Goal: Task Accomplishment & Management: Use online tool/utility

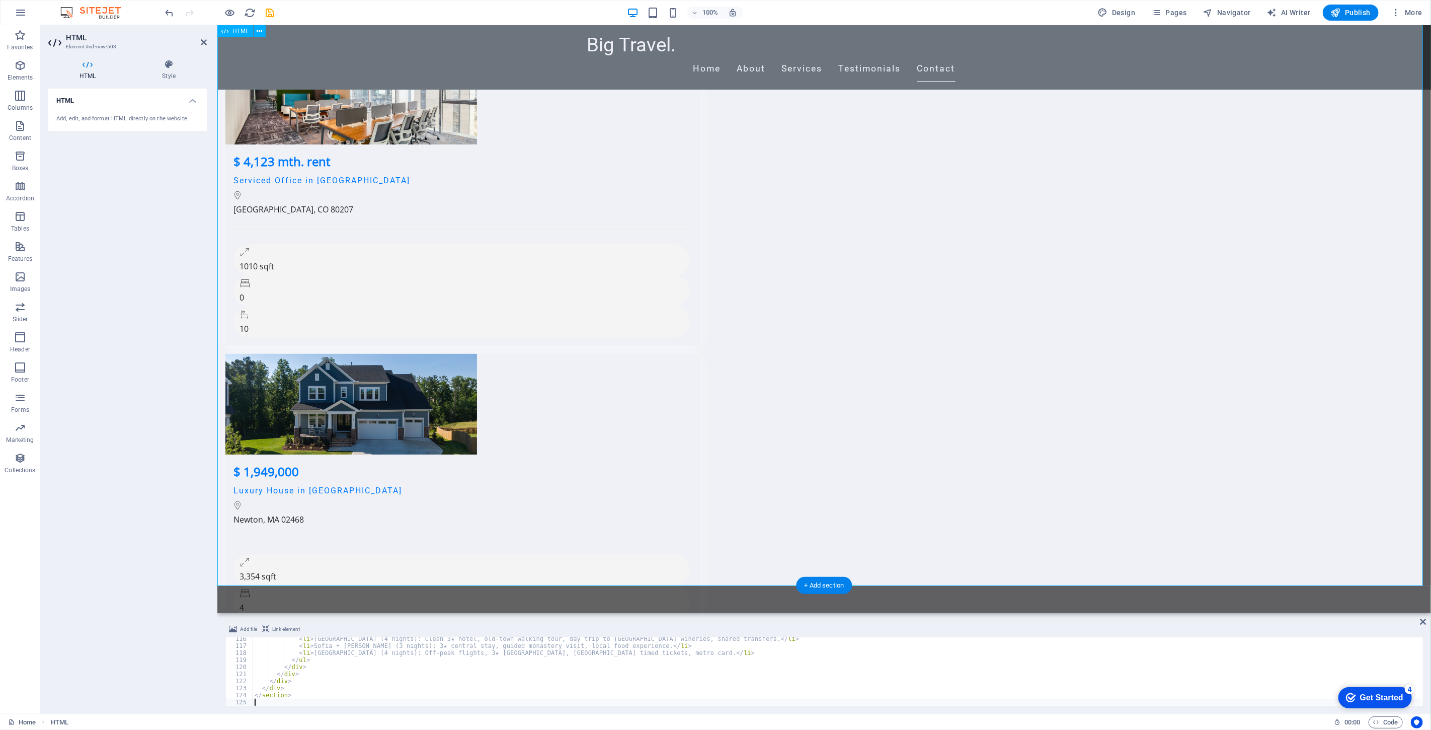
scroll to position [812, 0]
click at [373, 664] on div "< li > Tbilisi (4 nights): Clean 3★ hotel, old-town walking tour, day trip to K…" at bounding box center [898, 675] width 1291 height 80
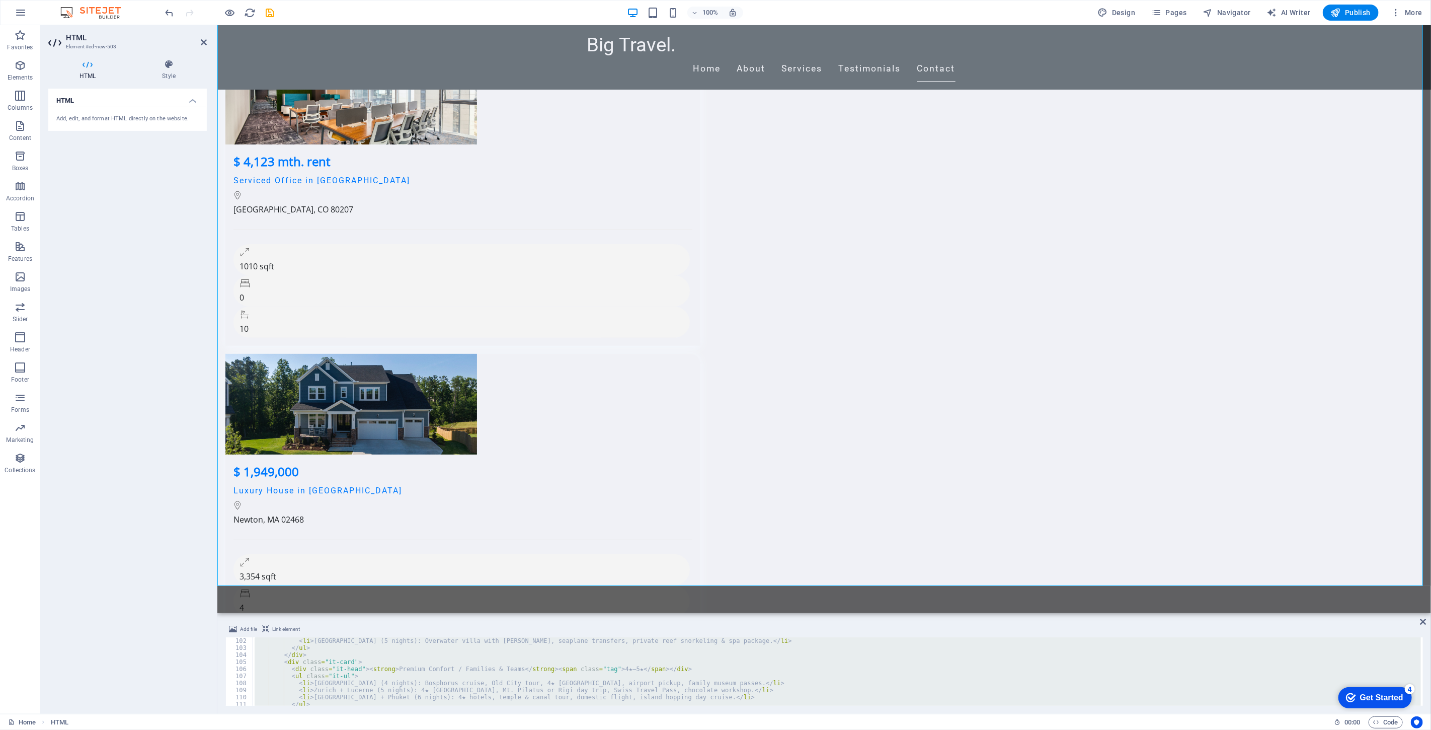
scroll to position [711, 0]
click at [372, 678] on div "< li > Maldives (5 nights): Overwater villa with butler, seaplane transfers, pr…" at bounding box center [837, 671] width 1168 height 68
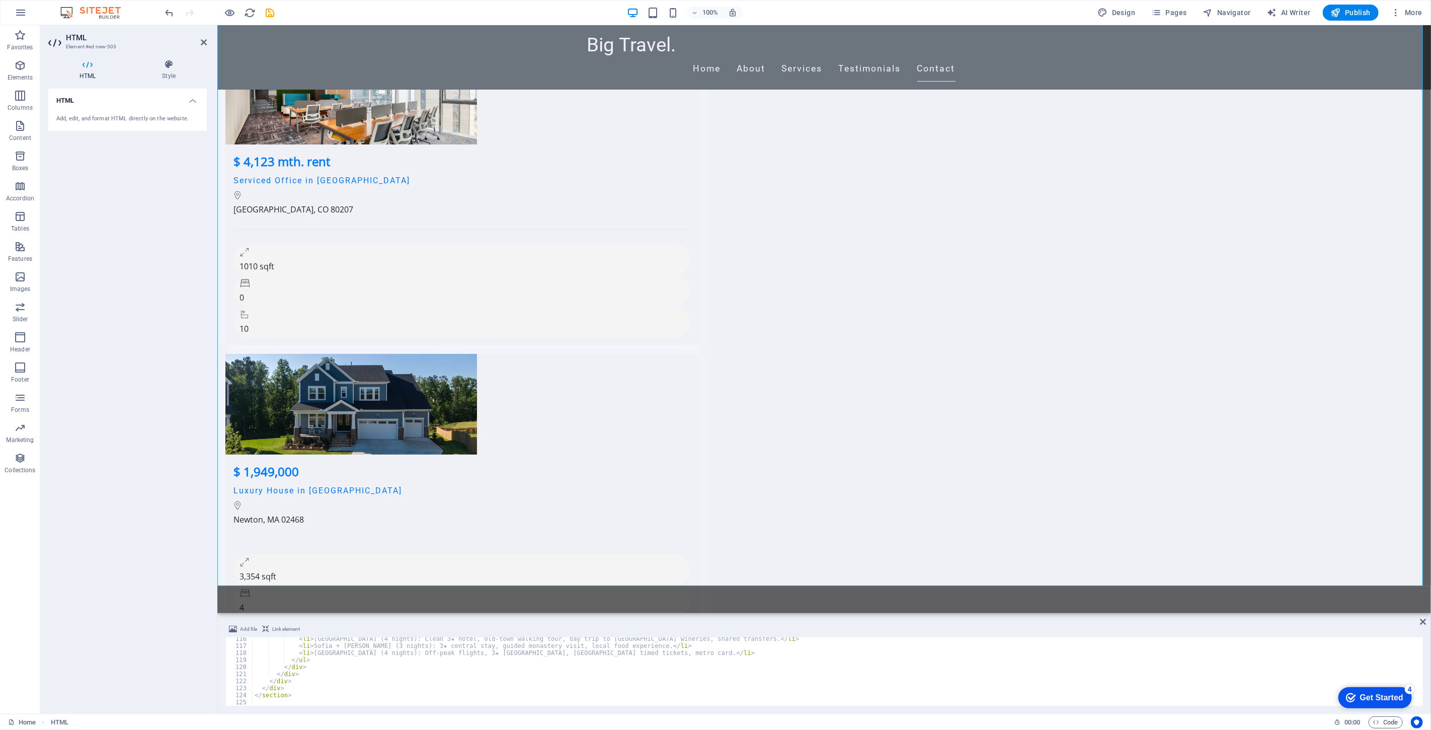
scroll to position [812, 0]
type textarea "</section>"
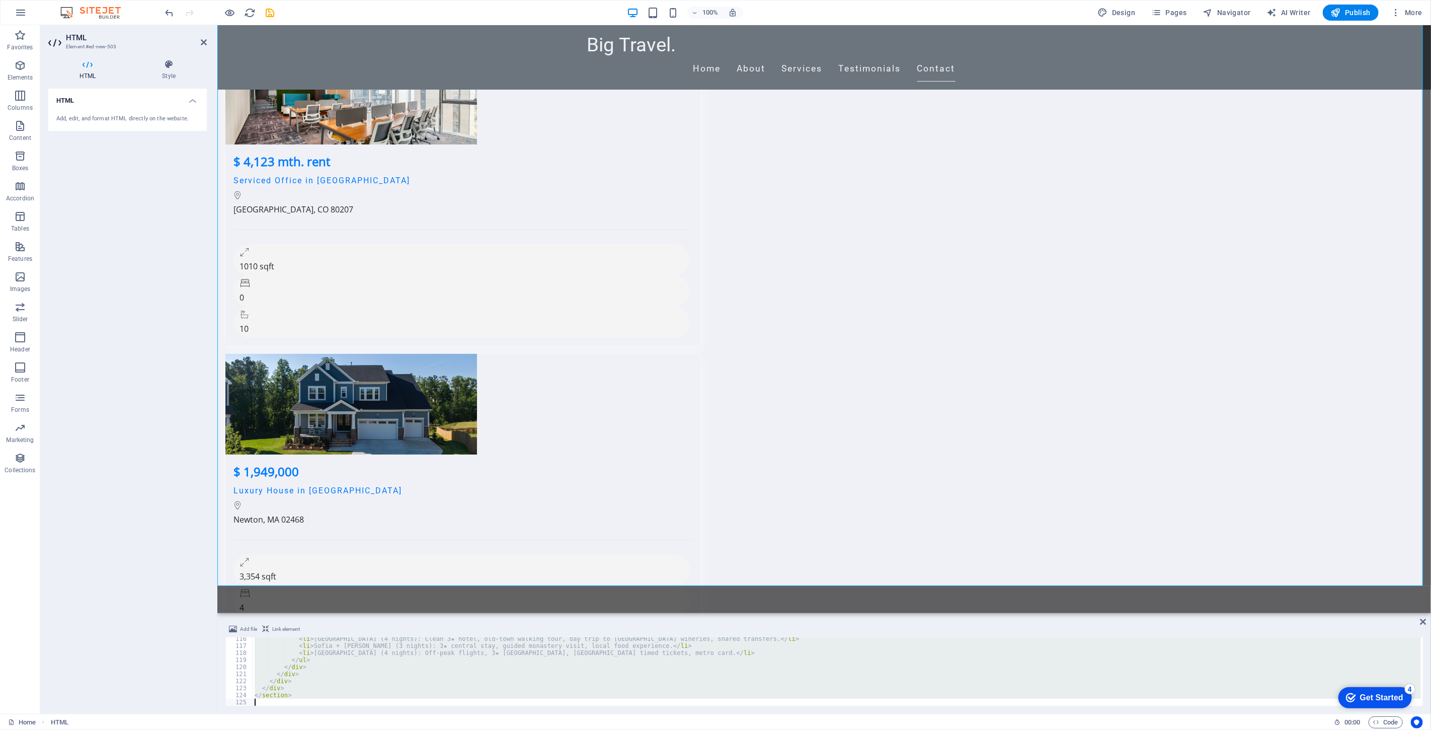
paste textarea
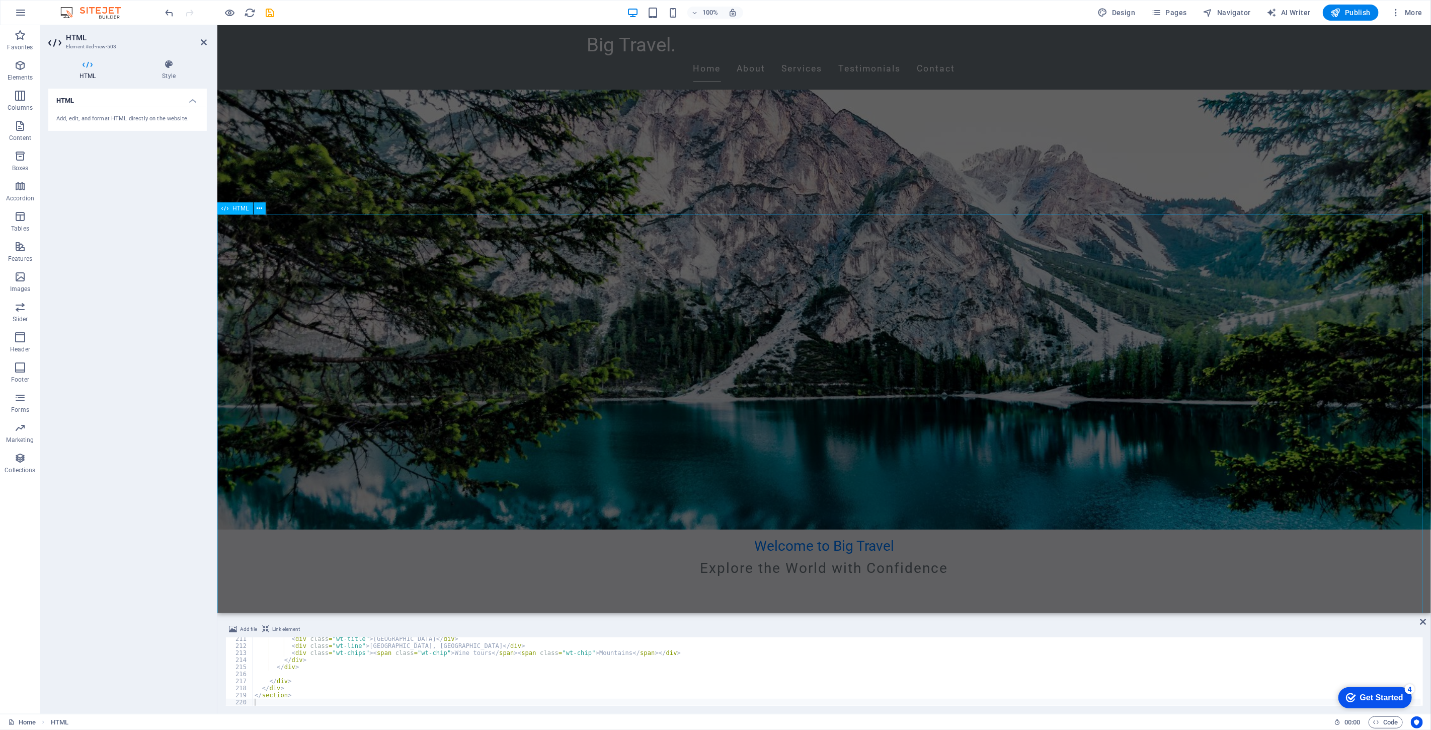
scroll to position [111, 0]
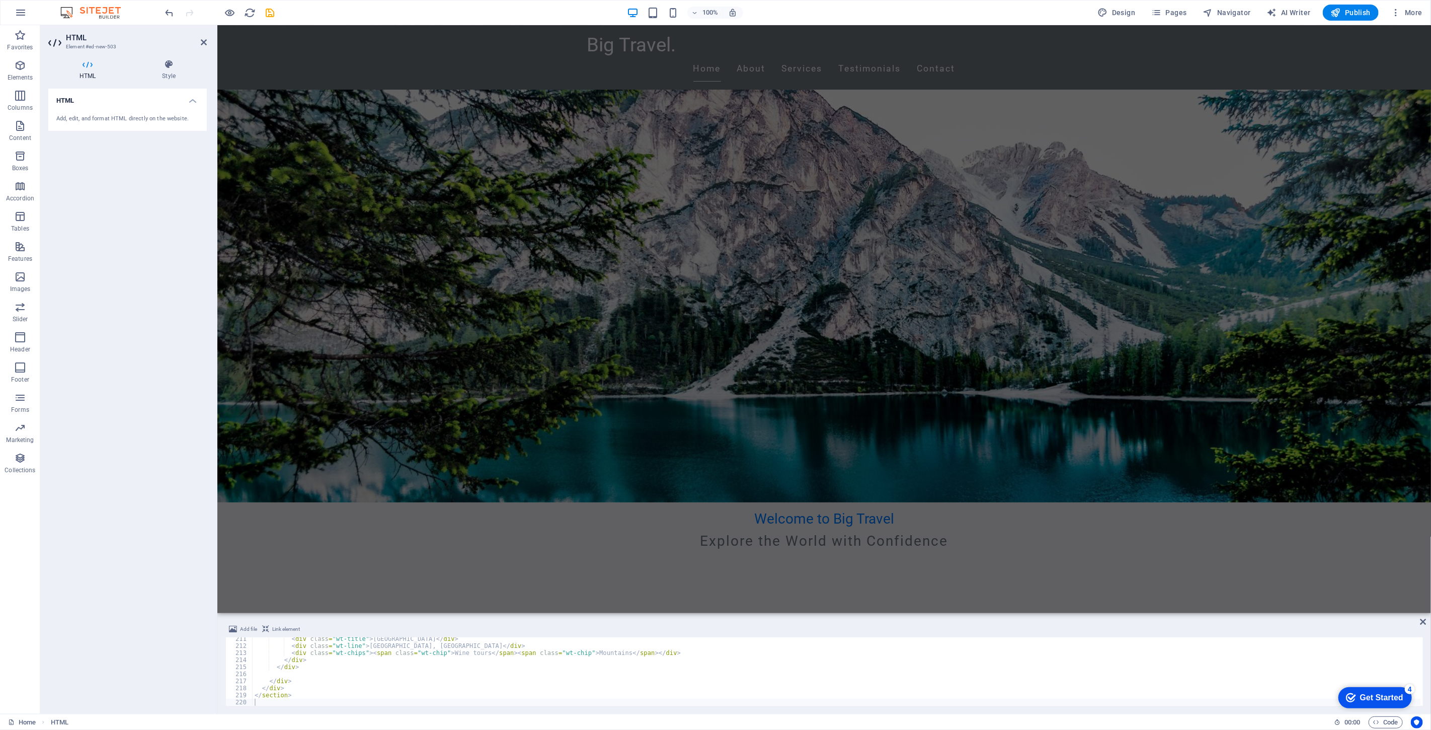
click at [398, 667] on div "< div class = "wt-title" > Tbilisi </ div > < div class = "wt-line" > Old town,…" at bounding box center [837, 676] width 1168 height 83
type textarea "</section>"
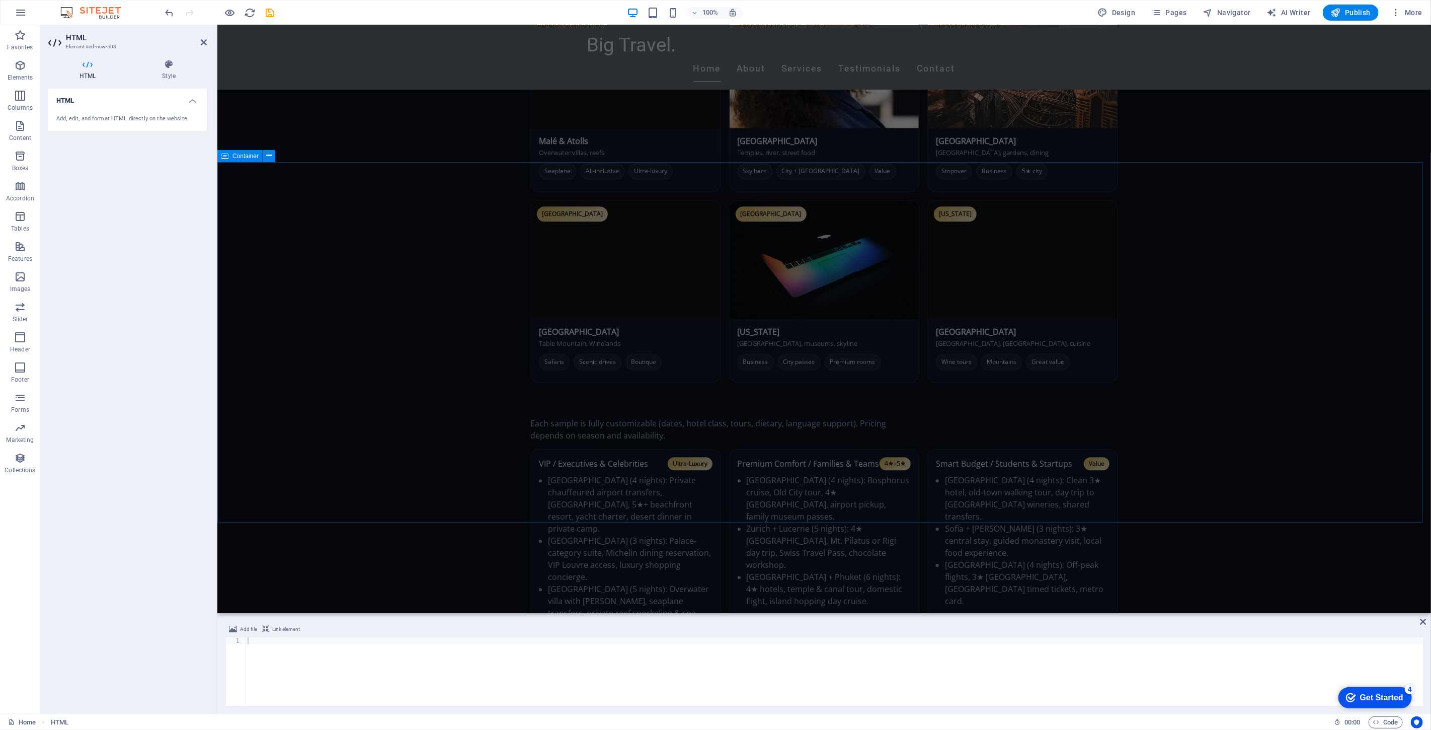
scroll to position [2235, 0]
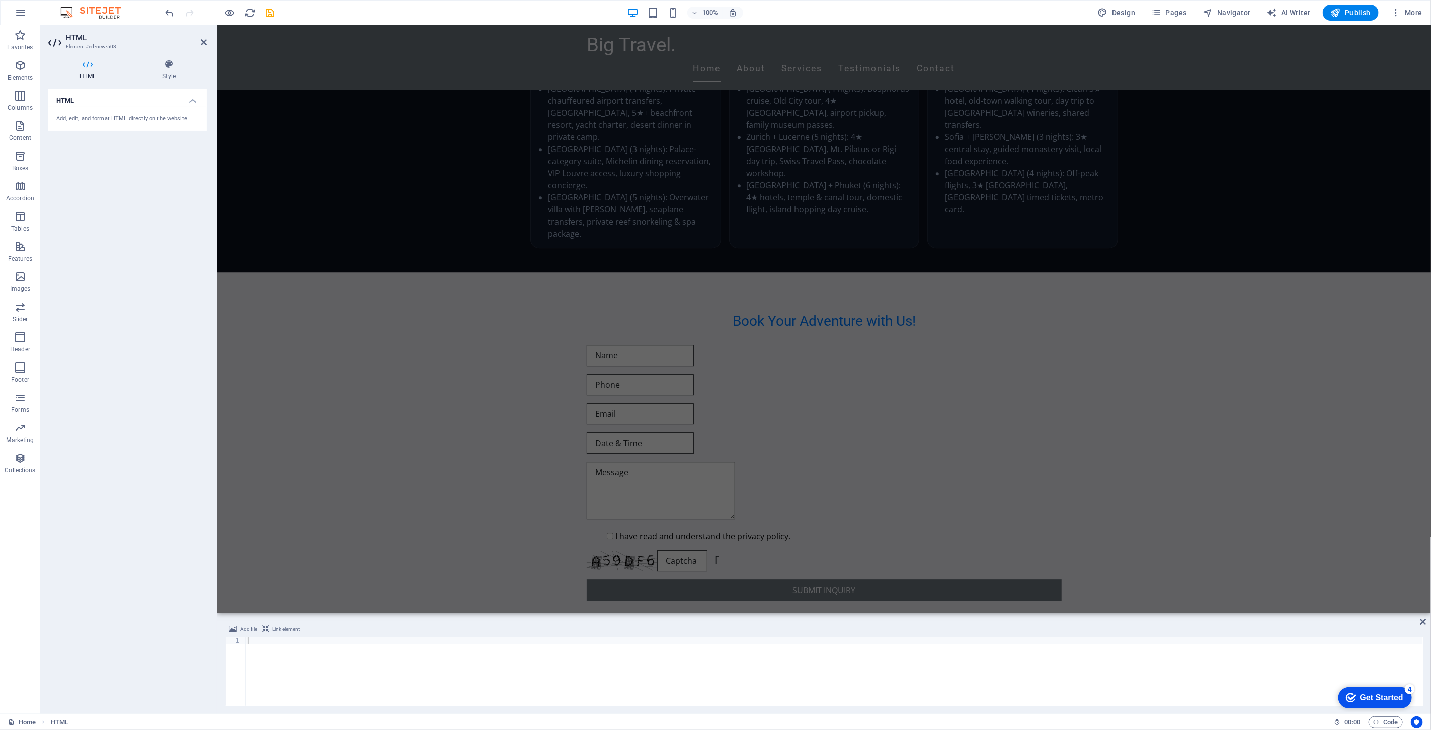
click at [167, 551] on div "HTML Add, edit, and format HTML directly on the website." at bounding box center [127, 397] width 158 height 617
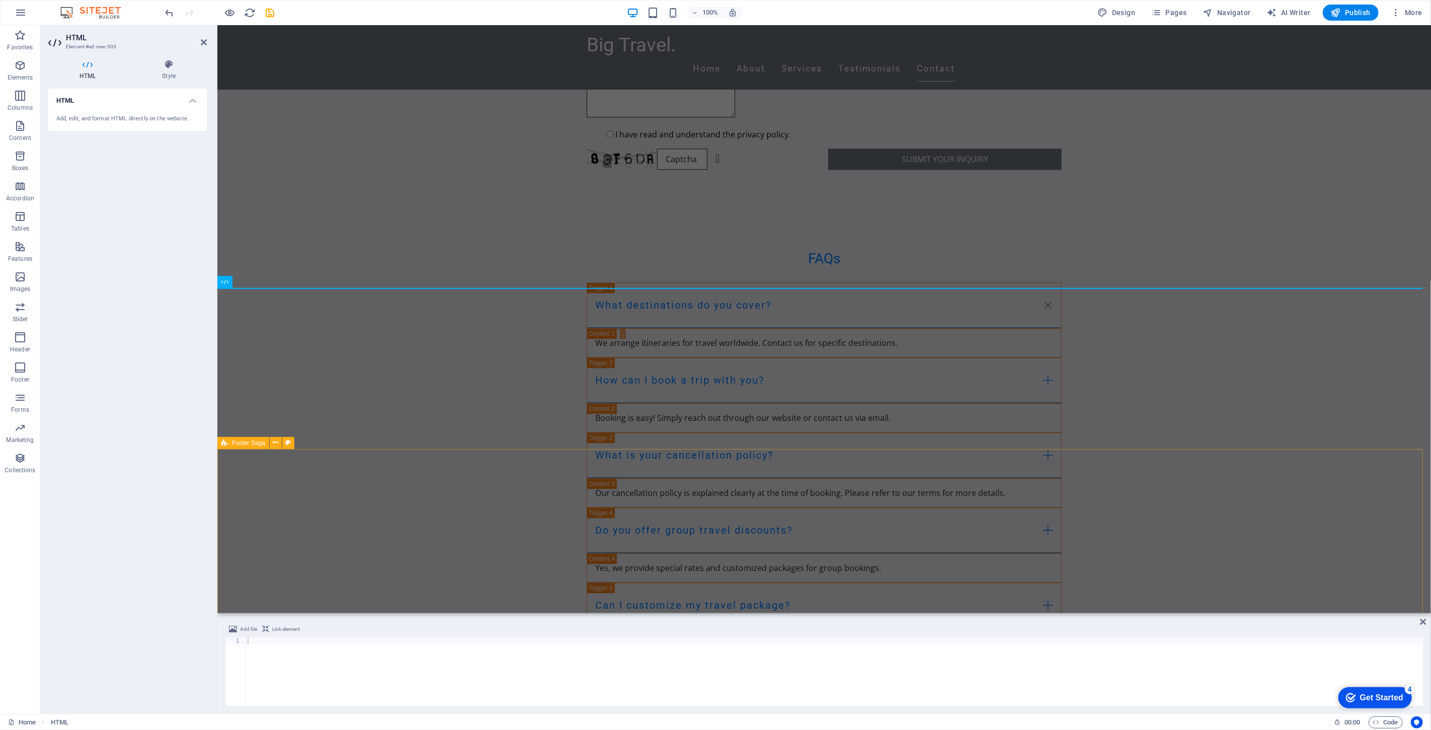
scroll to position [5224, 0]
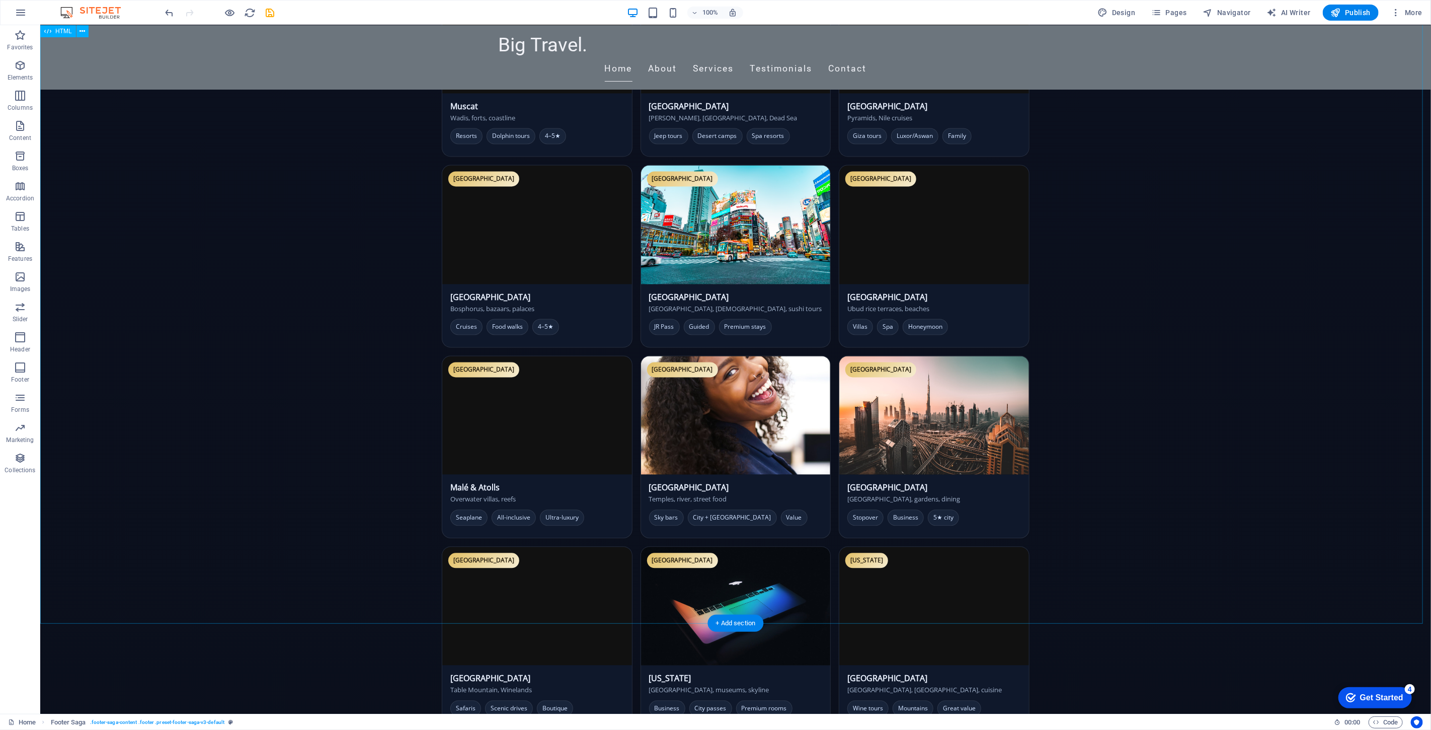
scroll to position [1428, 0]
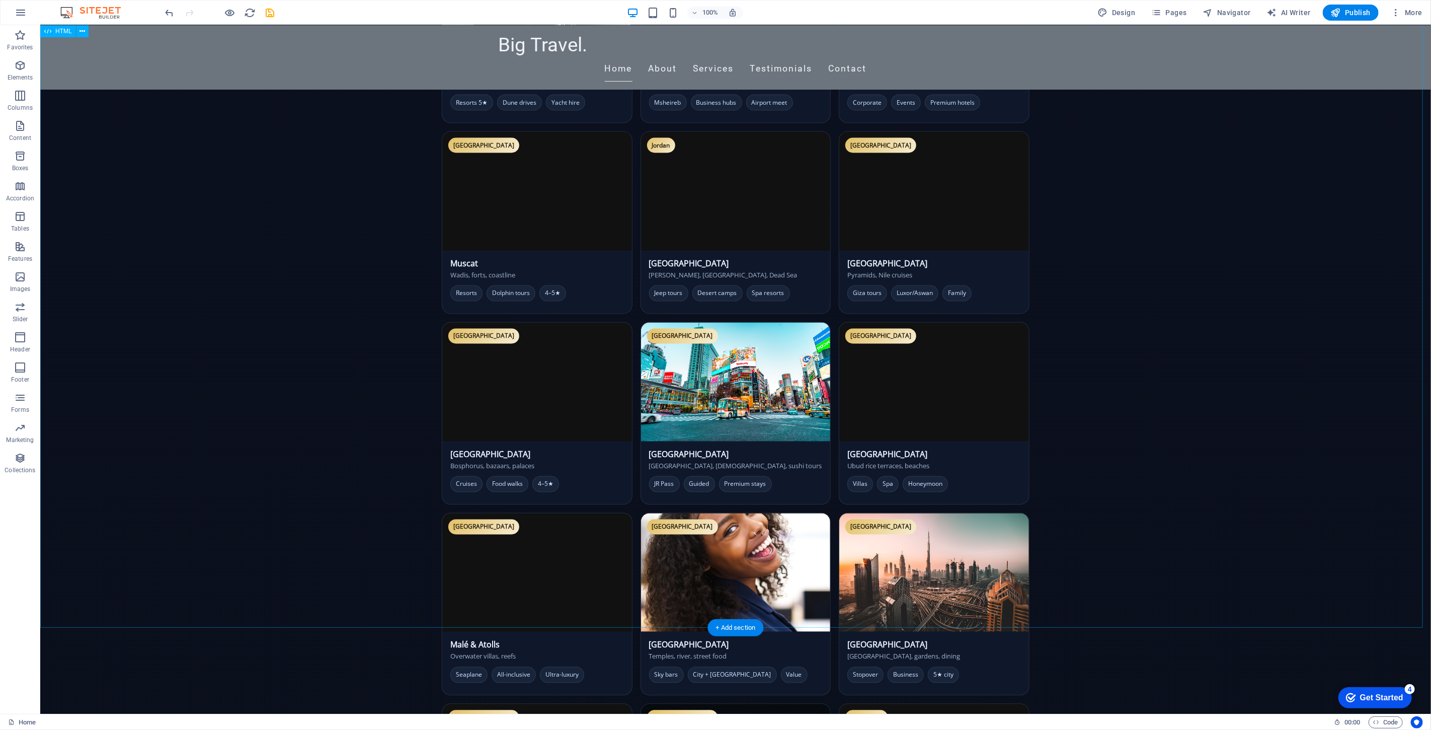
click at [333, 388] on div "Luxury everywhere — and for everyone. We serve all segments: VIP executives & c…" at bounding box center [735, 285] width 1391 height 1764
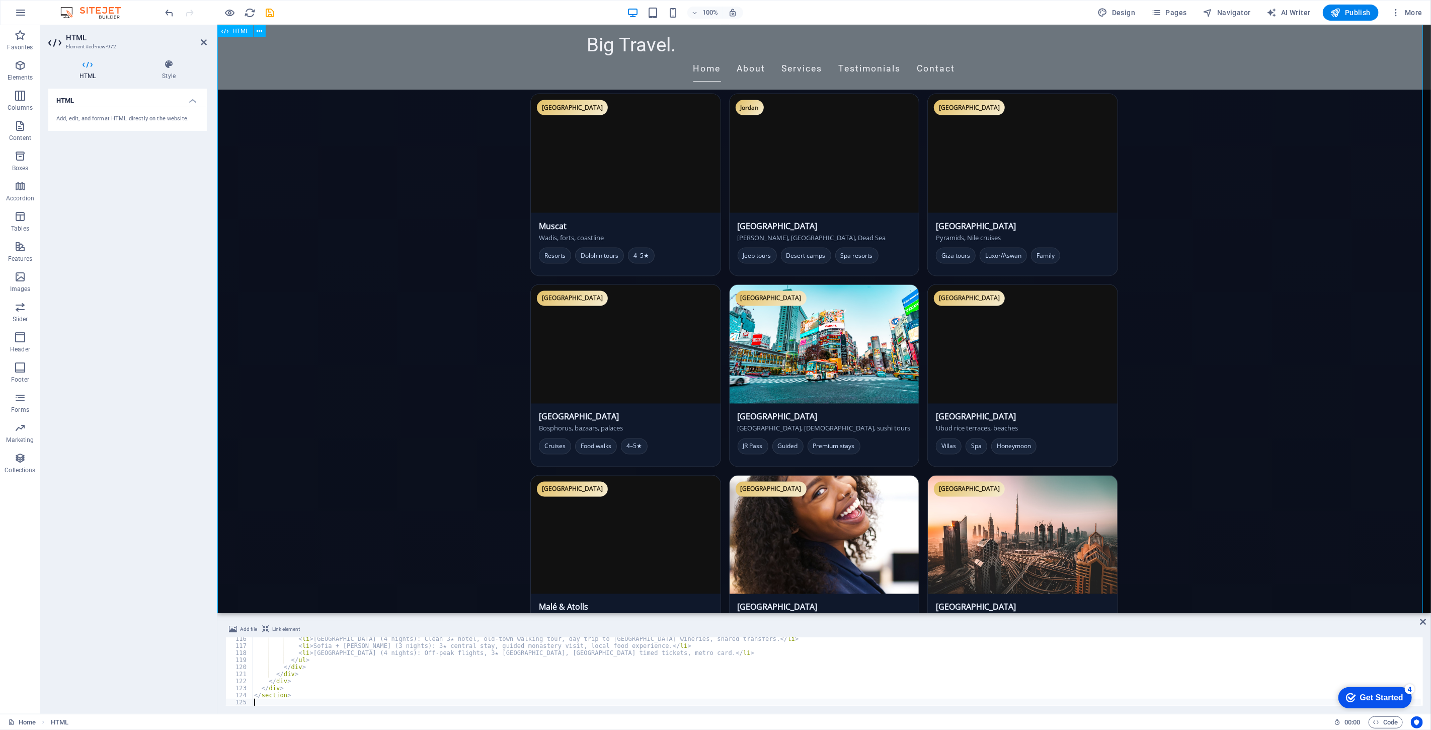
scroll to position [812, 0]
click at [379, 377] on div "Luxury everywhere — and for everyone. We serve all segments: VIP executives & c…" at bounding box center [824, 248] width 1214 height 1764
click at [382, 279] on div "Luxury everywhere — and for everyone. We serve all segments: VIP executives & c…" at bounding box center [824, 248] width 1214 height 1764
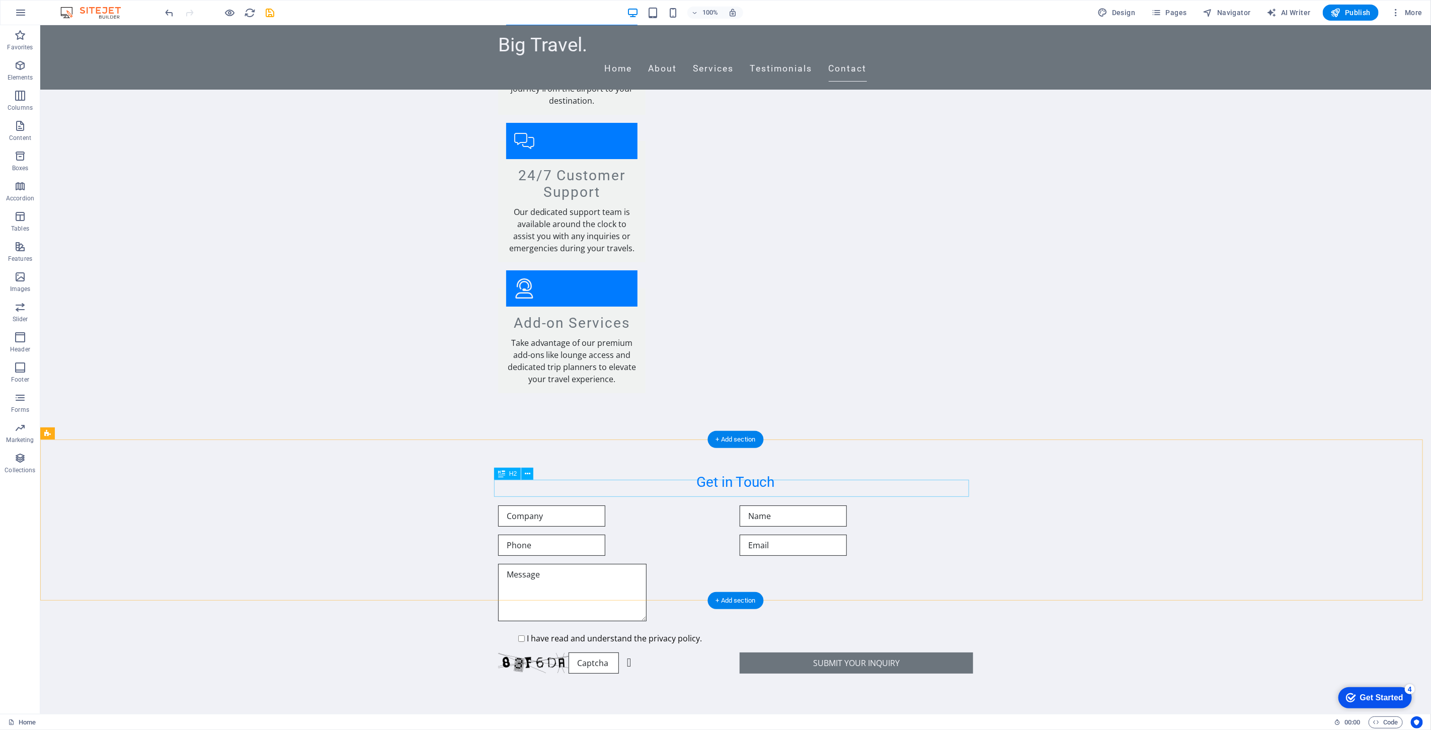
scroll to position [3410, 0]
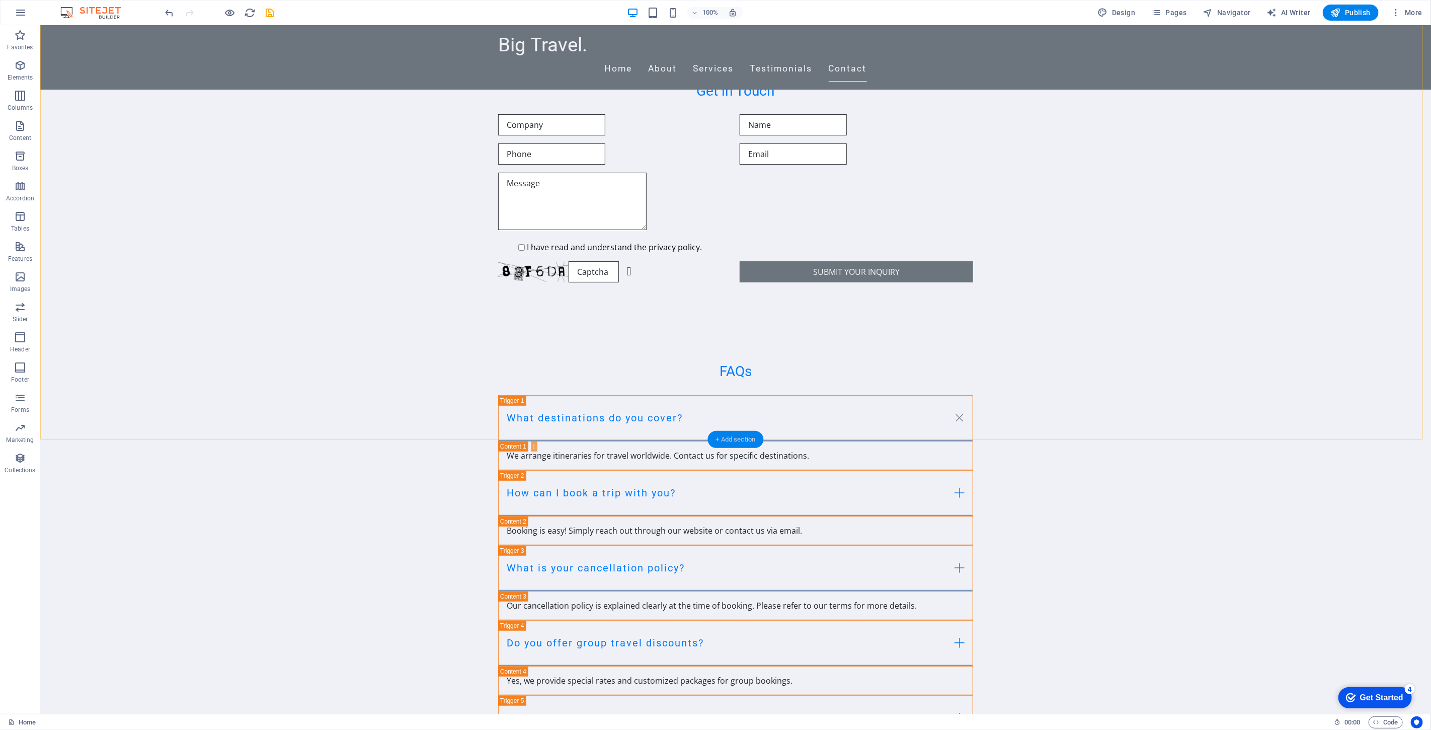
click at [740, 440] on div "+ Add section" at bounding box center [736, 439] width 56 height 17
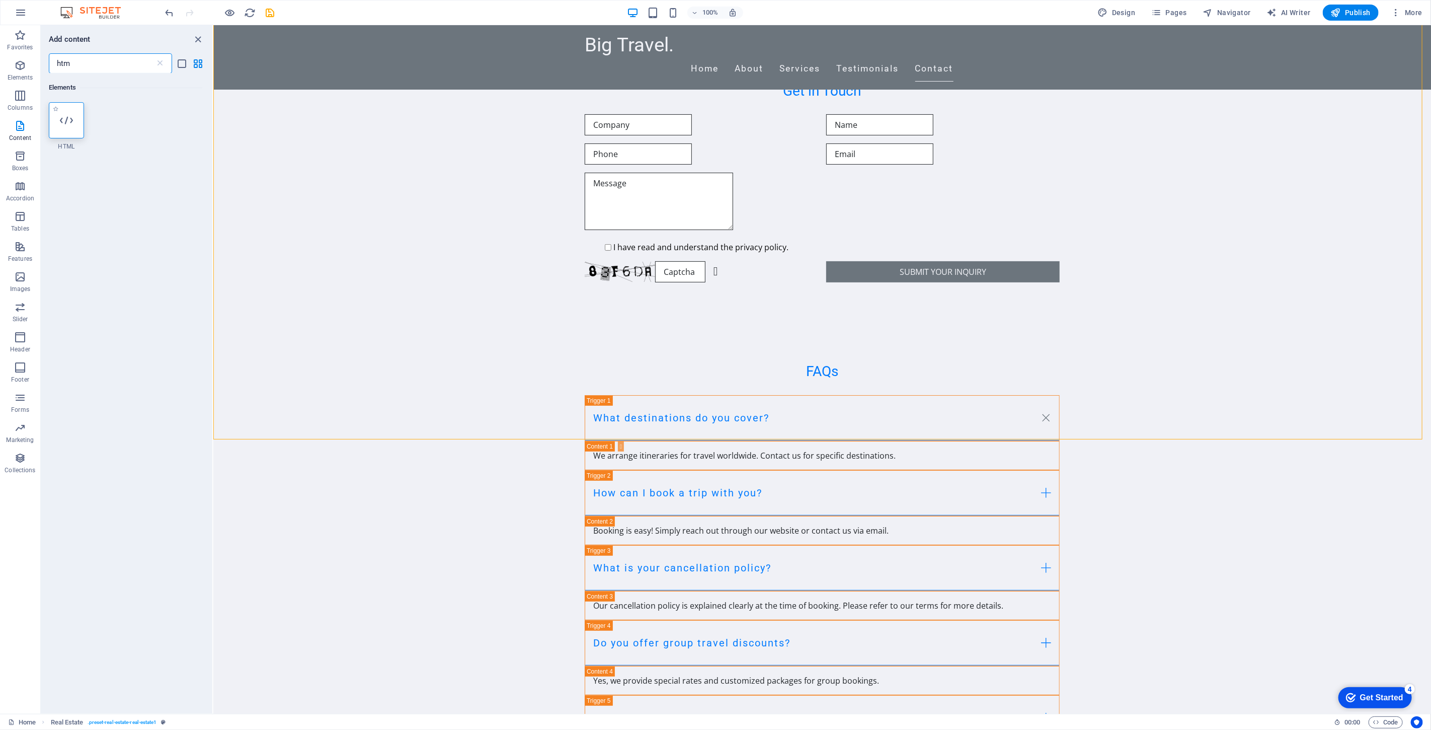
click at [67, 116] on icon at bounding box center [66, 120] width 13 height 13
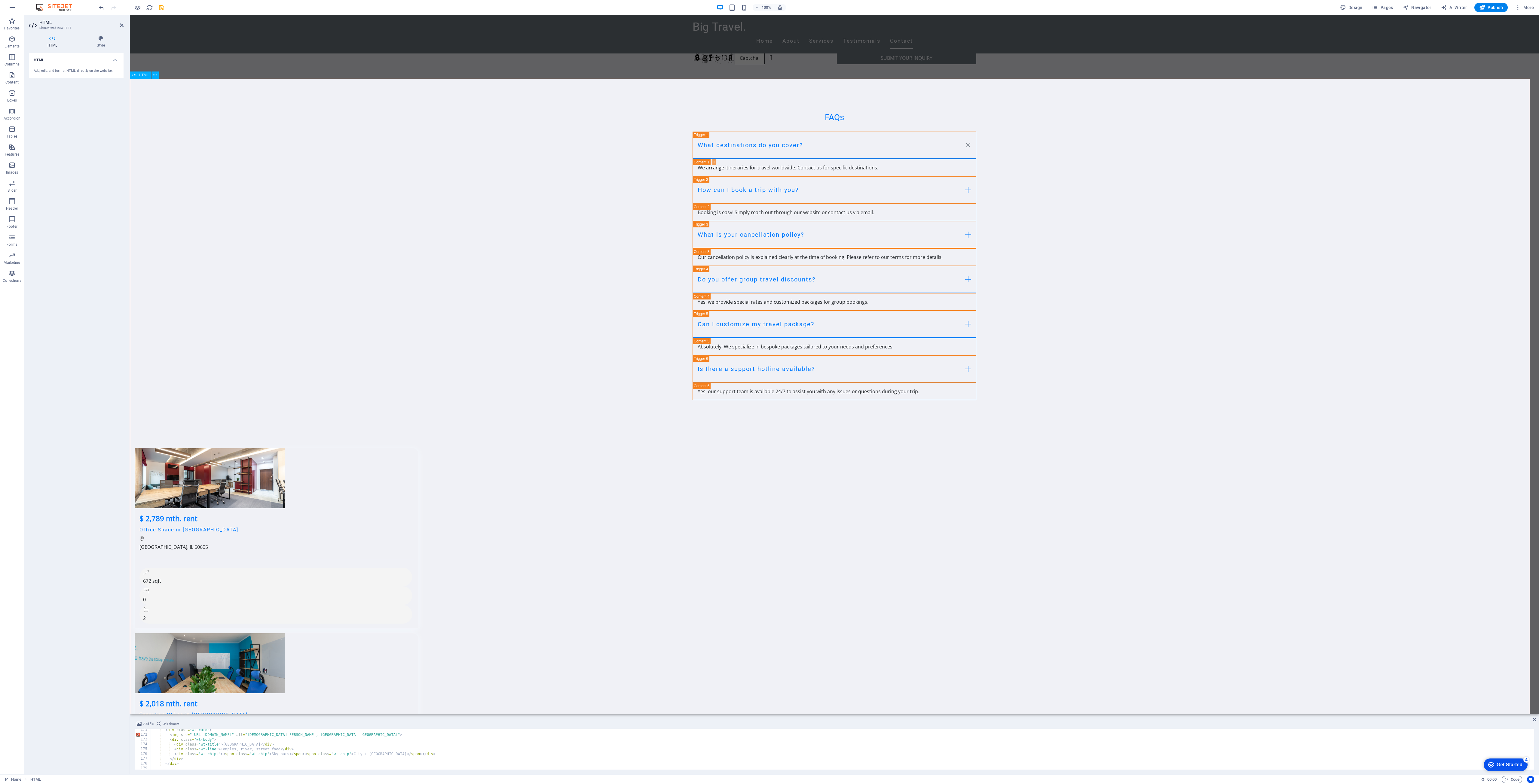
scroll to position [2379, 0]
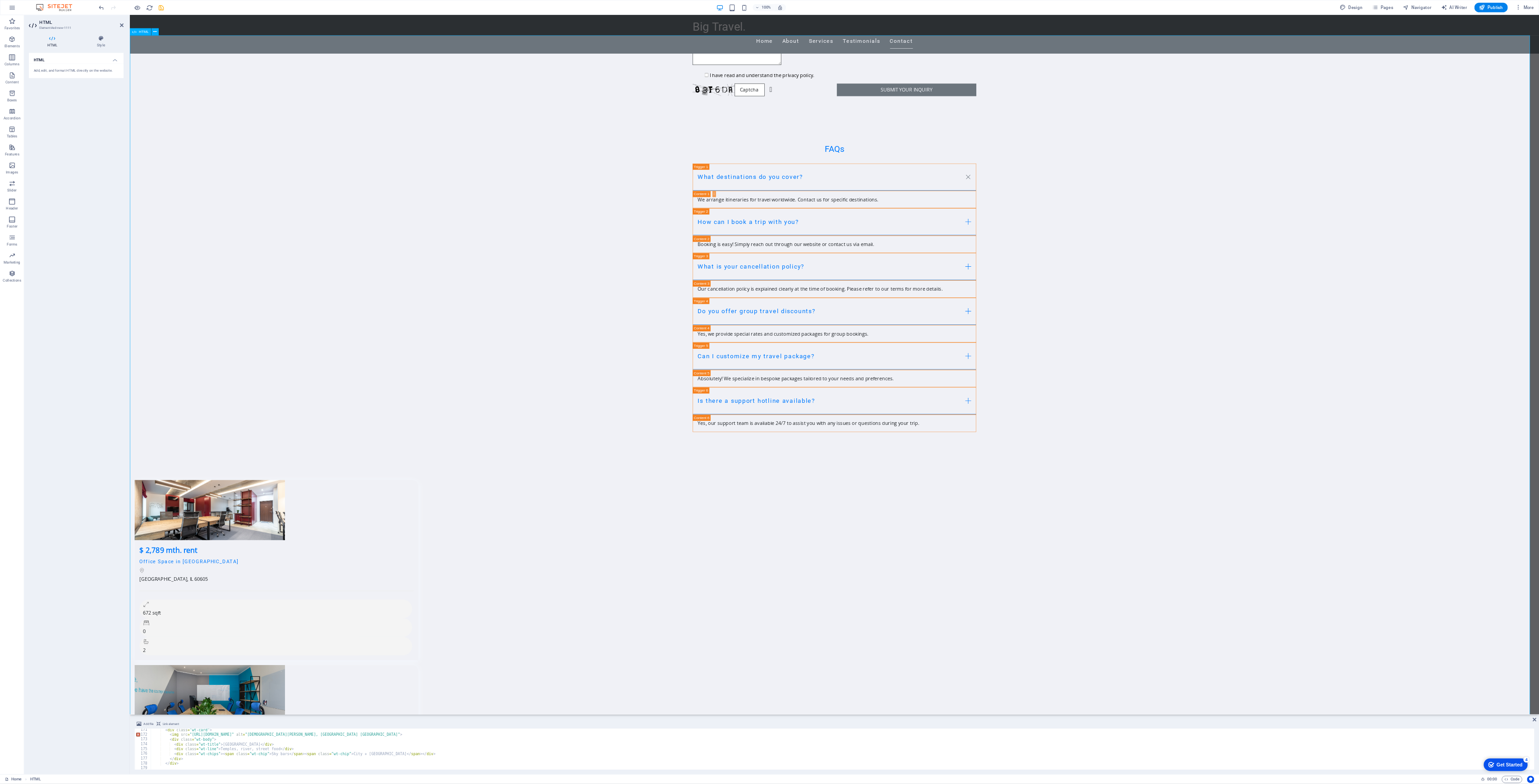
scroll to position [3660, 0]
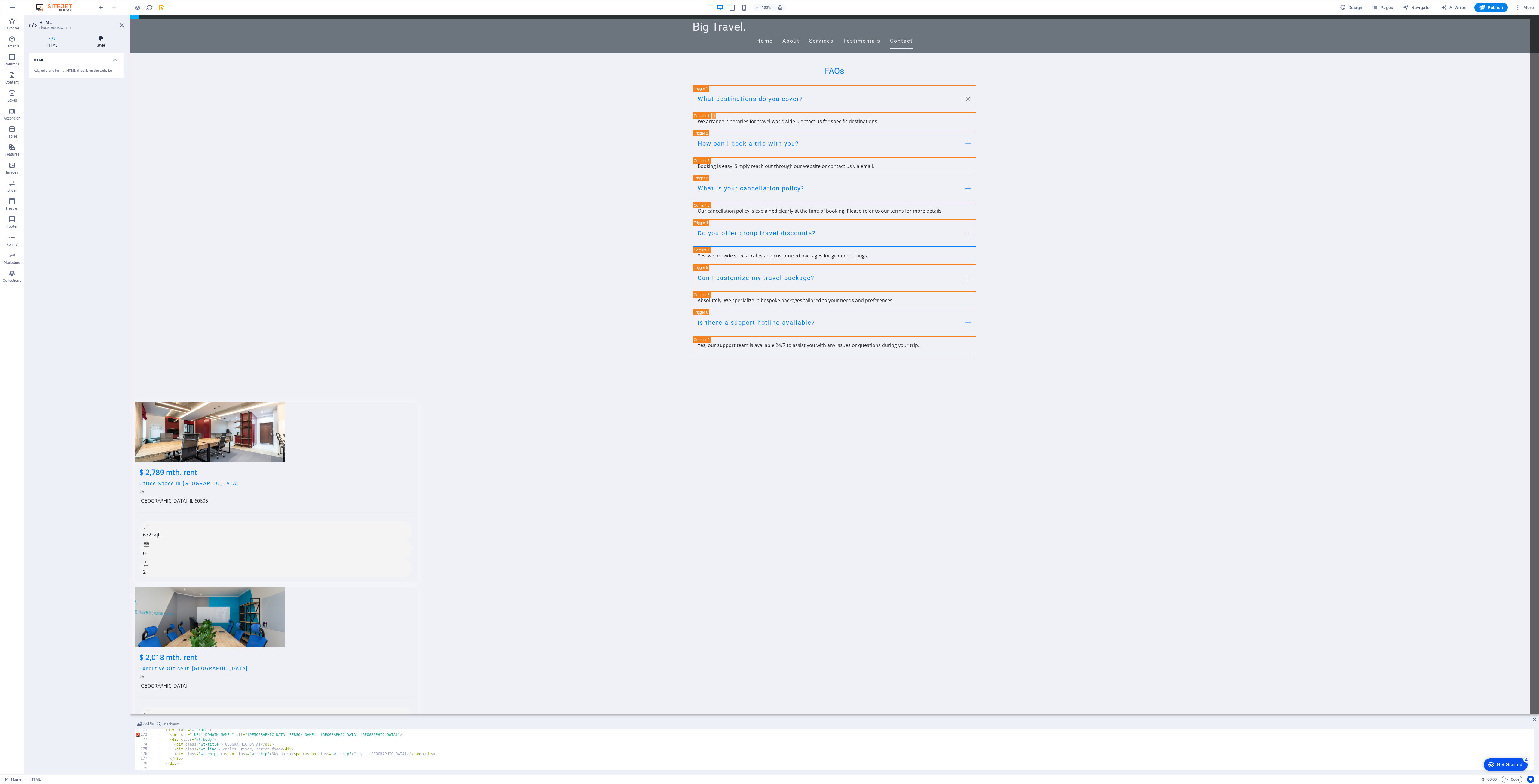
click at [99, 35] on icon at bounding box center [101, 38] width 45 height 6
click at [86, 95] on icon at bounding box center [87, 93] width 4 height 7
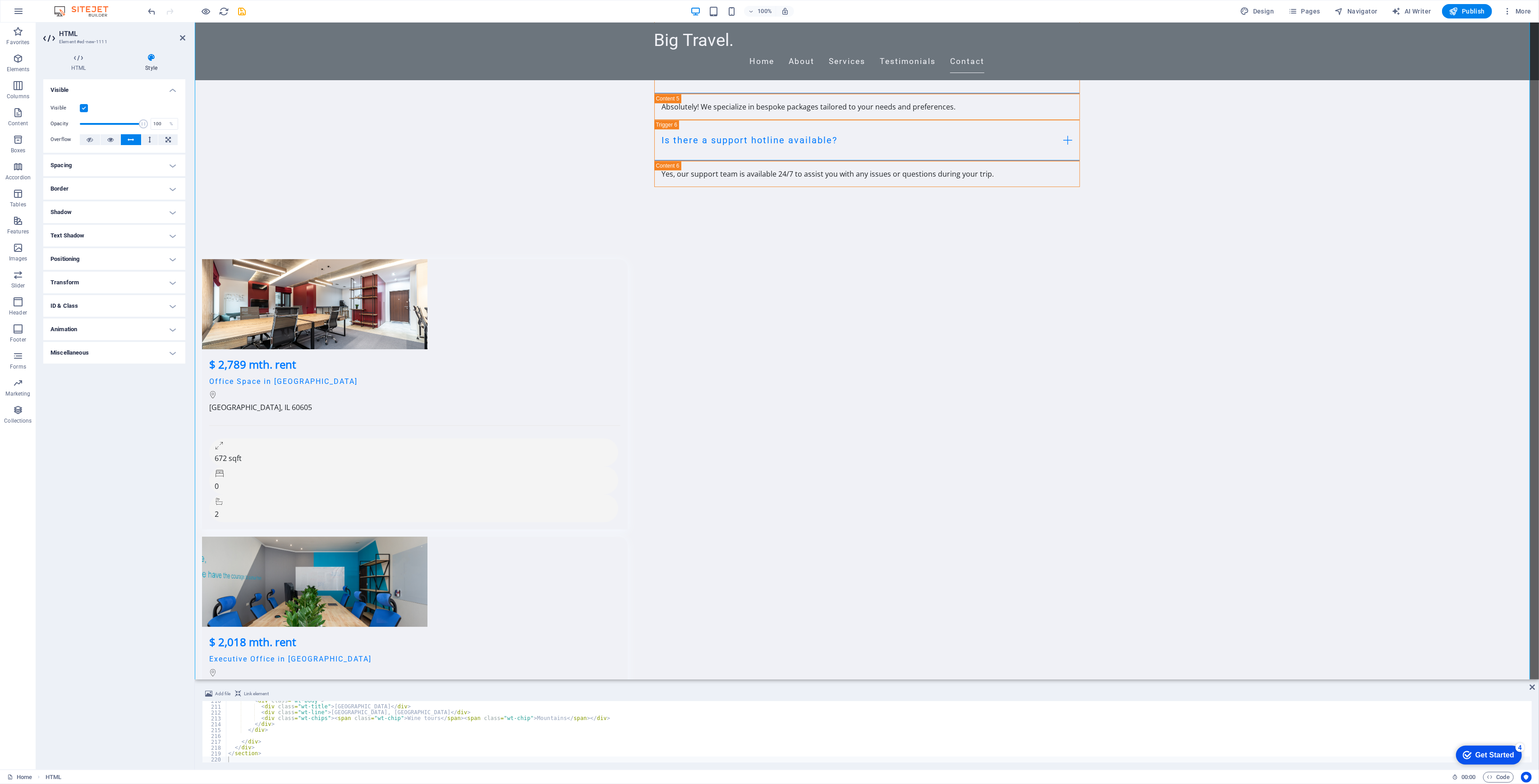
scroll to position [3659, 0]
click at [125, 343] on h4 "Miscellaneous" at bounding box center [114, 353] width 142 height 22
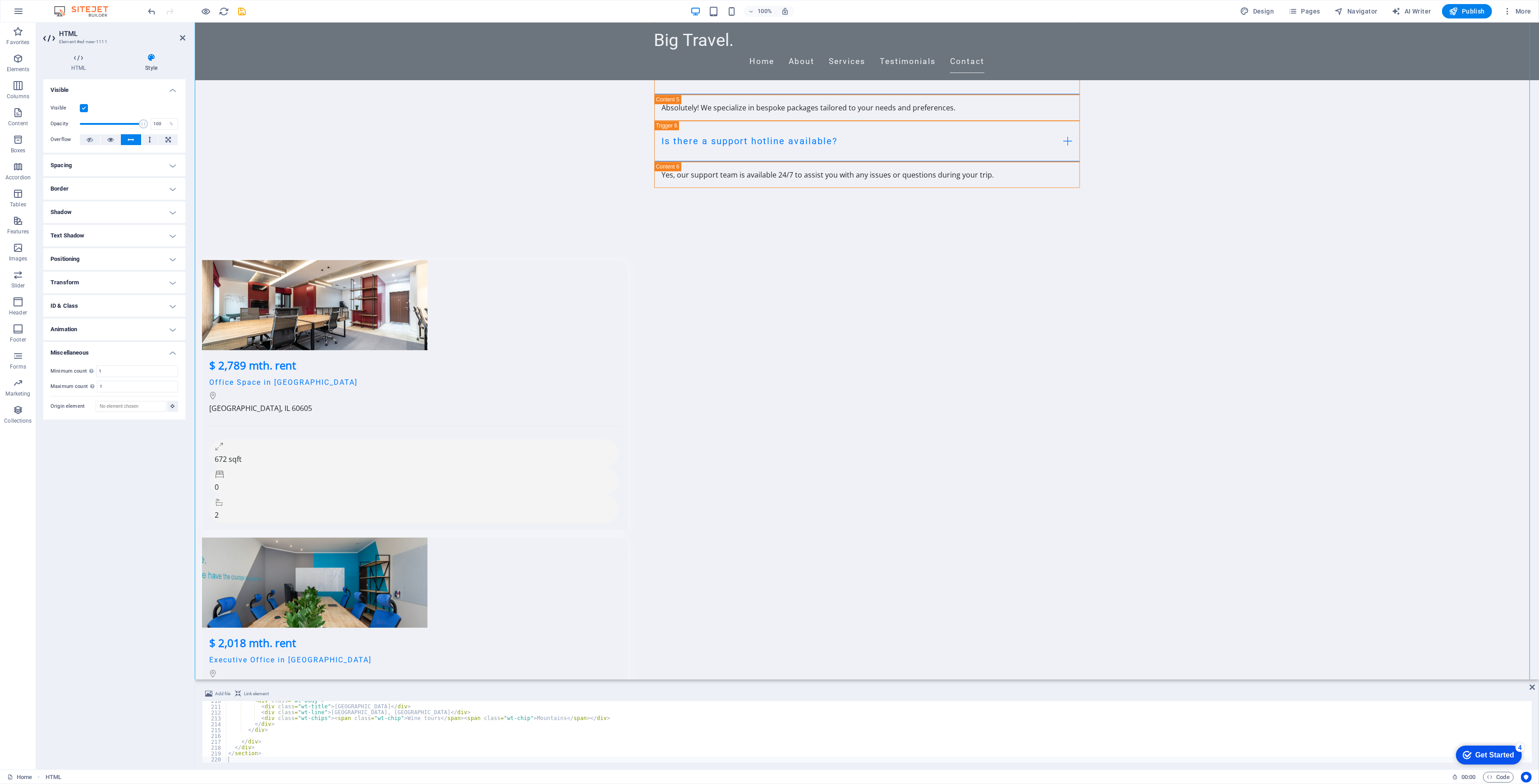
click at [125, 343] on h4 "Miscellaneous" at bounding box center [114, 350] width 142 height 16
click at [132, 314] on h4 "ID & Class" at bounding box center [114, 306] width 142 height 22
click at [132, 306] on h4 "ID & Class" at bounding box center [114, 304] width 142 height 16
click at [132, 259] on h4 "Positioning" at bounding box center [114, 259] width 142 height 22
click at [85, 276] on span "Static" at bounding box center [82, 277] width 11 height 11
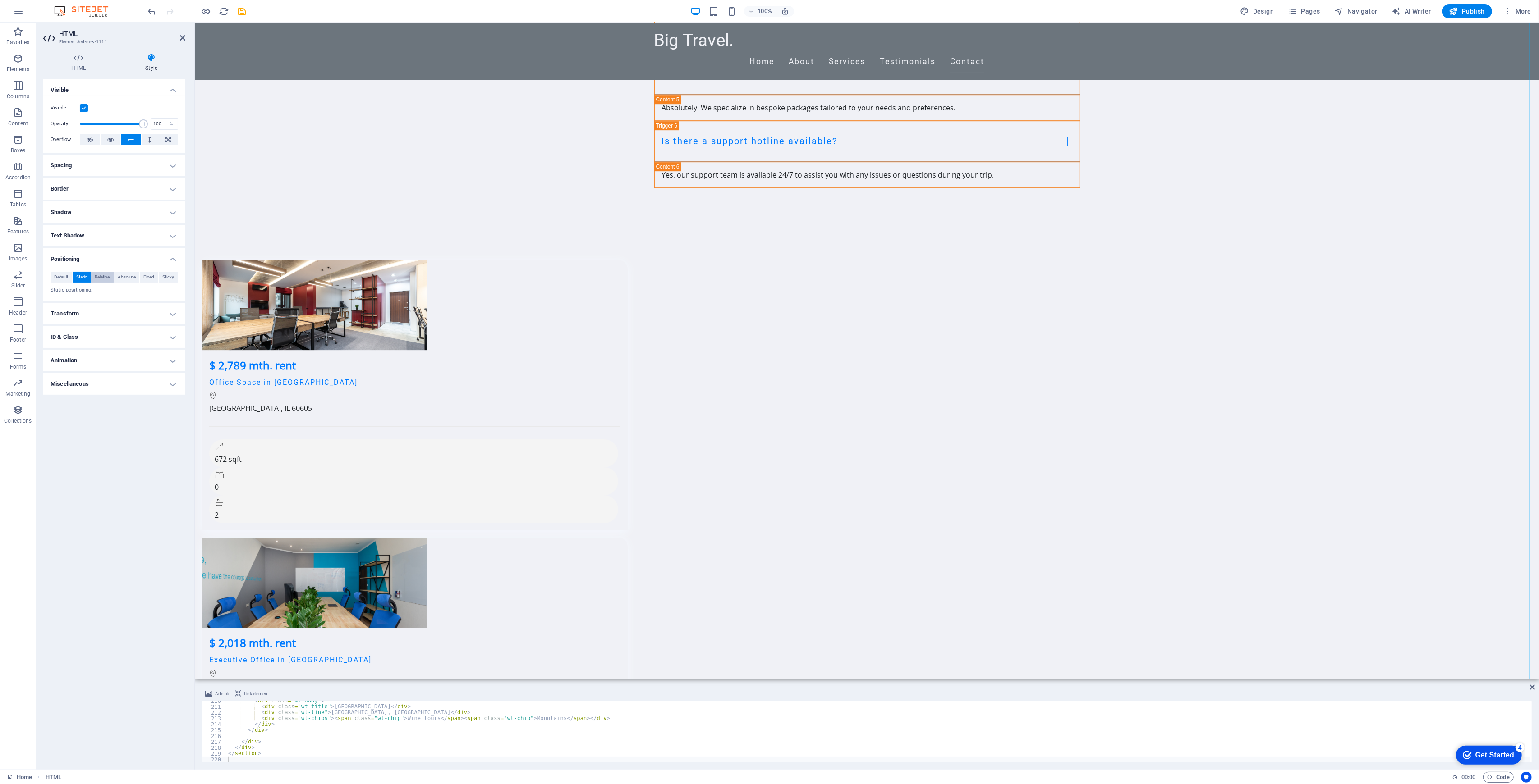
click at [97, 275] on span "Relative" at bounding box center [102, 277] width 15 height 11
click at [60, 276] on span "Default" at bounding box center [61, 277] width 14 height 11
click at [128, 237] on h4 "Text Shadow" at bounding box center [114, 236] width 142 height 22
click at [115, 256] on span "None" at bounding box center [114, 254] width 11 height 11
click at [73, 255] on span "Default" at bounding box center [72, 254] width 14 height 11
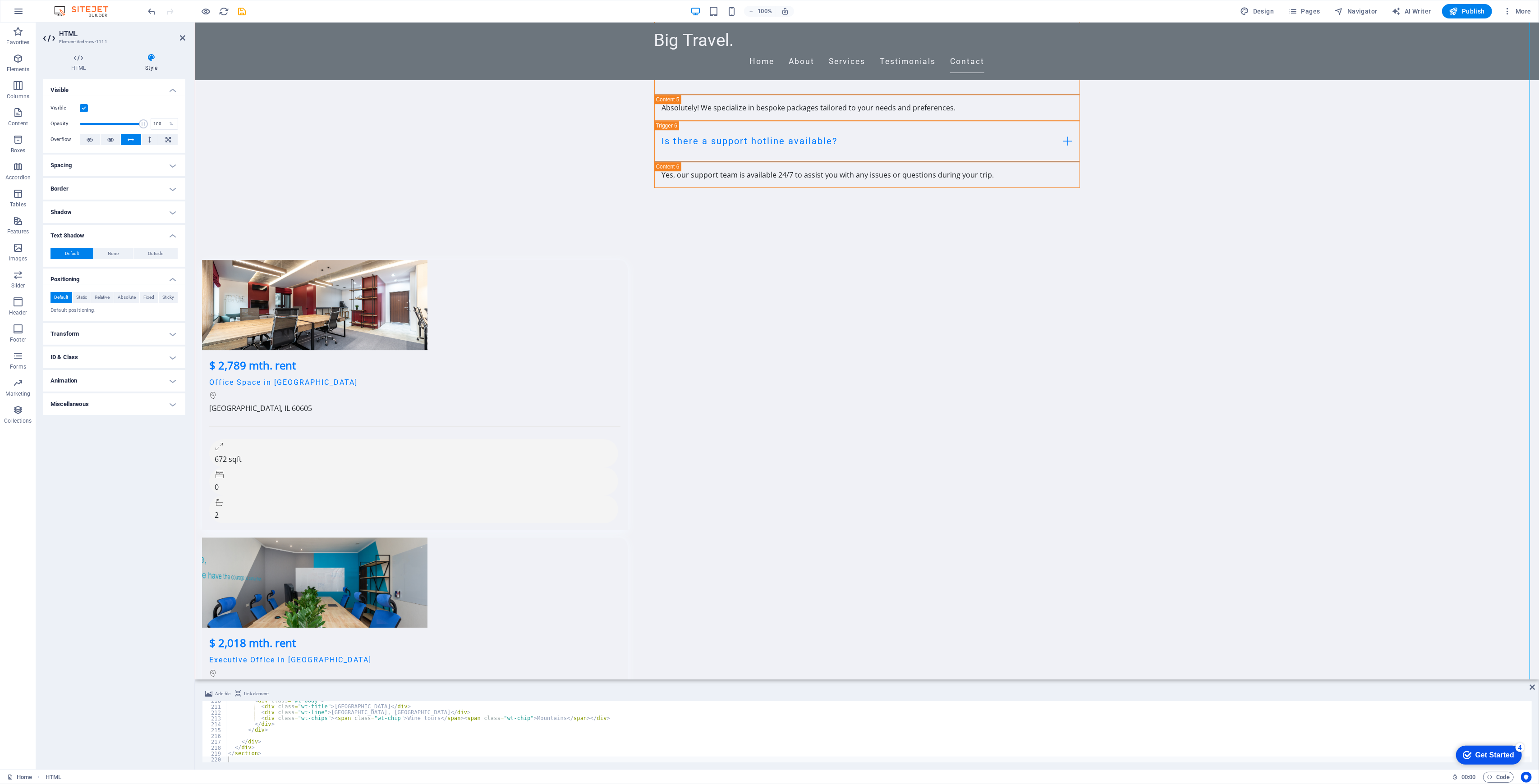
click at [86, 199] on ul "Layout How this element expands within the layout (Flexbox). Size Default auto …" at bounding box center [114, 247] width 142 height 336
click at [87, 204] on h4 "Shadow" at bounding box center [114, 212] width 142 height 22
click at [92, 234] on button "None" at bounding box center [98, 230] width 30 height 11
click at [69, 228] on span "Default" at bounding box center [66, 230] width 14 height 11
click at [91, 195] on h4 "Border" at bounding box center [114, 189] width 142 height 22
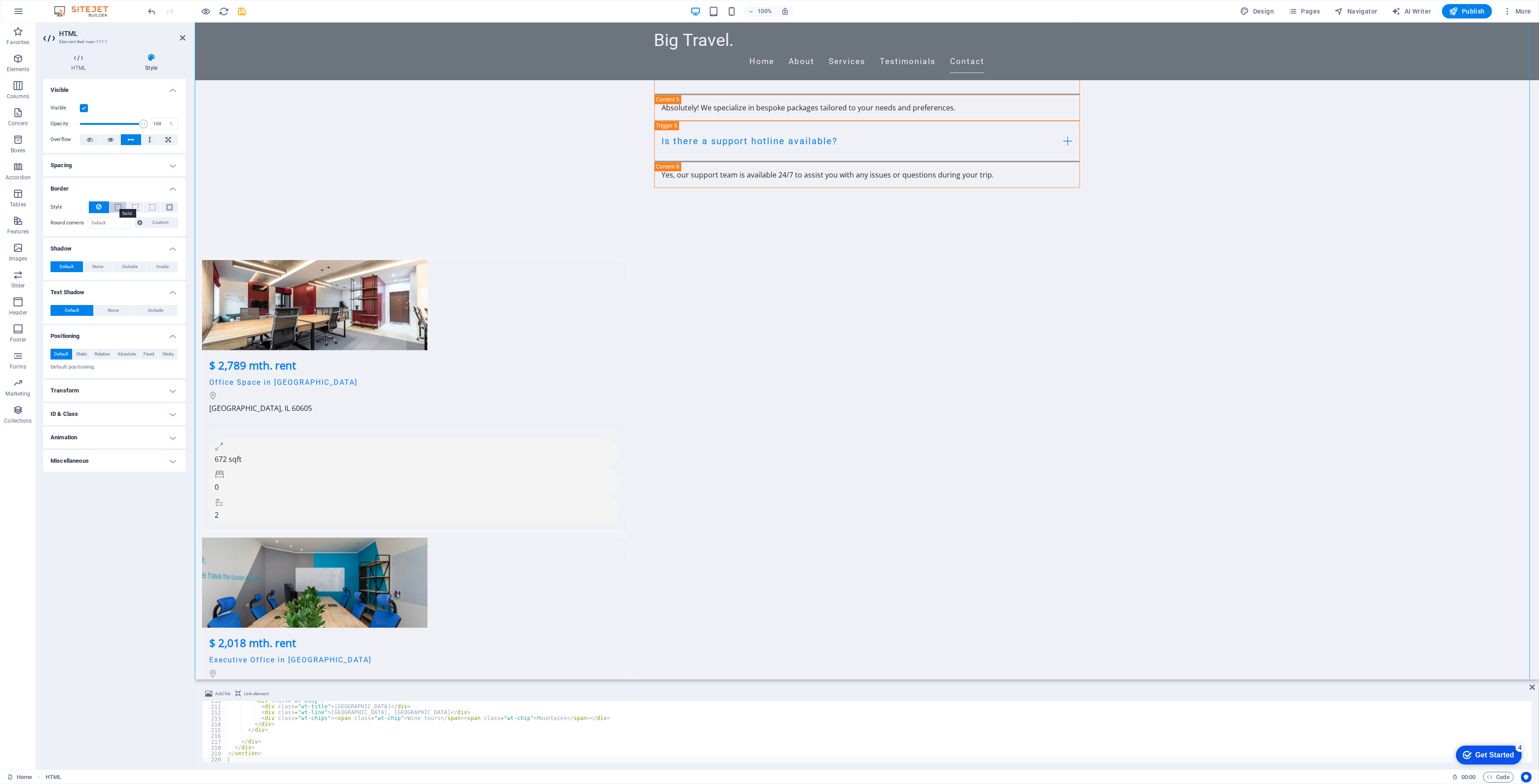
click at [117, 204] on span at bounding box center [117, 207] width 6 height 6
click at [130, 206] on button at bounding box center [134, 207] width 17 height 11
click at [103, 205] on button at bounding box center [99, 207] width 21 height 12
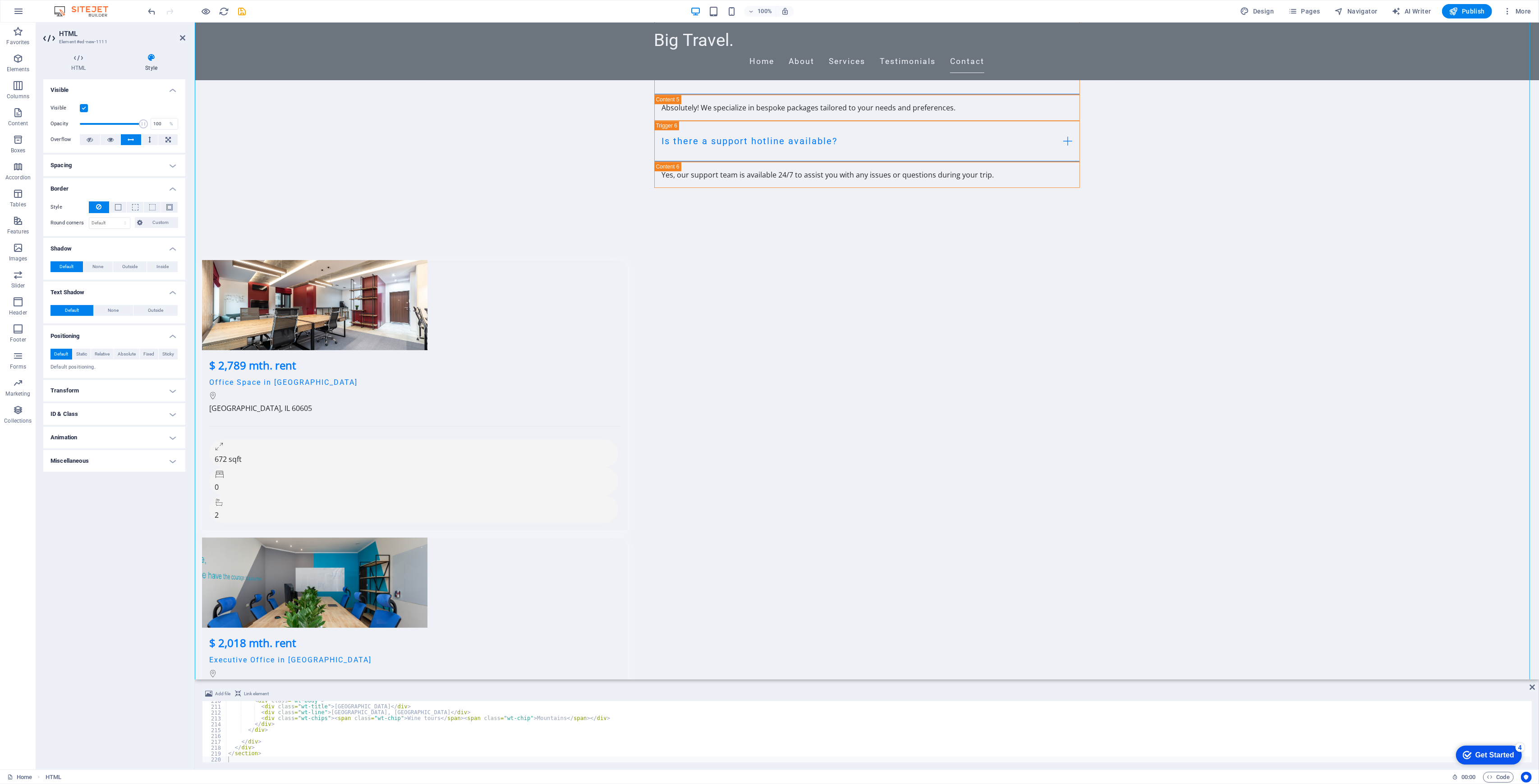
click at [98, 169] on h4 "Spacing" at bounding box center [114, 166] width 142 height 22
type input "100"
drag, startPoint x: 137, startPoint y: 122, endPoint x: 169, endPoint y: 128, distance: 32.6
click at [169, 128] on div "Opacity 100 %" at bounding box center [114, 124] width 127 height 13
click at [172, 88] on h4 "Visible" at bounding box center [114, 88] width 142 height 16
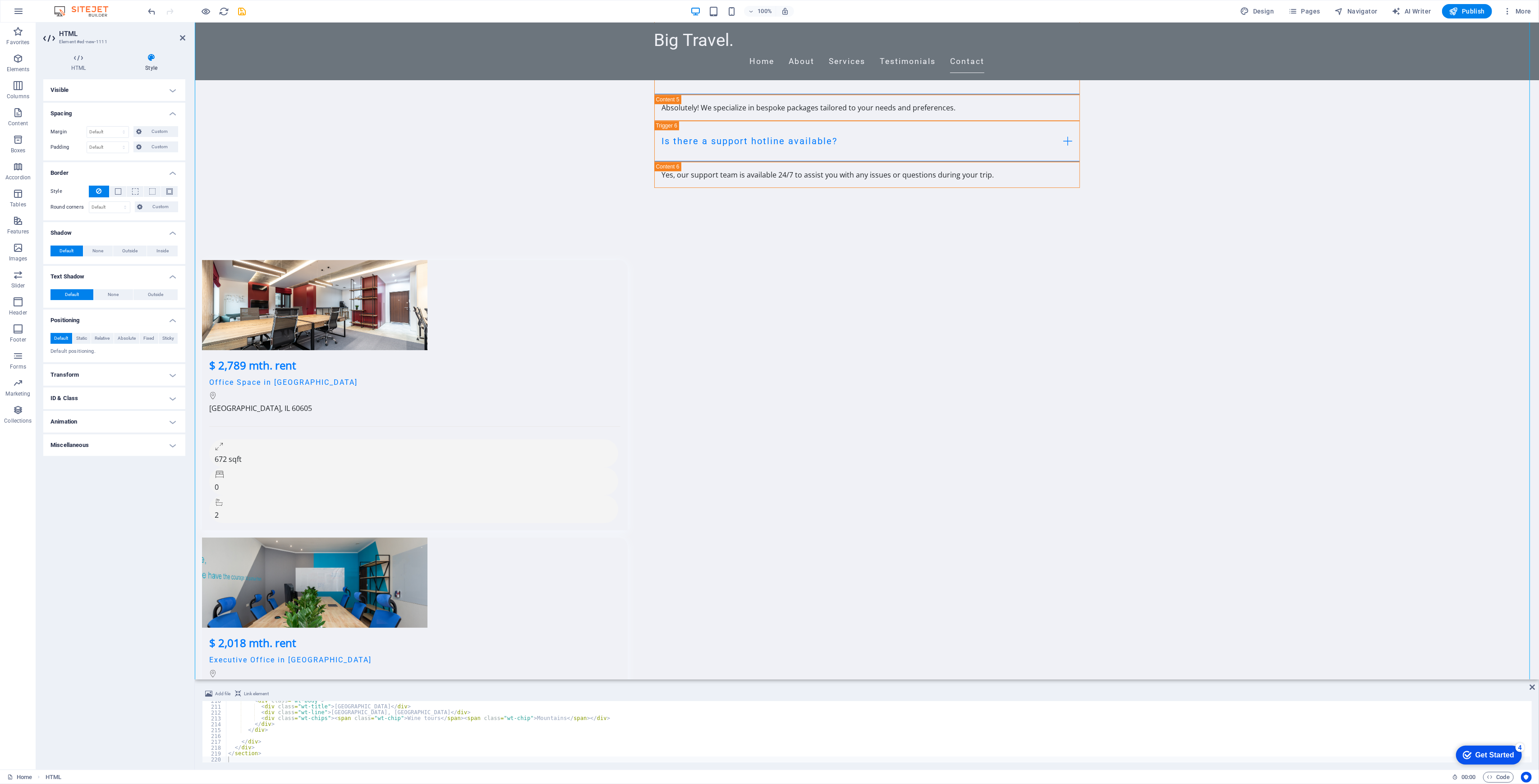
click at [135, 377] on h4 "Transform" at bounding box center [114, 375] width 142 height 22
click at [126, 392] on span "Move" at bounding box center [118, 393] width 113 height 11
click at [125, 405] on span "Scale" at bounding box center [117, 408] width 114 height 11
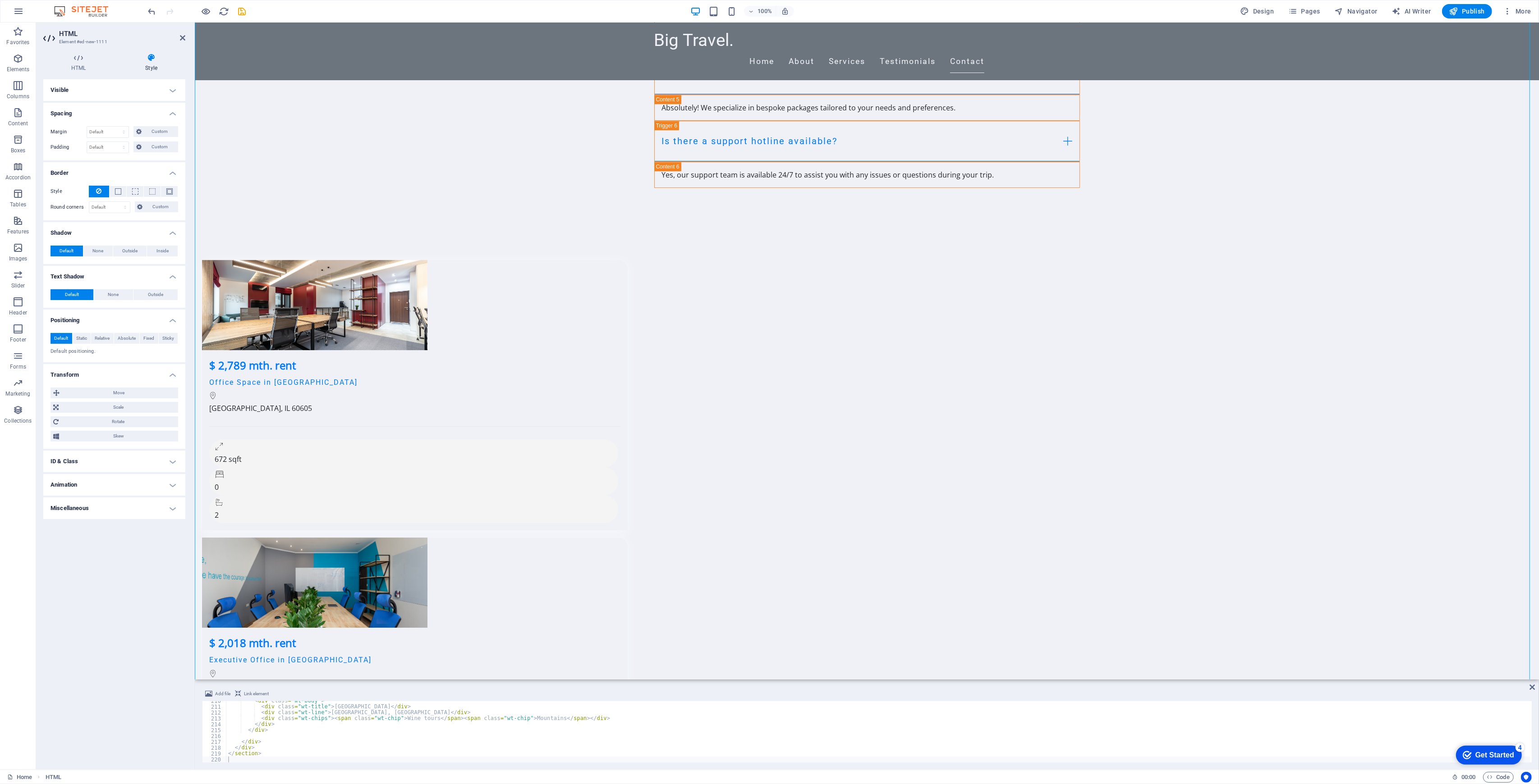
click at [147, 470] on h4 "ID & Class" at bounding box center [114, 461] width 142 height 22
click at [147, 470] on div "Element (div) ID ed-new-1111 CSS classes 1 wv-overflow_horizontal Assign HTML I…" at bounding box center [114, 522] width 142 height 112
click at [70, 67] on h4 "HTML" at bounding box center [80, 62] width 74 height 19
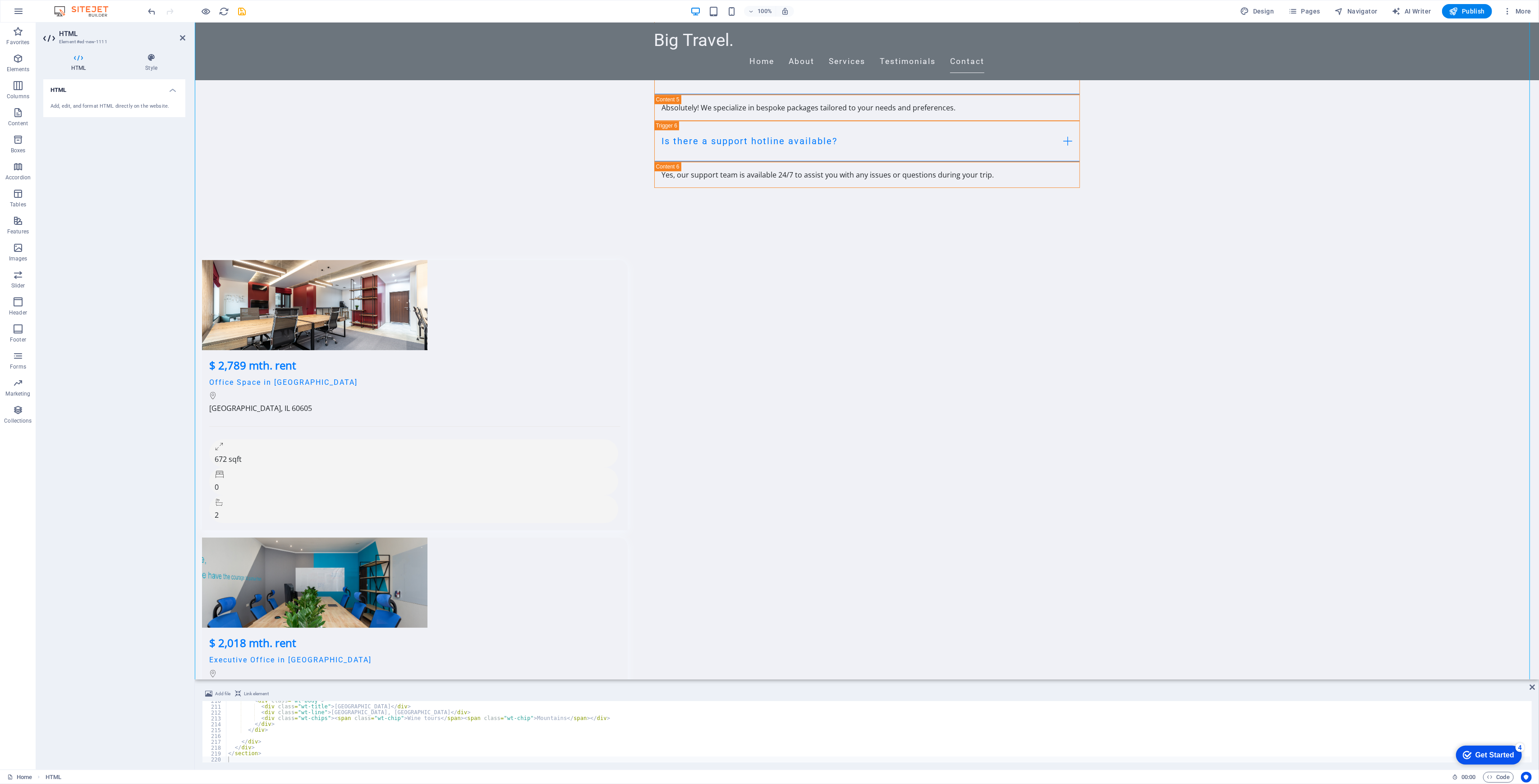
click at [89, 104] on div "Add, edit, and format HTML directly on the website." at bounding box center [114, 107] width 127 height 8
click at [170, 90] on h4 "HTML" at bounding box center [114, 88] width 142 height 16
click at [170, 90] on h4 "HTML" at bounding box center [114, 90] width 142 height 22
click at [115, 99] on div "Add, edit, and format HTML directly on the website." at bounding box center [114, 107] width 142 height 22
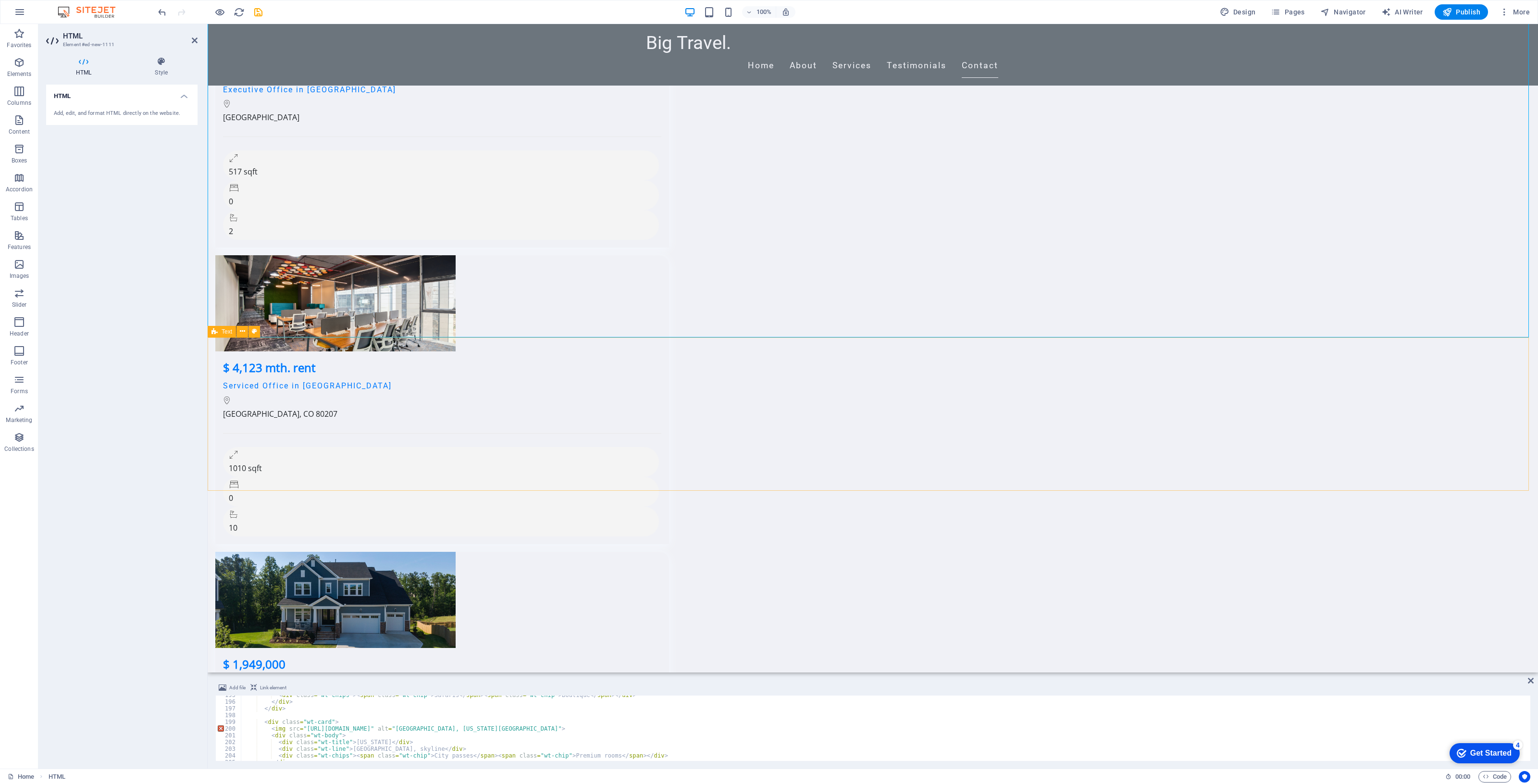
scroll to position [4489, 0]
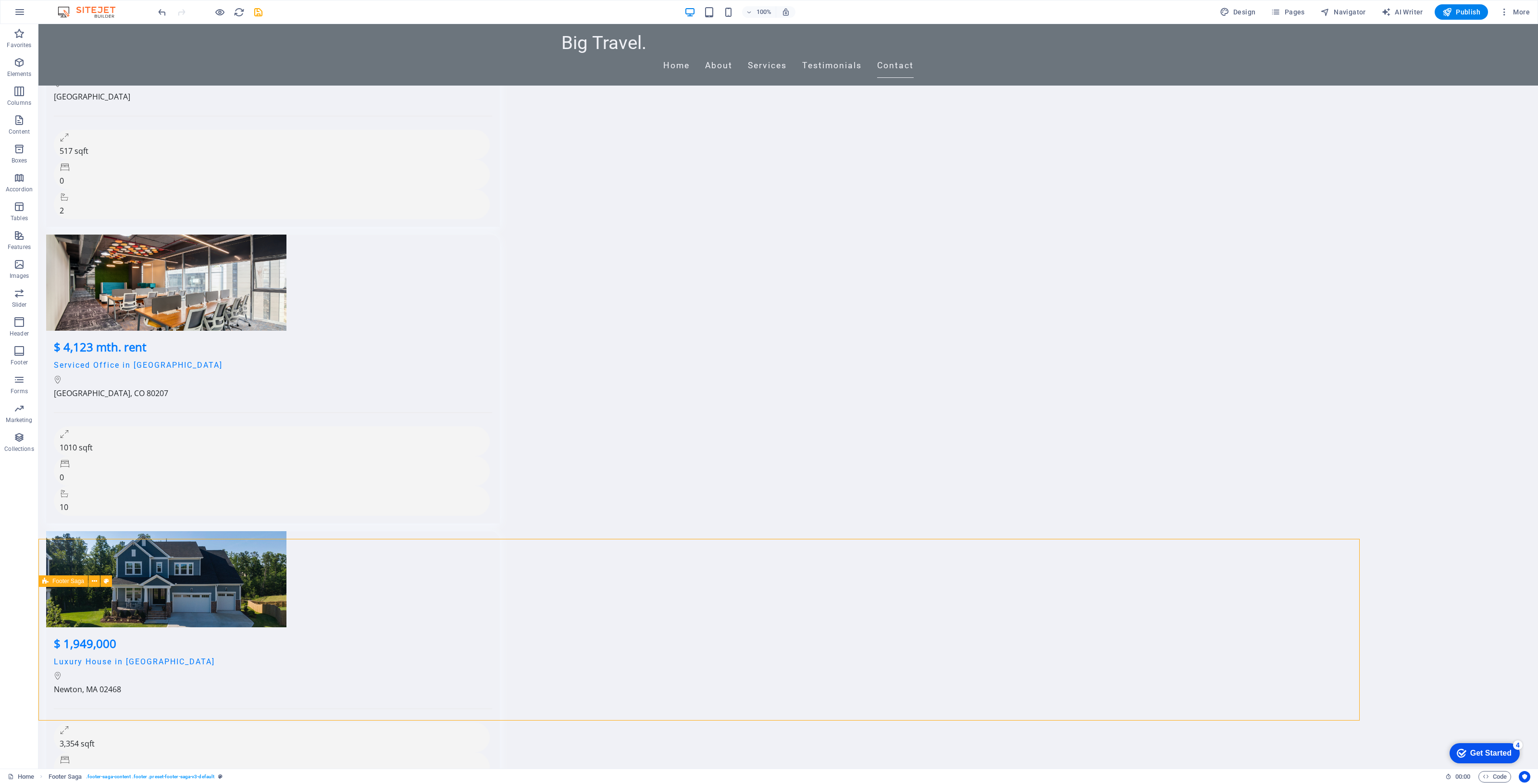
scroll to position [4440, 0]
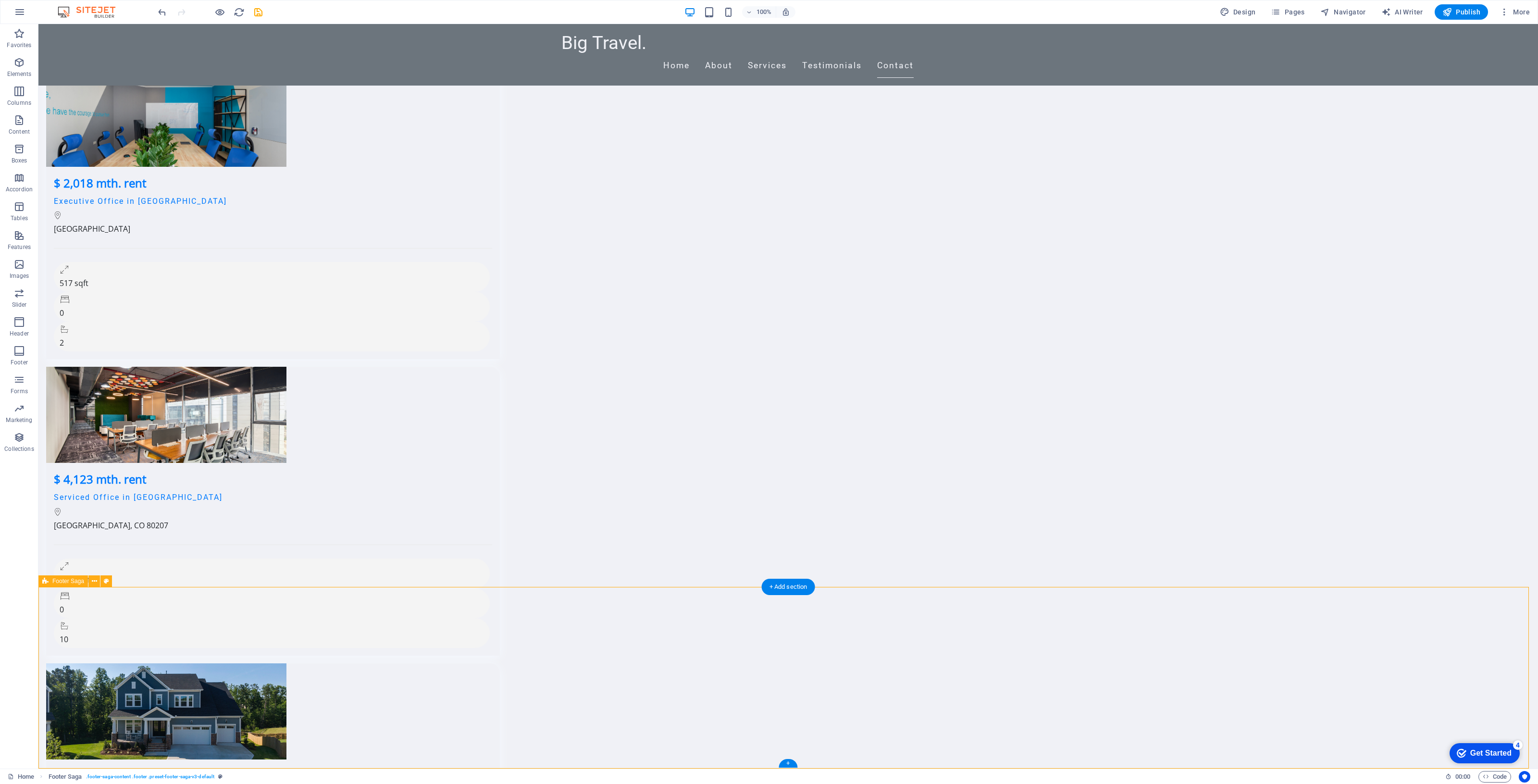
select select "footer"
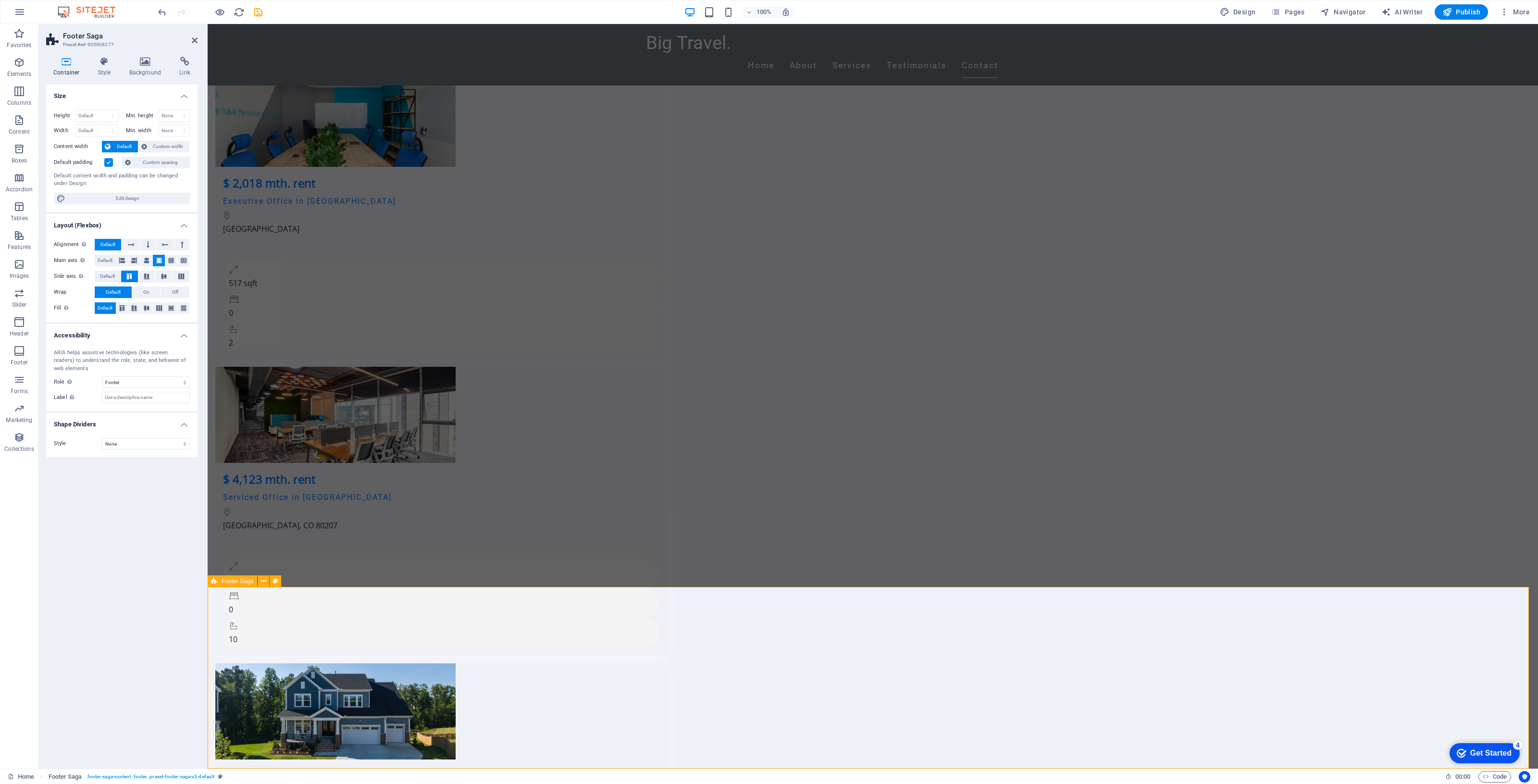
click at [139, 72] on h4 "Background" at bounding box center [147, 66] width 51 height 20
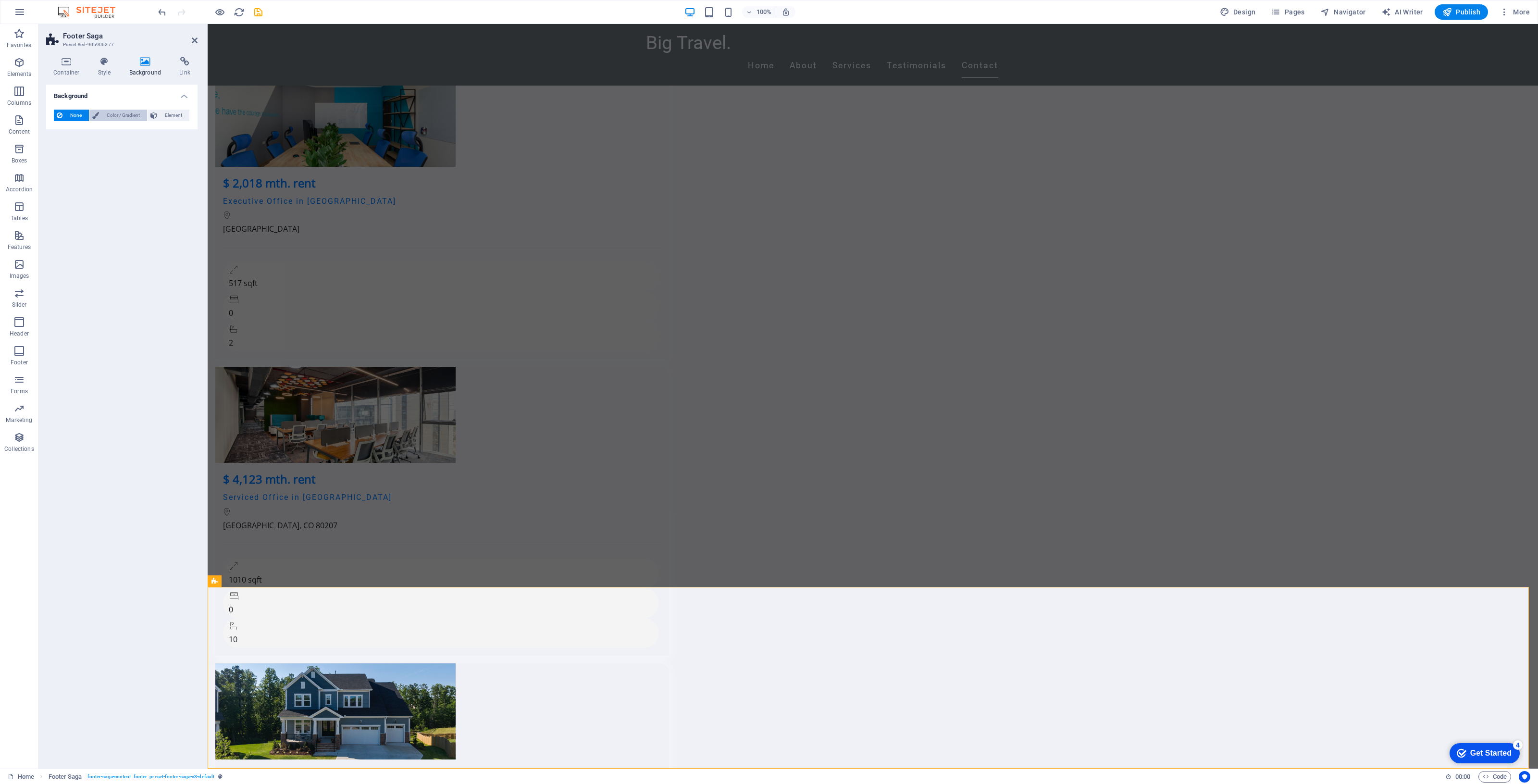
click at [93, 116] on icon at bounding box center [96, 116] width 7 height 11
click at [60, 152] on span at bounding box center [59, 153] width 11 height 11
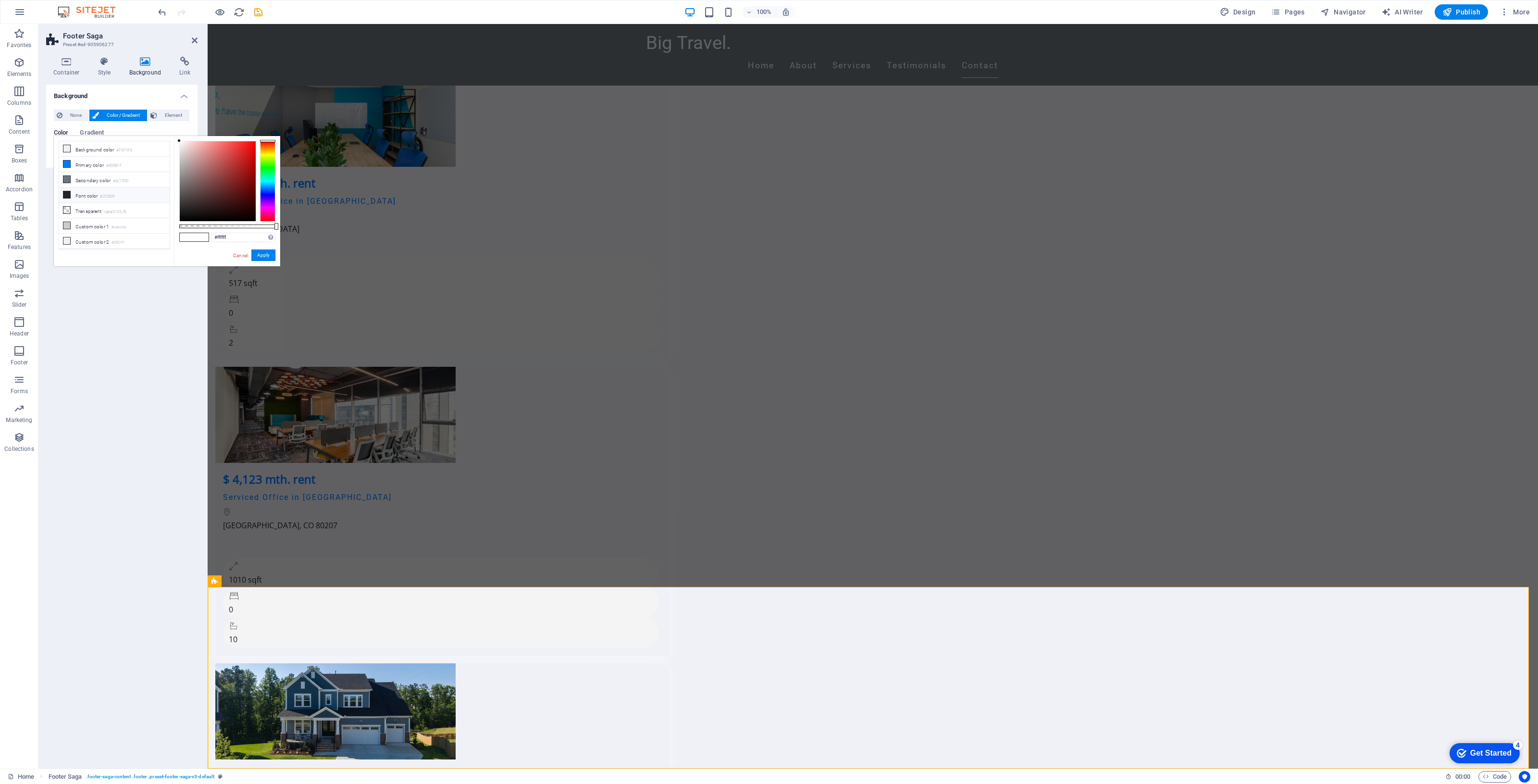
click at [81, 194] on li "Font color #212529" at bounding box center [115, 195] width 111 height 15
drag, startPoint x: 361, startPoint y: 494, endPoint x: 529, endPoint y: 496, distance: 168.0
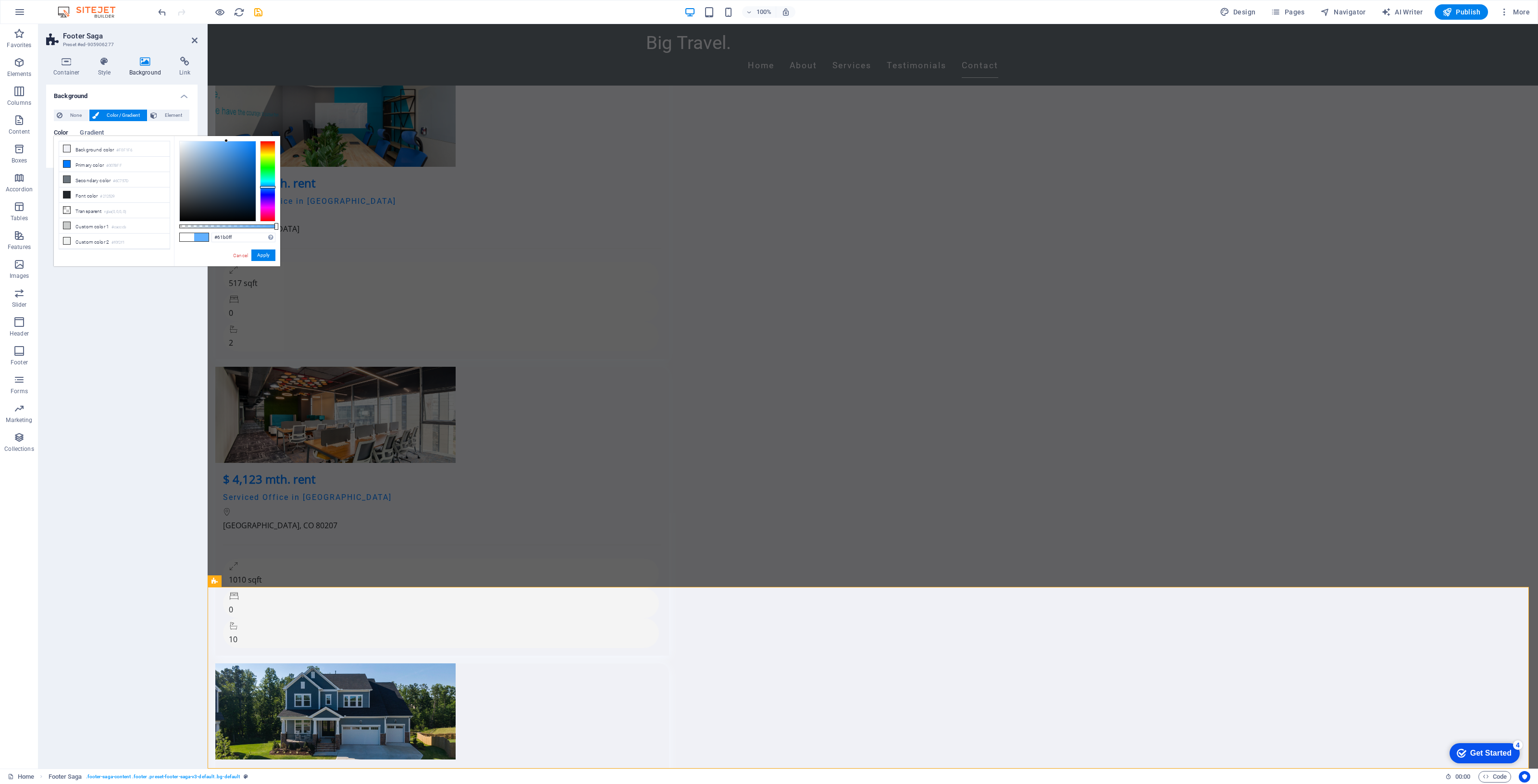
drag, startPoint x: 194, startPoint y: 206, endPoint x: 226, endPoint y: 138, distance: 75.2
click at [226, 138] on div at bounding box center [226, 140] width 4 height 4
click at [116, 149] on li "Background color #F0F1F6" at bounding box center [115, 149] width 111 height 15
click at [117, 178] on li "Secondary color #6C757D" at bounding box center [115, 180] width 111 height 15
click at [128, 162] on li "Primary color #007BFF" at bounding box center [115, 164] width 111 height 15
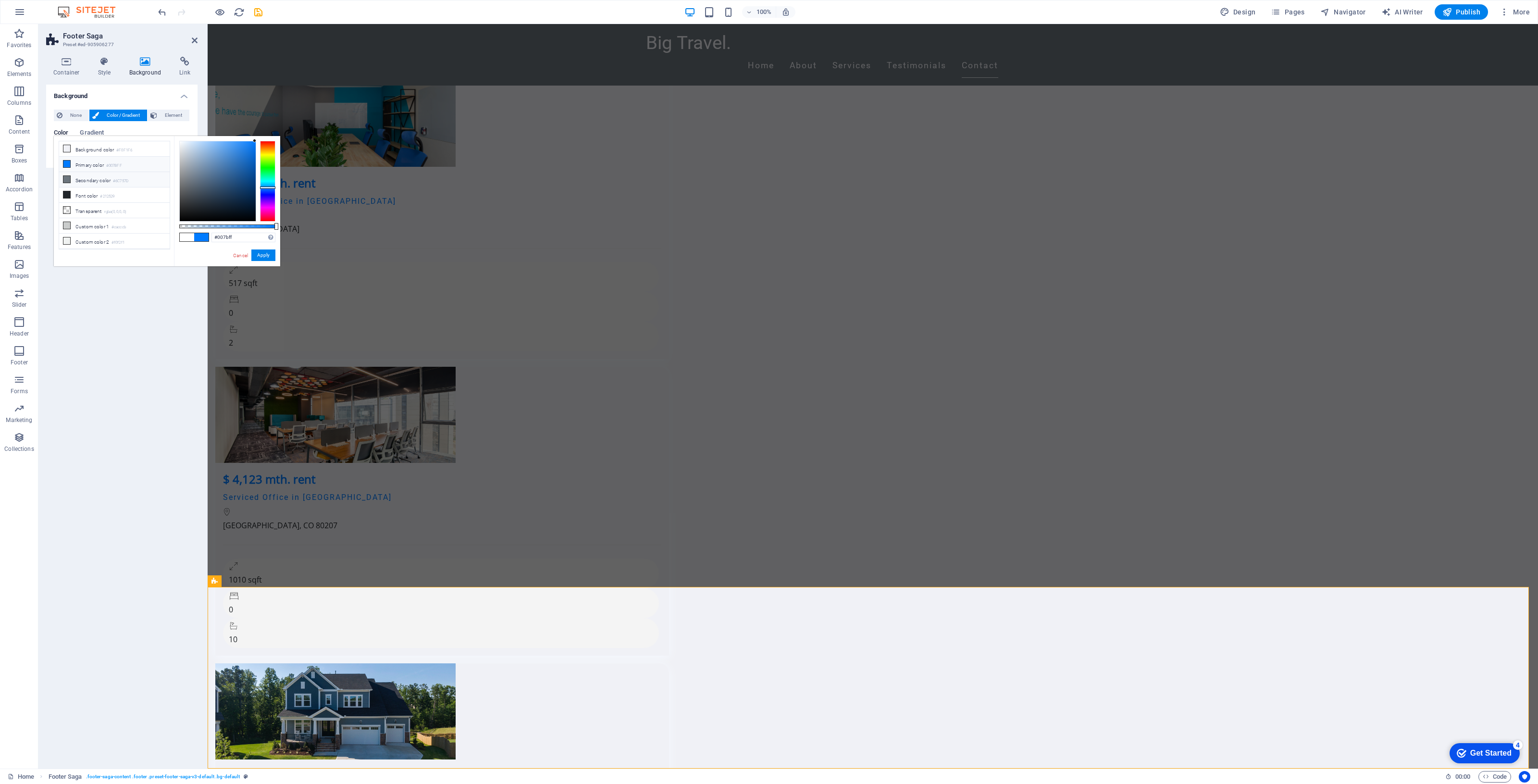
click at [126, 177] on li "Secondary color #6C757D" at bounding box center [115, 180] width 111 height 15
click at [125, 189] on ul "Background color #F0F1F6 Primary color #007BFF Secondary color #6C757D Font col…" at bounding box center [114, 195] width 112 height 109
click at [125, 192] on li "Font color #212529" at bounding box center [115, 195] width 111 height 15
click at [123, 209] on li "Transparent rgba(0,0,0,.0)" at bounding box center [115, 210] width 111 height 15
click at [114, 191] on li "Font color #212529" at bounding box center [115, 195] width 111 height 15
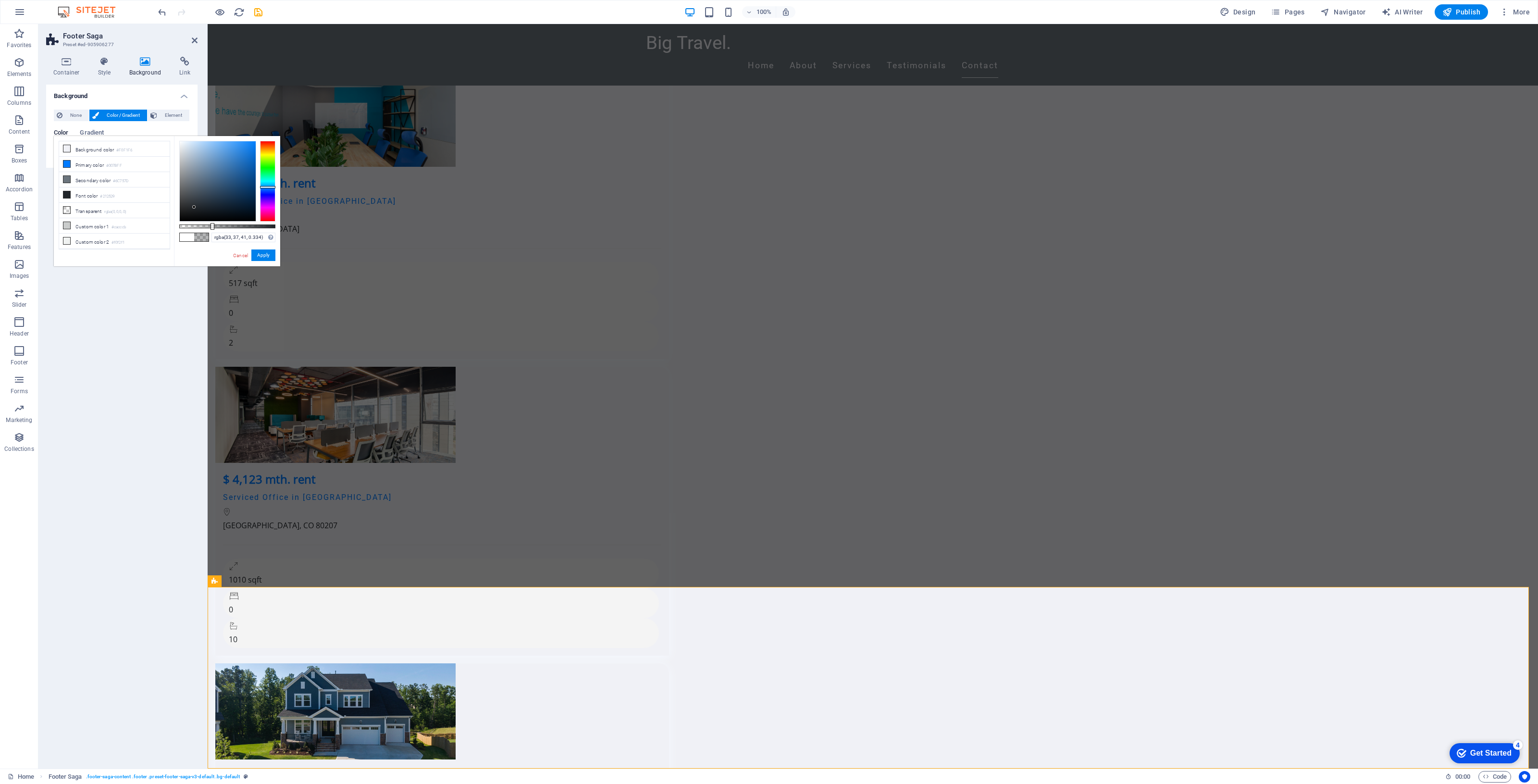
click at [211, 224] on div at bounding box center [227, 226] width 96 height 4
drag, startPoint x: 211, startPoint y: 224, endPoint x: 247, endPoint y: 224, distance: 36.0
click at [247, 224] on div at bounding box center [248, 225] width 4 height 7
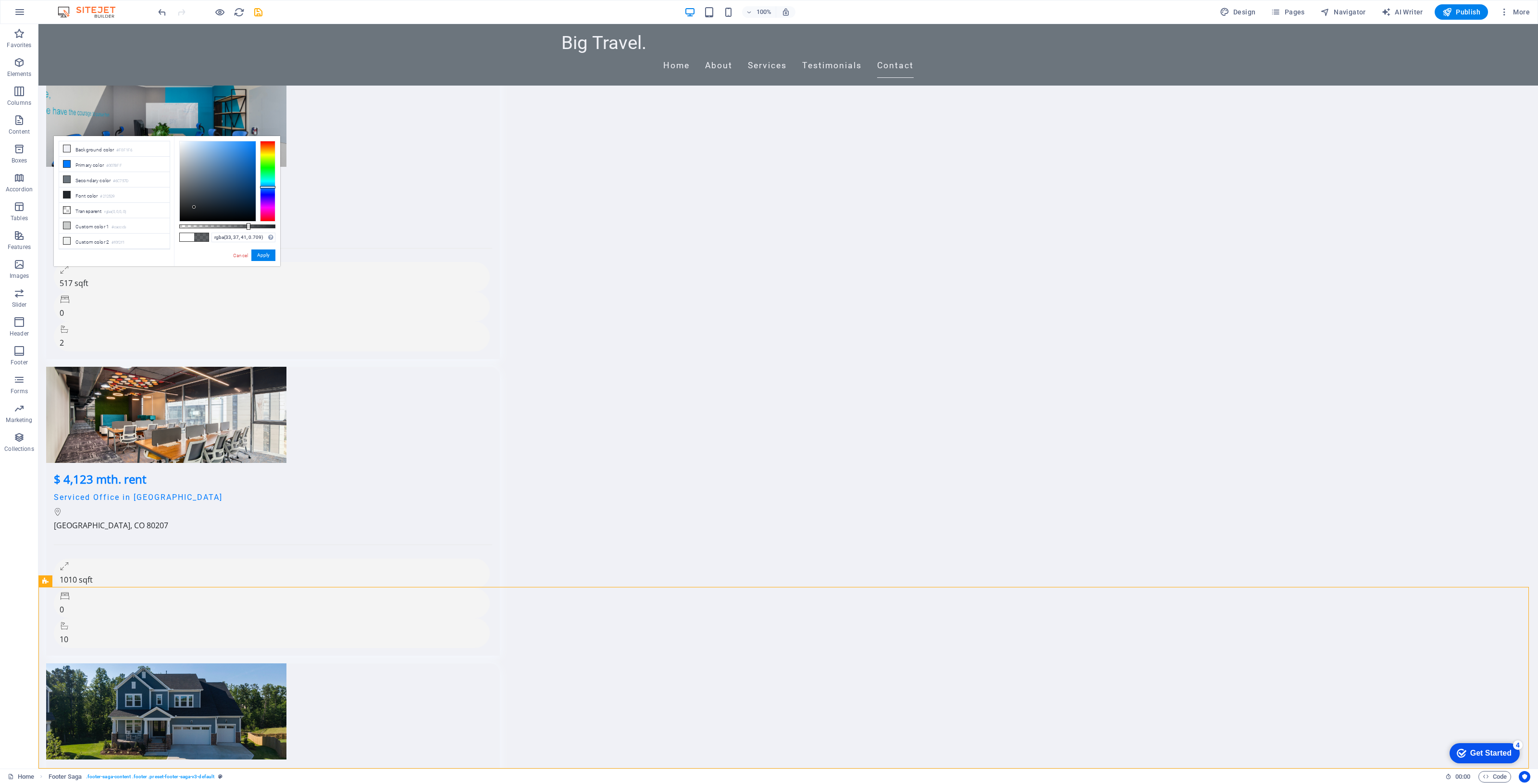
drag, startPoint x: 256, startPoint y: 222, endPoint x: 269, endPoint y: 224, distance: 13.2
click at [269, 224] on div "rgba(33, 37, 41, 0.709) Supported formats #0852ed rgb(8, 82, 237) rgba(8, 82, 2…" at bounding box center [226, 270] width 106 height 269
type input "rgba(33, 37, 41, 0.999)"
drag, startPoint x: 269, startPoint y: 224, endPoint x: 275, endPoint y: 226, distance: 6.3
click at [275, 226] on div at bounding box center [227, 226] width 96 height 4
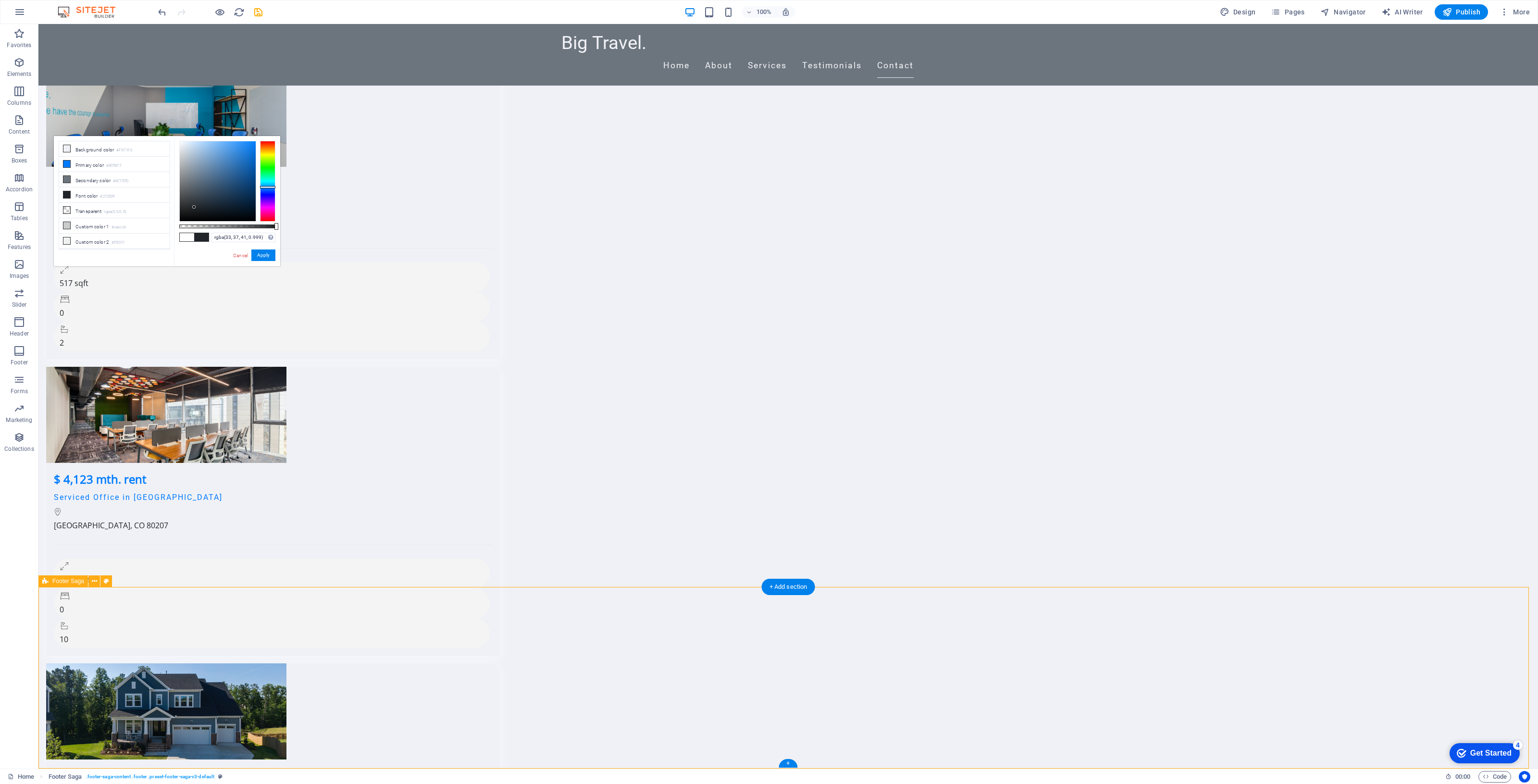
click at [22, 159] on p "Boxes" at bounding box center [19, 160] width 16 height 8
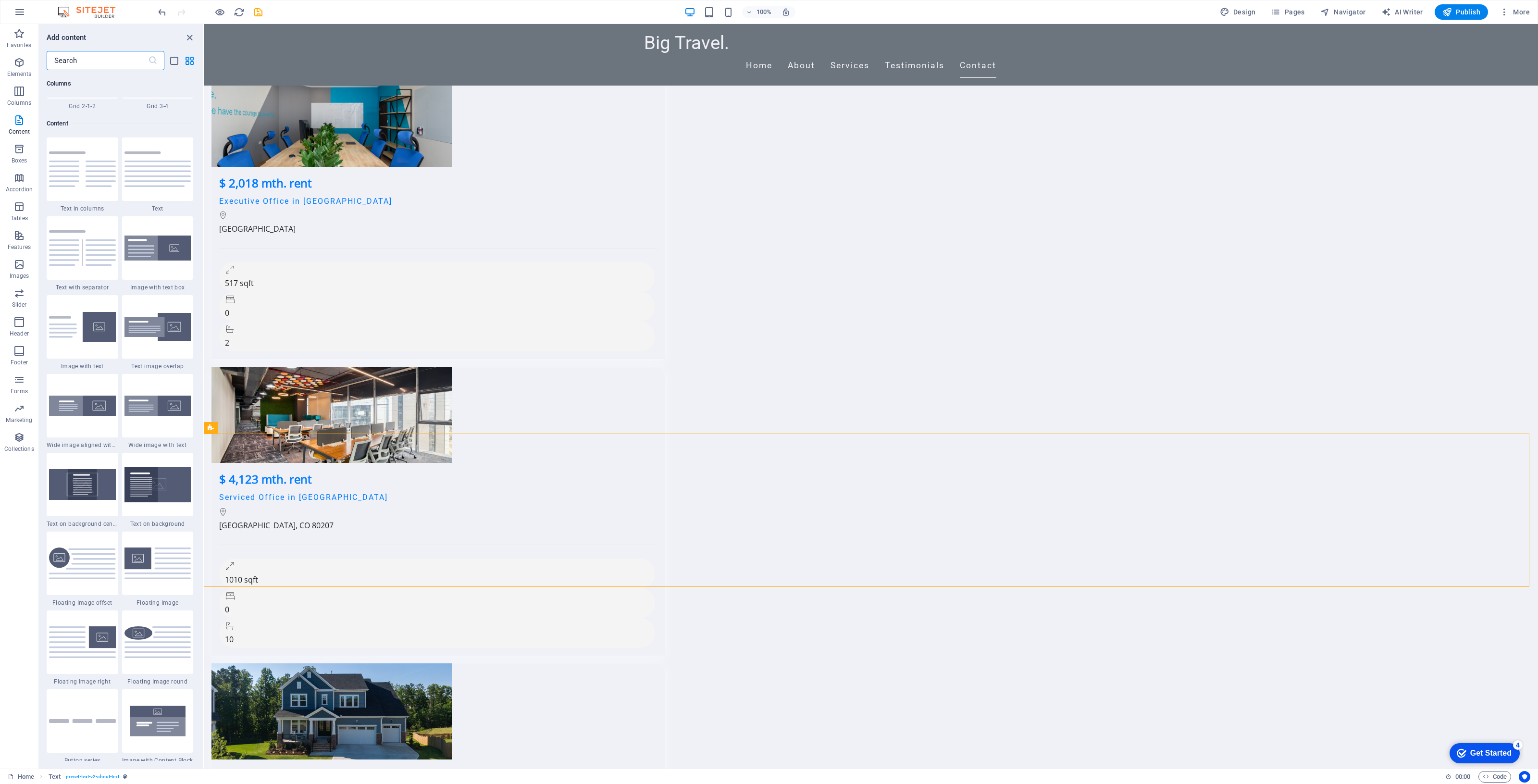
scroll to position [1809, 0]
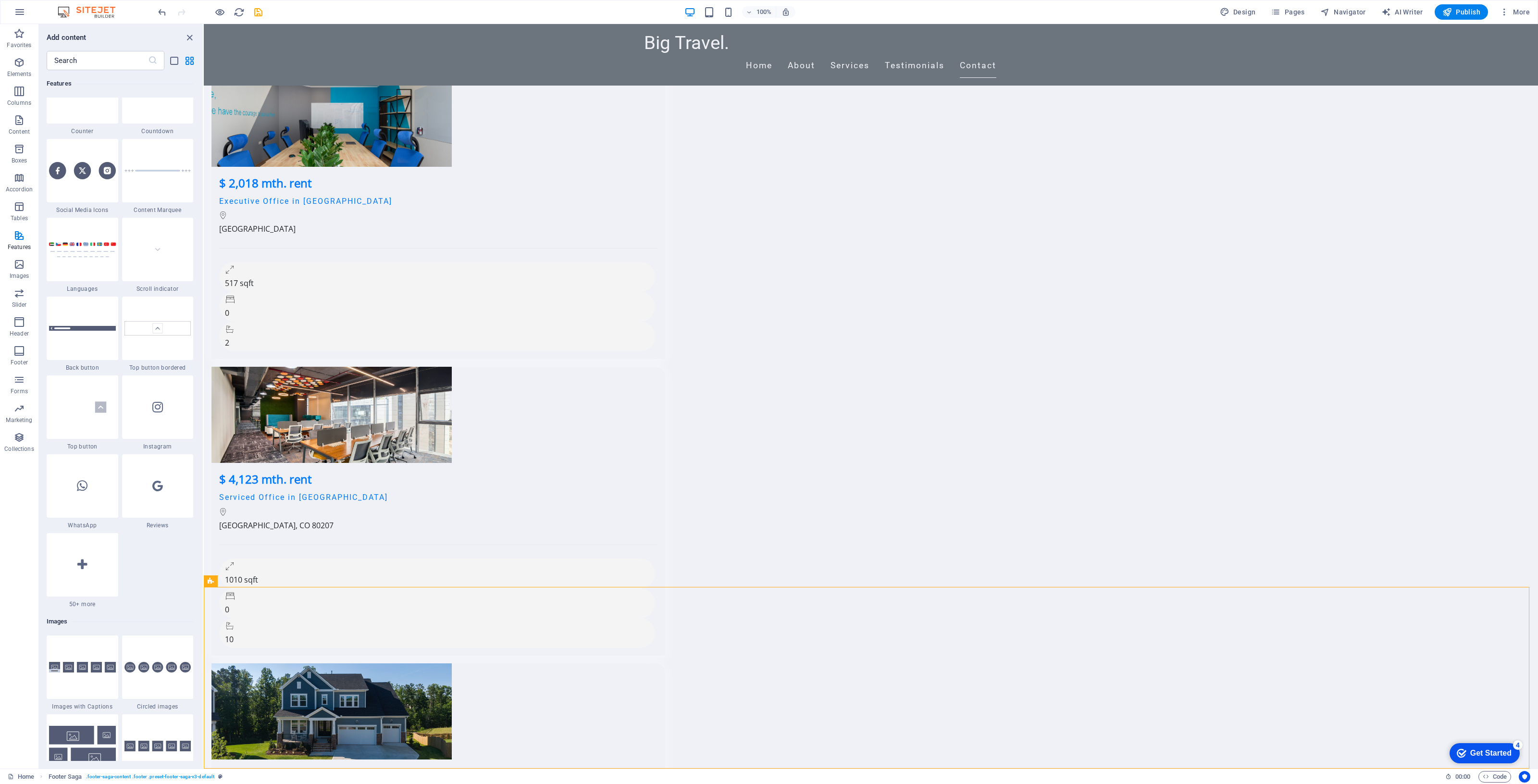
scroll to position [4332, 0]
click at [73, 263] on div at bounding box center [82, 252] width 72 height 63
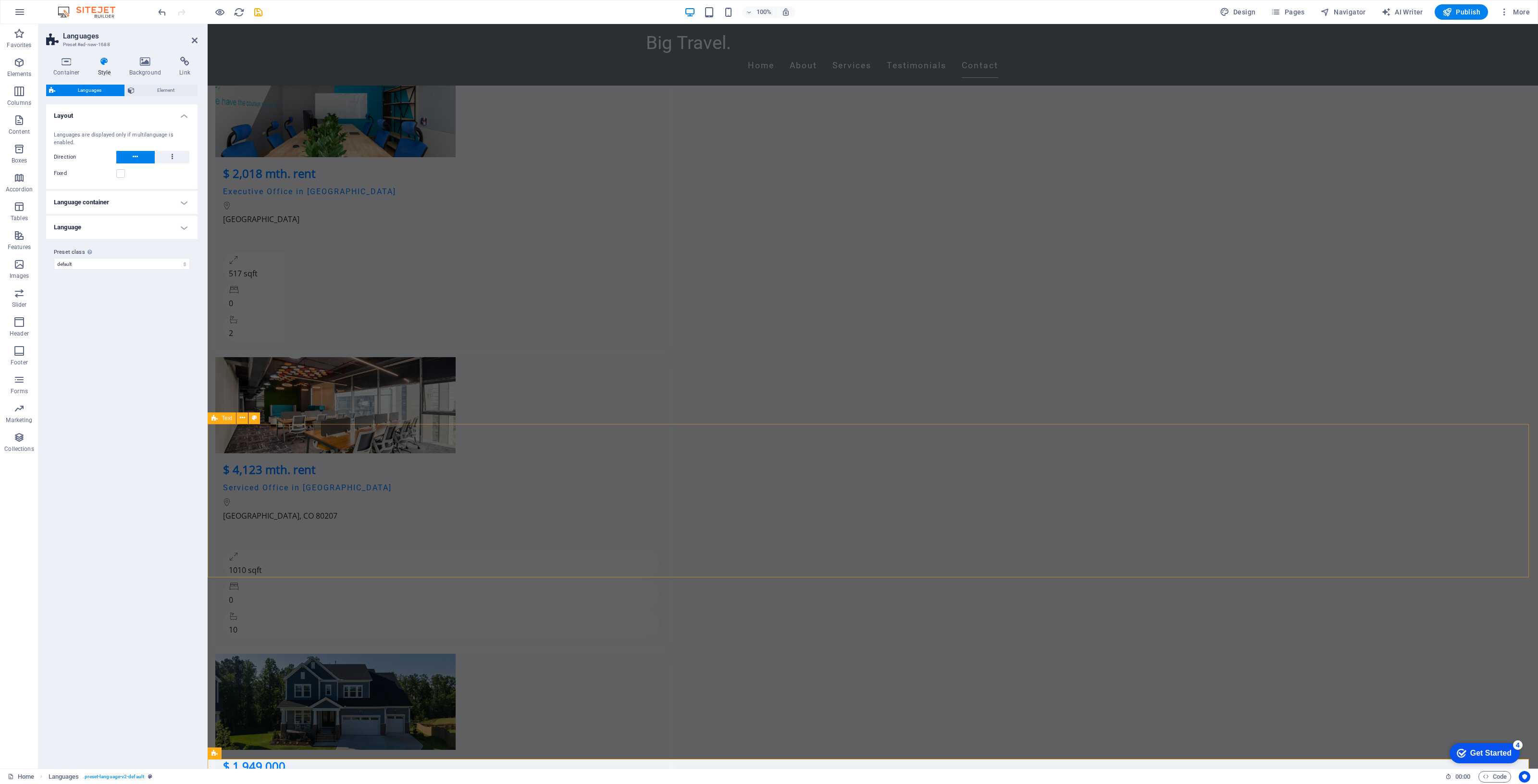
scroll to position [4452, 0]
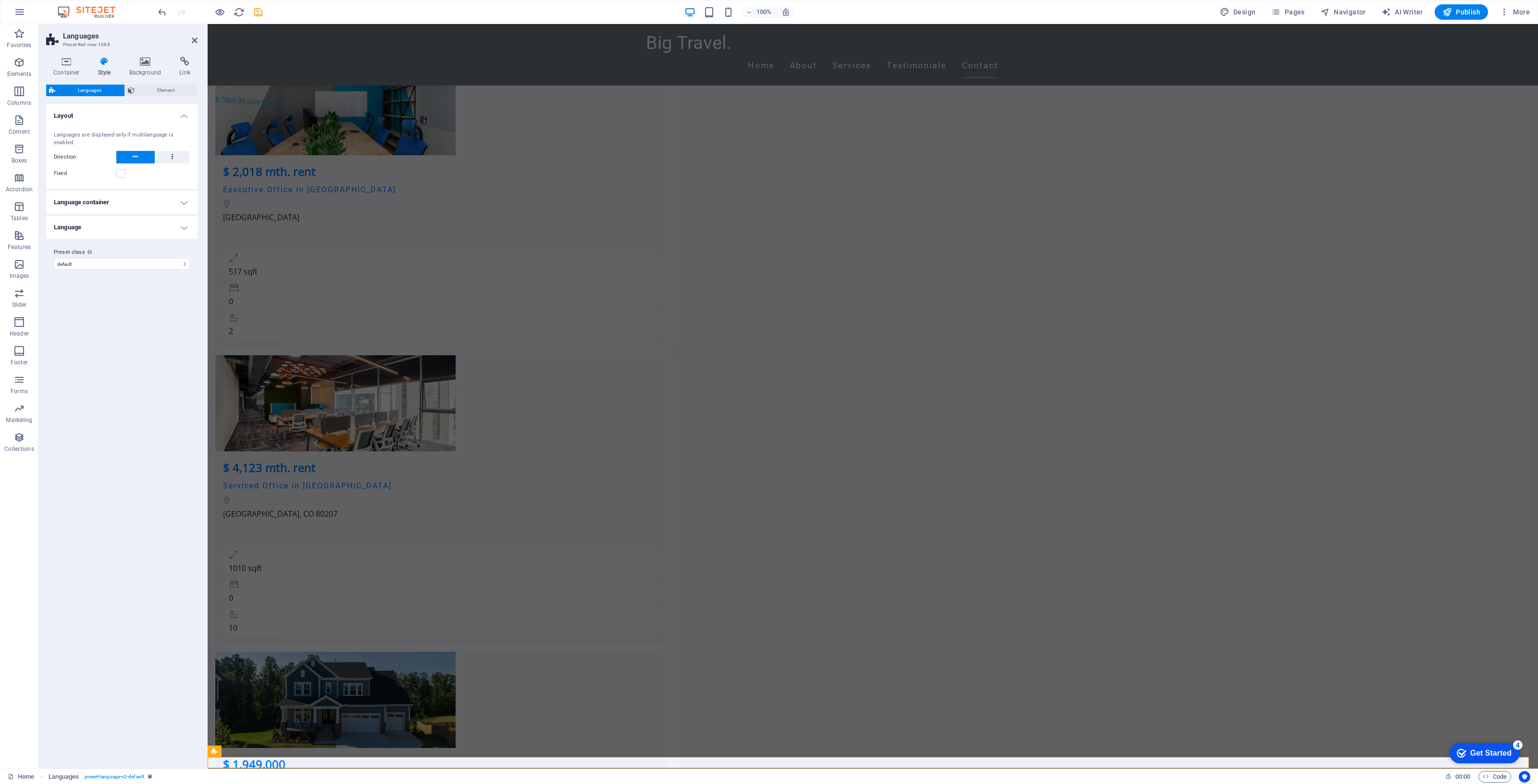
click at [136, 199] on h4 "Language container" at bounding box center [121, 202] width 151 height 23
click at [136, 199] on h4 "Language container" at bounding box center [121, 200] width 151 height 17
click at [136, 234] on h4 "Language" at bounding box center [121, 227] width 151 height 23
click at [139, 225] on h4 "Language" at bounding box center [121, 224] width 151 height 17
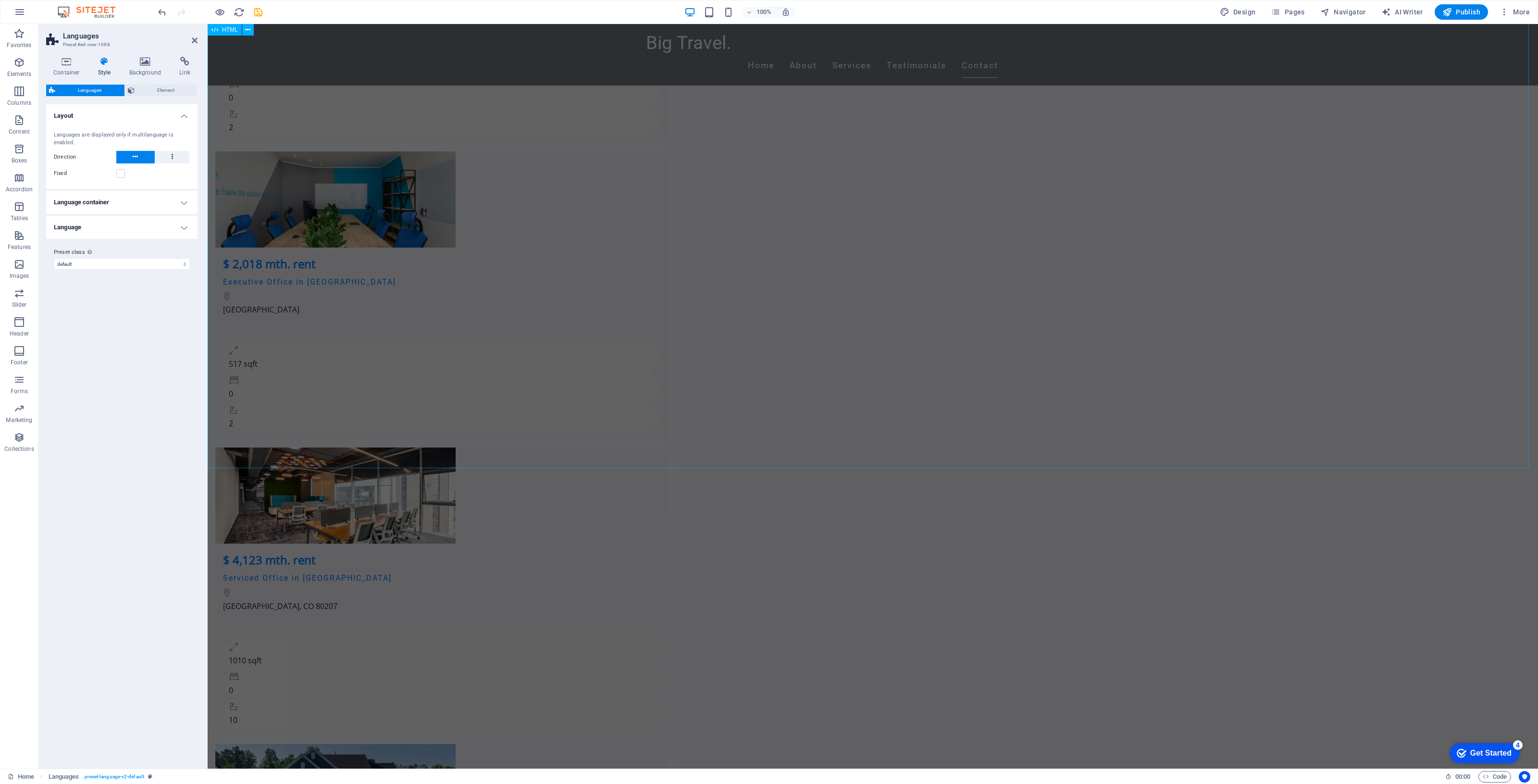
scroll to position [4333, 0]
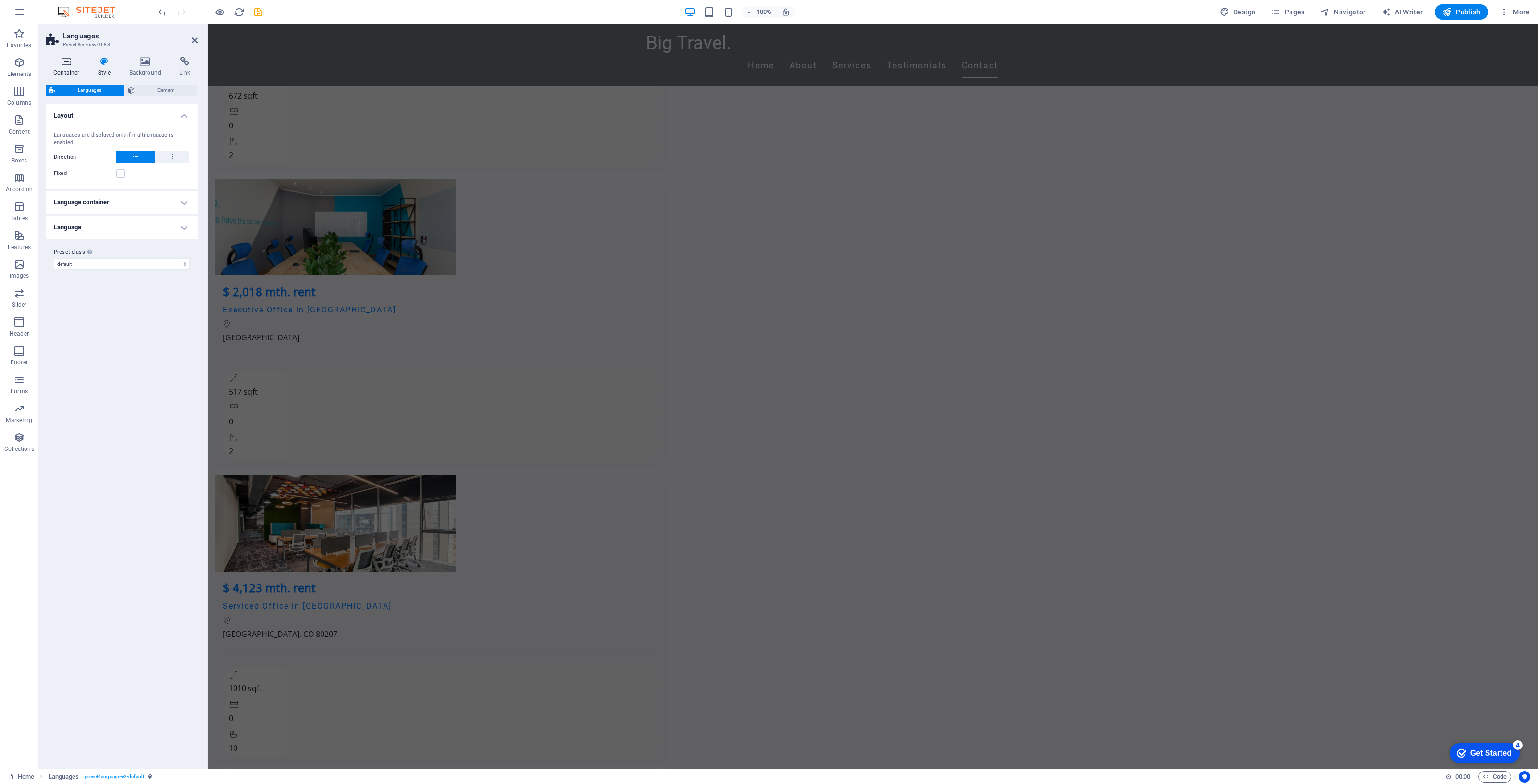
click at [70, 60] on icon at bounding box center [66, 61] width 41 height 10
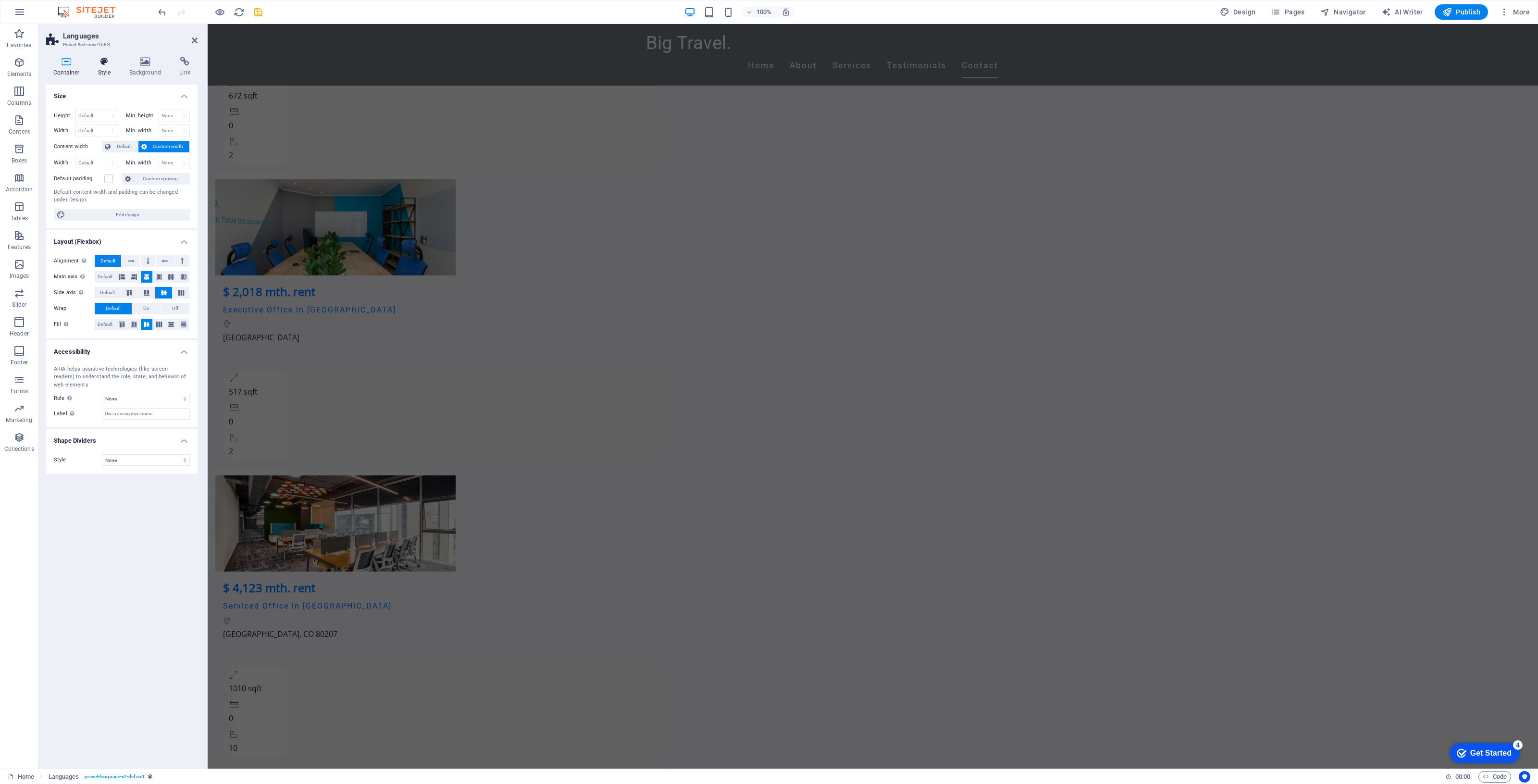
click at [101, 62] on icon at bounding box center [104, 61] width 28 height 10
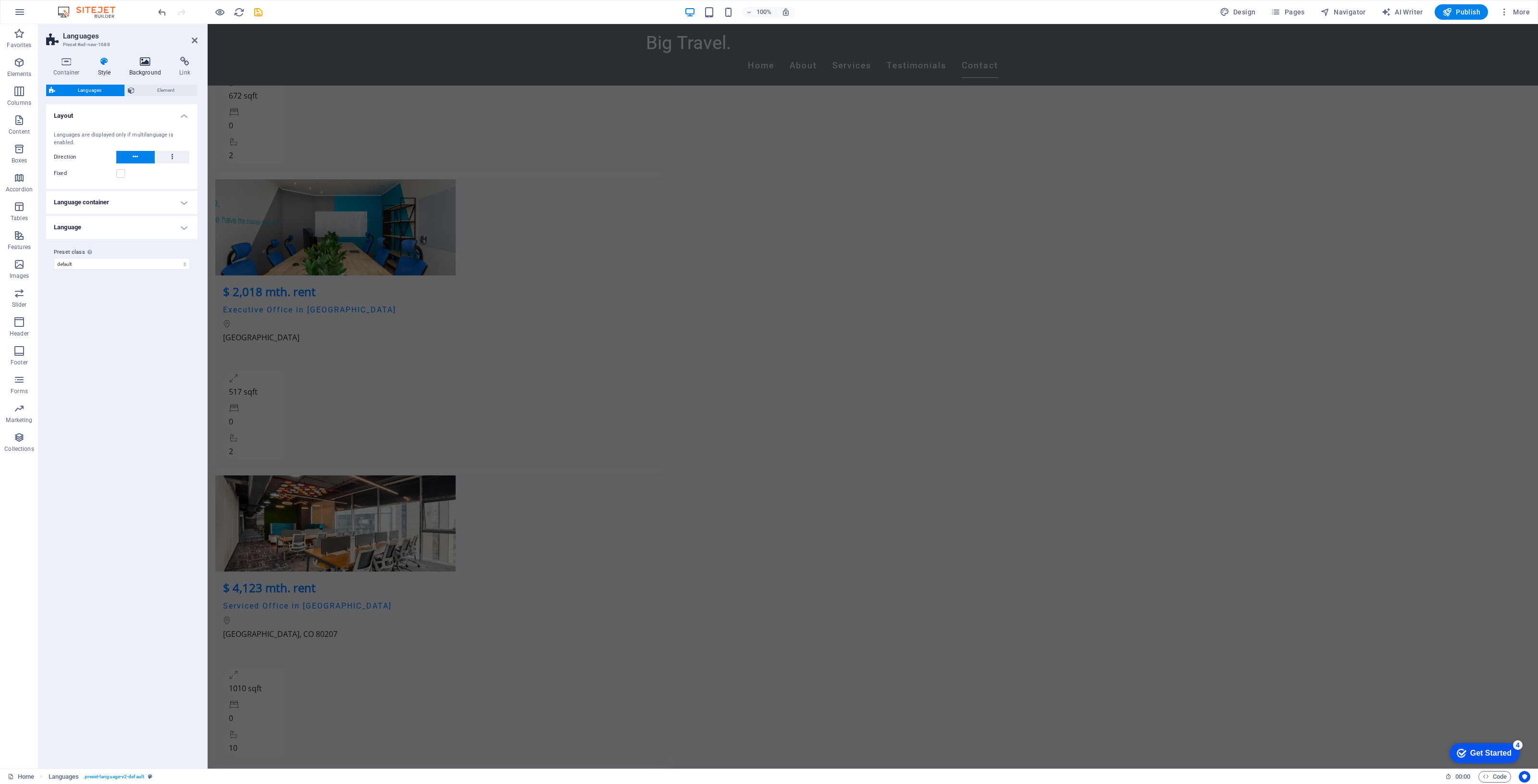
click at [136, 68] on h4 "Background" at bounding box center [147, 66] width 51 height 20
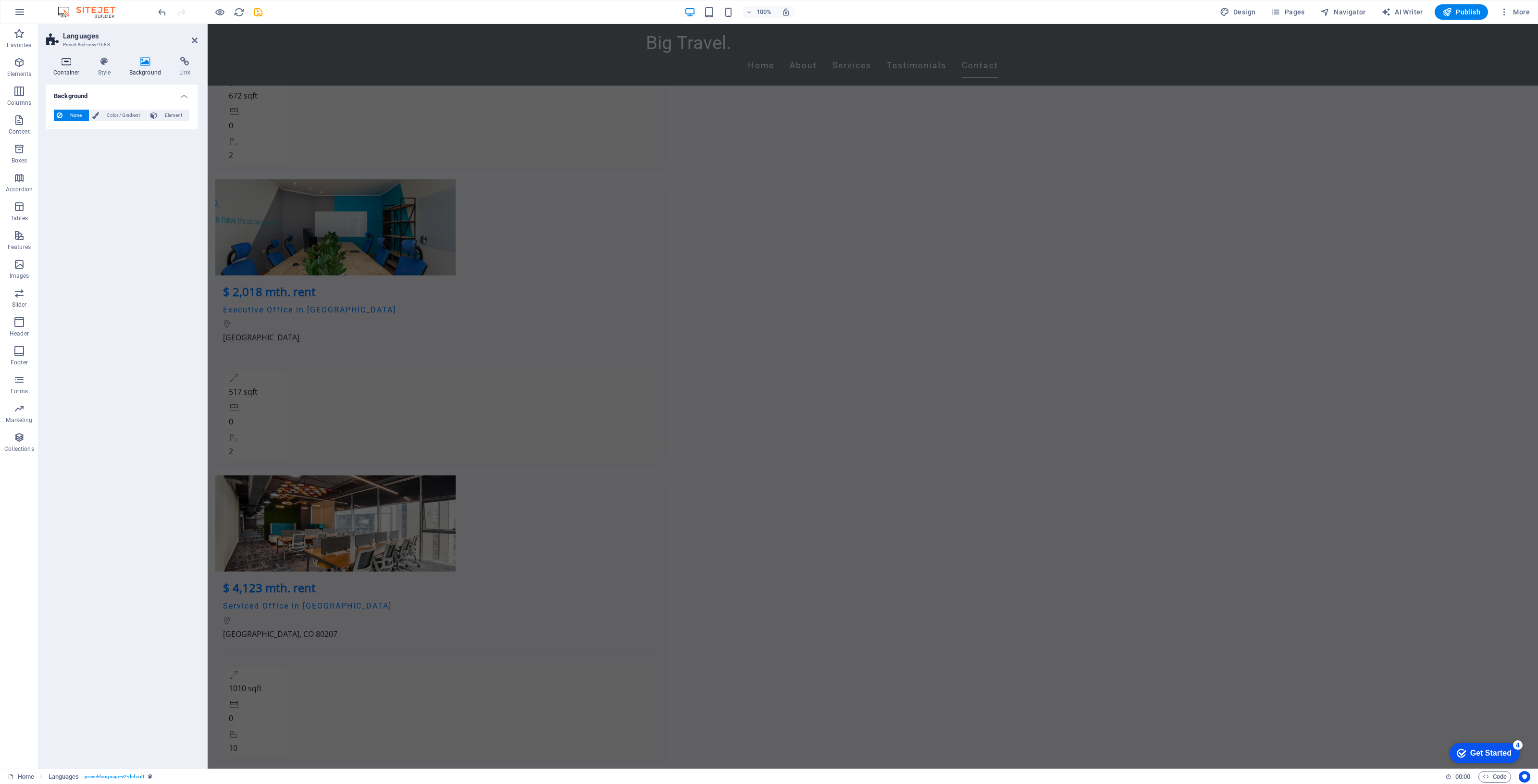
click at [68, 71] on h4 "Container" at bounding box center [68, 66] width 45 height 20
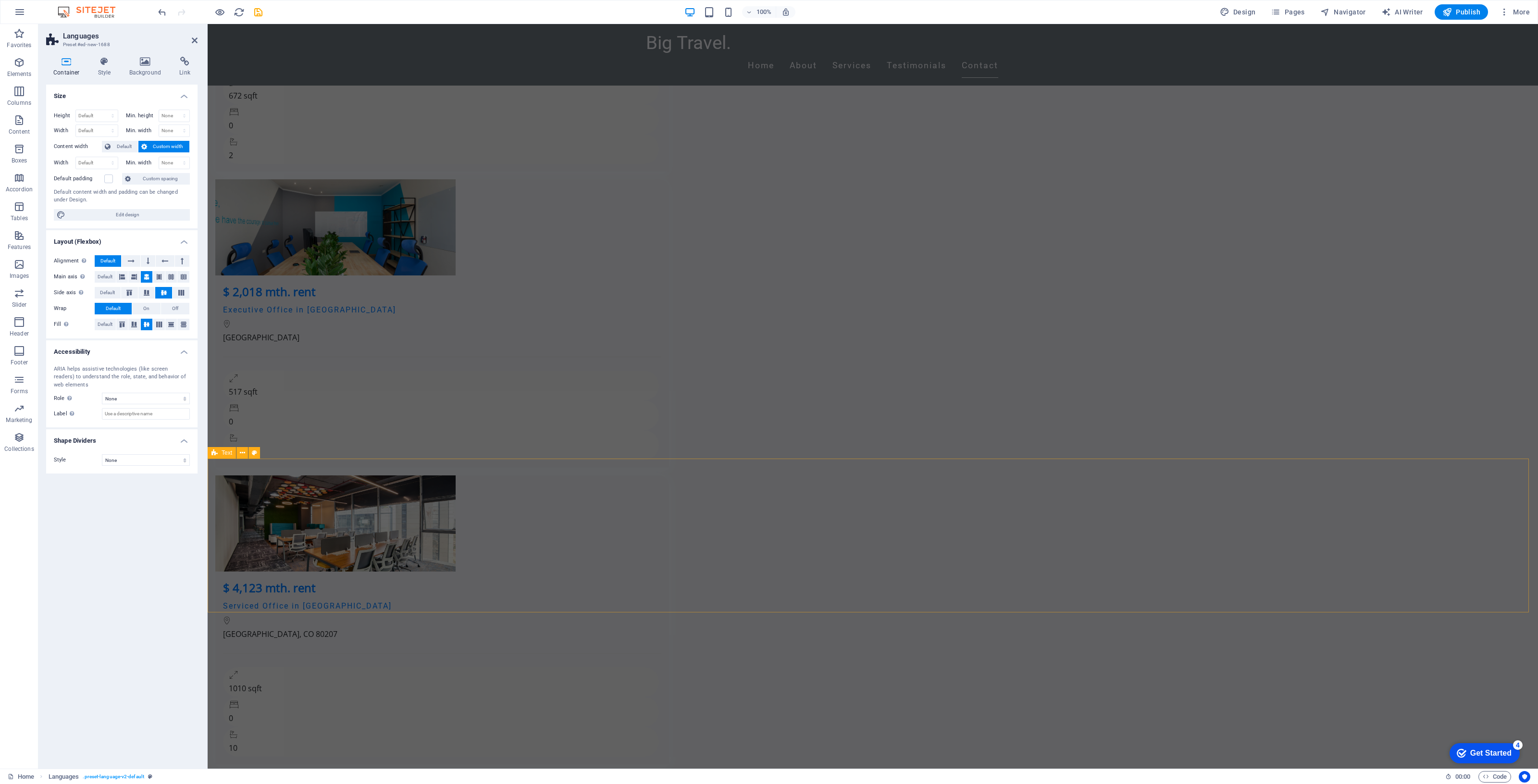
scroll to position [4454, 0]
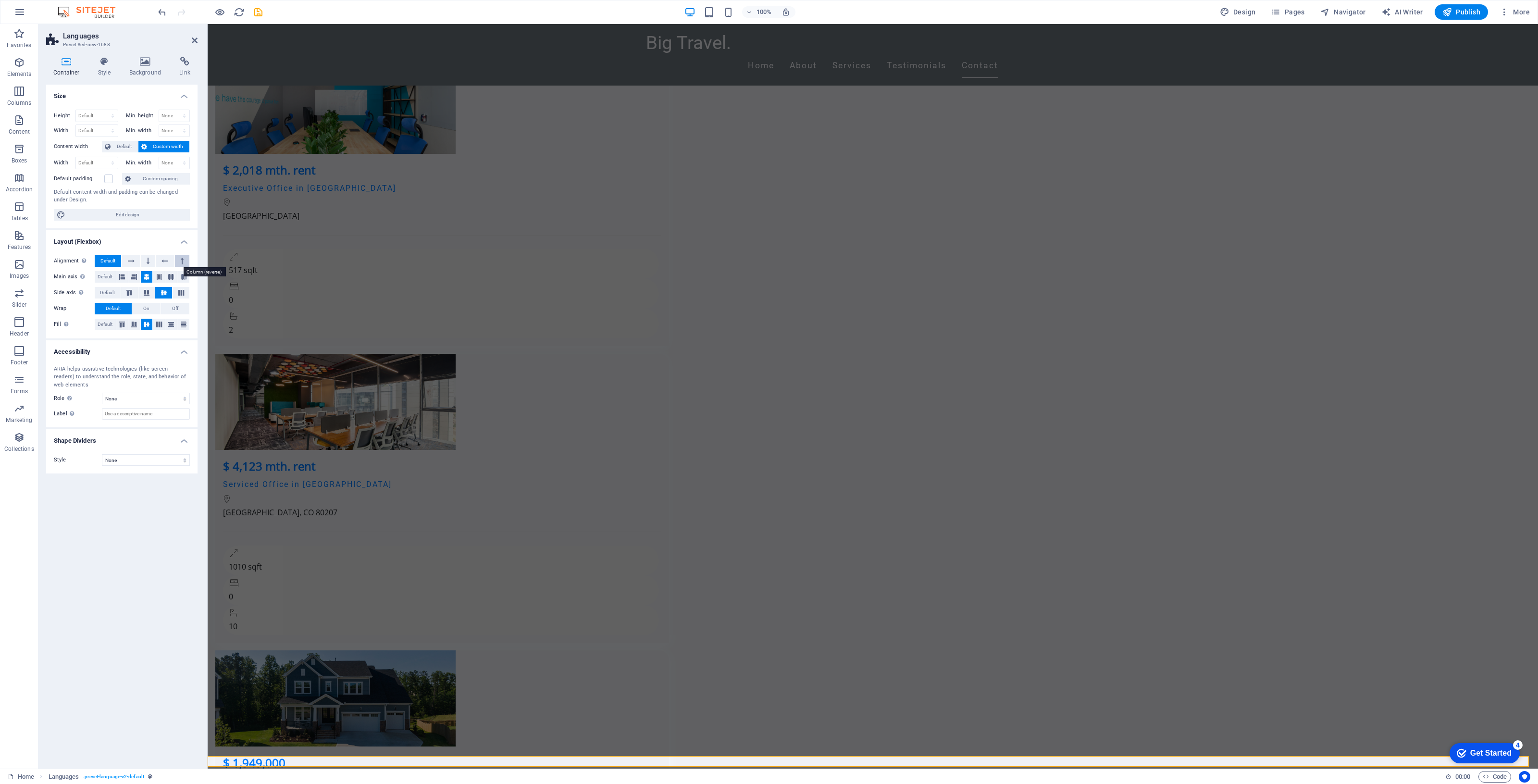
click at [180, 266] on button at bounding box center [182, 261] width 14 height 11
drag, startPoint x: 909, startPoint y: 759, endPoint x: 453, endPoint y: 721, distance: 457.6
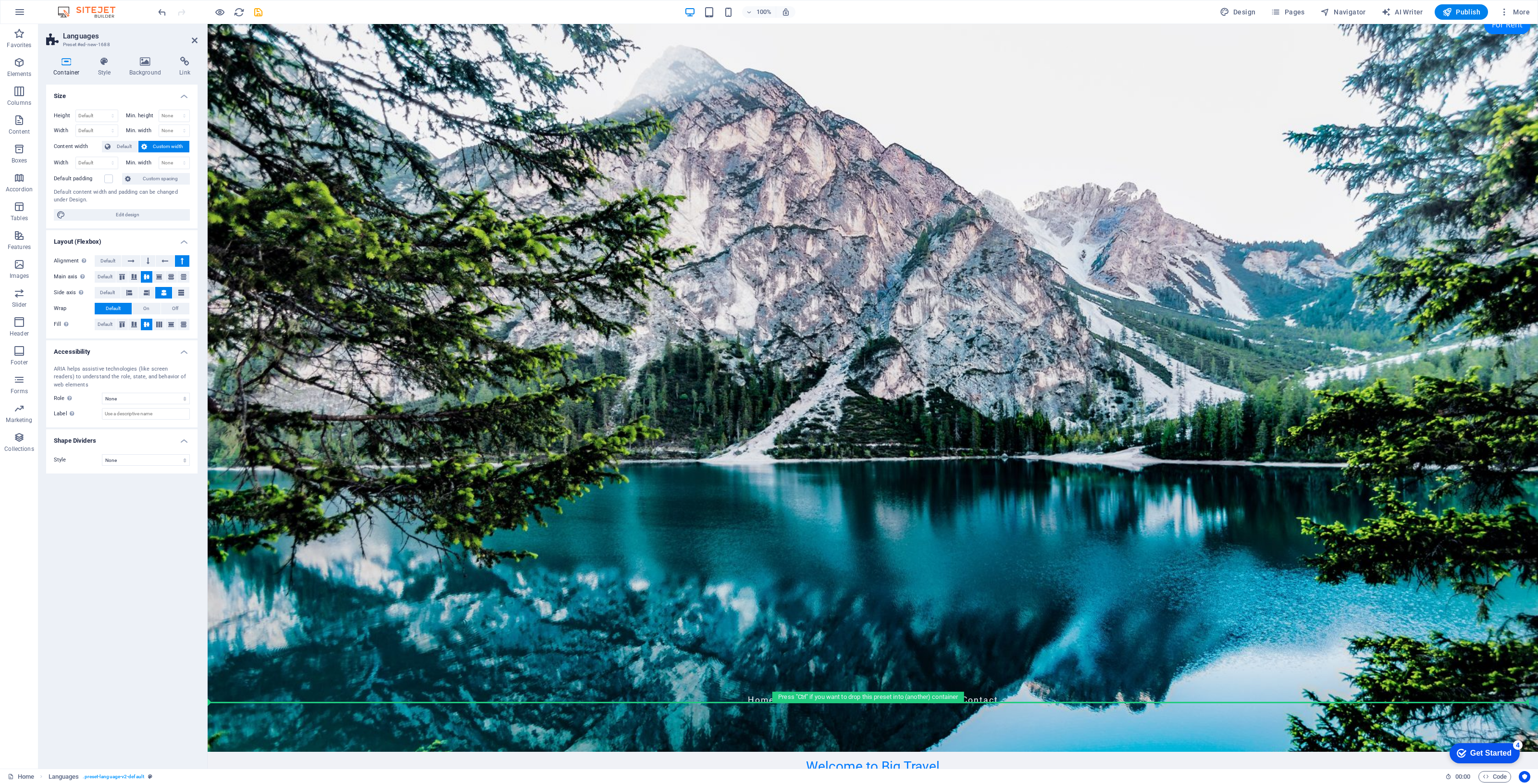
scroll to position [0, 0]
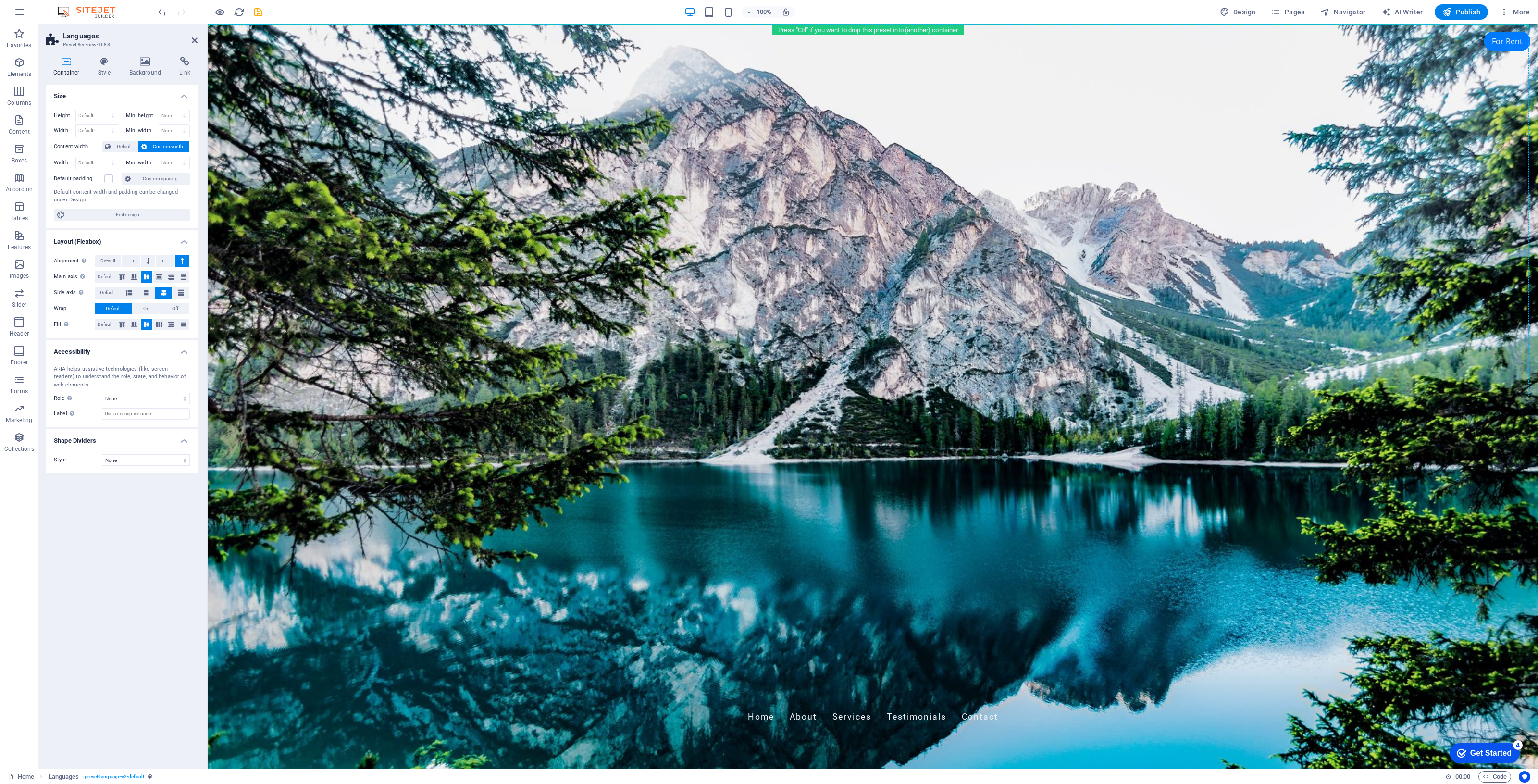
drag, startPoint x: 348, startPoint y: 761, endPoint x: 626, endPoint y: 57, distance: 756.9
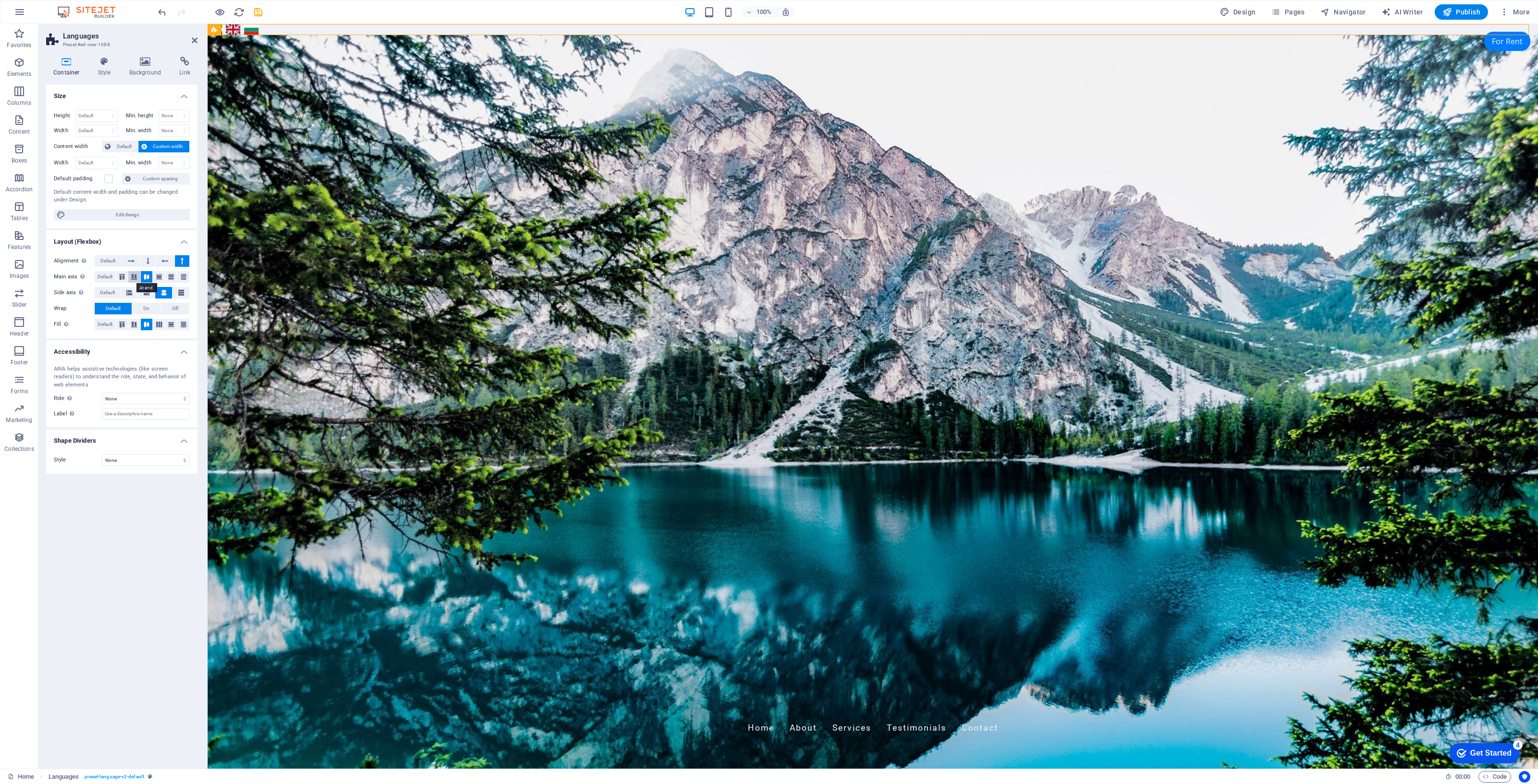
click at [135, 271] on button at bounding box center [134, 277] width 12 height 11
click at [120, 277] on icon at bounding box center [122, 277] width 11 height 6
click at [298, 26] on div "العربية English Български" at bounding box center [872, 30] width 1331 height 11
click at [246, 32] on span "Languages" at bounding box center [236, 30] width 29 height 6
click at [153, 327] on icon at bounding box center [159, 325] width 11 height 6
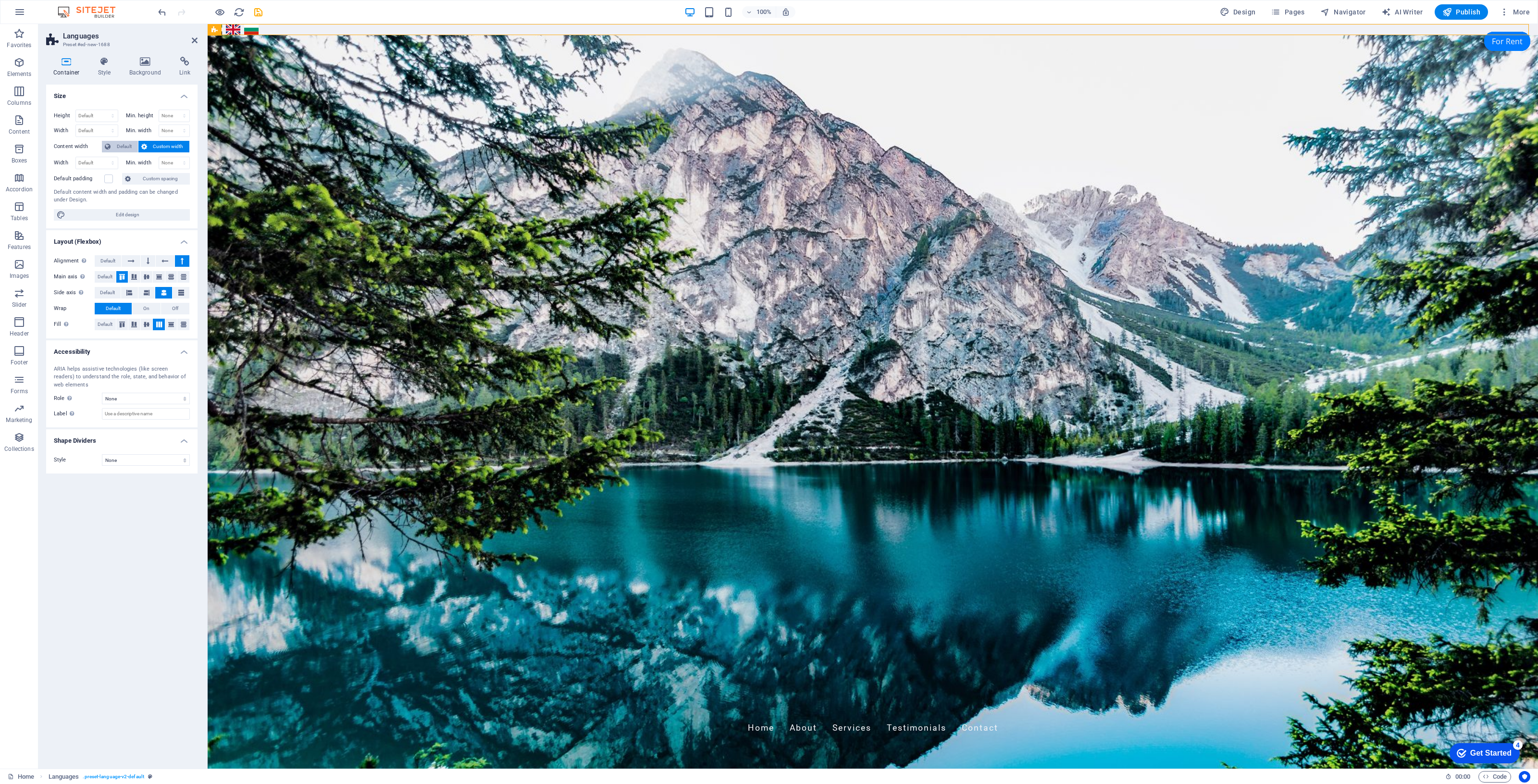
click at [125, 147] on span "Default" at bounding box center [124, 146] width 22 height 11
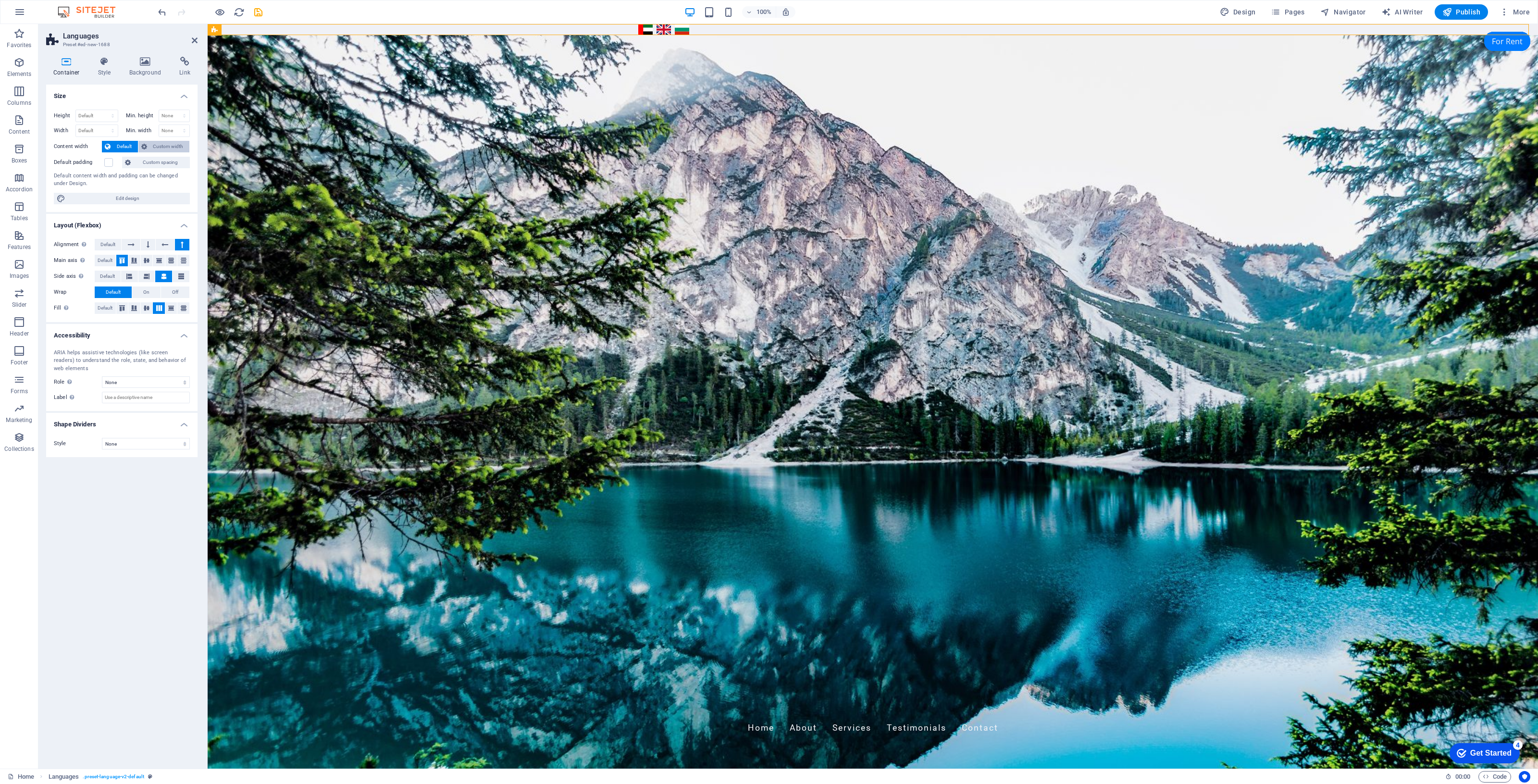
click at [166, 145] on span "Custom width" at bounding box center [168, 146] width 37 height 11
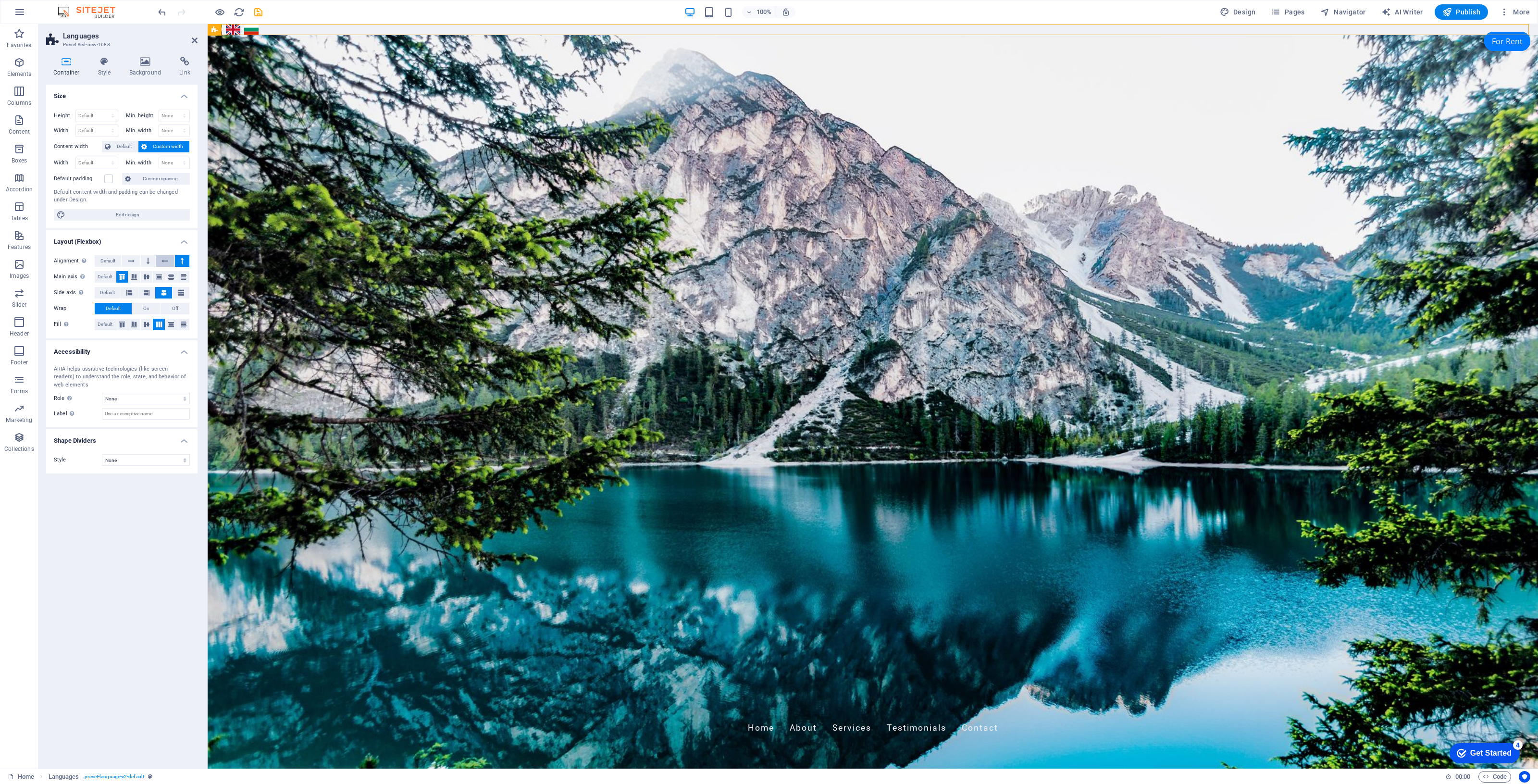
click at [164, 257] on icon at bounding box center [164, 261] width 7 height 11
click at [146, 277] on icon at bounding box center [146, 277] width 6 height 11
click at [171, 276] on icon at bounding box center [171, 277] width 6 height 11
click at [104, 176] on label at bounding box center [108, 179] width 9 height 9
click at [0, 0] on input "Default padding" at bounding box center [0, 0] width 0 height 0
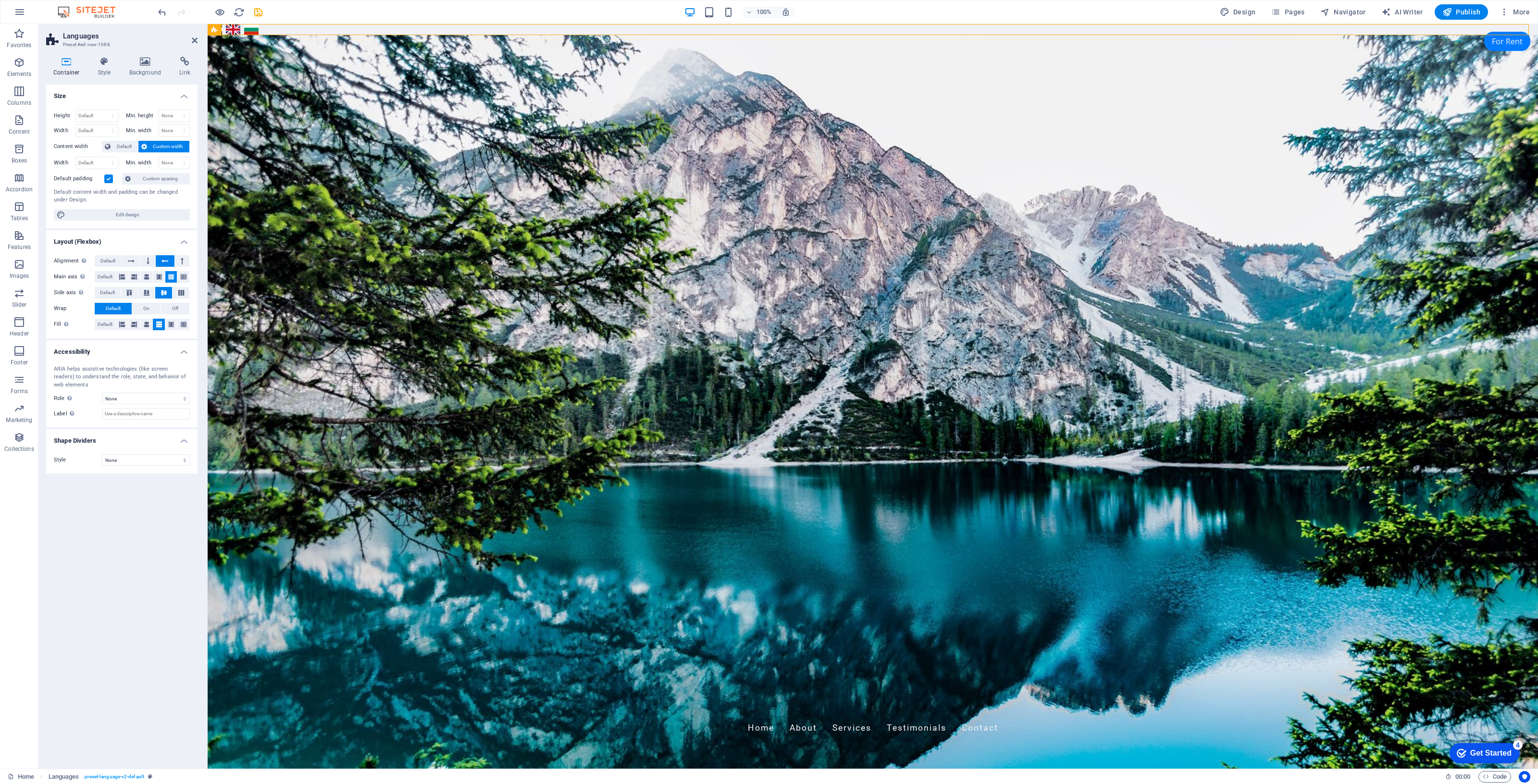
click at [103, 180] on label "Default padding" at bounding box center [78, 179] width 51 height 11
click at [0, 0] on input "Default padding" at bounding box center [0, 0] width 0 height 0
click at [131, 181] on icon at bounding box center [128, 179] width 6 height 11
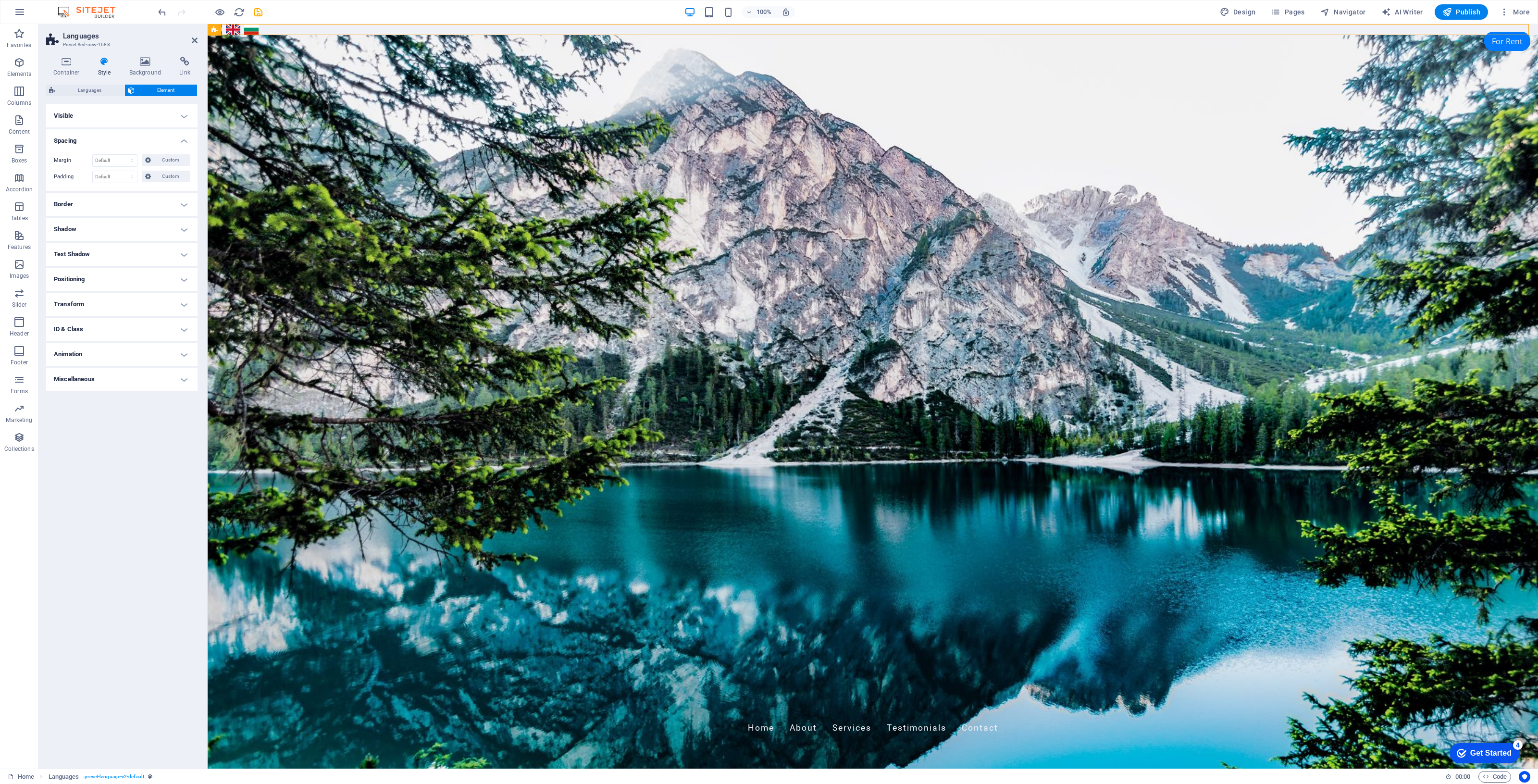
click at [133, 225] on h4 "Shadow" at bounding box center [121, 229] width 151 height 23
click at [133, 225] on h4 "Shadow" at bounding box center [121, 226] width 151 height 17
click at [145, 198] on h4 "Border" at bounding box center [121, 204] width 151 height 23
click at [182, 227] on button at bounding box center [181, 223] width 18 height 11
click at [145, 60] on icon at bounding box center [145, 61] width 47 height 10
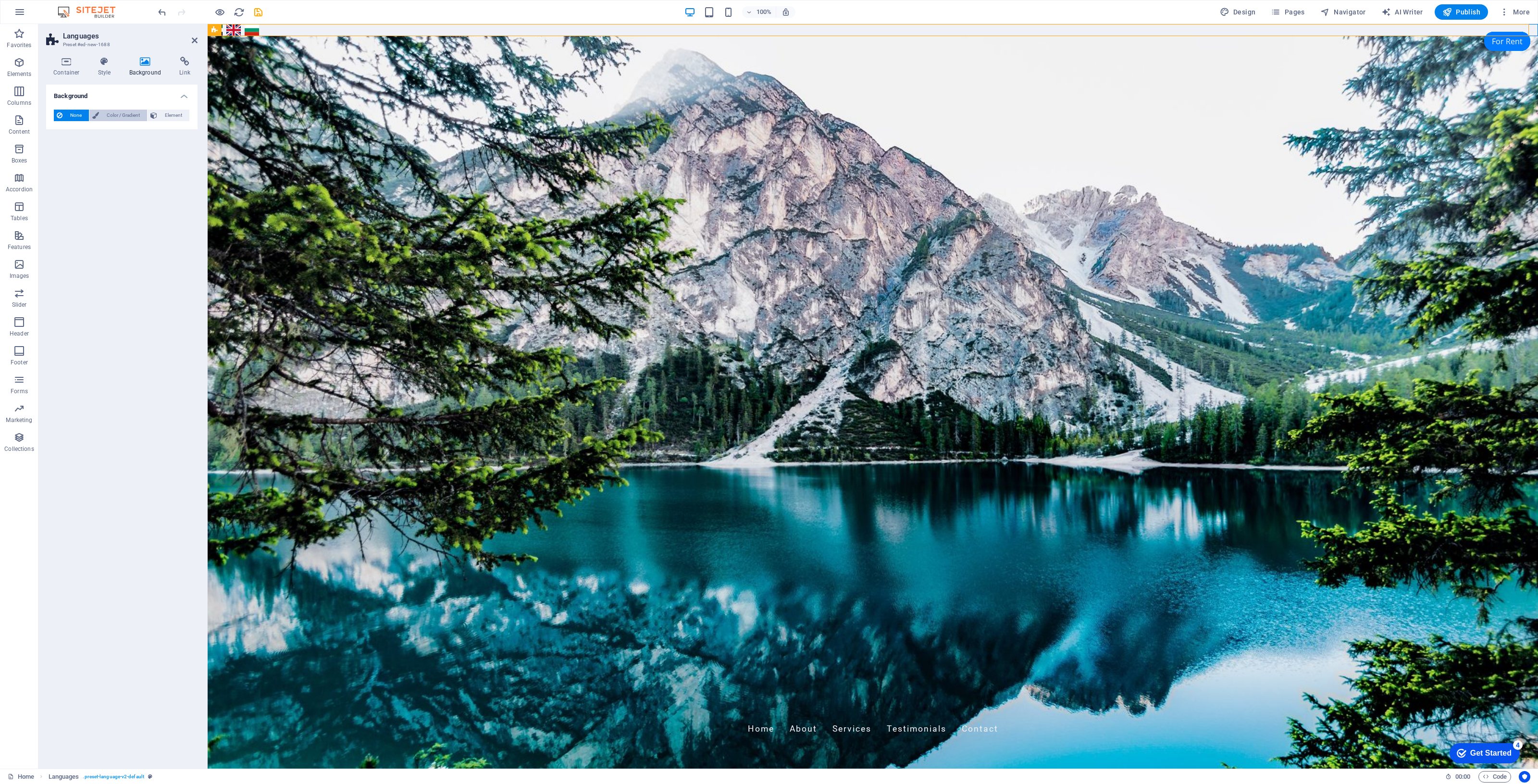
click at [99, 112] on button "Color / Gradient" at bounding box center [118, 116] width 57 height 11
click at [56, 158] on span at bounding box center [59, 153] width 11 height 11
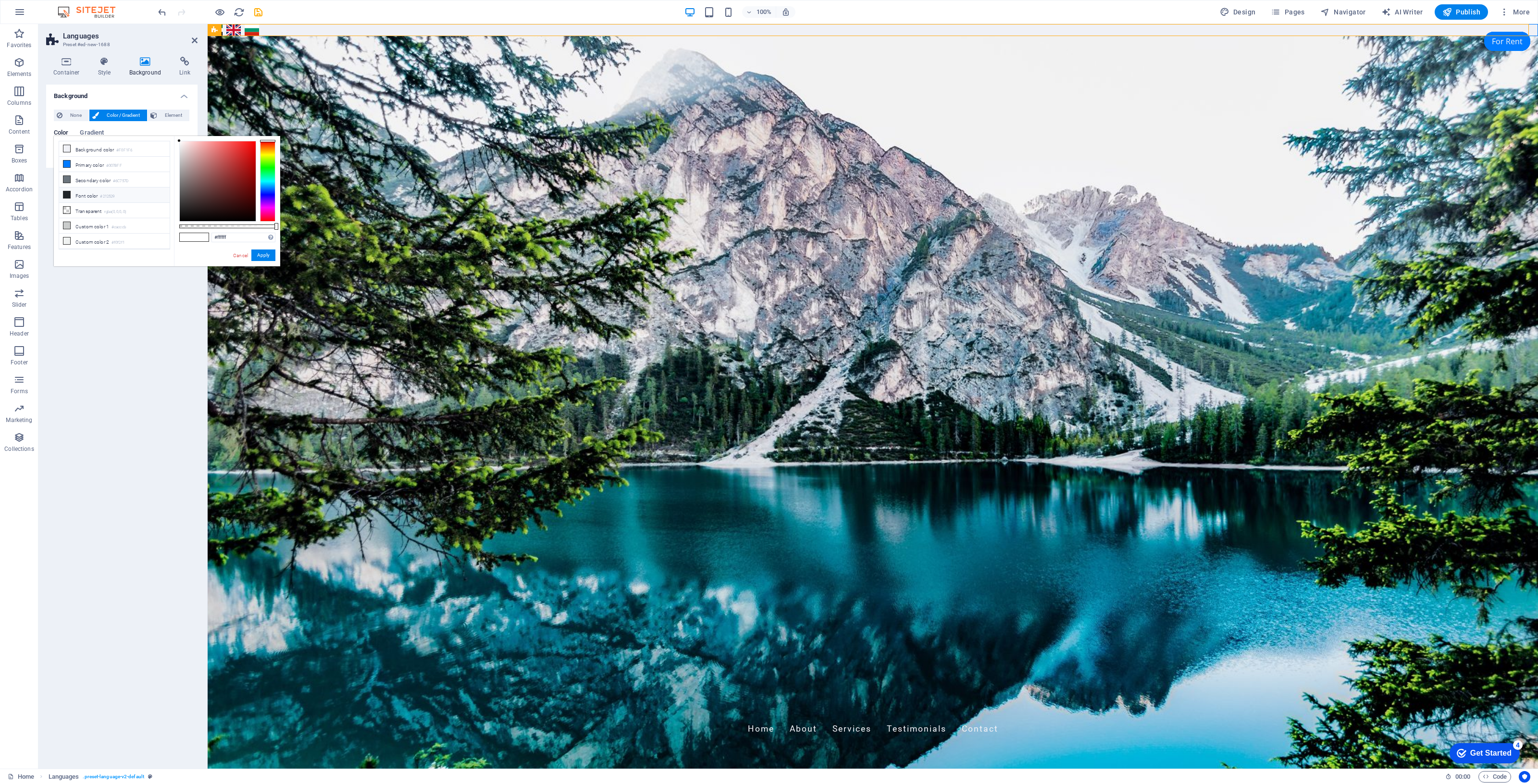
click at [66, 193] on icon at bounding box center [66, 194] width 7 height 7
type input "#111111"
drag, startPoint x: 182, startPoint y: 209, endPoint x: 174, endPoint y: 215, distance: 10.0
click at [174, 215] on div "#111111 Supported formats #0852ed rgb(8, 82, 237) rgba(8, 82, 237, 90%) hsv(221…" at bounding box center [226, 270] width 106 height 269
click at [260, 257] on button "Apply" at bounding box center [263, 255] width 24 height 11
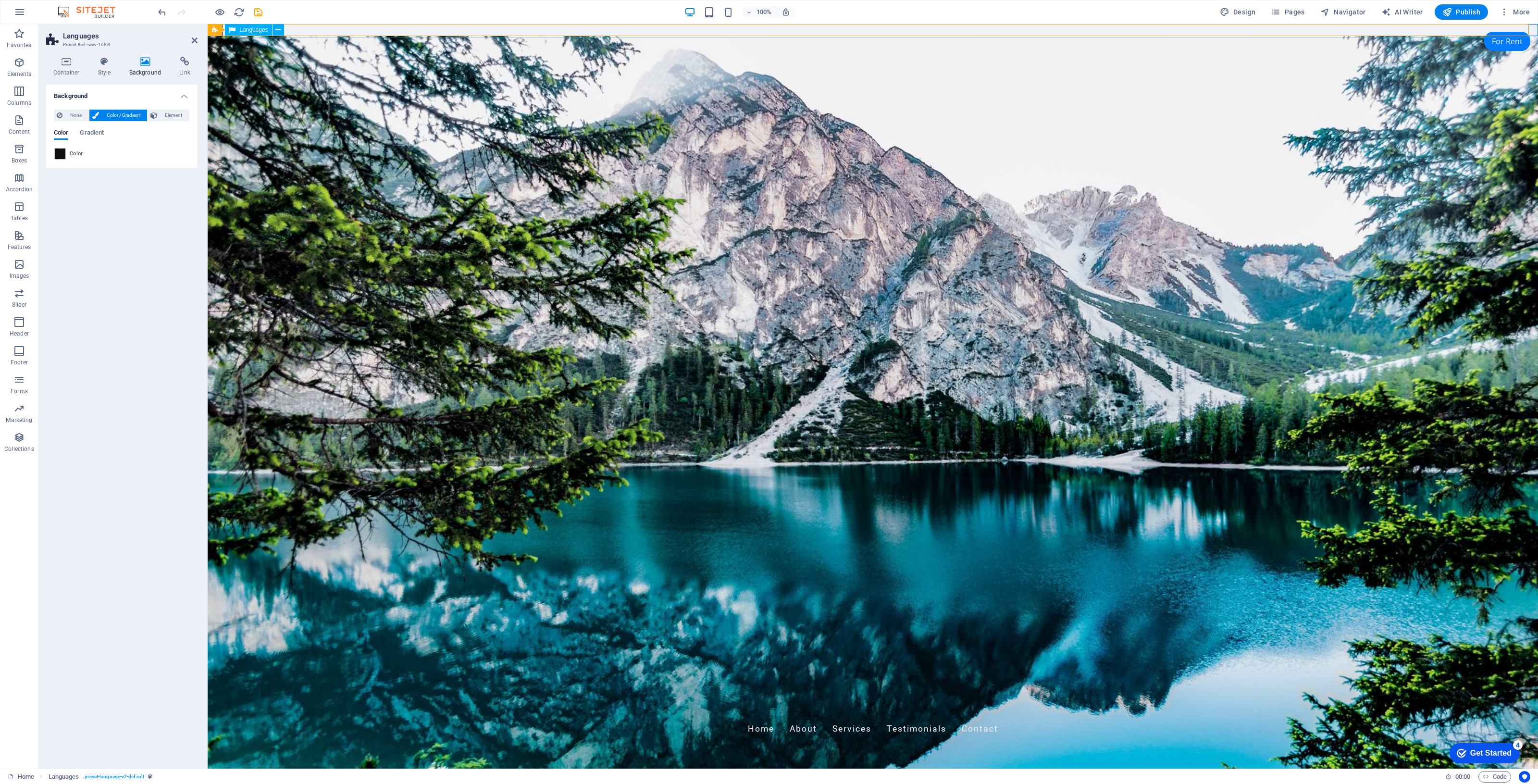
drag, startPoint x: 329, startPoint y: 32, endPoint x: 496, endPoint y: 32, distance: 167.0
click at [496, 32] on div "العربية English Български" at bounding box center [873, 31] width 1334 height 15
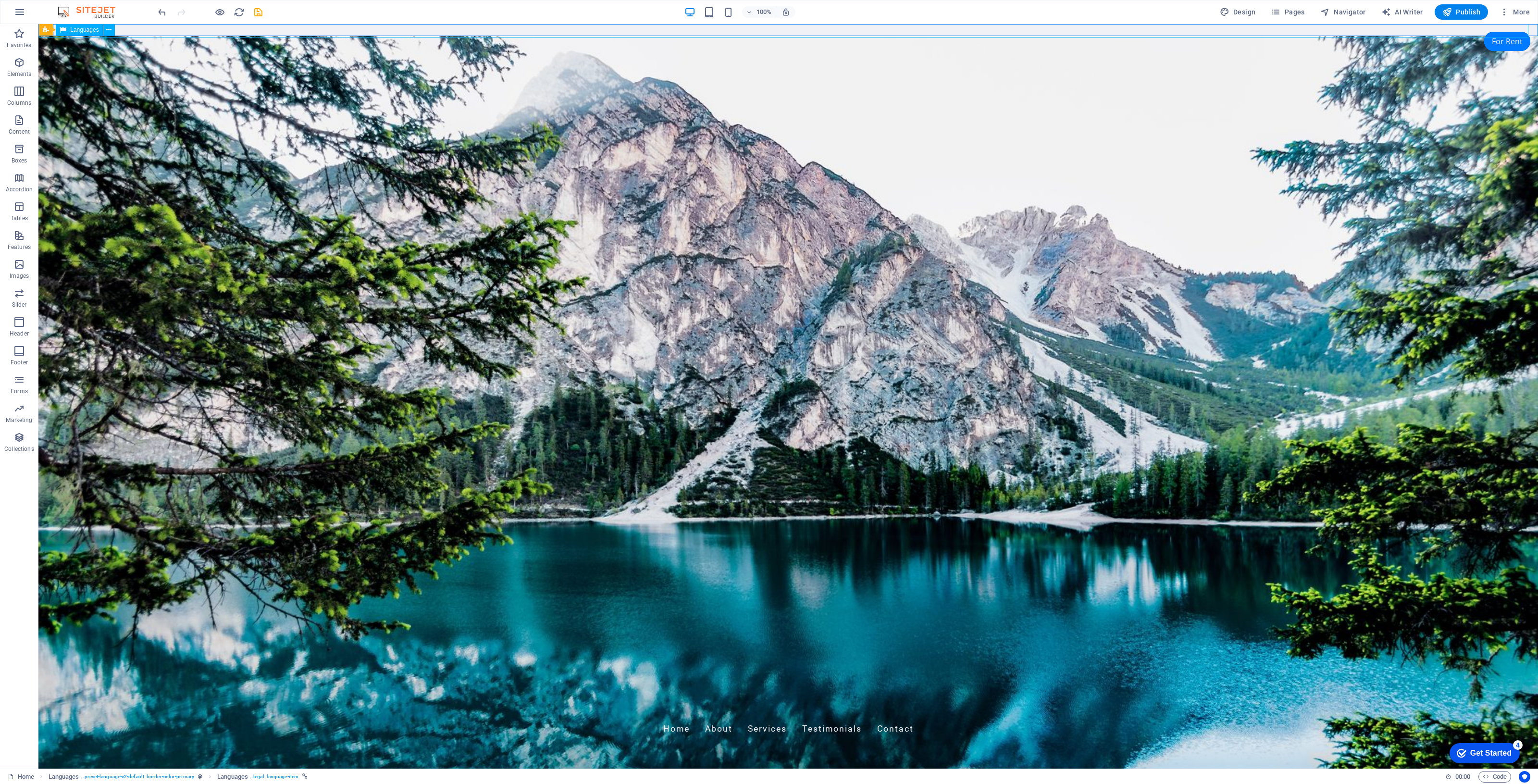
click at [327, 32] on div "العربية English Български" at bounding box center [788, 31] width 1503 height 15
click at [137, 31] on div "العربية English Български" at bounding box center [788, 31] width 1503 height 15
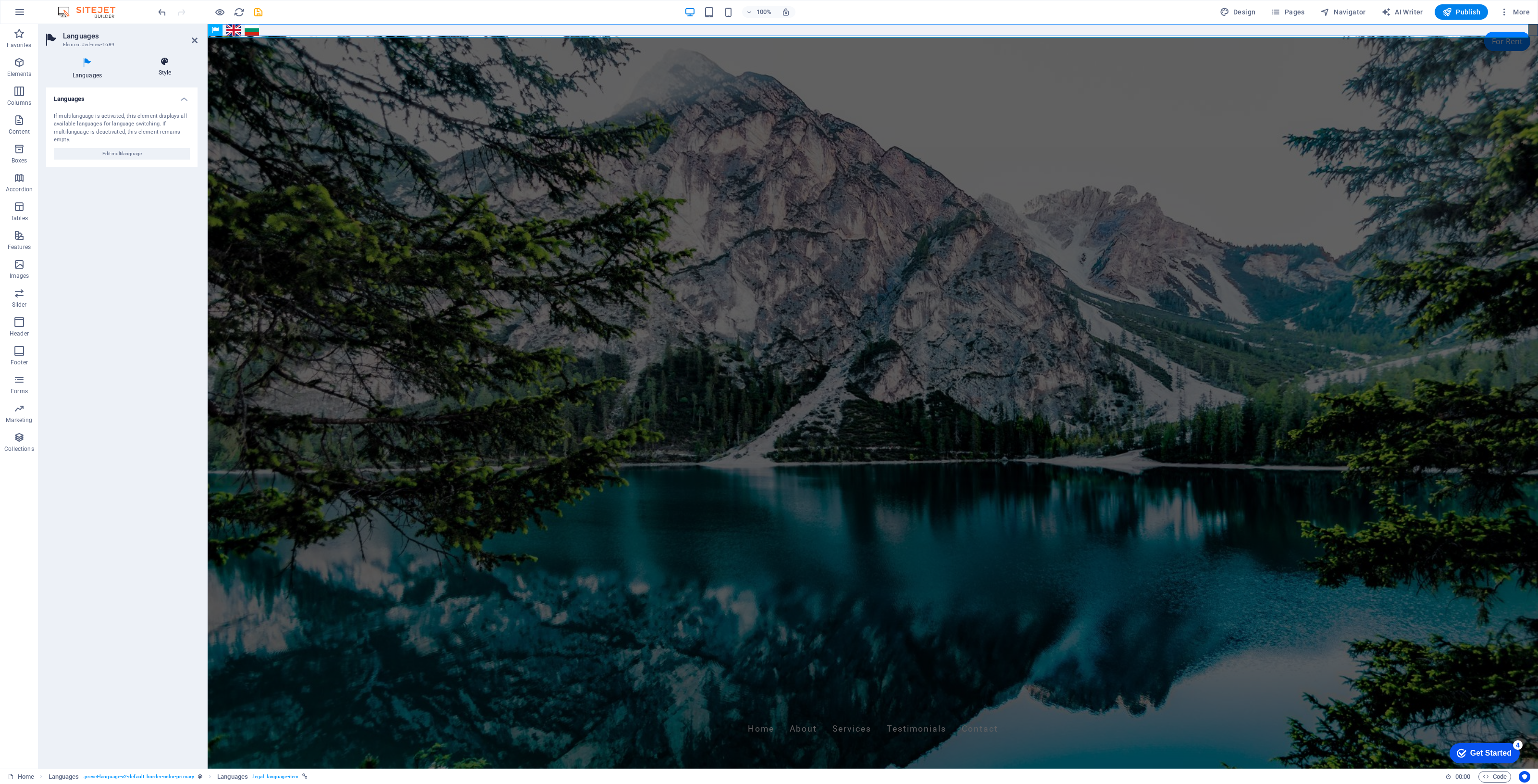
click at [161, 61] on icon at bounding box center [164, 61] width 65 height 10
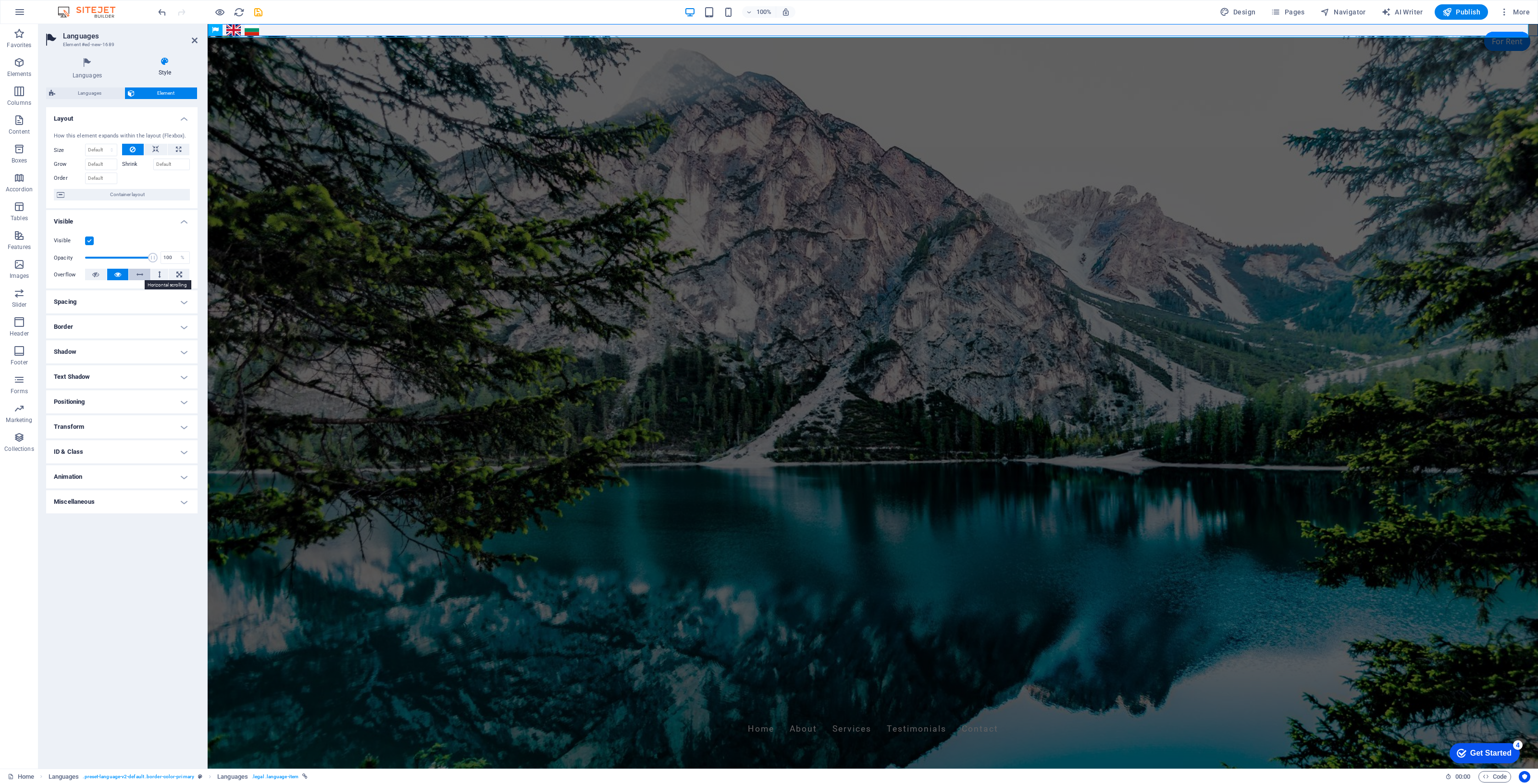
click at [135, 274] on button at bounding box center [139, 274] width 22 height 11
click at [108, 282] on div "Visible Opacity 100 % Overflow" at bounding box center [121, 258] width 151 height 61
click at [118, 263] on span at bounding box center [118, 257] width 68 height 14
click at [118, 273] on icon at bounding box center [117, 274] width 7 height 11
type input "100"
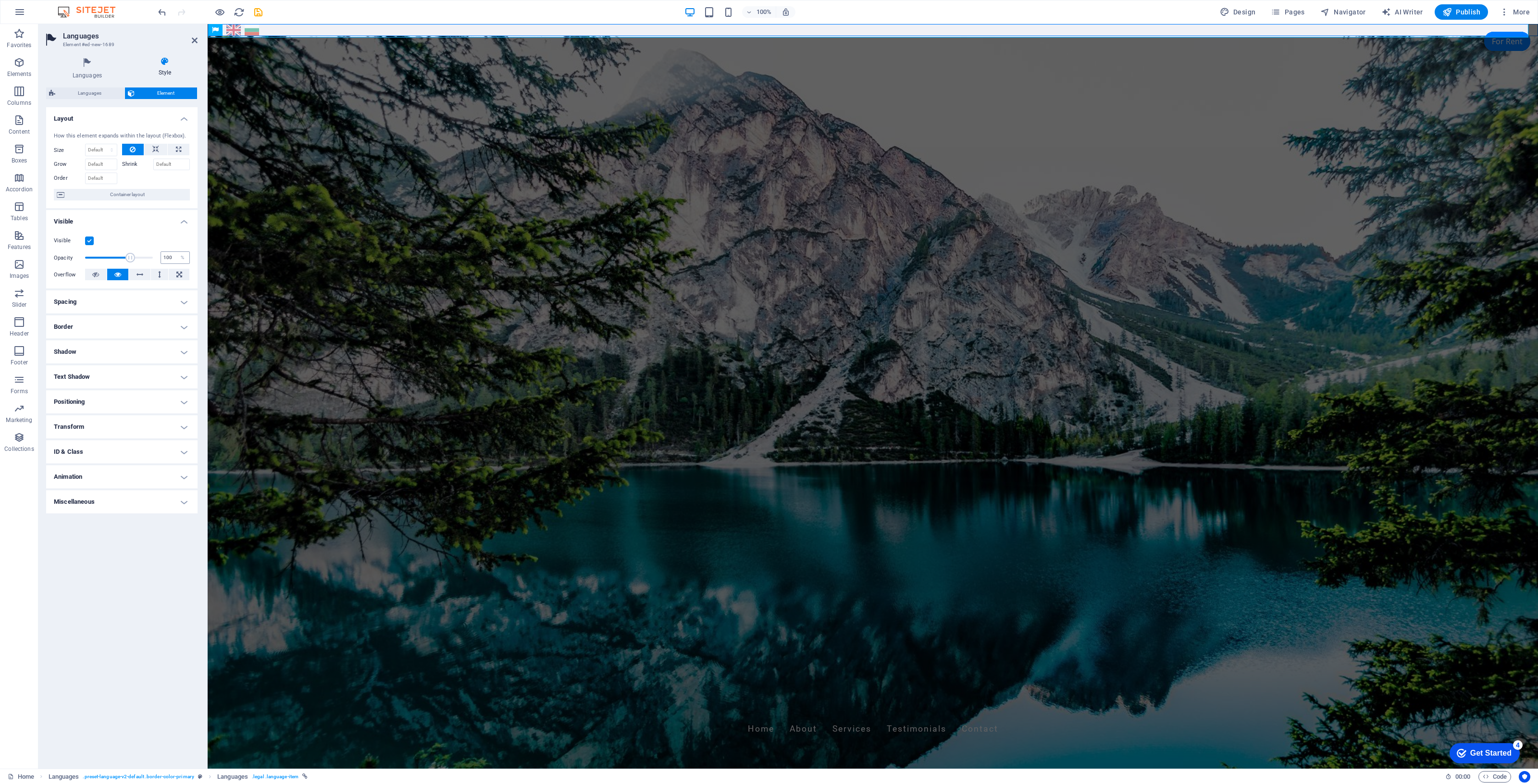
drag, startPoint x: 129, startPoint y: 258, endPoint x: 166, endPoint y: 263, distance: 37.3
click at [166, 263] on div "Opacity 100 %" at bounding box center [121, 257] width 136 height 14
click at [159, 152] on icon at bounding box center [155, 149] width 7 height 11
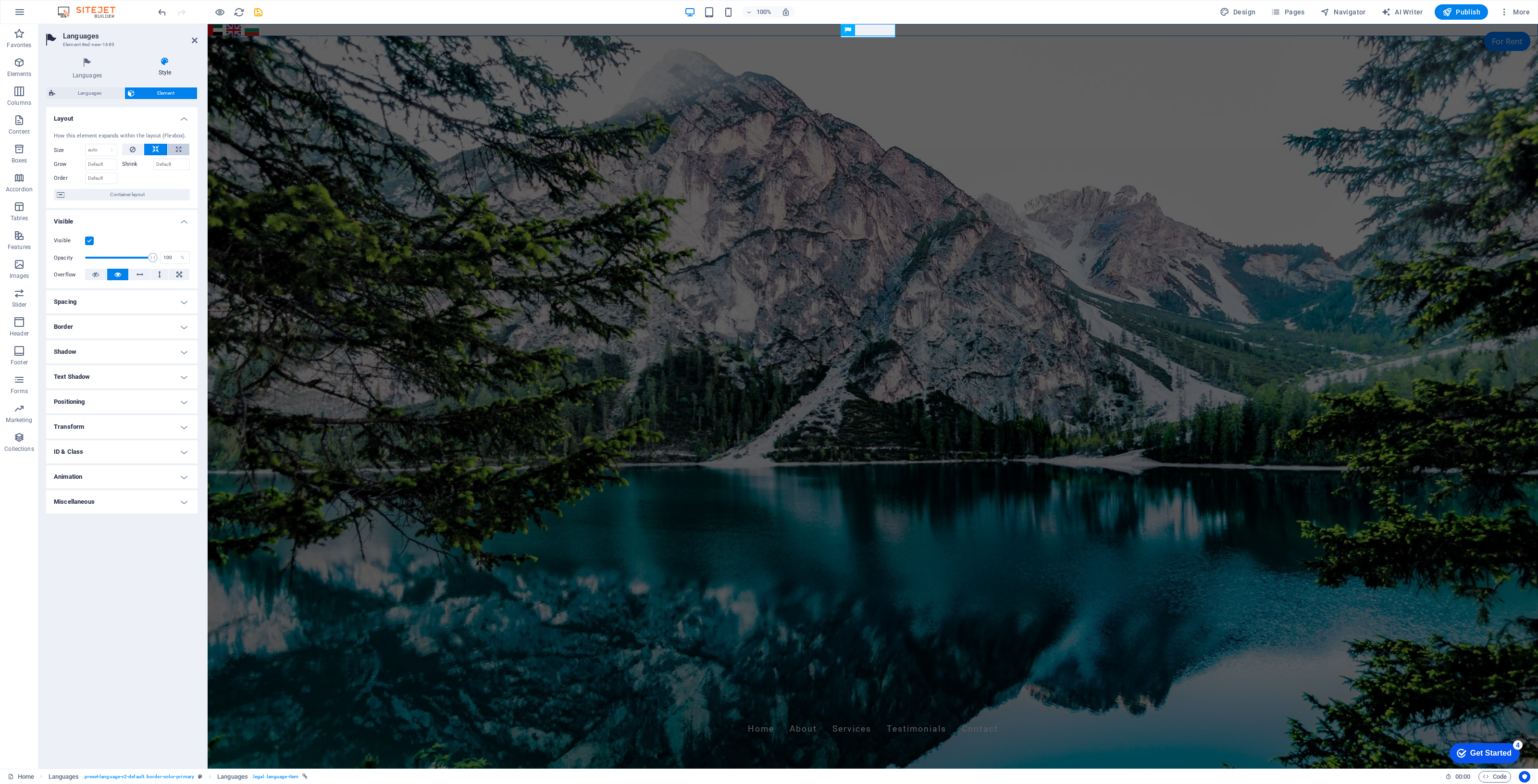
click at [178, 147] on icon at bounding box center [179, 149] width 6 height 11
type input "100"
select select "%"
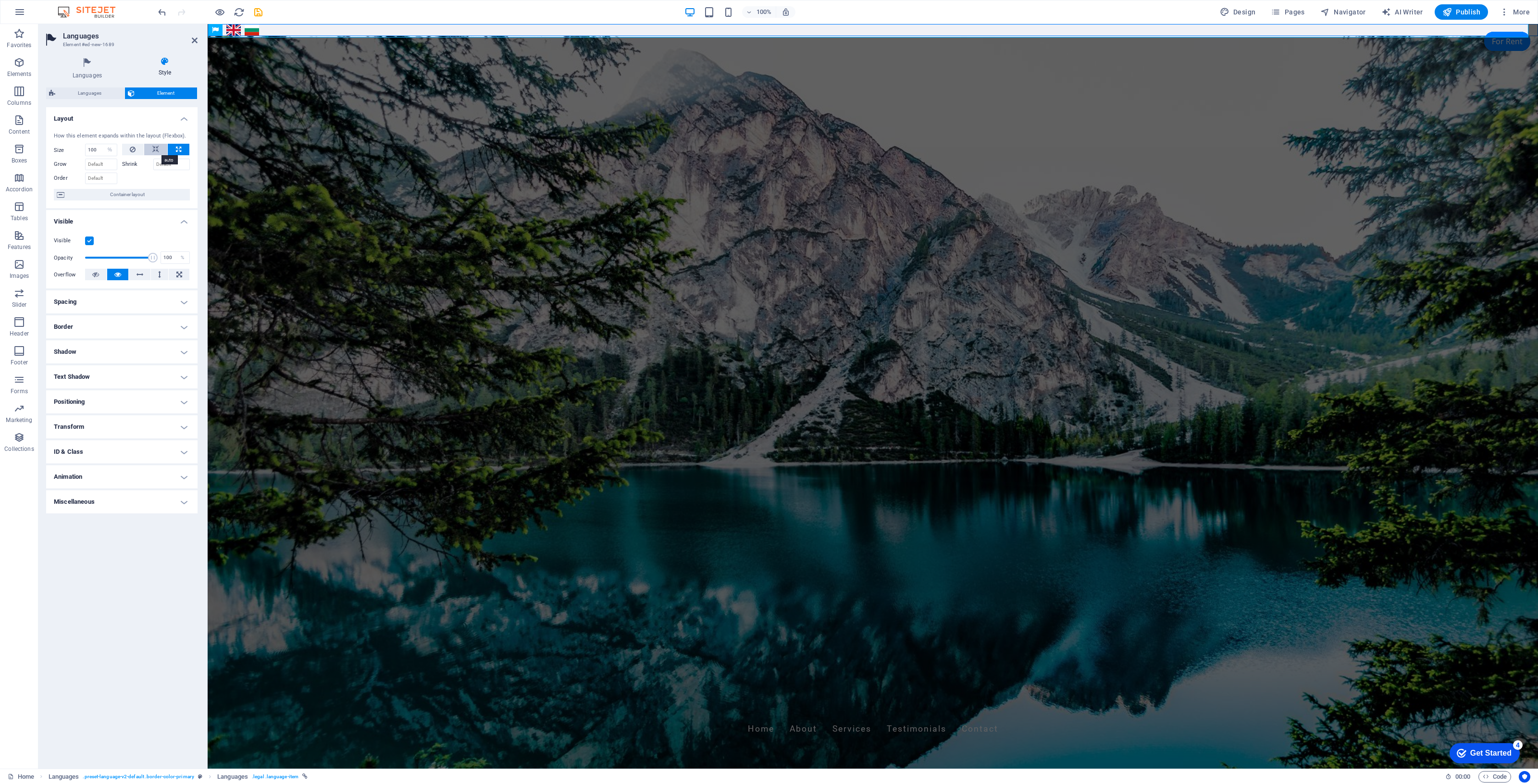
click at [155, 151] on icon at bounding box center [155, 149] width 7 height 11
select select "DISABLED_OPTION_VALUE"
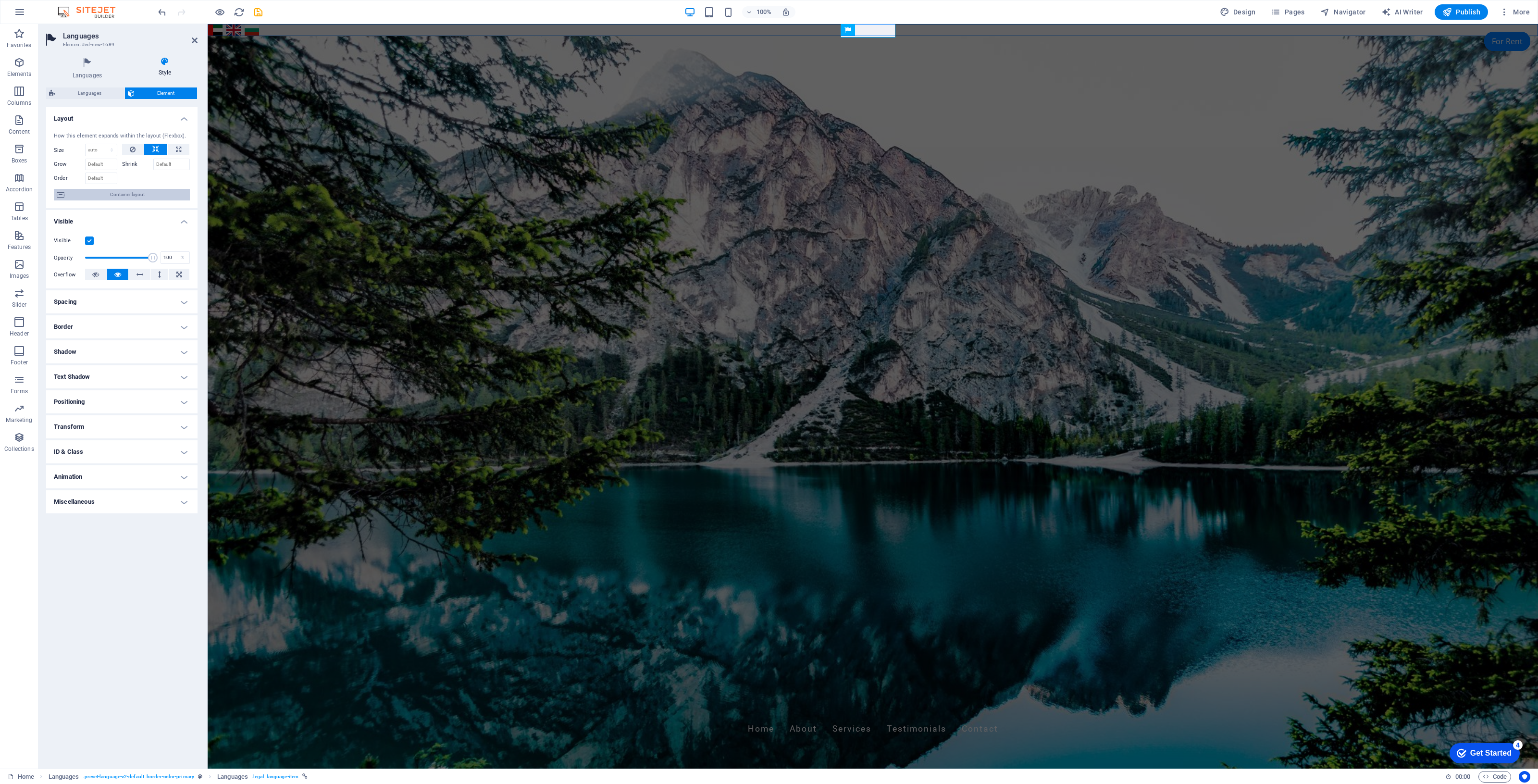
click at [121, 193] on span "Container layout" at bounding box center [126, 195] width 119 height 11
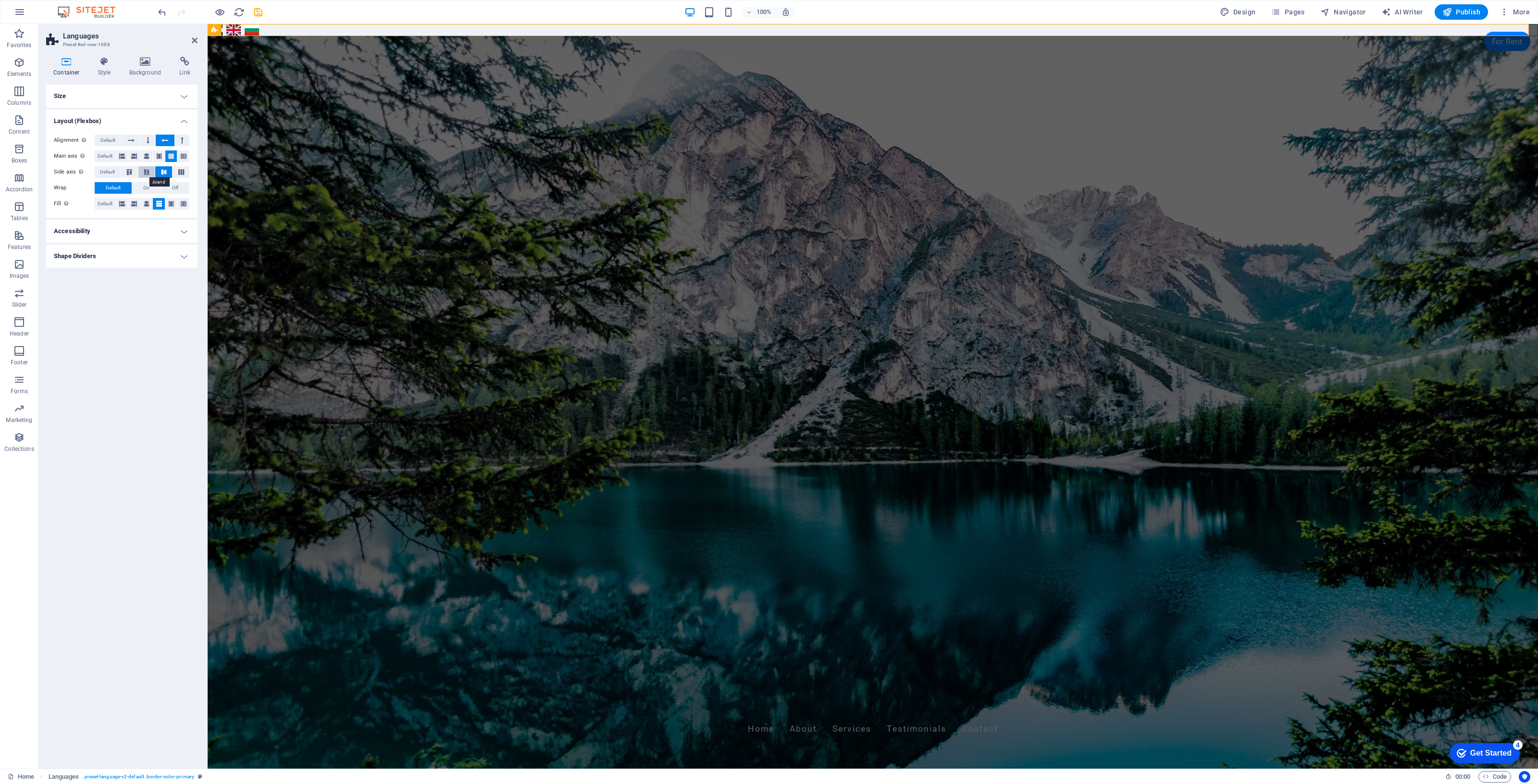
click at [145, 174] on icon at bounding box center [146, 172] width 11 height 6
click at [124, 174] on icon at bounding box center [129, 172] width 11 height 6
click at [131, 159] on icon at bounding box center [134, 156] width 6 height 11
click at [147, 158] on icon at bounding box center [146, 156] width 6 height 11
click at [123, 159] on icon at bounding box center [122, 156] width 6 height 11
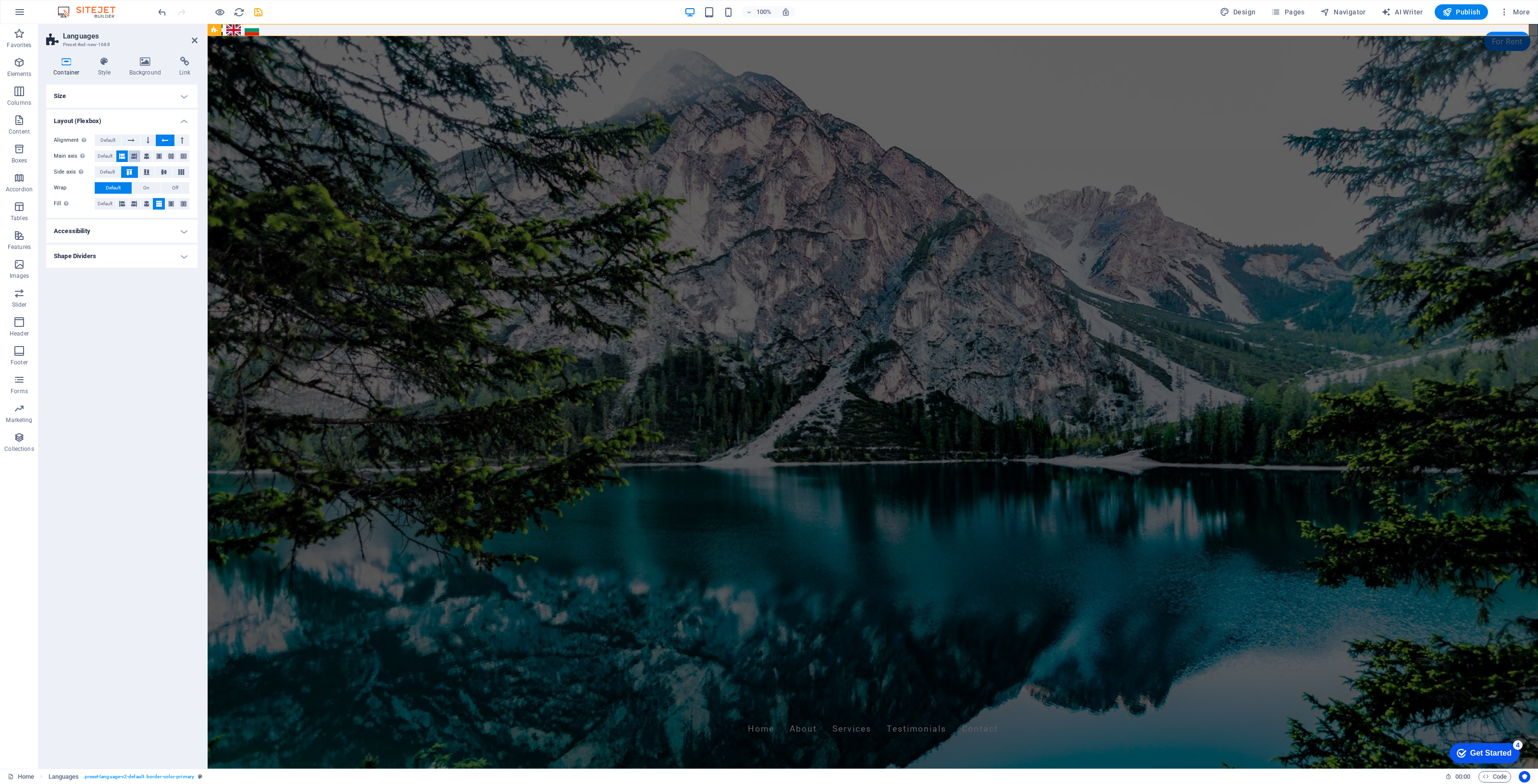
click at [139, 159] on button at bounding box center [134, 156] width 12 height 11
click at [142, 201] on button at bounding box center [146, 203] width 12 height 11
click at [152, 234] on h4 "Accessibility" at bounding box center [121, 231] width 151 height 23
click at [142, 282] on select "None Alert Article Banner Comment Complementary Dialog Footer Header Marquee Pr…" at bounding box center [146, 278] width 88 height 11
select select "alert"
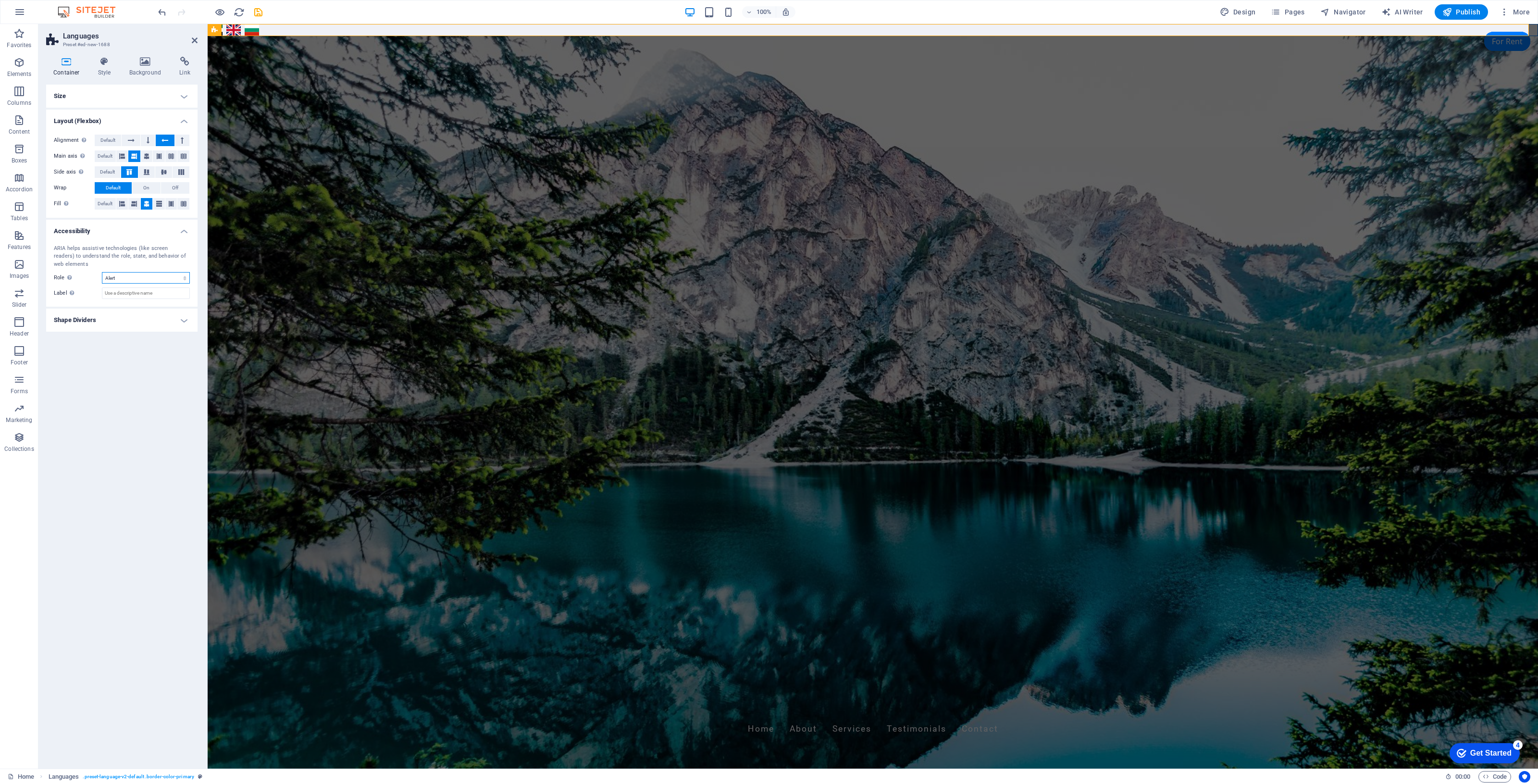
click at [102, 272] on select "None Alert Article Banner Comment Complementary Dialog Footer Header Marquee Pr…" at bounding box center [146, 278] width 88 height 11
click at [140, 316] on h4 "Shape Dividers" at bounding box center [121, 320] width 151 height 23
click at [136, 347] on div "Style None Triangle Square Diagonal Polygon 1 Polygon 2 Zigzag Multiple Zigzags…" at bounding box center [121, 339] width 151 height 27
click at [133, 336] on select "None Triangle Square Diagonal Polygon 1 Polygon 2 Zigzag Multiple Zigzags Waves…" at bounding box center [146, 339] width 88 height 11
select select "multiple-zigzags"
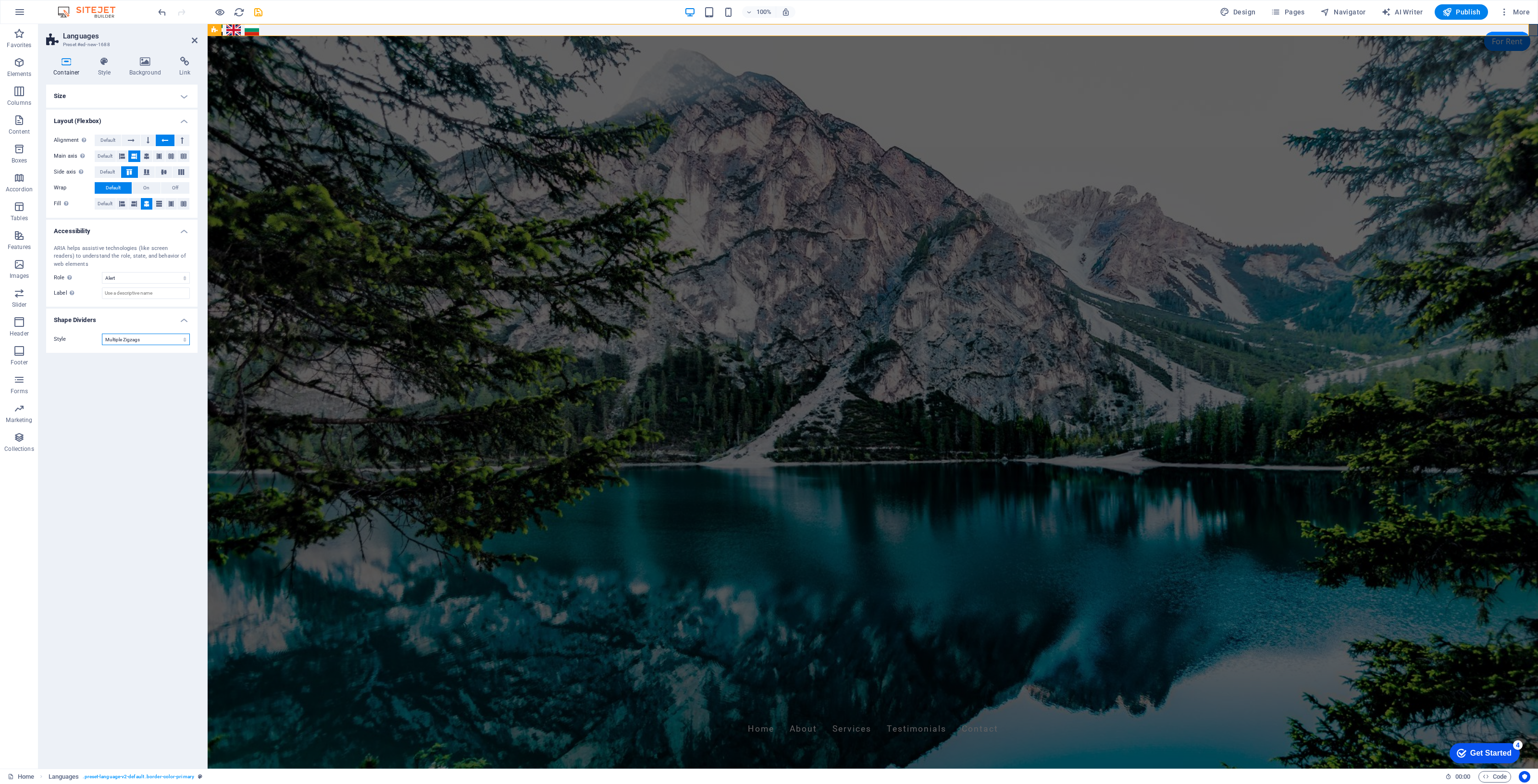
click at [102, 333] on select "None Triangle Square Diagonal Polygon 1 Polygon 2 Zigzag Multiple Zigzags Waves…" at bounding box center [146, 339] width 88 height 11
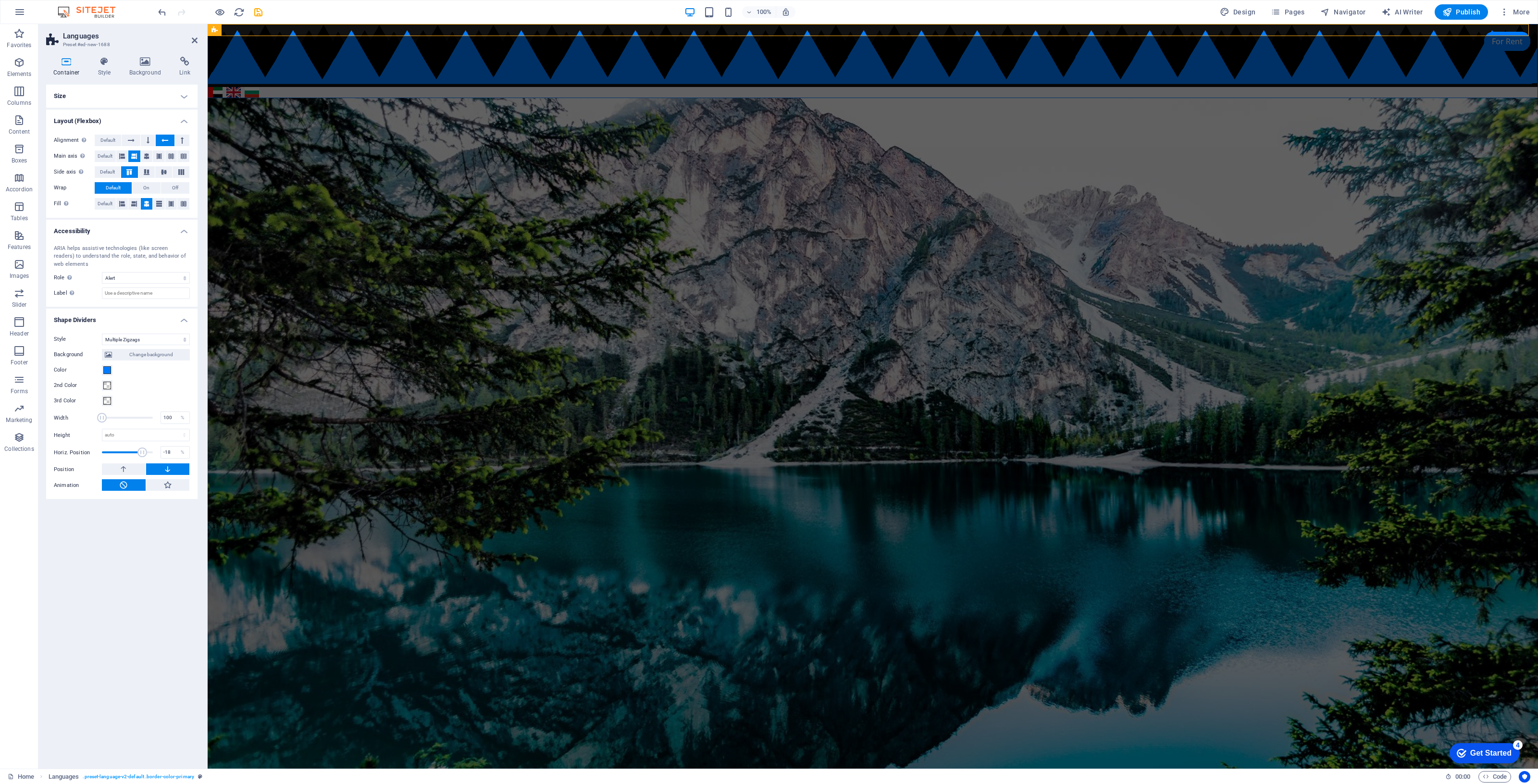
type input "-33"
drag, startPoint x: 125, startPoint y: 447, endPoint x: 124, endPoint y: 457, distance: 10.0
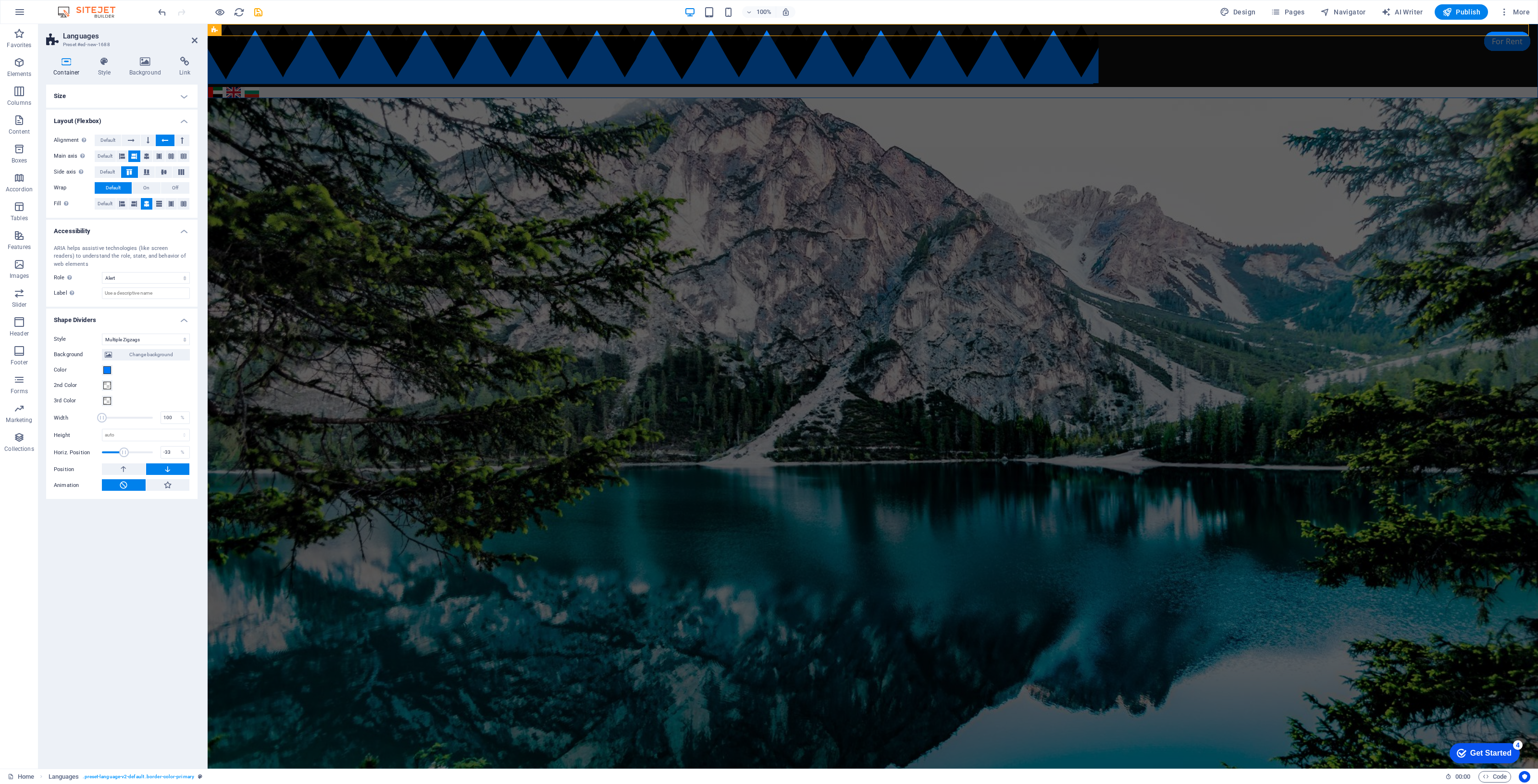
click at [124, 457] on span at bounding box center [127, 452] width 51 height 14
click at [137, 529] on div "Size Height Default px rem % vh vw Min. height None px rem % vh vw Width Defaul…" at bounding box center [121, 423] width 151 height 676
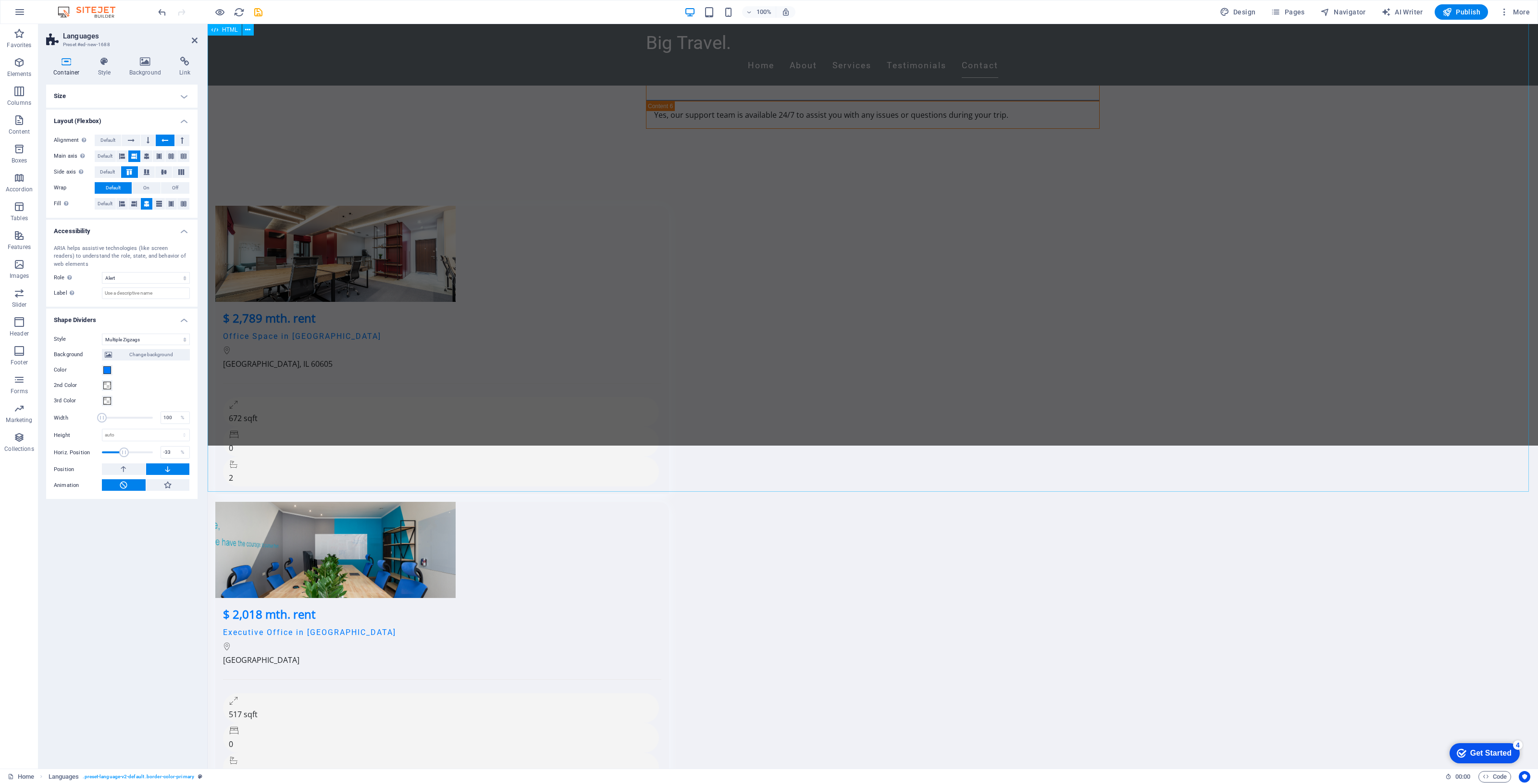
scroll to position [4453, 0]
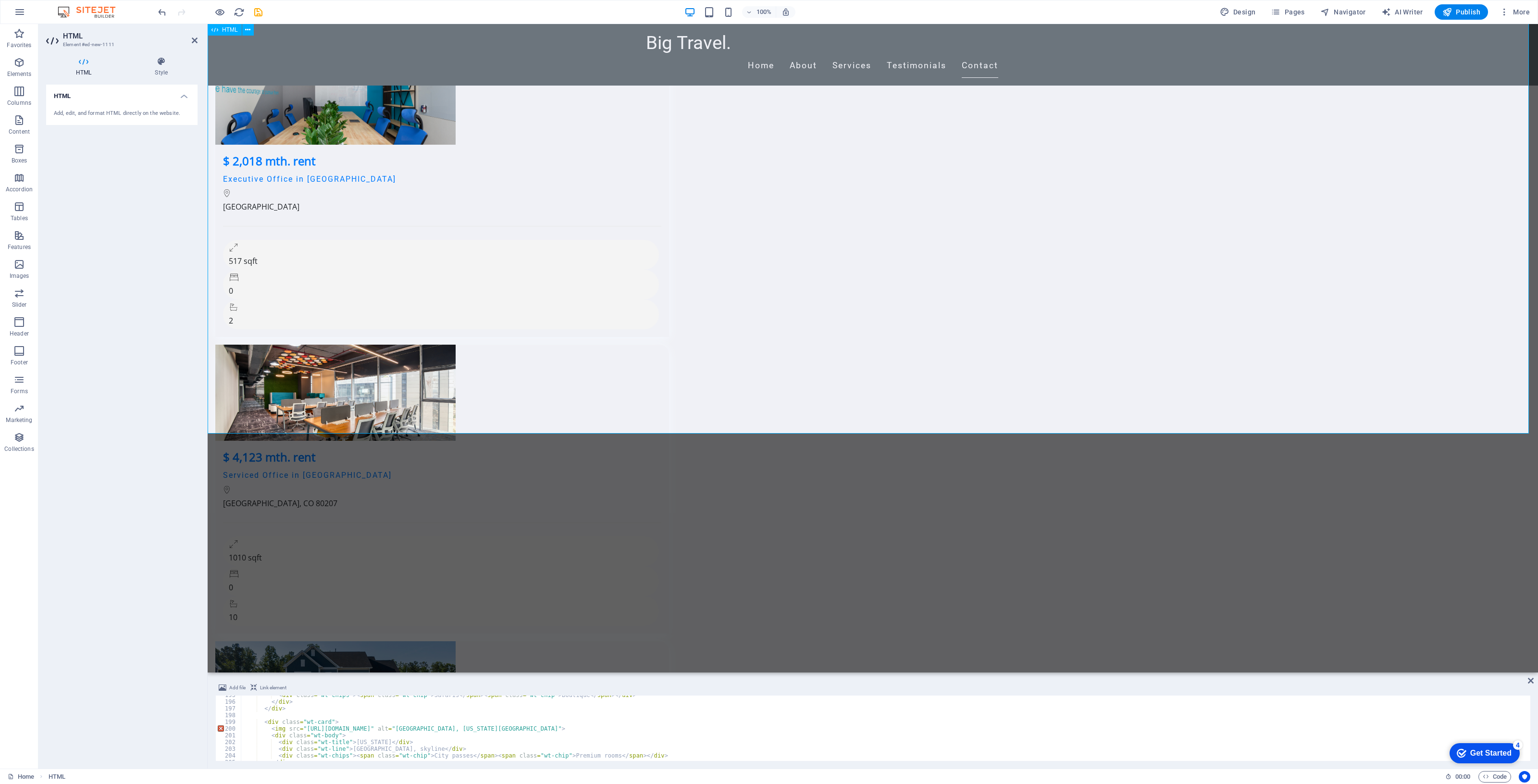
scroll to position [4405, 0]
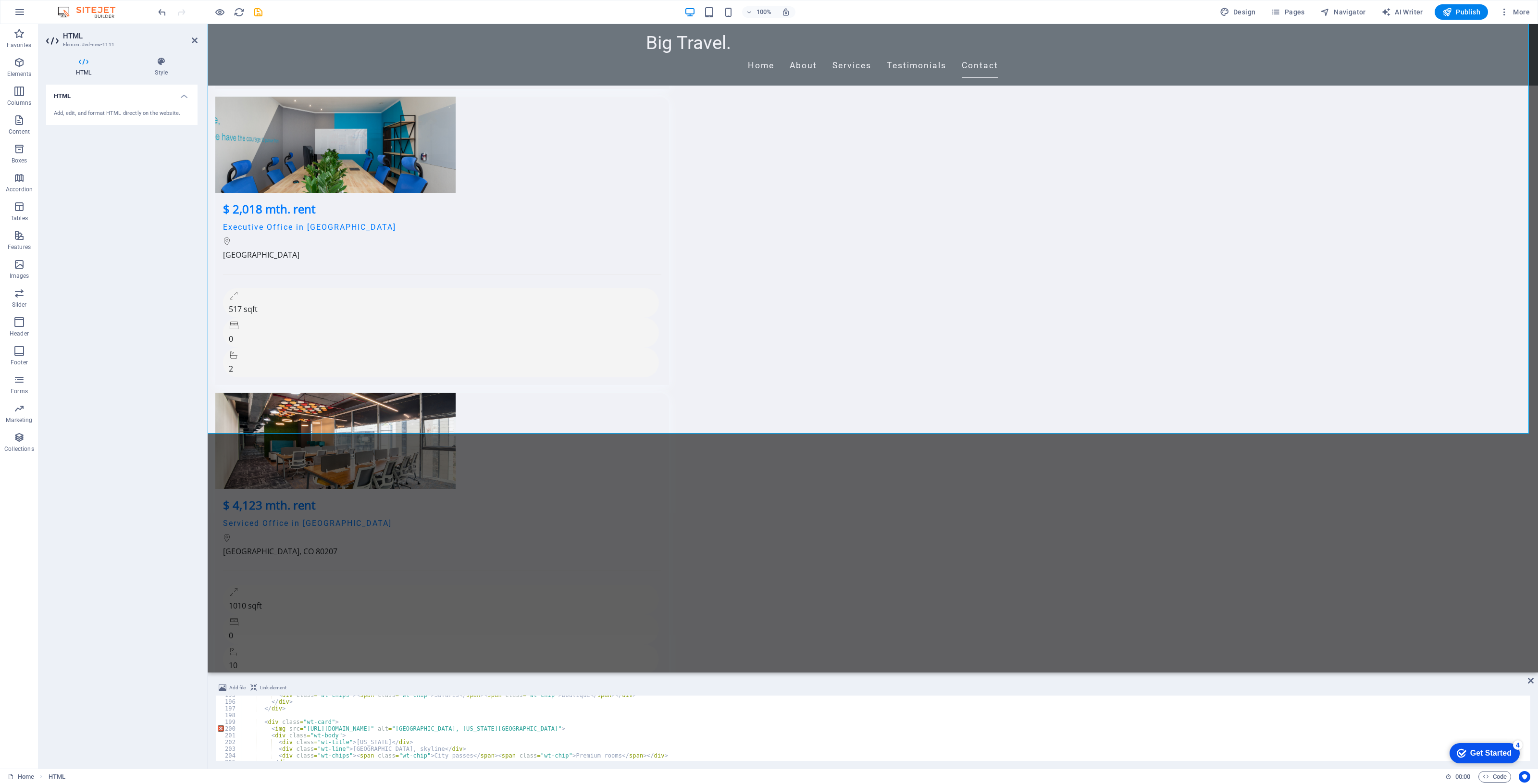
click at [474, 696] on div "< div class = "wt-chips" > < span class = "wt-chip" > Safaris </ span > < span …" at bounding box center [886, 731] width 1288 height 79
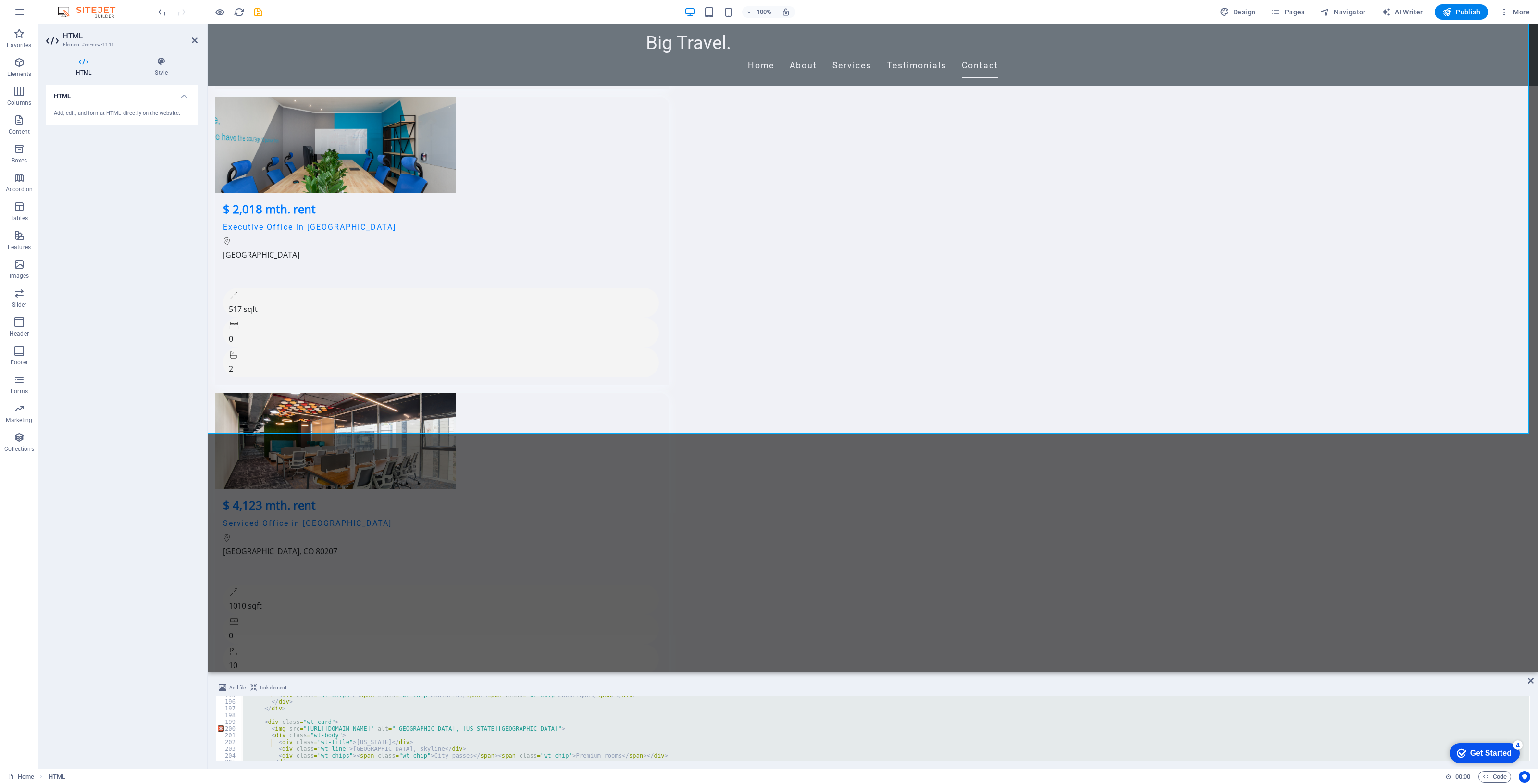
click at [481, 696] on div "< div class = "wt-chips" > < span class = "wt-chip" > Safaris </ span > < span …" at bounding box center [886, 728] width 1288 height 65
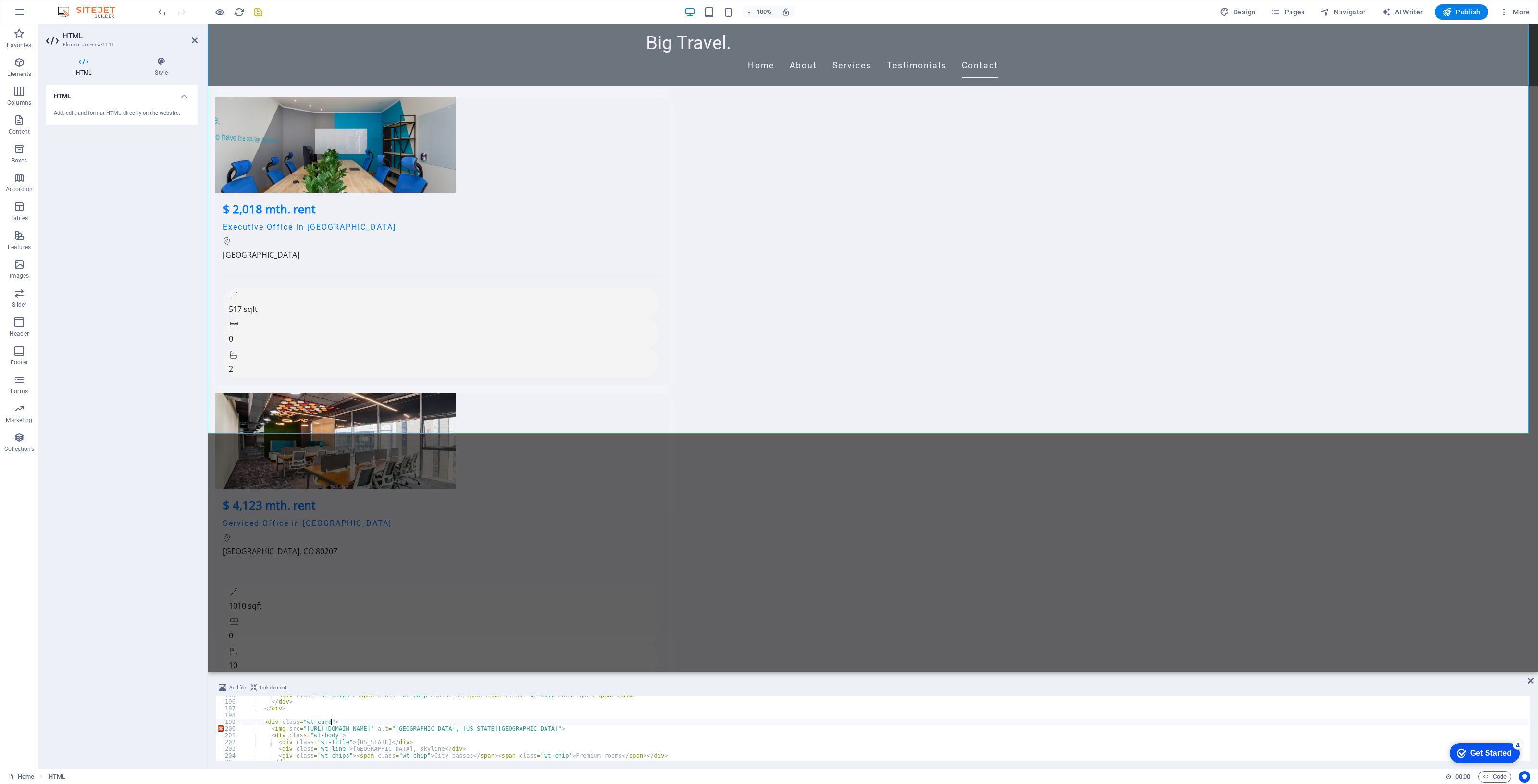
click at [485, 696] on div "< div class = "wt-chips" > < span class = "wt-chip" > Safaris </ span > < span …" at bounding box center [886, 731] width 1288 height 79
type textarea "</section>"
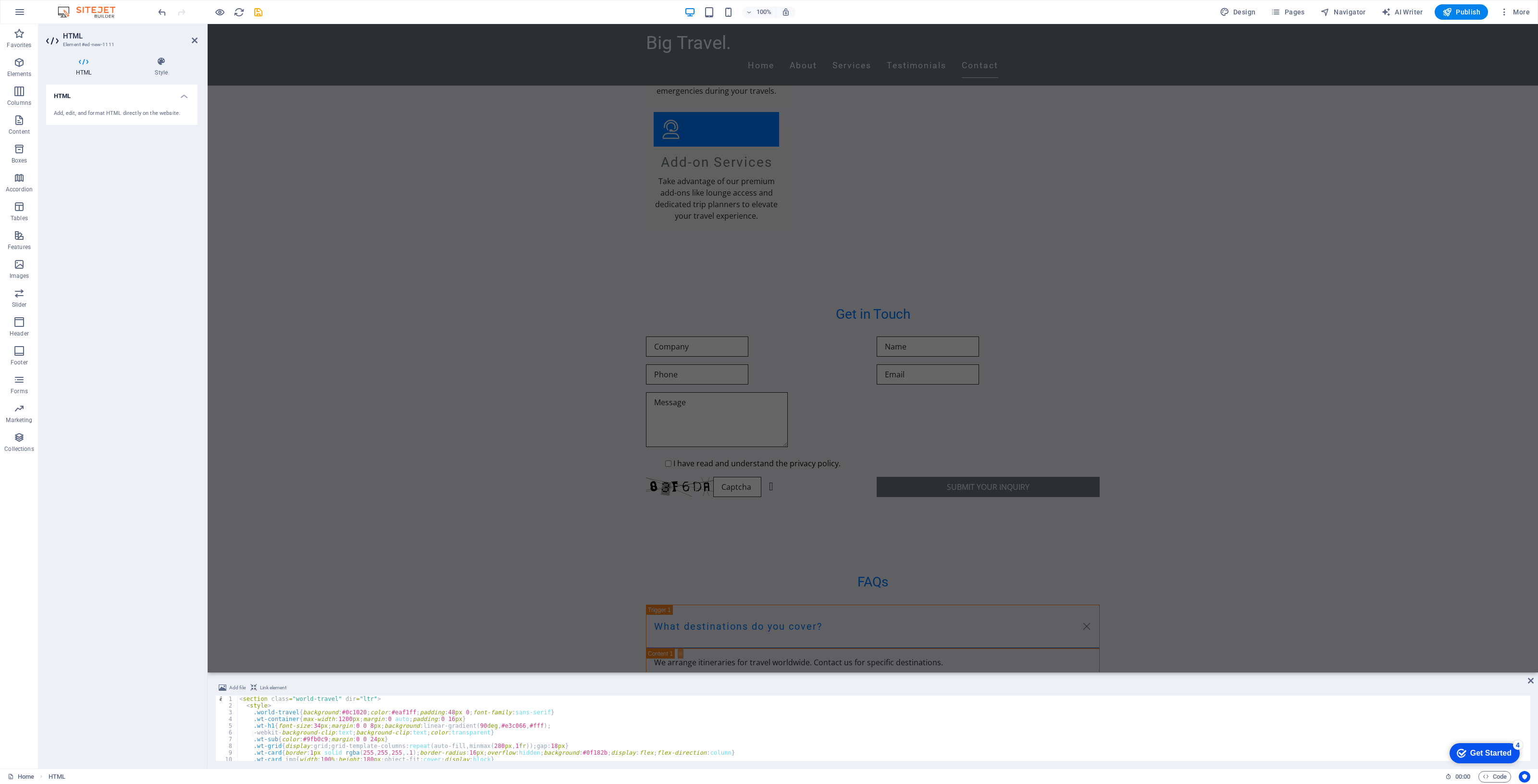
scroll to position [2681, 0]
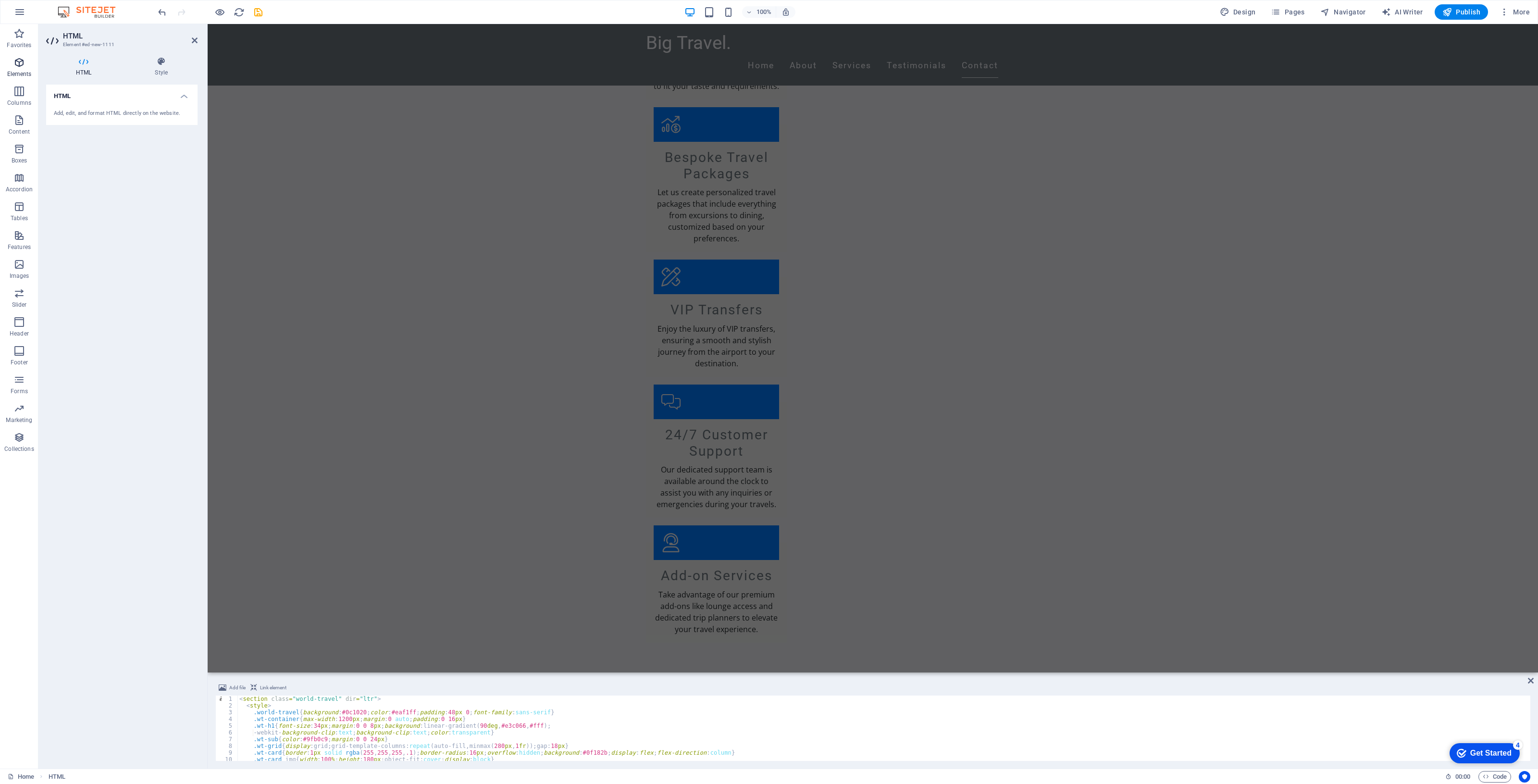
click at [16, 69] on span "Elements" at bounding box center [19, 68] width 38 height 23
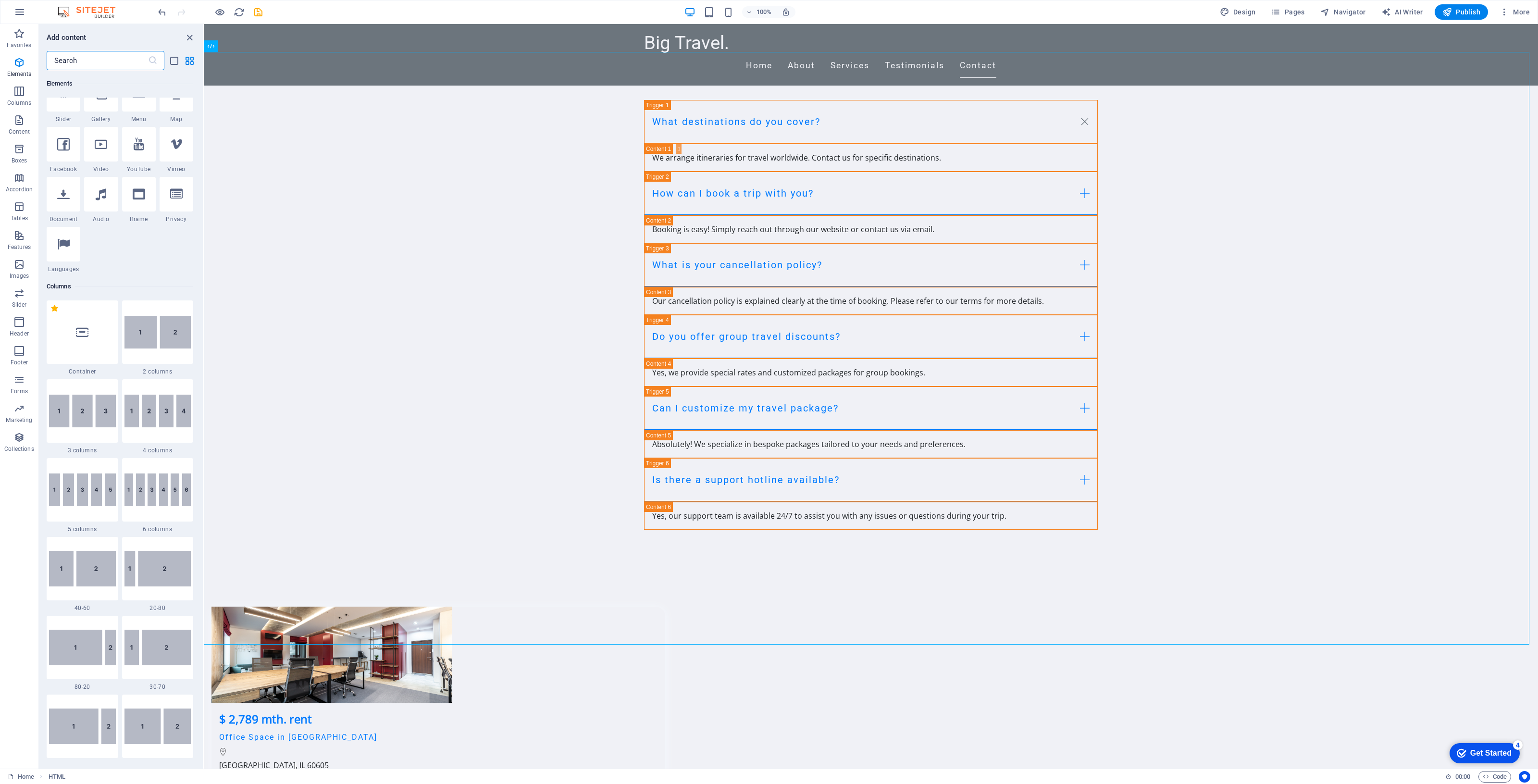
scroll to position [282, 0]
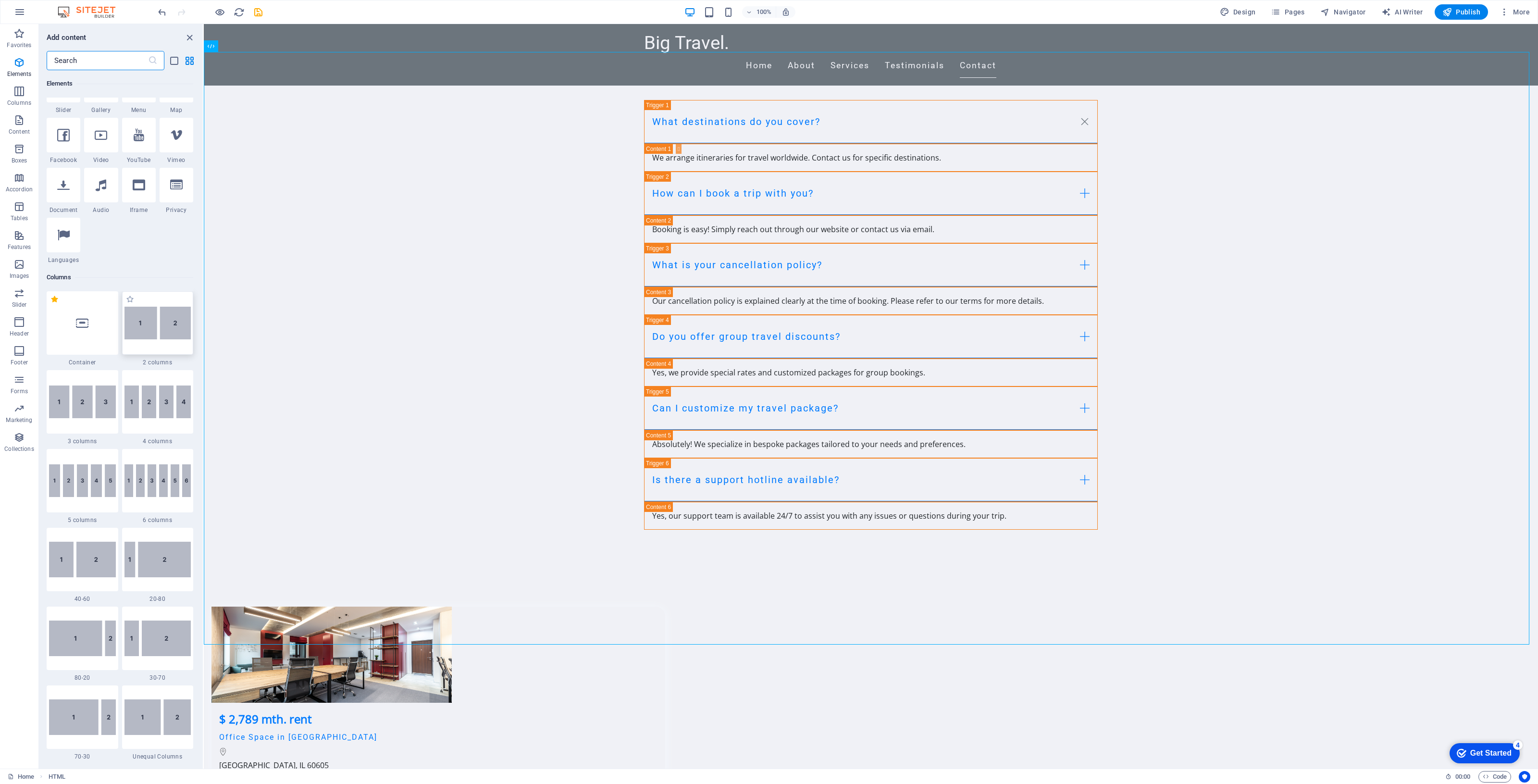
click at [150, 331] on img at bounding box center [158, 323] width 67 height 32
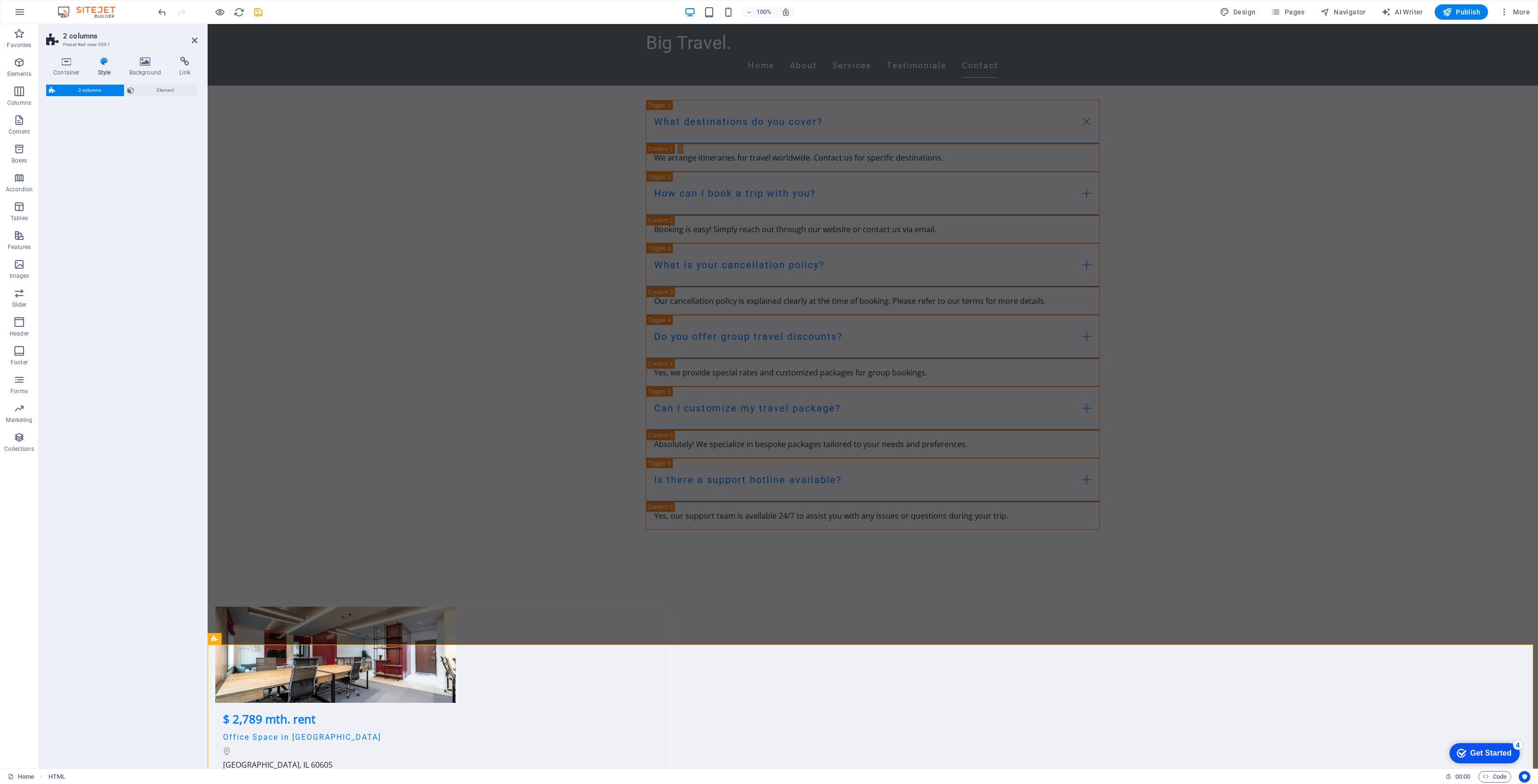
select select "rem"
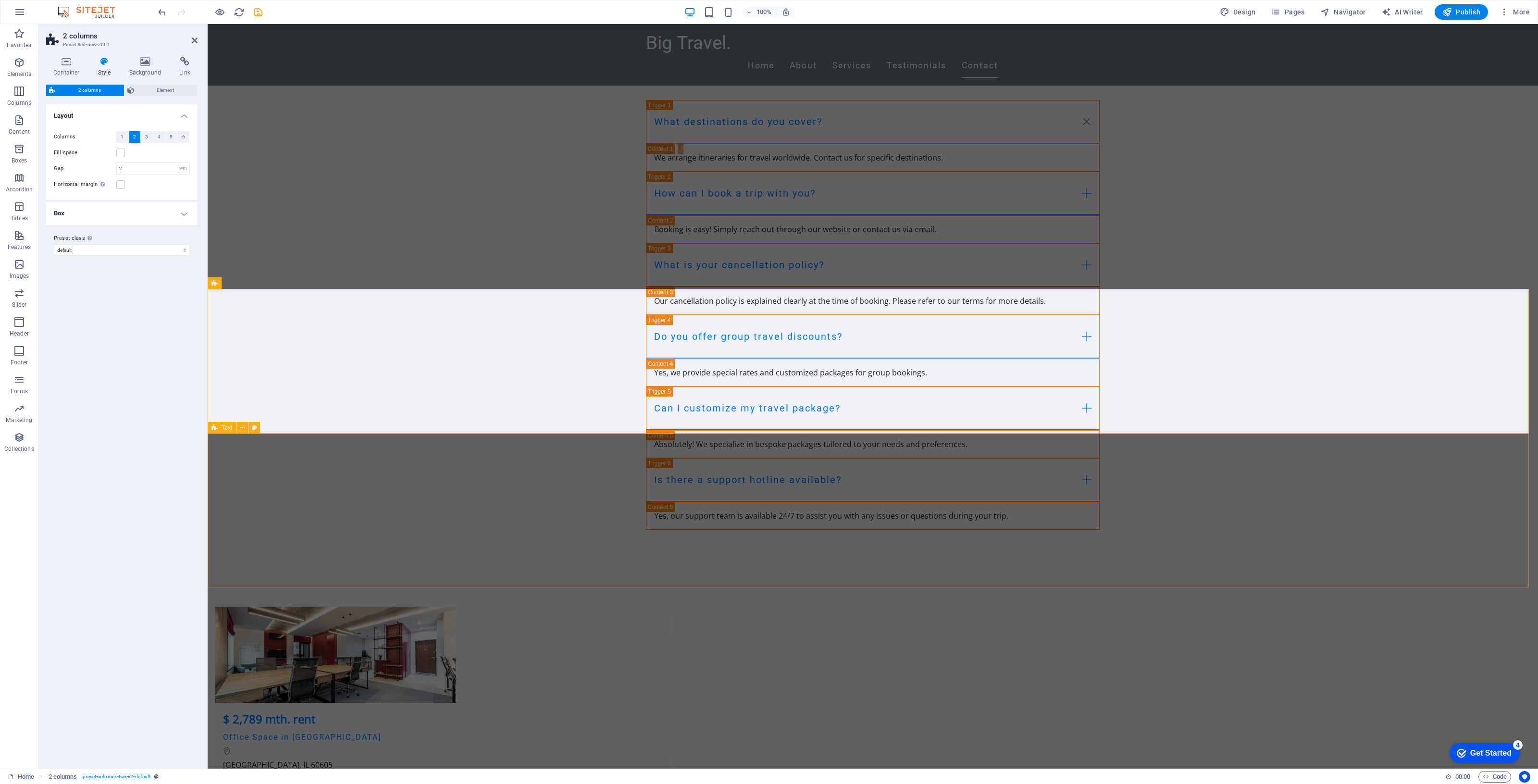
scroll to position [4038, 0]
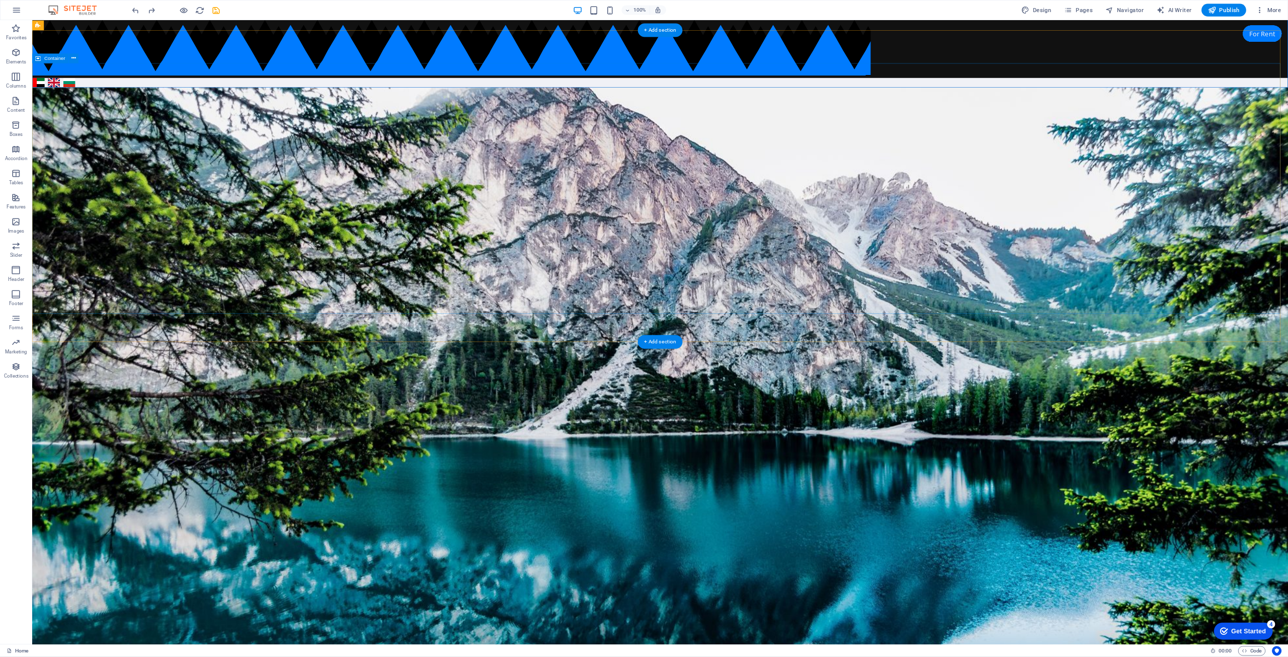
scroll to position [0, 0]
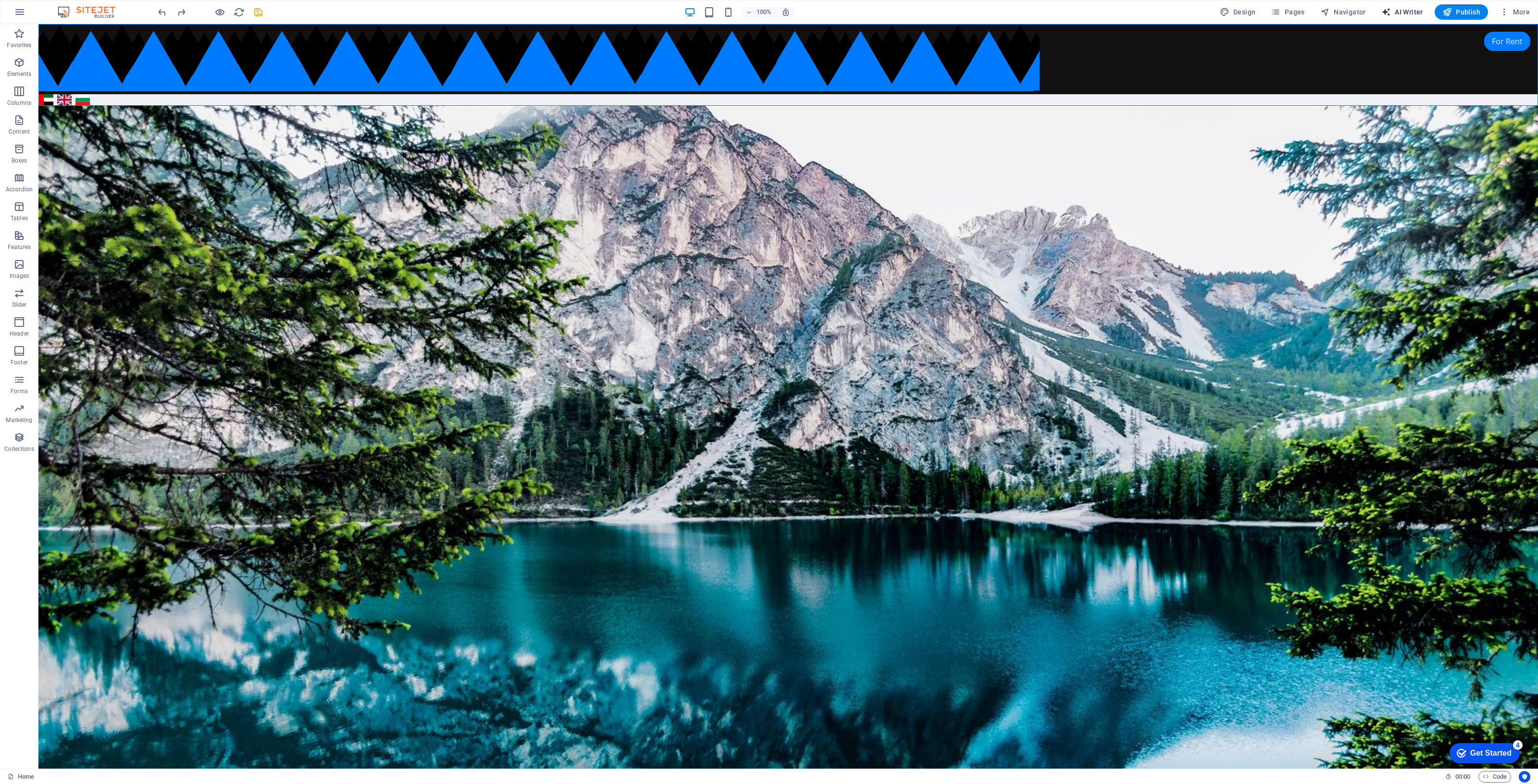
click at [1366, 8] on span "AI Writer" at bounding box center [1402, 12] width 42 height 10
select select "English"
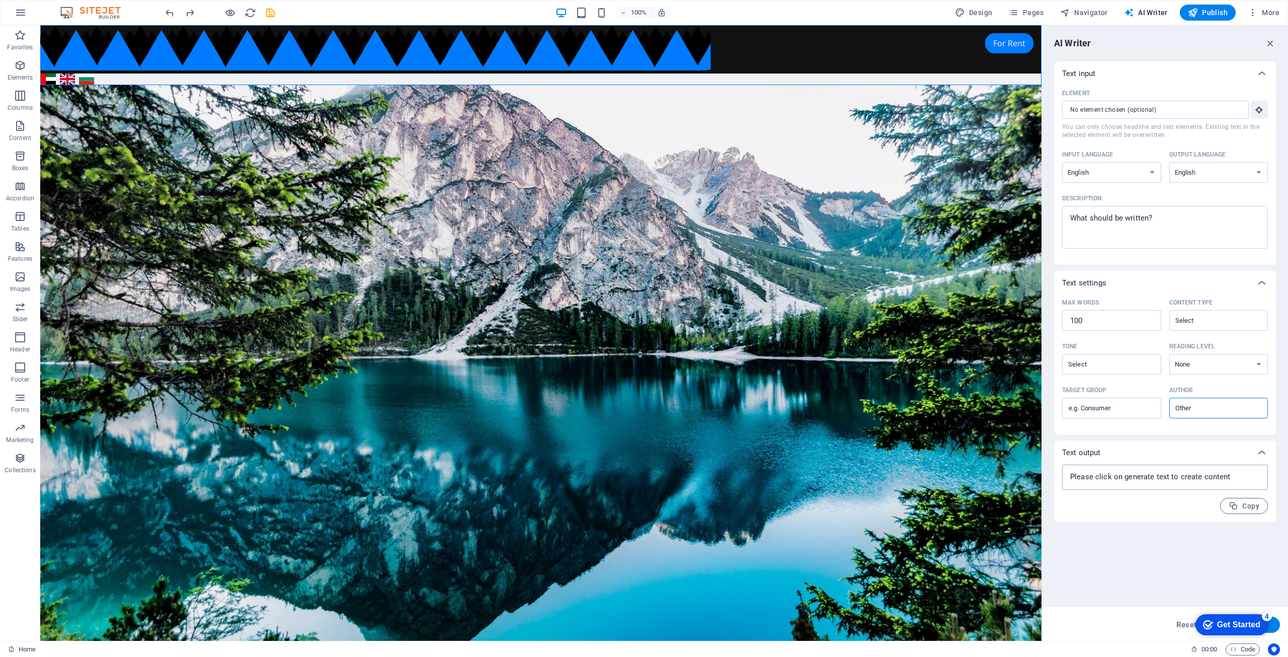
type textarea "x"
click at [1100, 6] on button "Navigator" at bounding box center [1084, 13] width 56 height 16
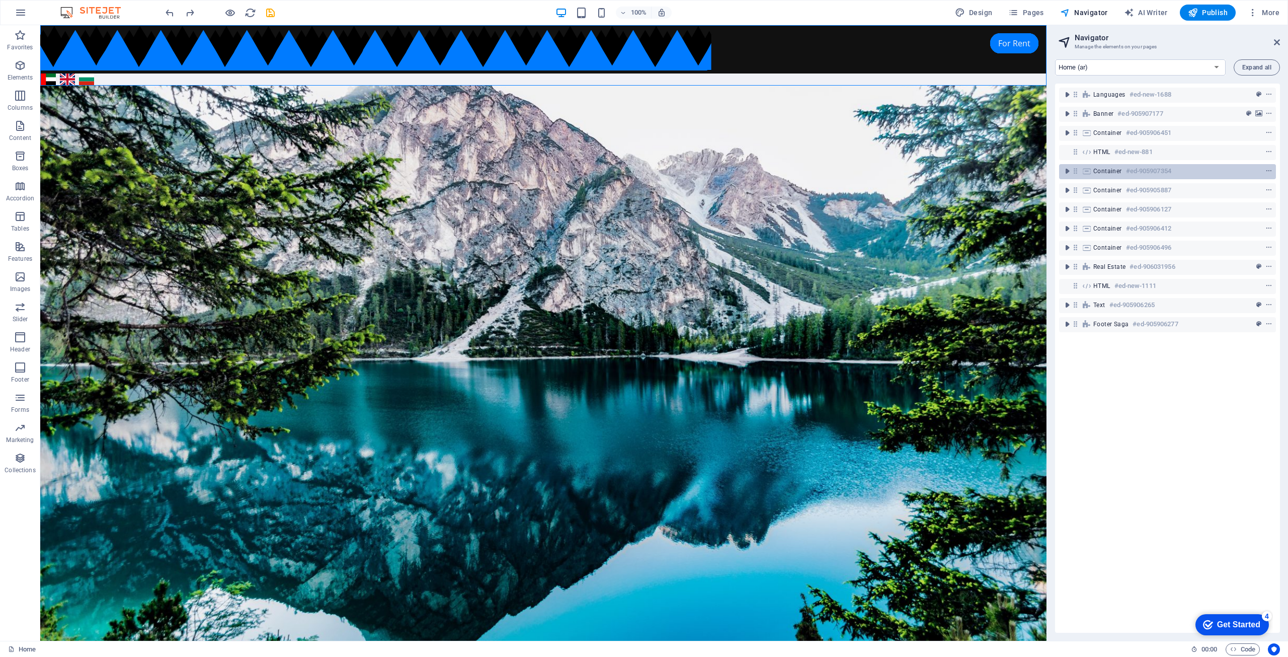
click at [1121, 174] on span "Container" at bounding box center [1107, 171] width 29 height 8
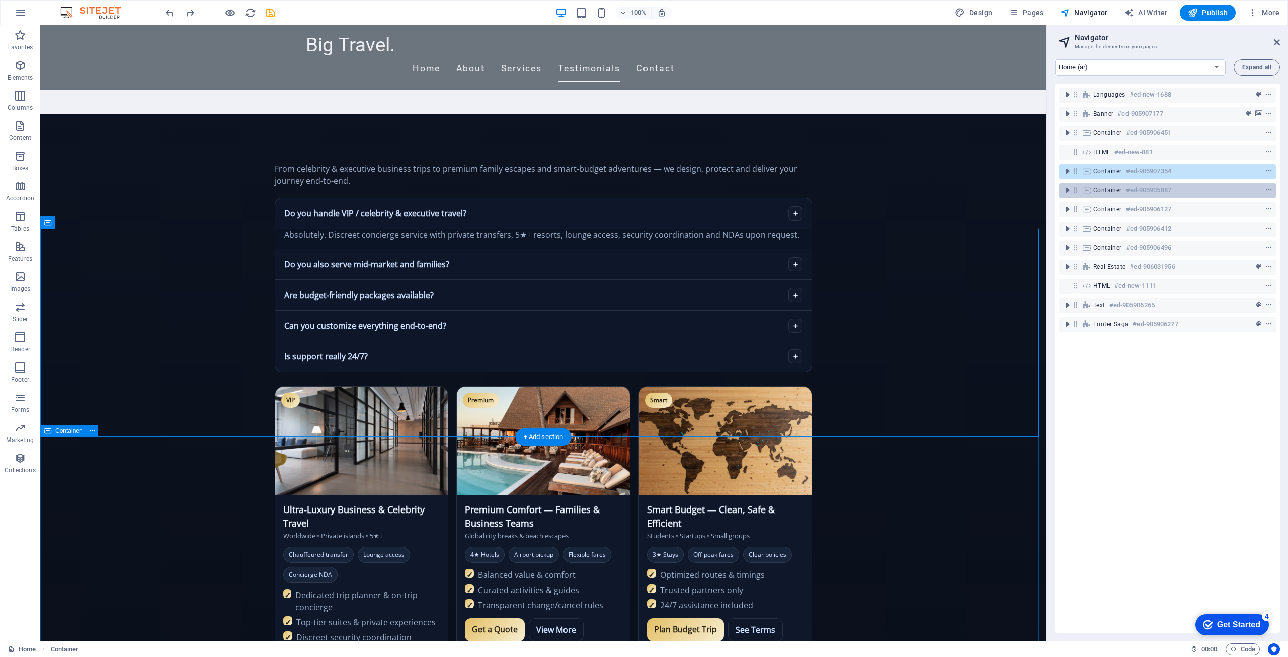
click at [1120, 196] on div "Container #ed-905905887" at bounding box center [1167, 190] width 217 height 15
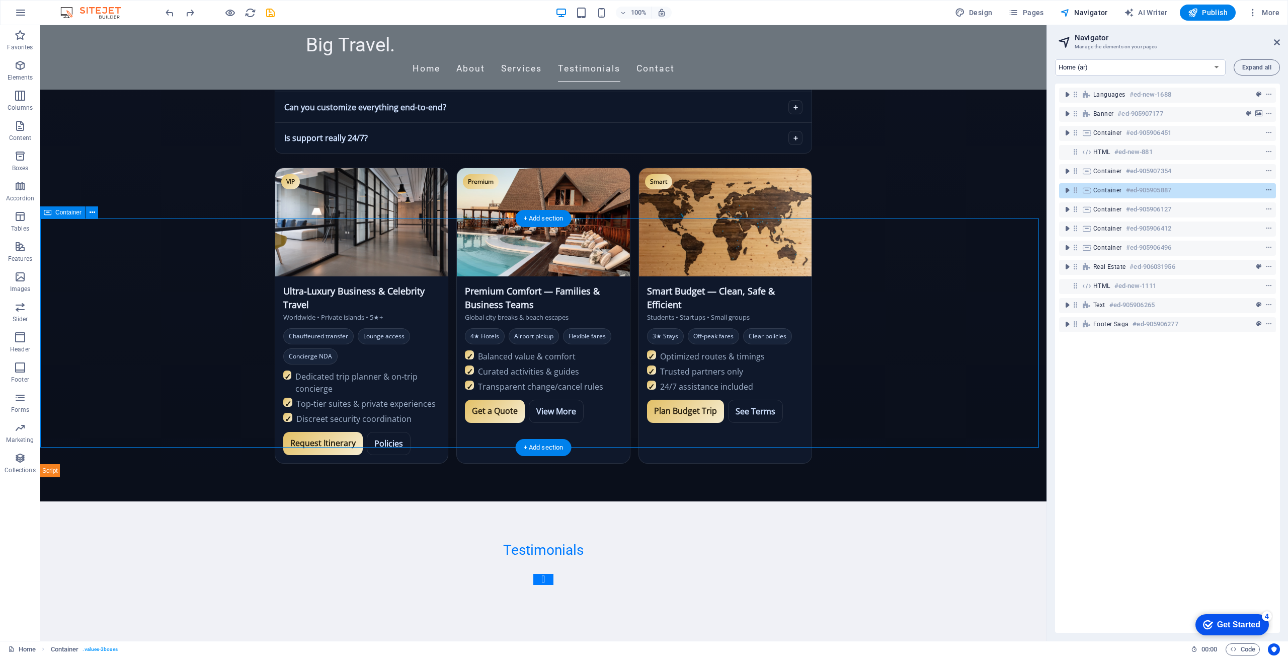
click at [1265, 189] on icon "context-menu" at bounding box center [1268, 190] width 7 height 7
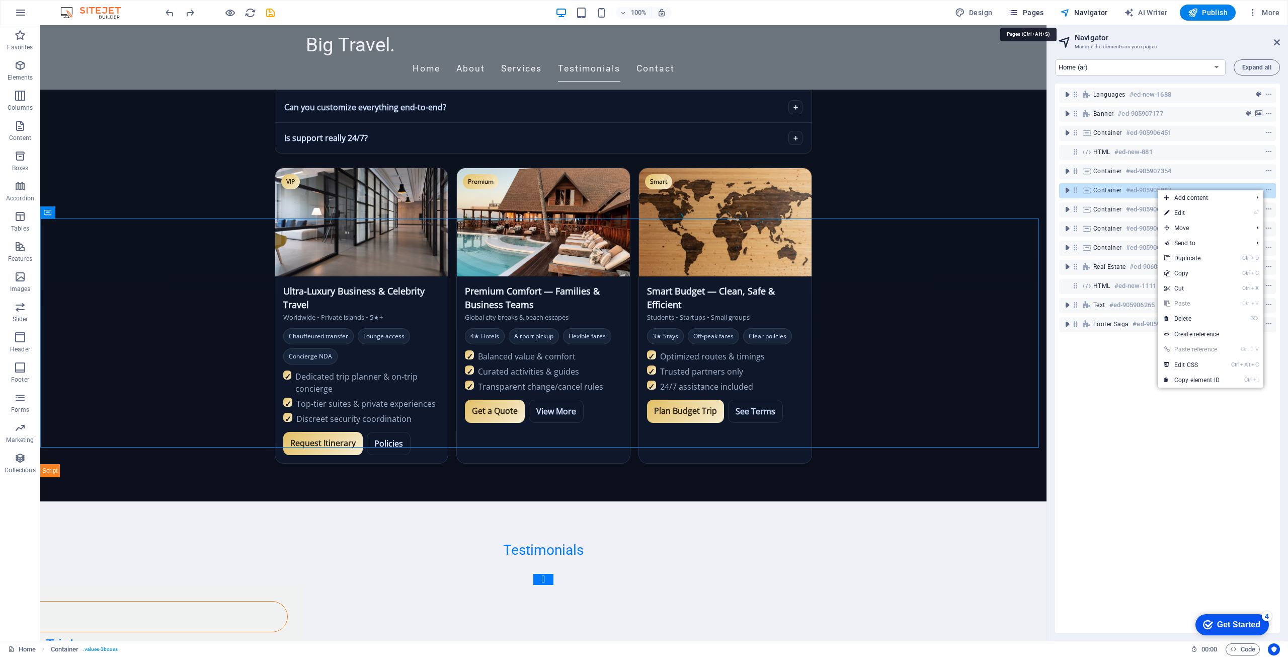
click at [1028, 15] on span "Pages" at bounding box center [1025, 13] width 35 height 10
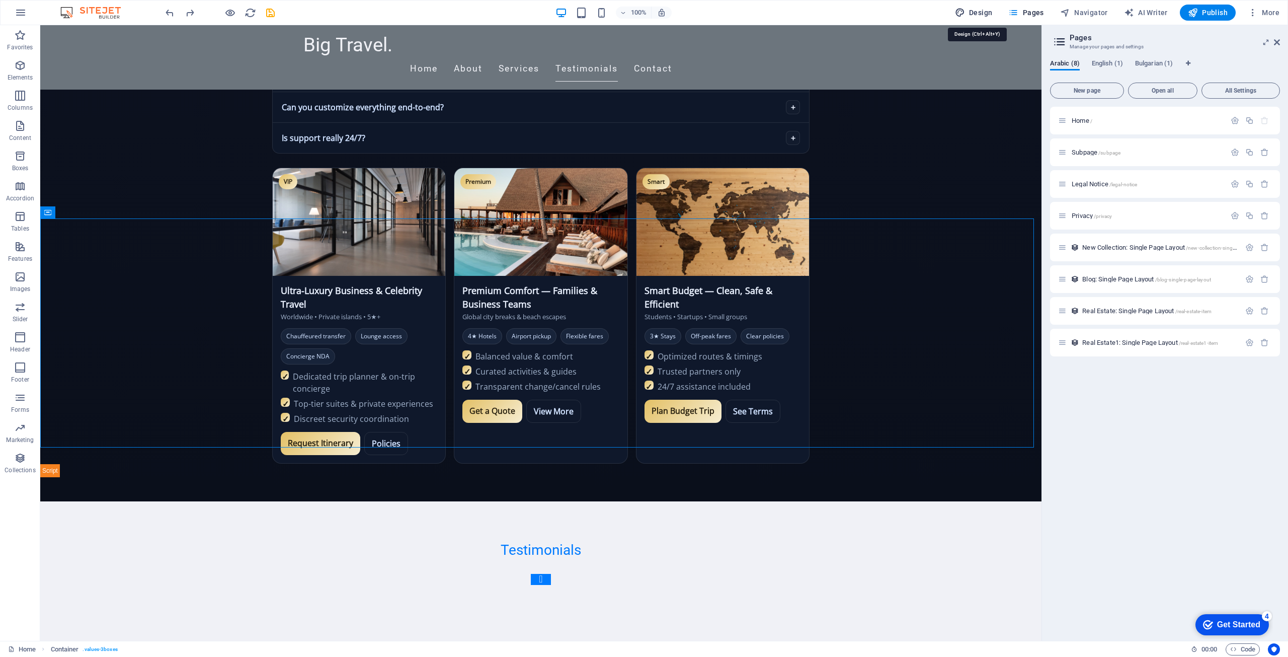
click at [989, 9] on span "Design" at bounding box center [974, 13] width 38 height 10
select select "px"
select select "200"
select select "px"
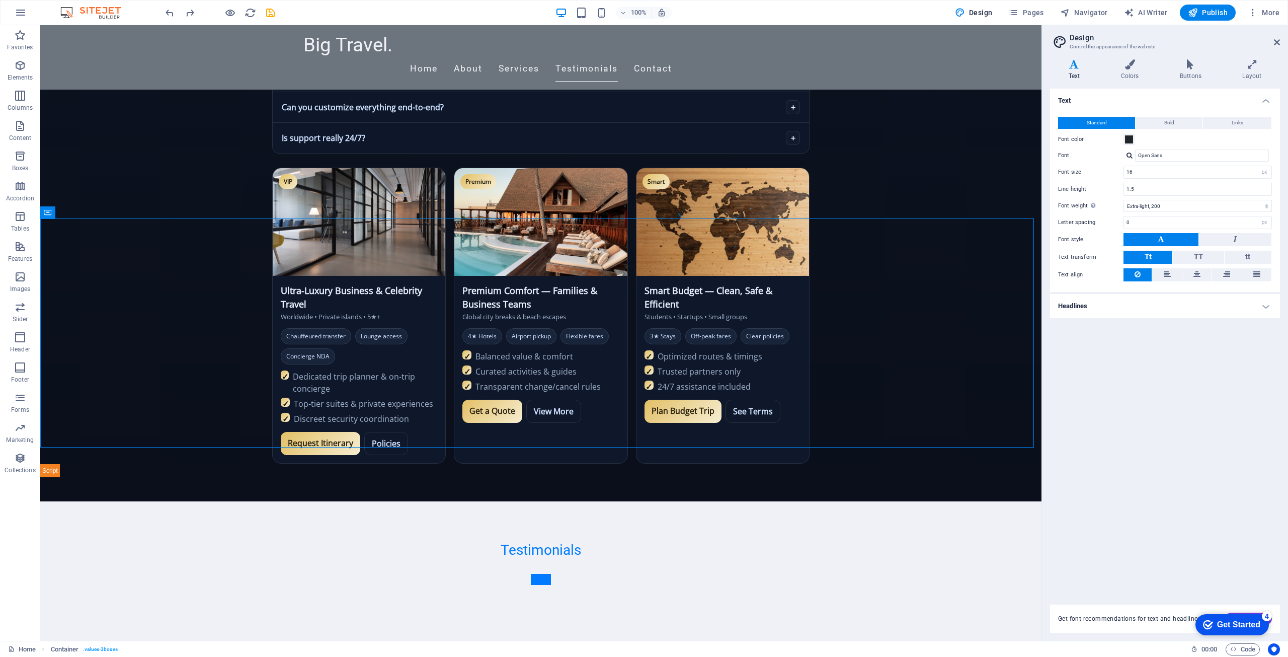
click at [1138, 313] on h4 "Headlines" at bounding box center [1165, 306] width 230 height 24
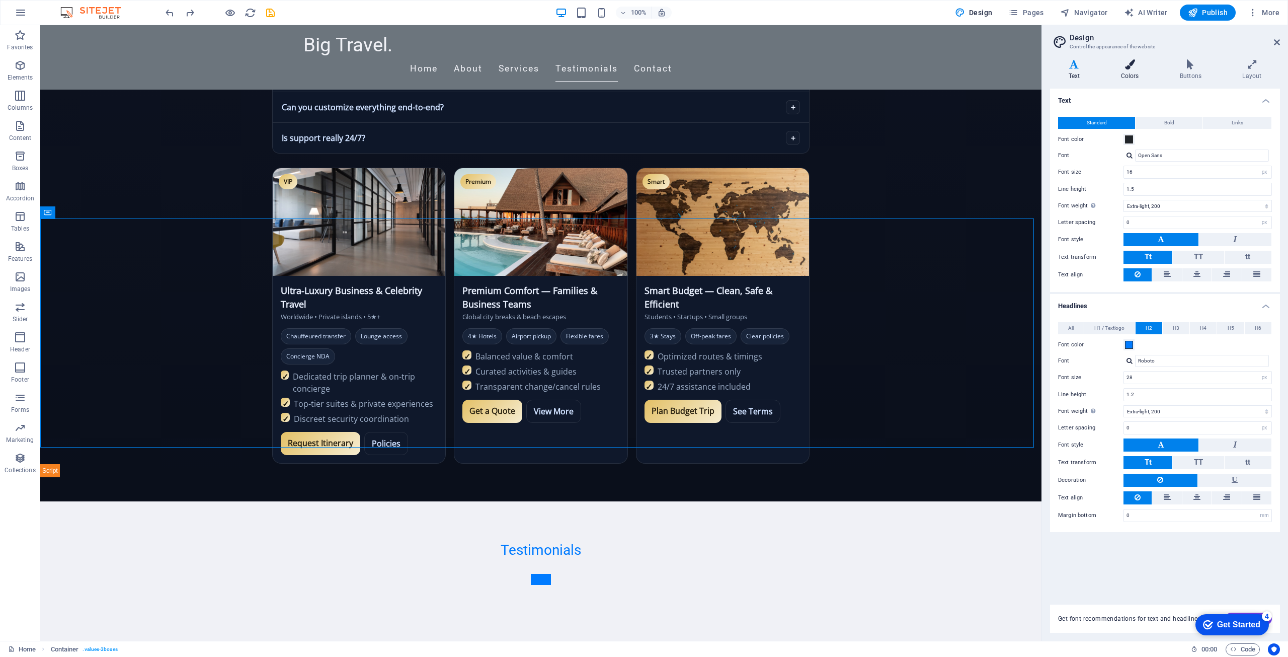
click at [1135, 71] on h4 "Colors" at bounding box center [1131, 69] width 59 height 21
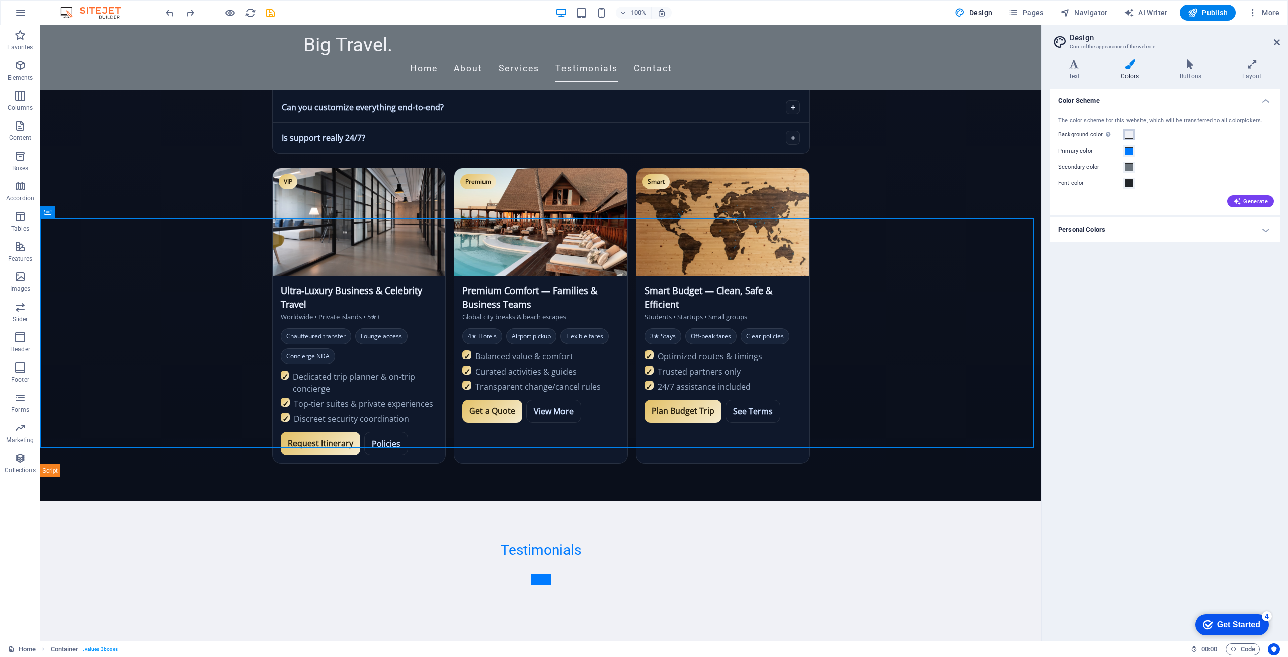
click at [1133, 135] on button "Background color Only visible if it is not covered by other backgrounds." at bounding box center [1128, 134] width 11 height 11
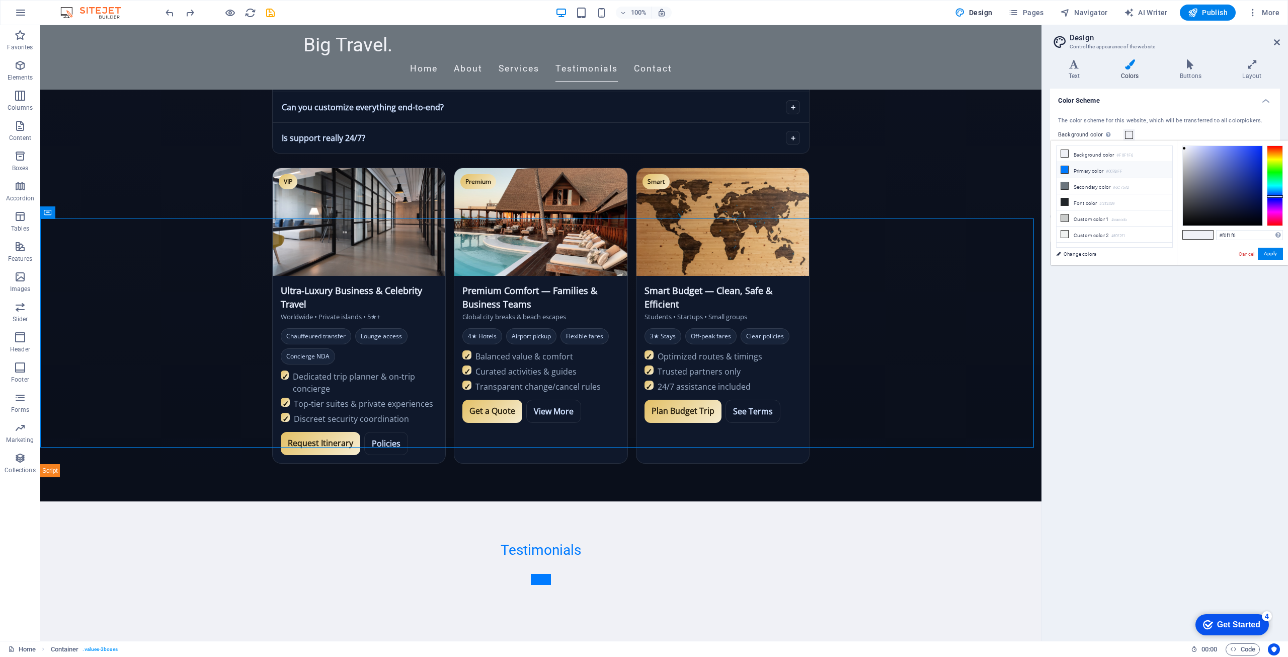
click at [1083, 168] on li "Primary color #007BFF" at bounding box center [1115, 170] width 116 height 16
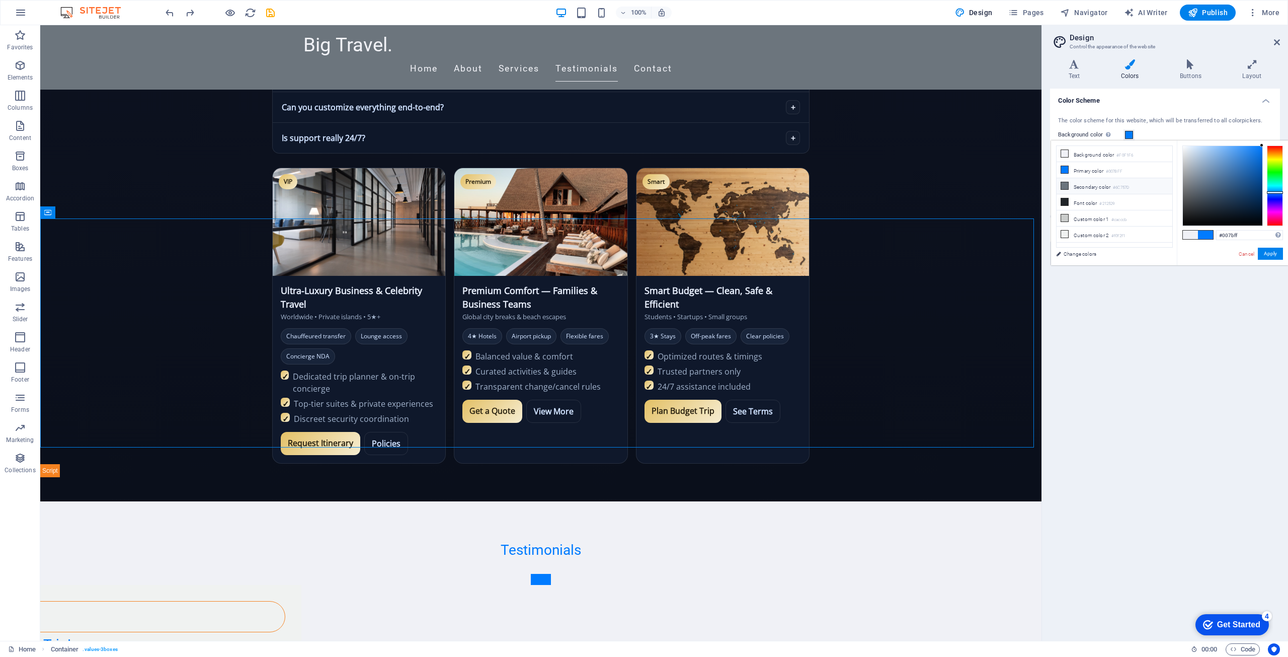
click at [1084, 188] on li "Secondary color #6C757D" at bounding box center [1115, 186] width 116 height 16
click at [1084, 198] on li "Font color #212529" at bounding box center [1115, 202] width 116 height 16
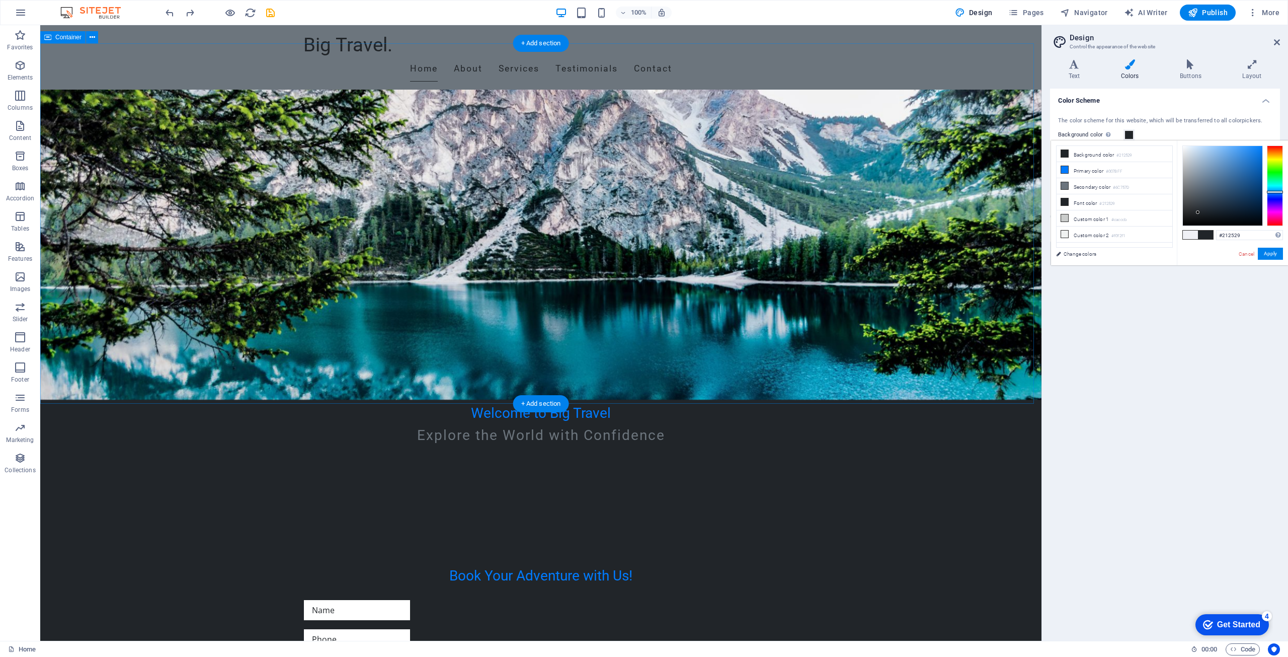
scroll to position [302, 0]
click at [1115, 226] on li "Custom color 2 #f0f2f1" at bounding box center [1115, 234] width 116 height 16
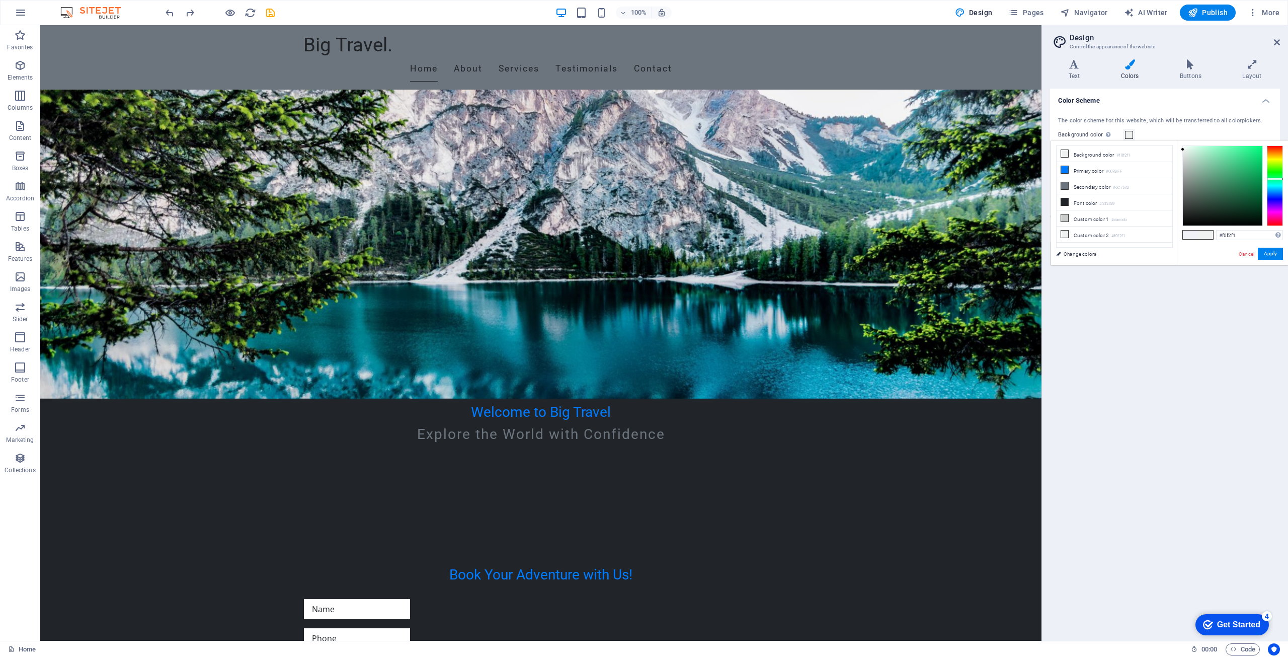
click at [1115, 226] on li "Custom color 2 #f0f2f1" at bounding box center [1115, 234] width 116 height 16
click at [1110, 228] on li "Custom color 2 #f0f2f1" at bounding box center [1115, 234] width 116 height 16
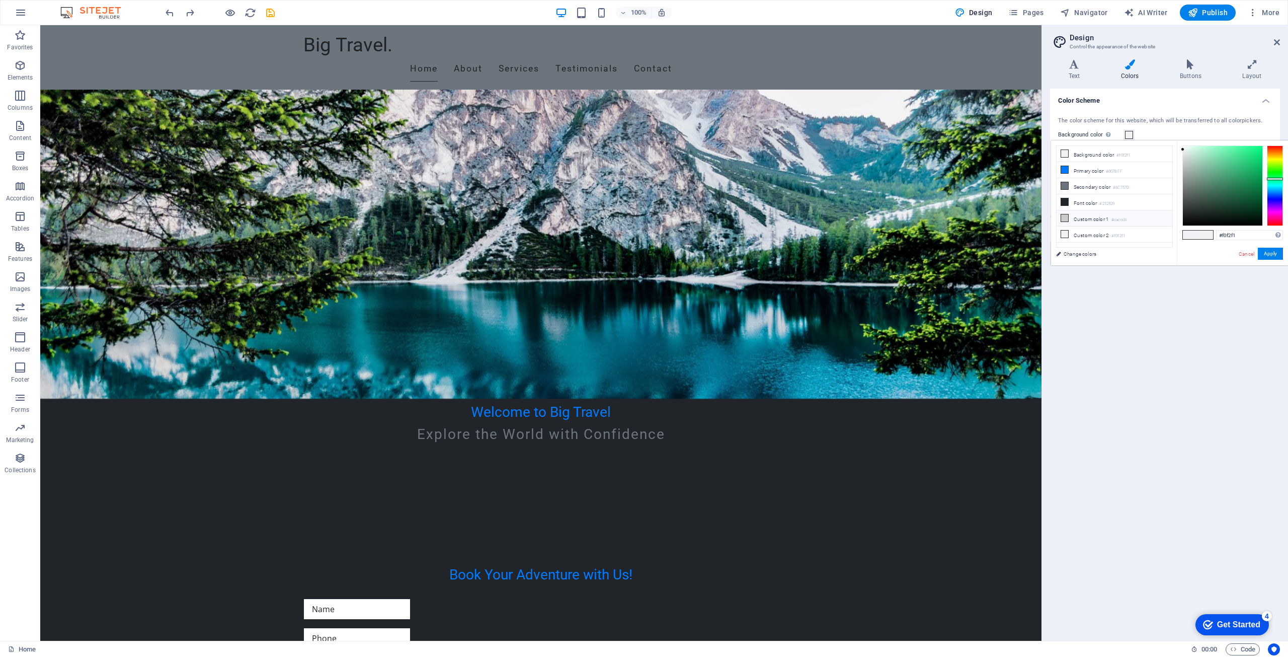
click at [1108, 216] on li "Custom color 1 #cacccb" at bounding box center [1115, 218] width 116 height 16
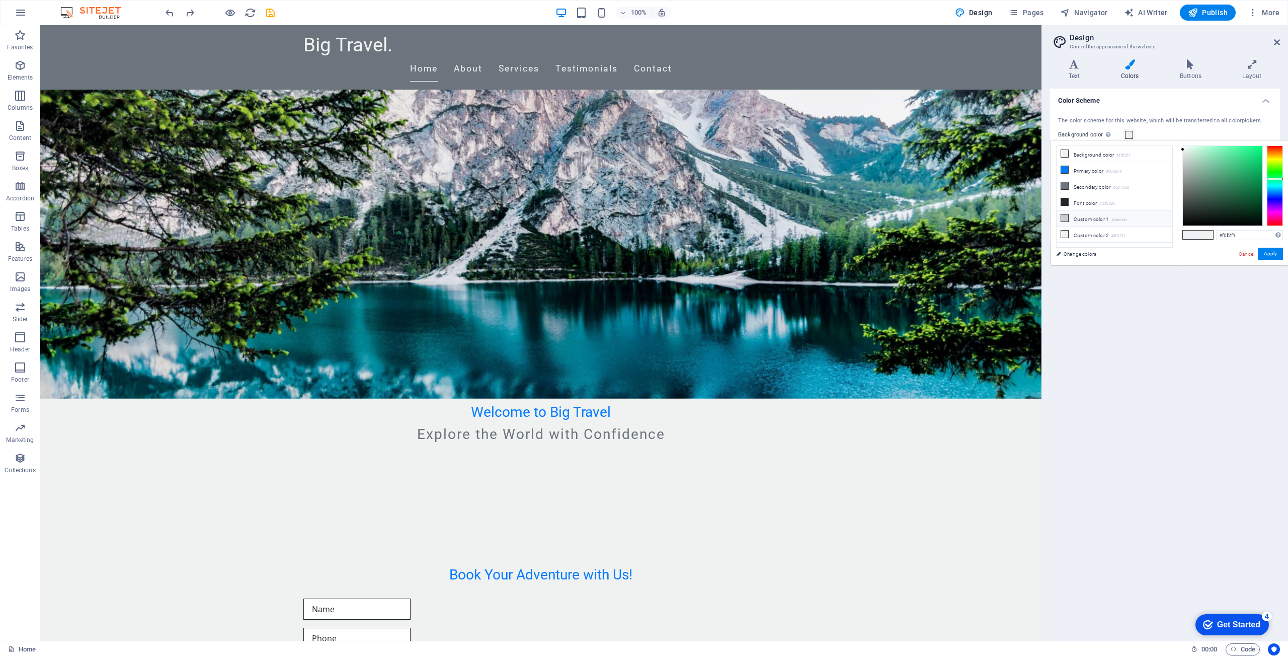
click at [1108, 216] on li "Custom color 1 #cacccb" at bounding box center [1115, 218] width 116 height 16
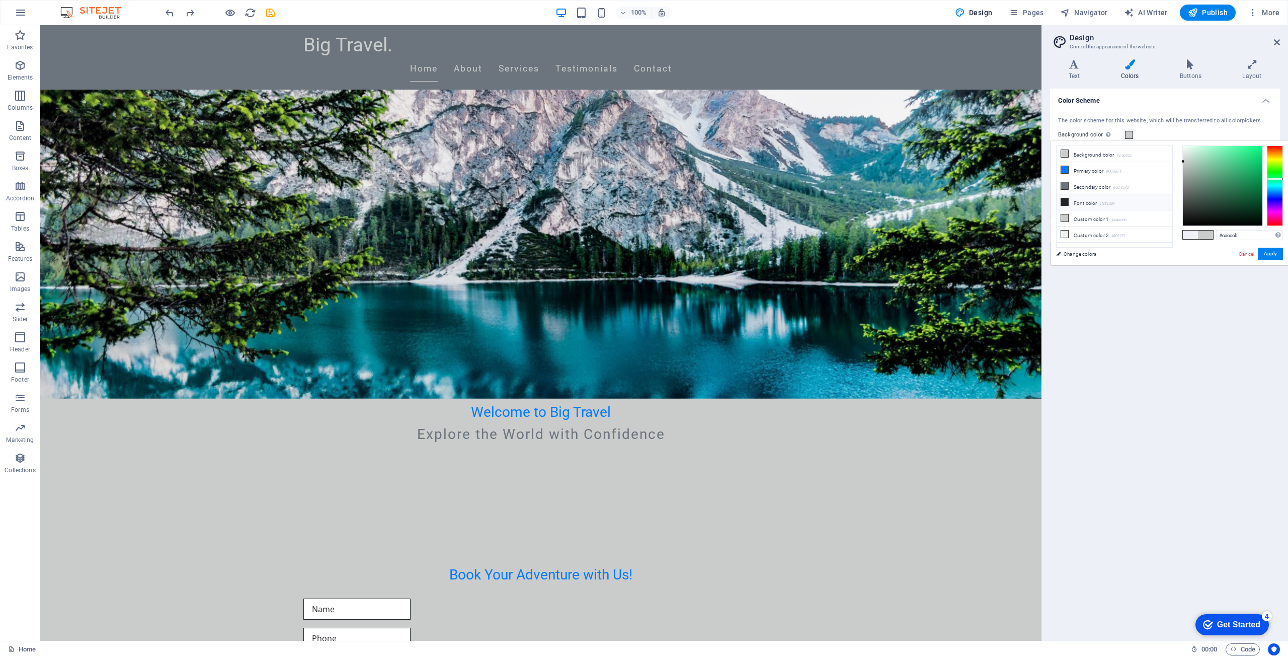
click at [1102, 202] on small "#212529" at bounding box center [1106, 203] width 15 height 7
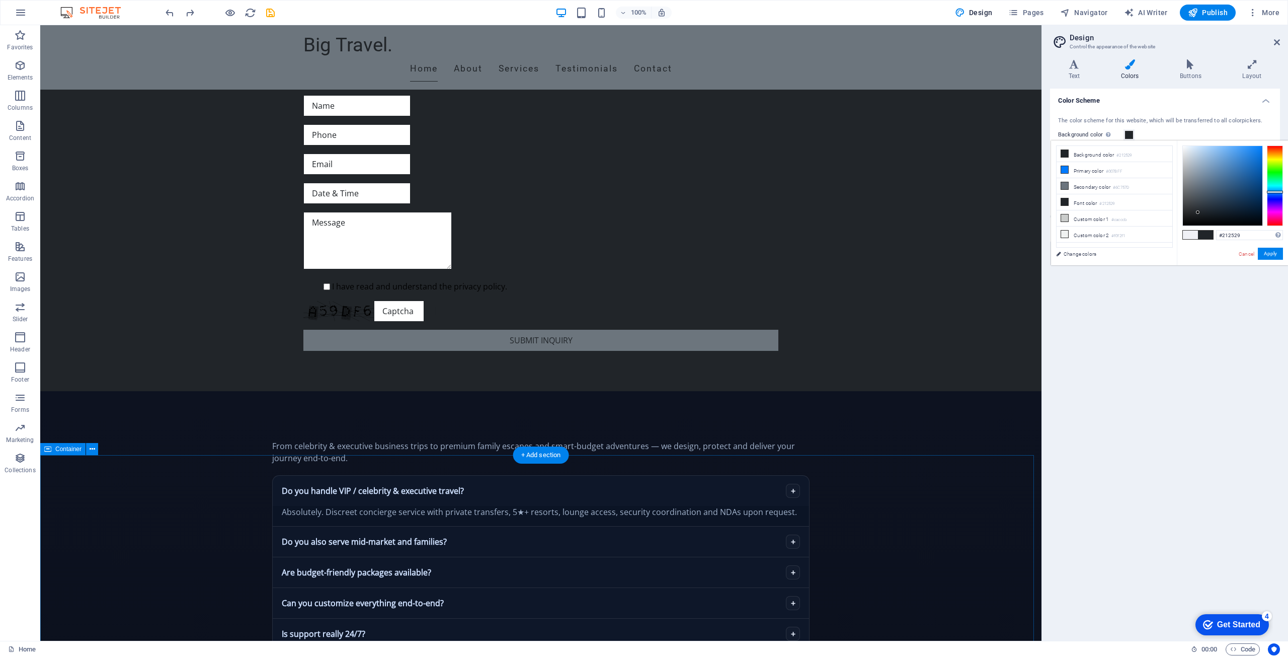
scroll to position [1057, 0]
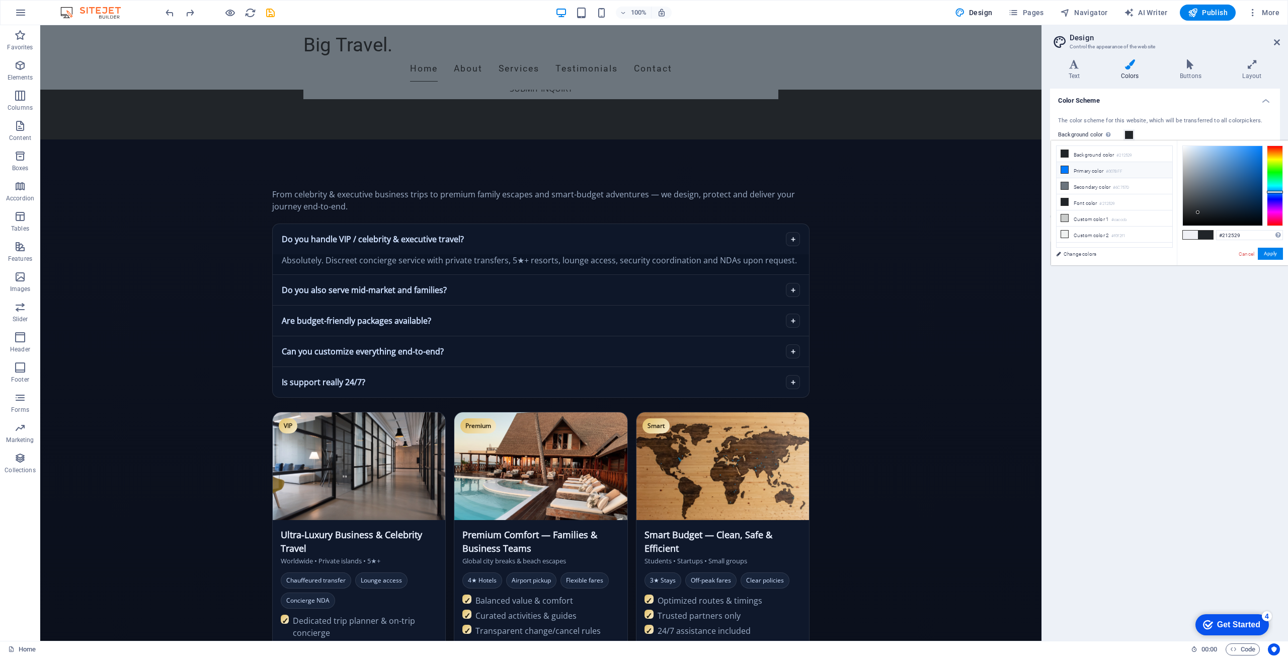
click at [1082, 163] on li "Primary color #007BFF" at bounding box center [1115, 170] width 116 height 16
click at [1085, 170] on li "Primary color #007BFF" at bounding box center [1115, 170] width 116 height 16
click at [1185, 155] on div at bounding box center [1222, 185] width 79 height 79
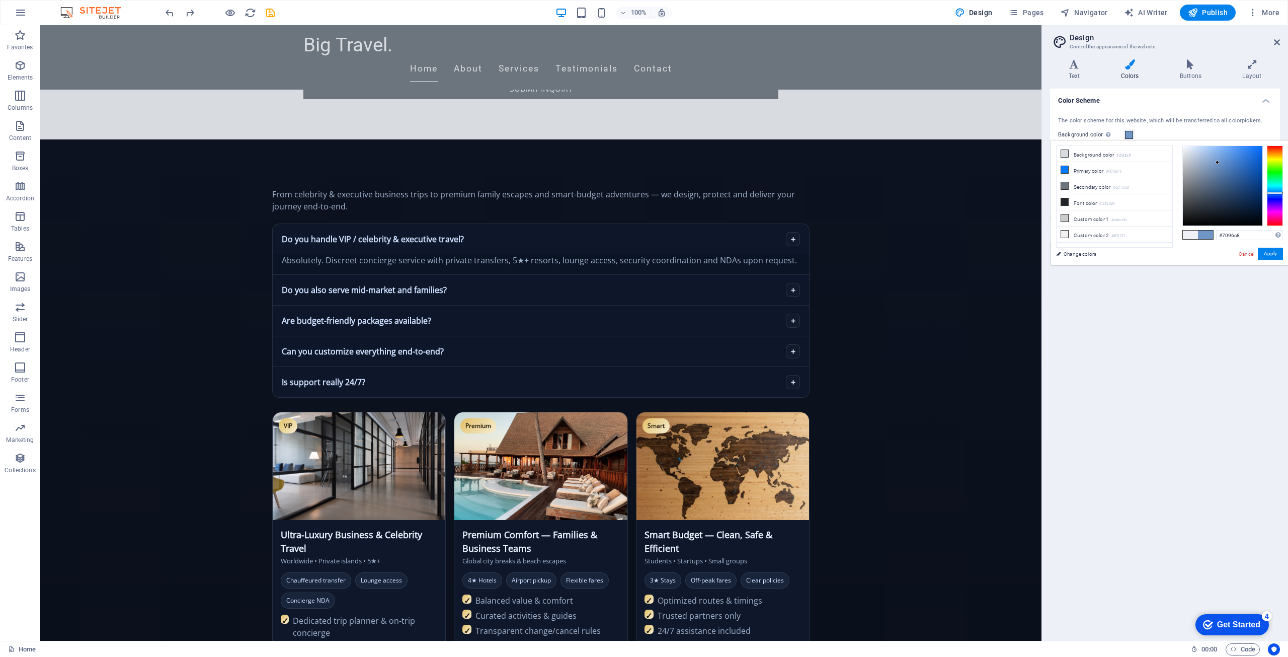
click at [1218, 163] on div at bounding box center [1222, 185] width 79 height 79
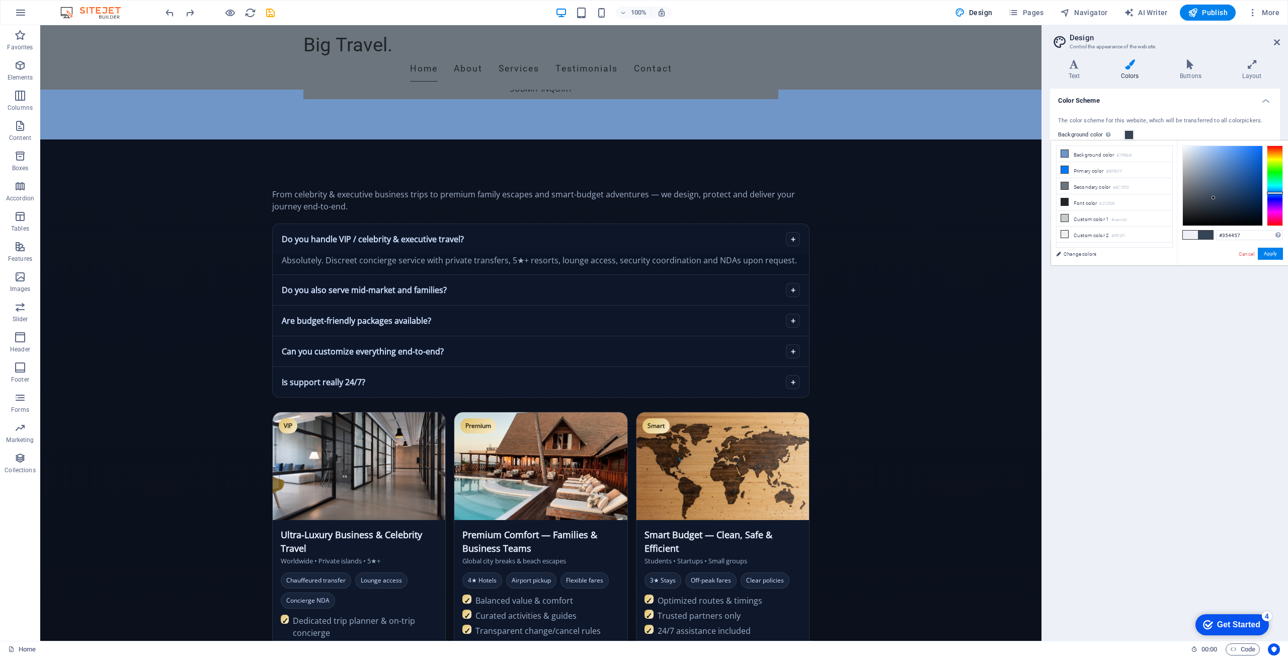
click at [1214, 198] on div at bounding box center [1222, 185] width 79 height 79
drag, startPoint x: 1209, startPoint y: 202, endPoint x: 1206, endPoint y: 210, distance: 8.4
click at [1206, 210] on div at bounding box center [1222, 185] width 79 height 79
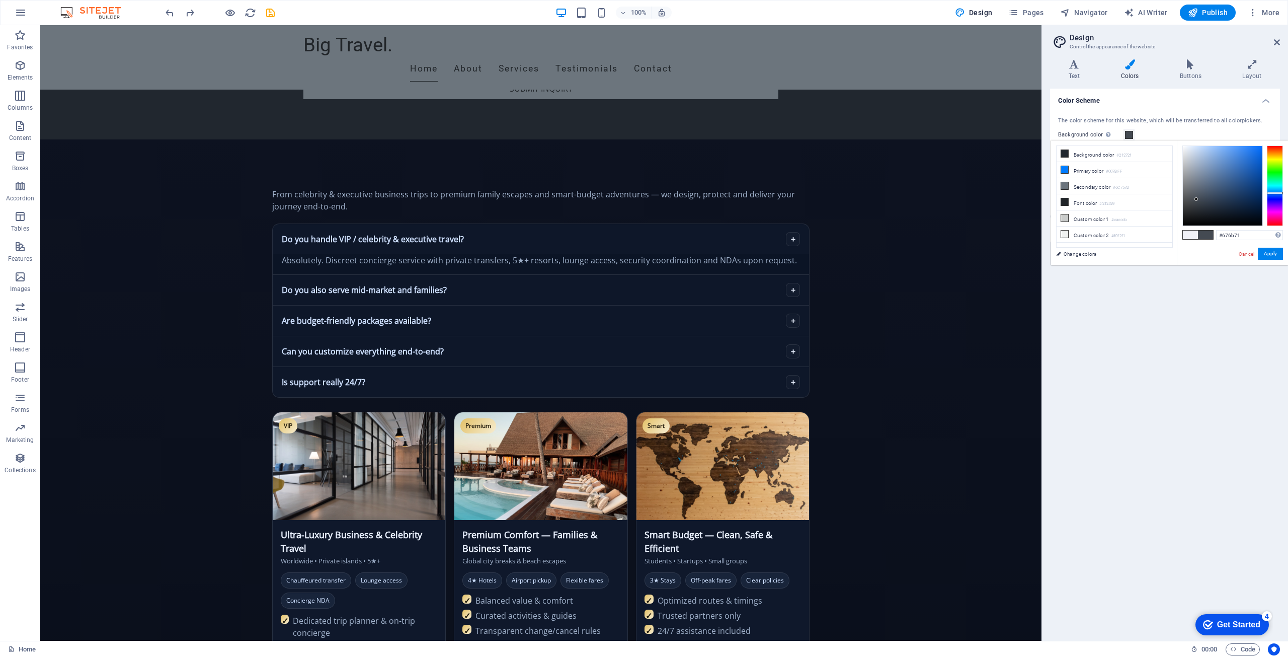
drag, startPoint x: 1206, startPoint y: 210, endPoint x: 1189, endPoint y: 190, distance: 26.8
click at [1194, 197] on div at bounding box center [1196, 199] width 4 height 4
click at [1188, 239] on div "#000000 Supported formats #0852ed rgb(8, 82, 237) rgba(8, 82, 237, 90%) hsv(221…" at bounding box center [1232, 275] width 111 height 271
type input "#676b71"
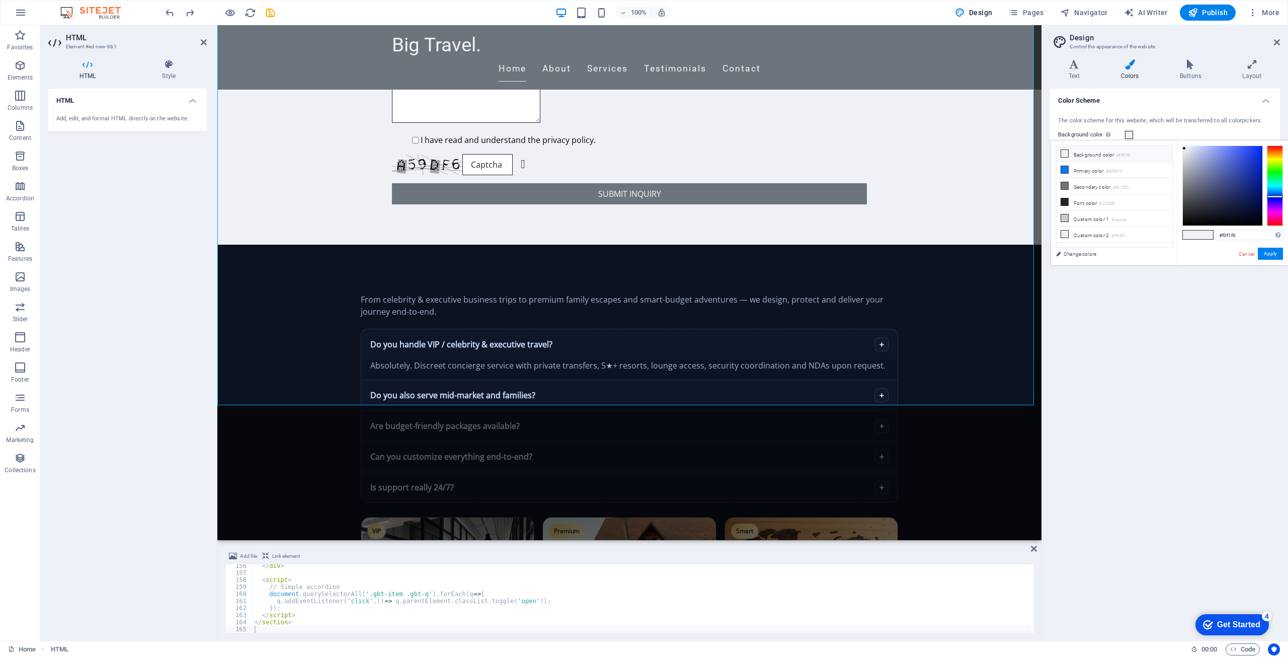
click at [1086, 159] on li "Background color #f0f1f6" at bounding box center [1115, 154] width 116 height 16
click at [1086, 170] on li "Primary color #007BFF" at bounding box center [1115, 170] width 116 height 16
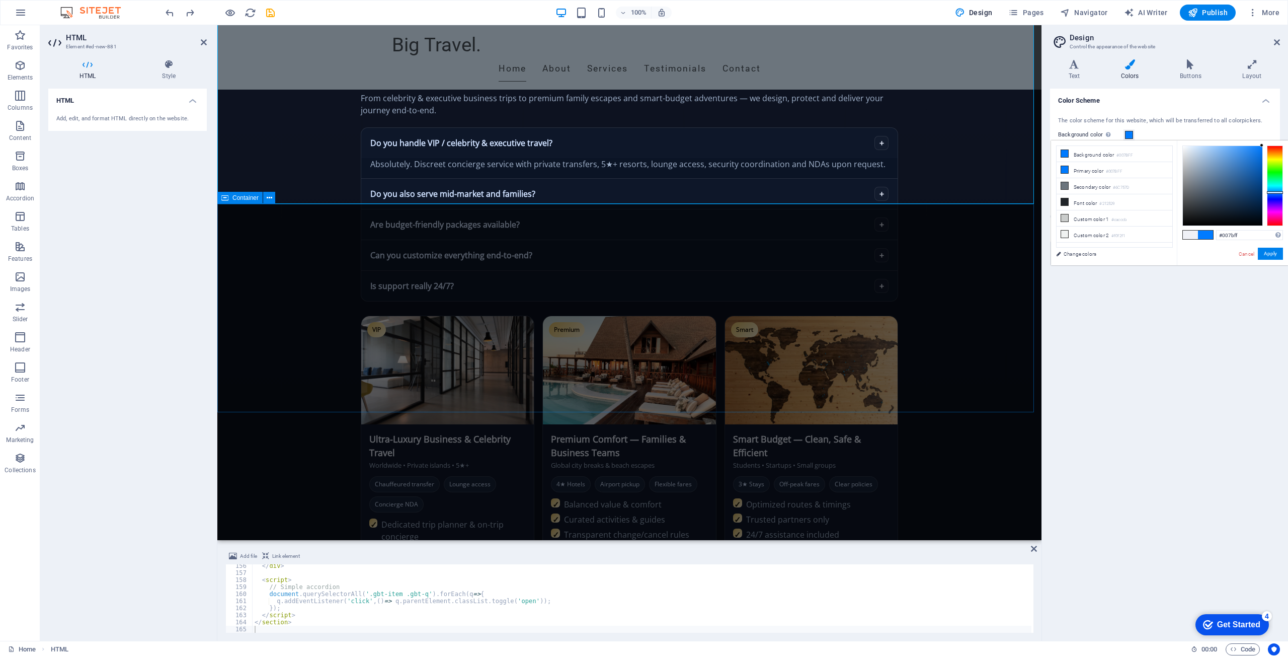
scroll to position [1258, 0]
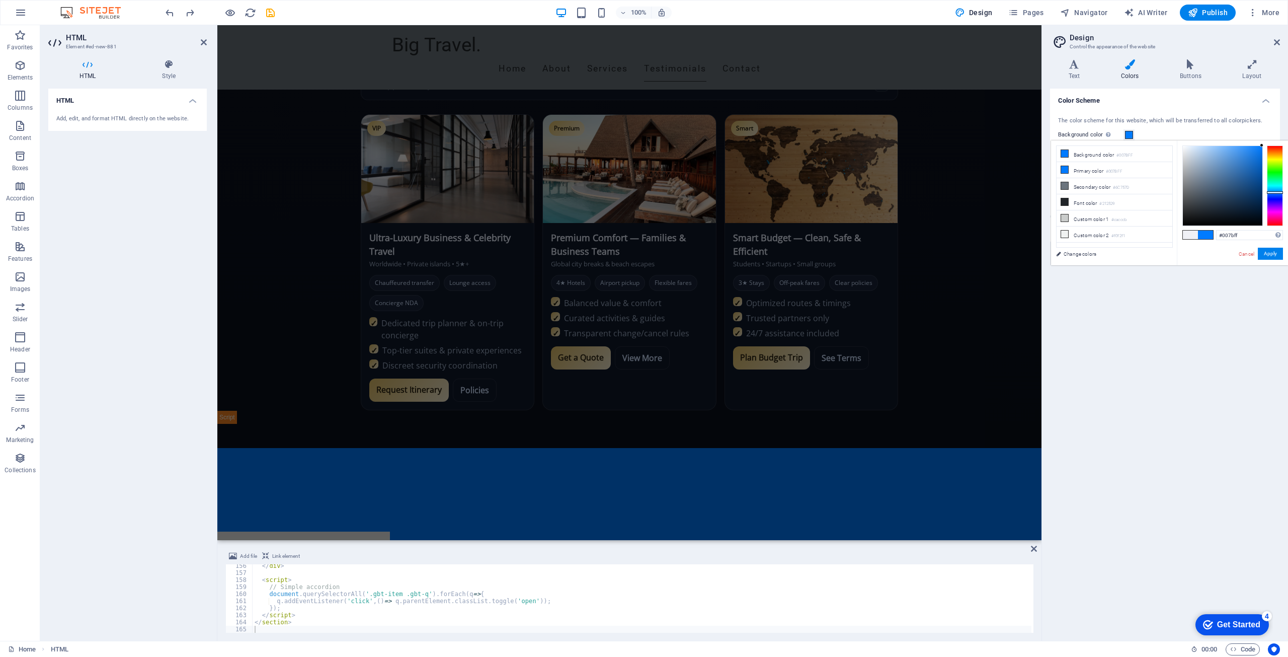
click at [1193, 237] on span at bounding box center [1190, 234] width 15 height 9
click at [1101, 202] on li "Font color #212529" at bounding box center [1115, 202] width 116 height 16
click at [1208, 232] on span at bounding box center [1205, 234] width 15 height 9
click at [1190, 232] on span at bounding box center [1190, 234] width 15 height 9
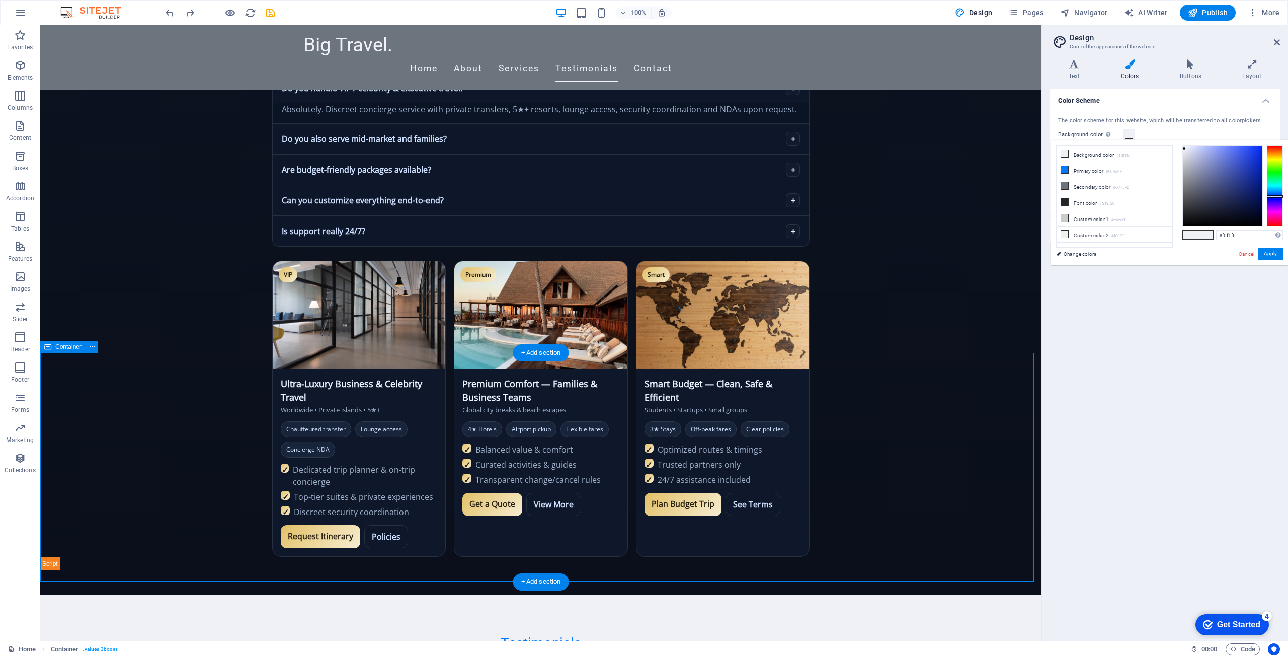
scroll to position [1006, 0]
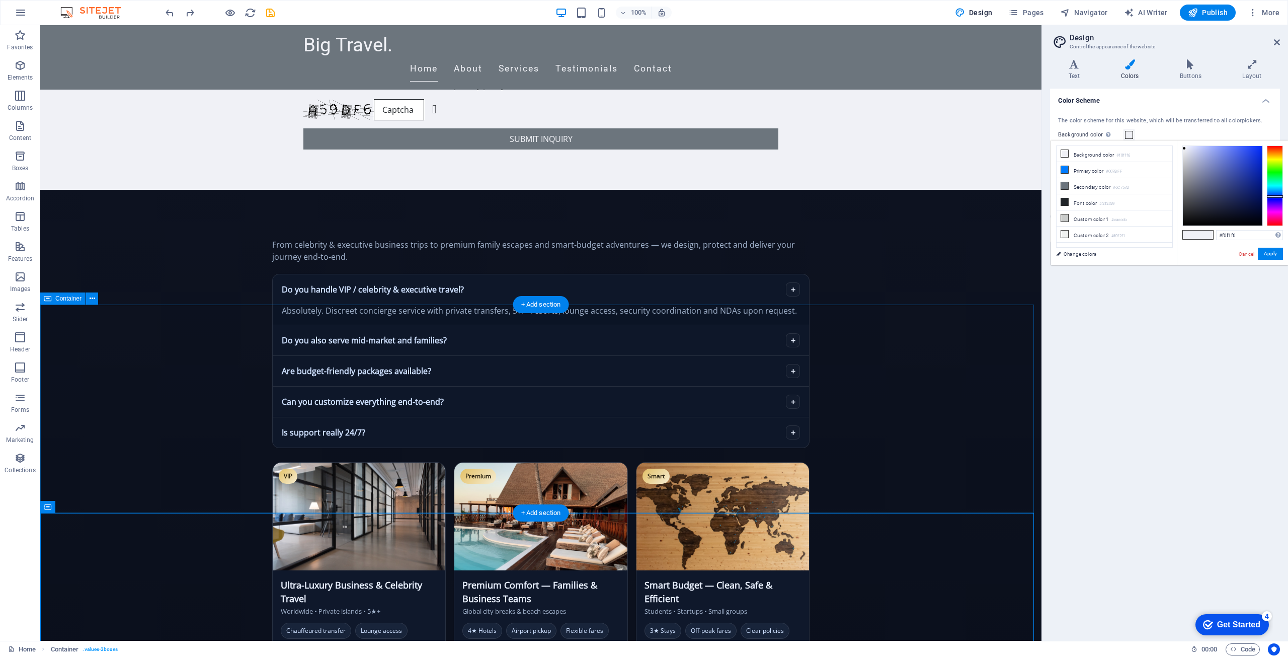
click at [1071, 201] on li "Font color #212529" at bounding box center [1115, 202] width 116 height 16
type input "#212529"
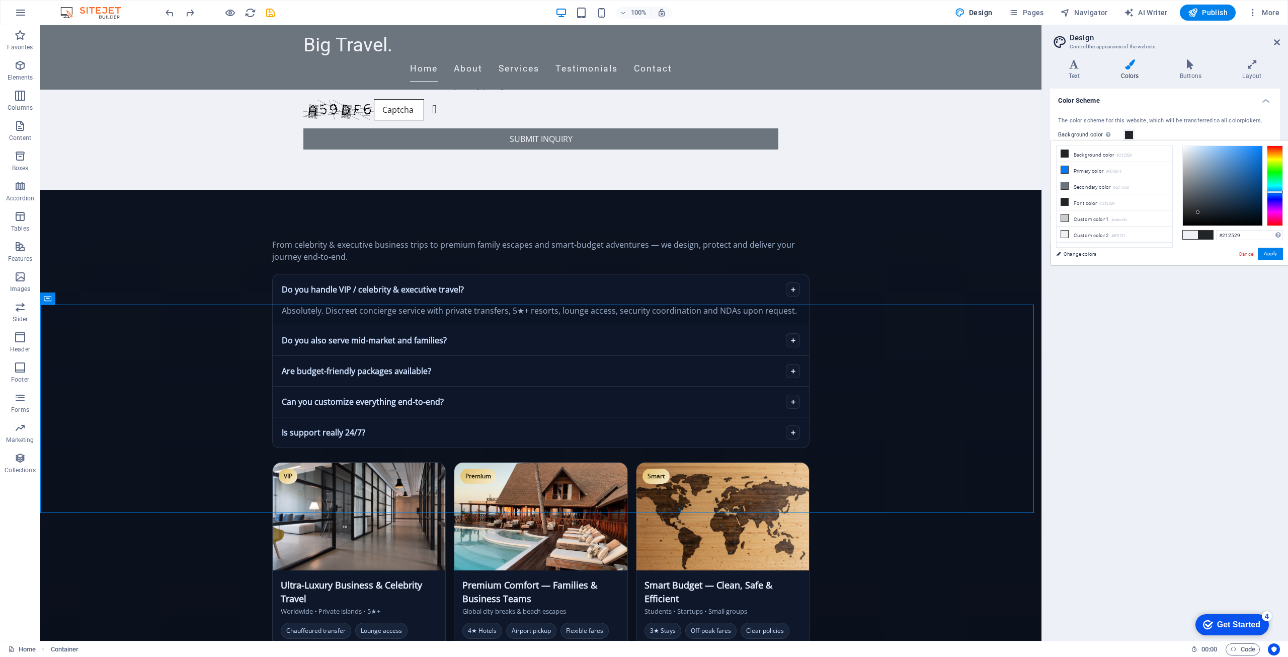
type input "#212529"
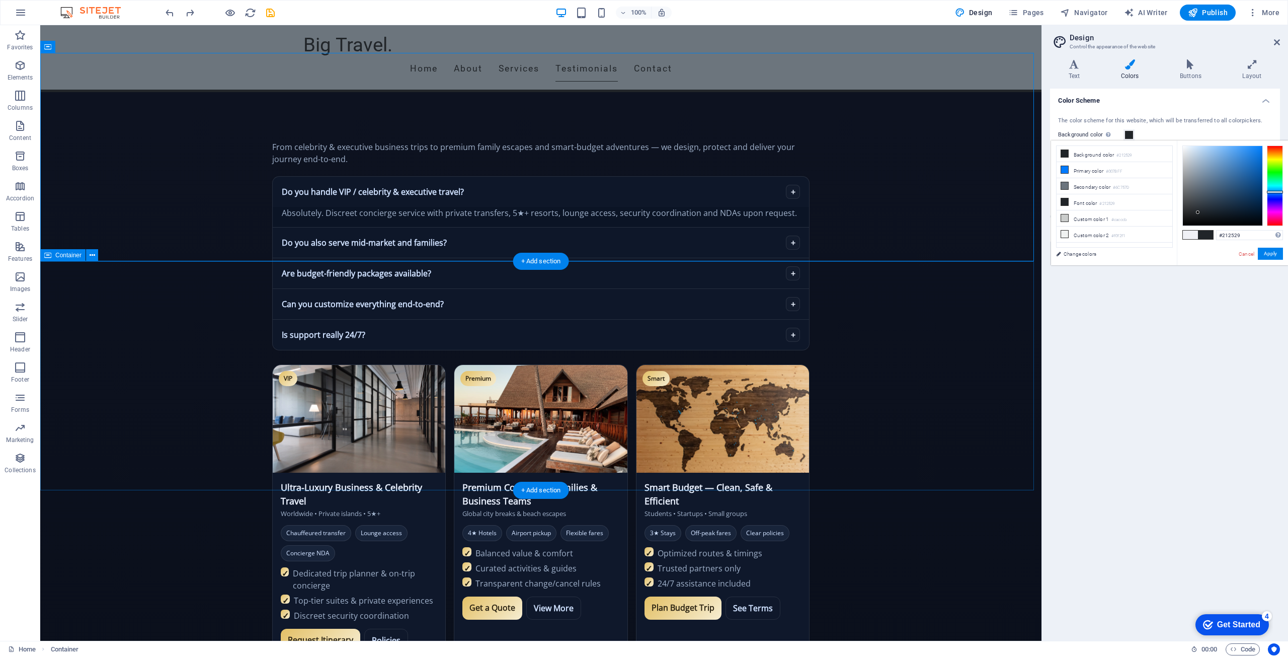
scroll to position [1258, 0]
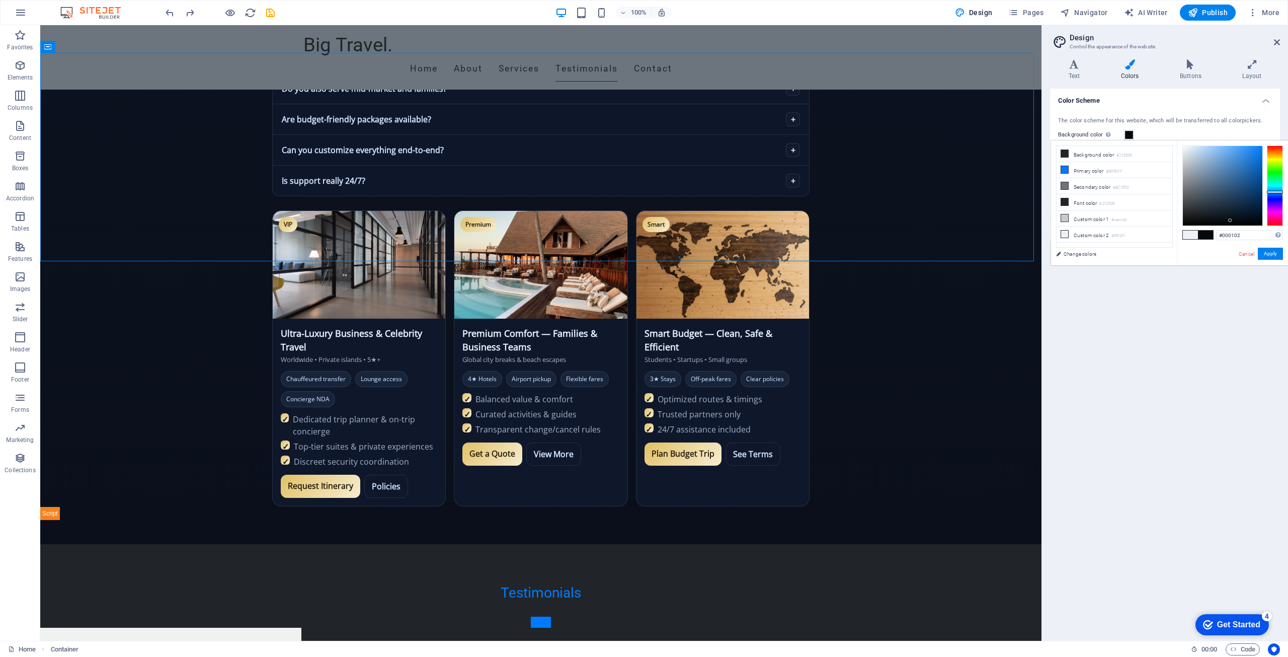
type input "#000000"
drag, startPoint x: 1203, startPoint y: 214, endPoint x: 1269, endPoint y: 226, distance: 66.5
click at [1269, 226] on div at bounding box center [1232, 185] width 101 height 80
type input "#000000"
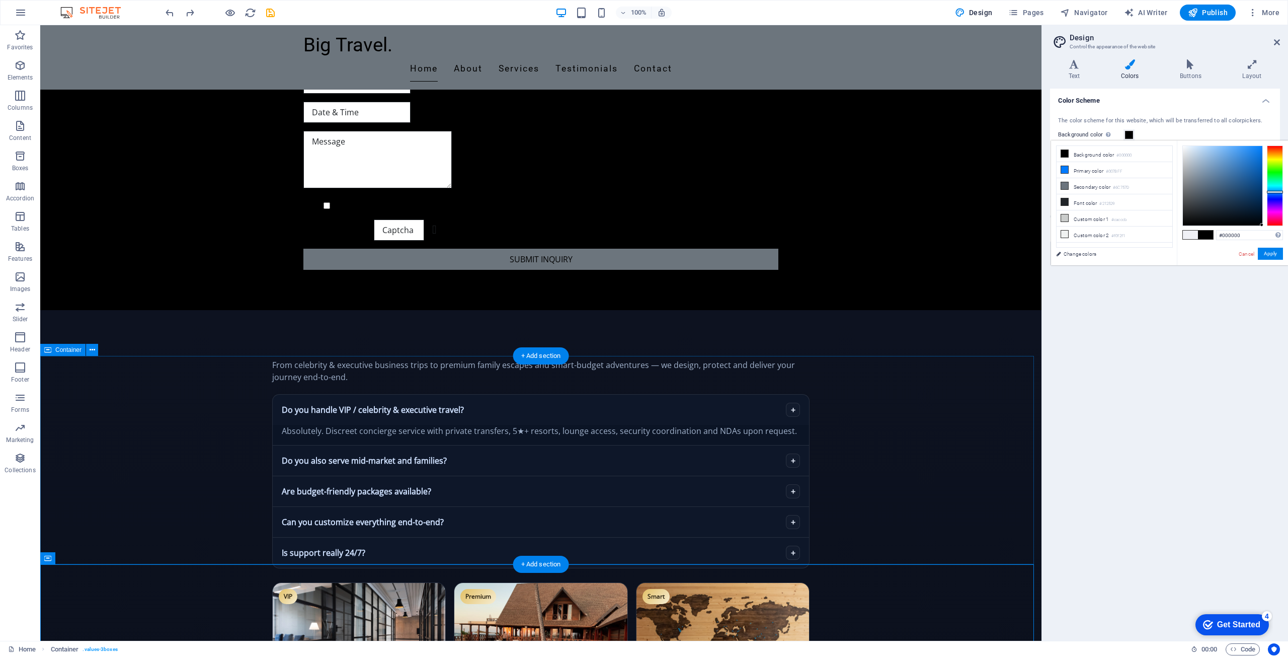
scroll to position [855, 0]
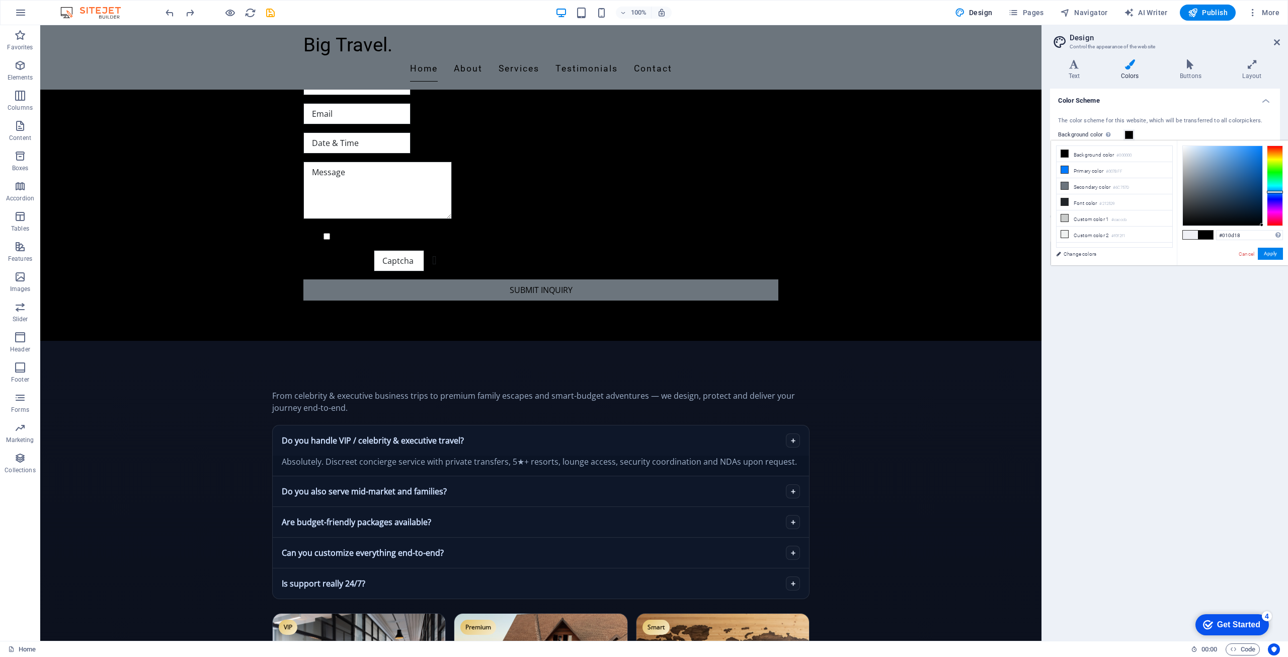
click at [1258, 217] on div at bounding box center [1222, 185] width 79 height 79
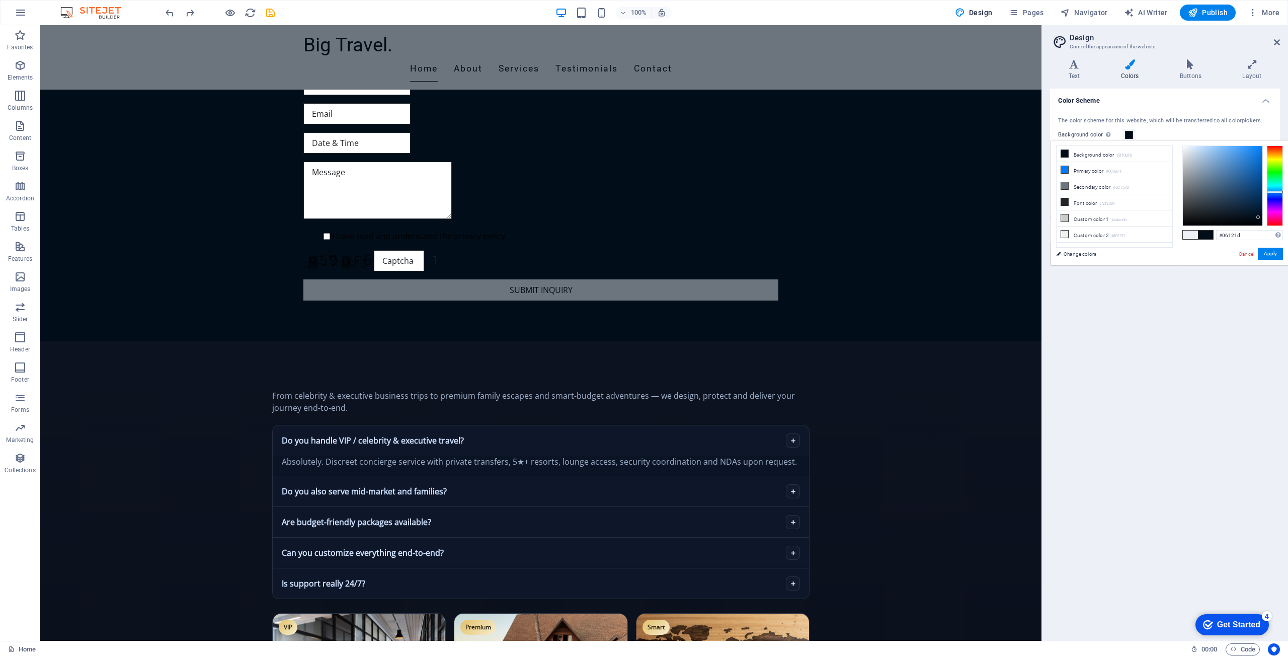
click at [1245, 216] on div at bounding box center [1222, 185] width 79 height 79
type input "#102437"
click at [1238, 208] on div at bounding box center [1222, 185] width 79 height 79
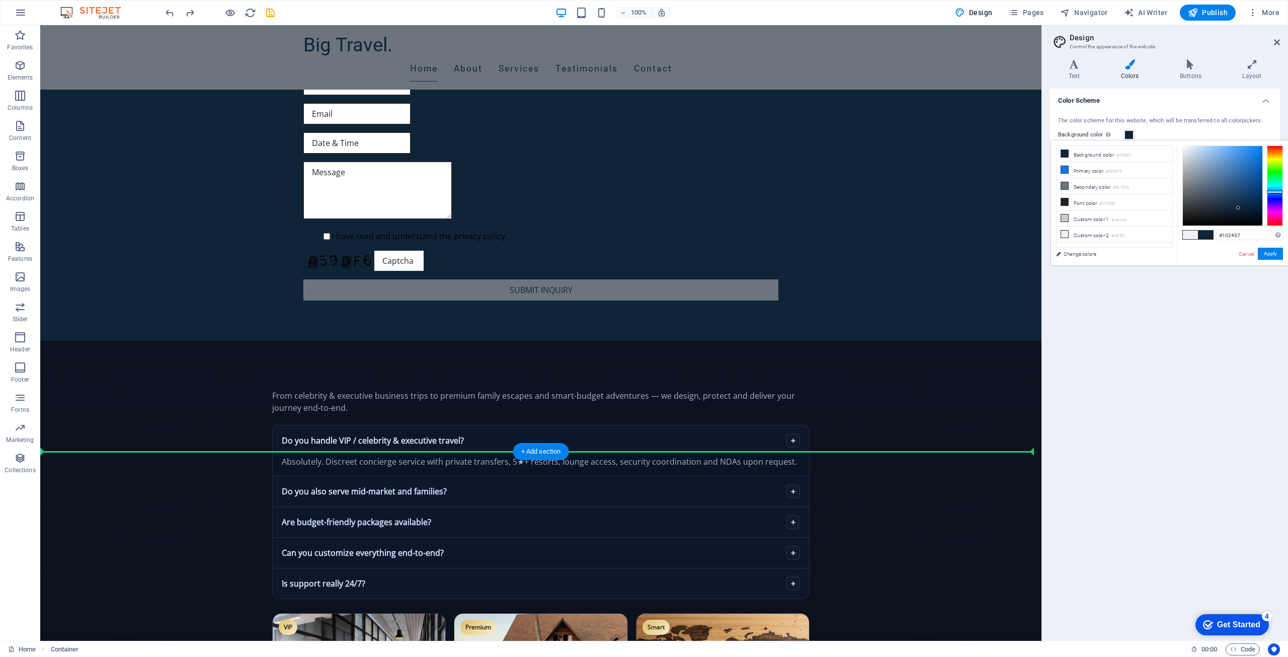
scroll to position [906, 0]
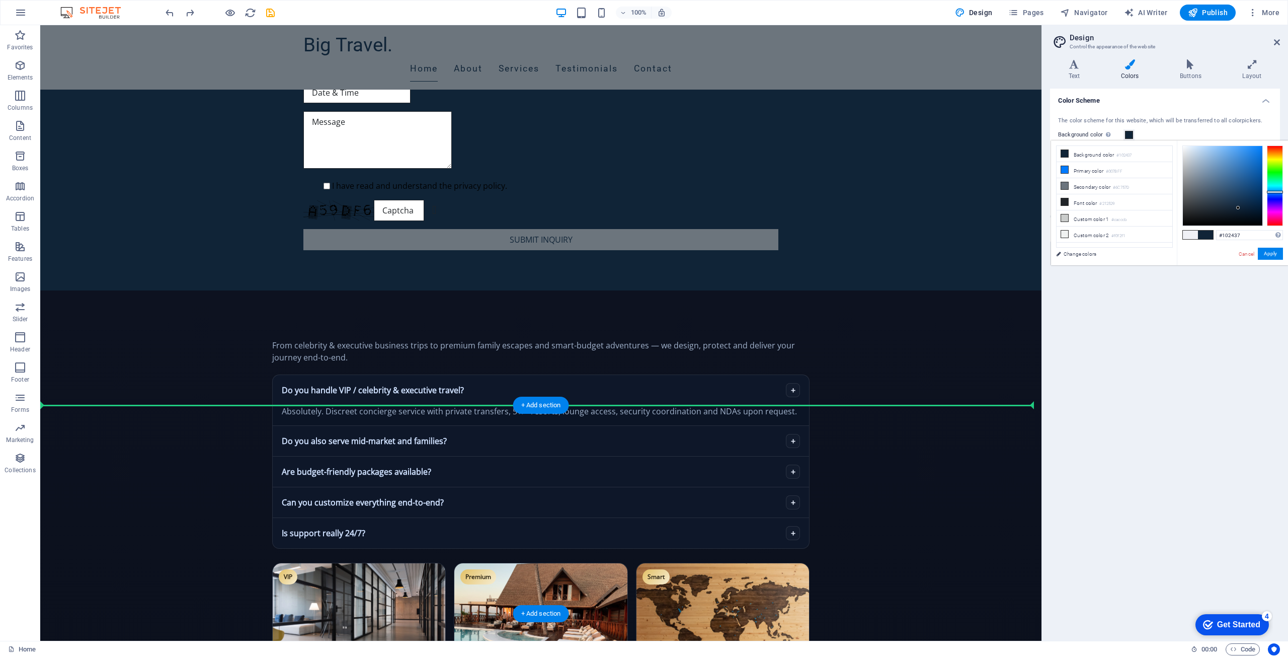
drag, startPoint x: 903, startPoint y: 305, endPoint x: 859, endPoint y: 433, distance: 134.9
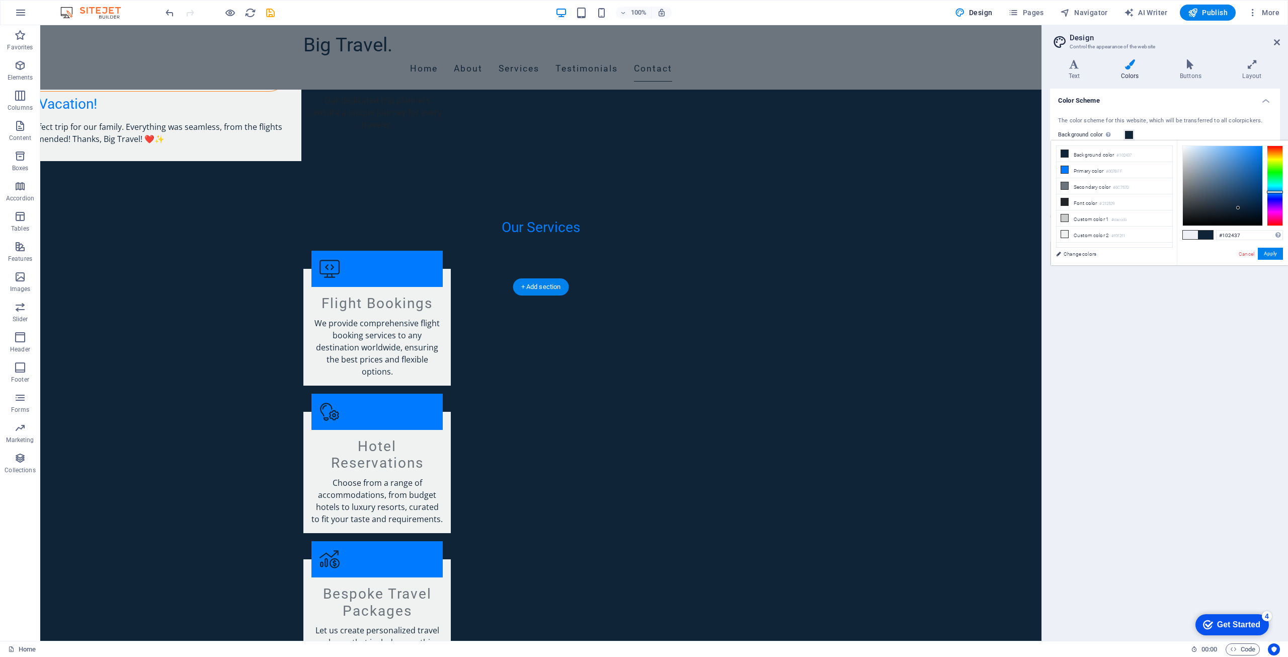
scroll to position [2156, 0]
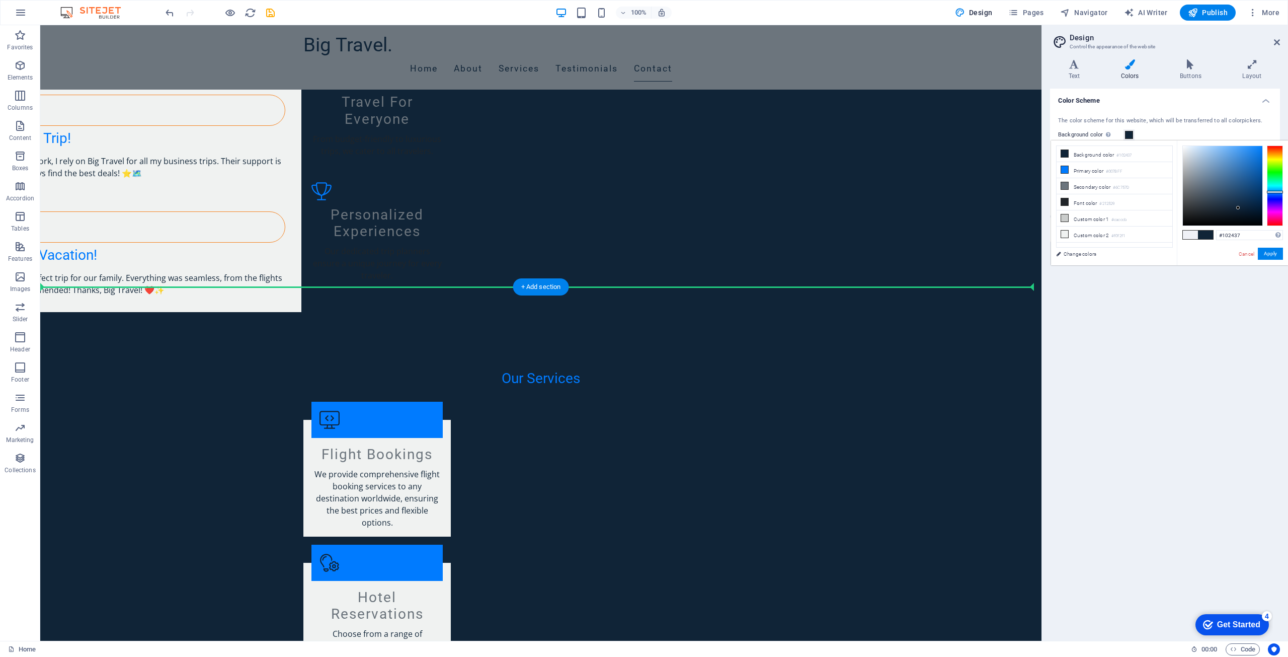
drag, startPoint x: 873, startPoint y: 380, endPoint x: 843, endPoint y: 368, distance: 32.8
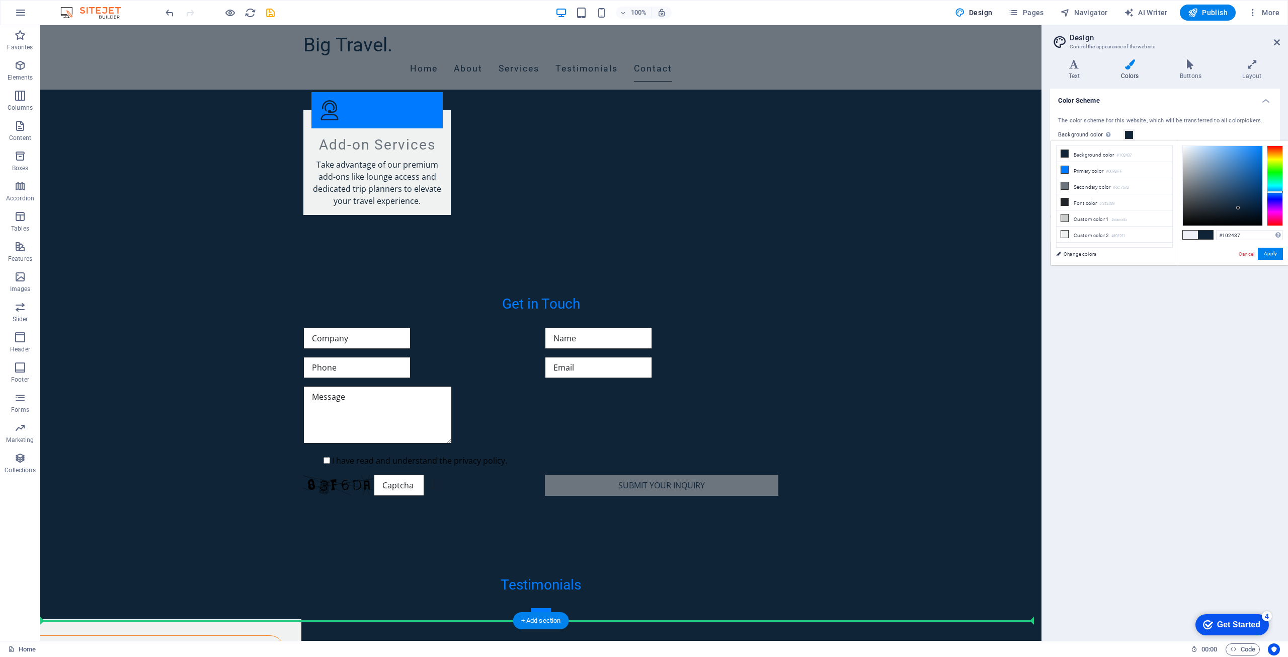
scroll to position [3205, 0]
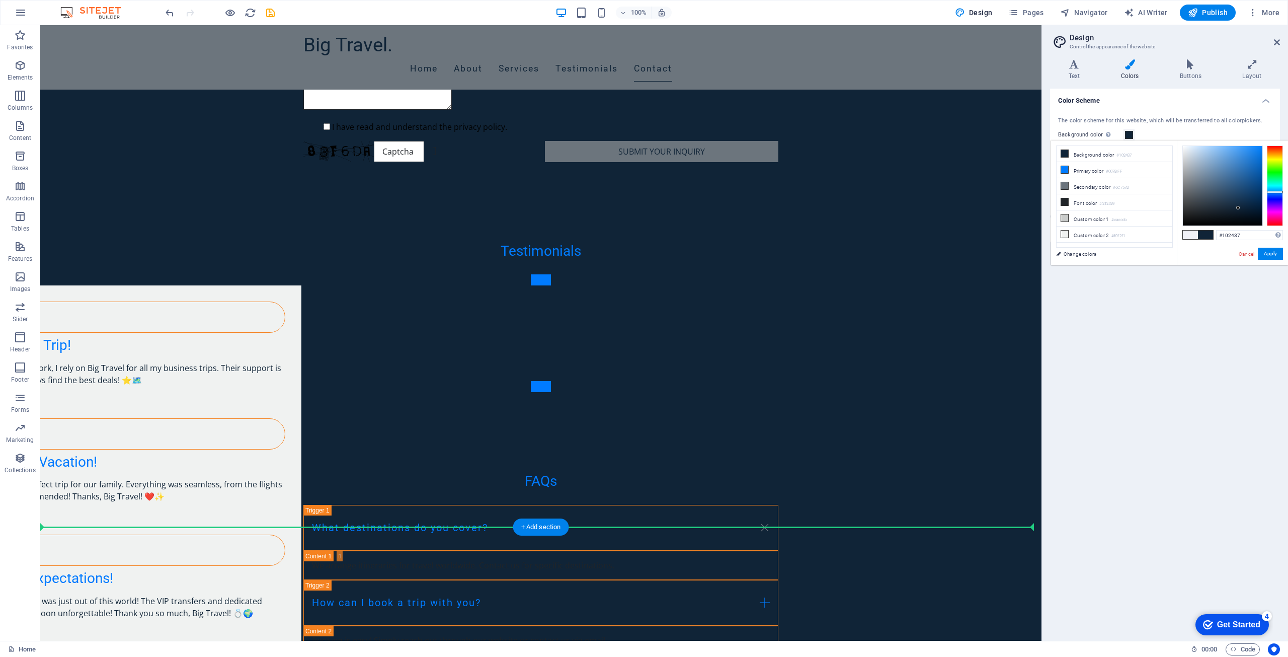
drag, startPoint x: 866, startPoint y: 370, endPoint x: 846, endPoint y: 523, distance: 154.3
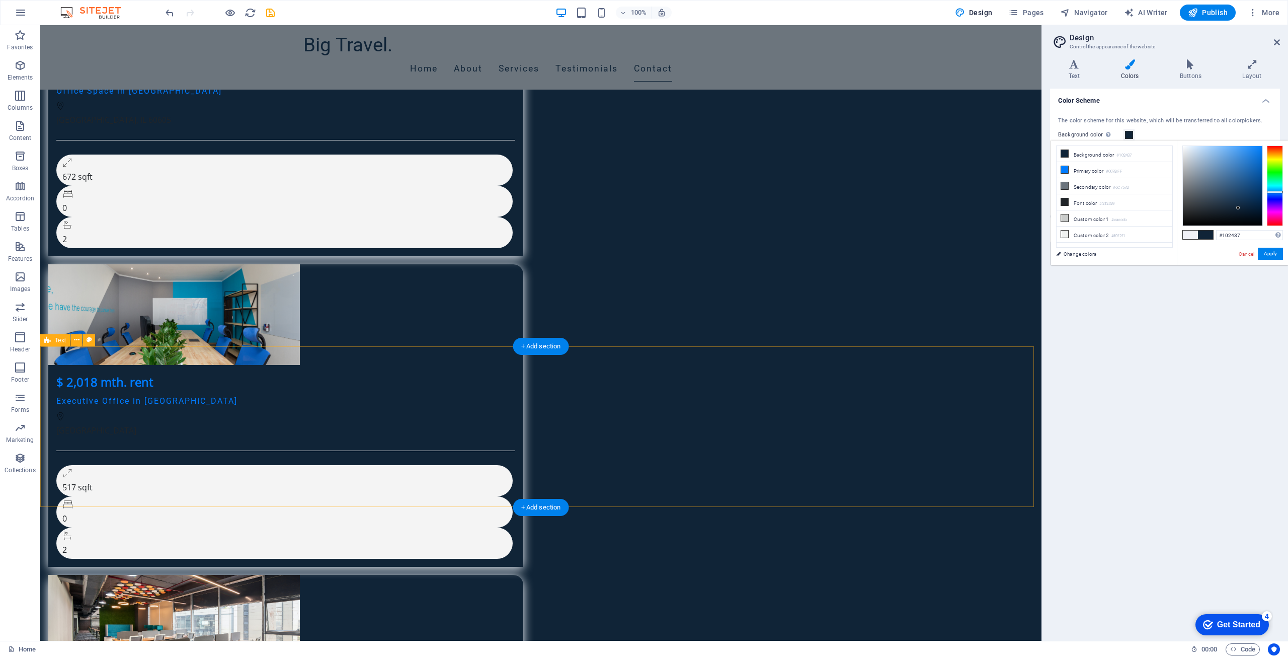
scroll to position [4153, 0]
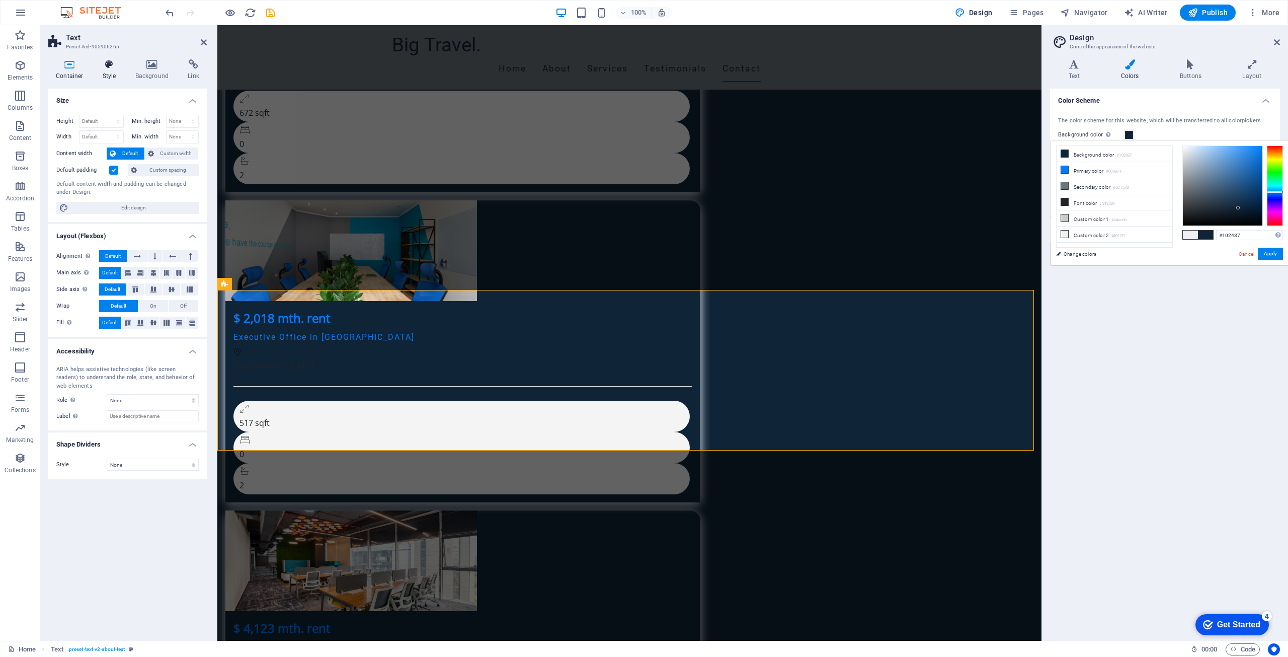
click at [109, 67] on icon at bounding box center [109, 64] width 29 height 10
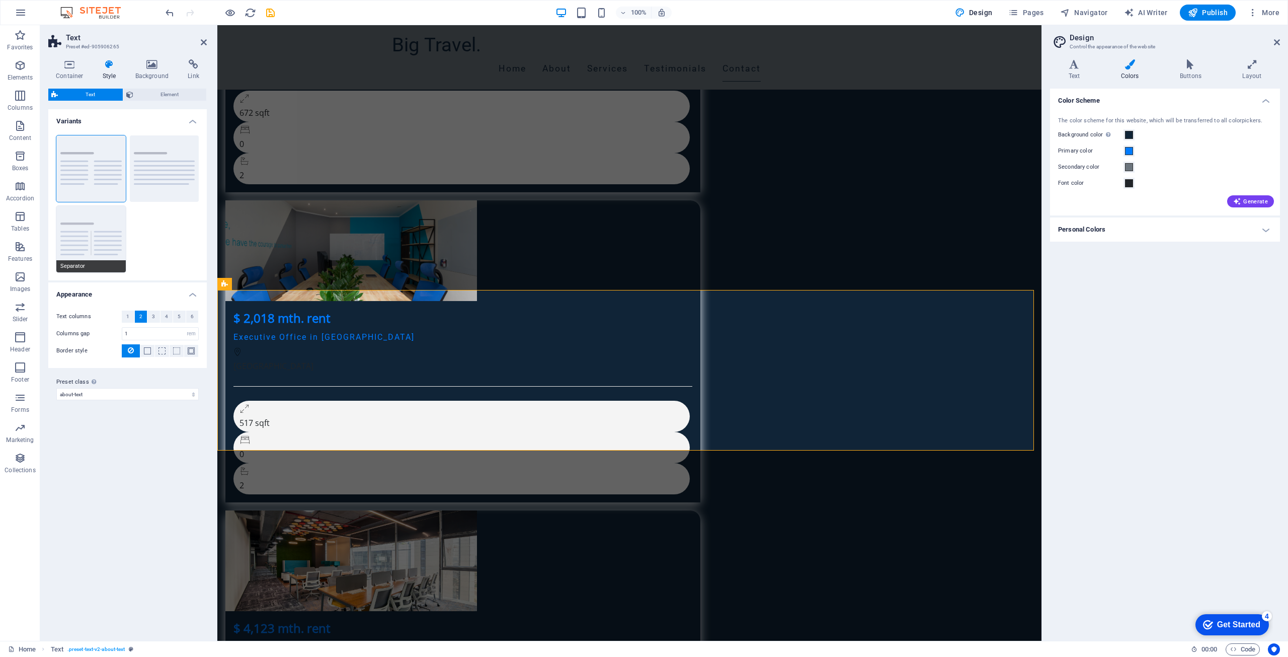
click at [91, 240] on button "Separator" at bounding box center [90, 239] width 69 height 66
type input "4"
click at [121, 69] on icon at bounding box center [109, 64] width 29 height 10
click at [168, 72] on h4 "Background" at bounding box center [154, 69] width 53 height 21
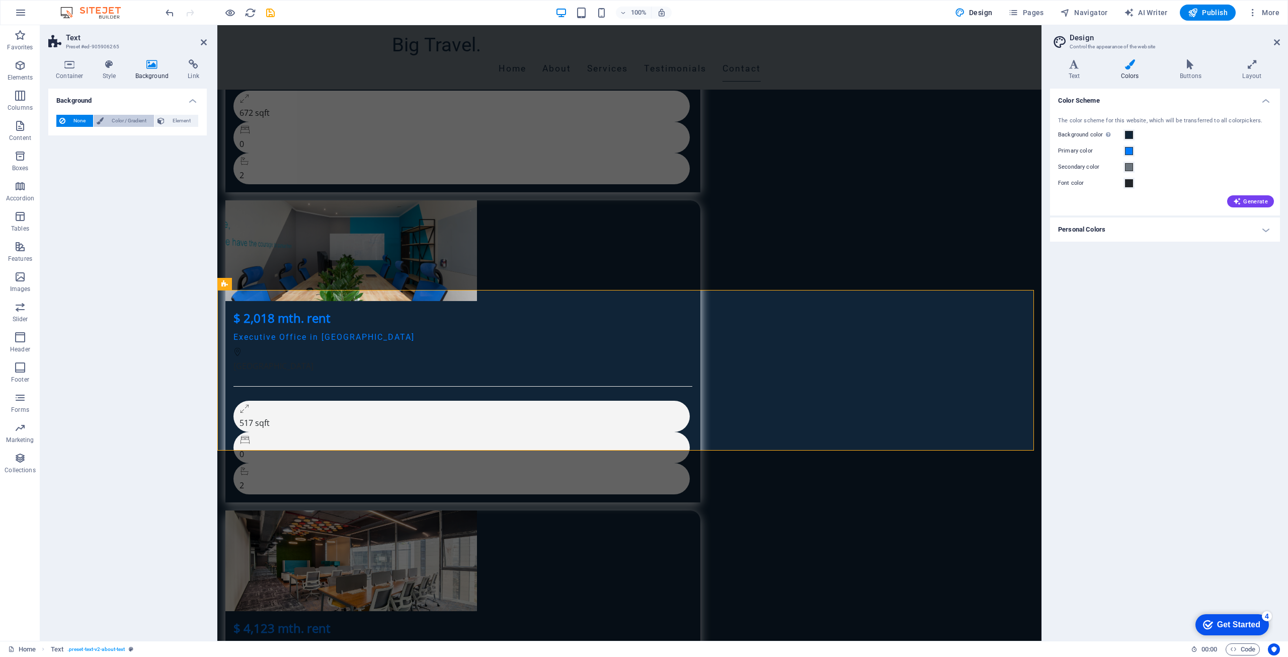
click at [112, 117] on span "Color / Gradient" at bounding box center [129, 121] width 44 height 12
click at [64, 162] on span at bounding box center [62, 160] width 11 height 11
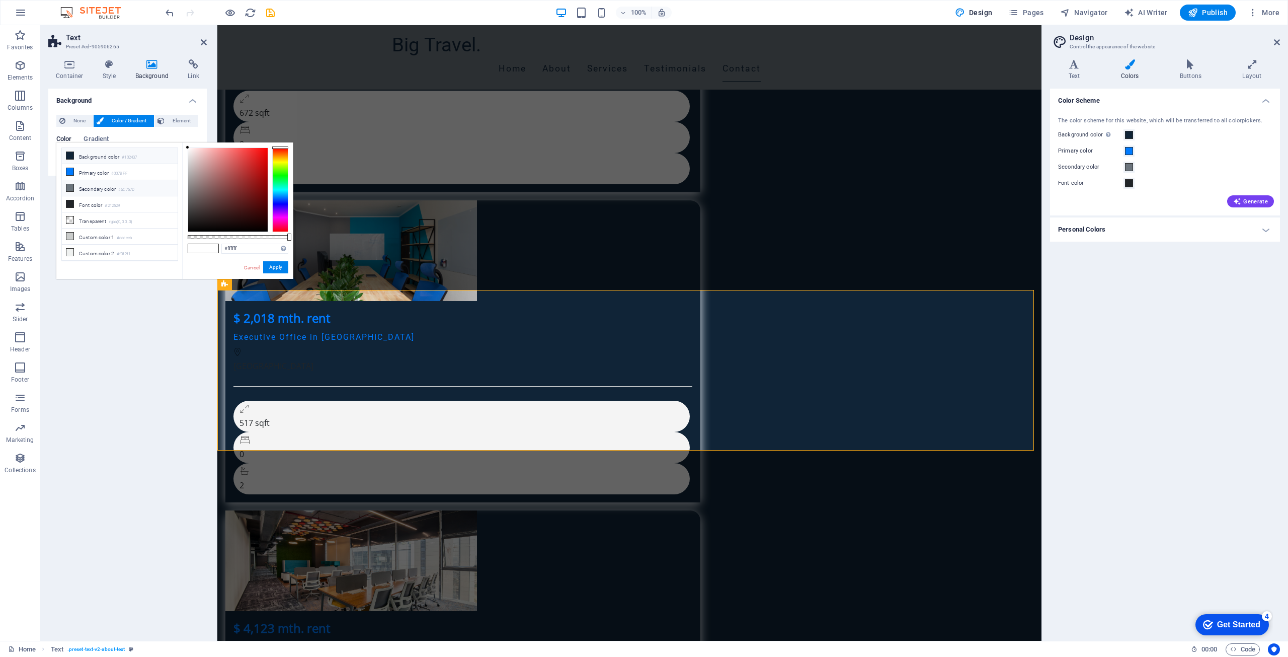
click at [103, 188] on li "Secondary color #6C757D" at bounding box center [120, 188] width 116 height 16
click at [99, 201] on li "Font color #212529" at bounding box center [120, 204] width 116 height 16
click at [99, 251] on li "Custom color 2 #f0f2f1" at bounding box center [120, 253] width 116 height 16
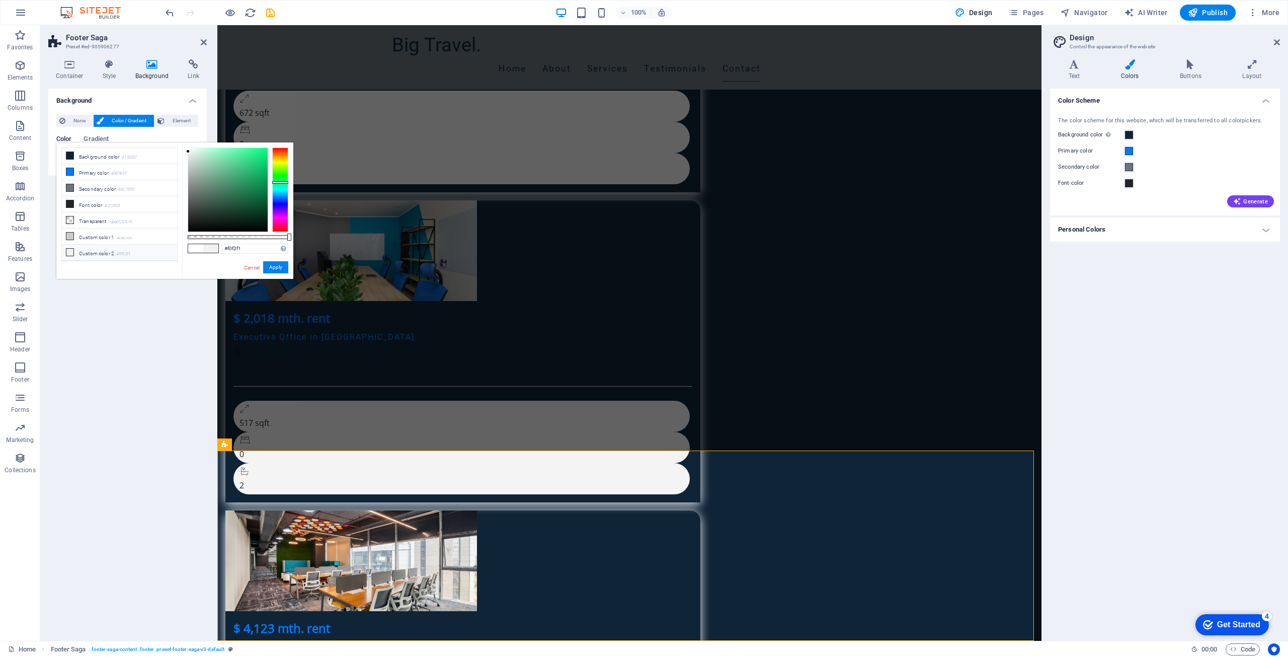
click at [113, 245] on li "Custom color 2 #f0f2f1" at bounding box center [120, 253] width 116 height 16
click at [118, 248] on li "Custom color 2 #f0f2f1" at bounding box center [120, 253] width 116 height 16
click at [114, 218] on small "rgba(0,0,0,.0)" at bounding box center [121, 221] width 24 height 7
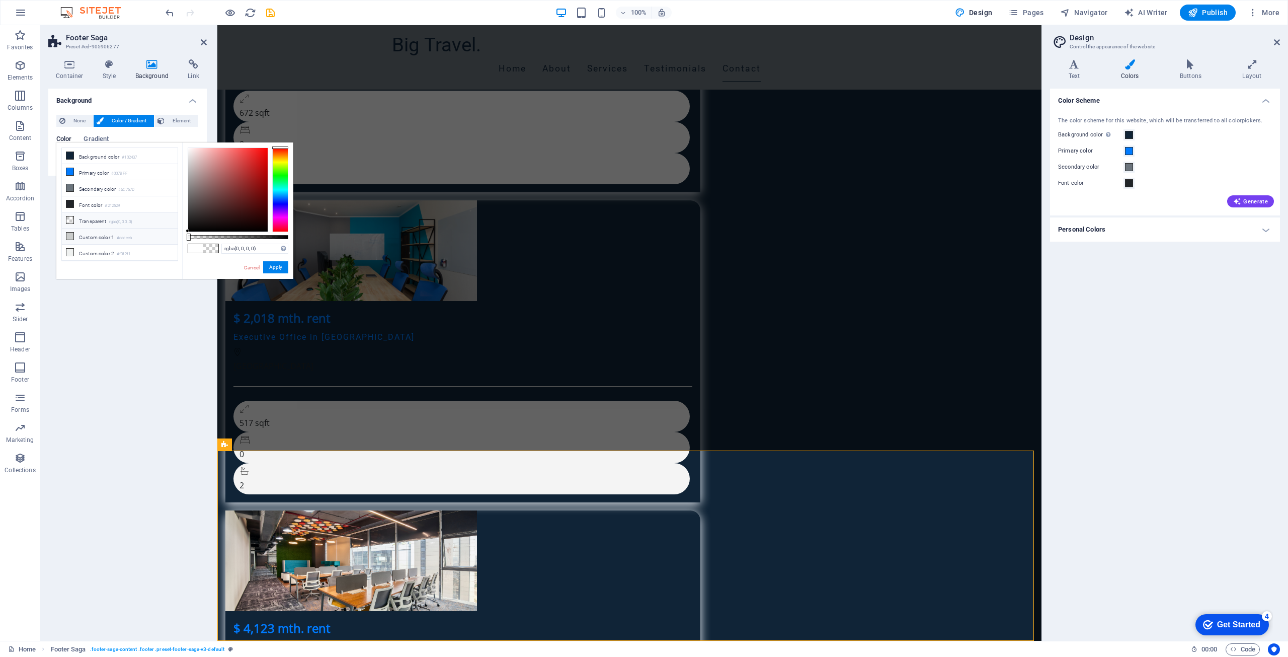
click at [117, 231] on li "Custom color 1 #cacccb" at bounding box center [120, 236] width 116 height 16
click at [118, 248] on li "Custom color 2 #f0f2f1" at bounding box center [120, 253] width 116 height 16
type input "#f0f2f1"
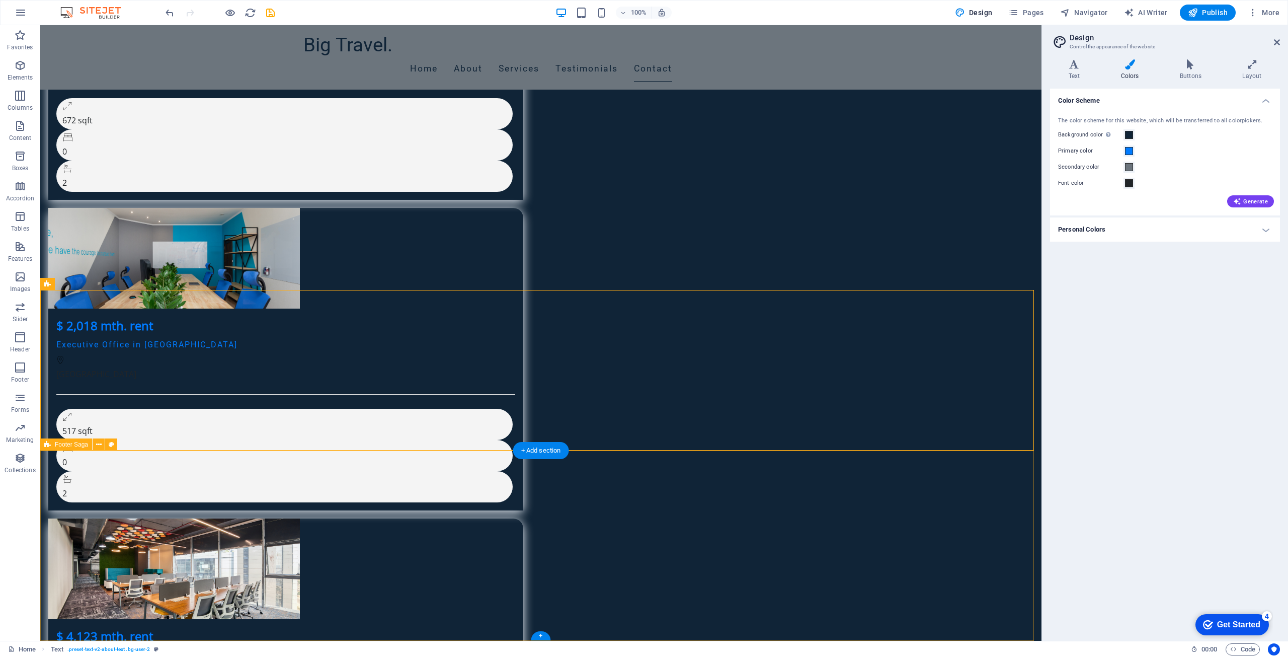
click at [1260, 185] on div "Font color" at bounding box center [1165, 183] width 214 height 12
click at [1254, 201] on span "Generate" at bounding box center [1250, 201] width 35 height 8
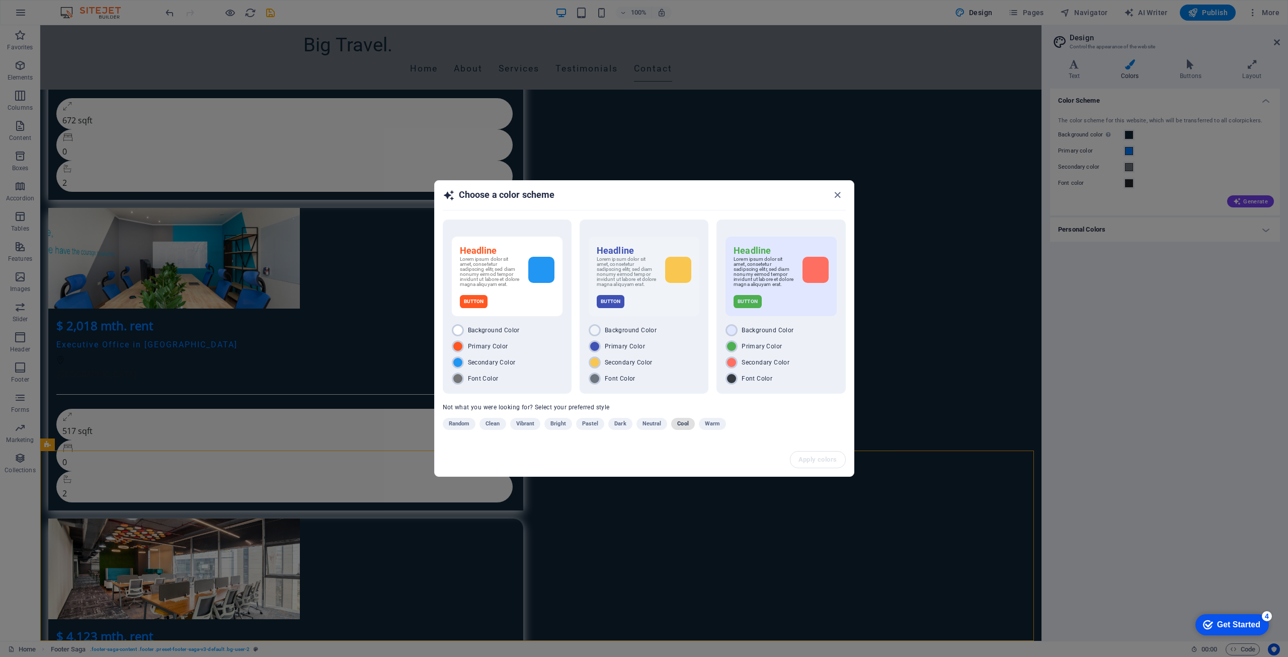
click at [683, 423] on span "Cool" at bounding box center [682, 424] width 11 height 12
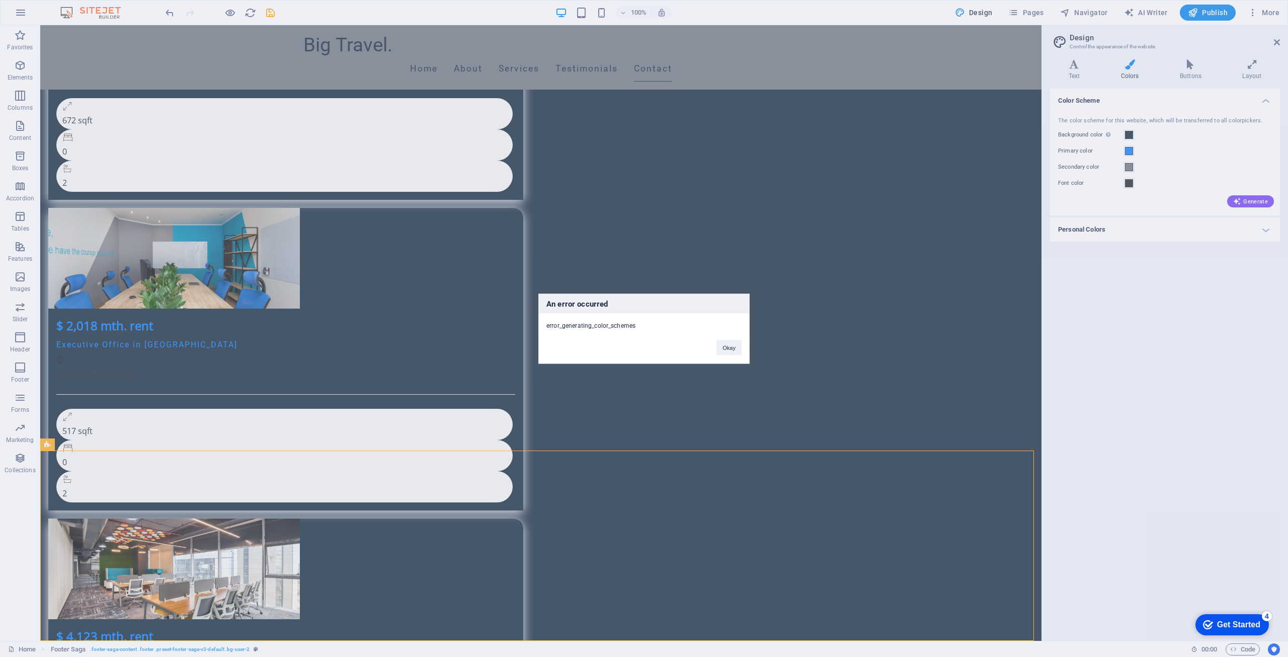
click at [1252, 230] on div "An error occurred error_generating_color_schemes Okay" at bounding box center [644, 328] width 1288 height 657
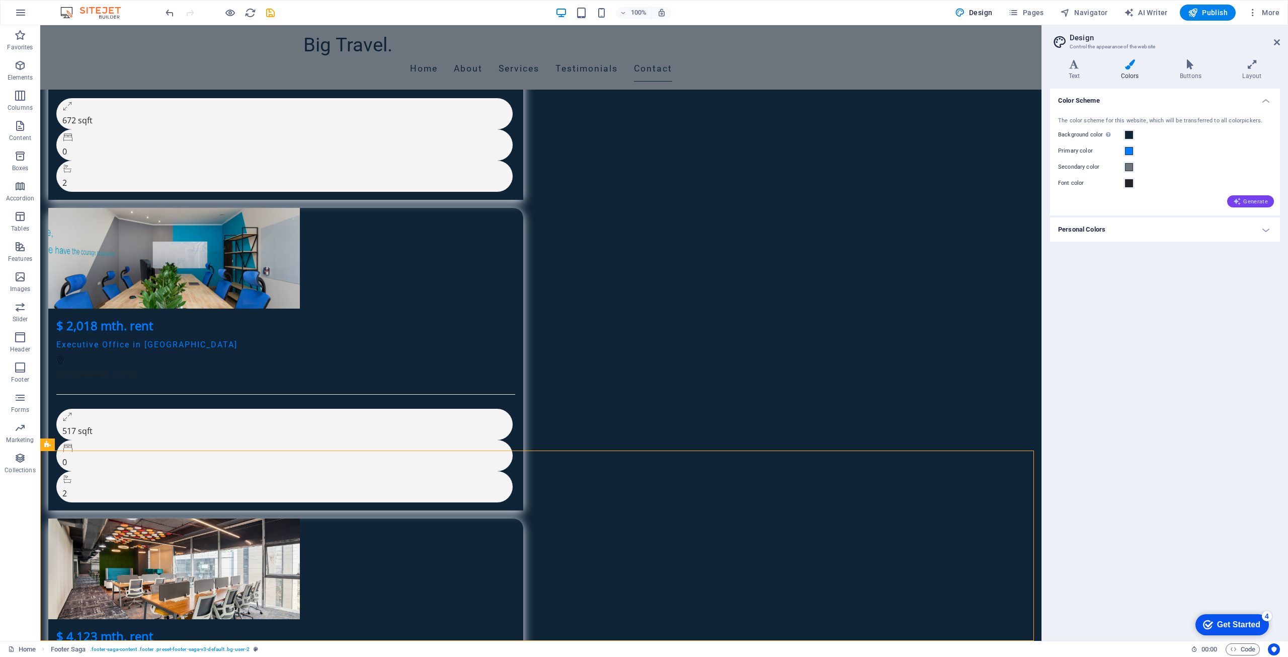
click at [1252, 203] on span "Generate" at bounding box center [1250, 201] width 35 height 8
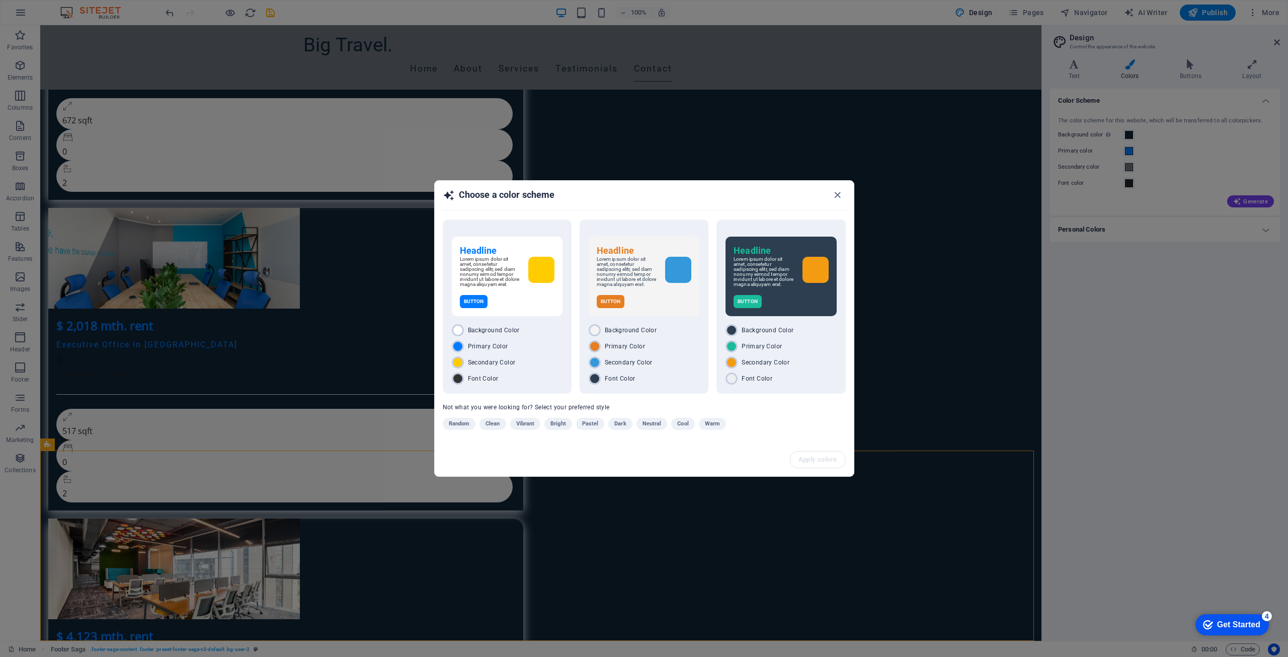
click at [623, 424] on span "Dark" at bounding box center [620, 424] width 12 height 12
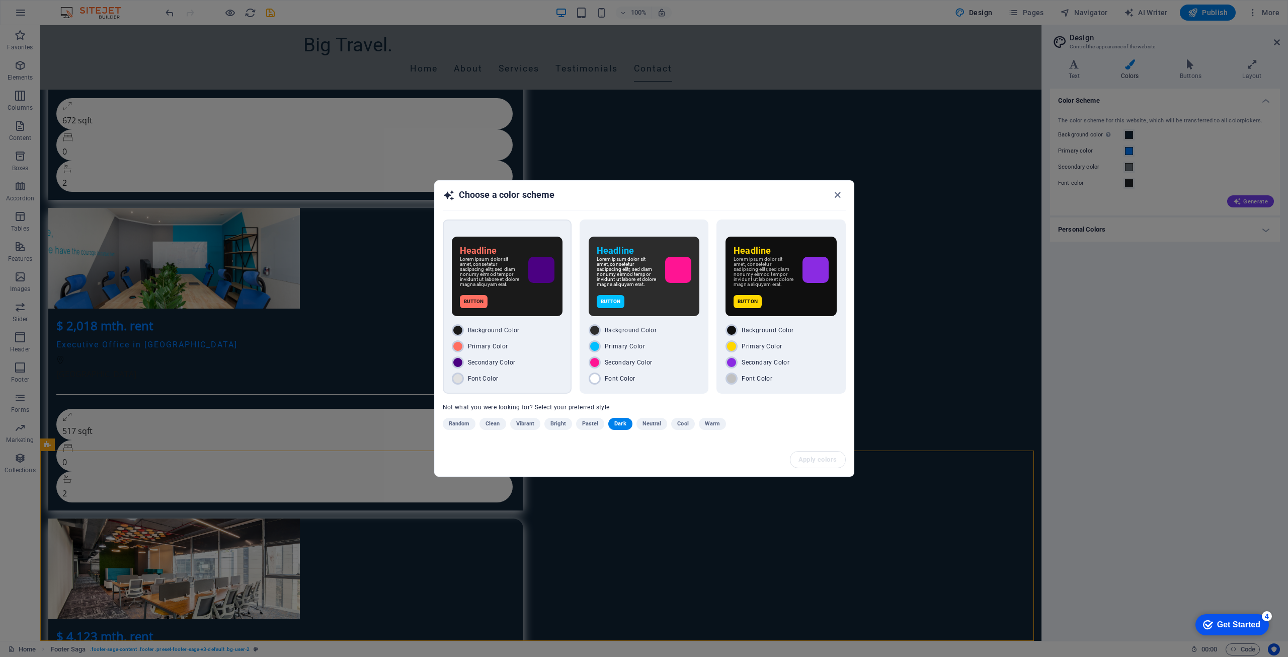
click at [515, 296] on div "Headline Lorem ipsum dolor sit amet, consetetur sadipscing elitr, sed diam nonu…" at bounding box center [507, 275] width 111 height 79
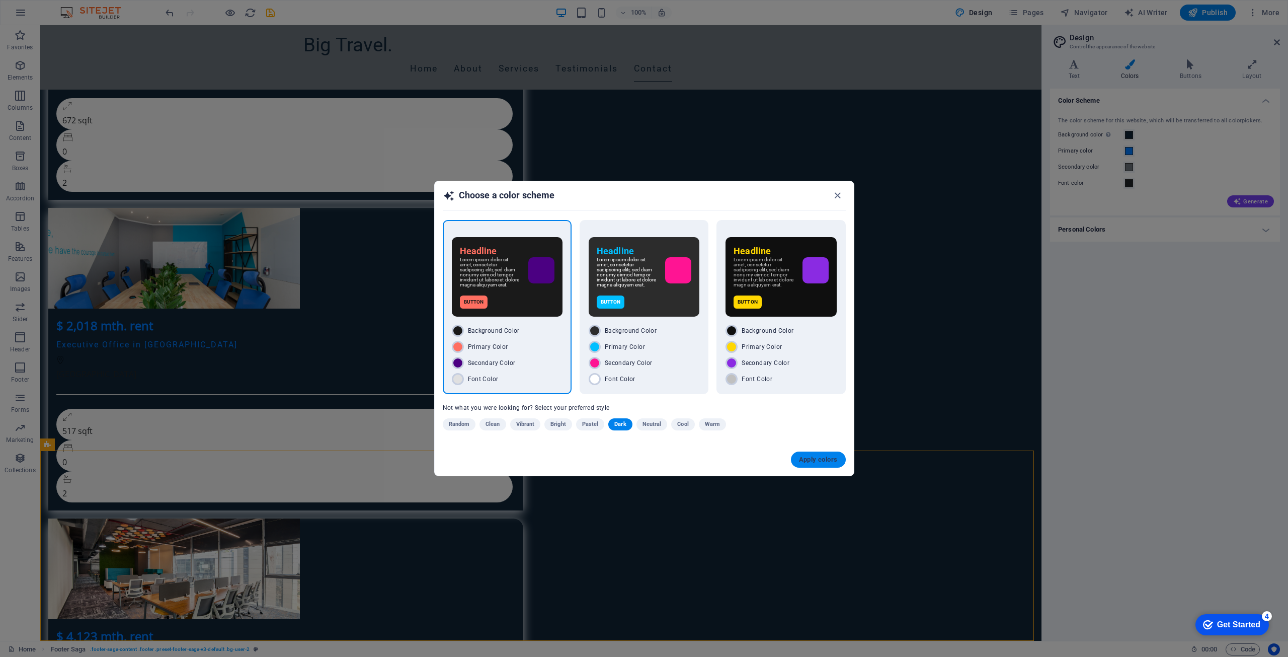
click at [809, 460] on span "Apply colors" at bounding box center [818, 459] width 39 height 8
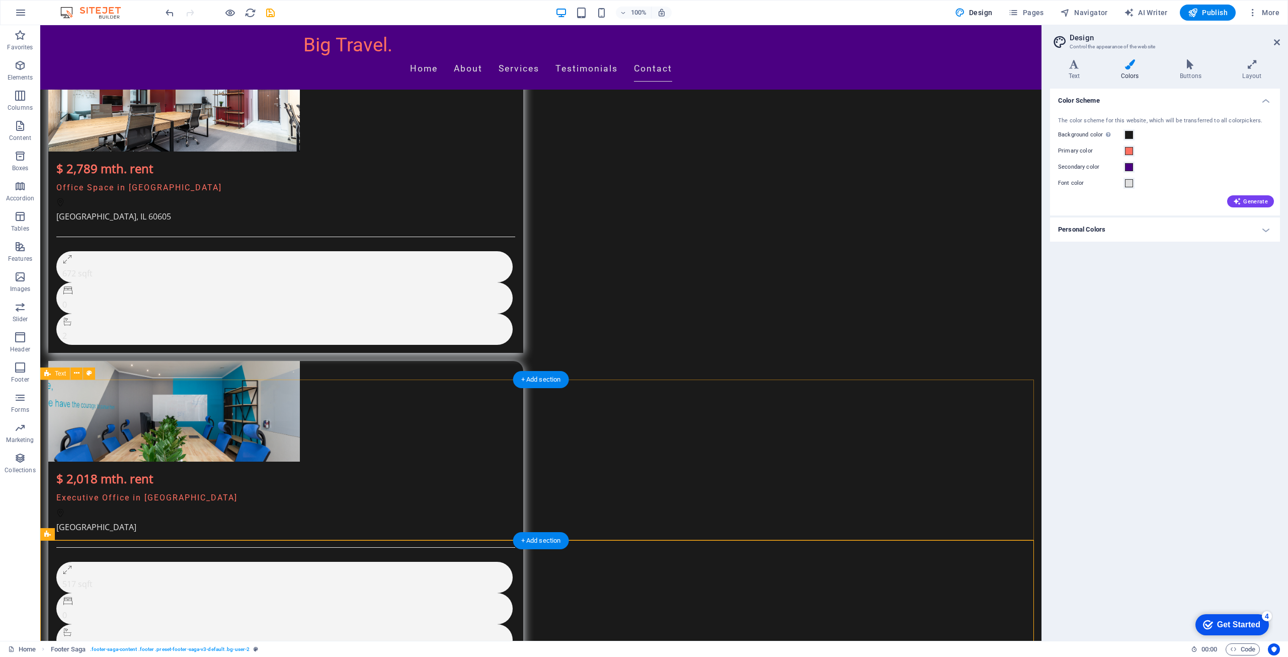
scroll to position [4150, 0]
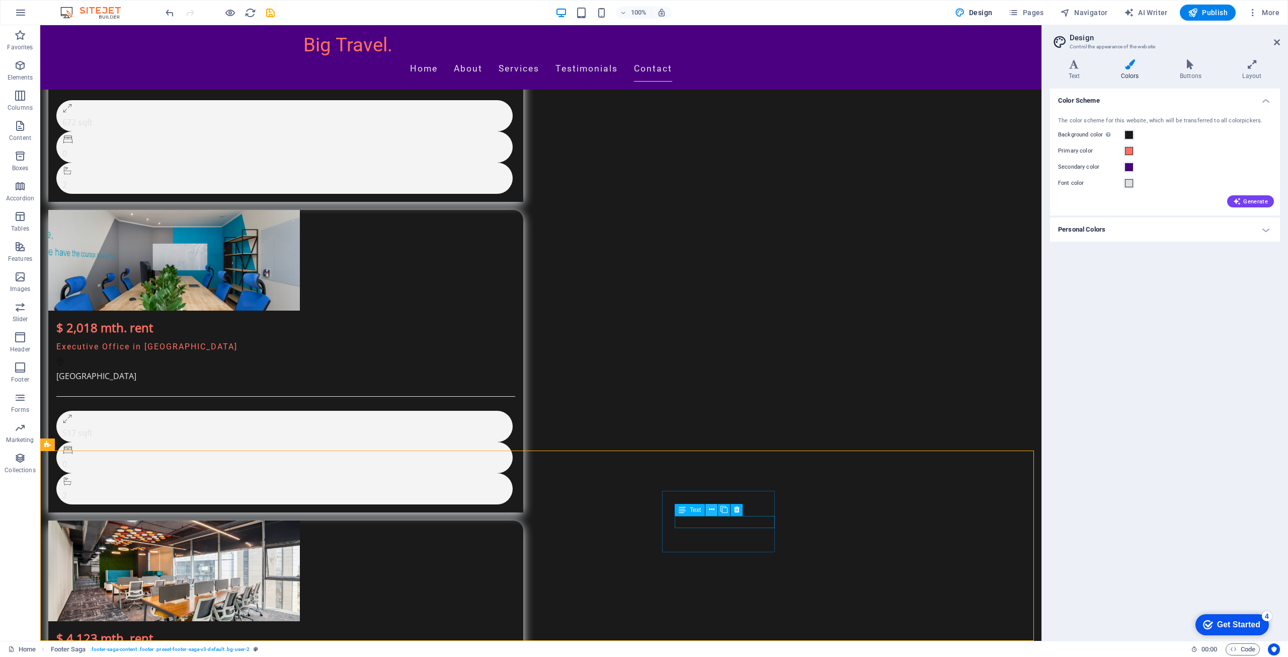
click at [716, 504] on button at bounding box center [711, 510] width 12 height 12
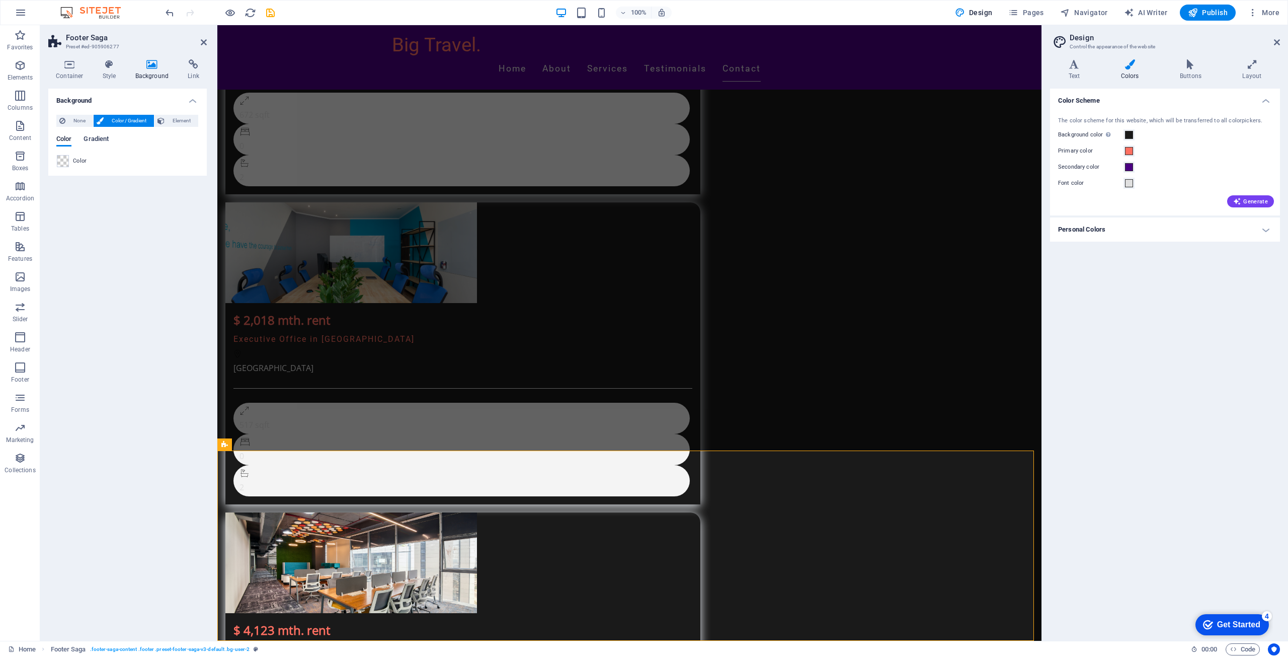
click at [91, 140] on span "Gradient" at bounding box center [96, 140] width 25 height 14
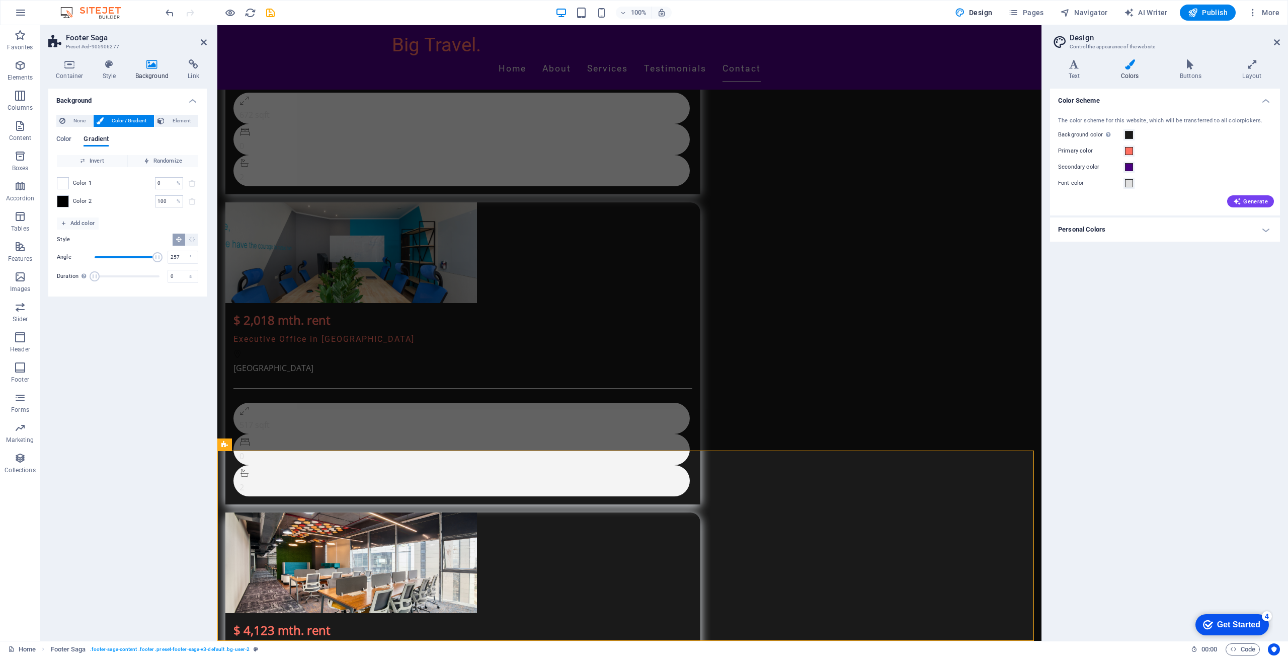
type input "251"
drag, startPoint x: 115, startPoint y: 258, endPoint x: 140, endPoint y: 261, distance: 24.8
click at [140, 261] on span "Angle" at bounding box center [140, 257] width 10 height 10
drag, startPoint x: 97, startPoint y: 278, endPoint x: 132, endPoint y: 279, distance: 34.7
click at [102, 279] on span "Duration" at bounding box center [97, 276] width 10 height 10
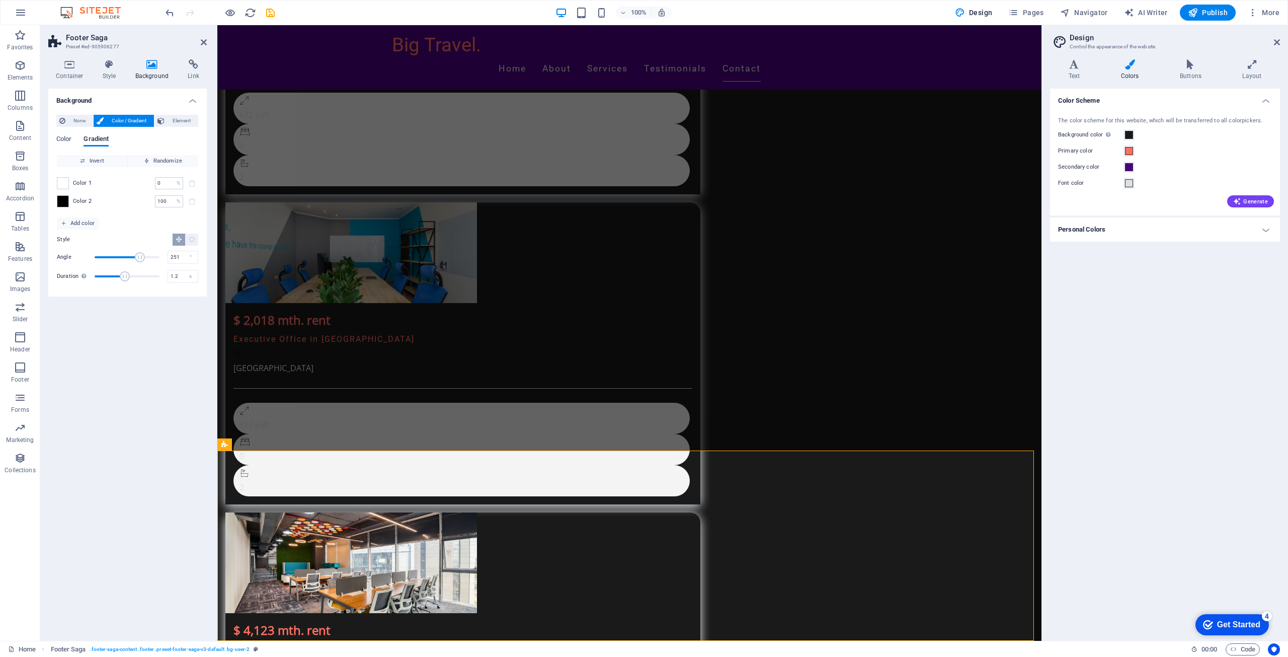
type input "0"
drag, startPoint x: 133, startPoint y: 279, endPoint x: 43, endPoint y: 267, distance: 91.4
click at [45, 268] on div "Container Style Background Link Size Height Default px rem % vh vw Min. height …" at bounding box center [127, 345] width 175 height 589
type input "360"
drag, startPoint x: 142, startPoint y: 261, endPoint x: 169, endPoint y: 261, distance: 26.2
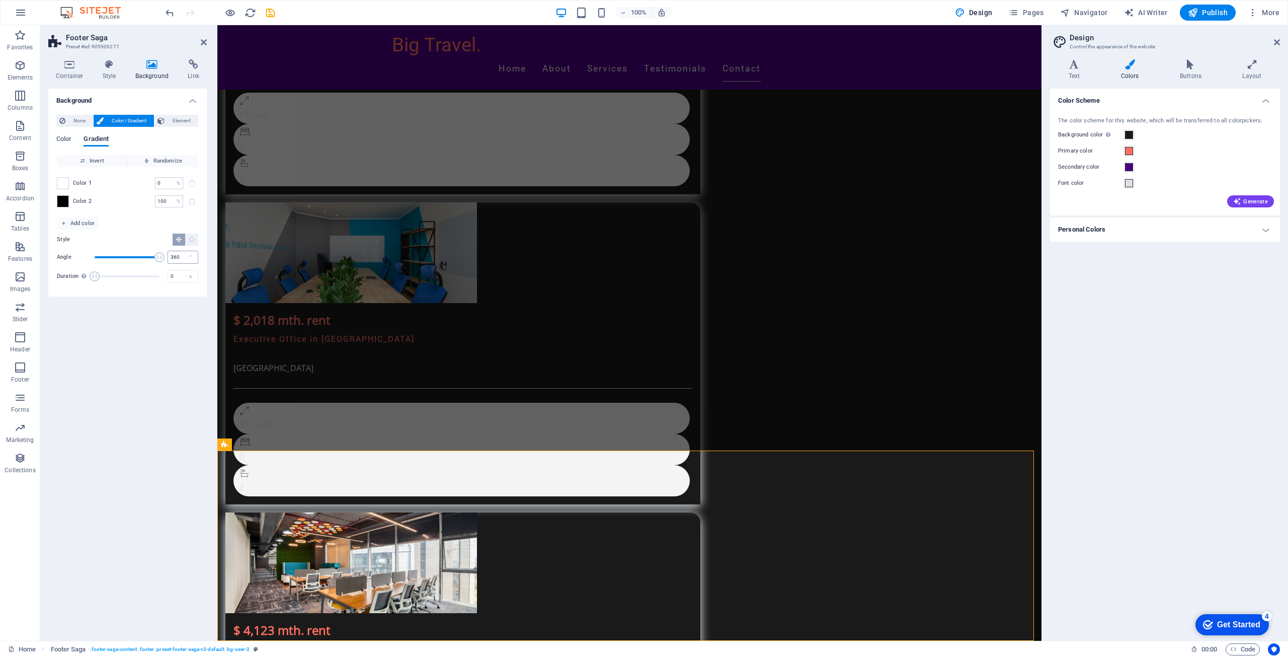
click at [169, 261] on div "Angle 360 °" at bounding box center [127, 257] width 141 height 15
click at [63, 202] on span at bounding box center [62, 201] width 11 height 11
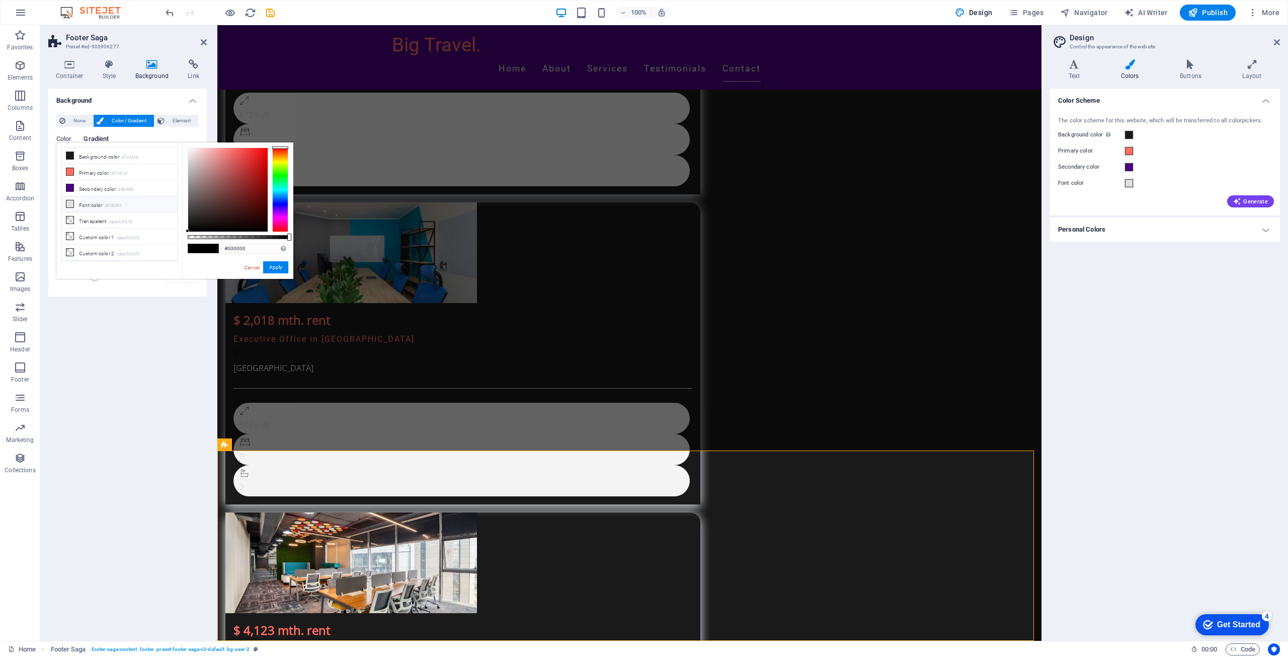
click at [81, 198] on li "Font color #E0E0E0" at bounding box center [120, 204] width 116 height 16
drag, startPoint x: 255, startPoint y: 237, endPoint x: 243, endPoint y: 237, distance: 12.1
click at [244, 237] on div at bounding box center [238, 237] width 101 height 4
type input "rgba(224, 224, 224, 0.78)"
drag, startPoint x: 243, startPoint y: 237, endPoint x: 266, endPoint y: 242, distance: 24.1
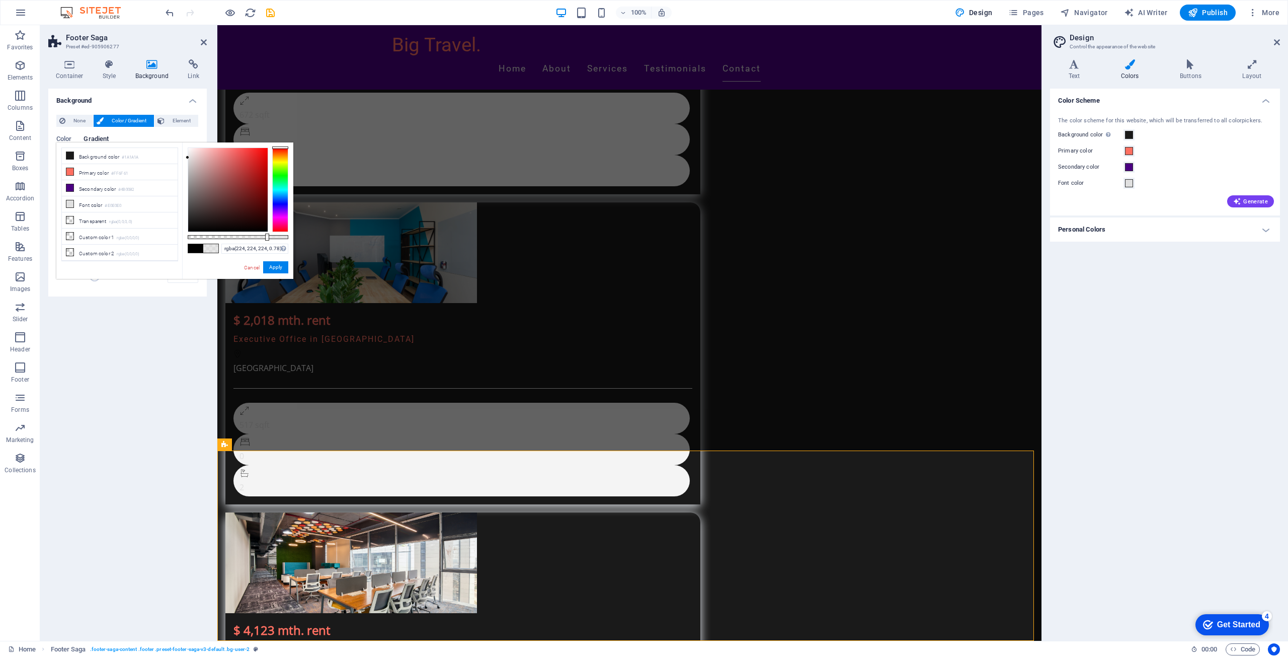
click at [266, 242] on div "rgba(224, 224, 224, 0.78) Supported formats #0852ed rgb(8, 82, 237) rgba(8, 82,…" at bounding box center [237, 283] width 111 height 282
click at [1168, 357] on div "Color Scheme The color scheme for this website, which will be transferred to al…" at bounding box center [1165, 361] width 230 height 544
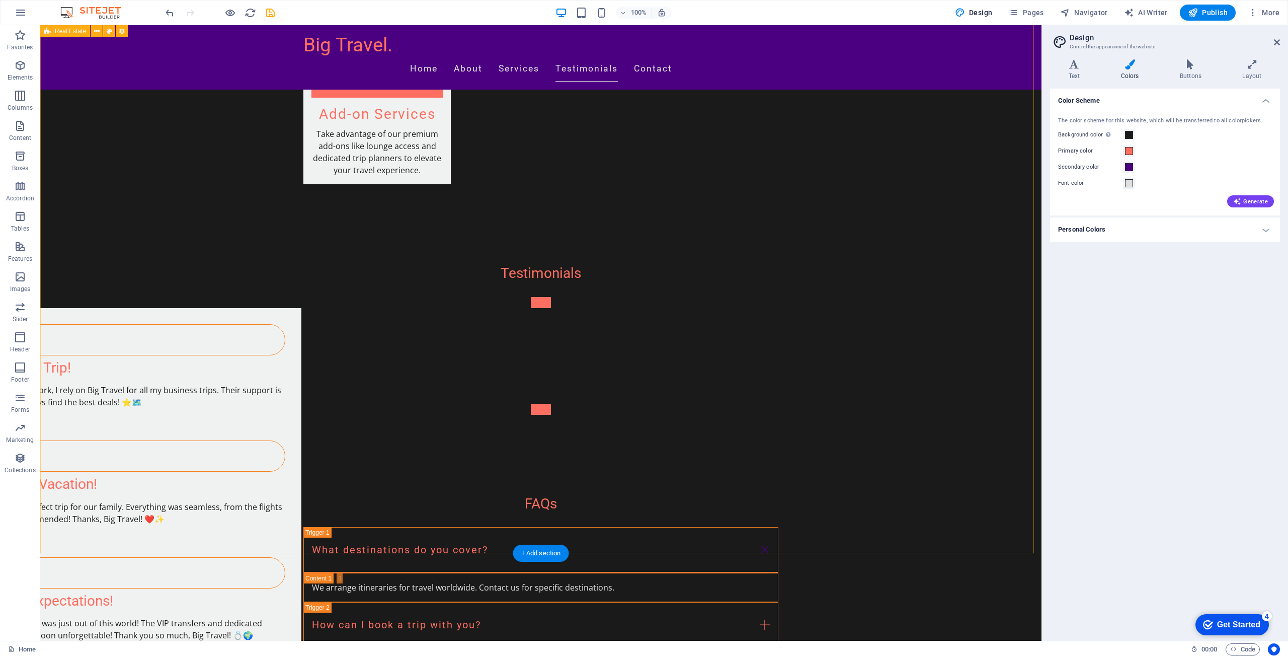
scroll to position [2892, 0]
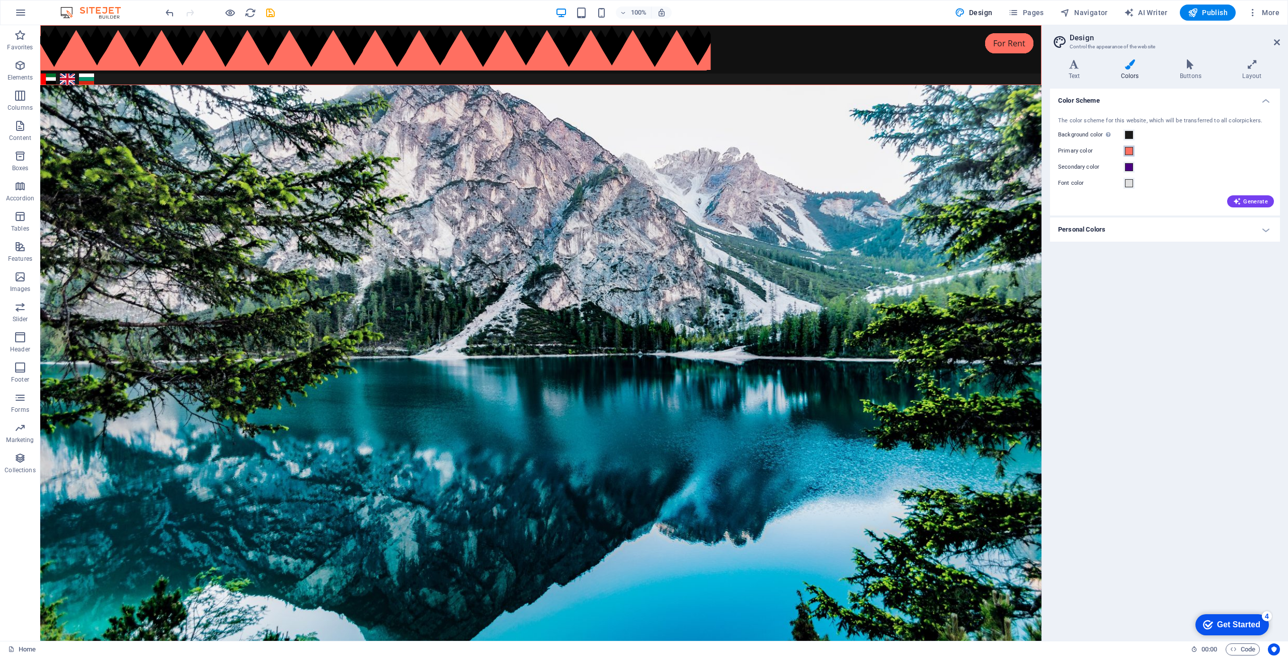
click at [1131, 153] on span at bounding box center [1129, 151] width 8 height 8
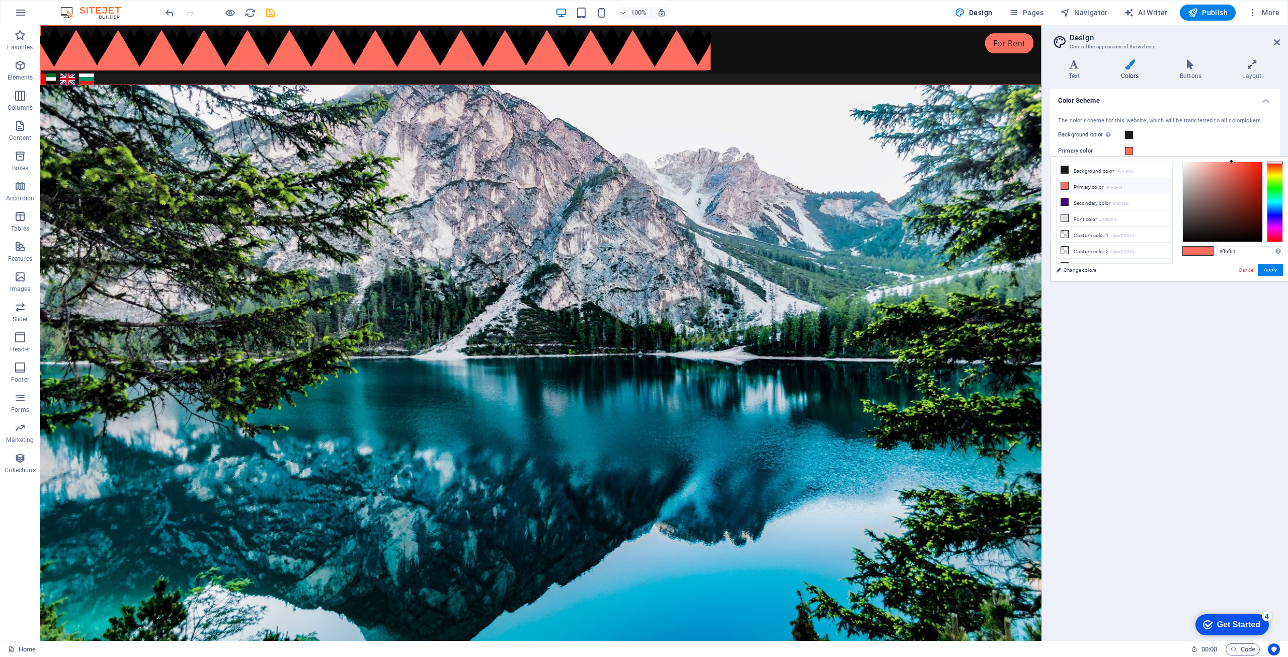
click at [1119, 187] on small "#FF6F61" at bounding box center [1114, 187] width 17 height 7
click at [1205, 221] on div at bounding box center [1222, 201] width 79 height 79
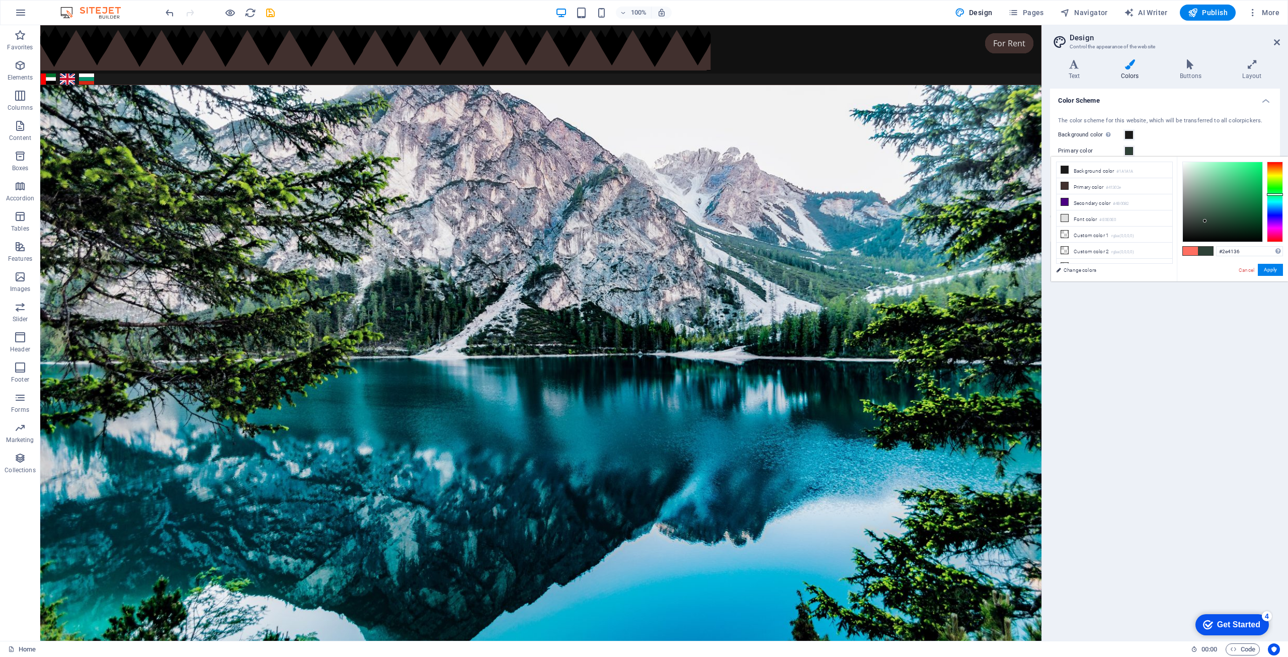
click at [1276, 194] on div at bounding box center [1275, 202] width 16 height 80
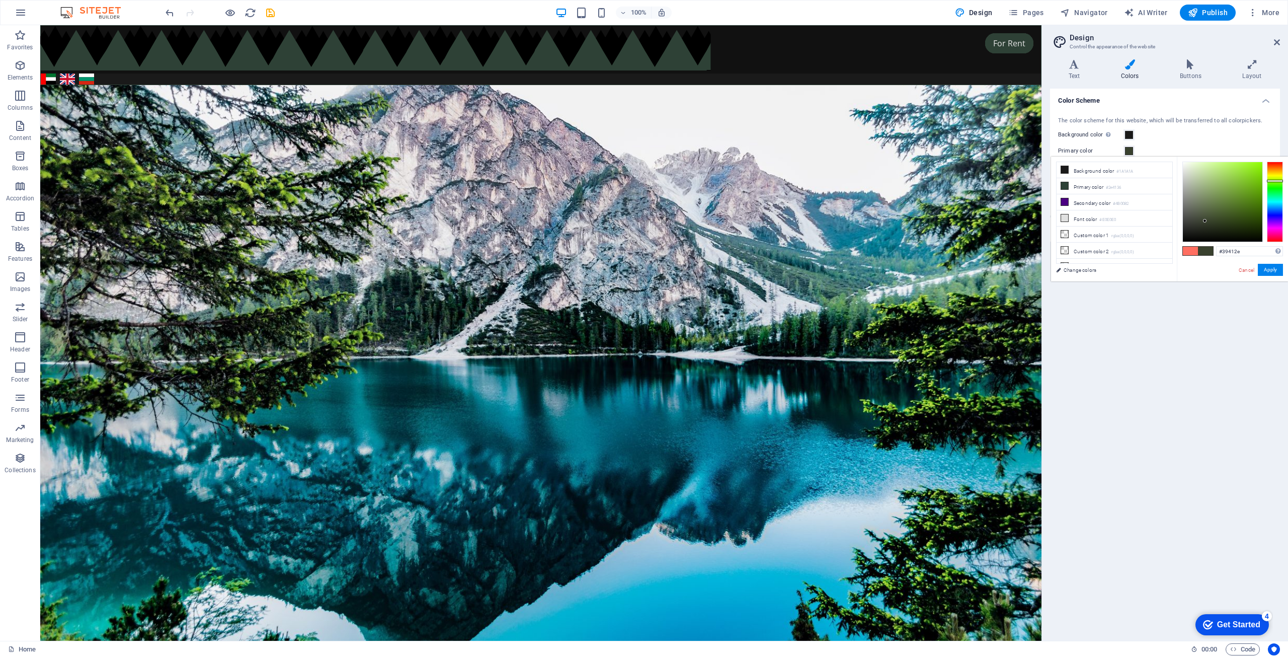
click at [1276, 181] on div at bounding box center [1275, 202] width 16 height 80
click at [1247, 174] on div at bounding box center [1222, 201] width 79 height 79
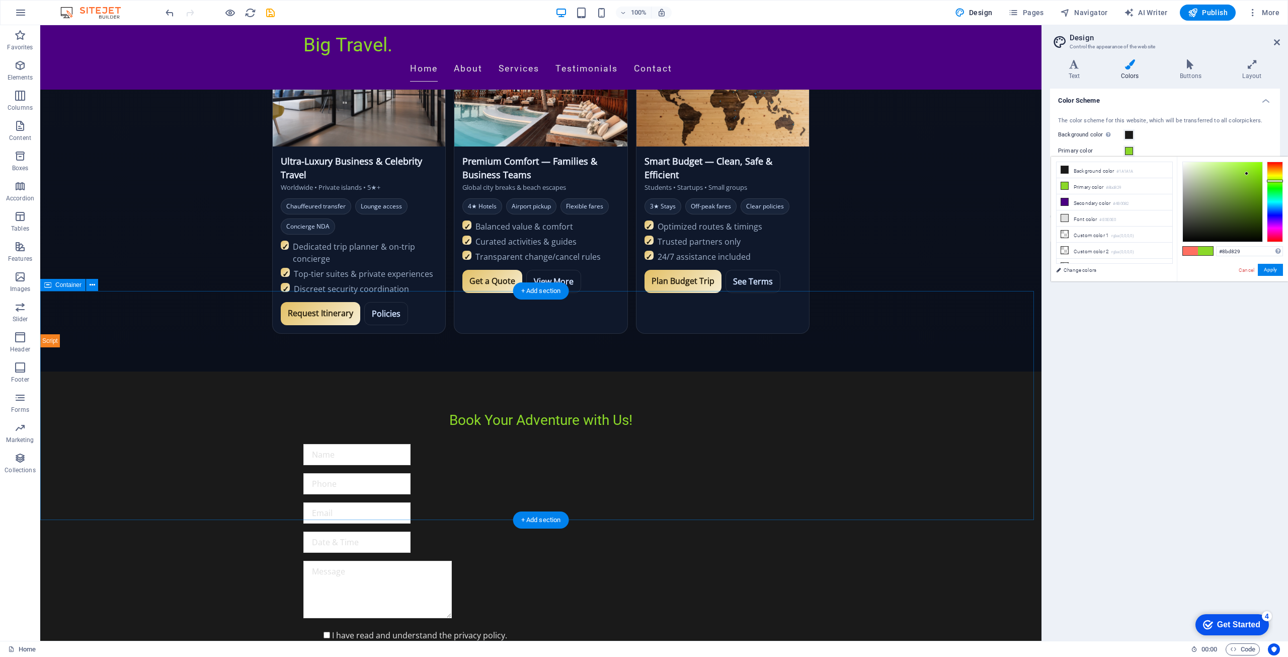
scroll to position [956, 0]
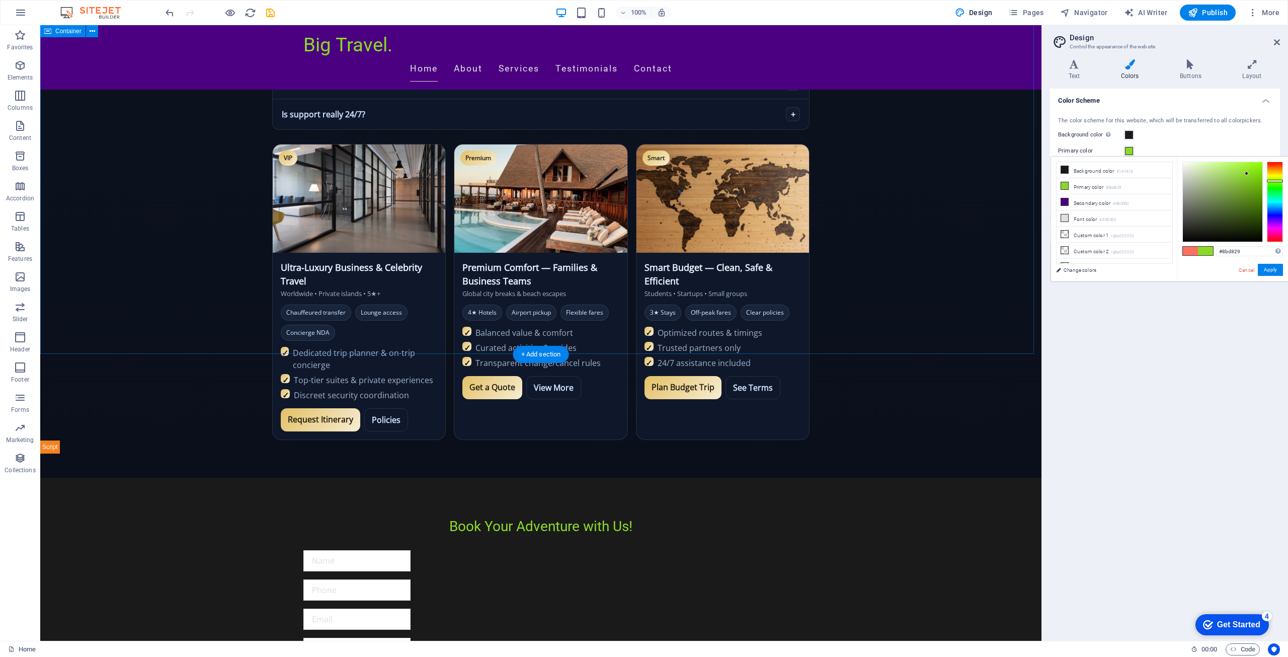
click at [928, 477] on div "Book Your Adventure with Us! I have read and understand the privacy policy. Unr…" at bounding box center [540, 660] width 1001 height 367
click at [1096, 202] on li "Secondary color #4B0082" at bounding box center [1115, 202] width 116 height 16
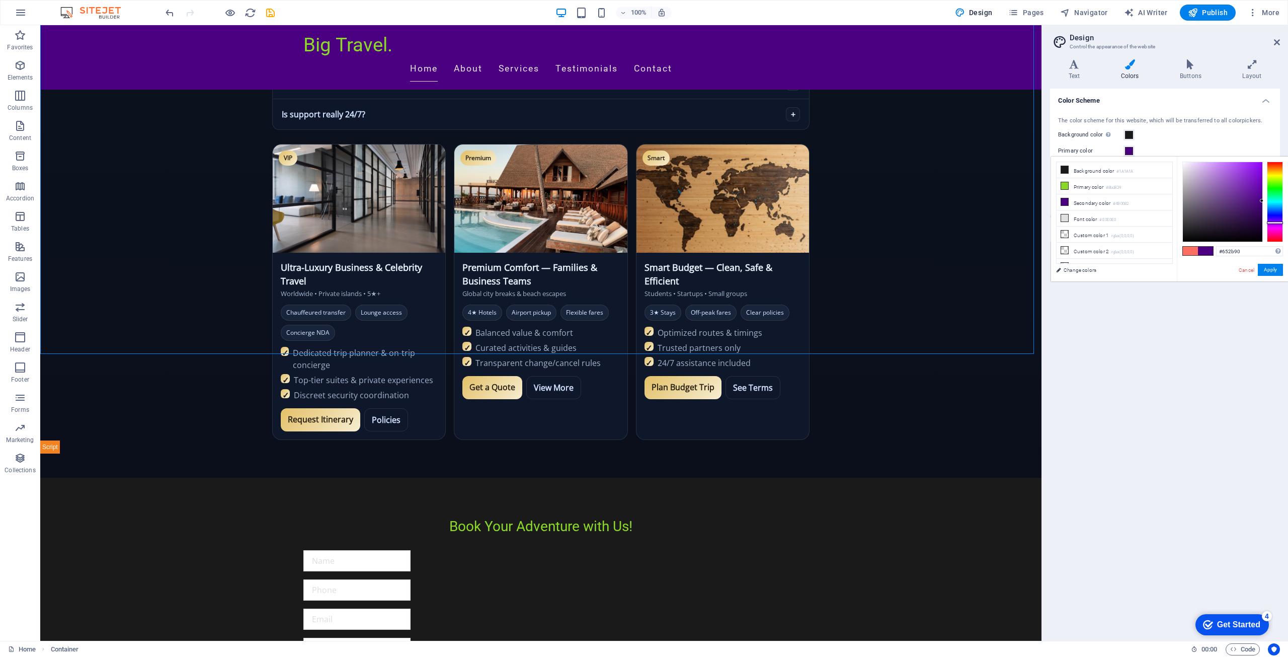
click at [1238, 196] on div at bounding box center [1222, 201] width 79 height 79
click at [1238, 218] on div at bounding box center [1222, 201] width 79 height 79
drag, startPoint x: 1224, startPoint y: 206, endPoint x: 1204, endPoint y: 186, distance: 28.5
click at [1205, 186] on div at bounding box center [1222, 201] width 79 height 79
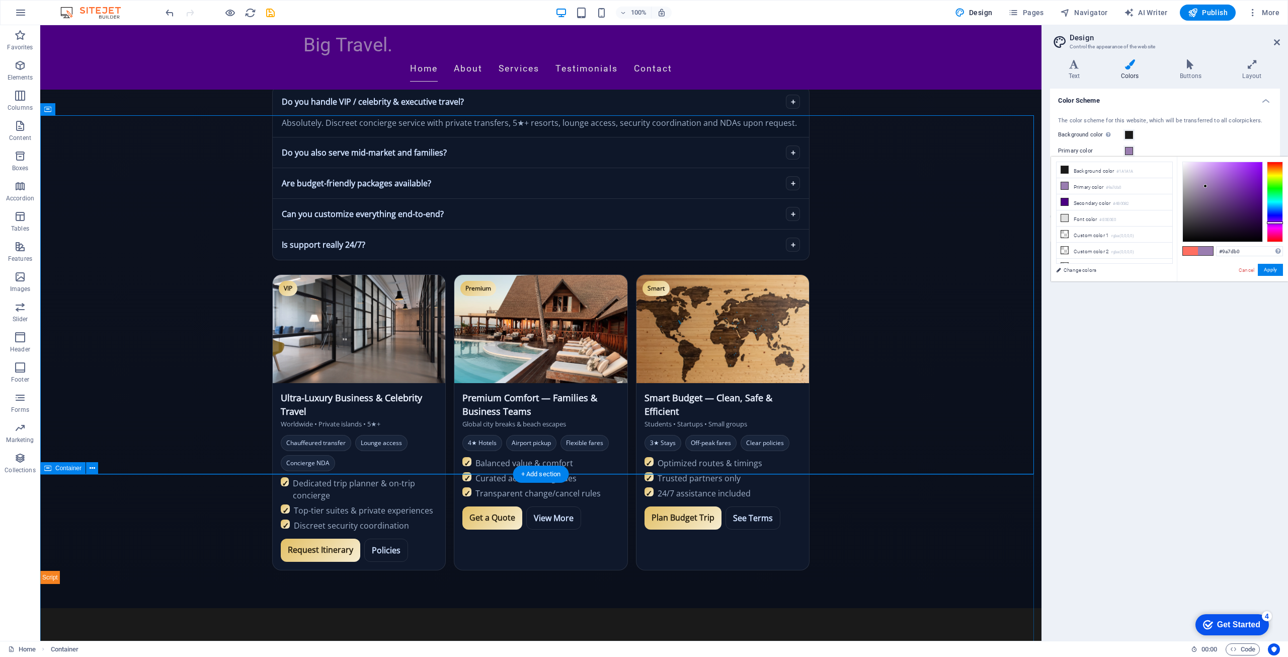
scroll to position [805, 0]
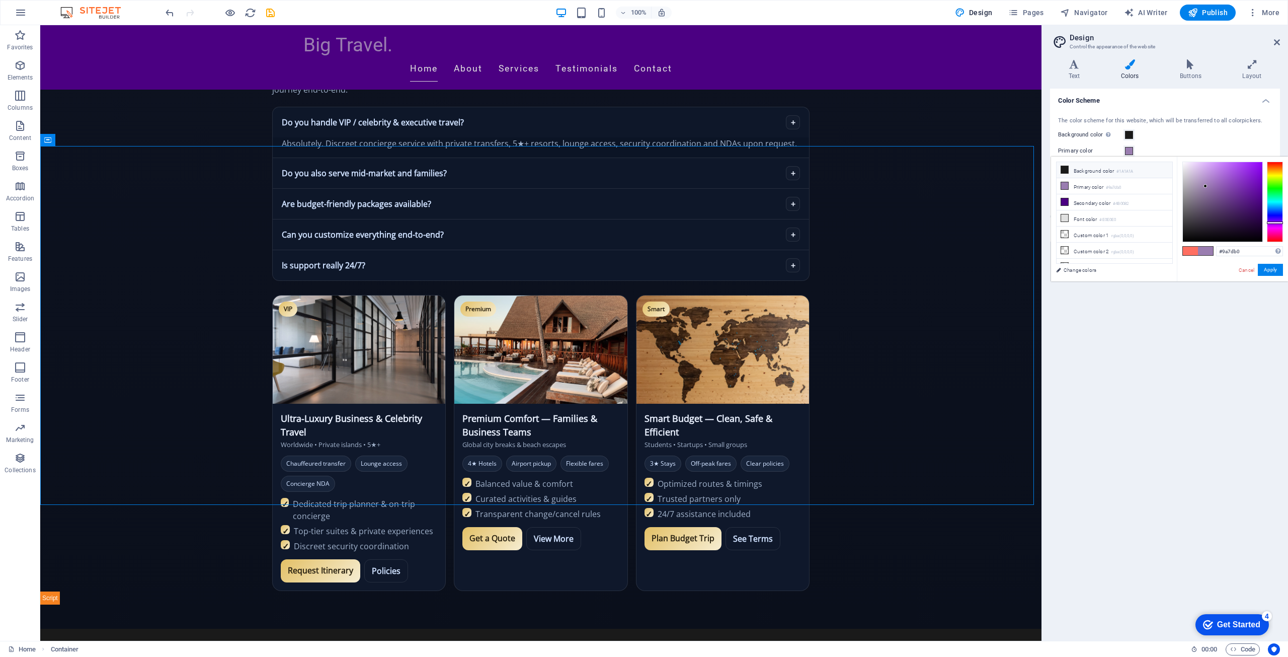
click at [1083, 174] on li "Background color #1A1A1A" at bounding box center [1115, 170] width 116 height 16
type input "#1a1a1a"
click at [1274, 221] on div at bounding box center [1275, 202] width 16 height 80
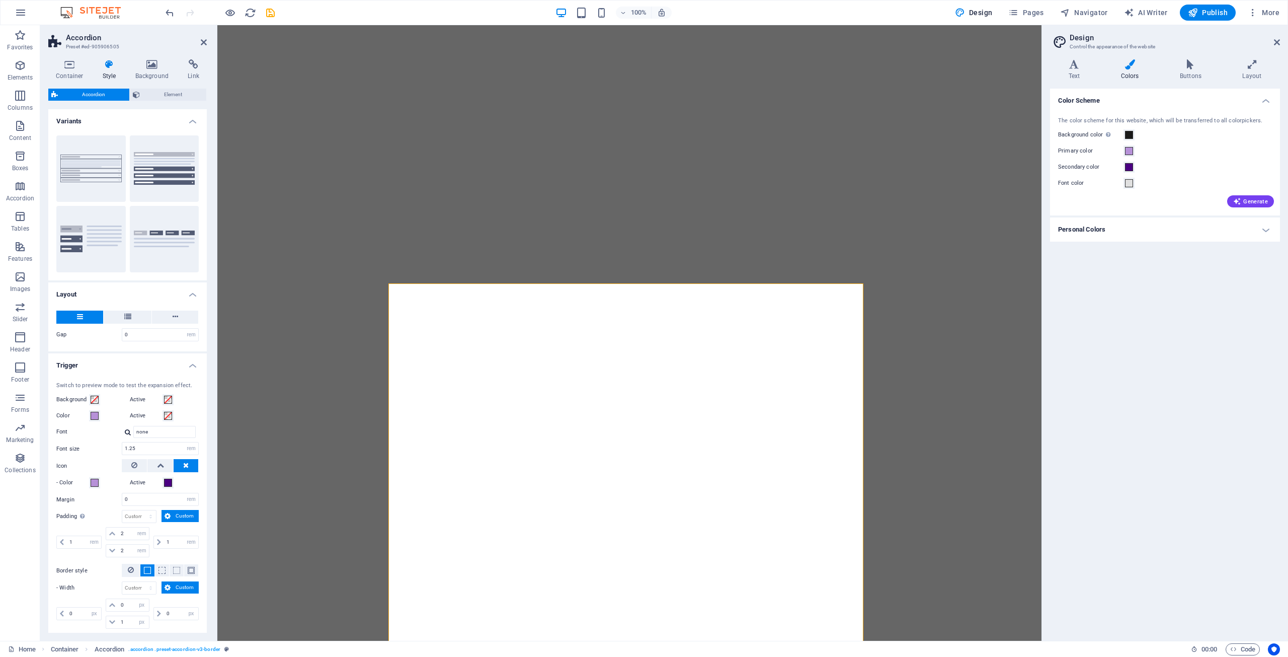
select select "rem"
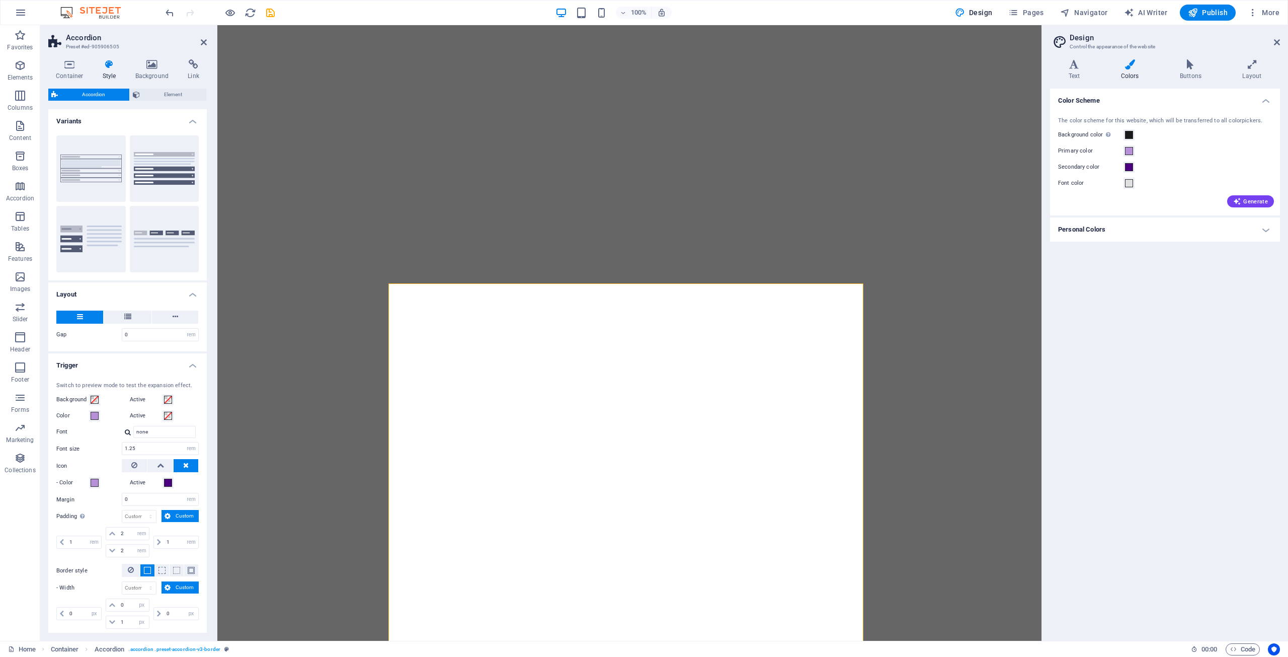
select select "rem"
select select "px"
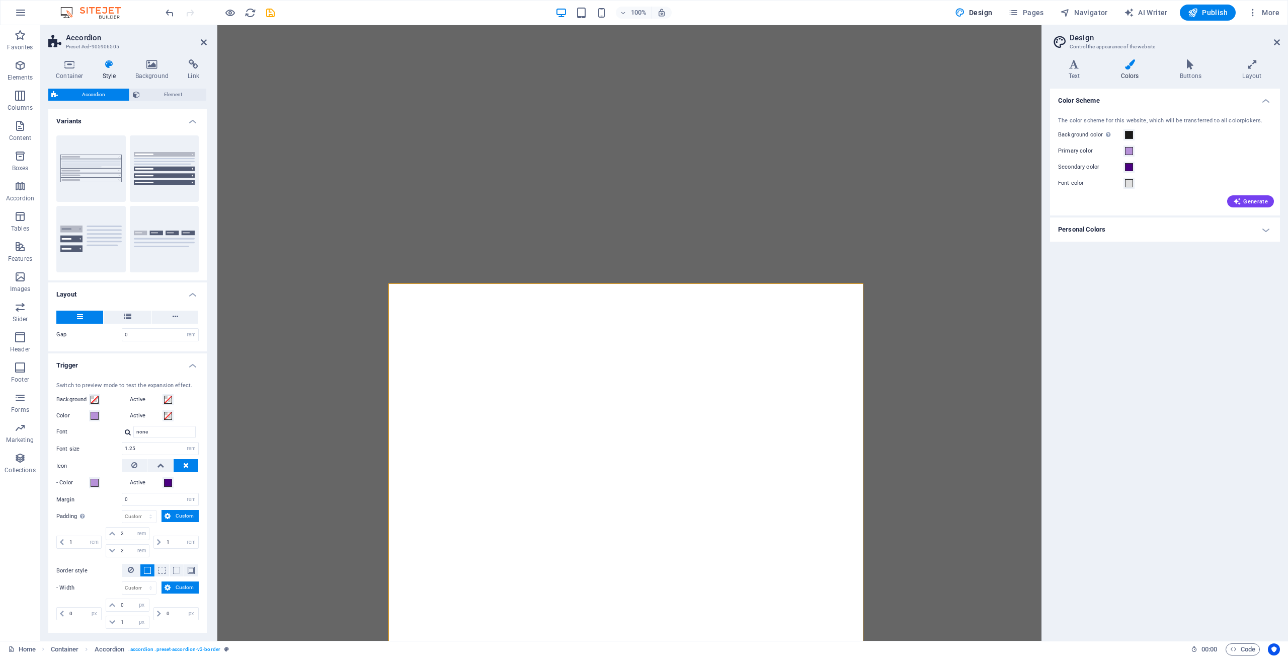
select select "px"
select select "rem"
select select "px"
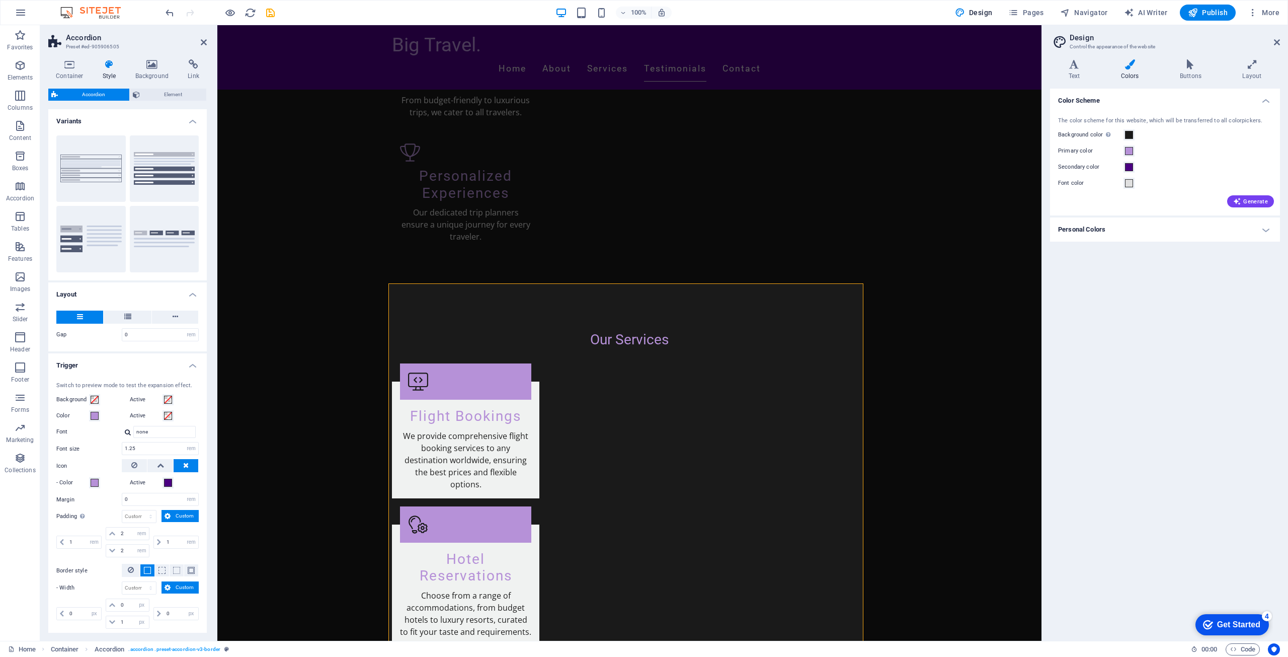
scroll to position [219, 0]
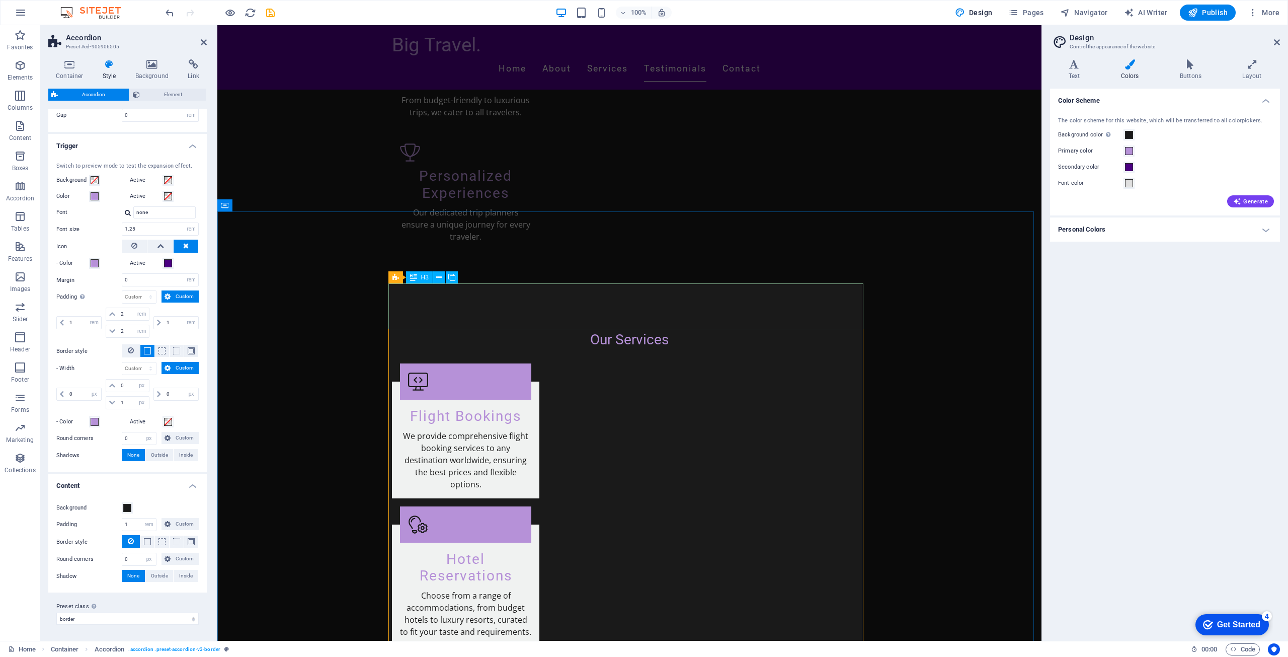
click at [442, 276] on icon at bounding box center [440, 277] width 6 height 11
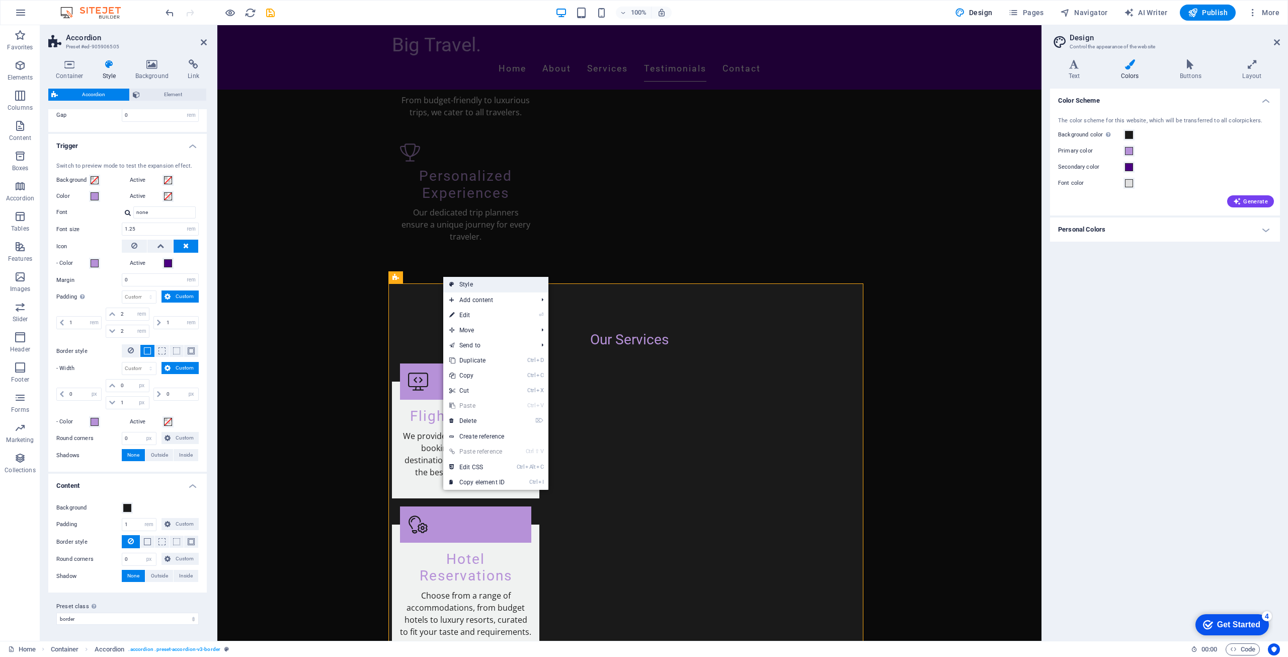
click at [456, 285] on link "Style" at bounding box center [495, 284] width 105 height 15
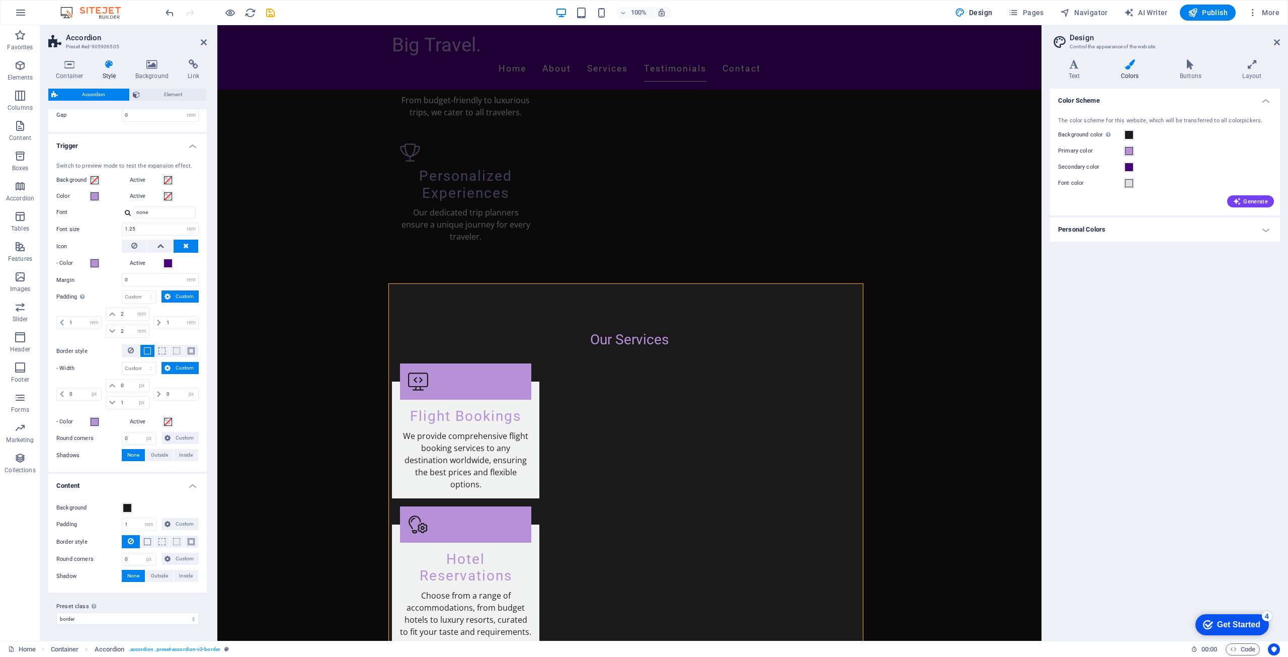
click at [190, 482] on h4 "Content" at bounding box center [127, 482] width 158 height 18
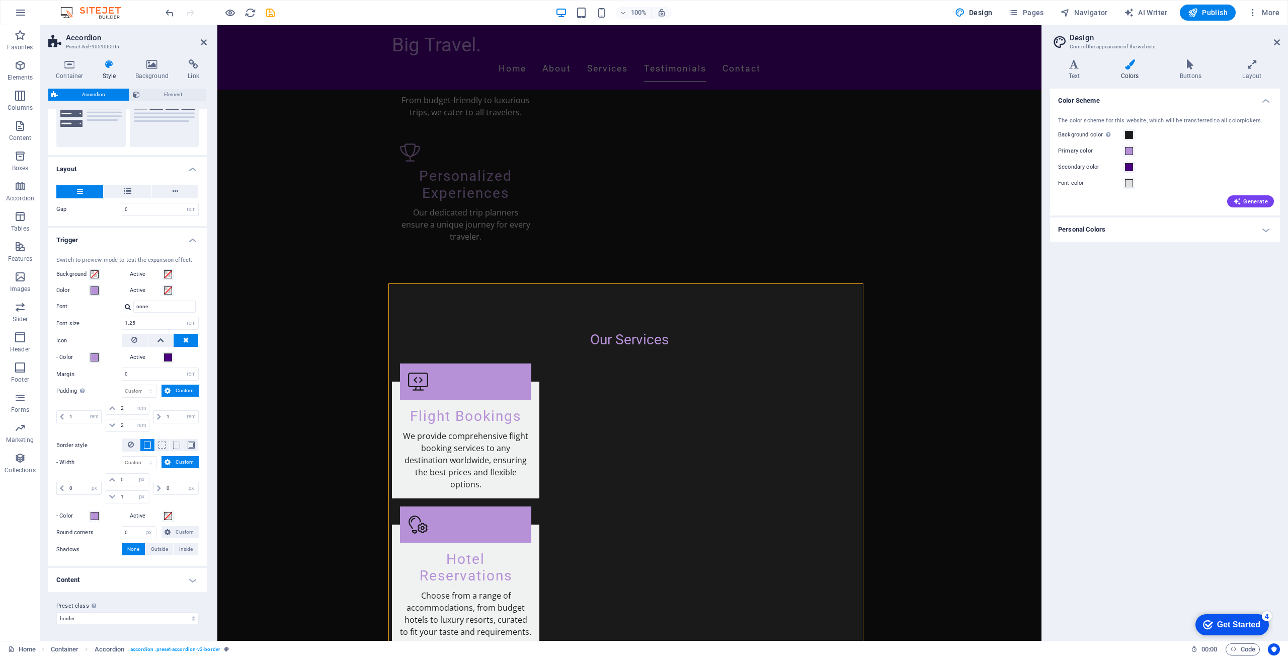
scroll to position [125, 0]
click at [197, 237] on h4 "Trigger" at bounding box center [127, 237] width 158 height 18
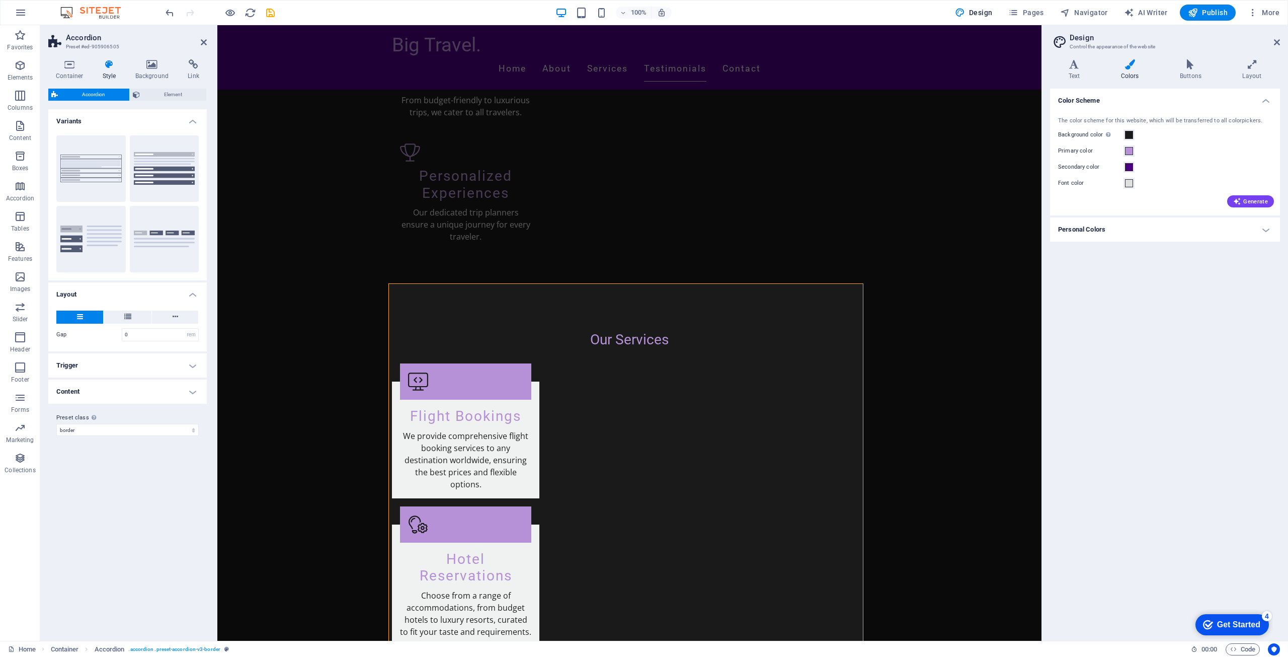
click at [178, 386] on h4 "Content" at bounding box center [127, 391] width 158 height 24
click at [178, 386] on h4 "Content" at bounding box center [127, 388] width 158 height 18
click at [170, 96] on span "Element" at bounding box center [173, 95] width 60 height 12
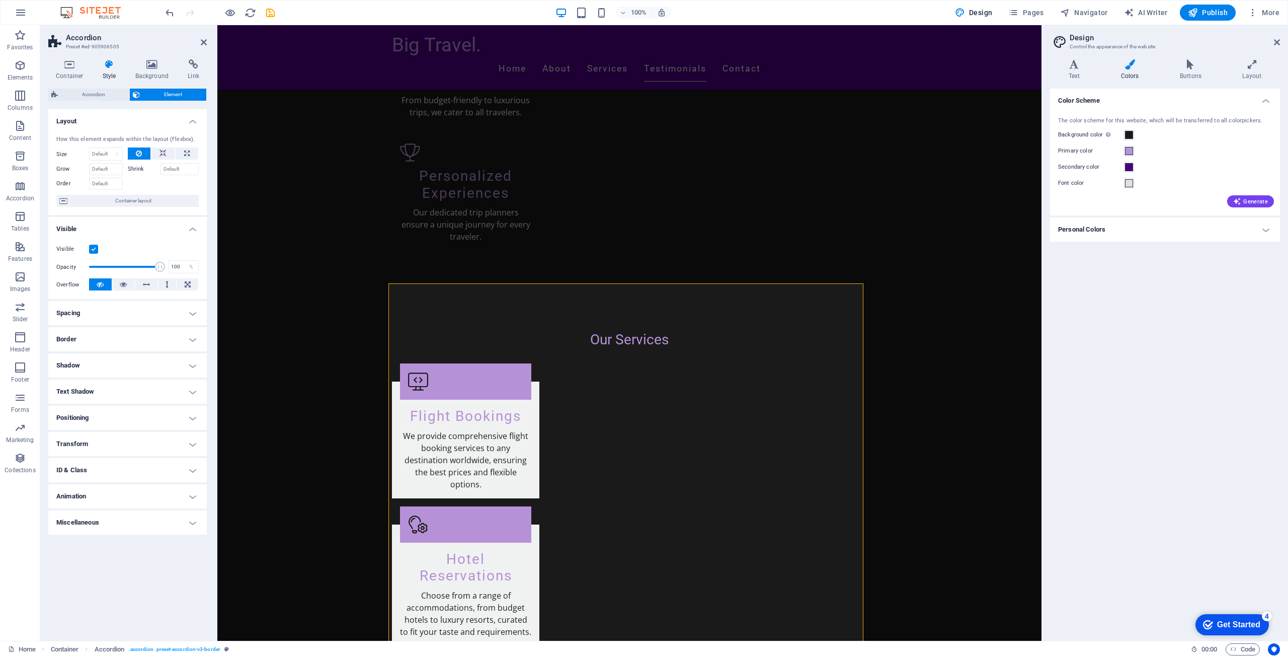
click at [141, 362] on h4 "Shadow" at bounding box center [127, 365] width 158 height 24
click at [145, 335] on h4 "Border" at bounding box center [127, 339] width 158 height 24
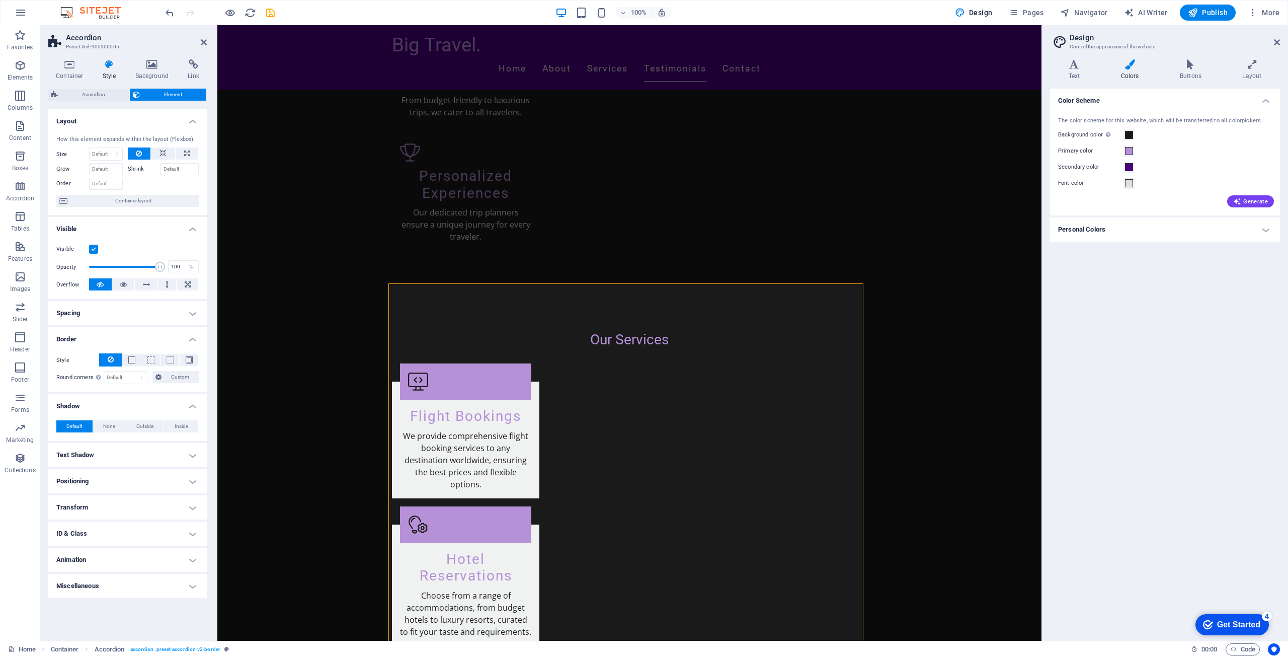
click at [154, 317] on h4 "Spacing" at bounding box center [127, 313] width 158 height 24
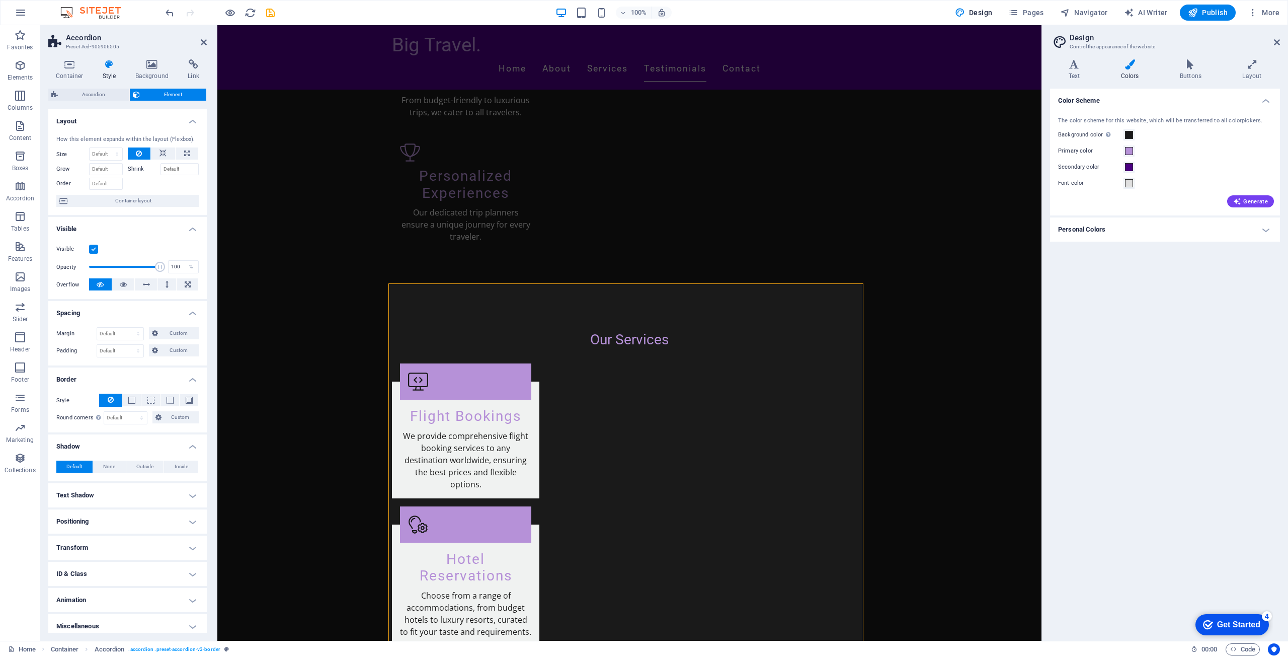
click at [139, 541] on h4 "Transform" at bounding box center [127, 547] width 158 height 24
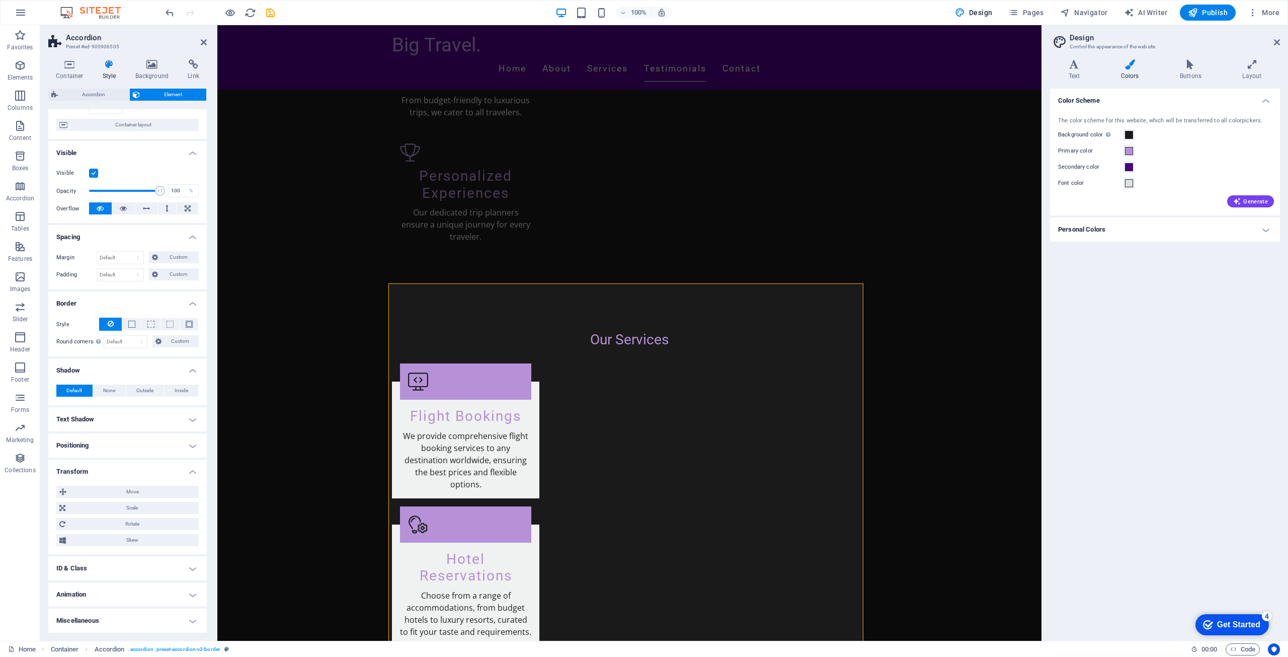
click at [124, 563] on h4 "ID & Class" at bounding box center [127, 568] width 158 height 24
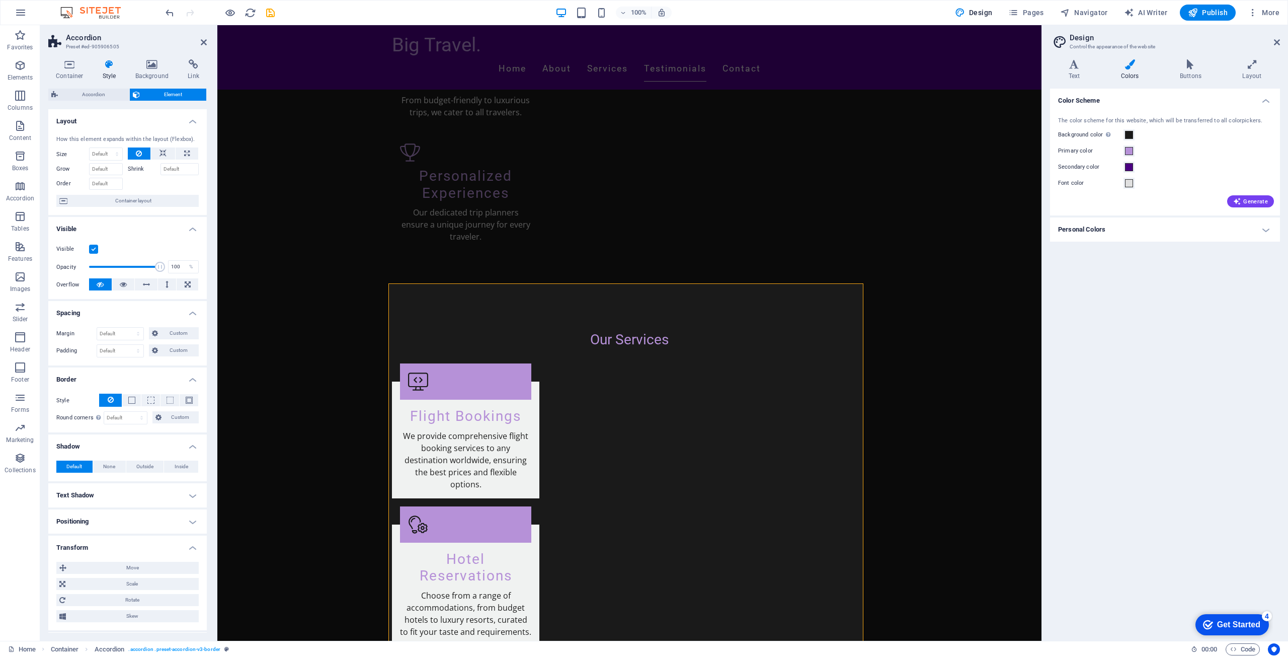
click at [196, 119] on h4 "Layout" at bounding box center [127, 118] width 158 height 18
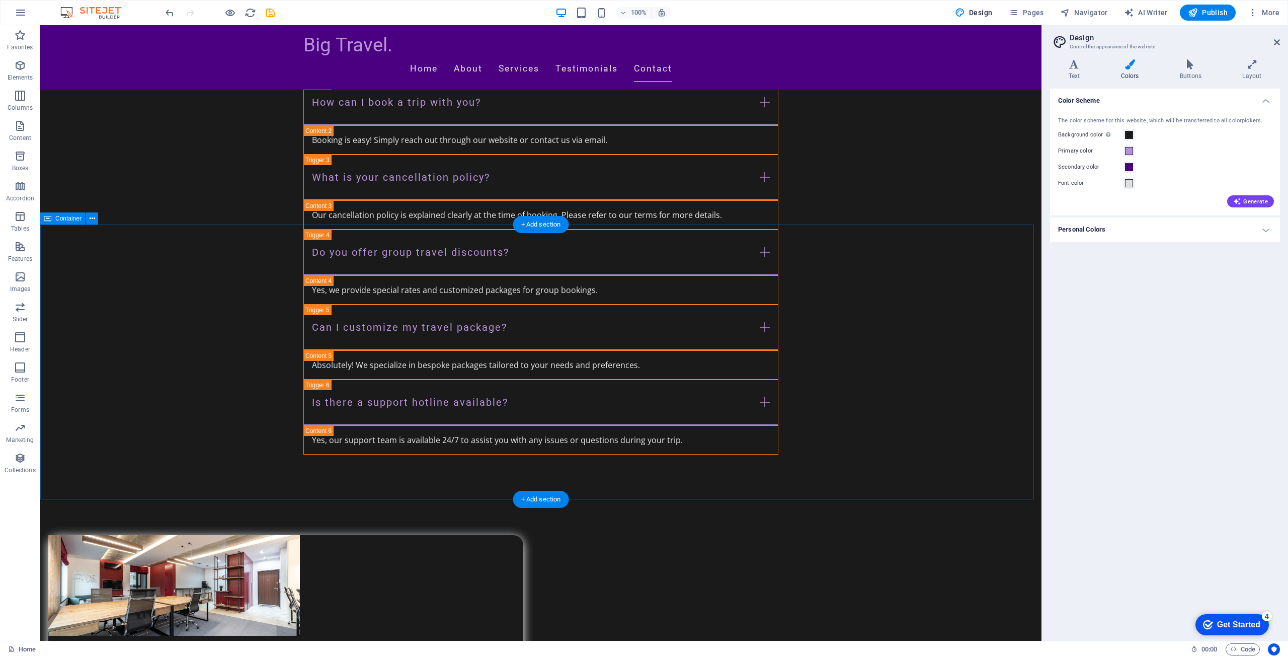
scroll to position [3314, 0]
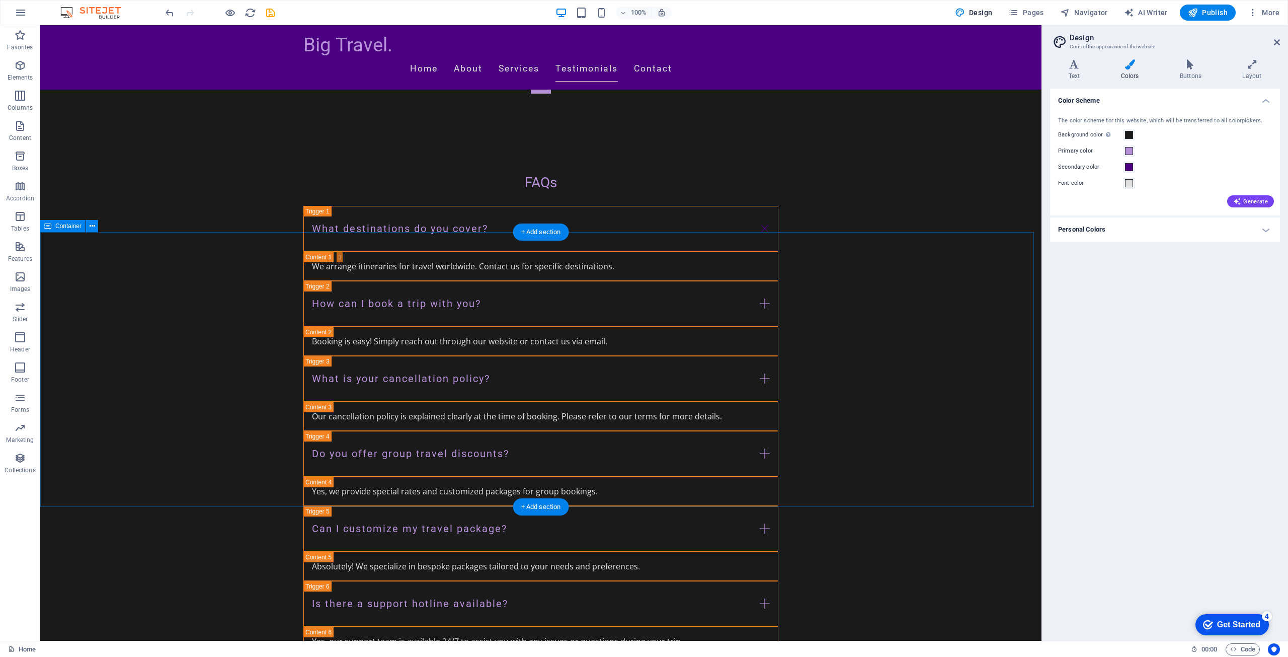
click at [1130, 163] on span at bounding box center [1129, 167] width 8 height 8
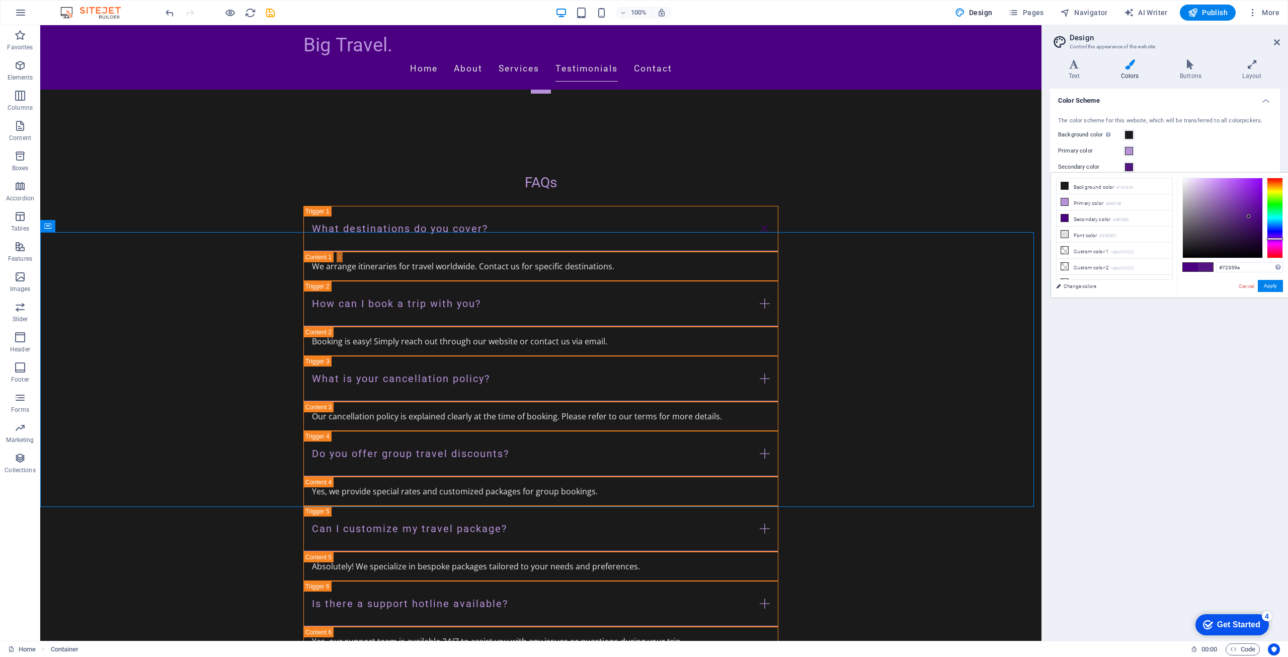
drag, startPoint x: 1249, startPoint y: 216, endPoint x: 1235, endPoint y: 208, distance: 16.1
click at [1235, 208] on div at bounding box center [1222, 217] width 79 height 79
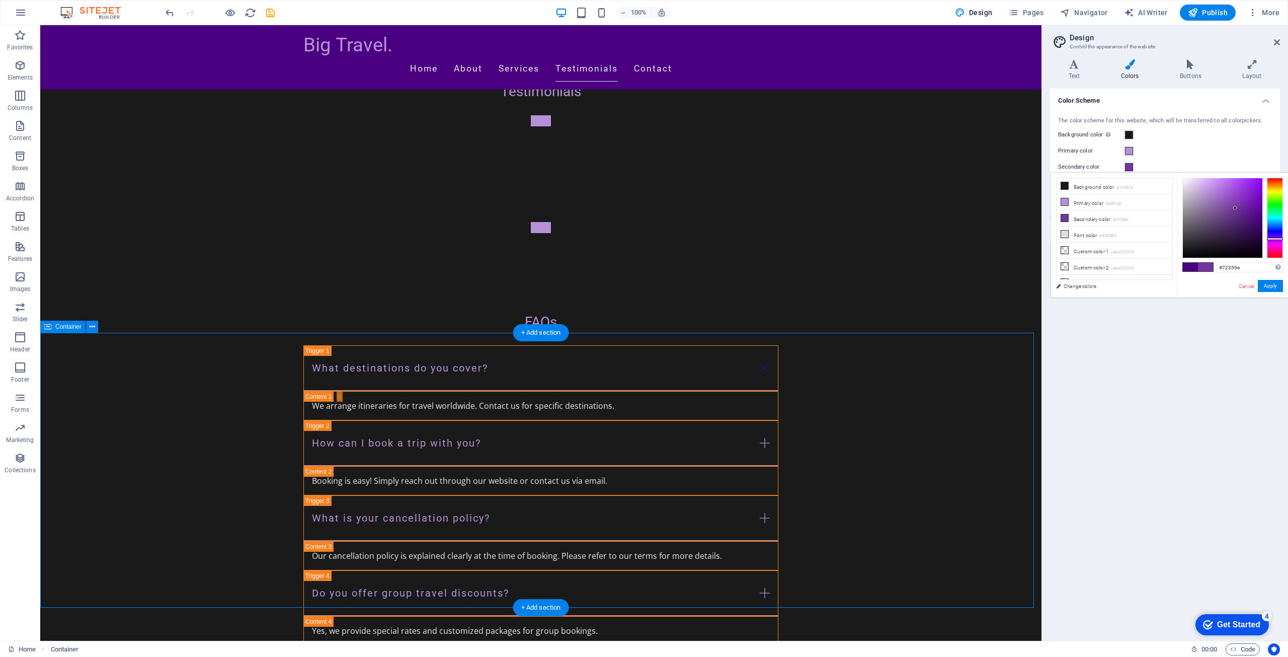
scroll to position [3163, 0]
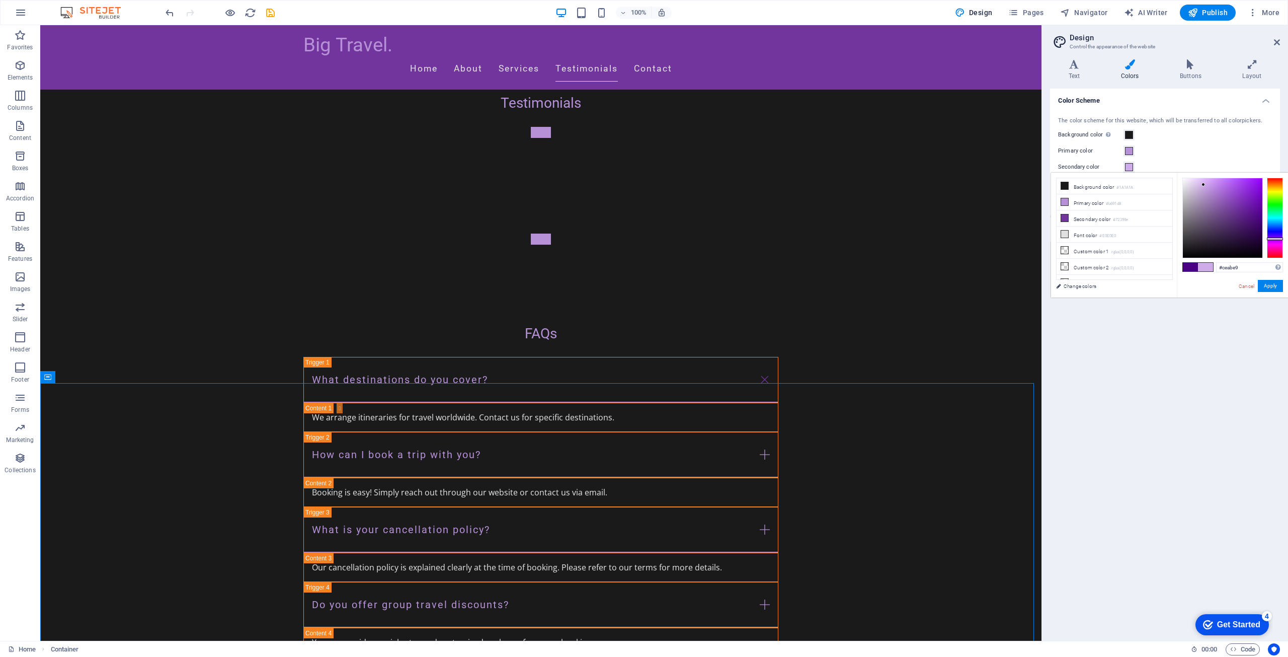
drag, startPoint x: 1206, startPoint y: 194, endPoint x: 1203, endPoint y: 185, distance: 9.9
click at [1203, 185] on div at bounding box center [1222, 217] width 79 height 79
drag, startPoint x: 1224, startPoint y: 214, endPoint x: 1236, endPoint y: 227, distance: 18.5
click at [1225, 215] on div at bounding box center [1222, 217] width 79 height 79
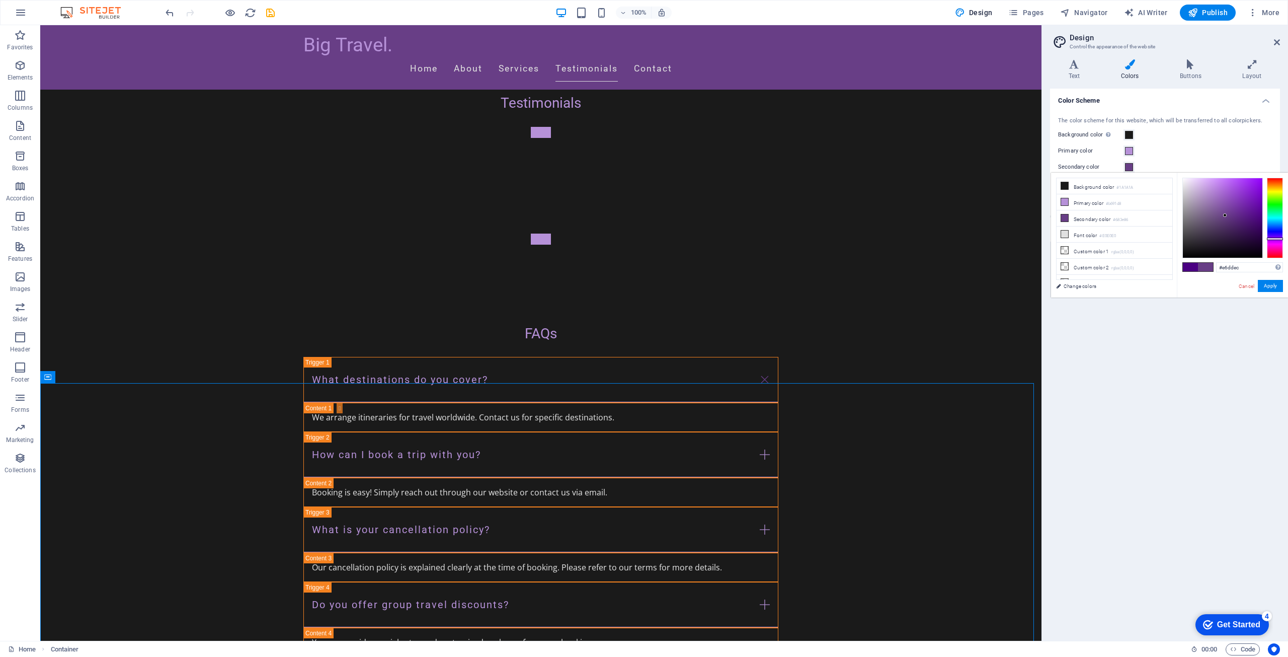
click at [1187, 184] on div at bounding box center [1222, 217] width 79 height 79
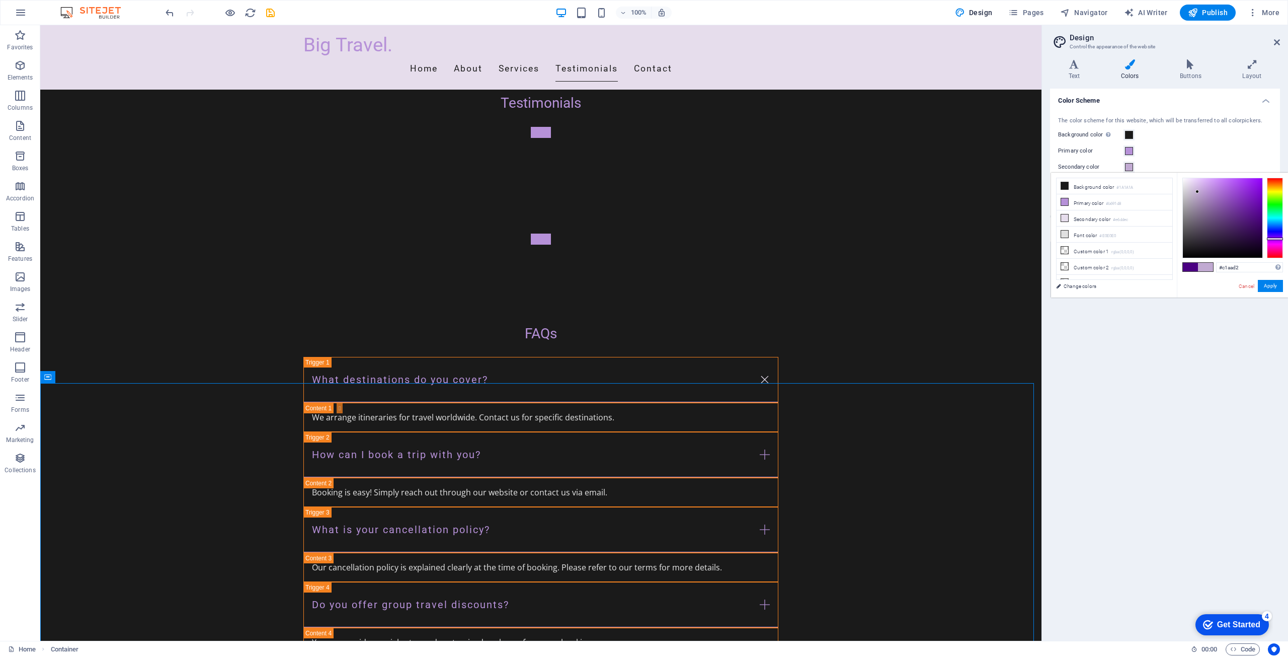
click at [1197, 192] on div at bounding box center [1222, 217] width 79 height 79
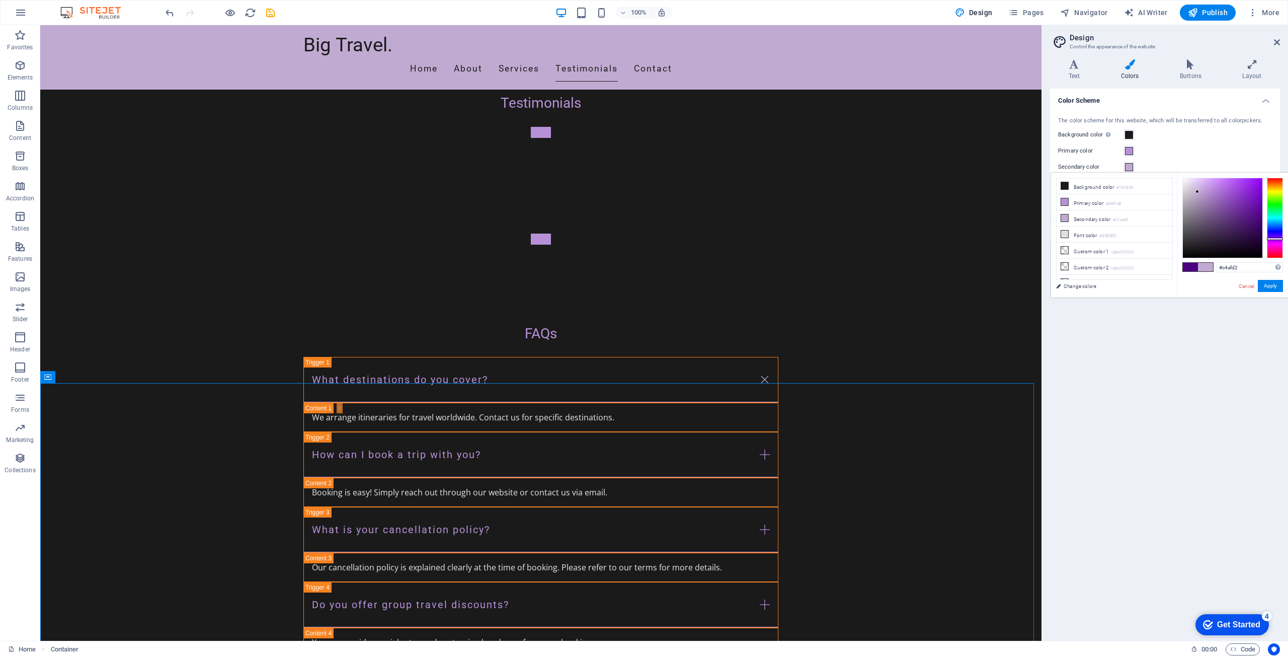
click at [1195, 192] on div at bounding box center [1197, 192] width 4 height 4
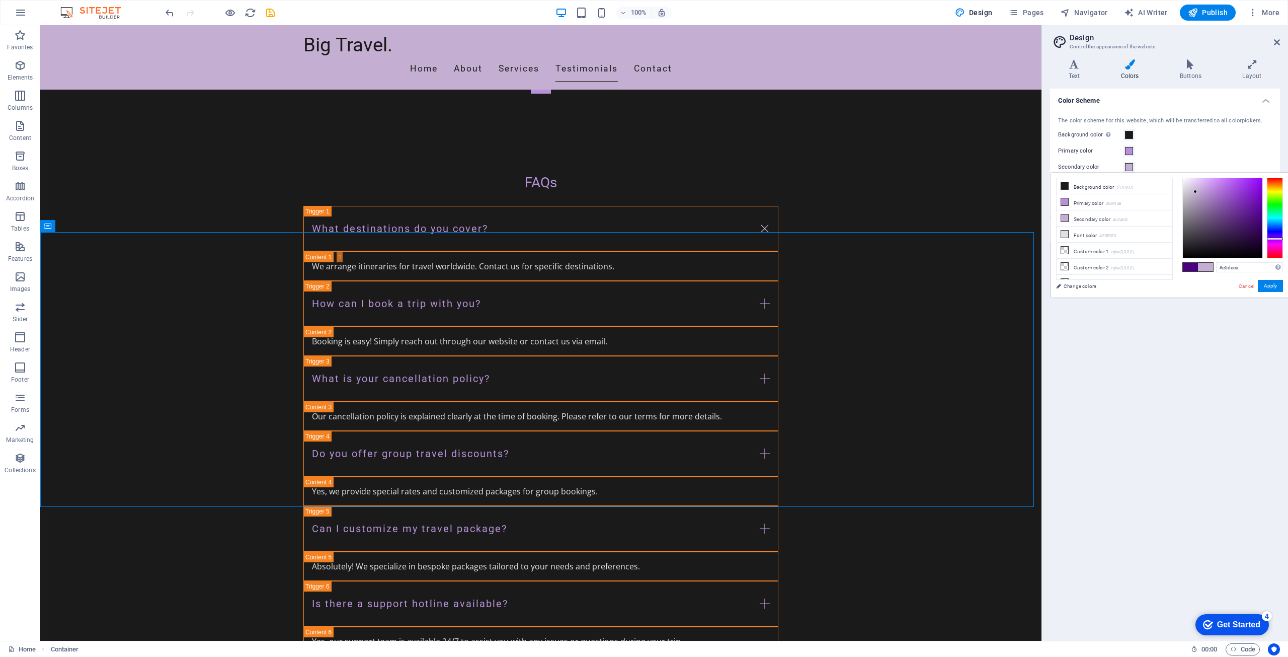
click at [1186, 184] on div at bounding box center [1222, 217] width 79 height 79
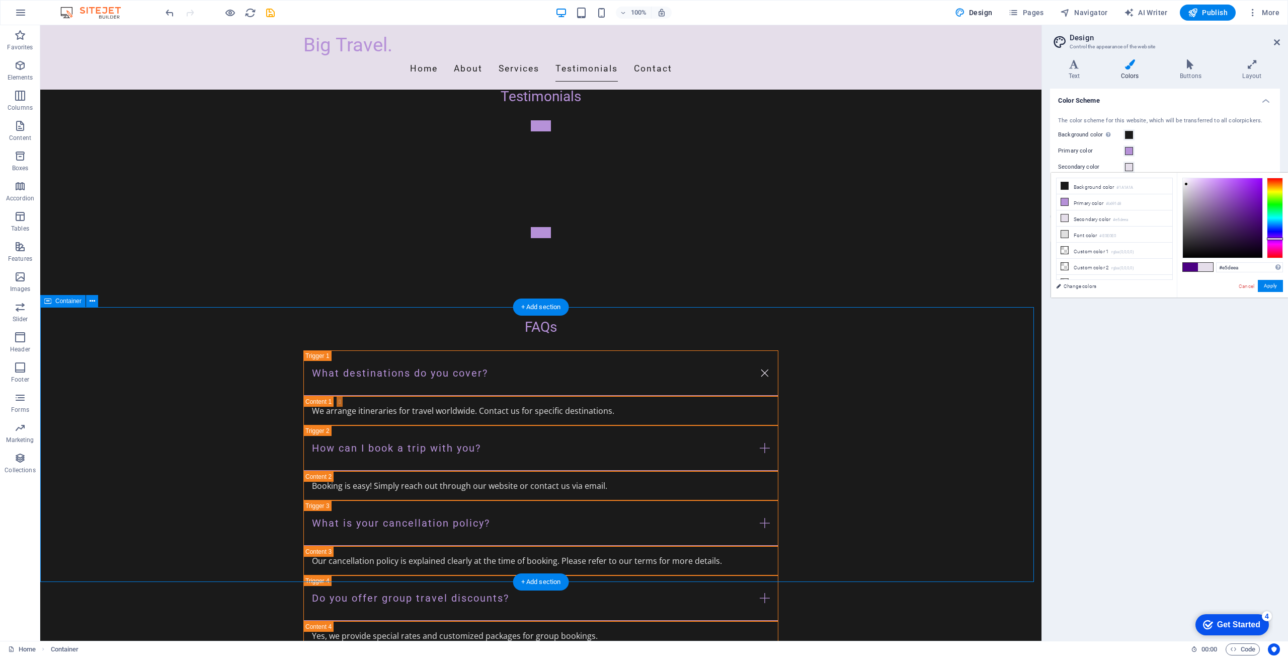
scroll to position [3163, 0]
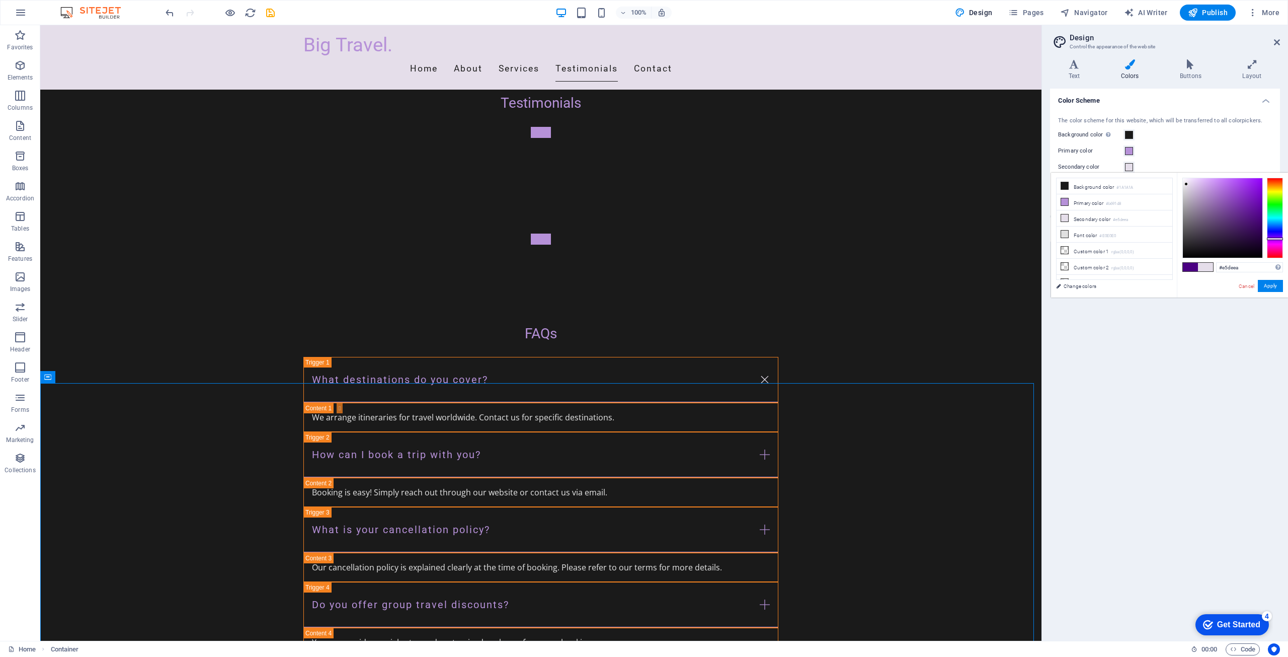
type input "#674083"
click at [1223, 216] on div at bounding box center [1222, 217] width 79 height 79
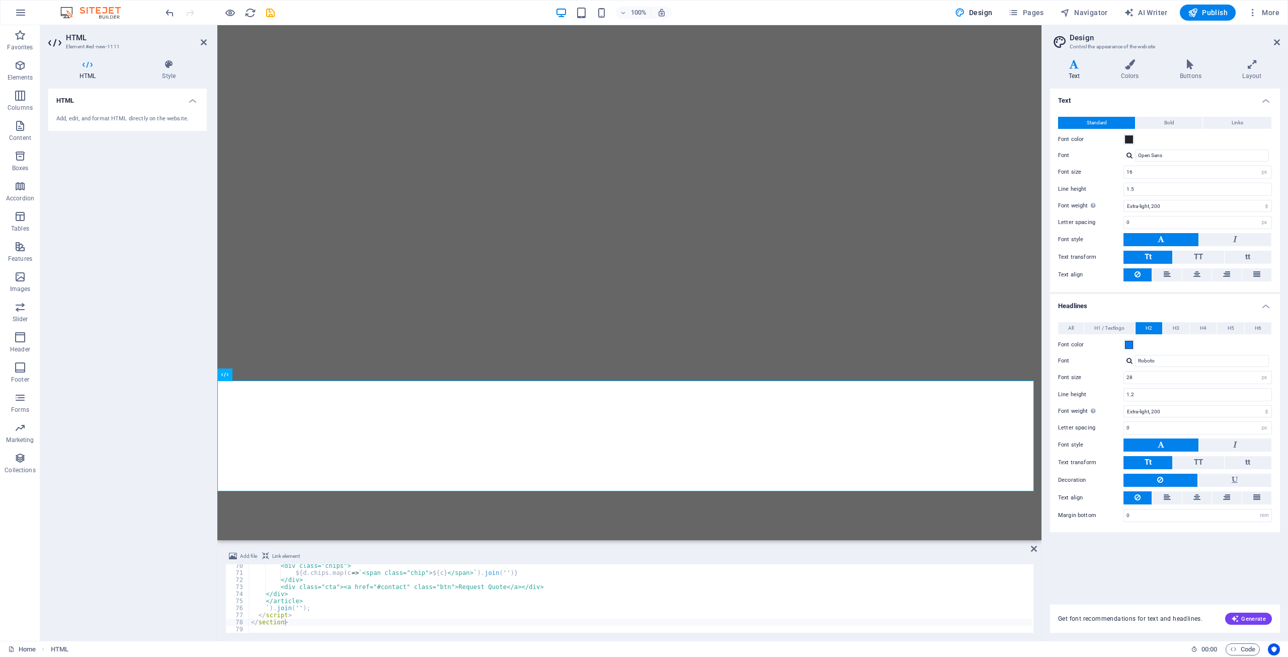
select select "px"
select select "200"
select select "px"
select select "200"
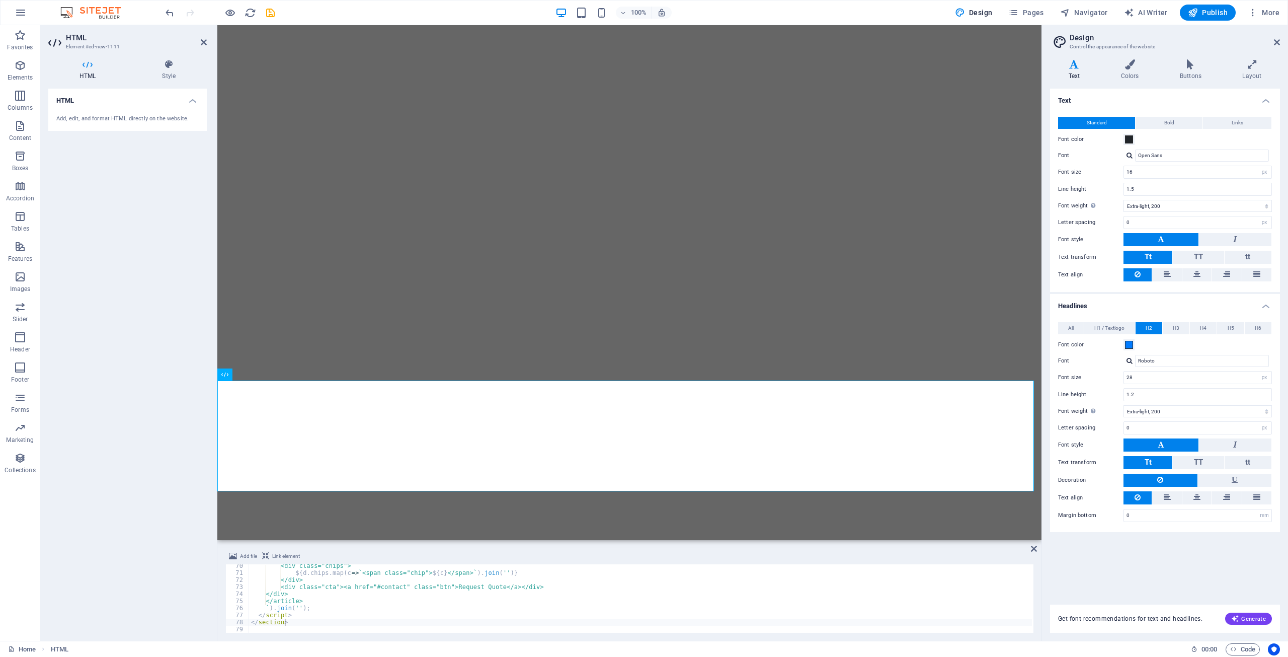
select select "px"
select select "rem"
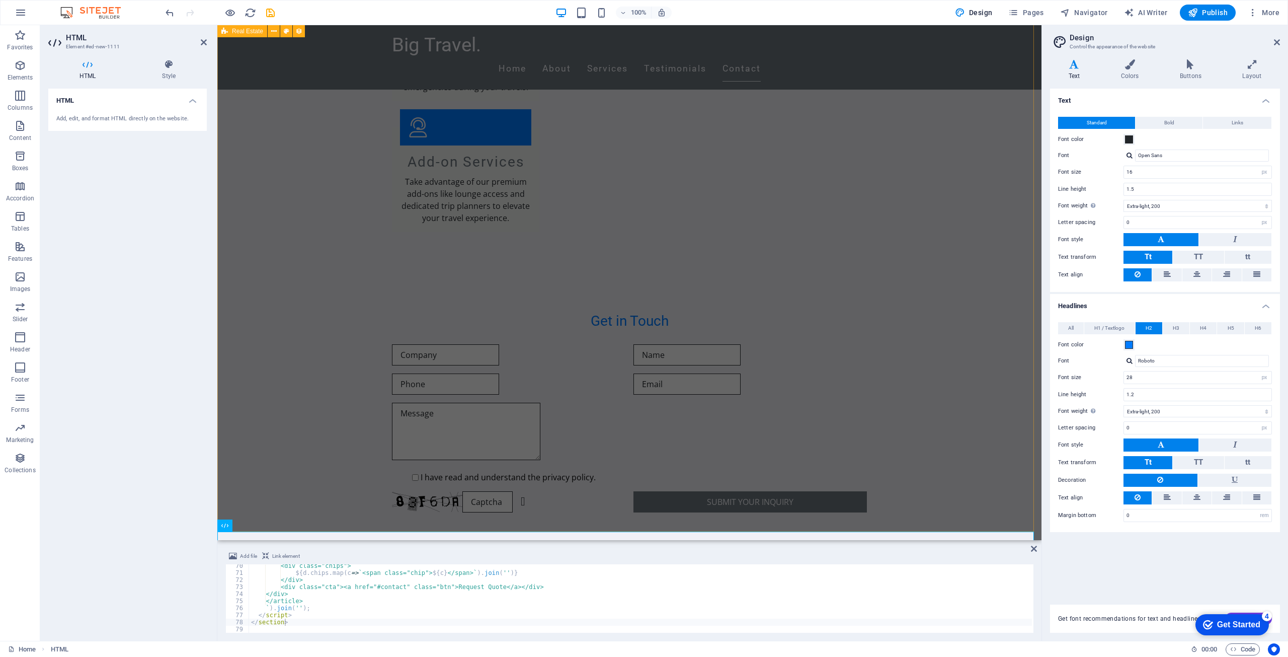
scroll to position [3242, 0]
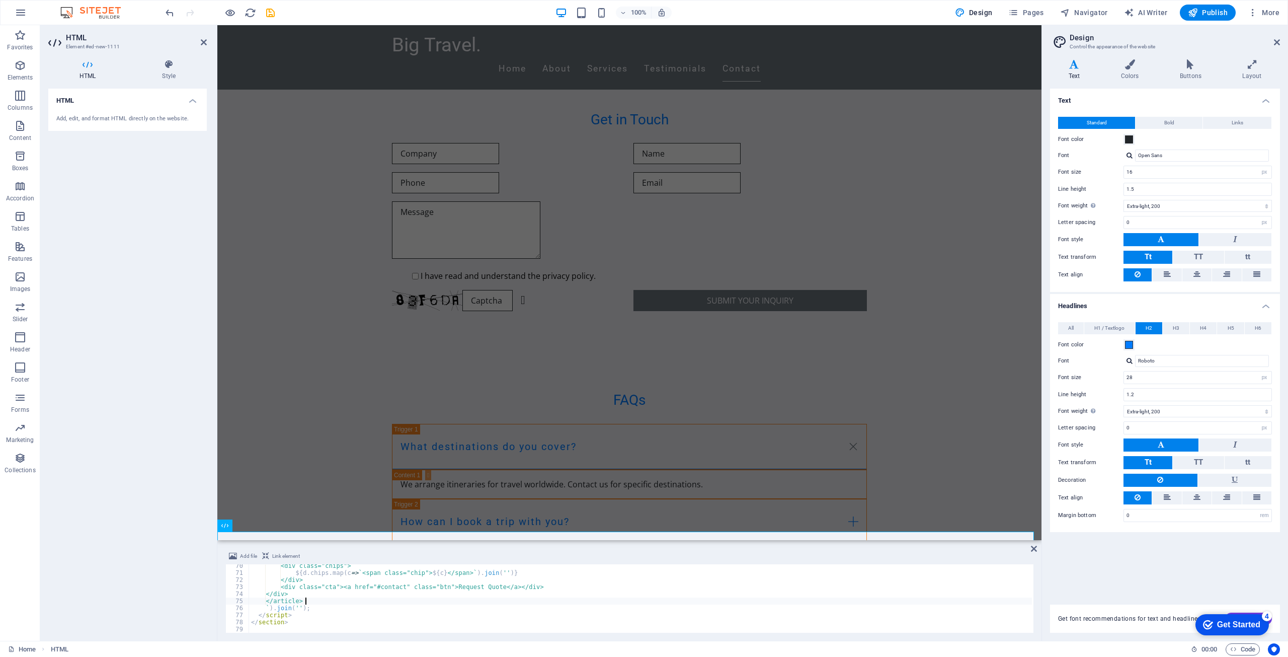
click at [378, 603] on div "<div class="chips"> ${ d . chips . map ( c => ` <span class="chip"> ${ c } </sp…" at bounding box center [640, 603] width 783 height 83
type textarea "</section>"
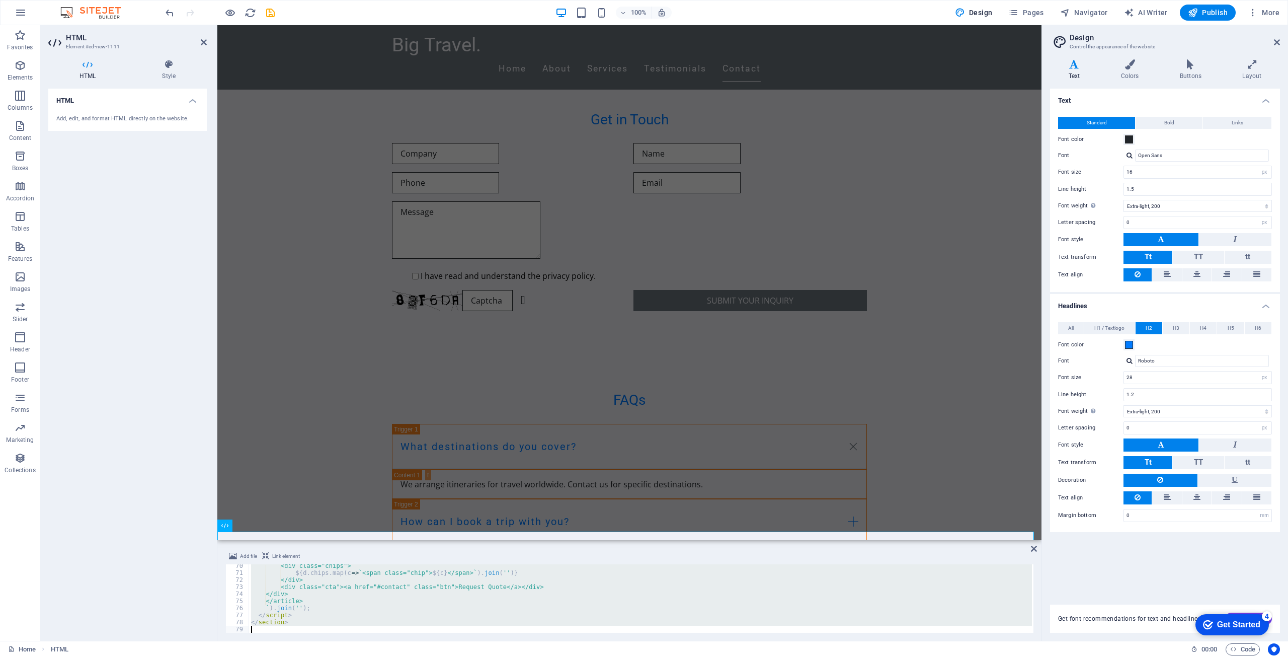
paste textarea
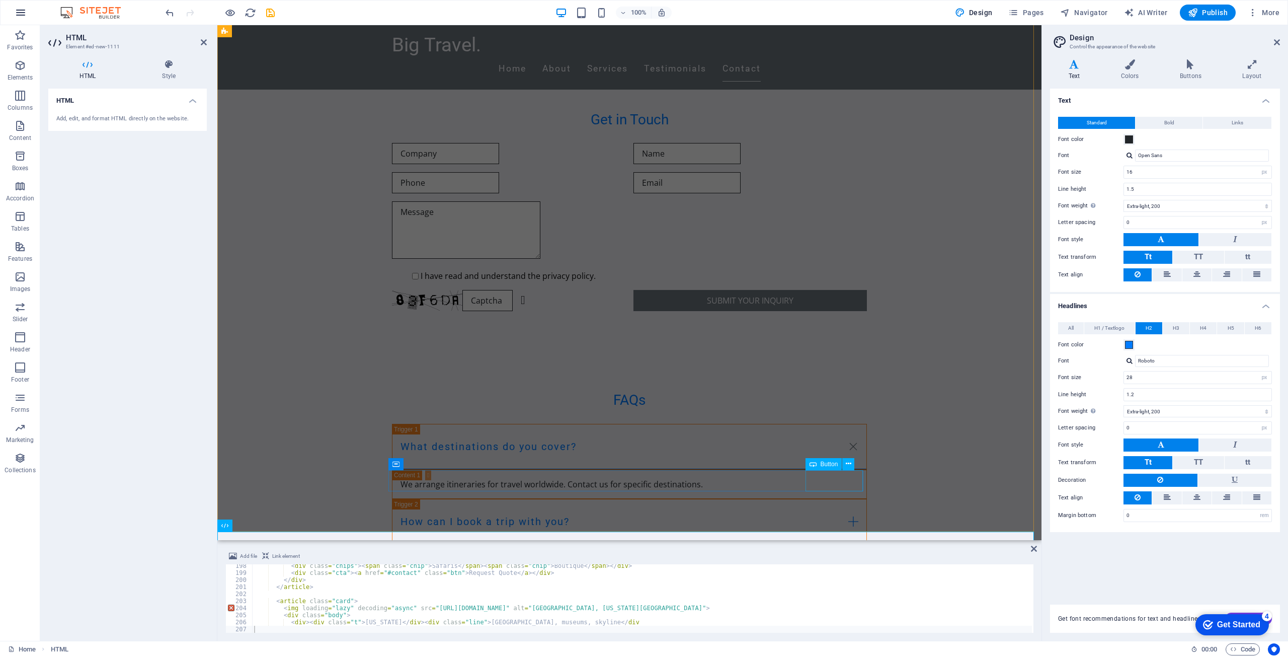
click at [24, 12] on icon "button" at bounding box center [21, 13] width 12 height 12
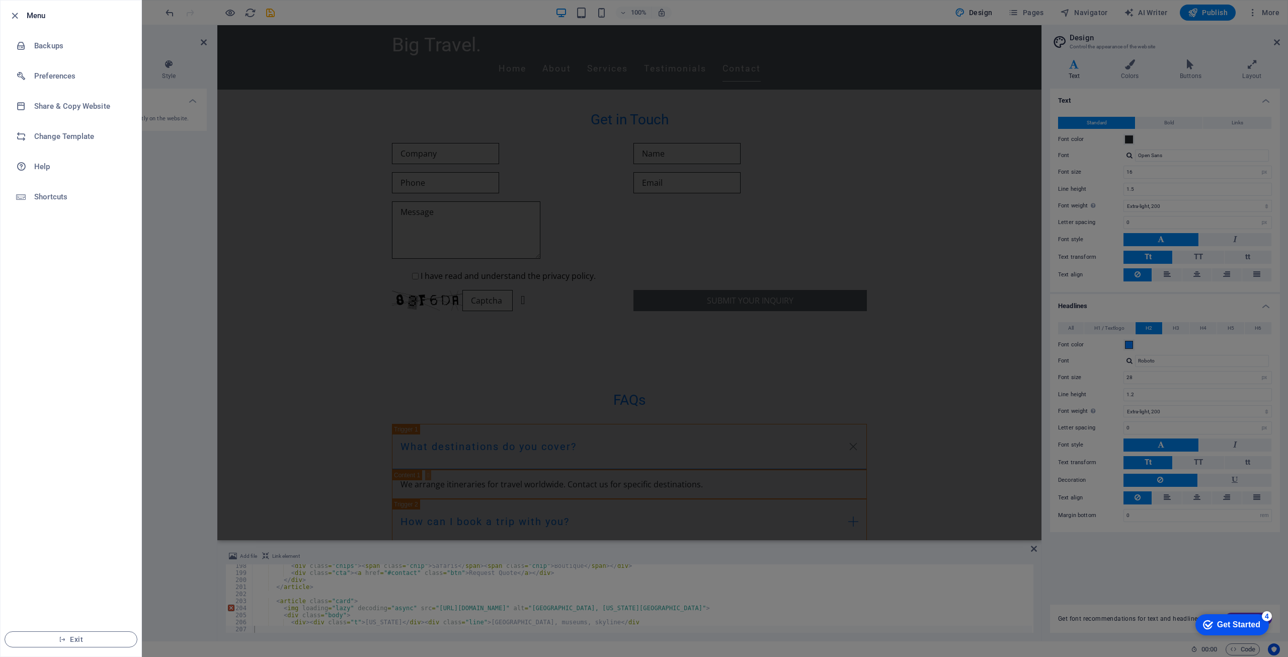
scroll to position [2990, 0]
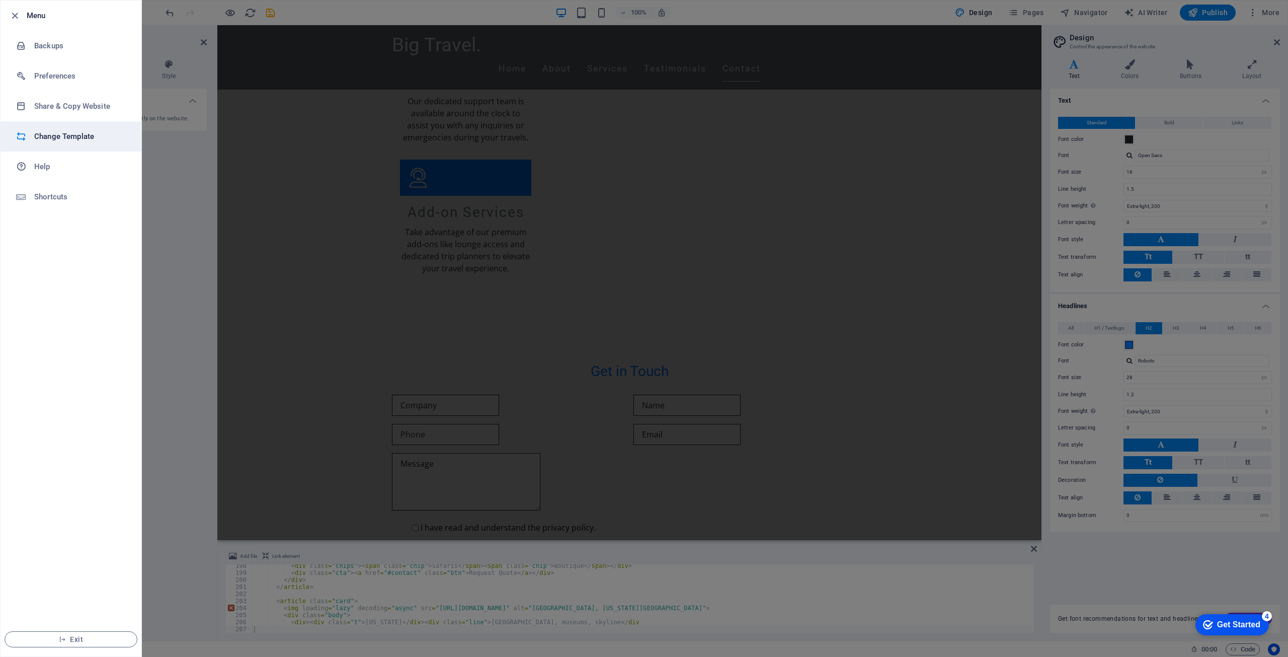
click at [71, 140] on h6 "Change Template" at bounding box center [80, 136] width 93 height 12
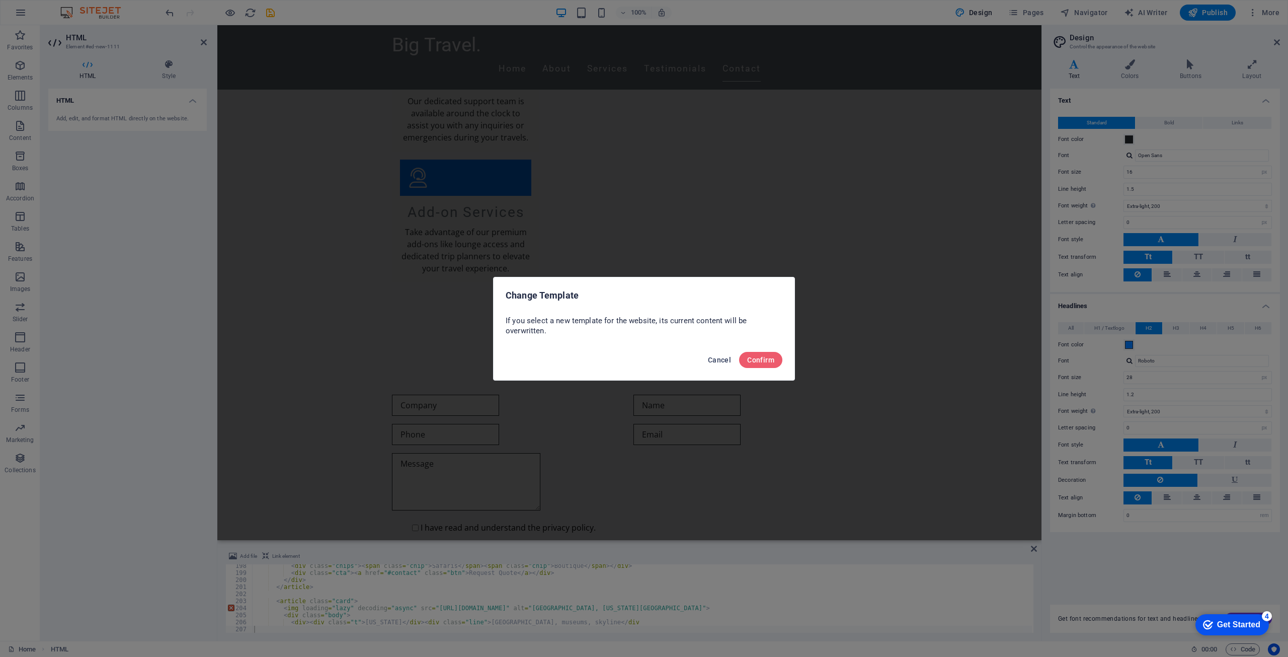
click at [704, 357] on button "Cancel" at bounding box center [719, 360] width 31 height 16
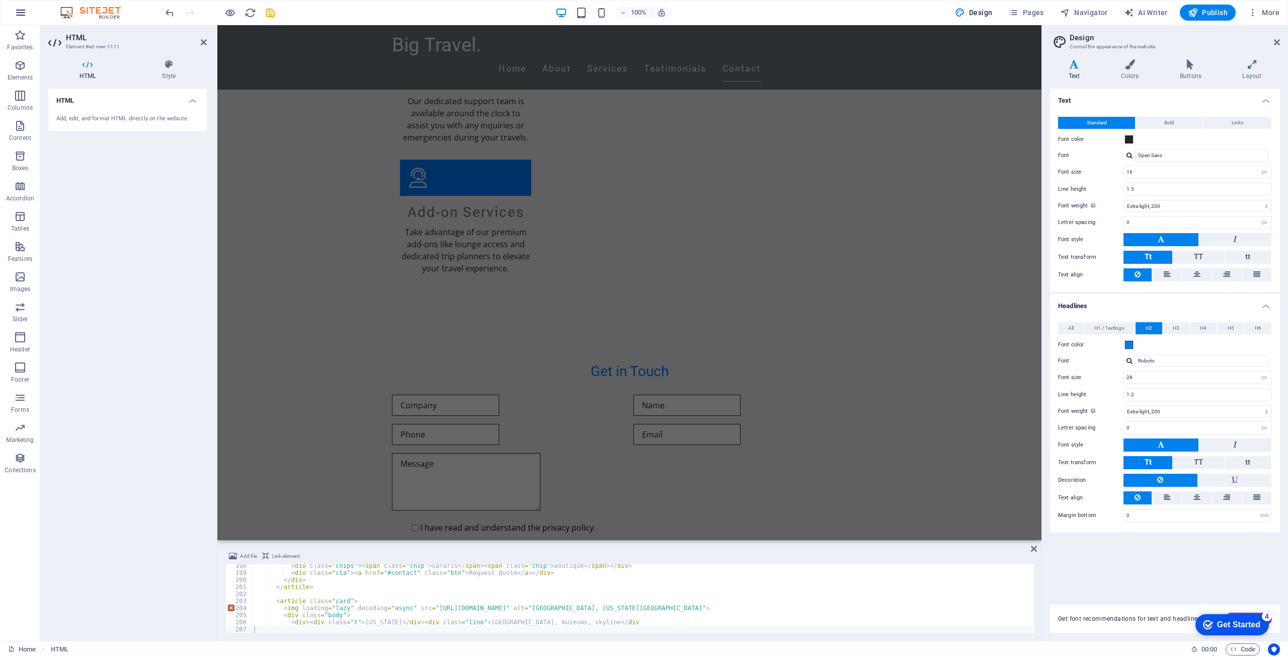
click at [19, 12] on icon "button" at bounding box center [21, 13] width 12 height 12
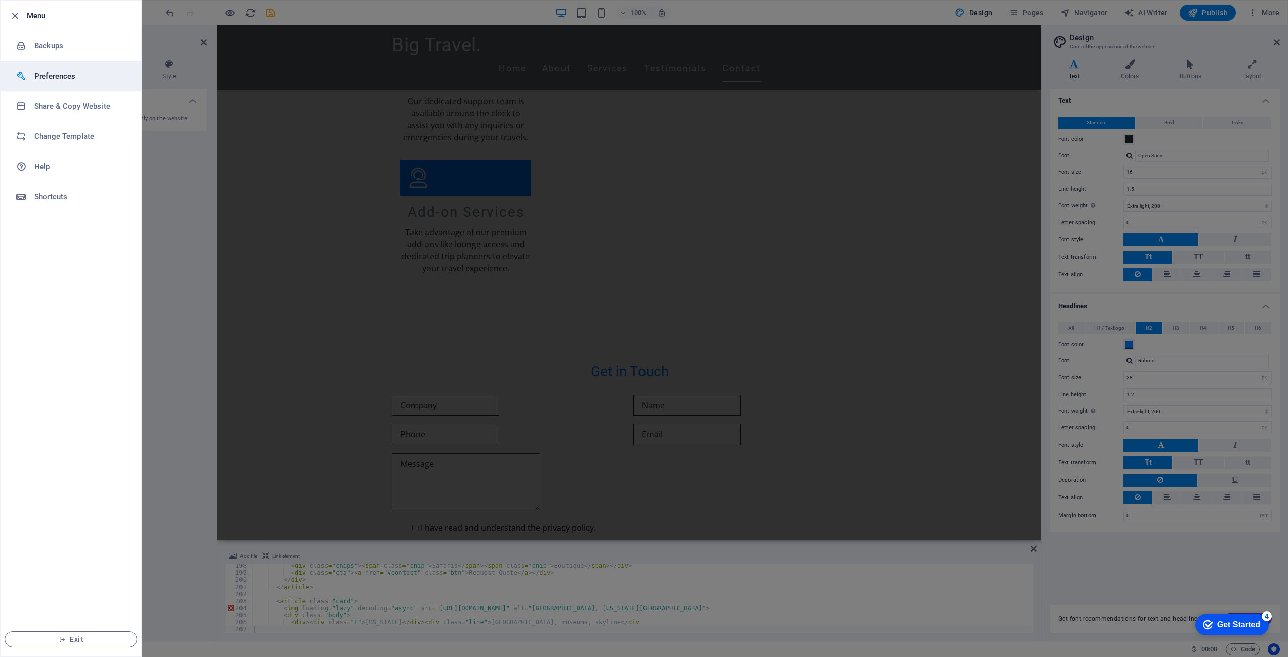
click at [48, 86] on li "Preferences" at bounding box center [71, 76] width 141 height 30
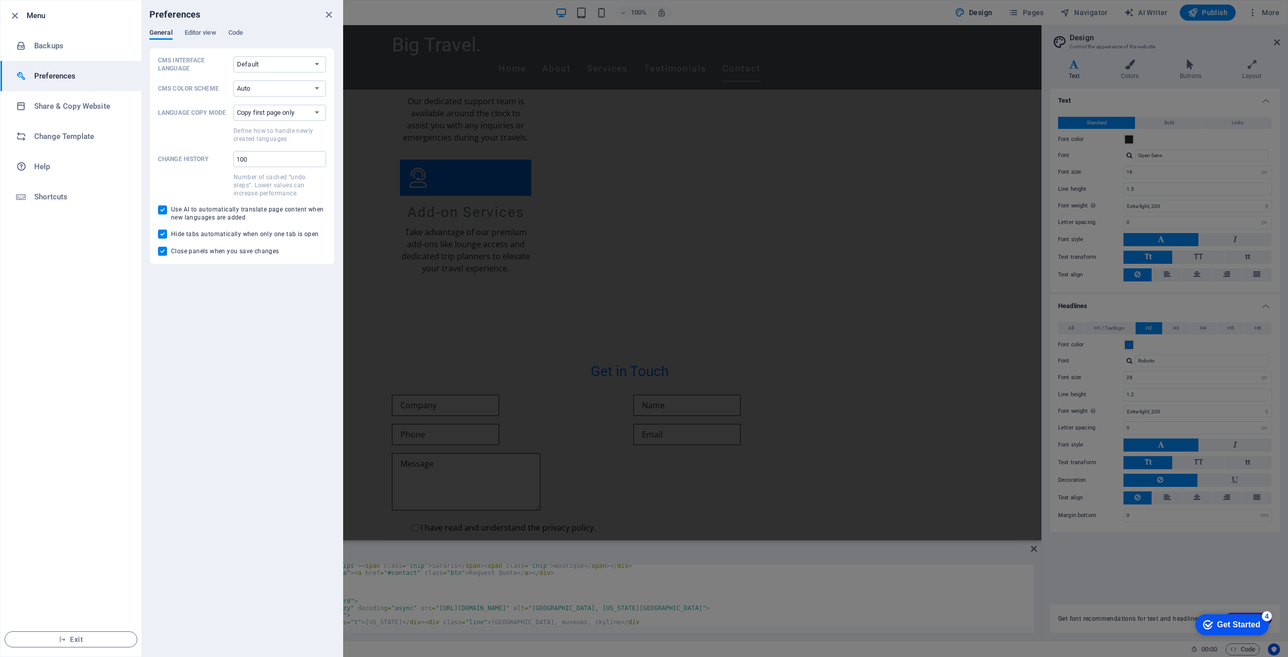
click at [276, 55] on div "CMS Interface Language Default Deutsch English Español Français Magyar Italiano…" at bounding box center [241, 156] width 185 height 216
click at [202, 28] on div "Preferences" at bounding box center [241, 15] width 201 height 28
click at [205, 35] on span "Editor view" at bounding box center [201, 34] width 32 height 14
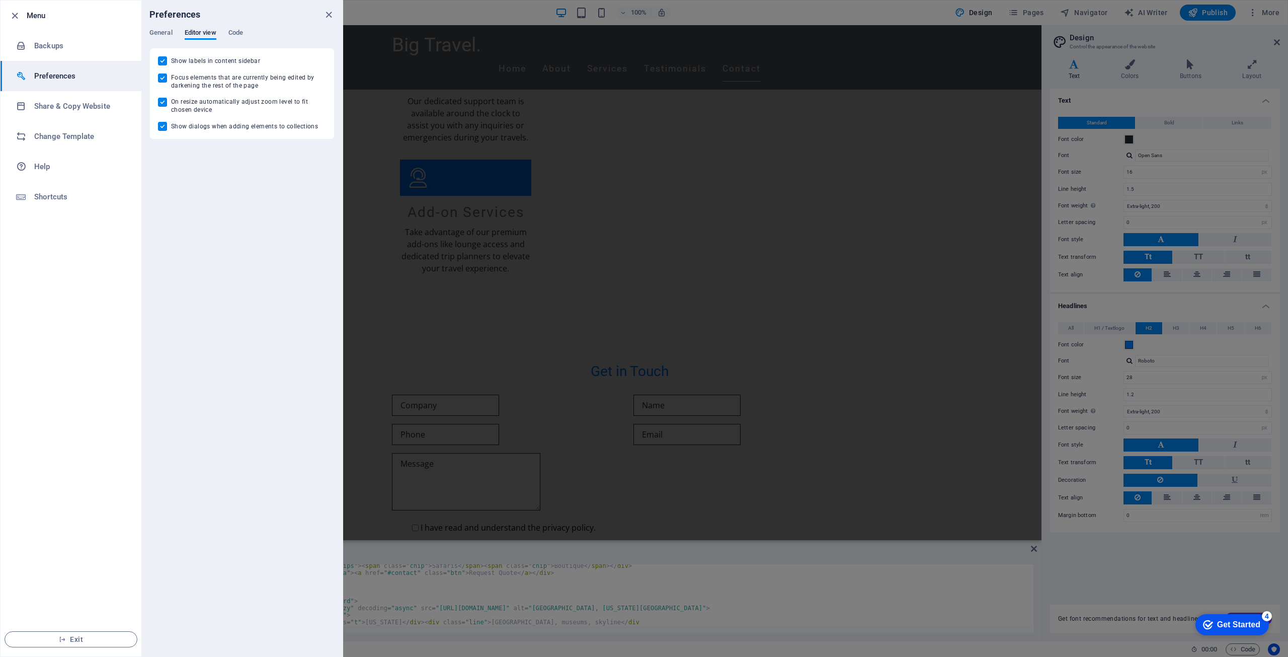
click at [227, 35] on div "General Editor view Code" at bounding box center [241, 38] width 185 height 19
click at [236, 32] on span "Code" at bounding box center [235, 34] width 15 height 14
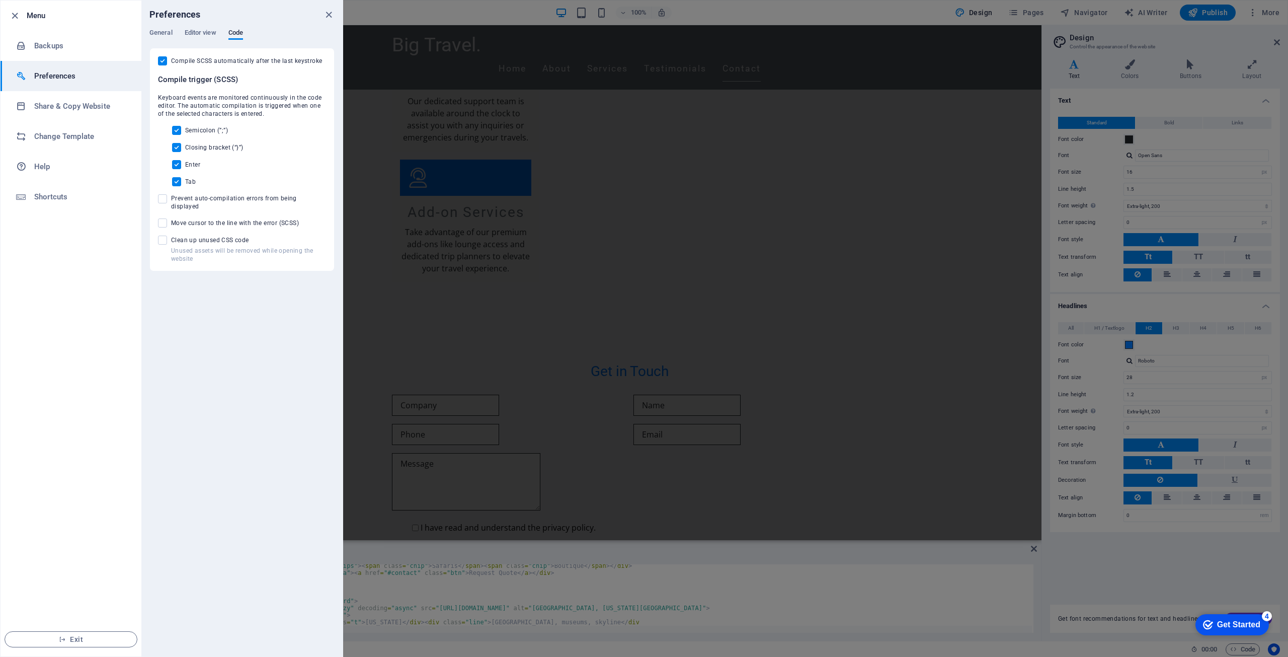
click at [338, 15] on div "Preferences" at bounding box center [241, 15] width 201 height 28
click at [326, 16] on icon "close" at bounding box center [329, 15] width 12 height 12
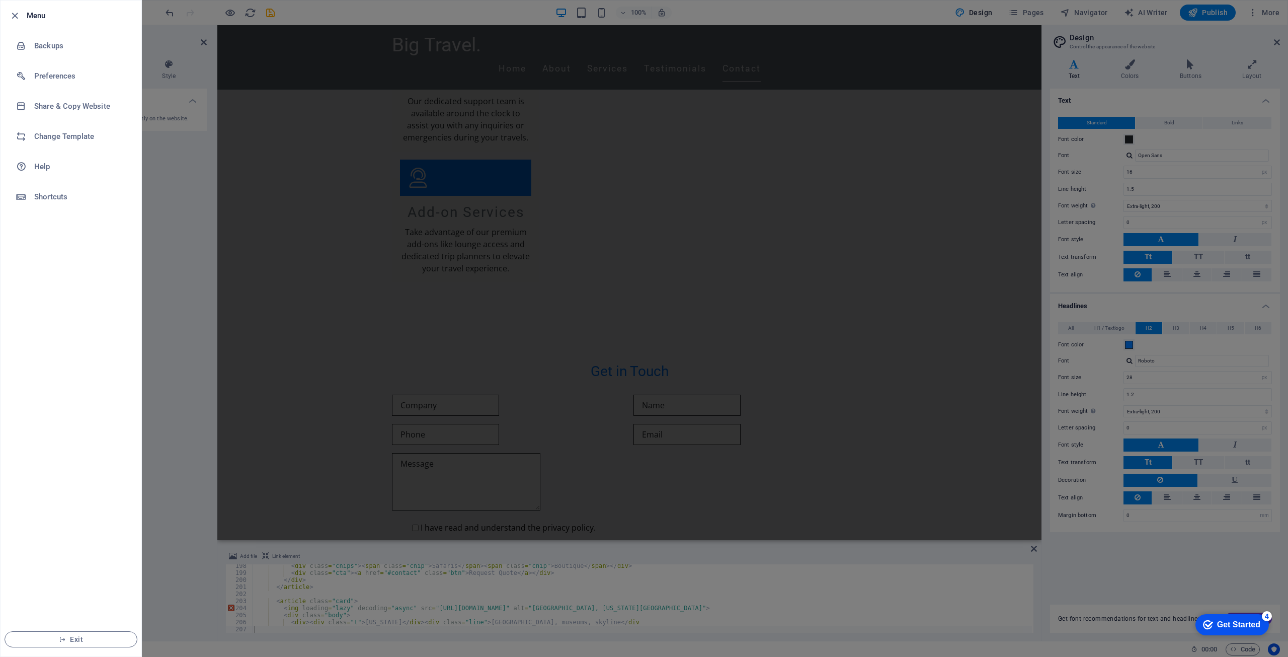
click at [1003, 155] on div at bounding box center [644, 328] width 1288 height 657
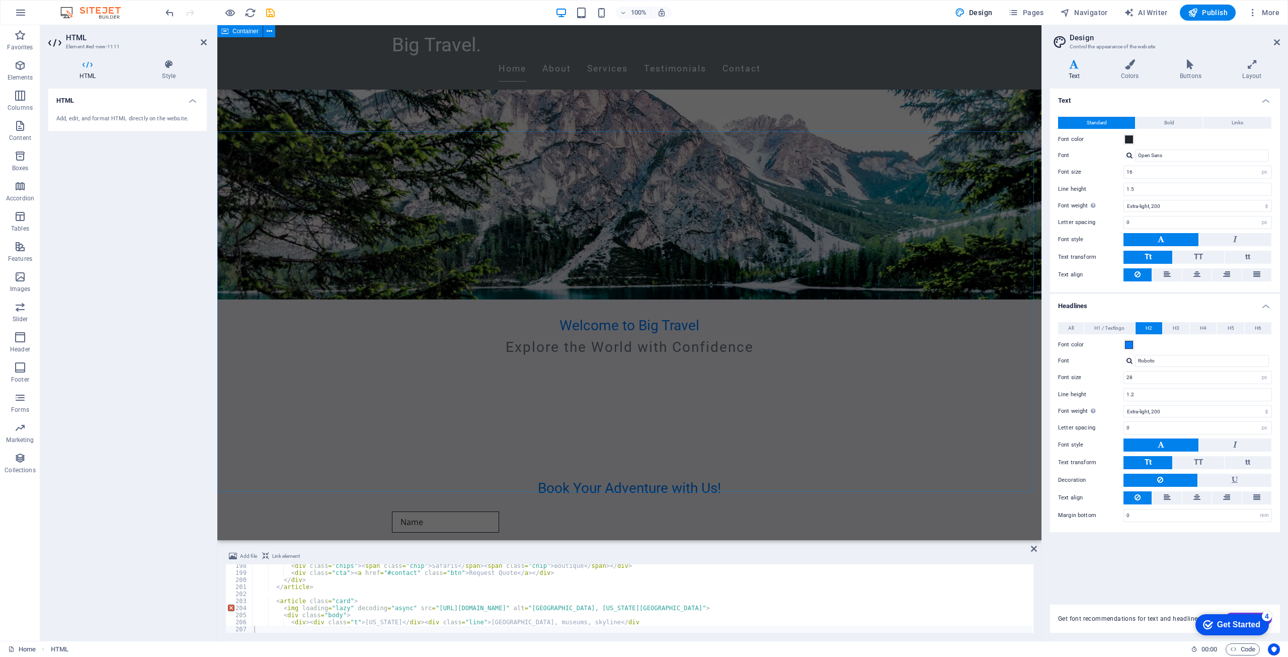
scroll to position [0, 0]
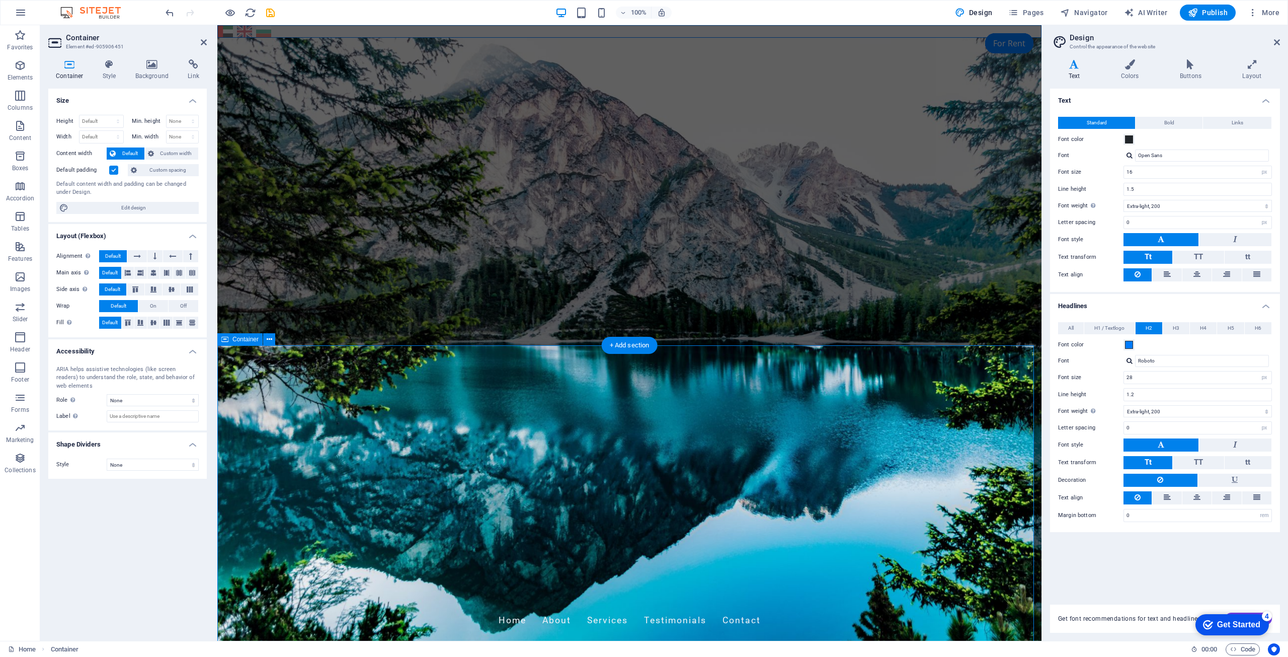
click at [1123, 82] on div "Text Colors Buttons Layout Text Standard Bold Links Font color Font Open Sans F…" at bounding box center [1165, 345] width 230 height 573
click at [1129, 61] on icon at bounding box center [1129, 64] width 55 height 10
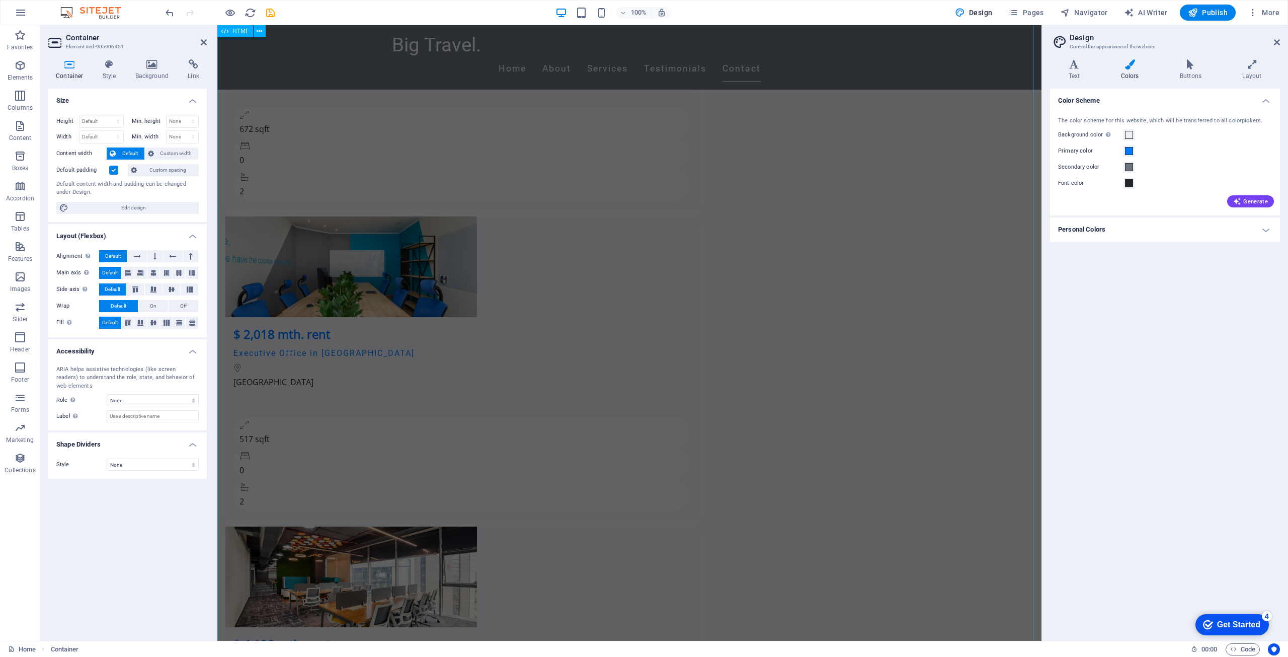
scroll to position [4578, 0]
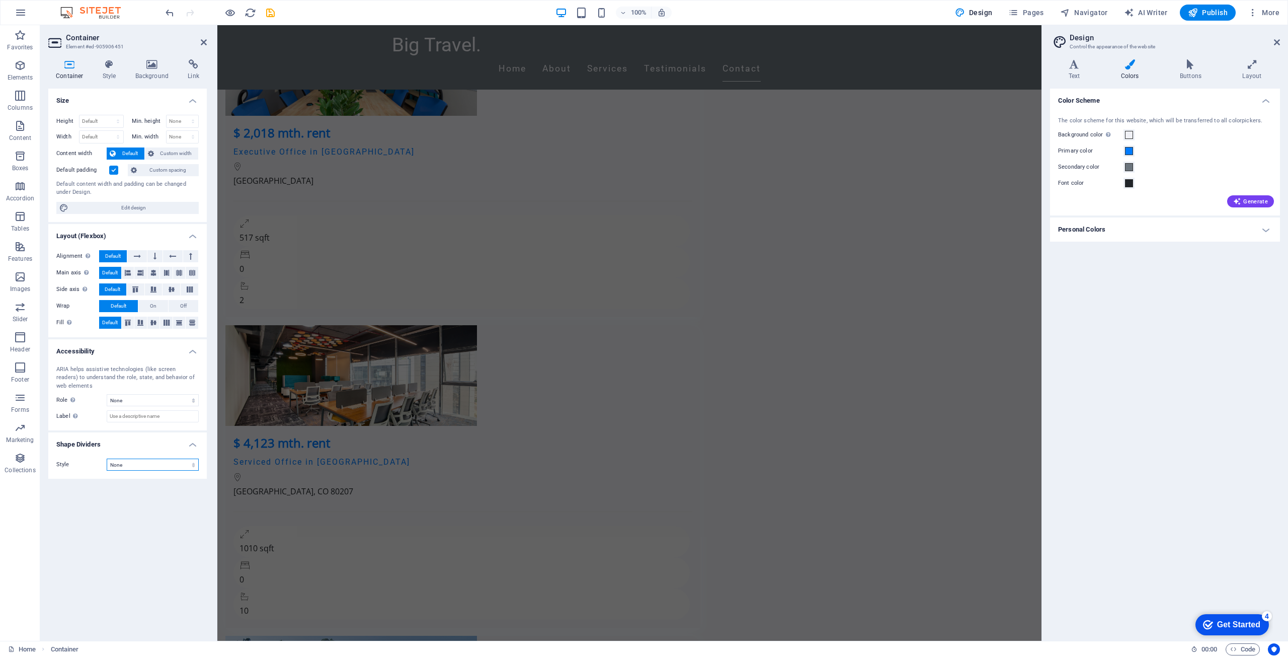
click at [139, 466] on select "None Triangle Square Diagonal Polygon 1 Polygon 2 Zigzag Multiple Zigzags Waves…" at bounding box center [153, 464] width 92 height 12
click at [107, 458] on select "None Triangle Square Diagonal Polygon 1 Polygon 2 Zigzag Multiple Zigzags Waves…" at bounding box center [153, 464] width 92 height 12
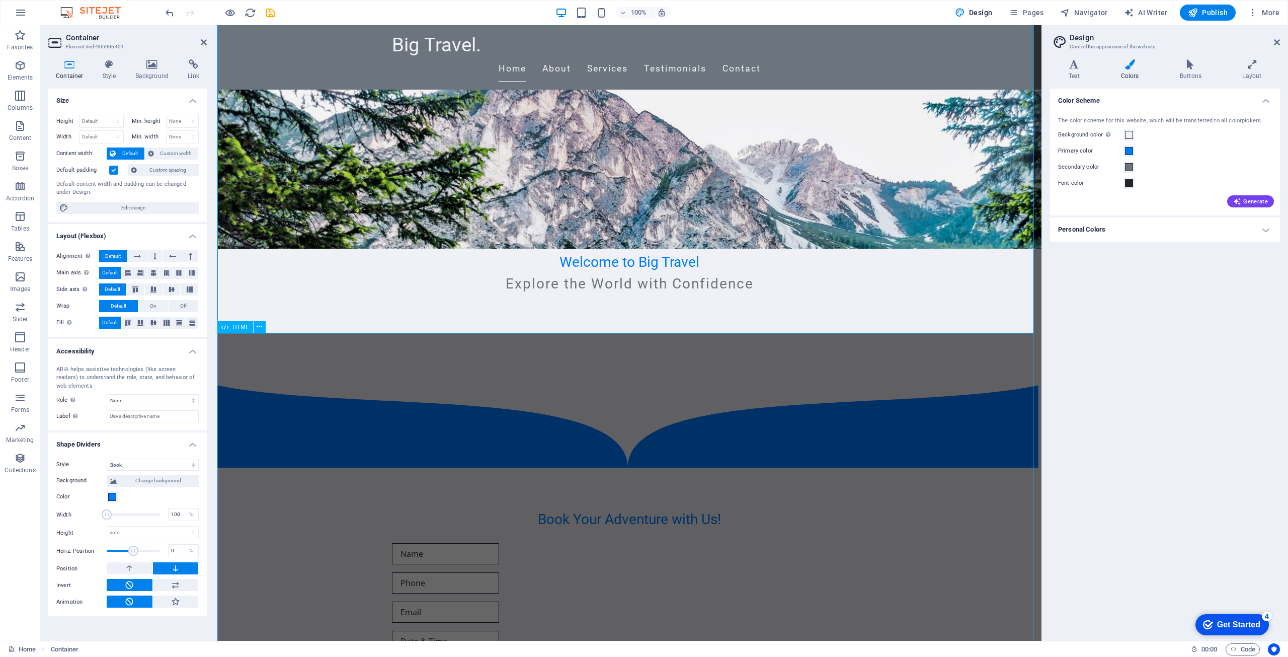
scroll to position [344, 0]
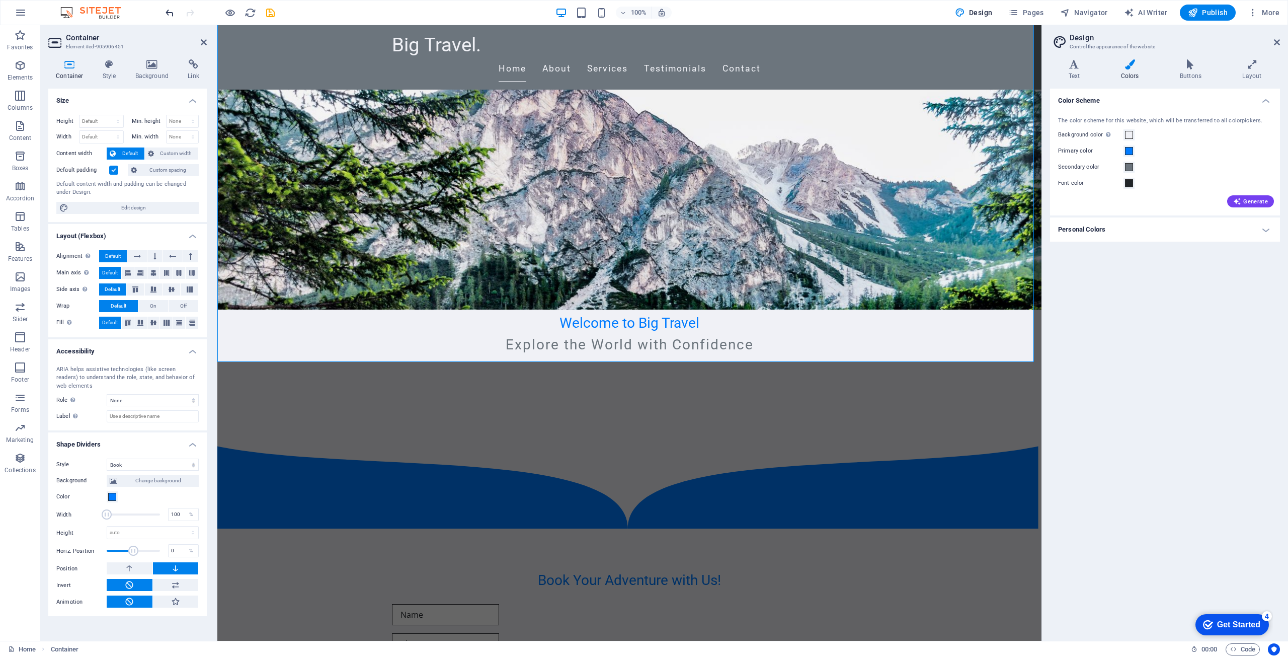
click at [167, 12] on icon "undo" at bounding box center [170, 13] width 12 height 12
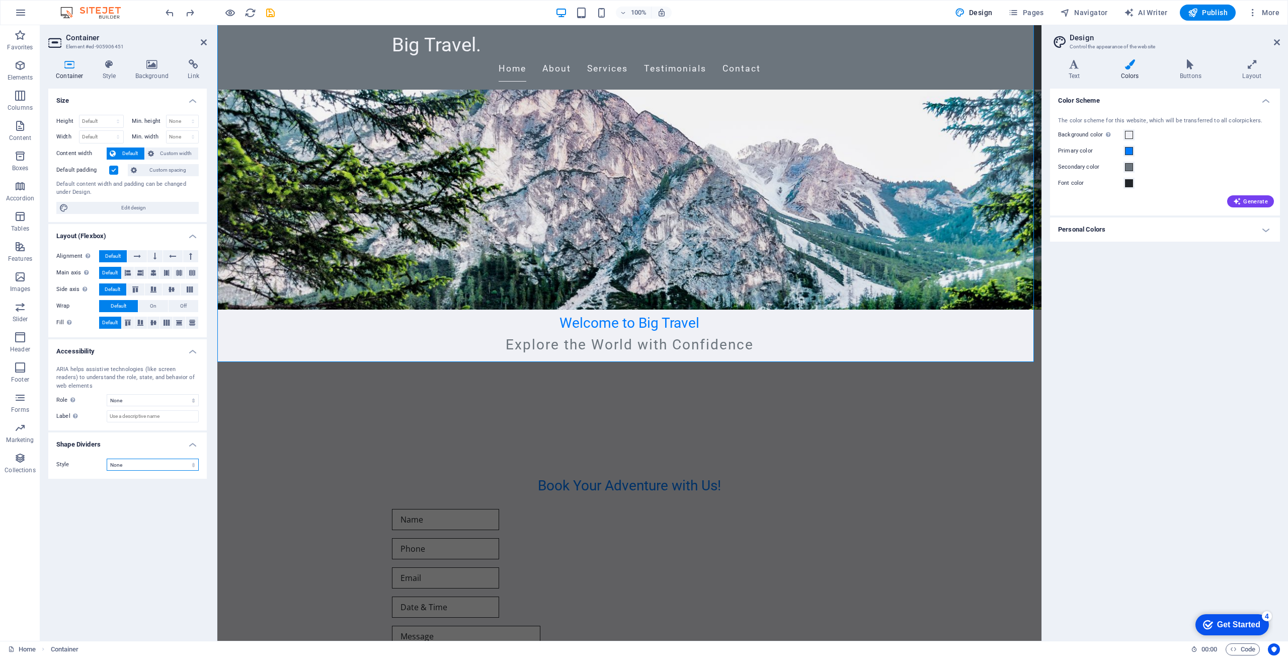
click at [159, 464] on select "None Triangle Square Diagonal Polygon 1 Polygon 2 Zigzag Multiple Zigzags Waves…" at bounding box center [153, 464] width 92 height 12
click at [107, 458] on select "None Triangle Square Diagonal Polygon 1 Polygon 2 Zigzag Multiple Zigzags Waves…" at bounding box center [153, 464] width 92 height 12
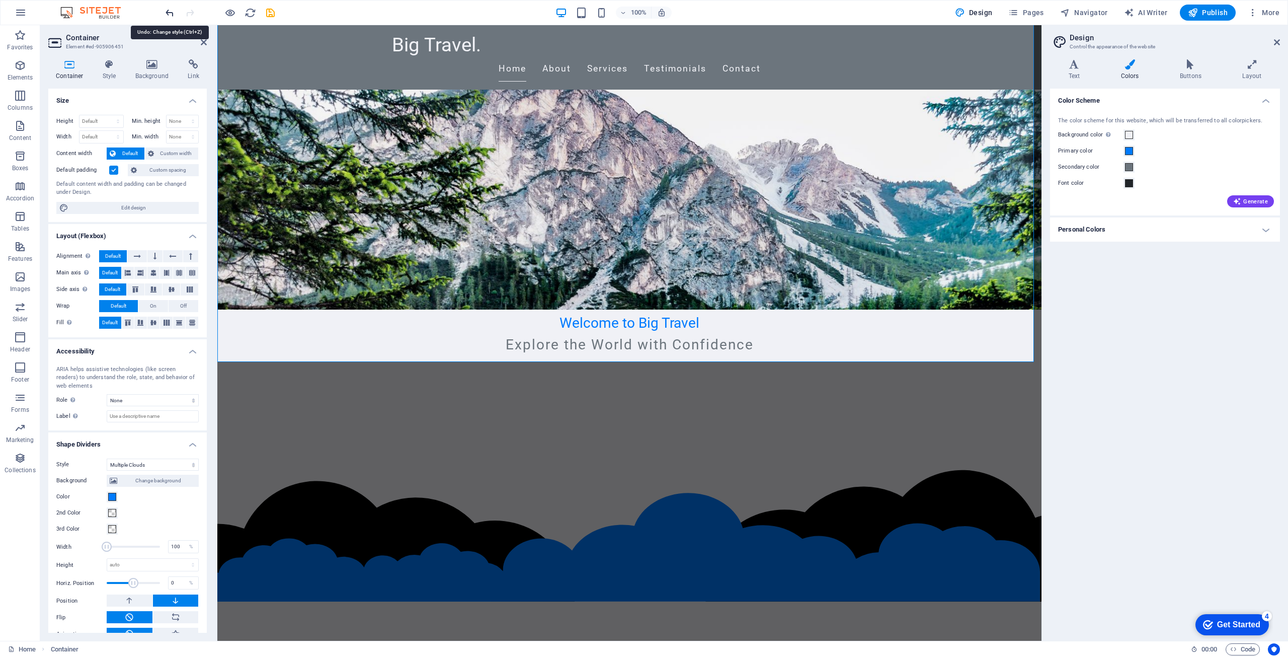
click at [170, 13] on icon "undo" at bounding box center [170, 13] width 12 height 12
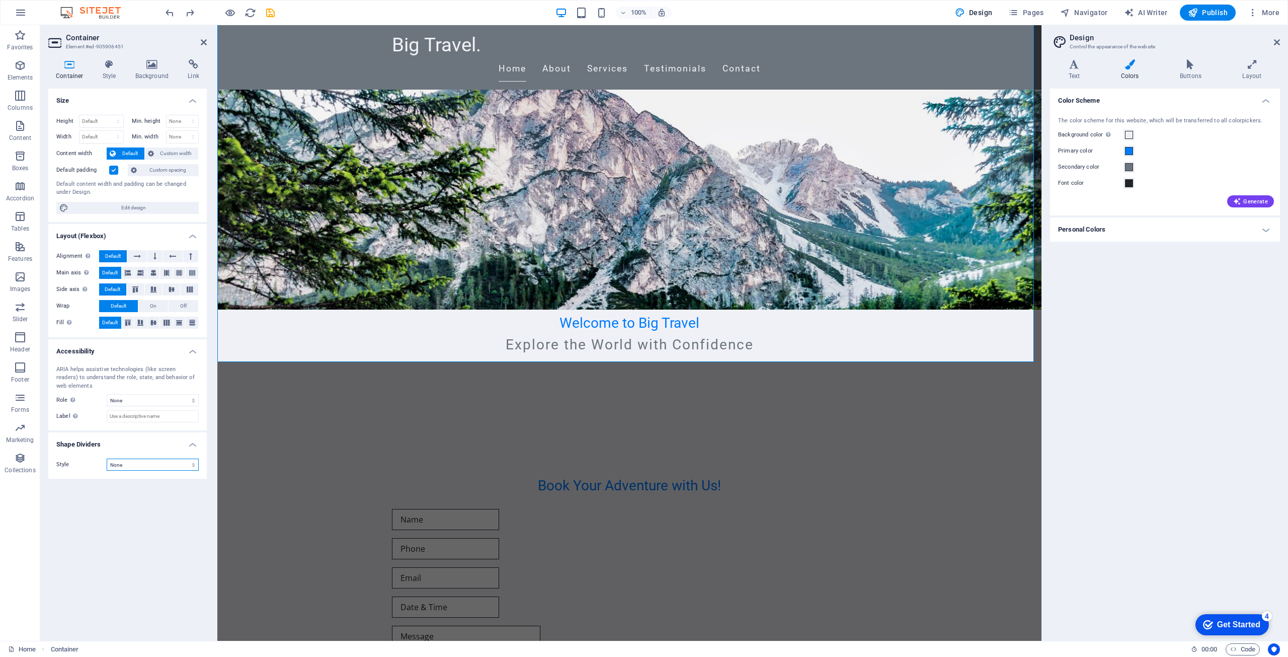
click at [173, 469] on select "None Triangle Square Diagonal Polygon 1 Polygon 2 Zigzag Multiple Zigzags Waves…" at bounding box center [153, 464] width 92 height 12
click at [107, 458] on select "None Triangle Square Diagonal Polygon 1 Polygon 2 Zigzag Multiple Zigzags Waves…" at bounding box center [153, 464] width 92 height 12
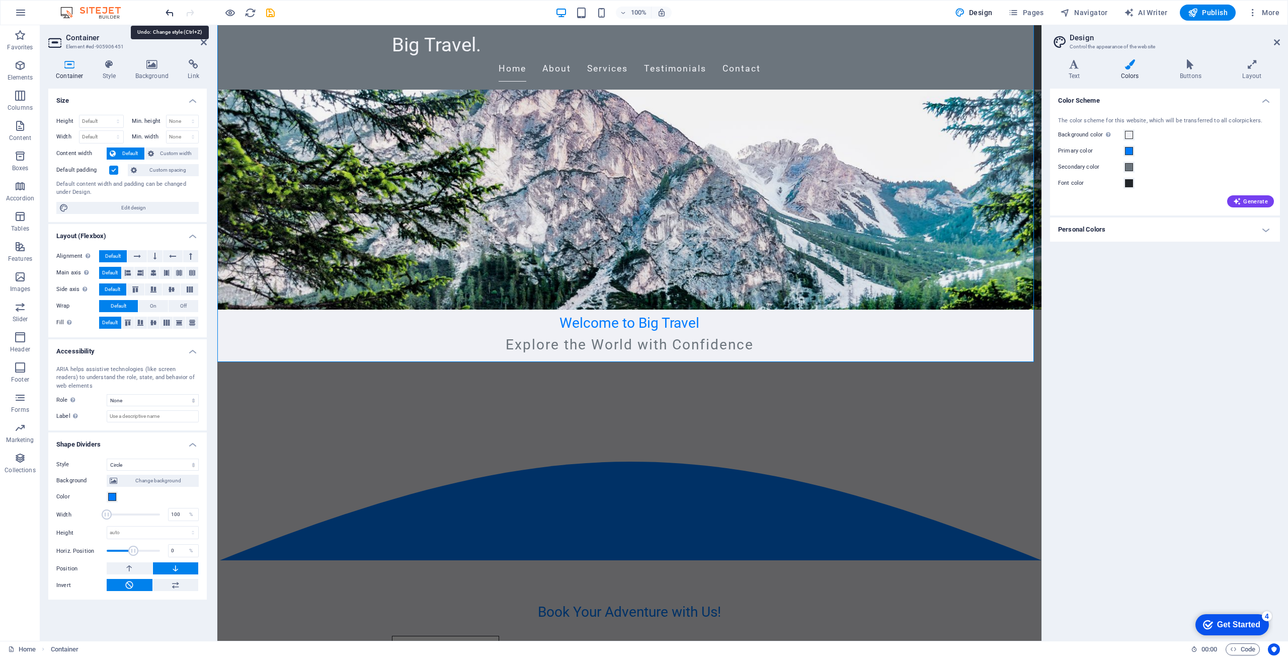
click at [167, 11] on icon "undo" at bounding box center [170, 13] width 12 height 12
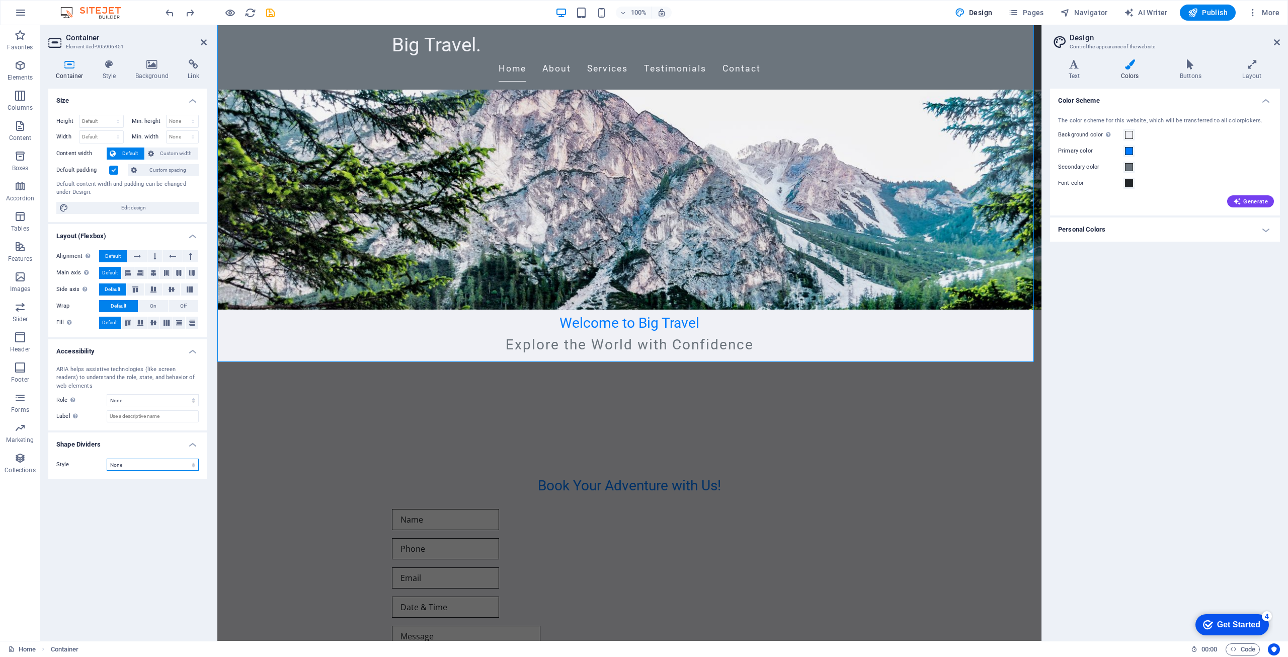
click at [145, 470] on select "None Triangle Square Diagonal Polygon 1 Polygon 2 Zigzag Multiple Zigzags Waves…" at bounding box center [153, 464] width 92 height 12
click at [107, 458] on select "None Triangle Square Diagonal Polygon 1 Polygon 2 Zigzag Multiple Zigzags Waves…" at bounding box center [153, 464] width 92 height 12
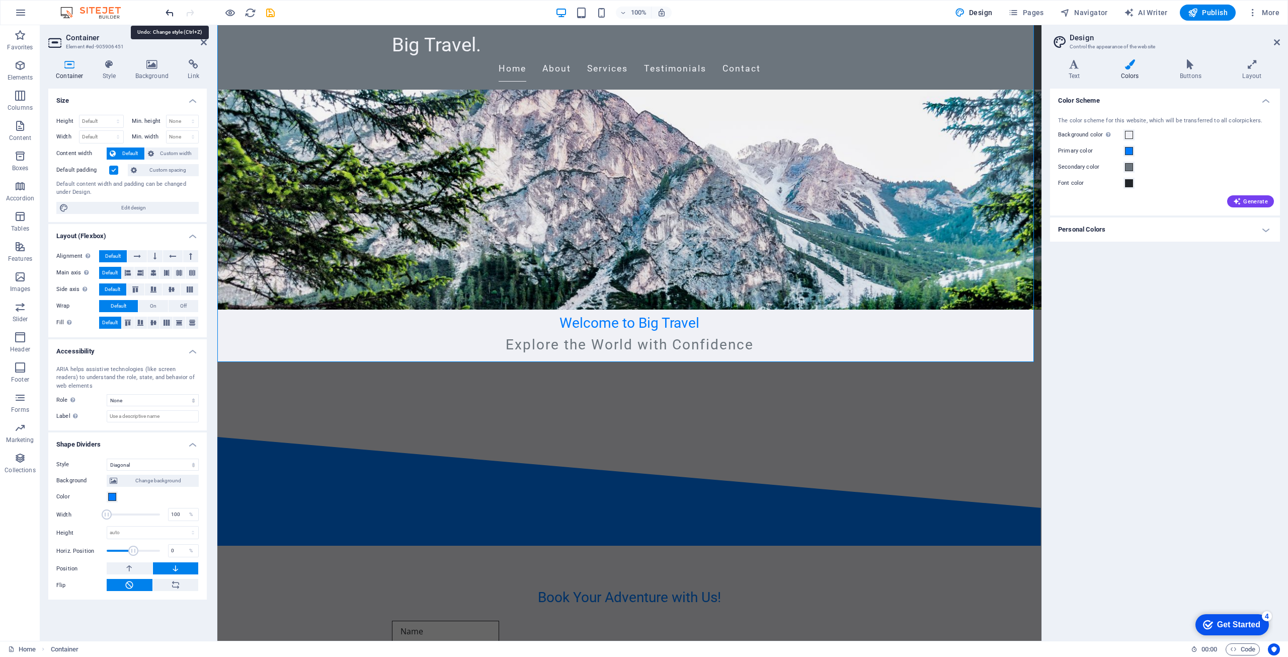
click at [170, 12] on icon "undo" at bounding box center [170, 13] width 12 height 12
select select "none"
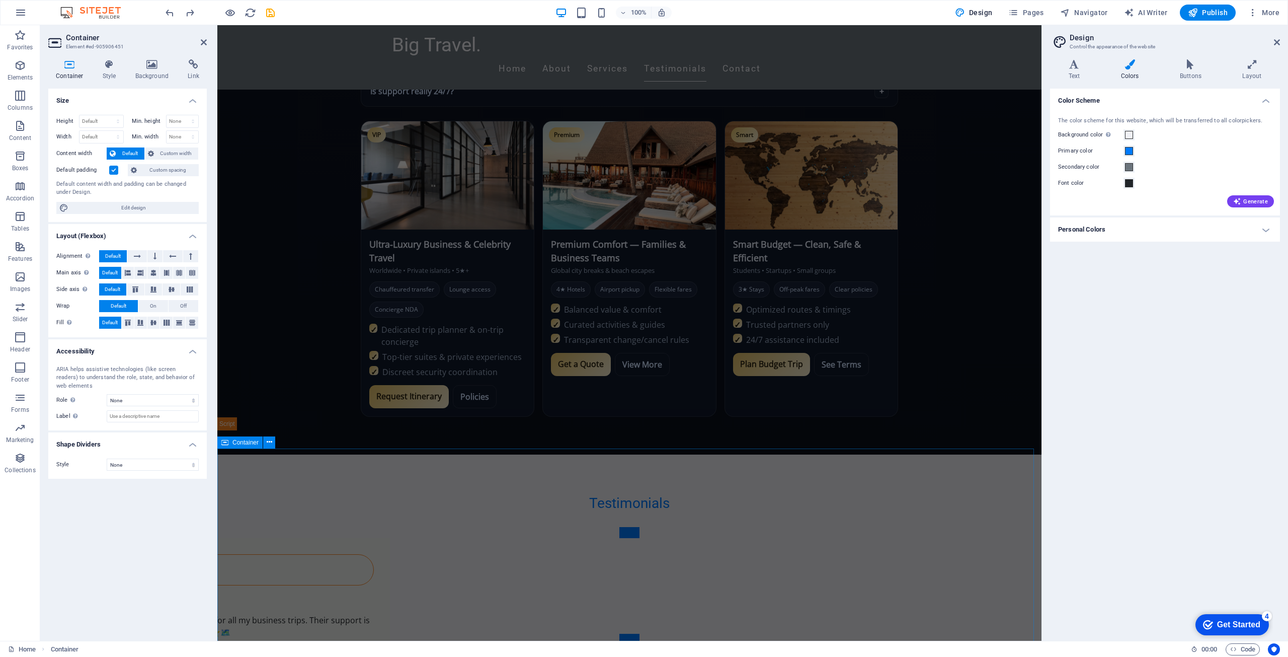
scroll to position [1350, 0]
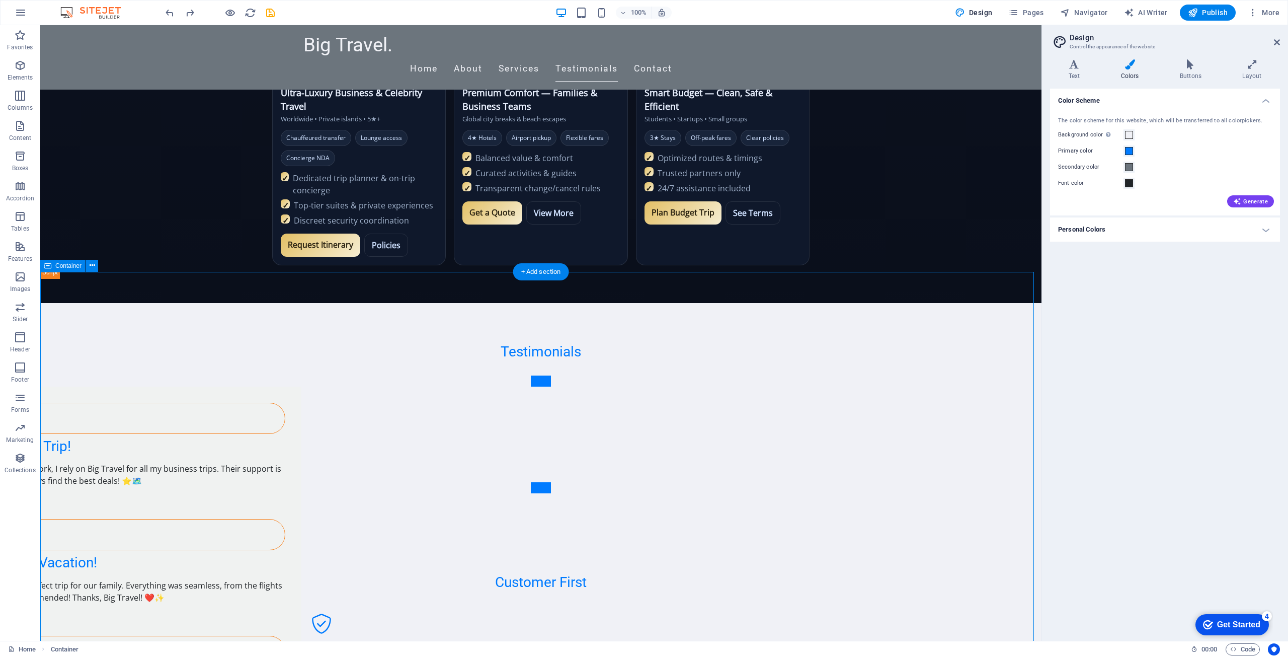
scroll to position [1501, 0]
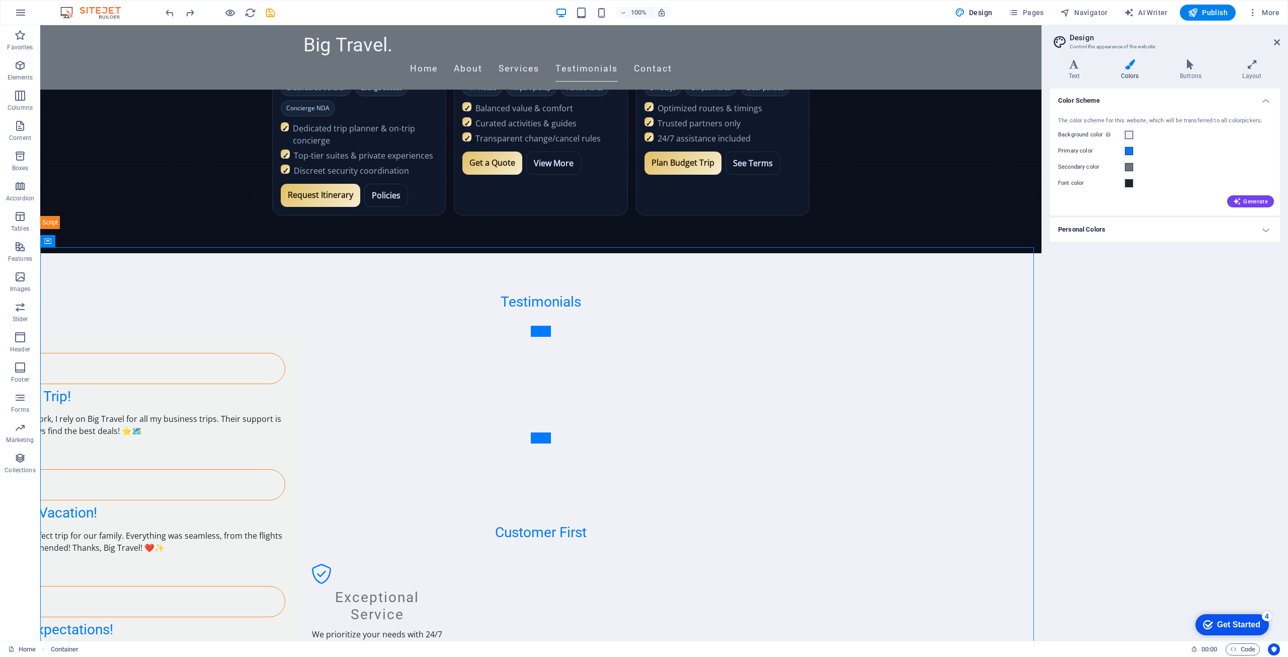
click at [1248, 226] on h4 "Personal Colors" at bounding box center [1165, 229] width 230 height 24
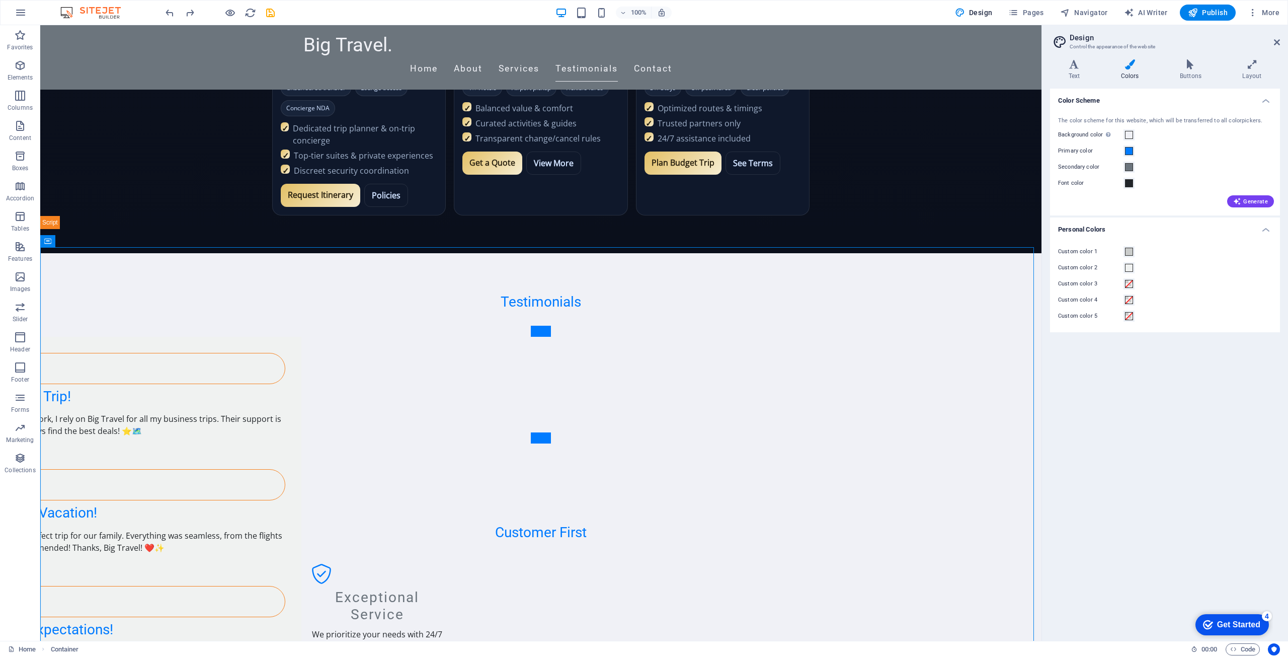
click at [1122, 250] on label "Custom color 1" at bounding box center [1090, 252] width 65 height 12
click at [1123, 250] on button "Custom color 1" at bounding box center [1128, 251] width 11 height 11
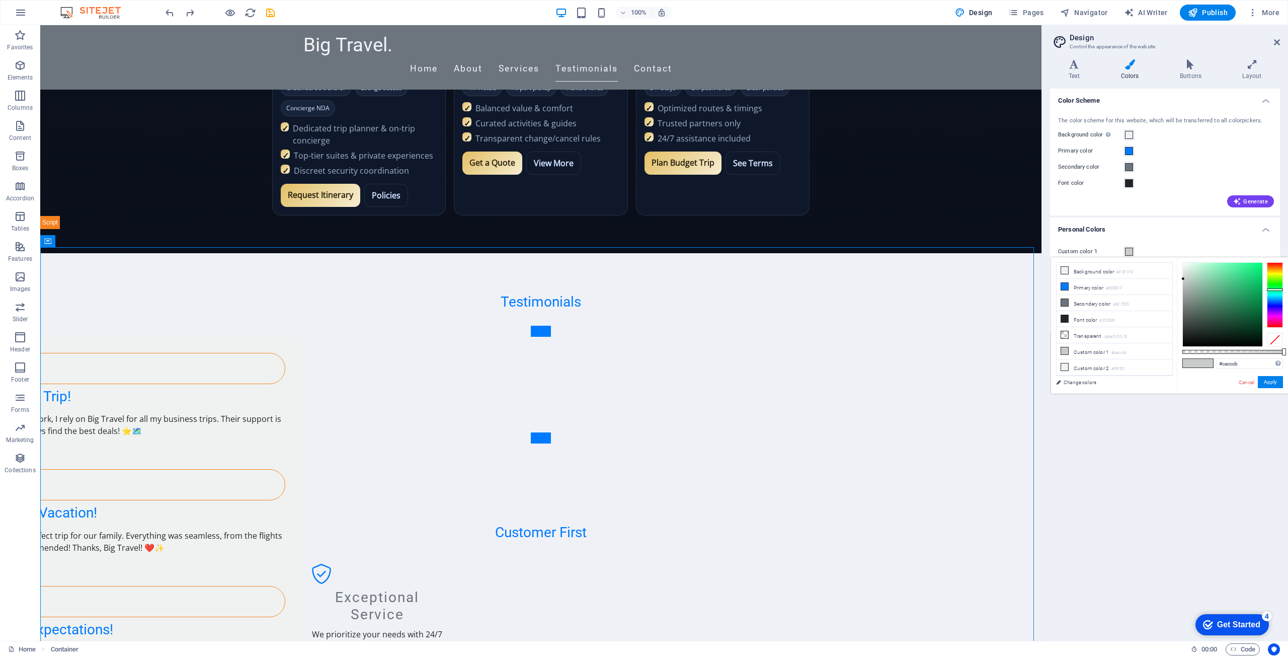
type input "#27ce7b"
click at [1247, 278] on div at bounding box center [1222, 305] width 79 height 84
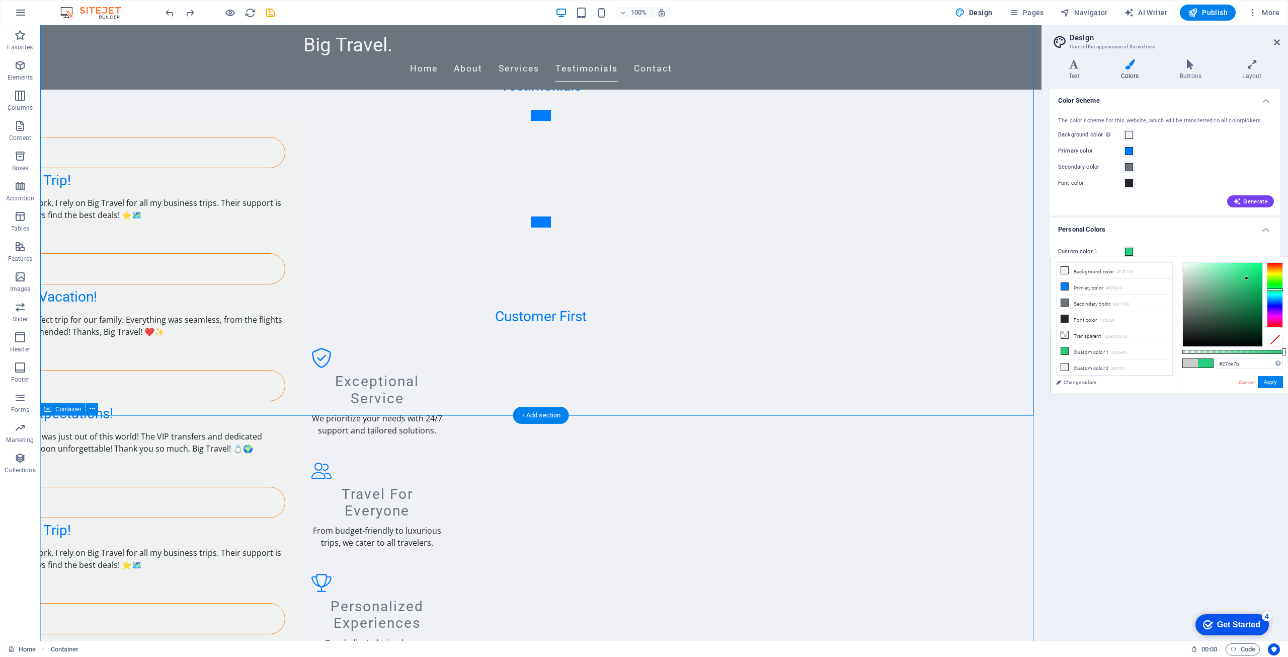
scroll to position [1752, 0]
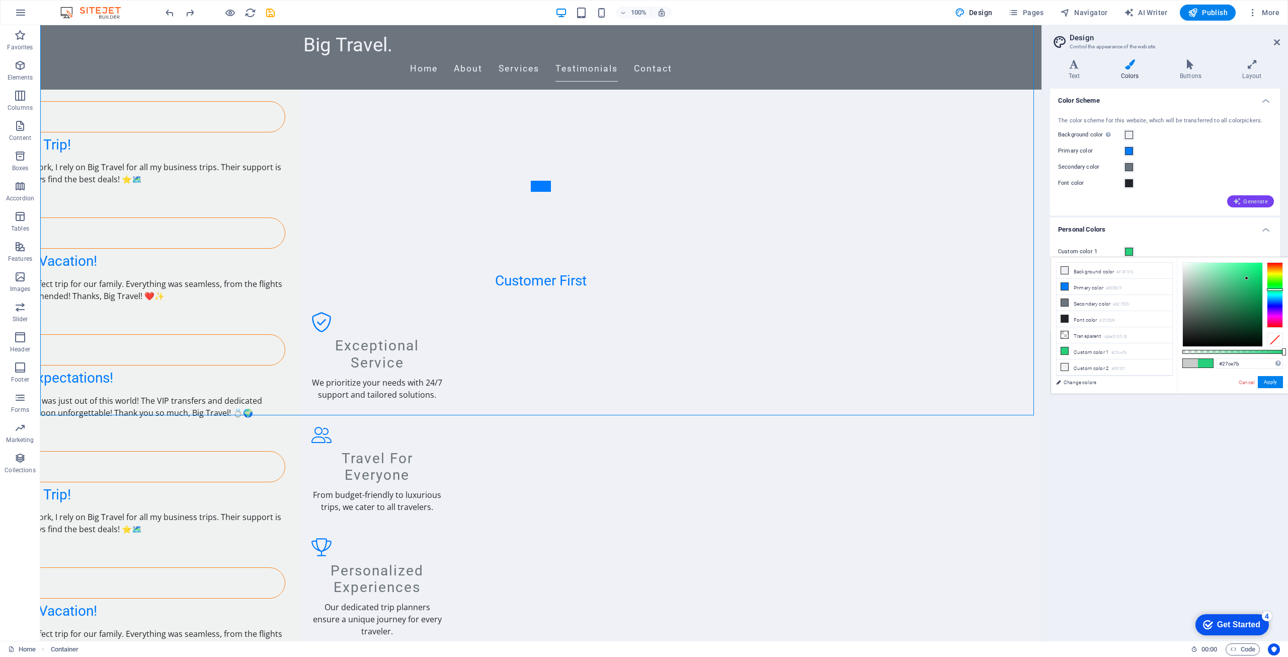
click at [1262, 195] on button "Generate" at bounding box center [1250, 201] width 47 height 12
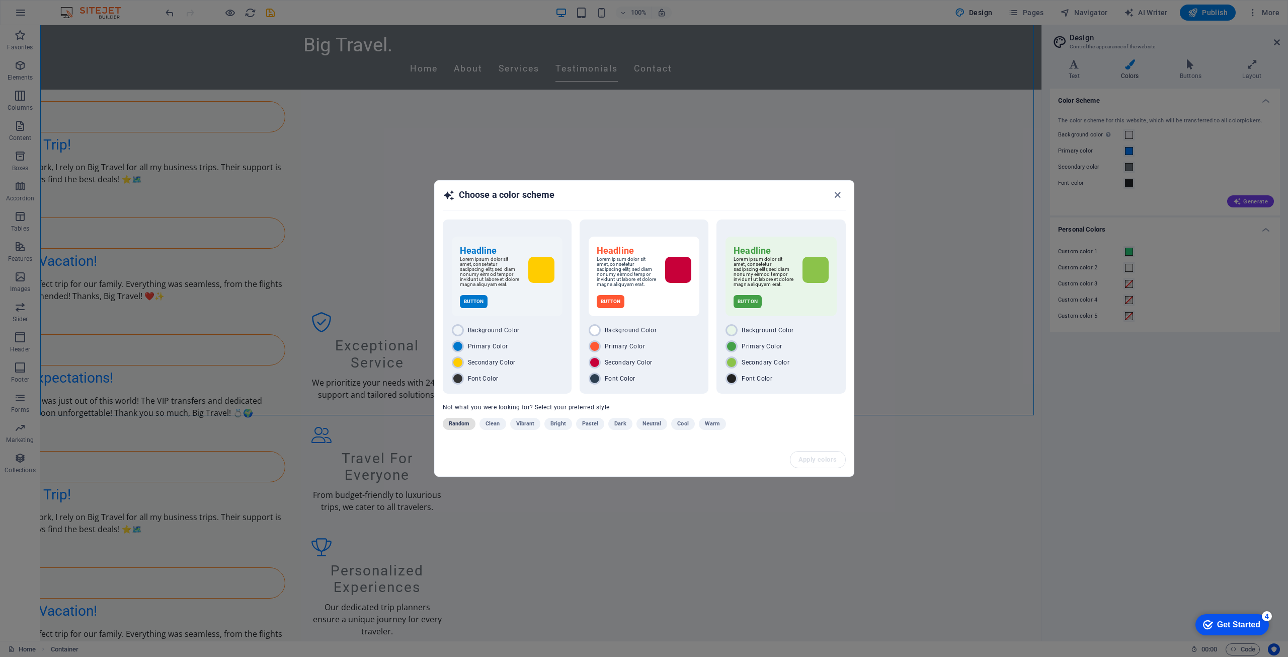
click at [459, 426] on span "Random" at bounding box center [459, 424] width 21 height 12
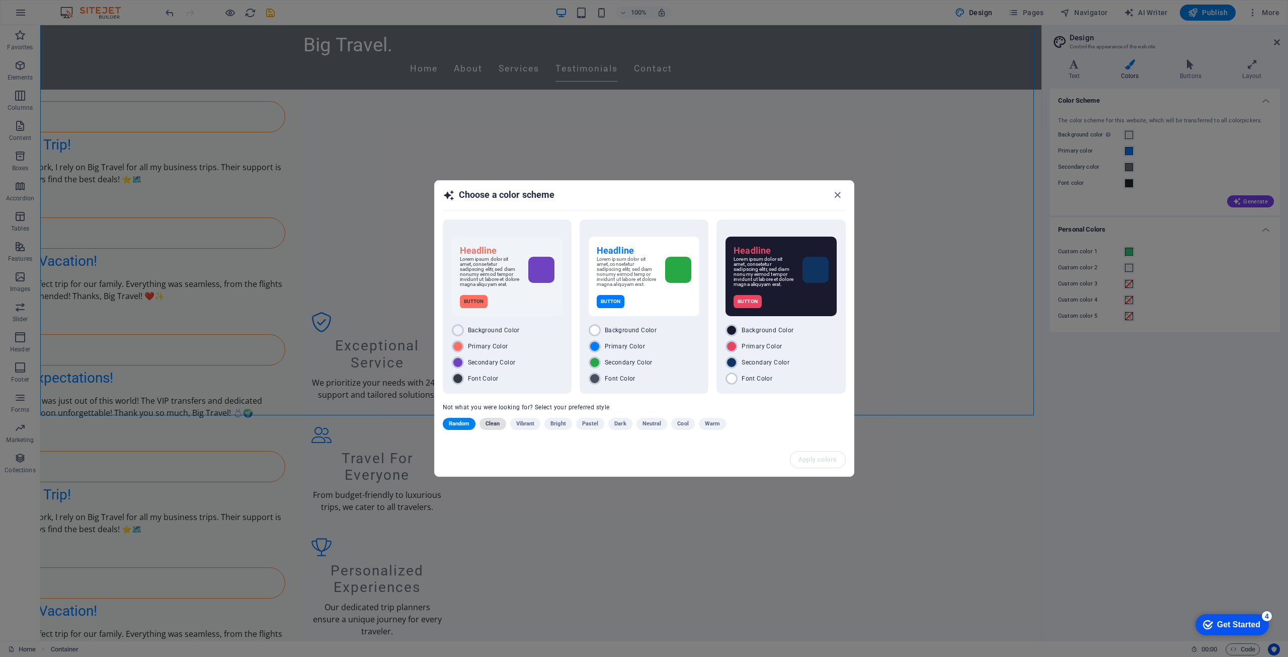
click at [488, 423] on span "Clean" at bounding box center [493, 424] width 14 height 12
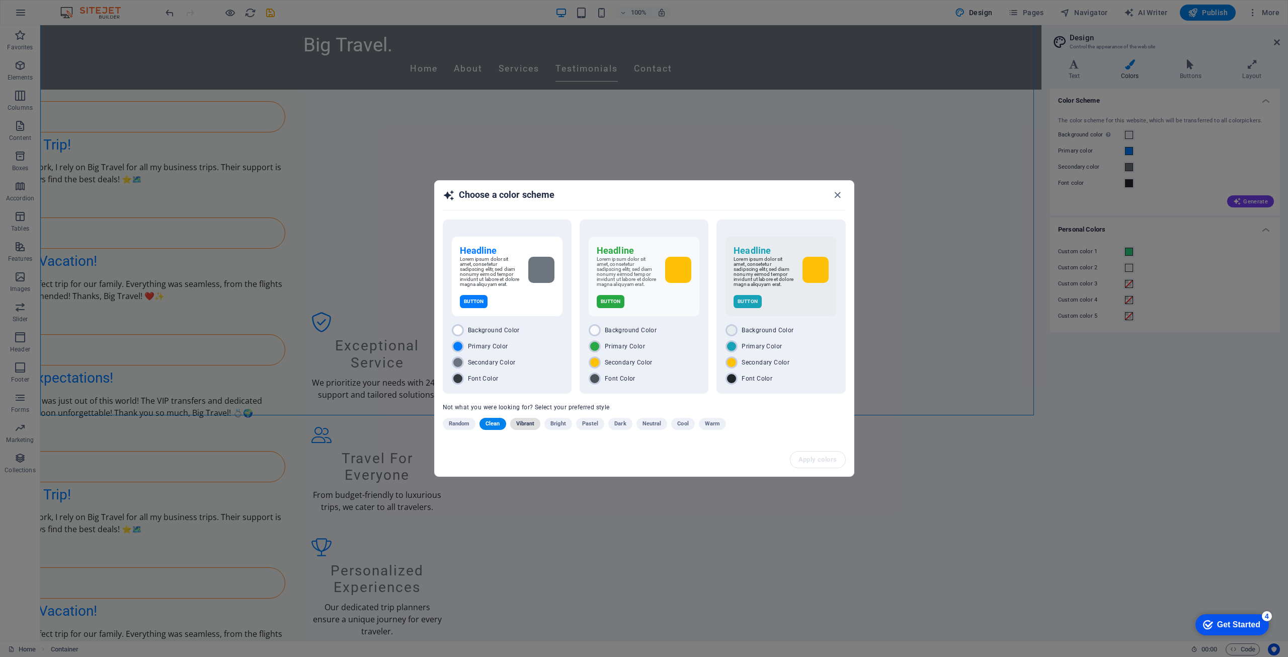
click at [531, 423] on span "Vibrant" at bounding box center [525, 424] width 19 height 12
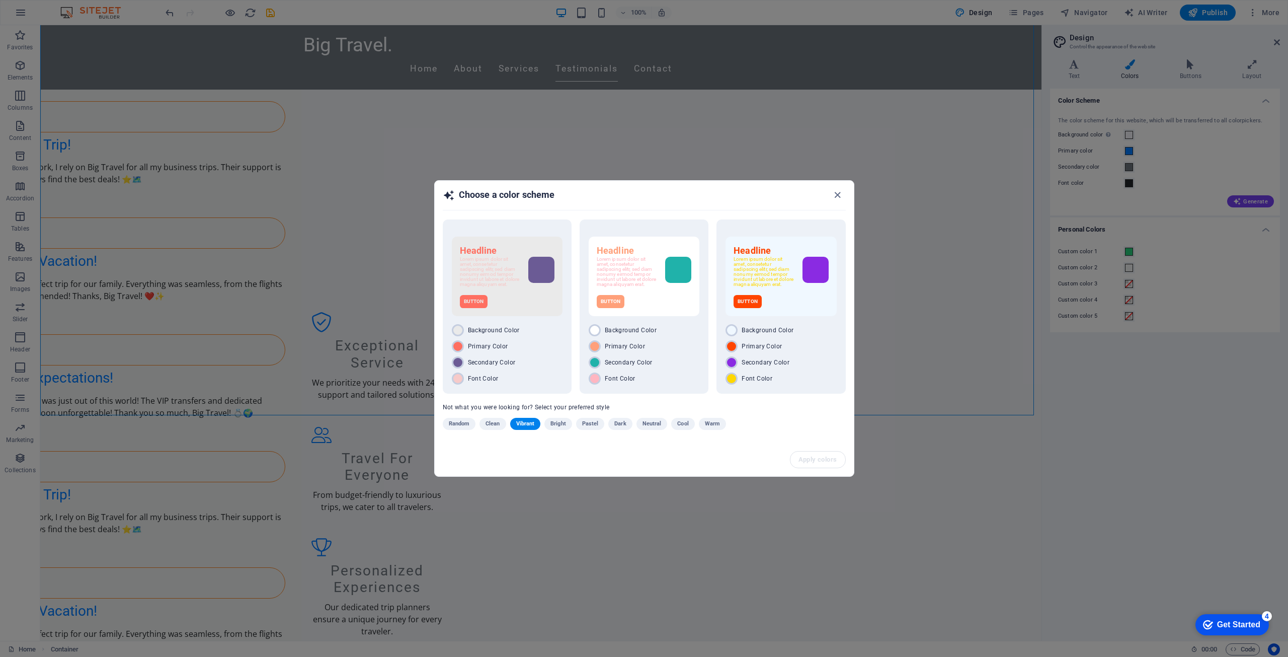
click at [559, 420] on span "Bright" at bounding box center [558, 424] width 16 height 12
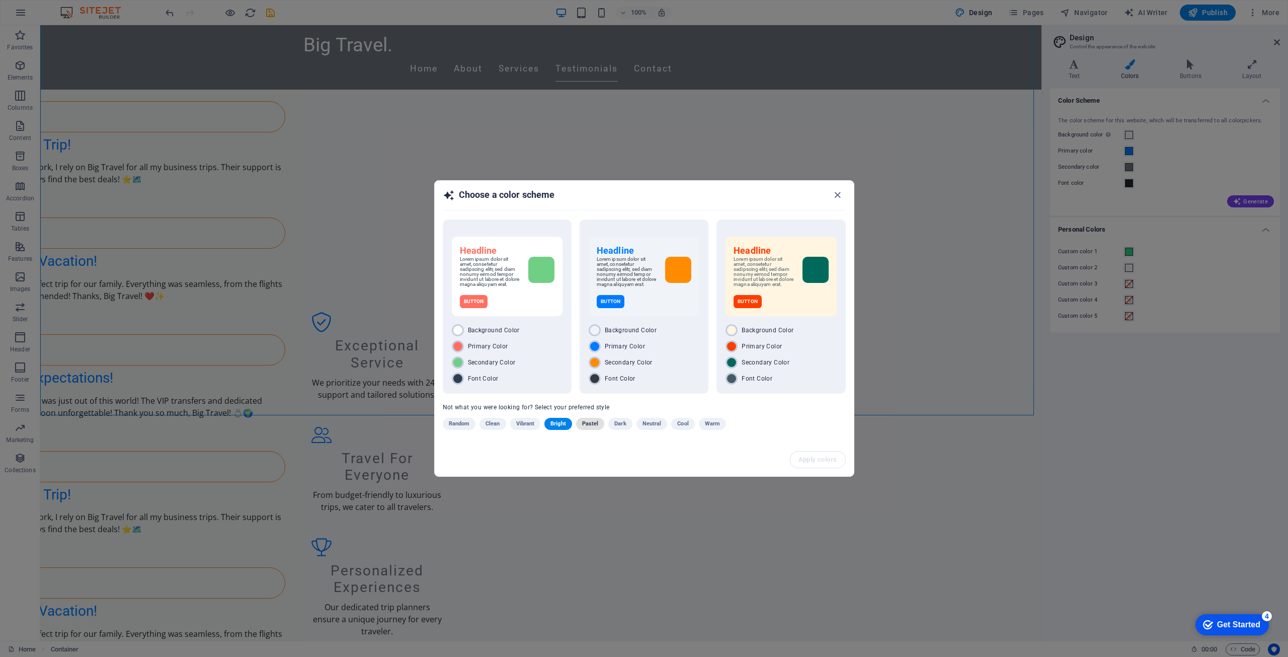
click at [593, 429] on span "Pastel" at bounding box center [590, 424] width 17 height 12
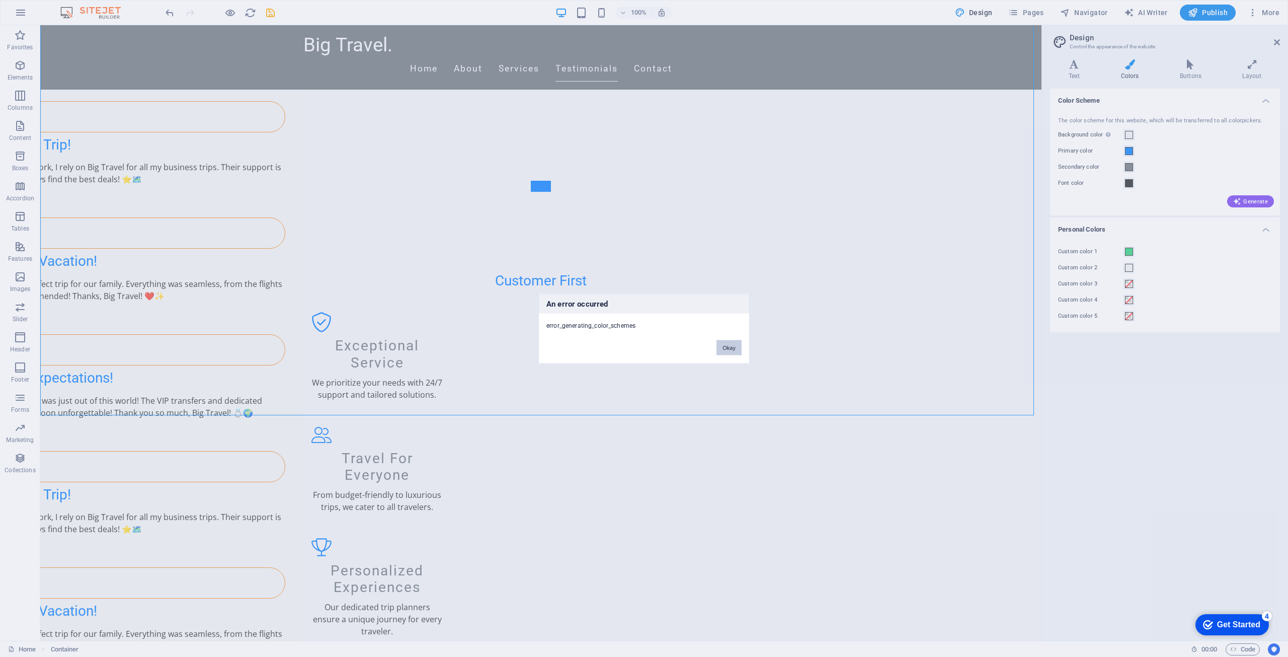
drag, startPoint x: 730, startPoint y: 341, endPoint x: 720, endPoint y: 347, distance: 11.0
click at [730, 341] on button "Okay" at bounding box center [728, 347] width 25 height 15
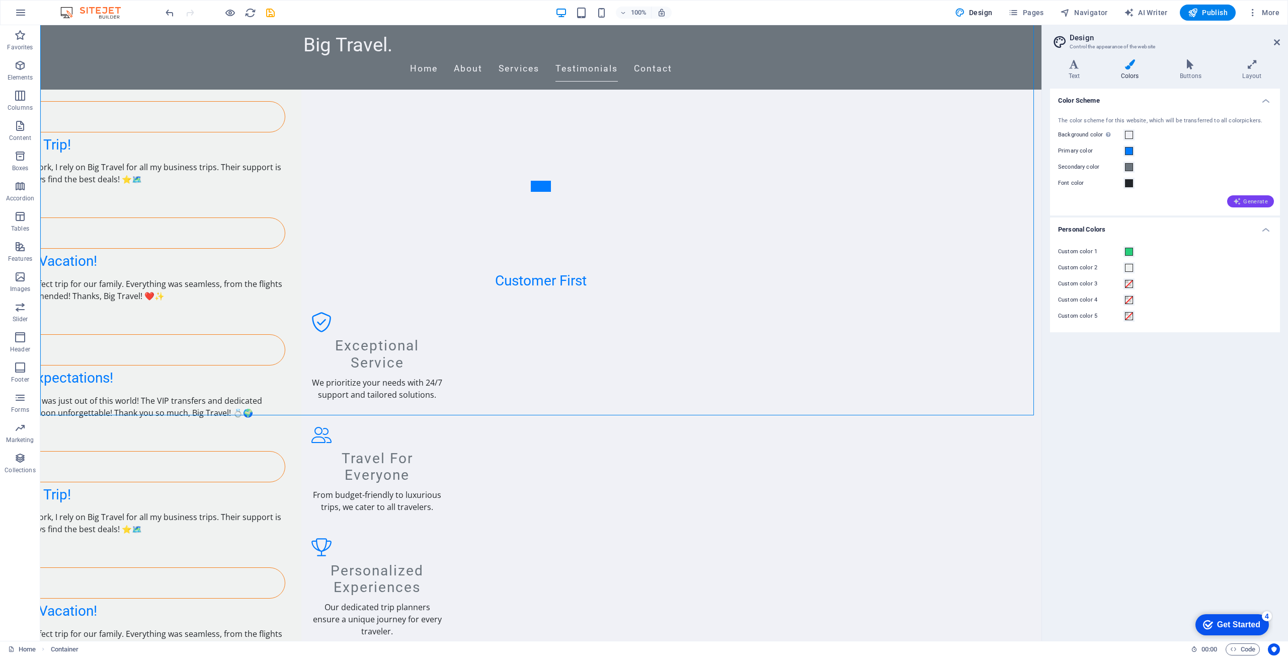
click at [1256, 204] on span "Generate" at bounding box center [1250, 201] width 35 height 8
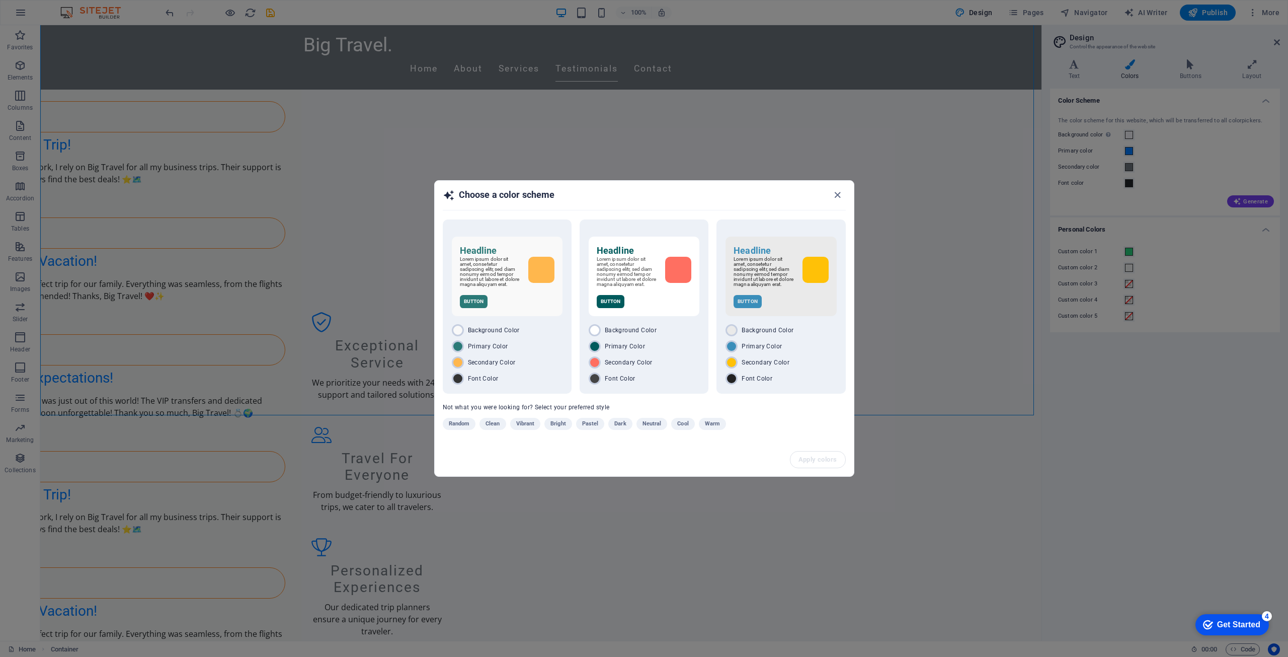
click at [848, 571] on div "Choose a color scheme Headline Lorem ipsum dolor sit amet, consetetur sadipscin…" at bounding box center [644, 328] width 1288 height 657
click at [620, 425] on span "Dark" at bounding box center [620, 424] width 12 height 12
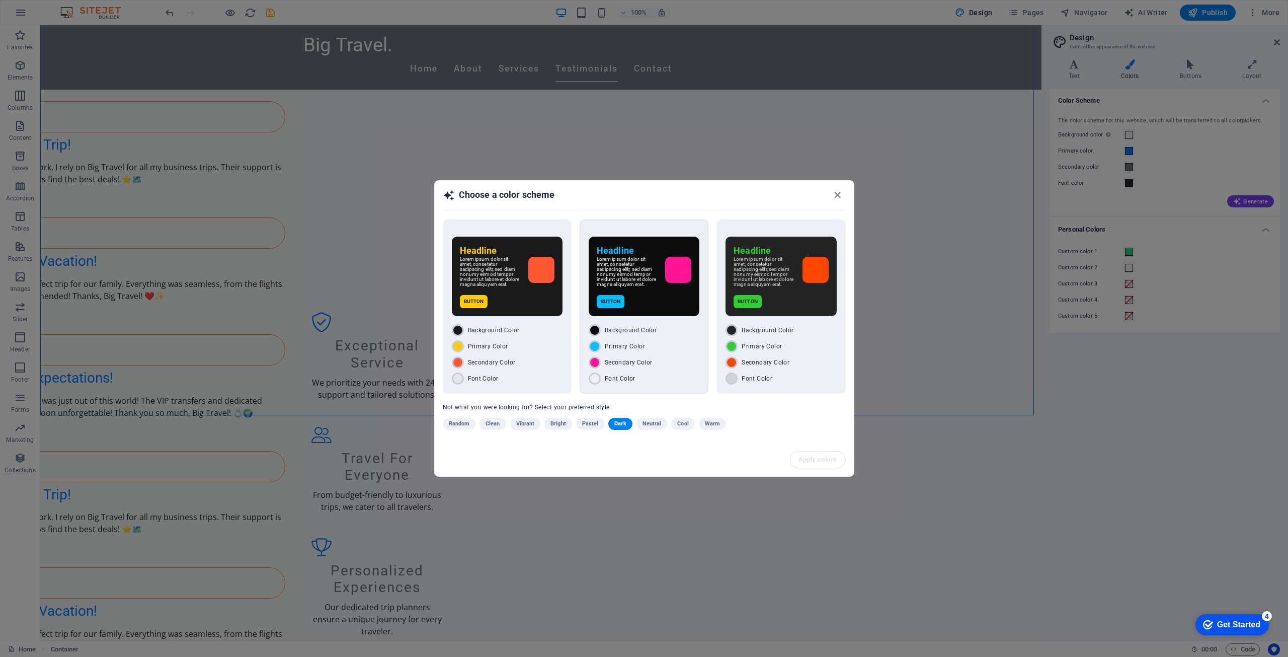
click at [645, 297] on div "Button" at bounding box center [644, 301] width 95 height 13
click at [800, 456] on button "Apply colors" at bounding box center [818, 459] width 55 height 16
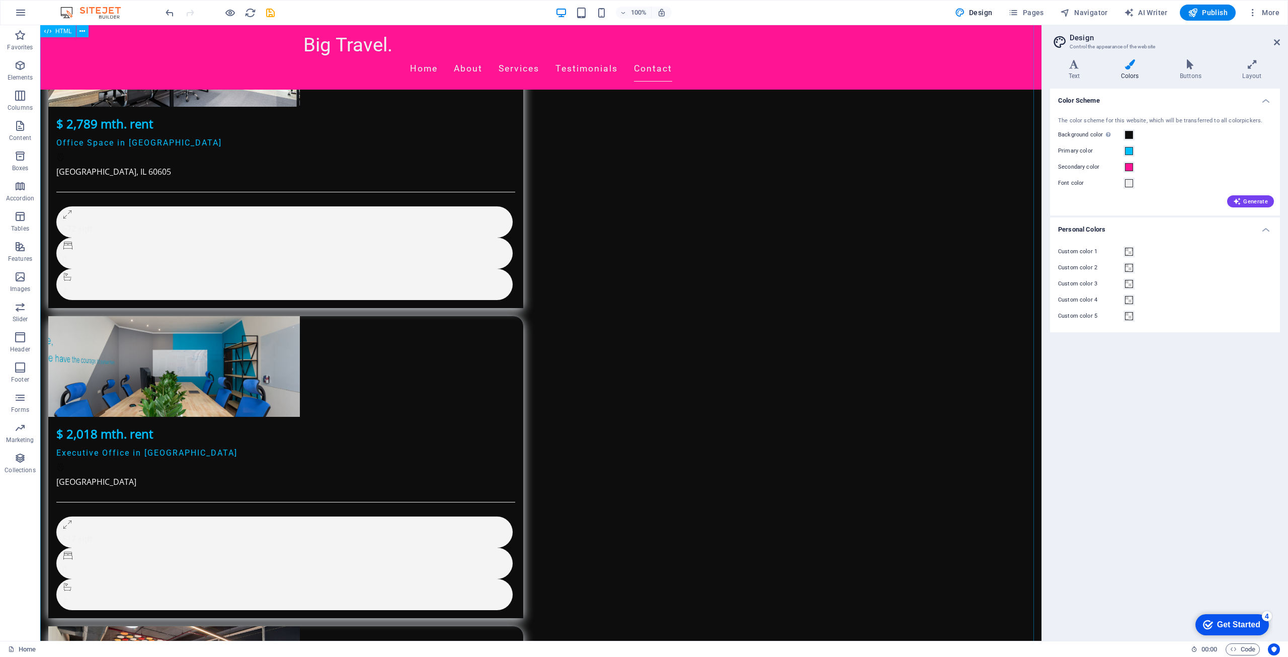
scroll to position [4528, 0]
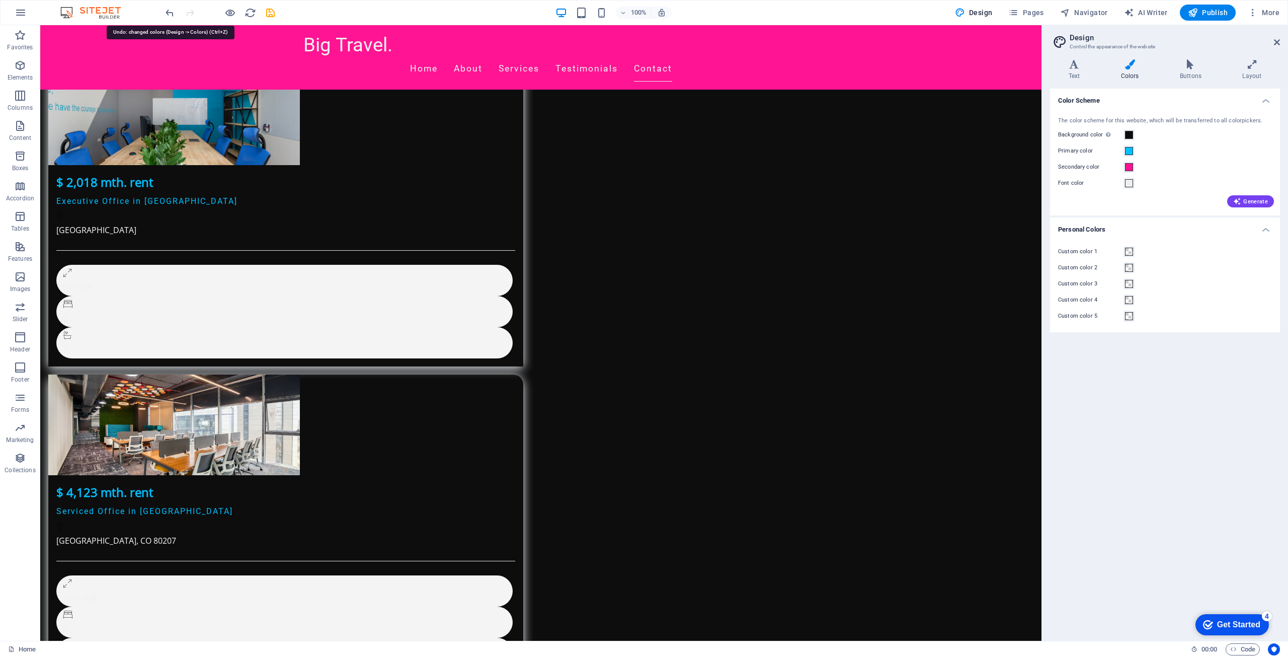
drag, startPoint x: 171, startPoint y: 13, endPoint x: 178, endPoint y: 24, distance: 12.7
click at [169, 15] on icon "undo" at bounding box center [170, 13] width 12 height 12
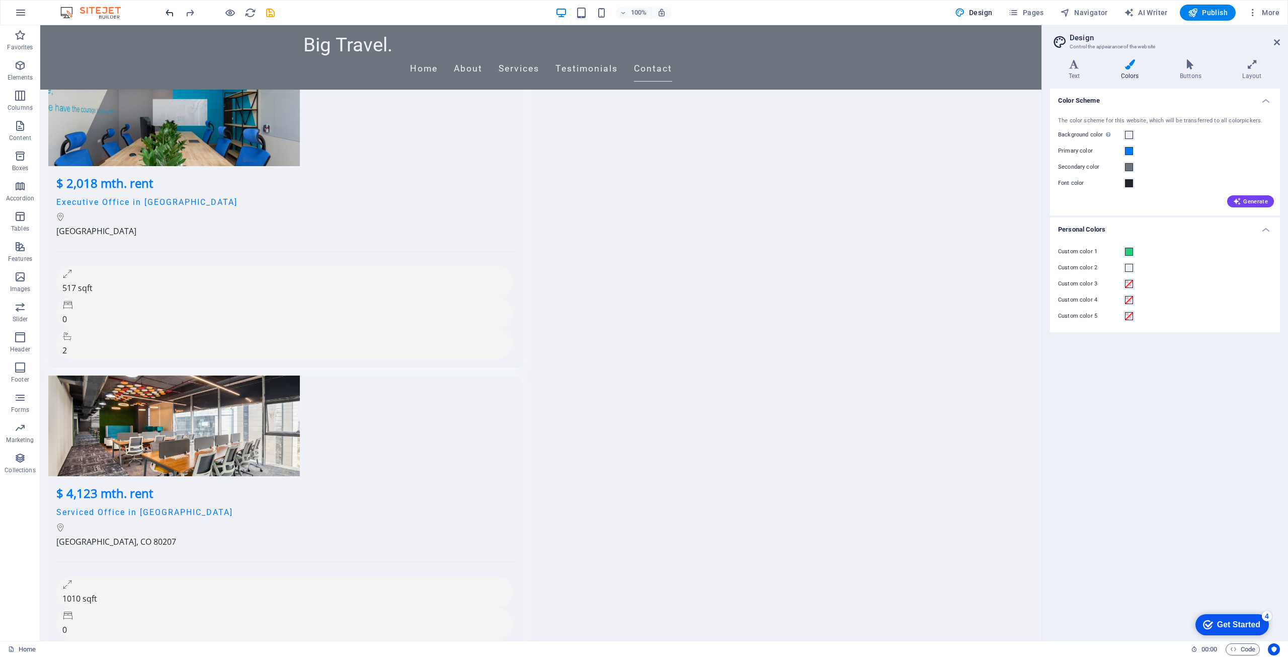
scroll to position [4531, 0]
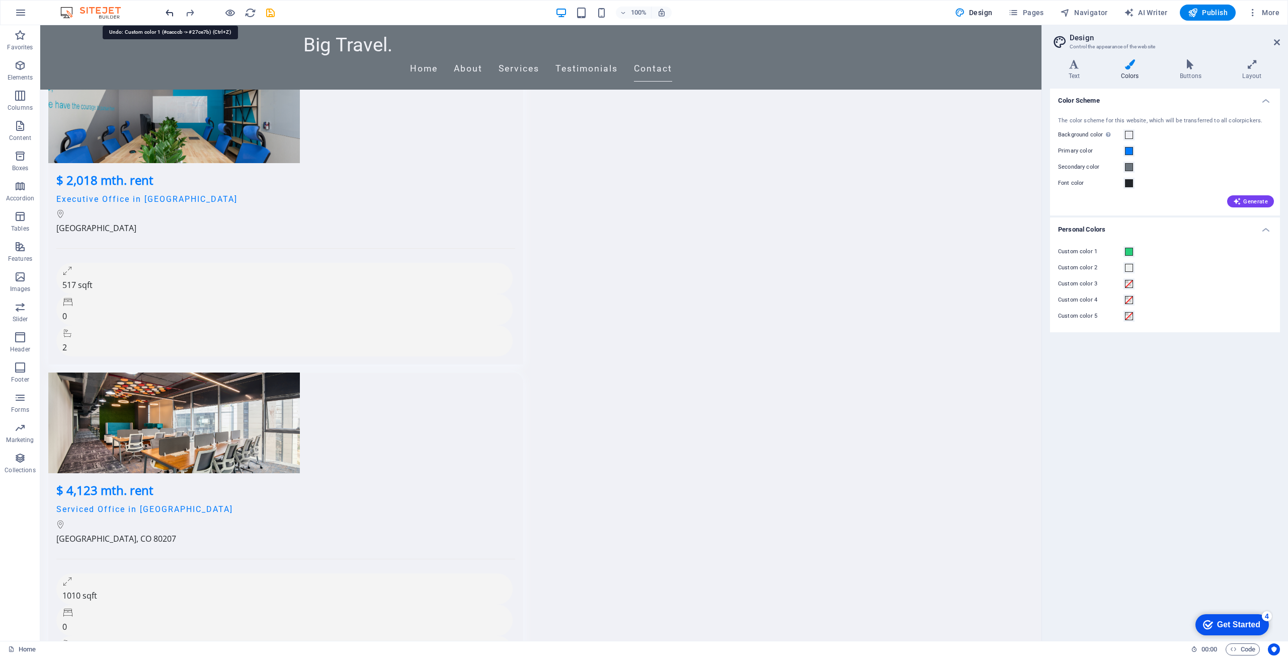
drag, startPoint x: 169, startPoint y: 14, endPoint x: 137, endPoint y: 6, distance: 32.7
click at [169, 14] on icon "undo" at bounding box center [170, 13] width 12 height 12
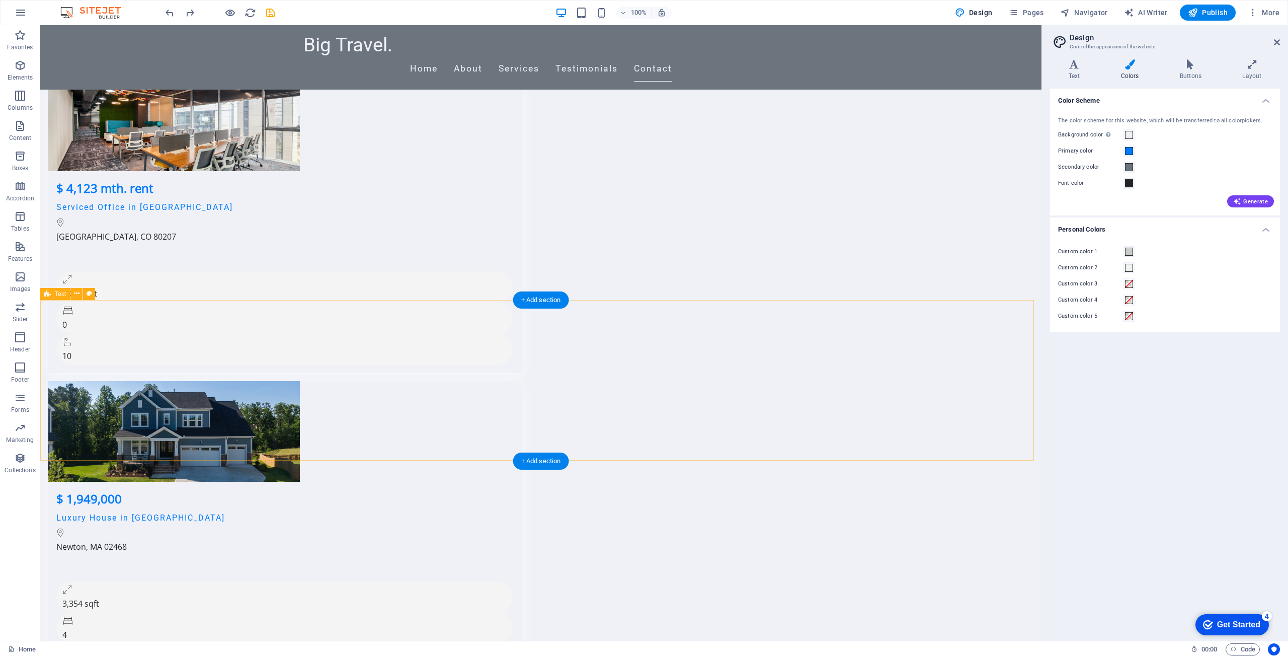
scroll to position [4882, 0]
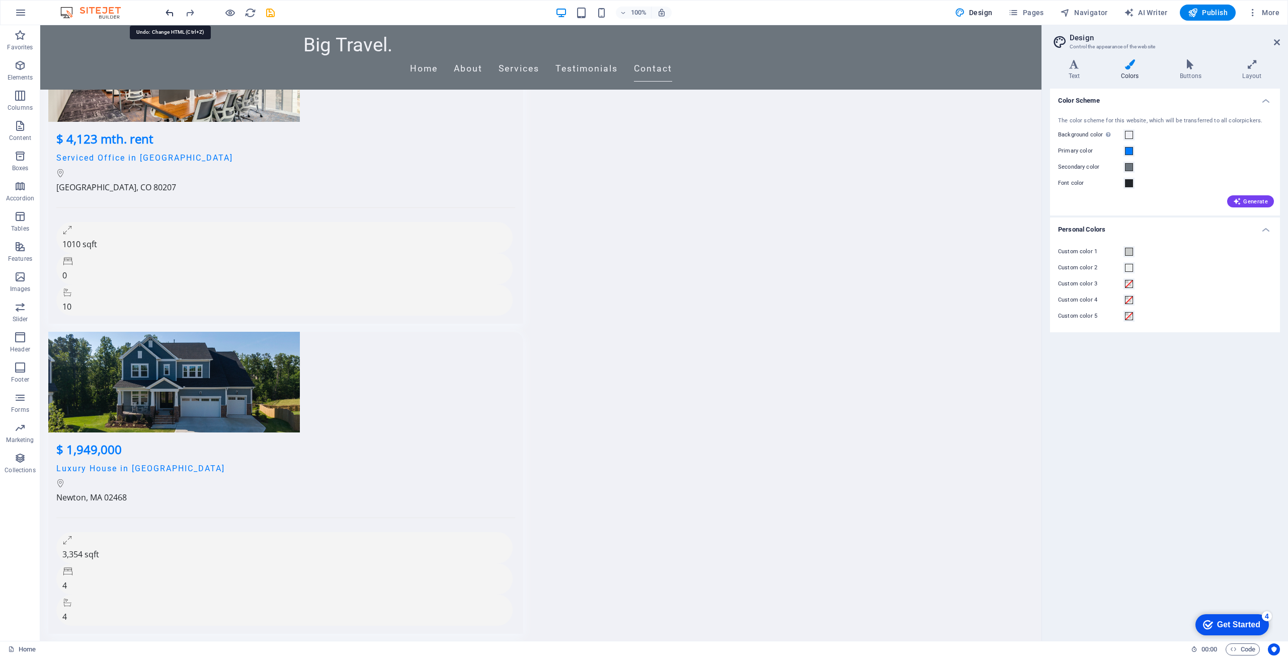
click at [171, 12] on icon "undo" at bounding box center [170, 13] width 12 height 12
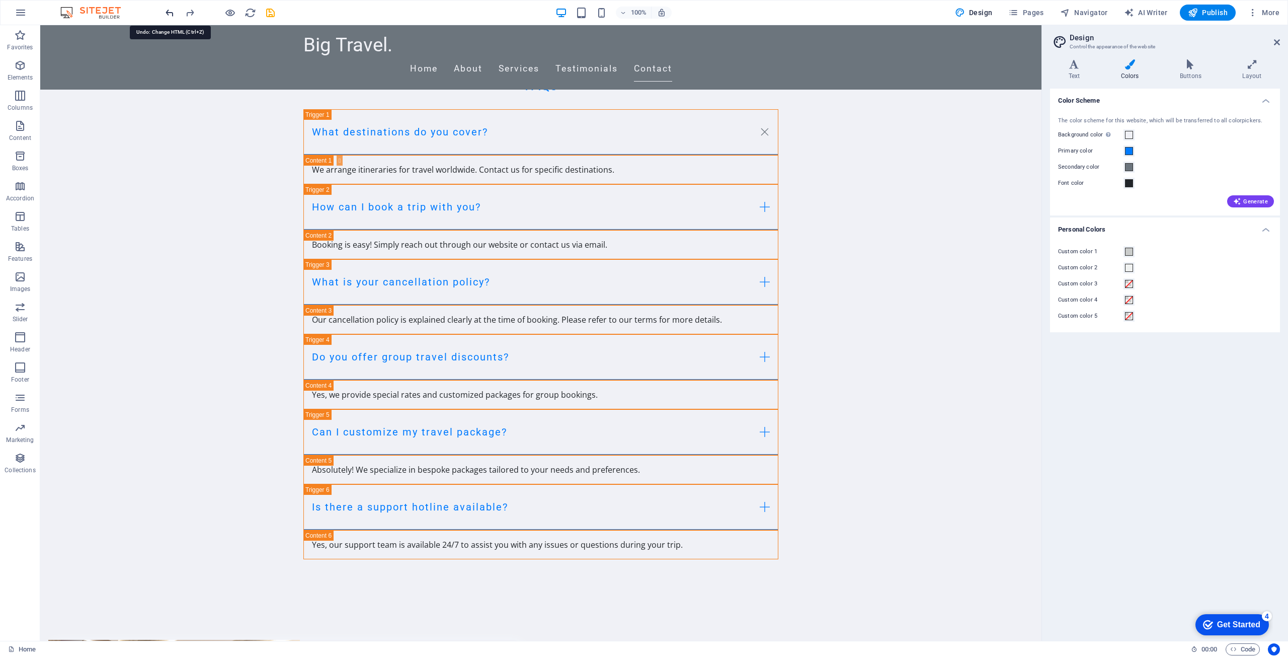
click at [171, 12] on icon "undo" at bounding box center [170, 13] width 12 height 12
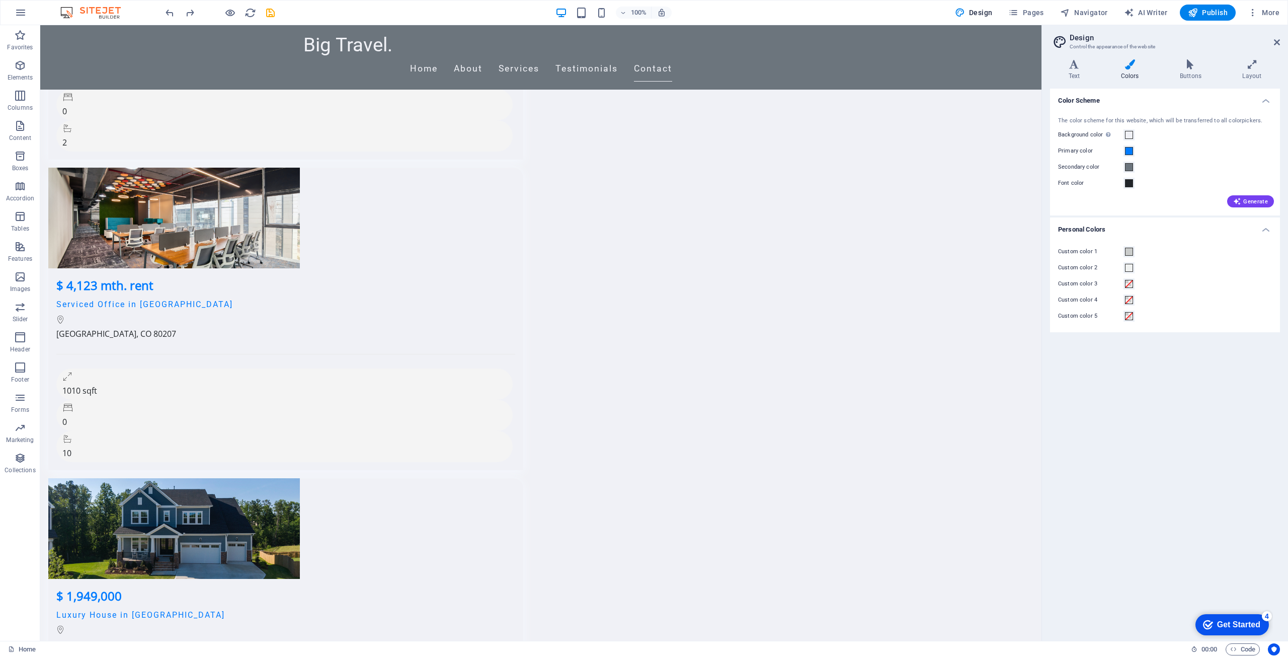
click at [176, 14] on div at bounding box center [220, 13] width 113 height 16
click at [170, 7] on icon "undo" at bounding box center [170, 13] width 12 height 12
click at [167, 15] on icon "undo" at bounding box center [170, 13] width 12 height 12
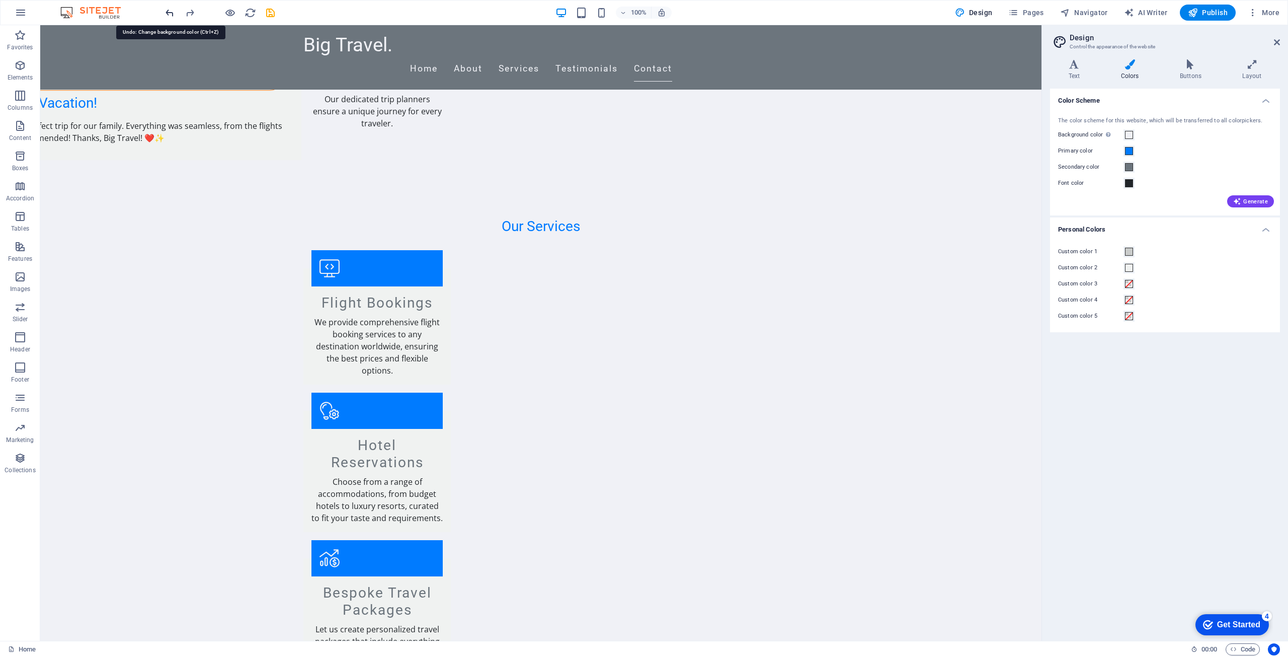
click at [167, 15] on icon "undo" at bounding box center [170, 13] width 12 height 12
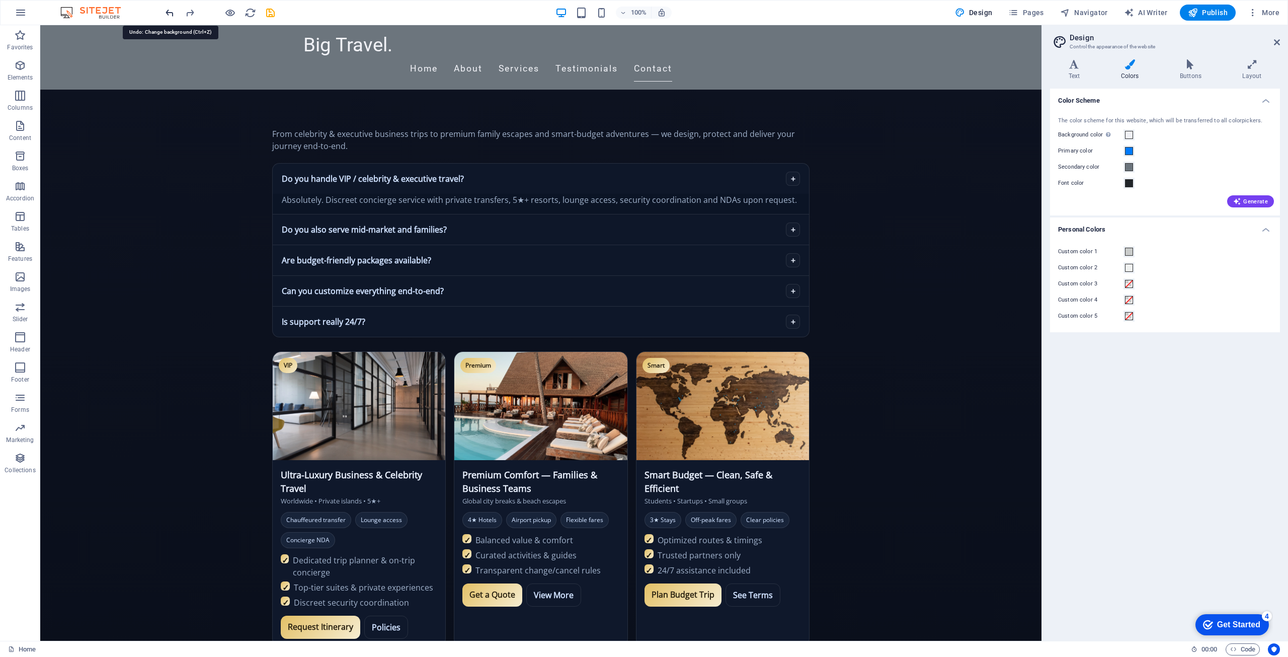
click at [167, 15] on icon "undo" at bounding box center [170, 13] width 12 height 12
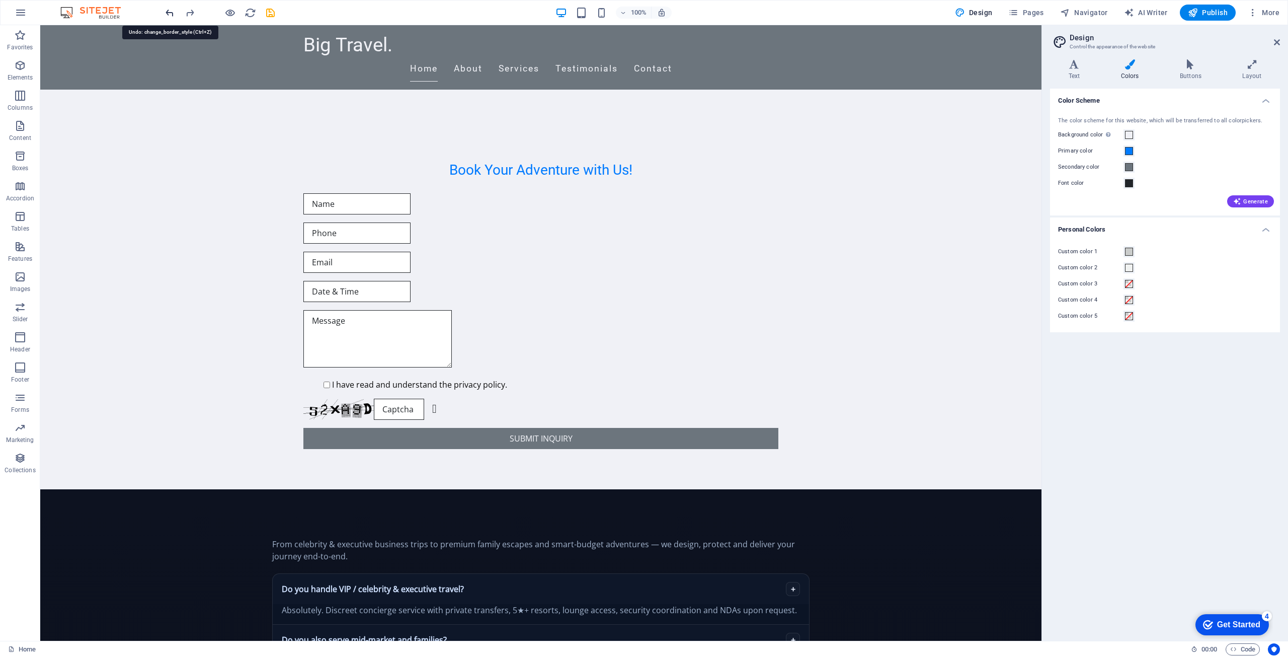
click at [167, 15] on icon "undo" at bounding box center [170, 13] width 12 height 12
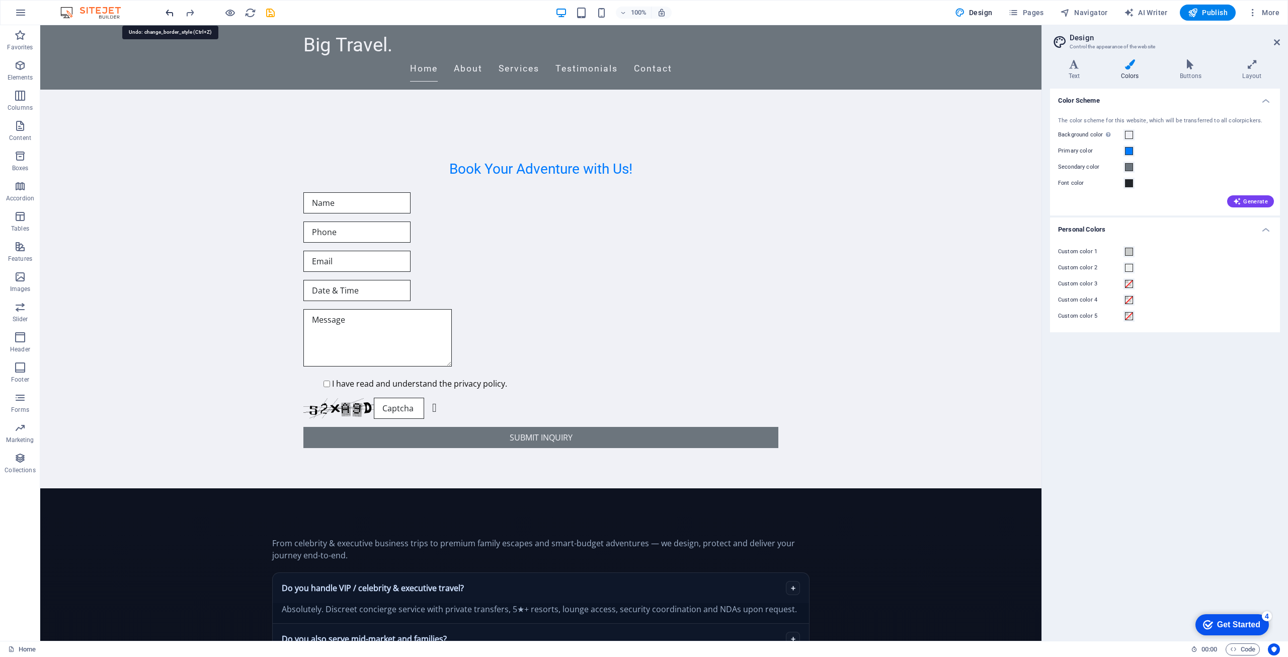
scroll to position [20, 0]
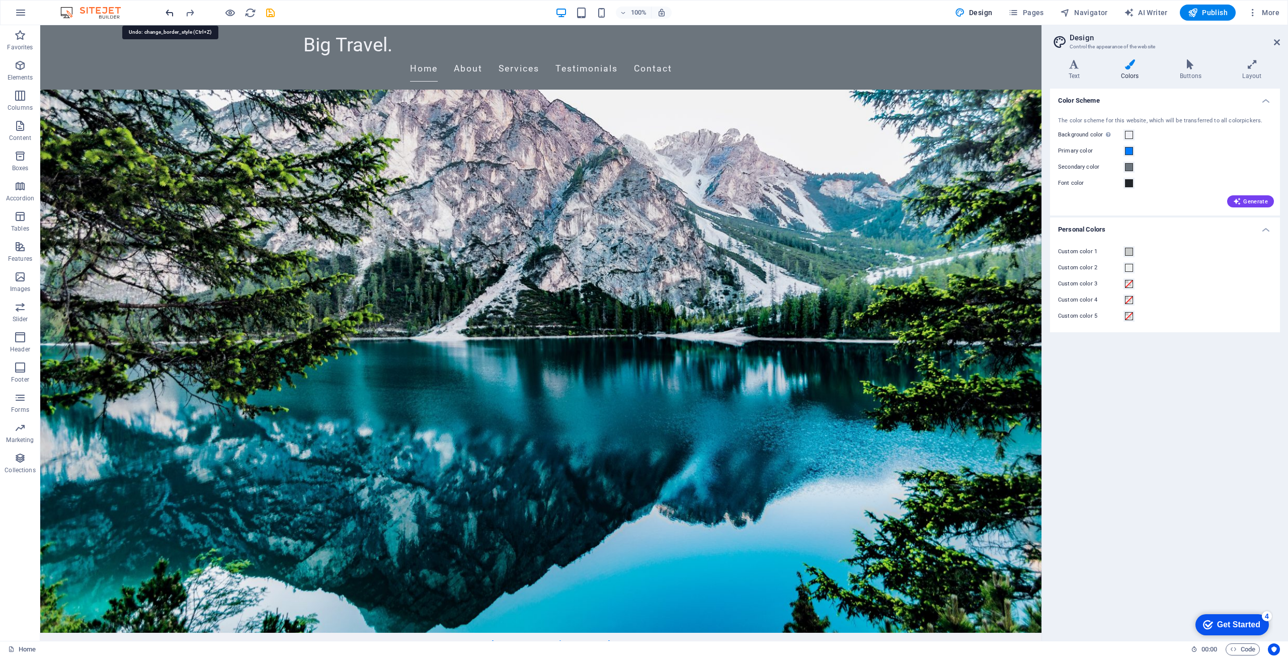
click at [167, 15] on icon "undo" at bounding box center [170, 13] width 12 height 12
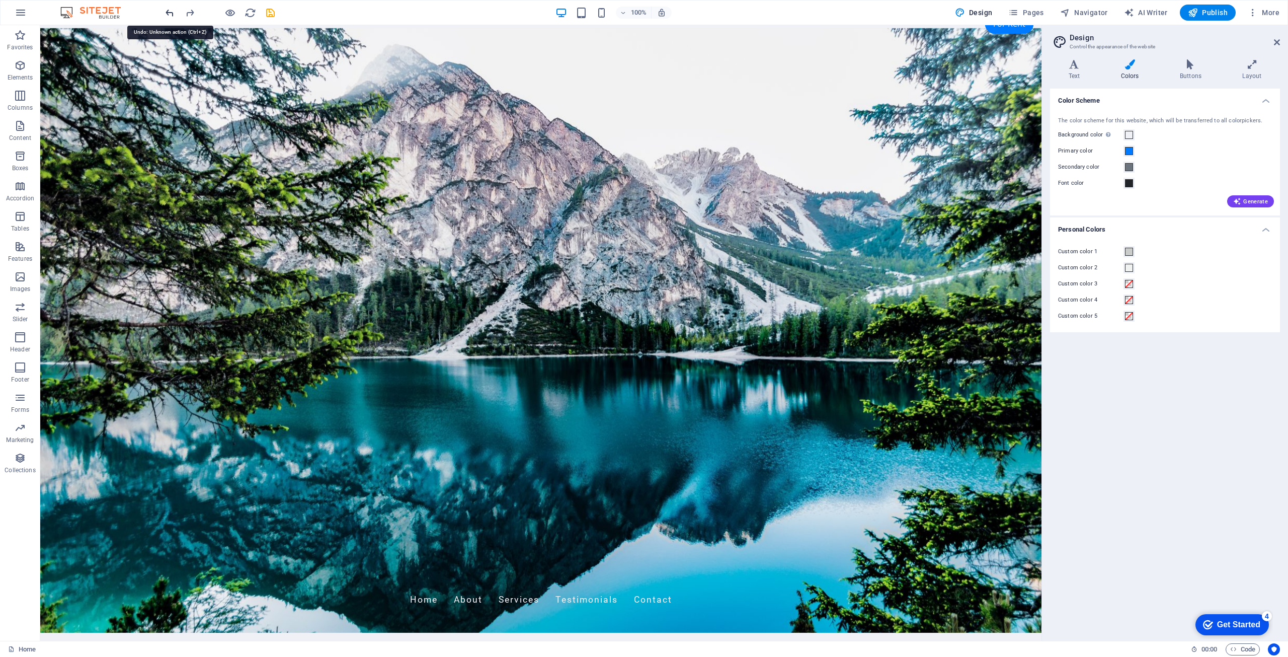
scroll to position [0, 0]
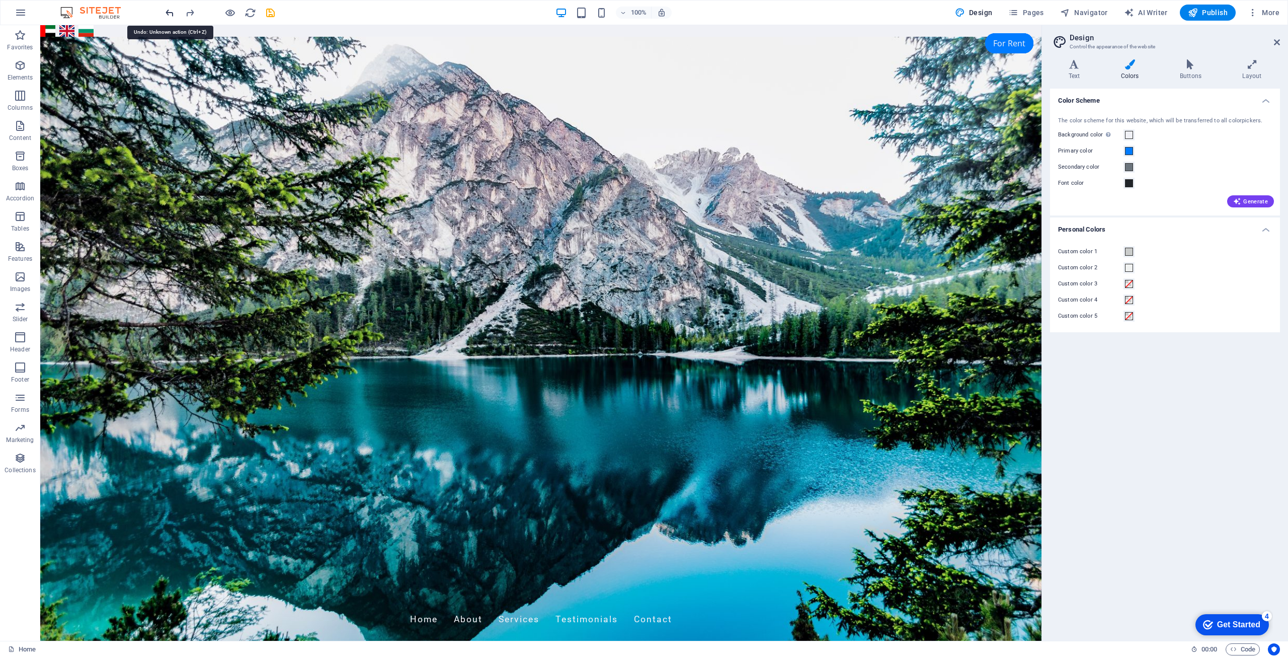
click at [167, 15] on icon "undo" at bounding box center [170, 13] width 12 height 12
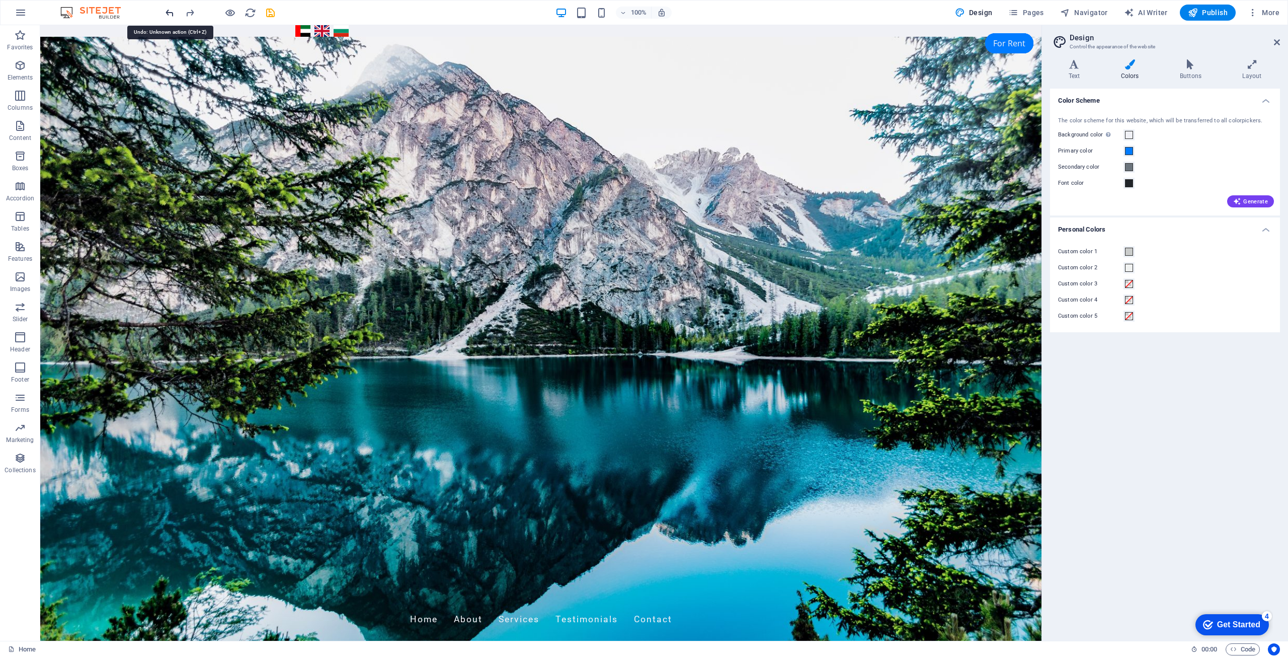
click at [167, 15] on icon "undo" at bounding box center [170, 13] width 12 height 12
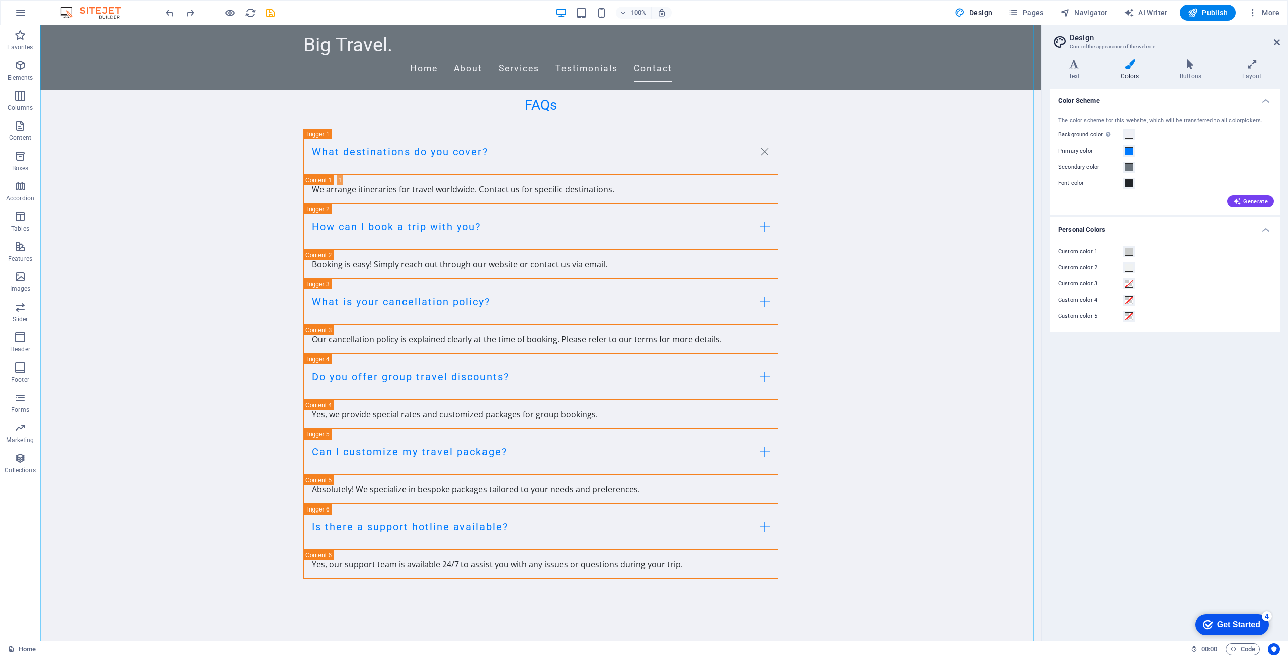
scroll to position [4075, 0]
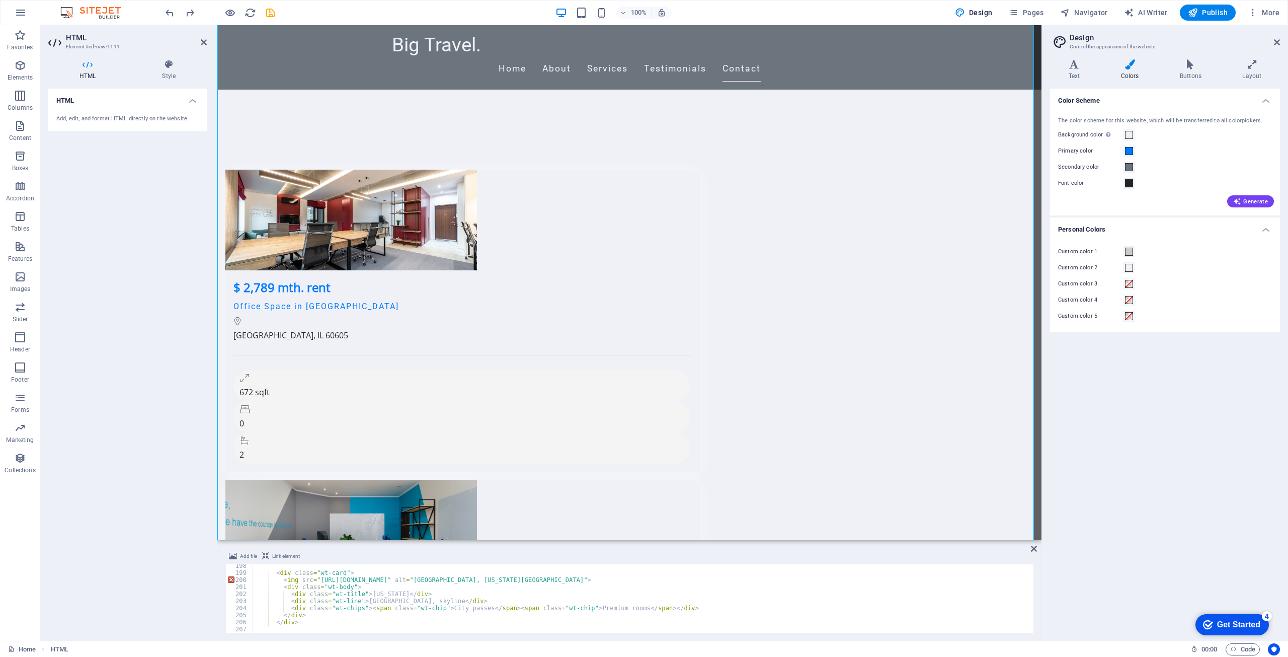
scroll to position [1390, 0]
click at [337, 590] on div "< div class = "wt-card" > < img src = "https://images.unsplash.com/photo-146843…" at bounding box center [642, 603] width 780 height 83
type textarea "</section>"
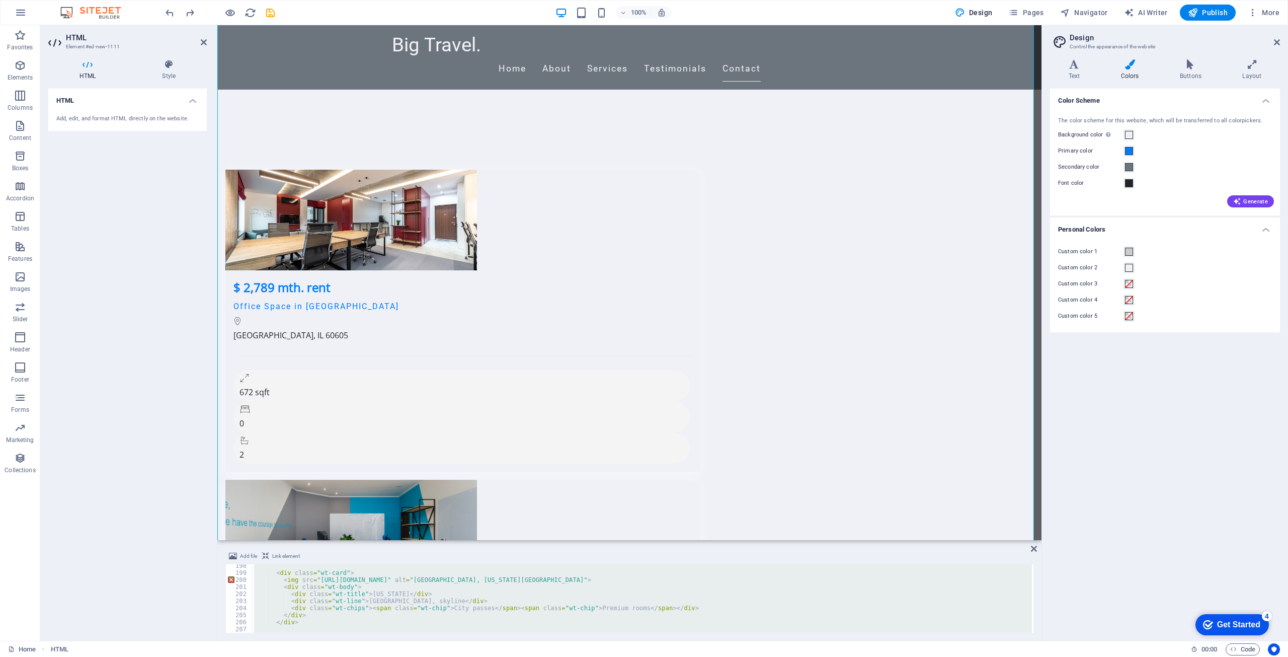
scroll to position [1439, 0]
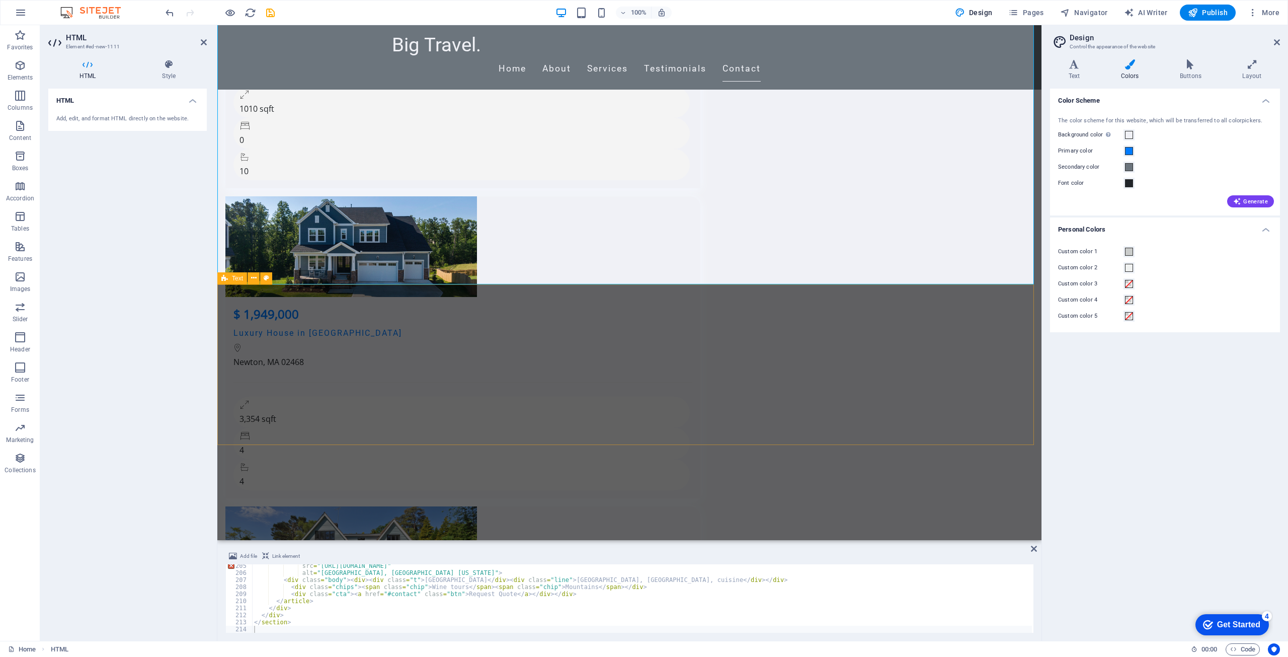
scroll to position [4932, 0]
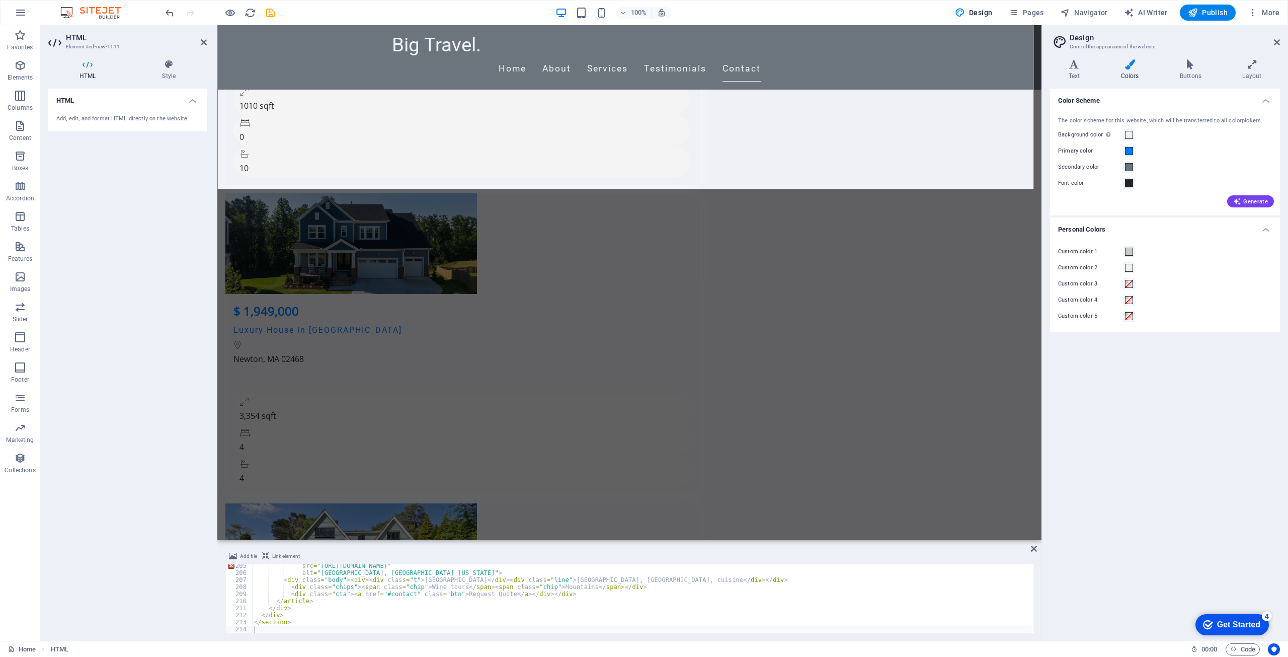
click at [377, 611] on div "src = "https://images.unsplash.com/photo-1548020789-8b2f9d8c40ad?q=80&w=1200&au…" at bounding box center [642, 603] width 780 height 83
type textarea "</section>"
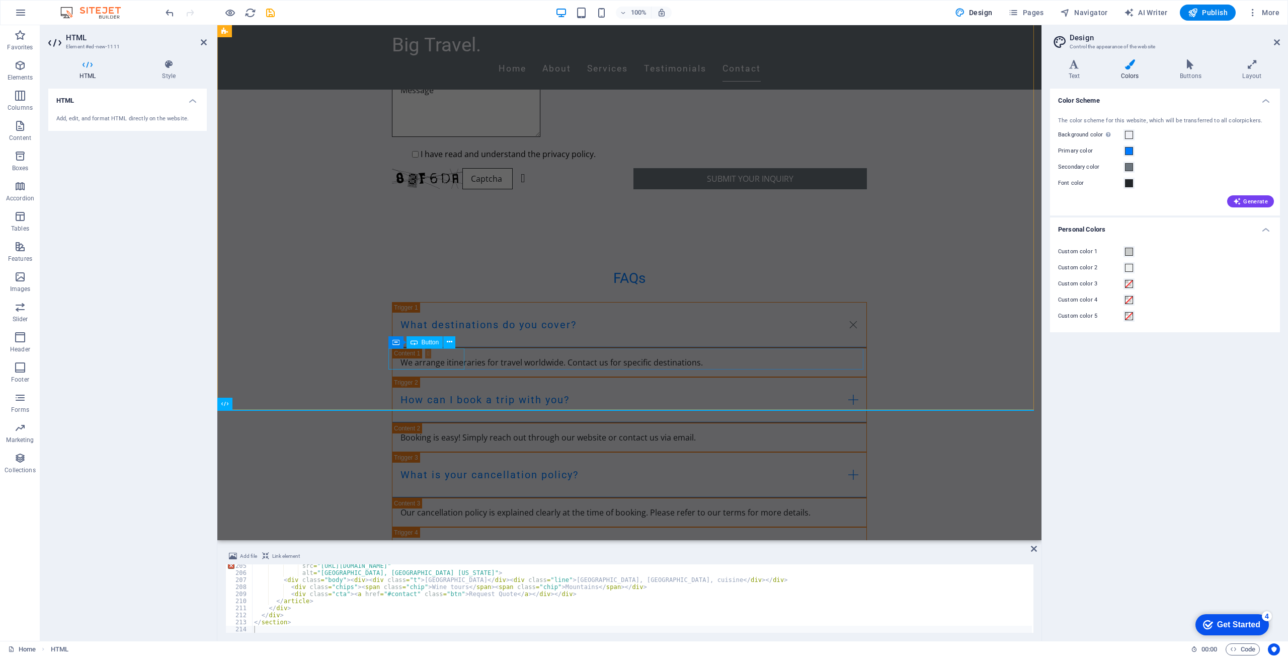
scroll to position [3231, 0]
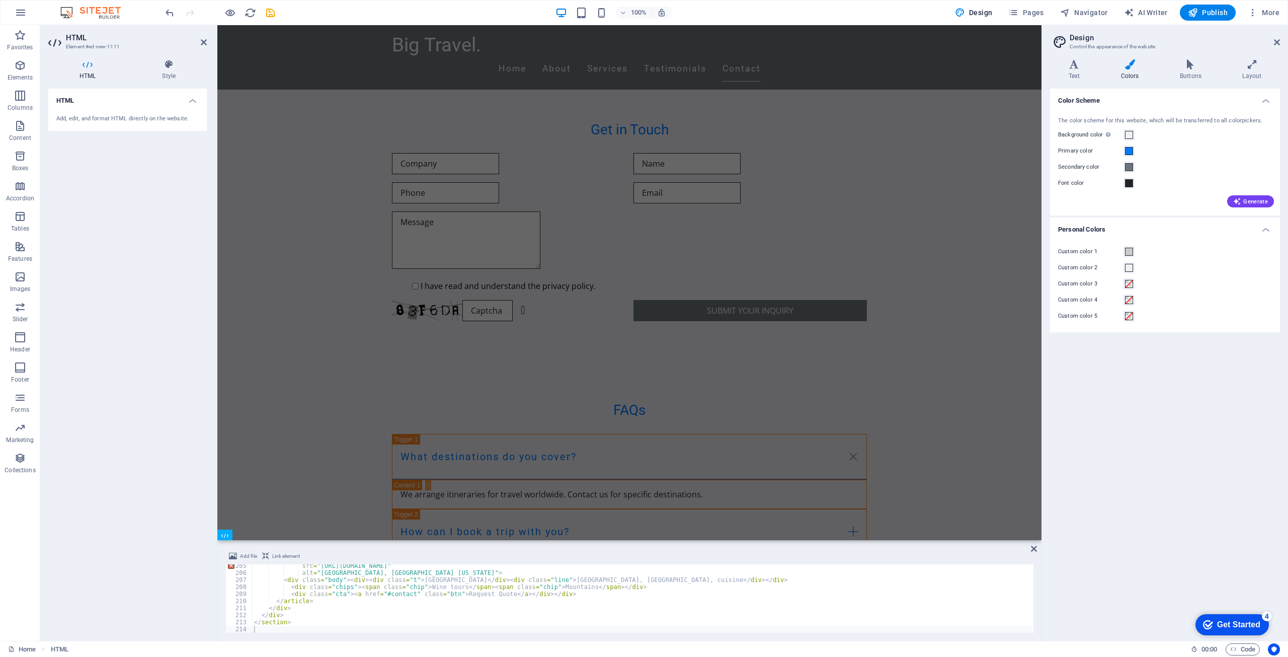
click at [145, 386] on div "HTML Add, edit, and format HTML directly on the website." at bounding box center [127, 361] width 158 height 544
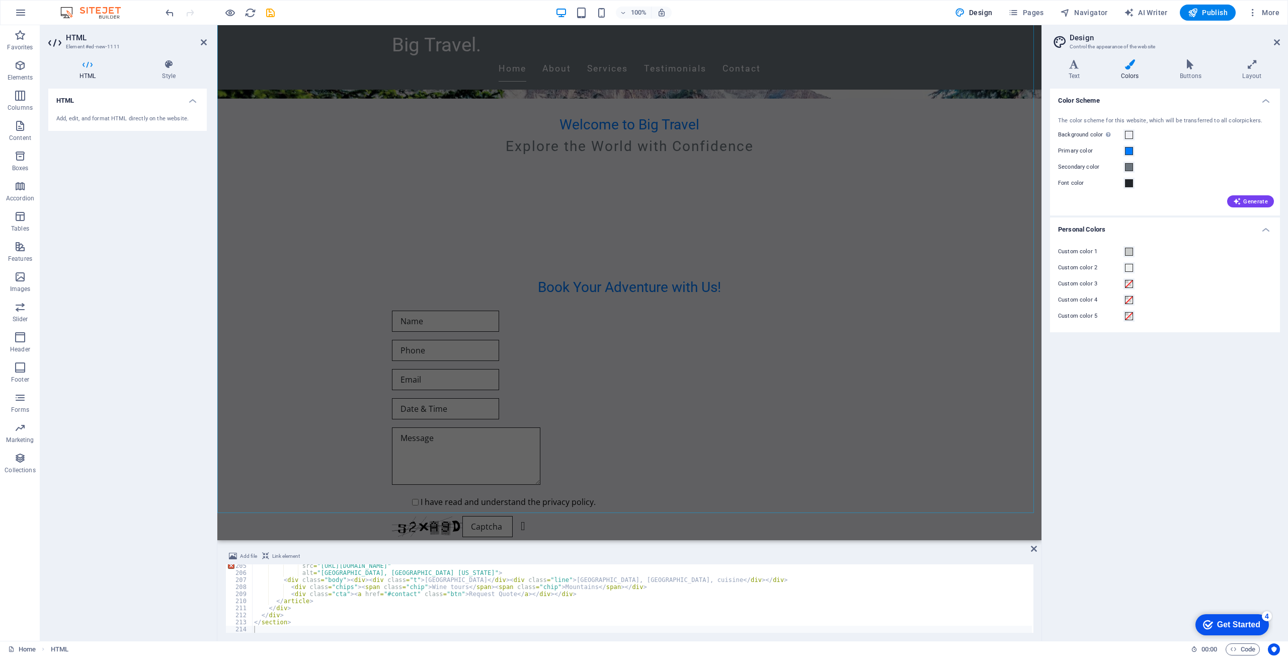
scroll to position [805, 0]
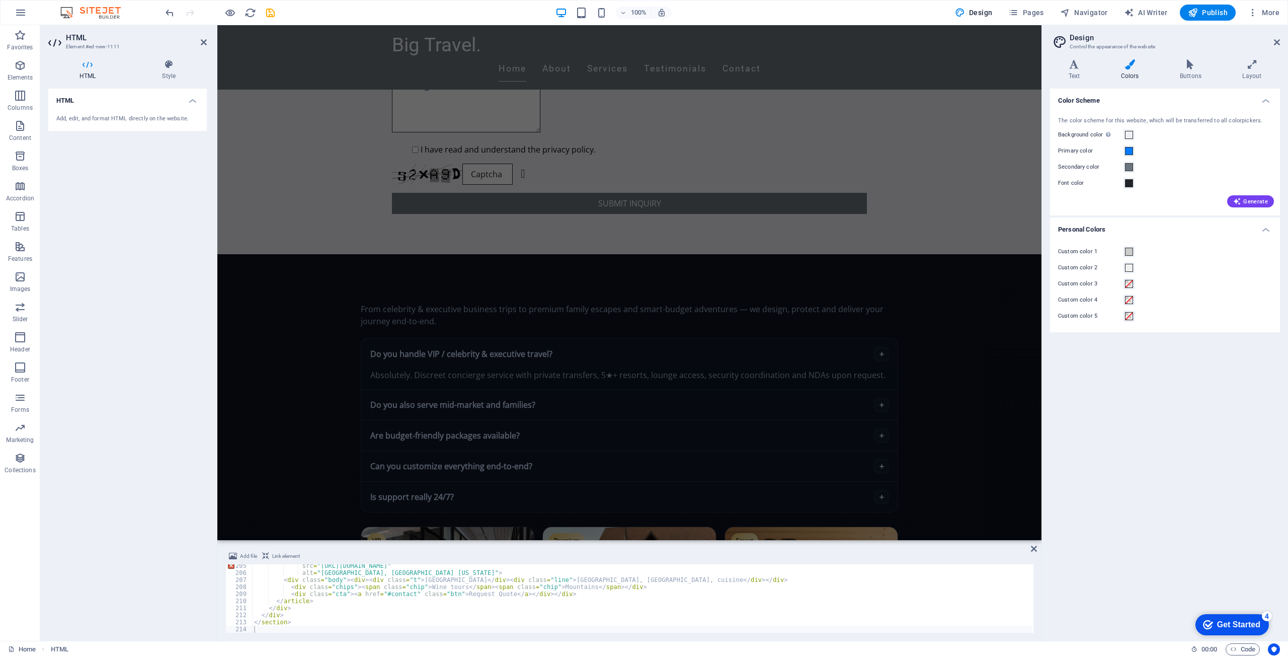
click at [352, 610] on div "src = "https://images.unsplash.com/photo-1548020789-8b2f9d8c40ad?q=80&w=1200&au…" at bounding box center [642, 603] width 780 height 83
type textarea "</section>"
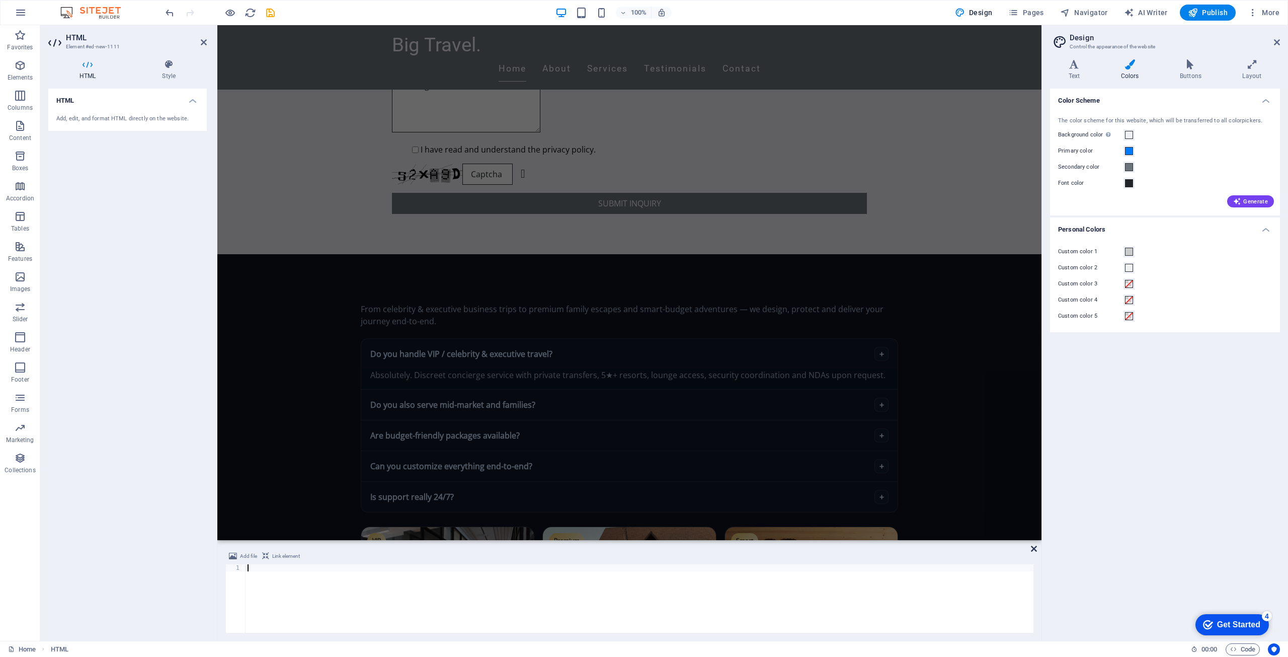
click at [1032, 550] on icon at bounding box center [1034, 548] width 6 height 8
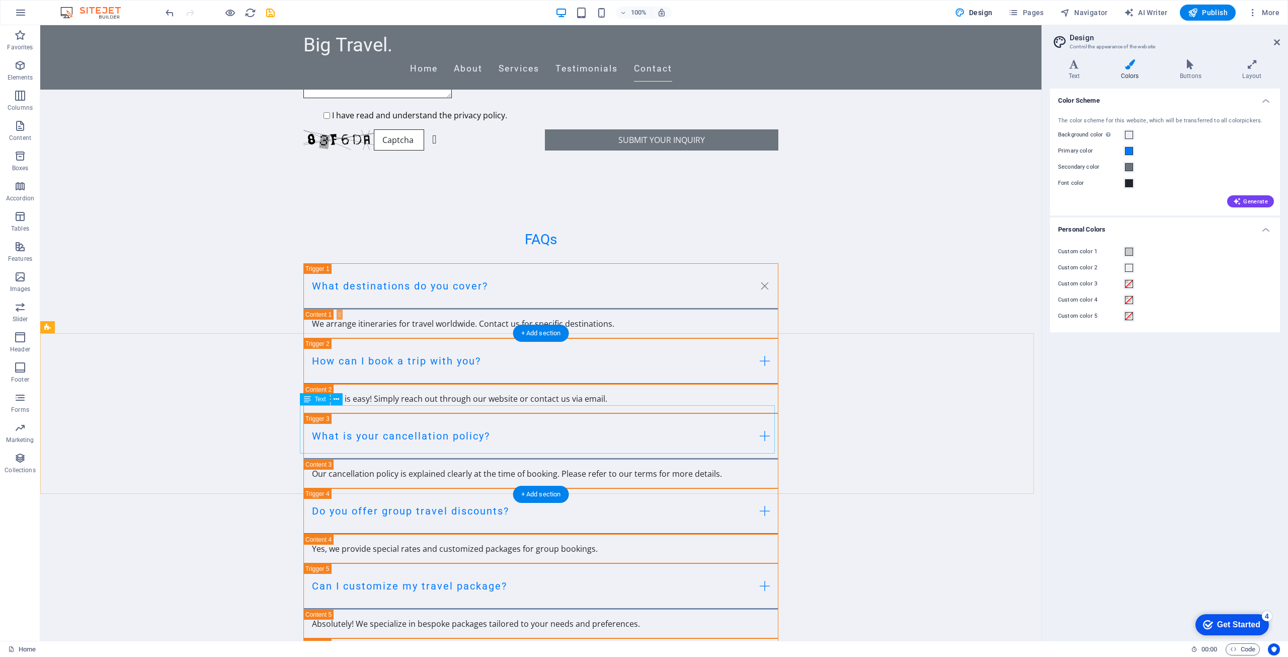
scroll to position [3532, 0]
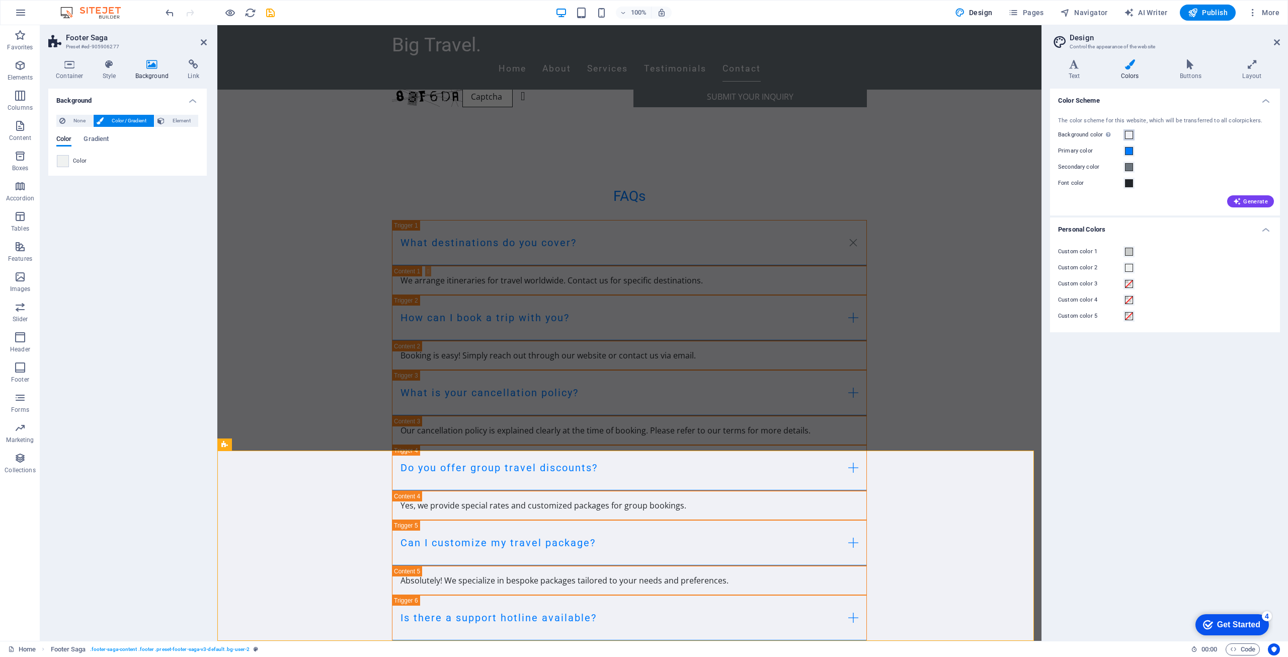
click at [1131, 134] on span at bounding box center [1129, 135] width 8 height 8
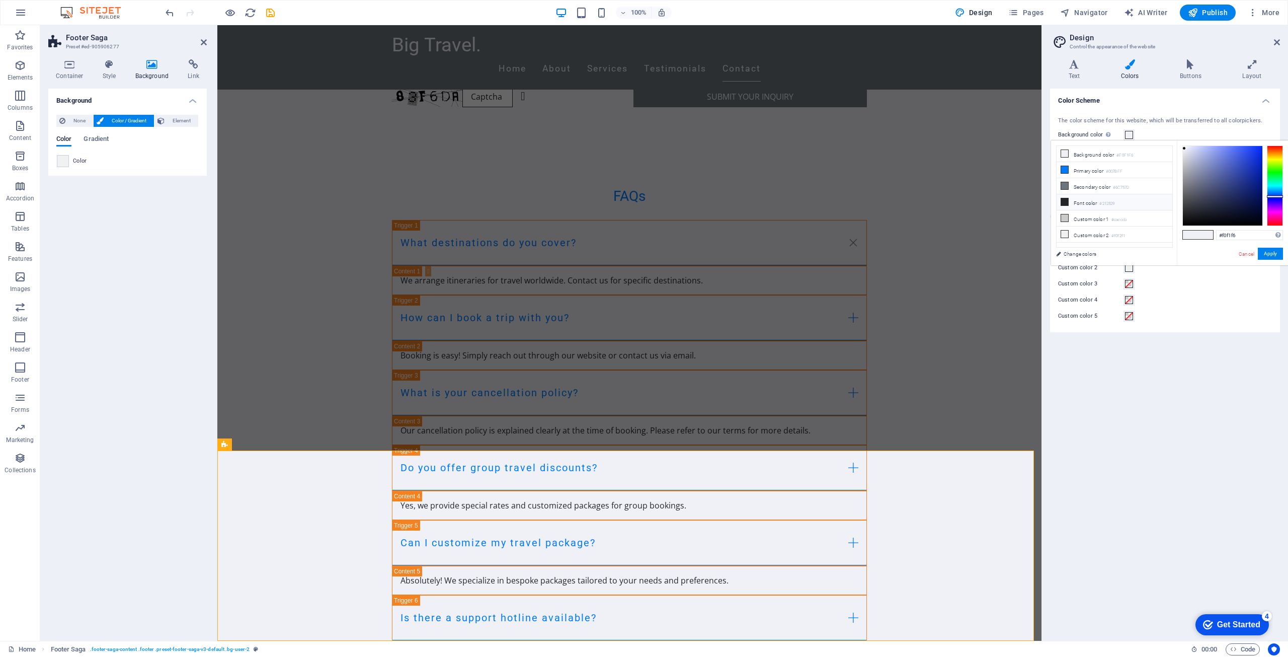
click at [1083, 205] on li "Font color #212529" at bounding box center [1115, 202] width 116 height 16
type input "#212529"
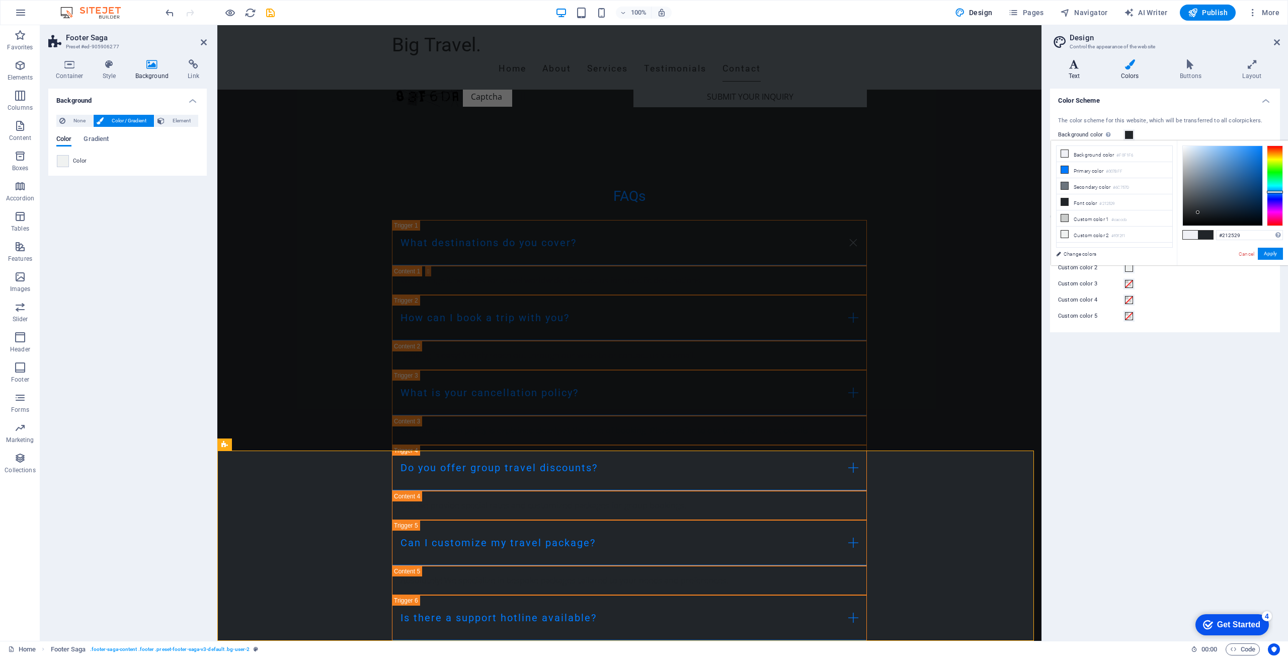
click at [1078, 70] on h4 "Text" at bounding box center [1076, 69] width 52 height 21
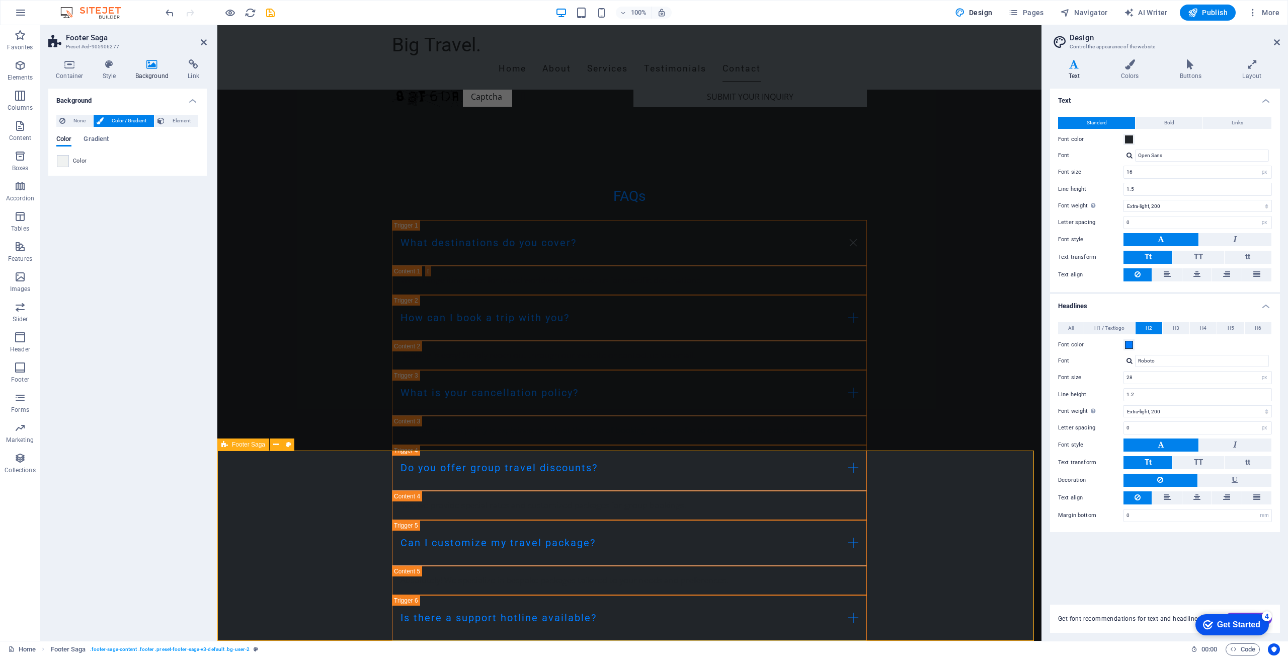
click at [106, 73] on h4 "Style" at bounding box center [111, 69] width 33 height 21
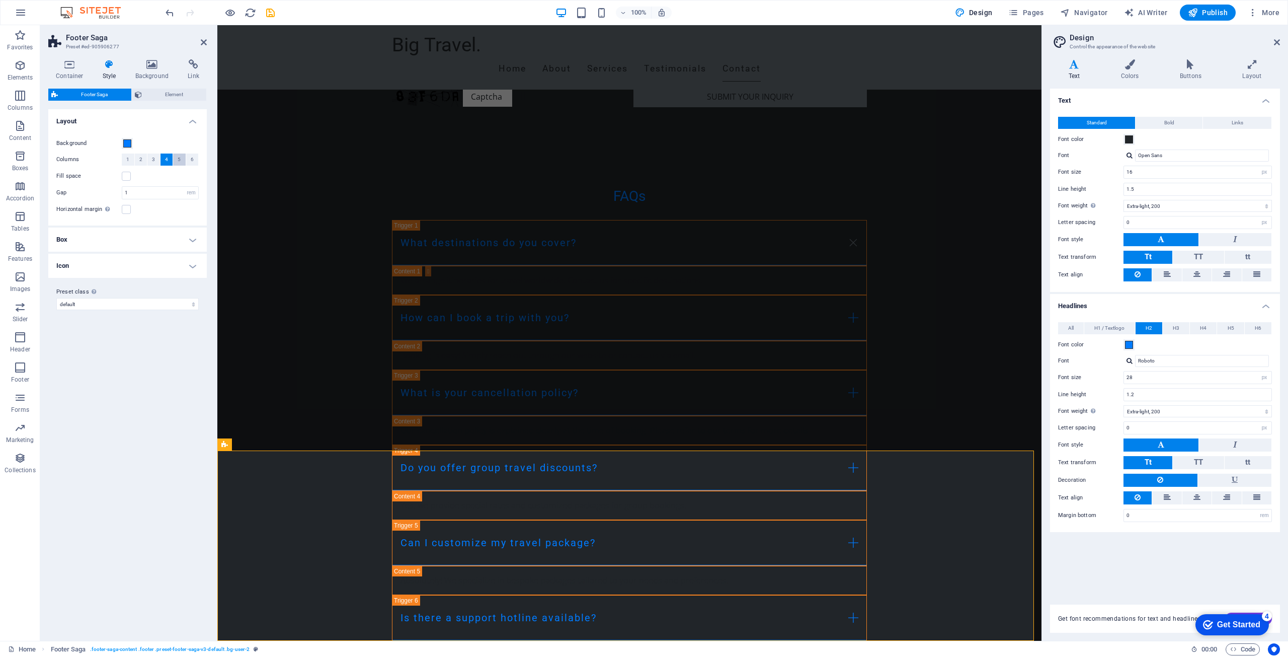
click at [175, 160] on button "5" at bounding box center [179, 159] width 13 height 12
click at [165, 161] on span "4" at bounding box center [166, 159] width 3 height 12
click at [147, 158] on div "Columns 1 2 3 4 5 6" at bounding box center [127, 159] width 142 height 13
click at [151, 158] on button "3" at bounding box center [153, 159] width 13 height 12
click at [173, 247] on h4 "Box" at bounding box center [127, 239] width 158 height 24
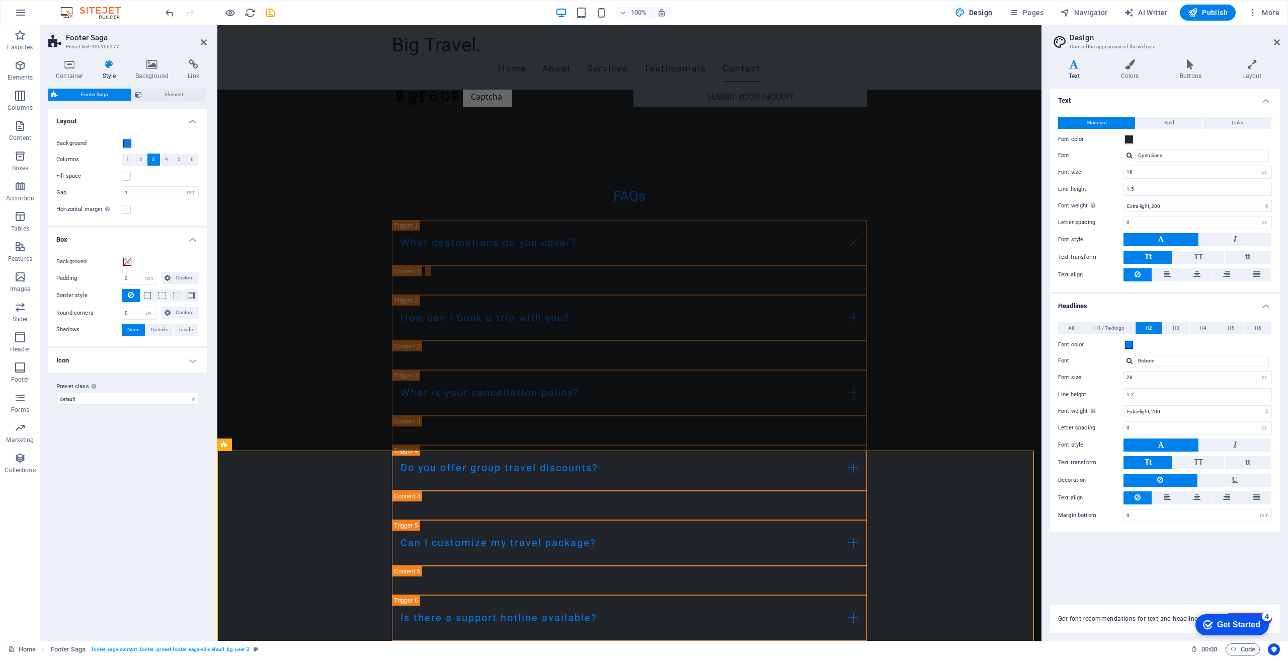
click at [173, 247] on div "Background Padding 0 px rem % vh vw Custom Custom 0 px rem % vh vw 0 px rem % v…" at bounding box center [127, 296] width 163 height 101
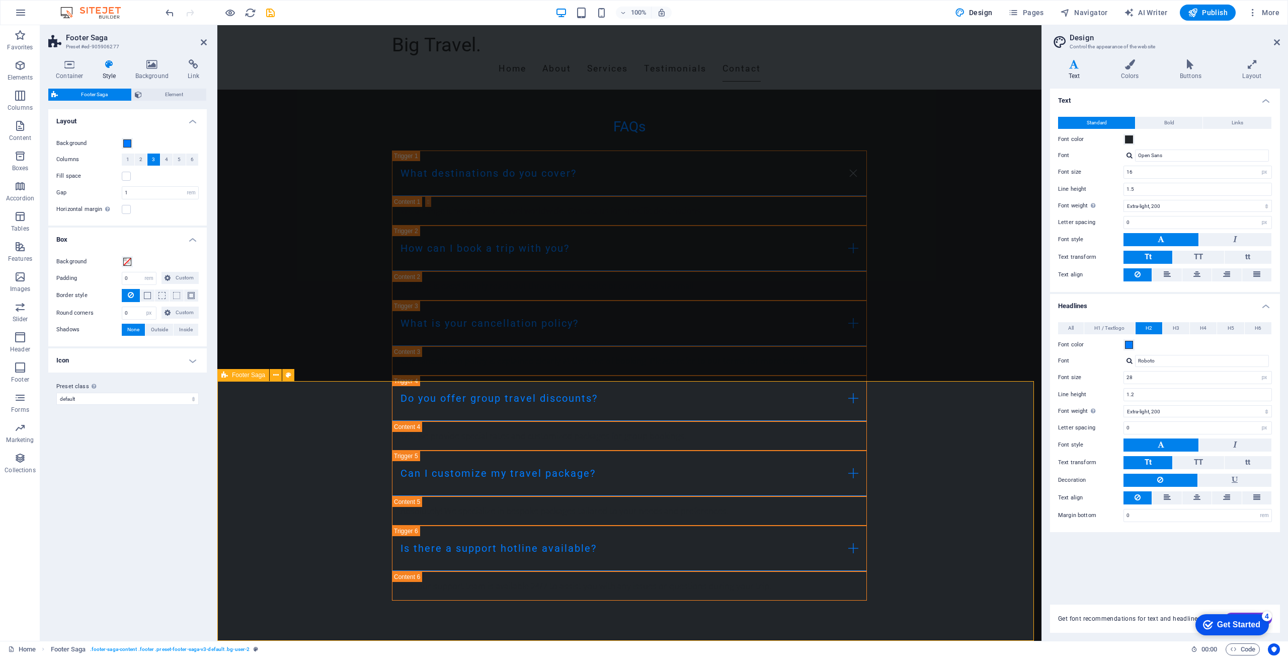
scroll to position [3451, 0]
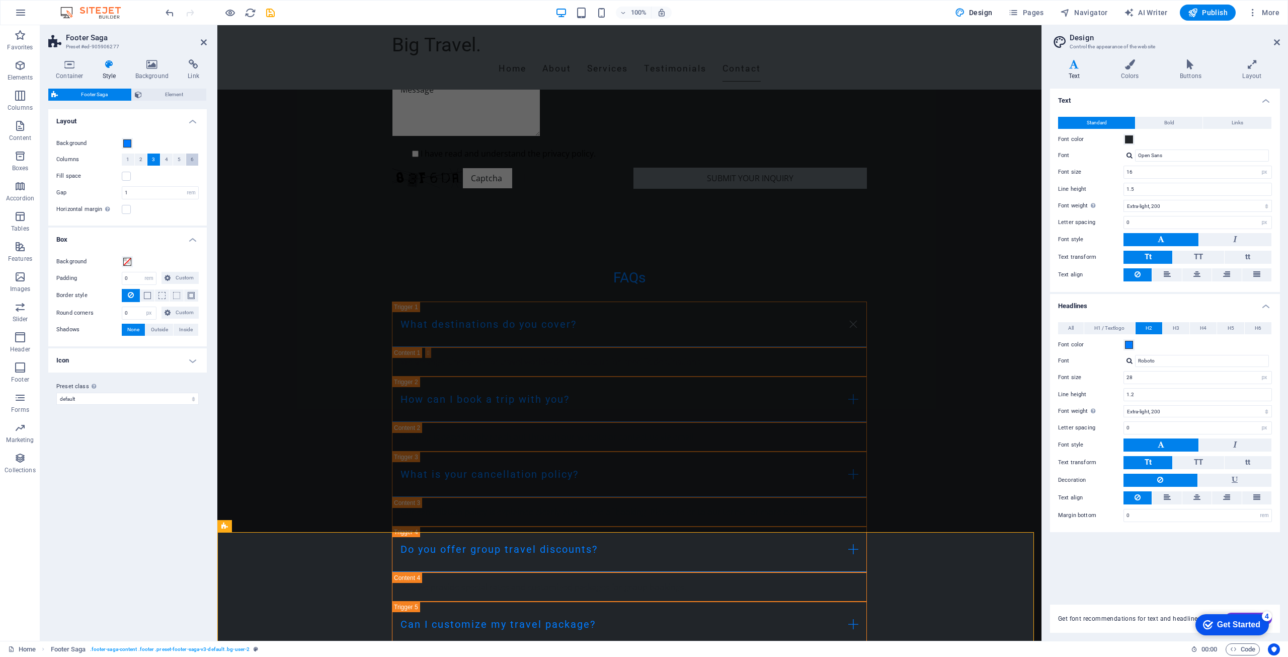
click at [187, 160] on button "6" at bounding box center [192, 159] width 13 height 12
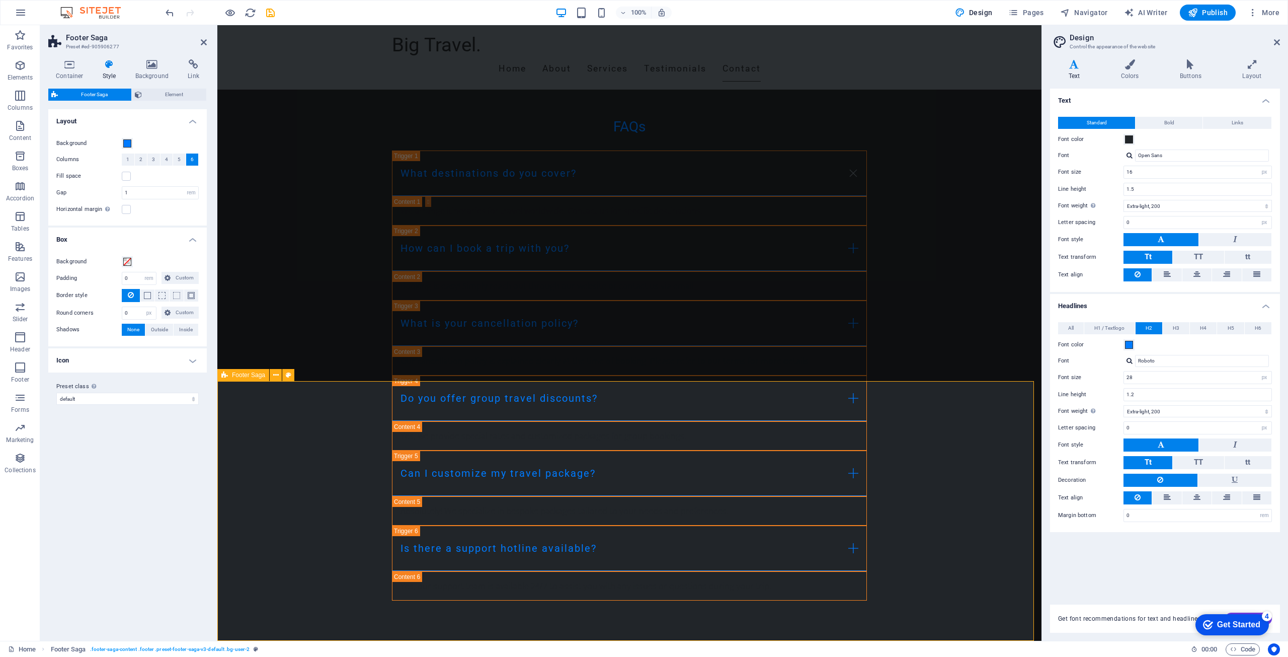
scroll to position [3545, 0]
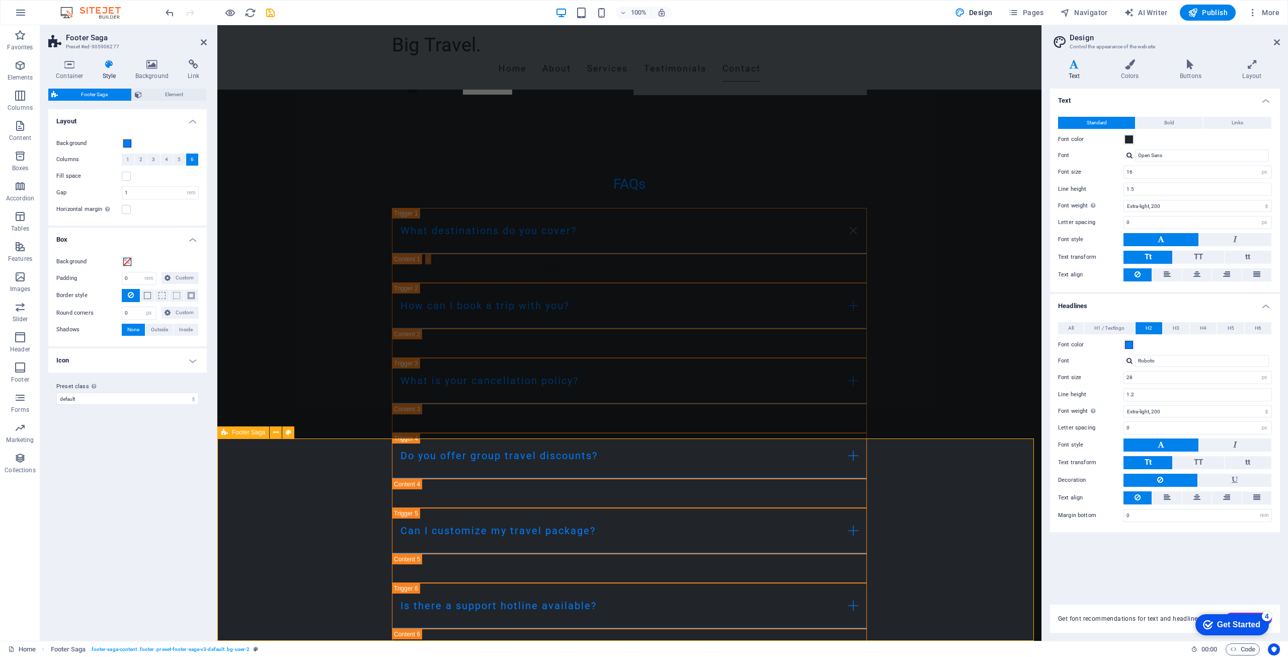
click at [127, 176] on label at bounding box center [126, 176] width 9 height 9
click at [0, 0] on input "Fill space" at bounding box center [0, 0] width 0 height 0
click at [119, 178] on label "Fill space" at bounding box center [88, 176] width 65 height 12
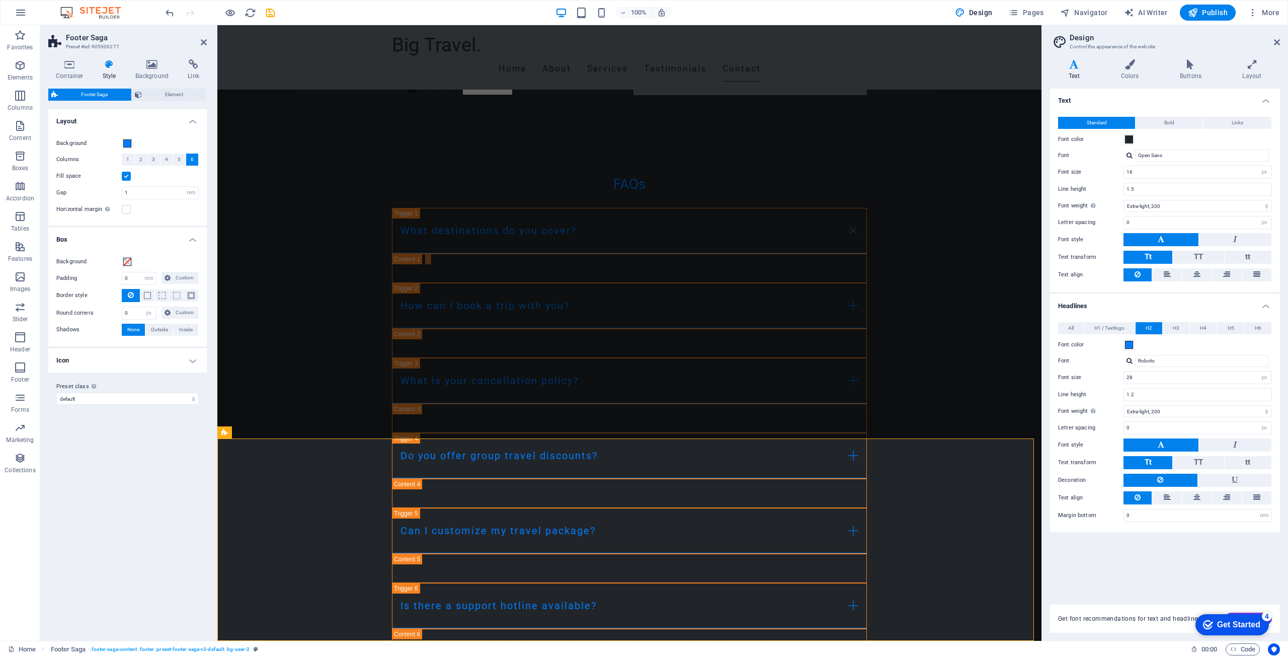
click at [0, 0] on input "Fill space" at bounding box center [0, 0] width 0 height 0
click at [131, 177] on div "Fill space" at bounding box center [127, 176] width 142 height 12
click at [109, 67] on icon at bounding box center [109, 64] width 29 height 10
click at [149, 71] on h4 "Background" at bounding box center [154, 69] width 53 height 21
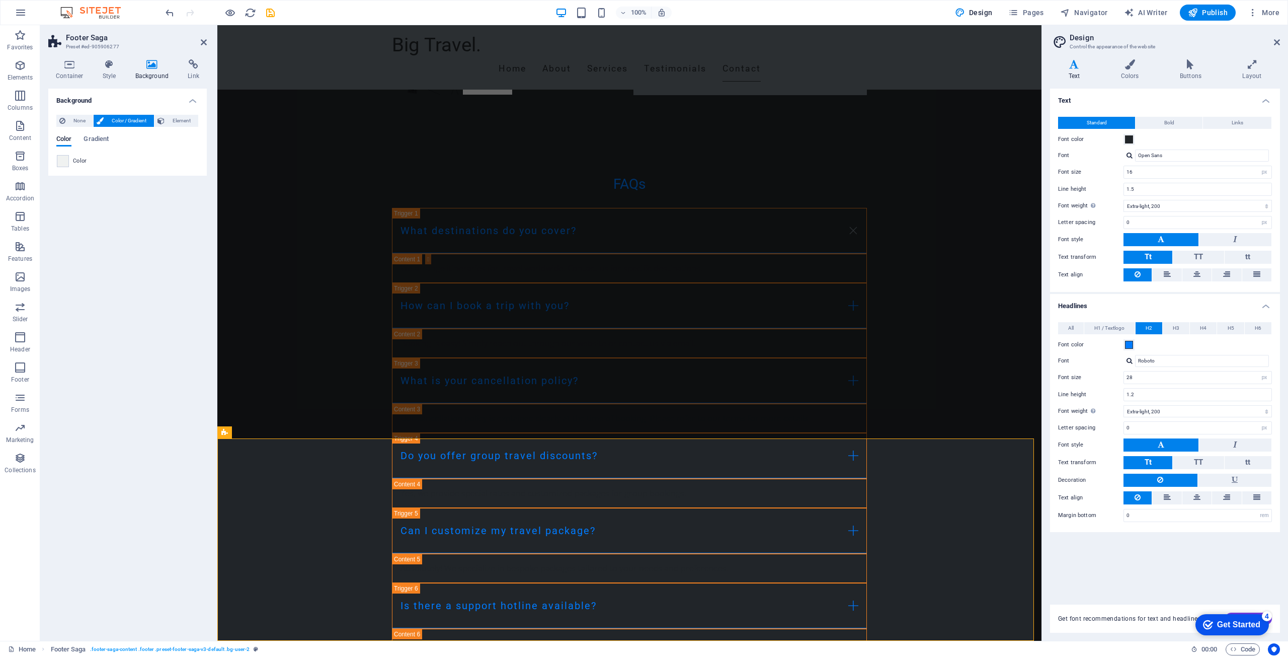
click at [107, 119] on span "Color / Gradient" at bounding box center [129, 121] width 44 height 12
click at [62, 163] on span at bounding box center [62, 160] width 11 height 11
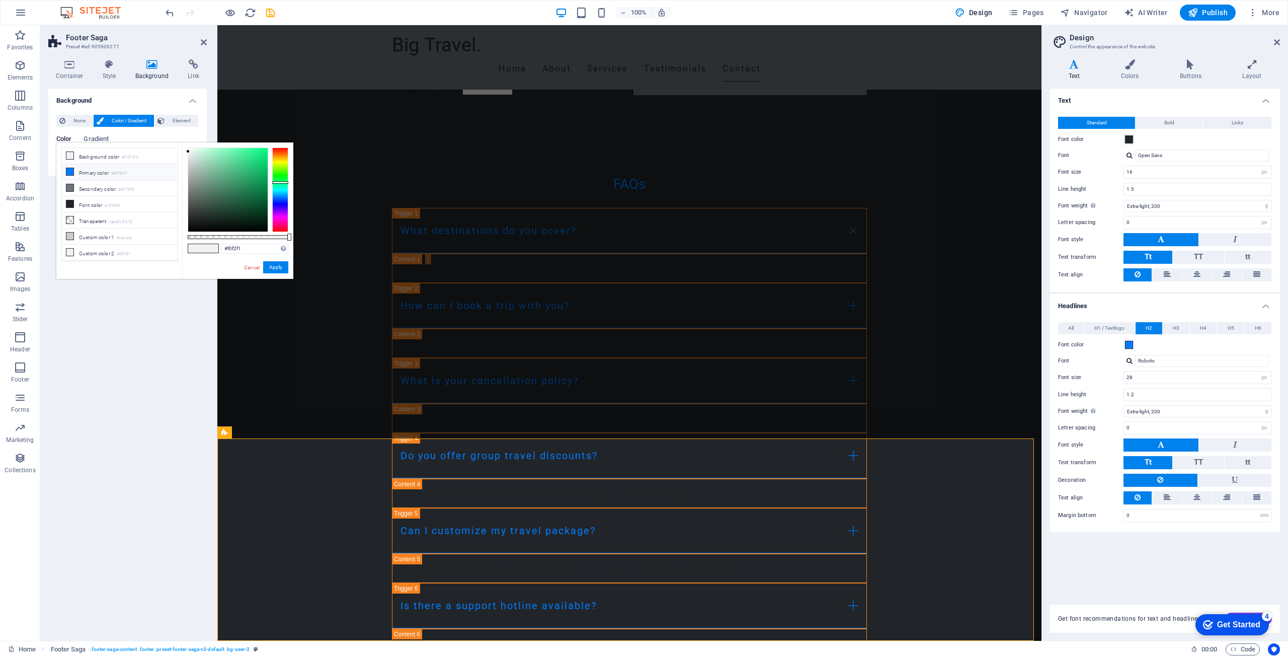
click at [88, 174] on li "Primary color #007BFF" at bounding box center [120, 172] width 116 height 16
click at [204, 176] on div at bounding box center [227, 190] width 79 height 84
drag, startPoint x: 210, startPoint y: 166, endPoint x: 275, endPoint y: 171, distance: 65.6
click at [280, 153] on div at bounding box center [238, 189] width 101 height 85
click at [281, 188] on div at bounding box center [280, 189] width 16 height 85
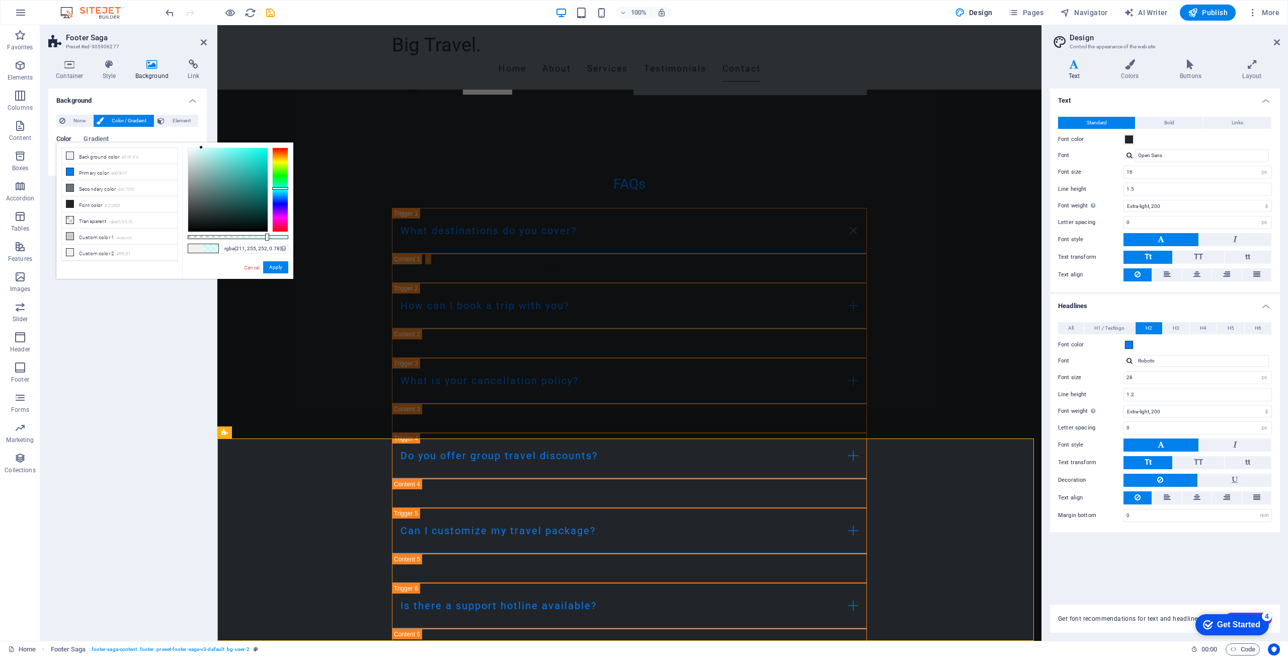
drag, startPoint x: 264, startPoint y: 155, endPoint x: 201, endPoint y: 85, distance: 94.5
click at [201, 85] on body "Big Travel. Home (ar) Favorites Elements Columns Content Boxes Accordion Tables…" at bounding box center [644, 328] width 1288 height 657
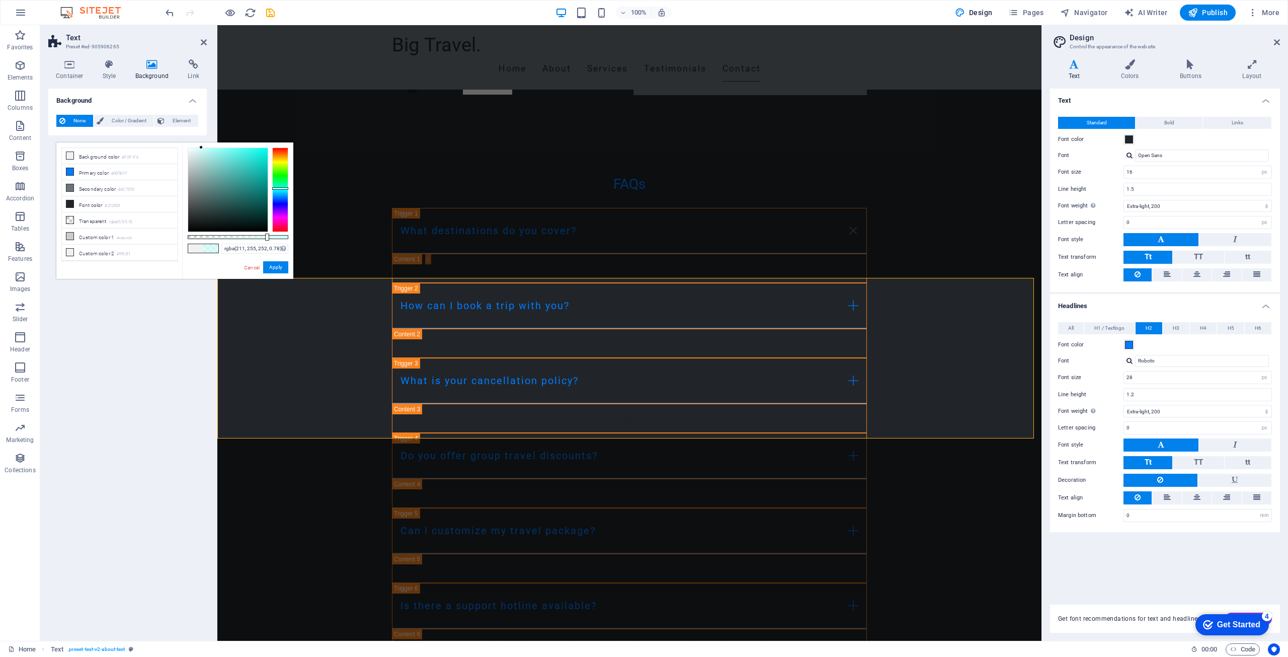
type input "rgba(139, 210, 206, 0.78)"
drag, startPoint x: 235, startPoint y: 166, endPoint x: 214, endPoint y: 162, distance: 20.9
click at [214, 162] on div at bounding box center [227, 190] width 79 height 84
click at [131, 332] on div "Background None Color / Gradient Element Stretch background to full-width Color…" at bounding box center [127, 361] width 158 height 544
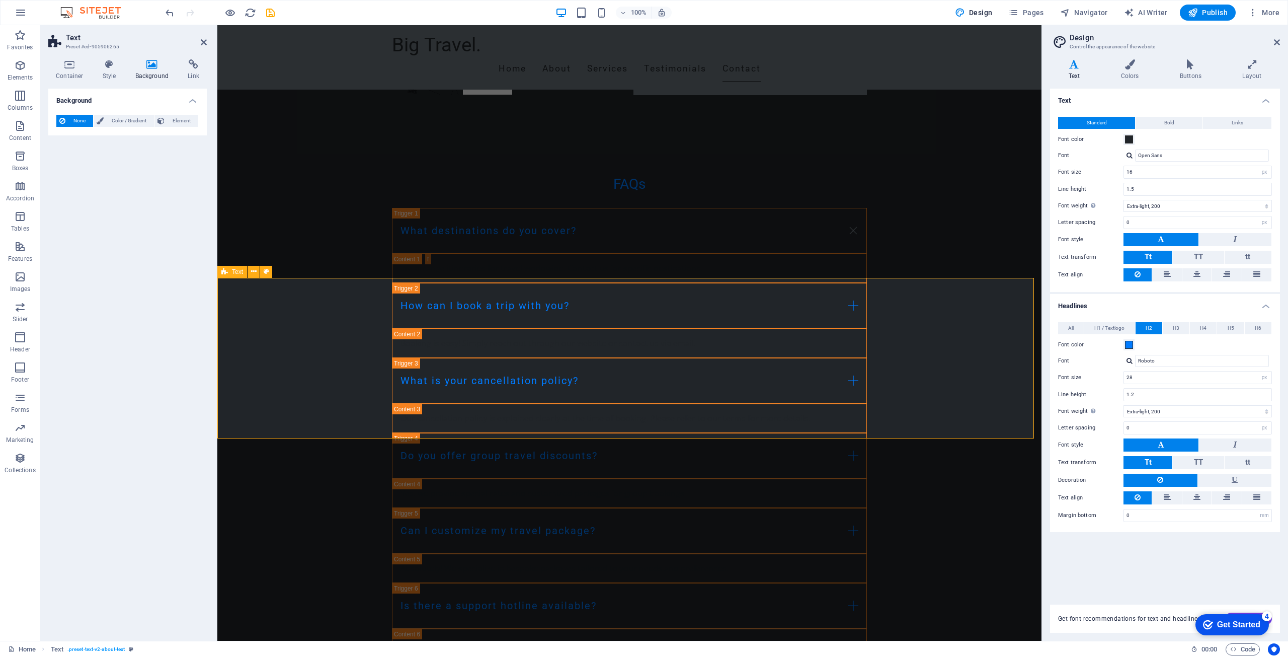
click at [114, 122] on span "Color / Gradient" at bounding box center [129, 121] width 44 height 12
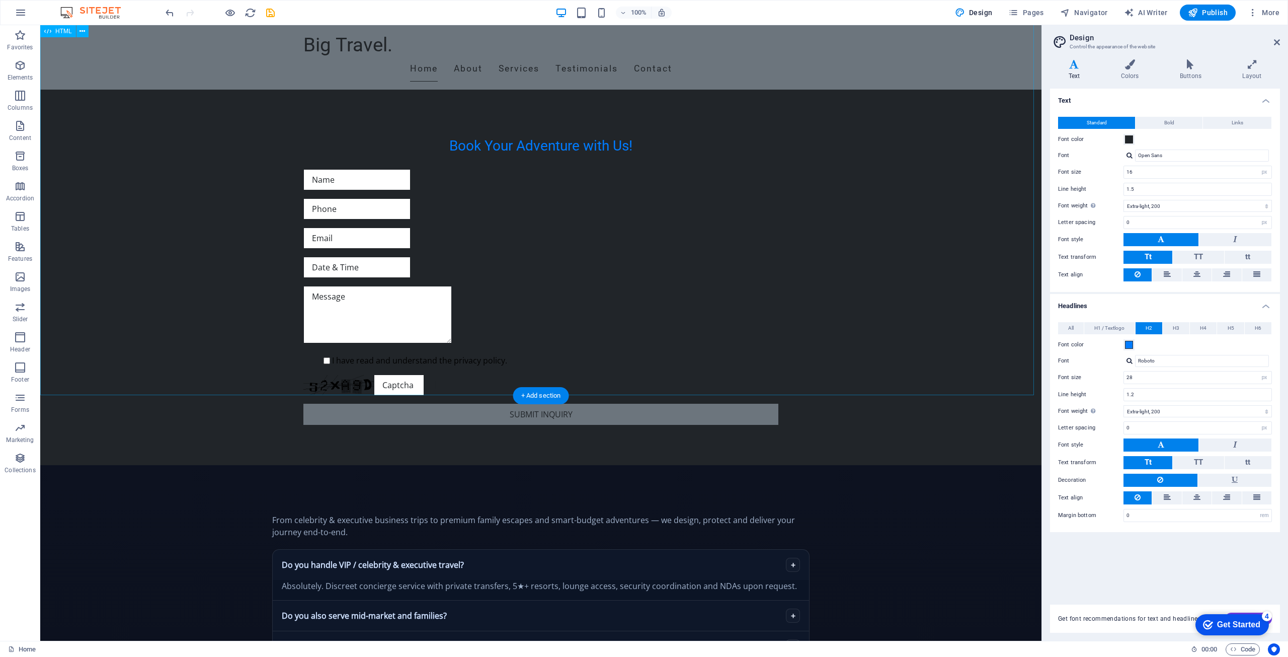
scroll to position [677, 0]
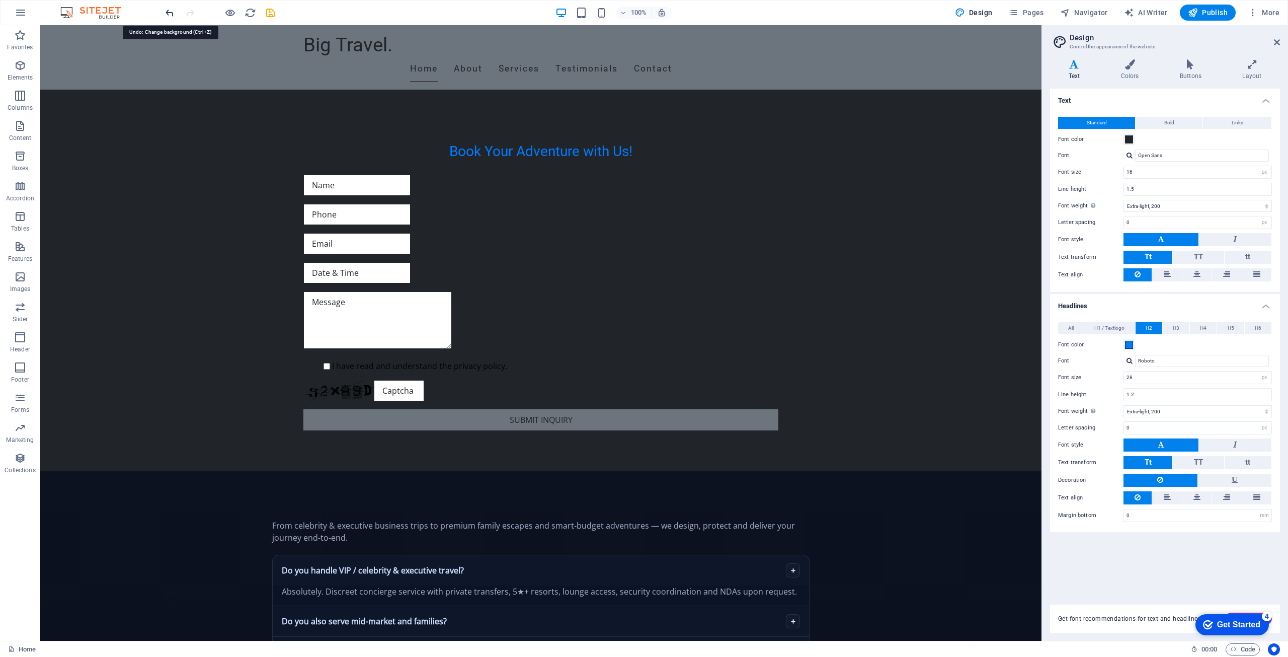
click at [167, 15] on icon "undo" at bounding box center [170, 13] width 12 height 12
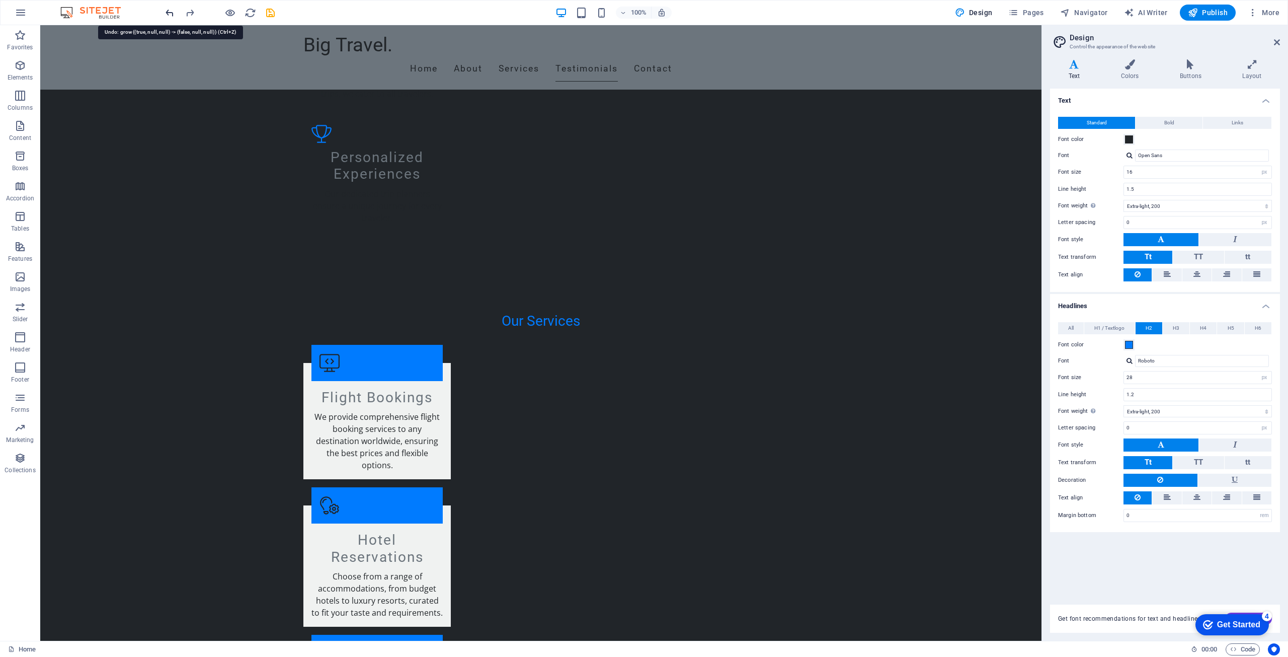
click at [167, 15] on icon "undo" at bounding box center [170, 13] width 12 height 12
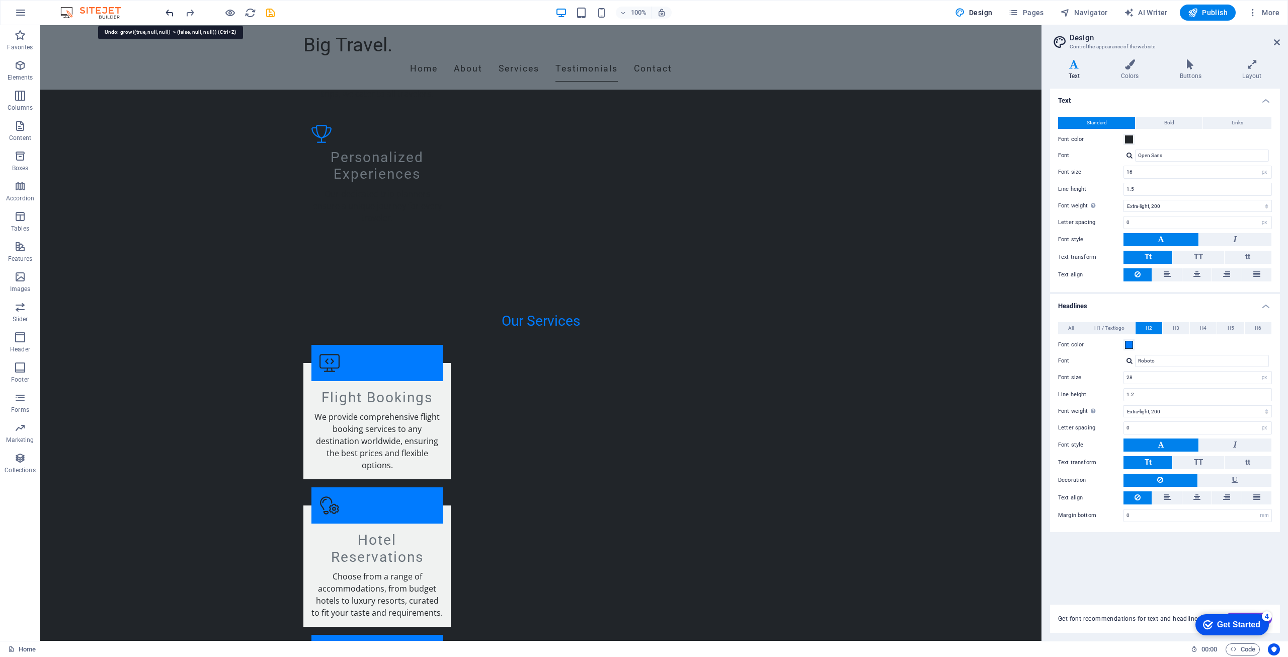
click at [167, 15] on icon "undo" at bounding box center [170, 13] width 12 height 12
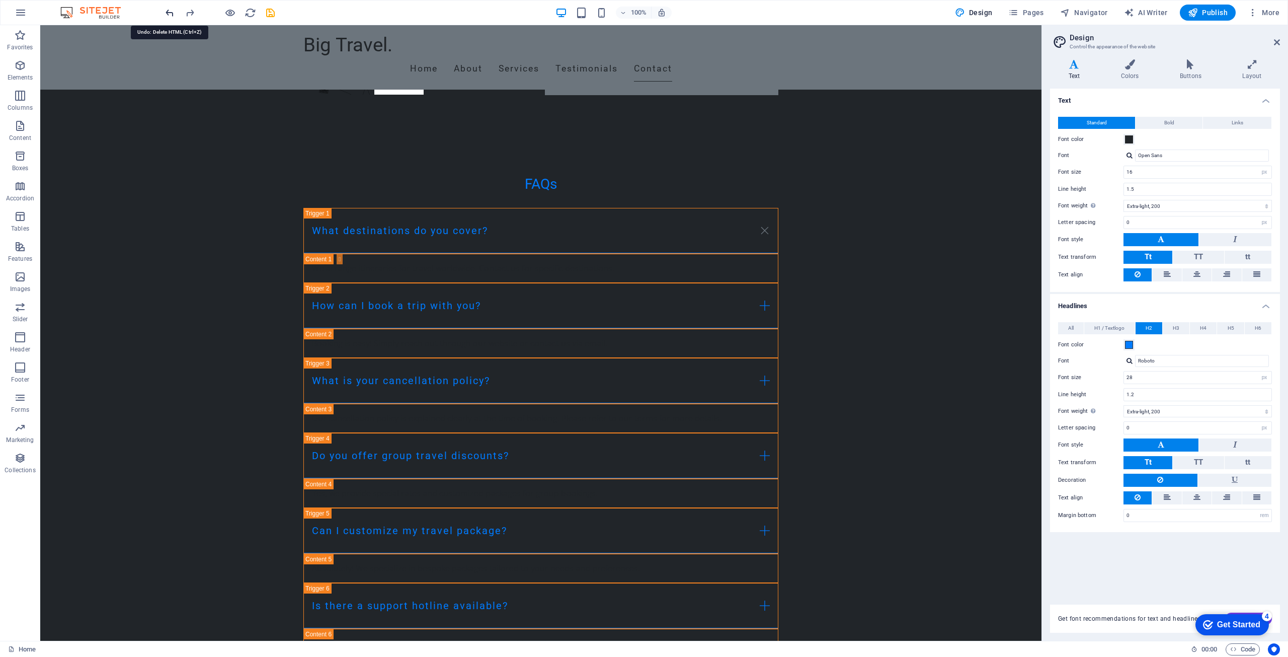
click at [167, 15] on icon "undo" at bounding box center [170, 13] width 12 height 12
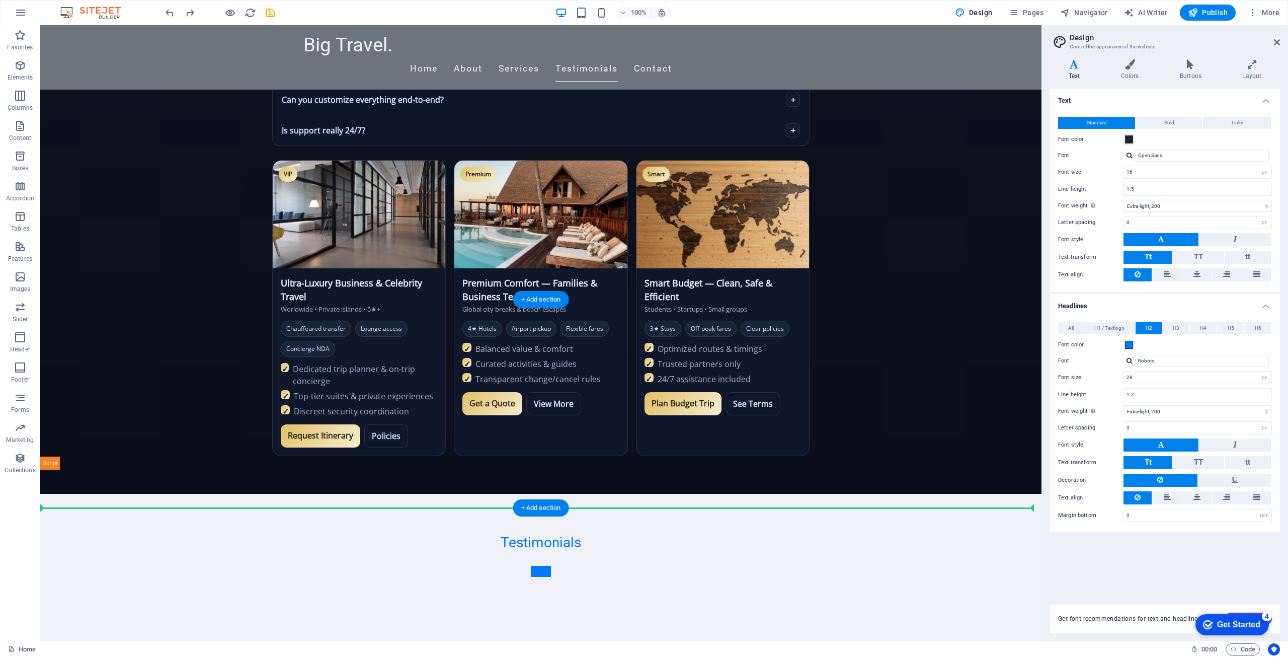
scroll to position [1258, 0]
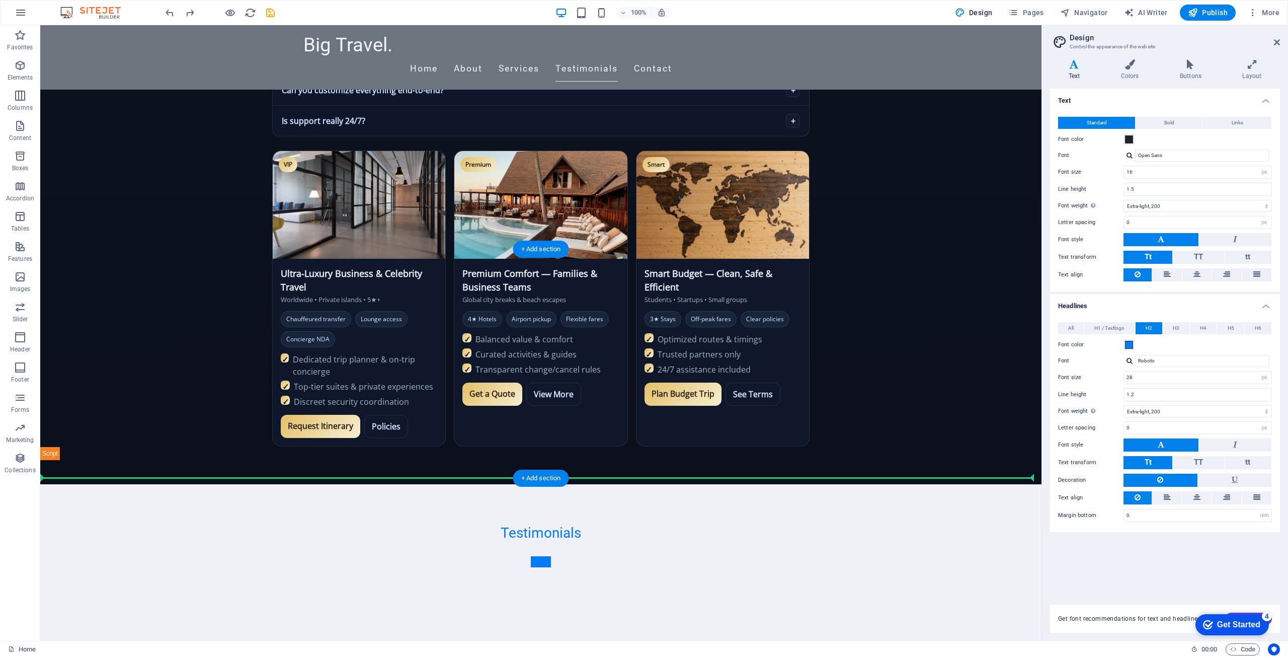
drag, startPoint x: 262, startPoint y: 258, endPoint x: 279, endPoint y: 458, distance: 200.9
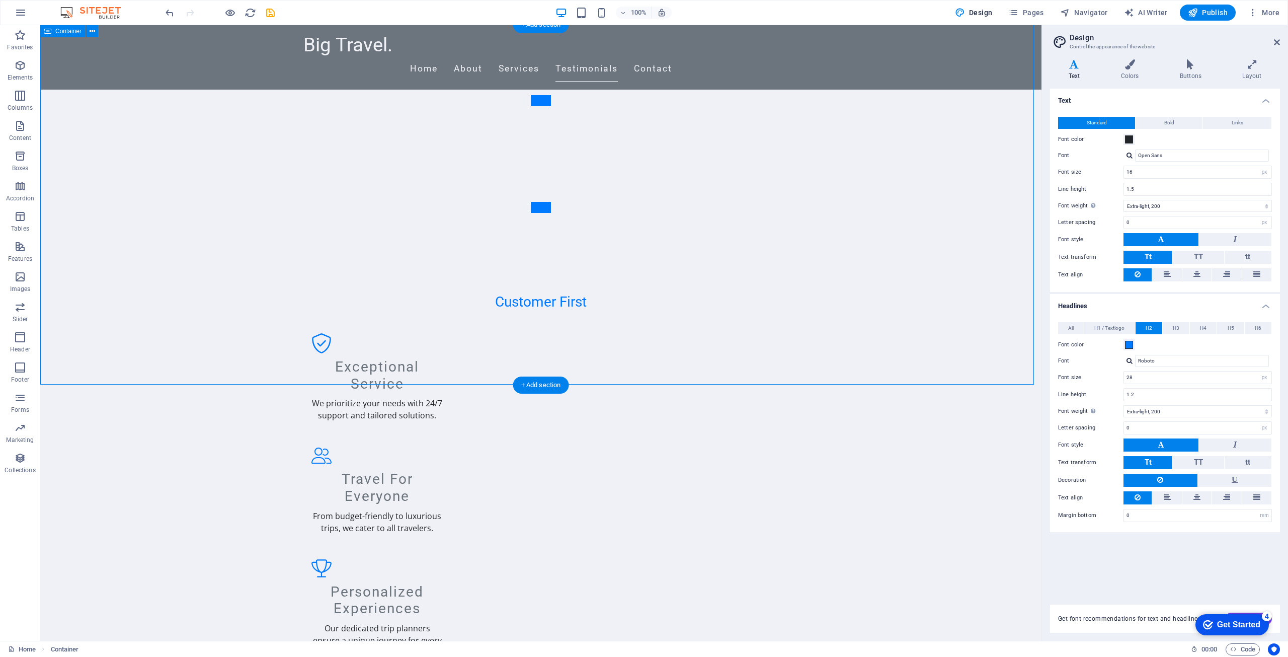
scroll to position [1602, 0]
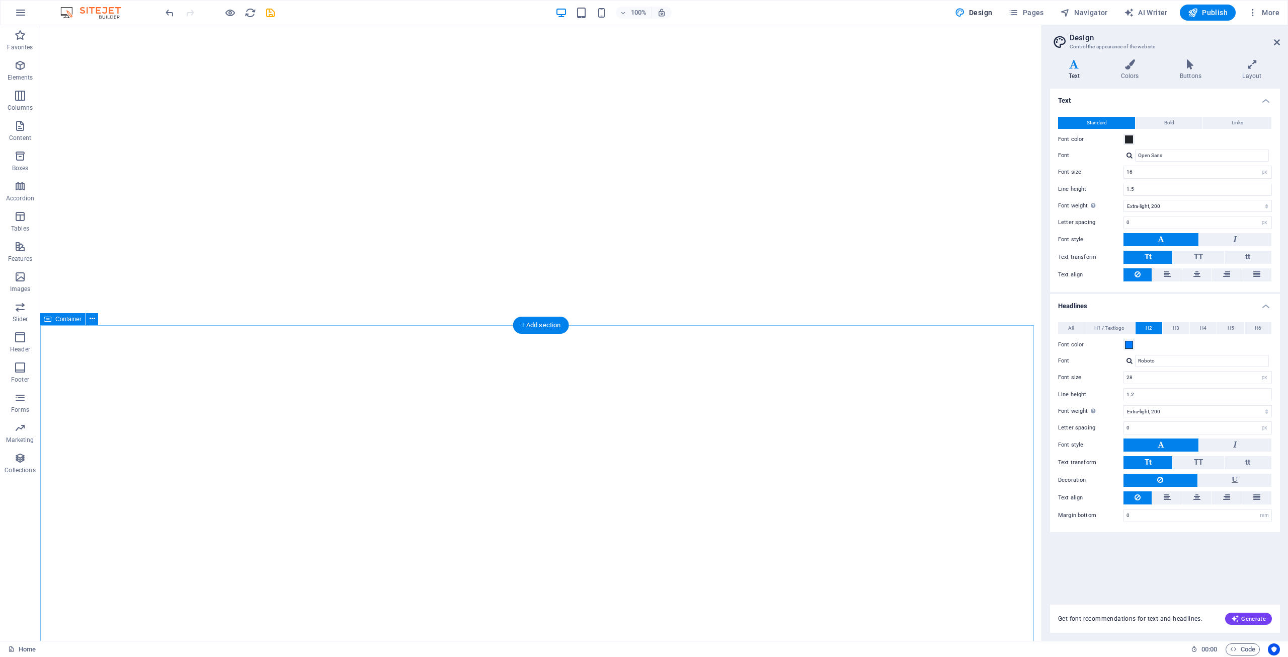
select select "px"
select select "200"
select select "px"
select select "200"
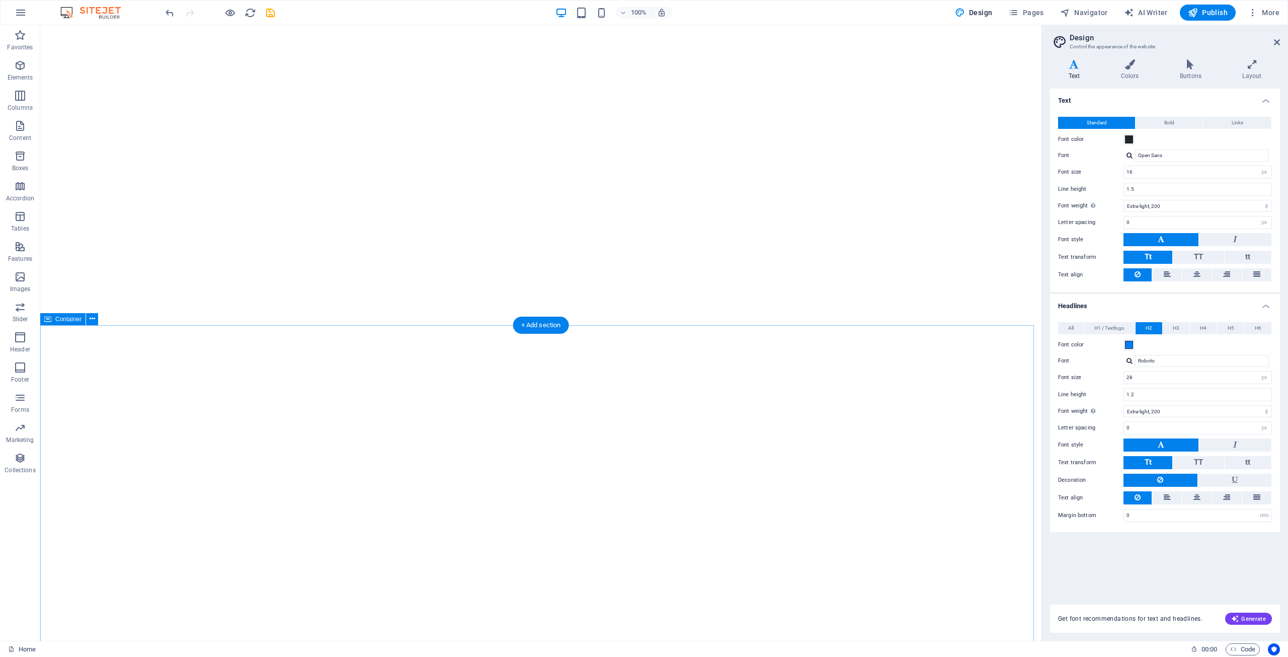
select select "px"
select select "rem"
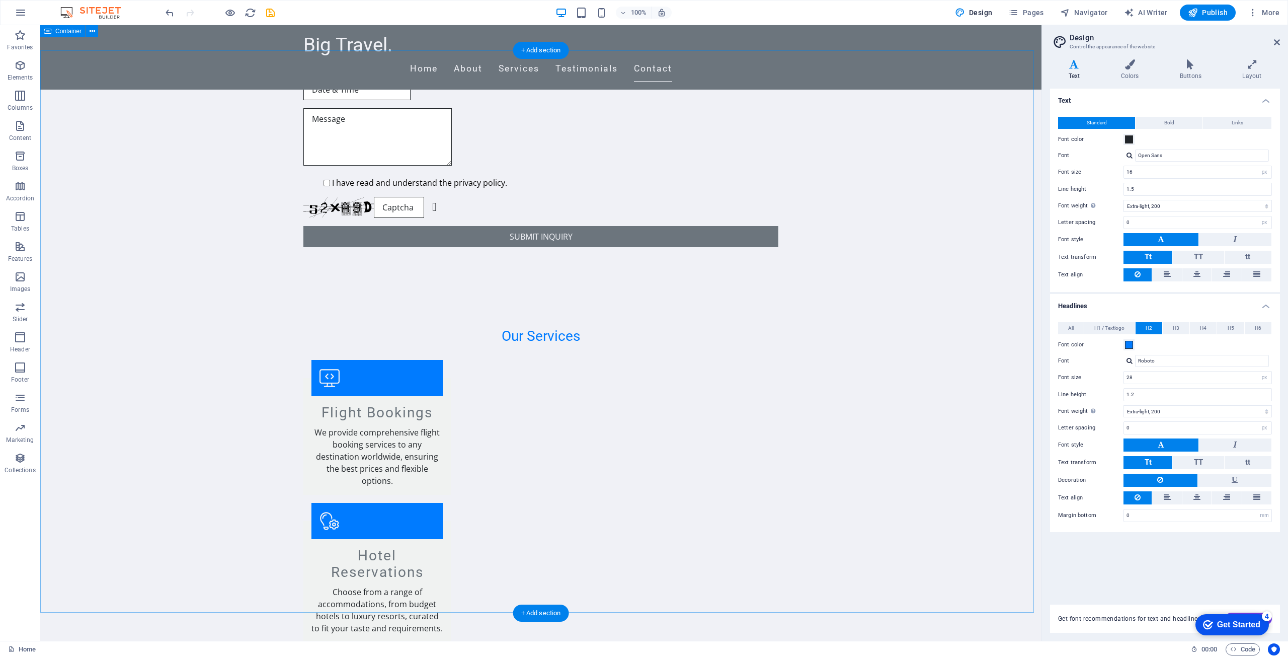
scroll to position [2106, 0]
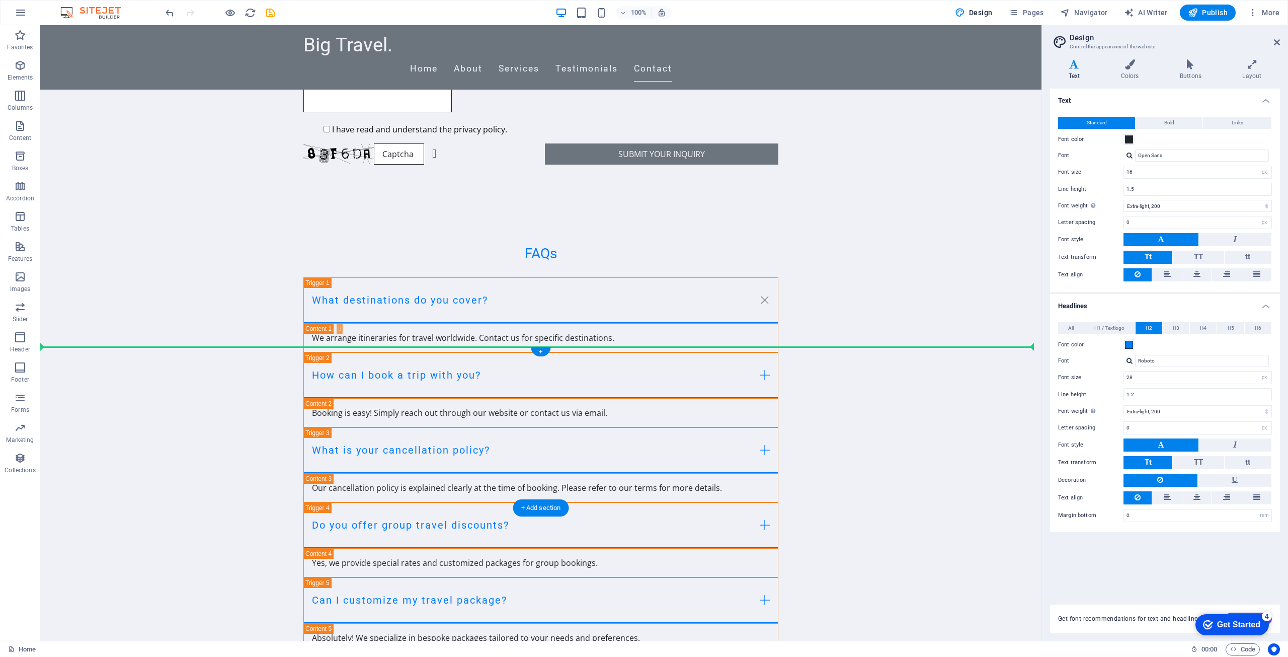
drag, startPoint x: 260, startPoint y: 261, endPoint x: 289, endPoint y: 414, distance: 155.7
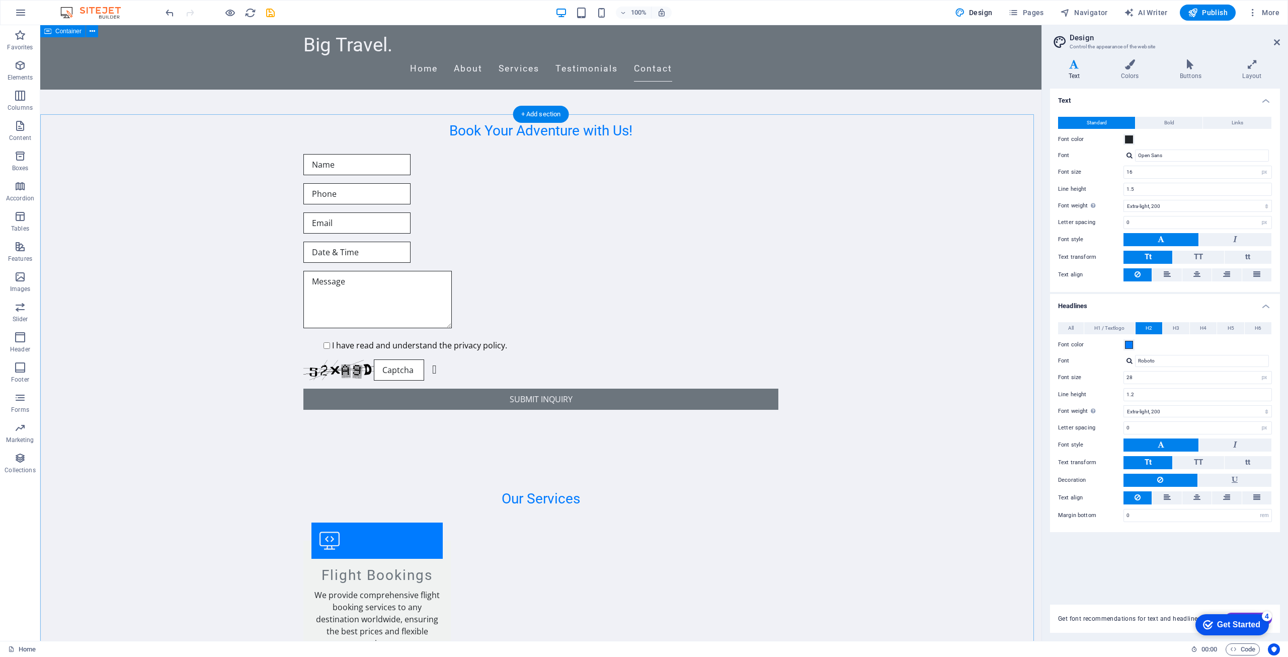
scroll to position [1961, 0]
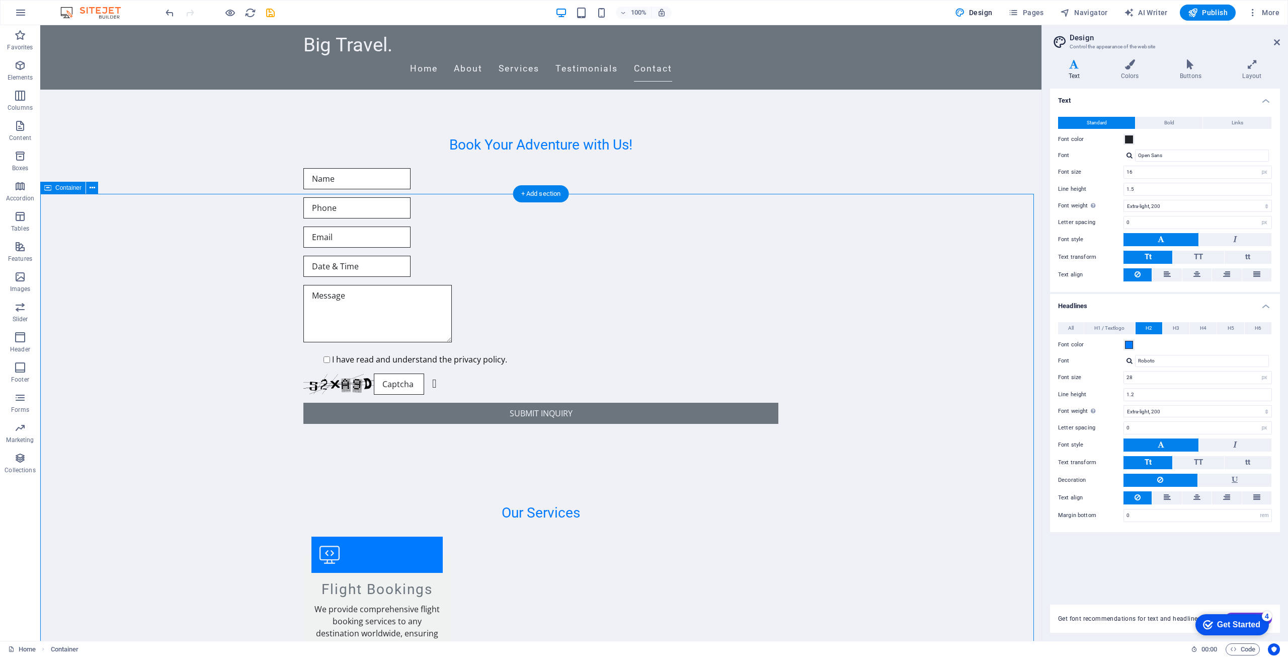
drag, startPoint x: 236, startPoint y: 259, endPoint x: 240, endPoint y: 294, distance: 35.5
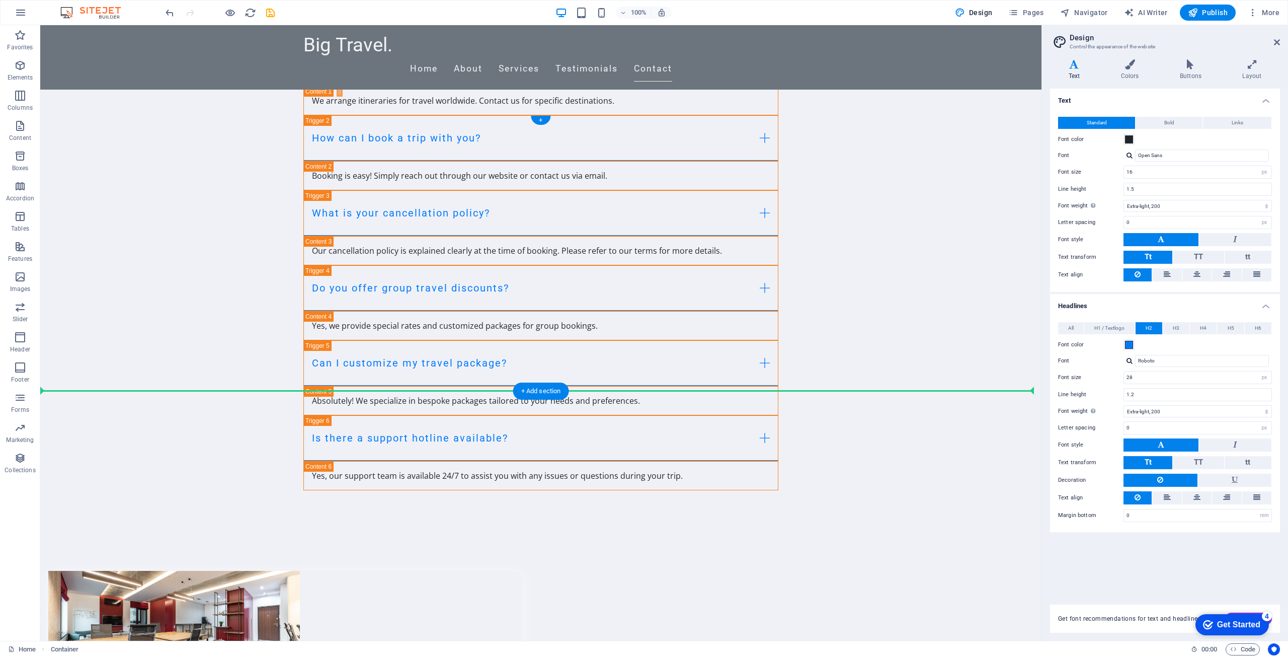
scroll to position [3521, 0]
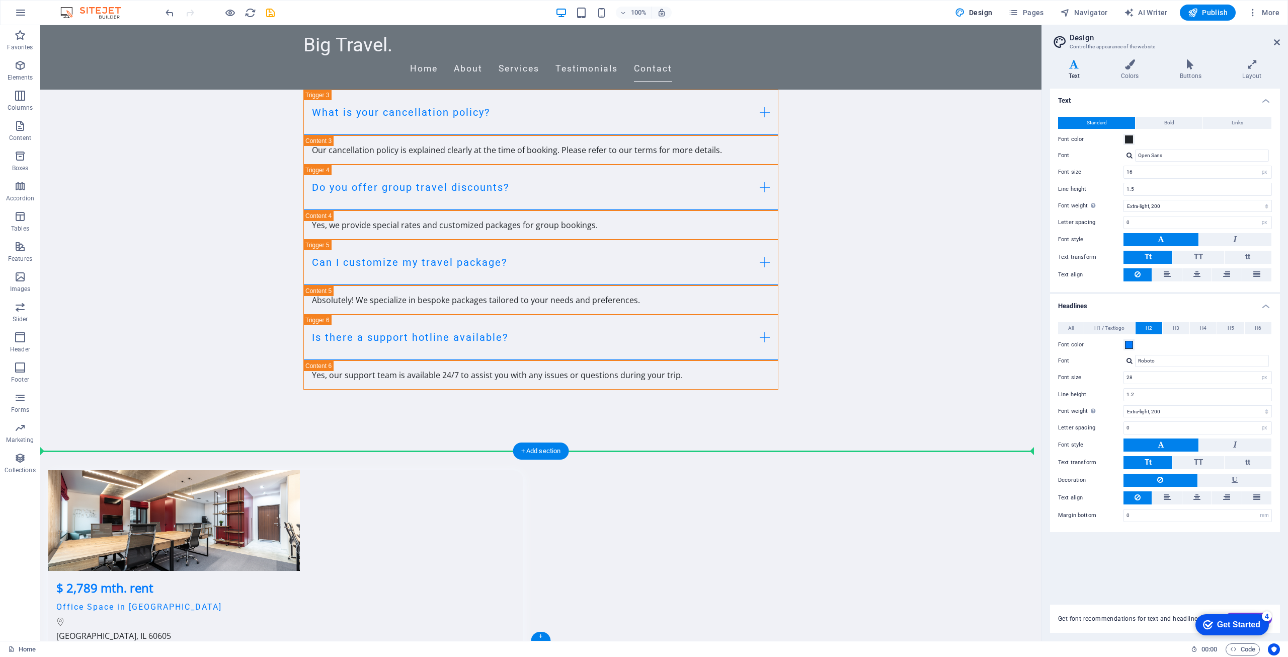
drag, startPoint x: 217, startPoint y: 151, endPoint x: 239, endPoint y: 455, distance: 304.7
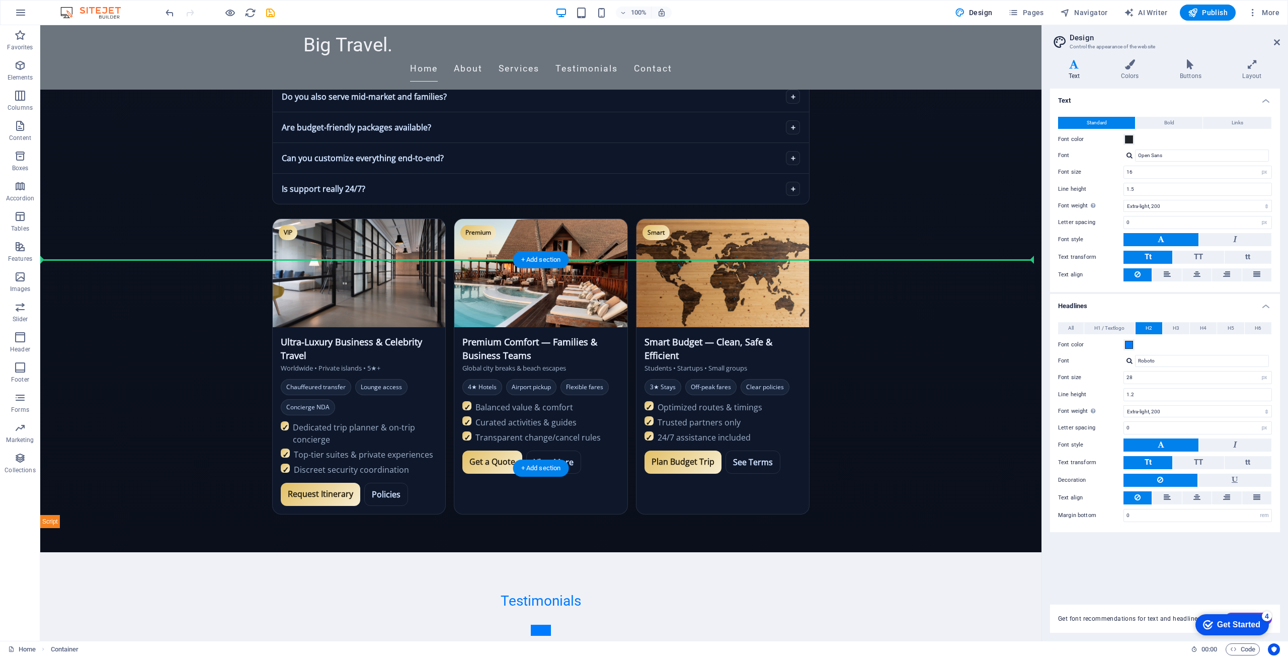
scroll to position [654, 0]
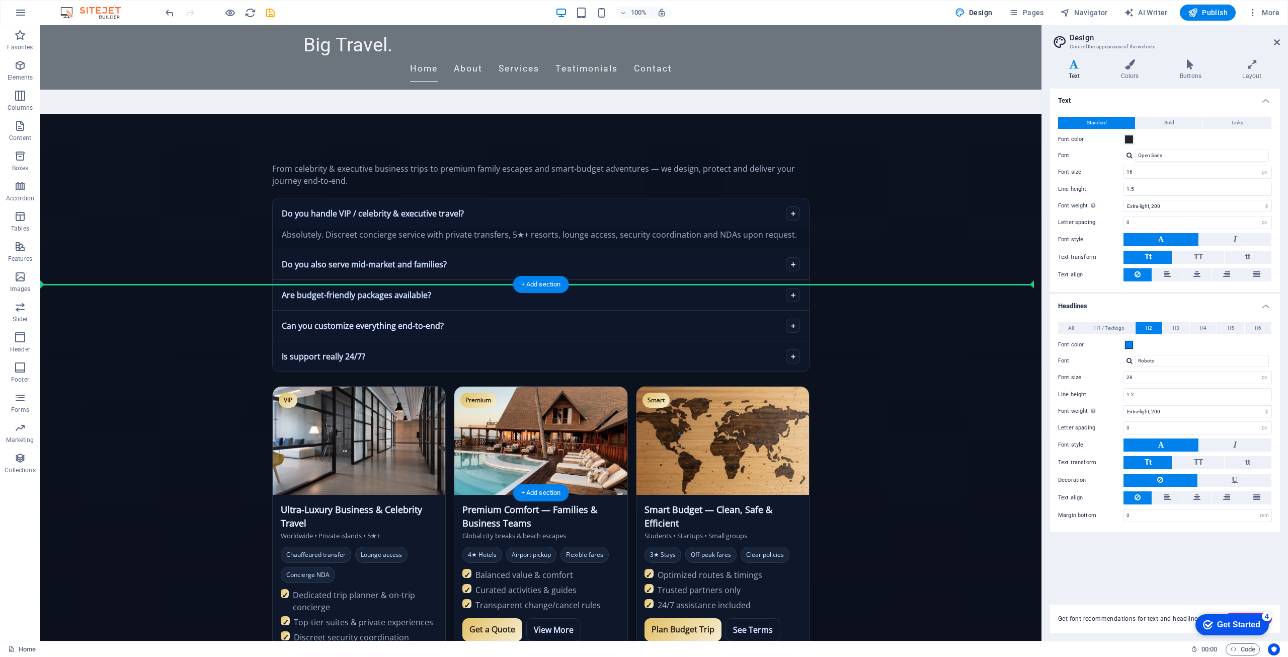
drag, startPoint x: 218, startPoint y: 436, endPoint x: 271, endPoint y: 296, distance: 150.0
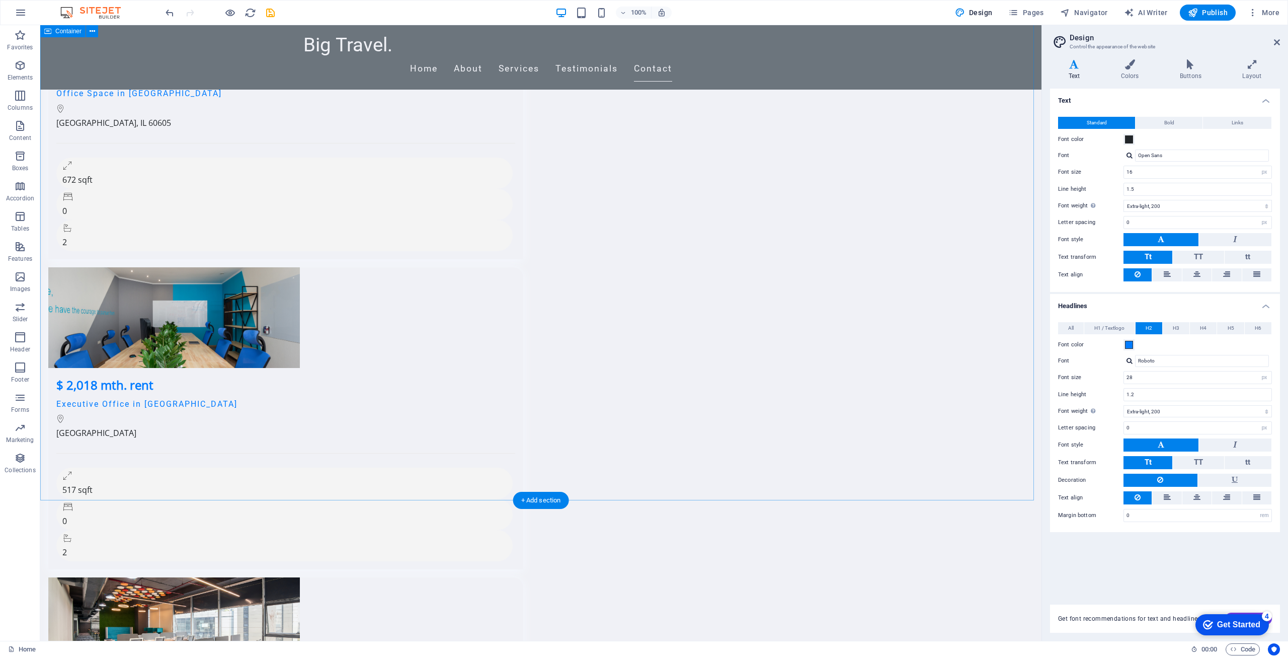
scroll to position [3521, 0]
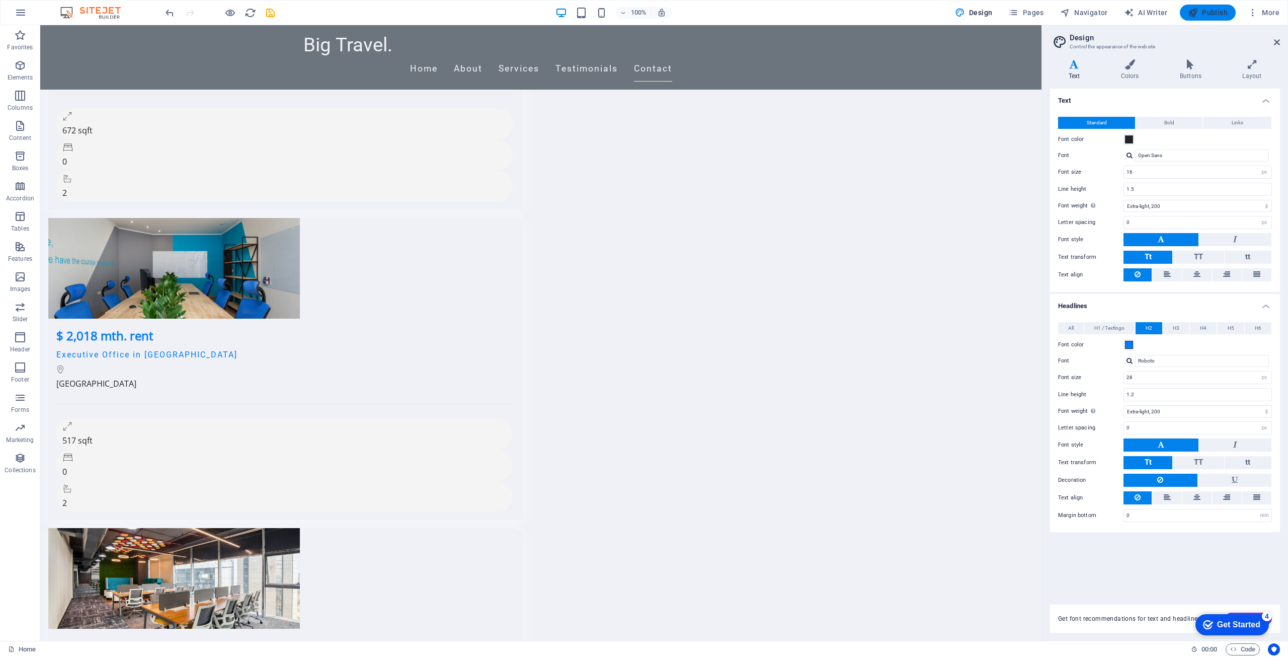
click at [1210, 12] on span "Publish" at bounding box center [1208, 13] width 40 height 10
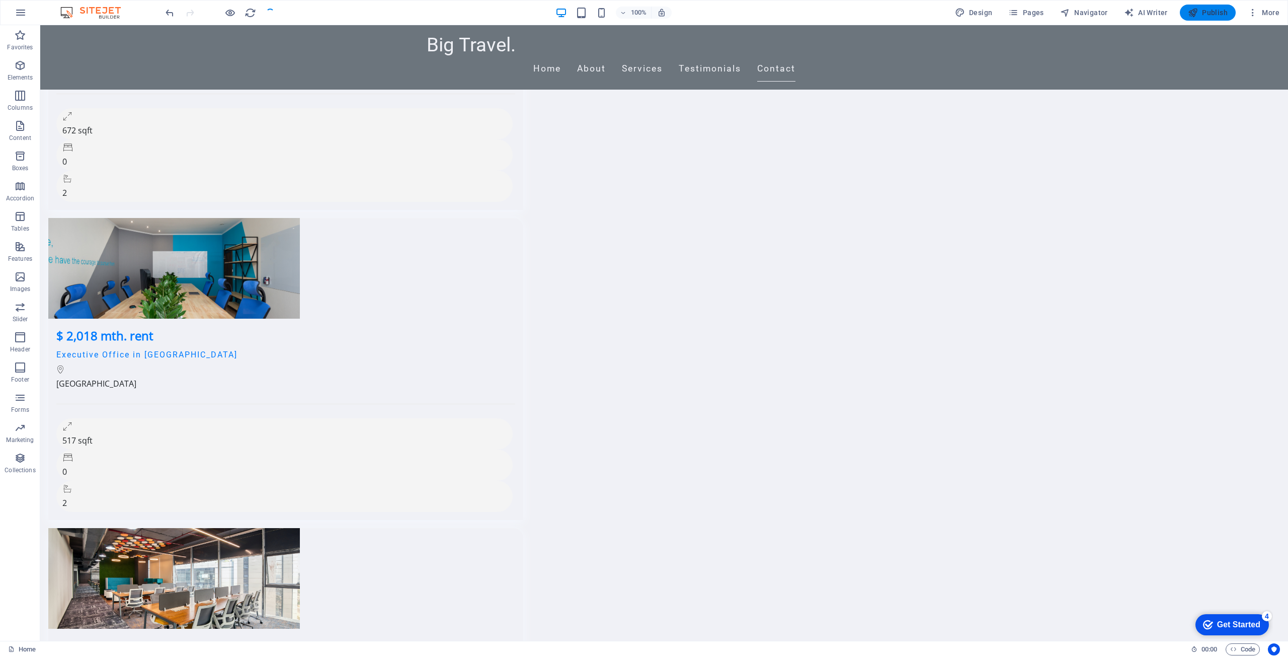
click at [1196, 11] on icon "button" at bounding box center [1193, 13] width 10 height 10
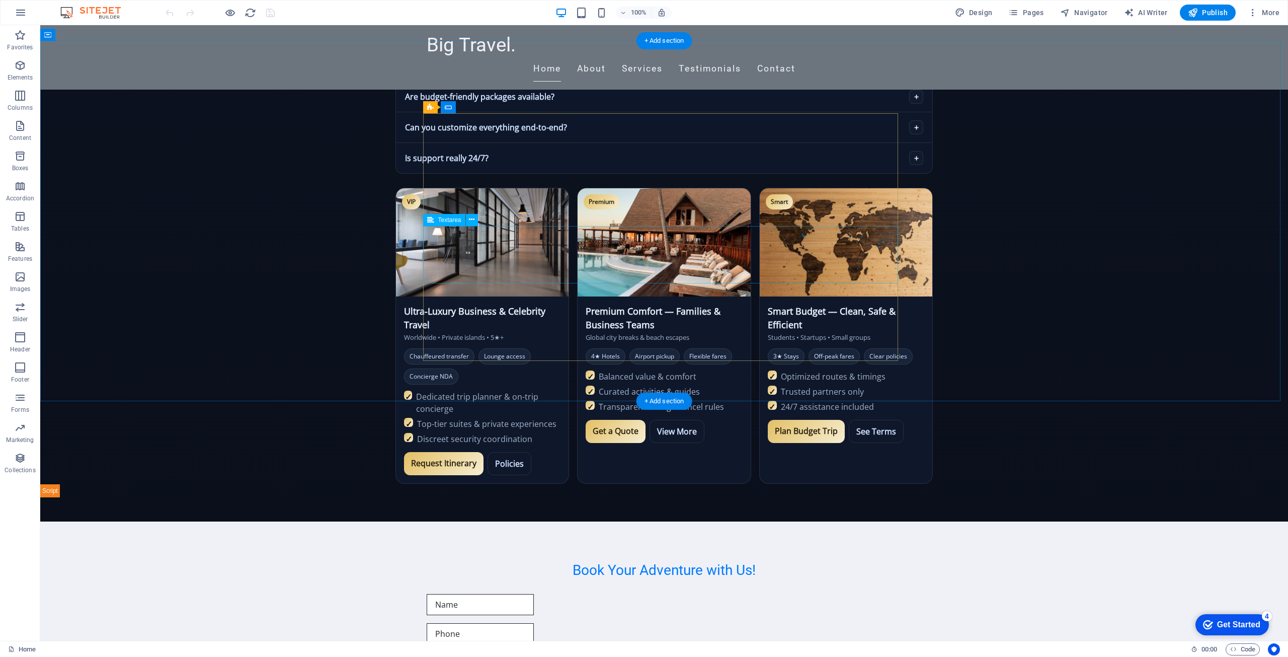
scroll to position [805, 0]
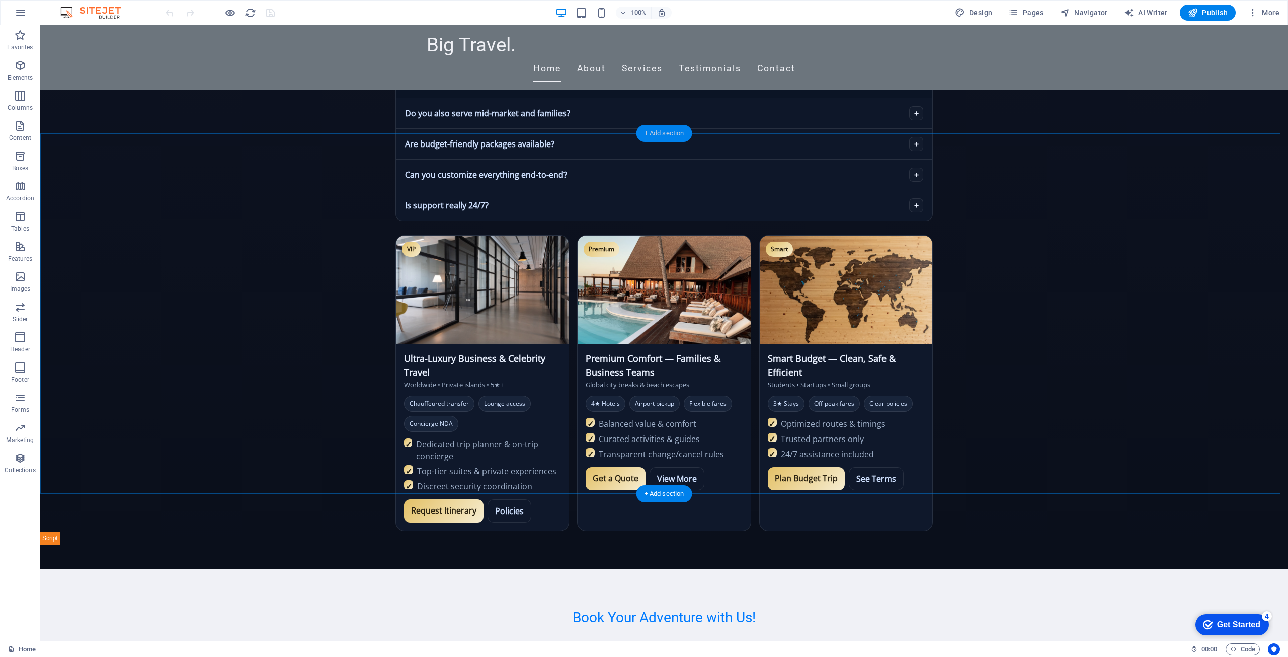
click at [662, 135] on div "+ Add section" at bounding box center [664, 133] width 56 height 17
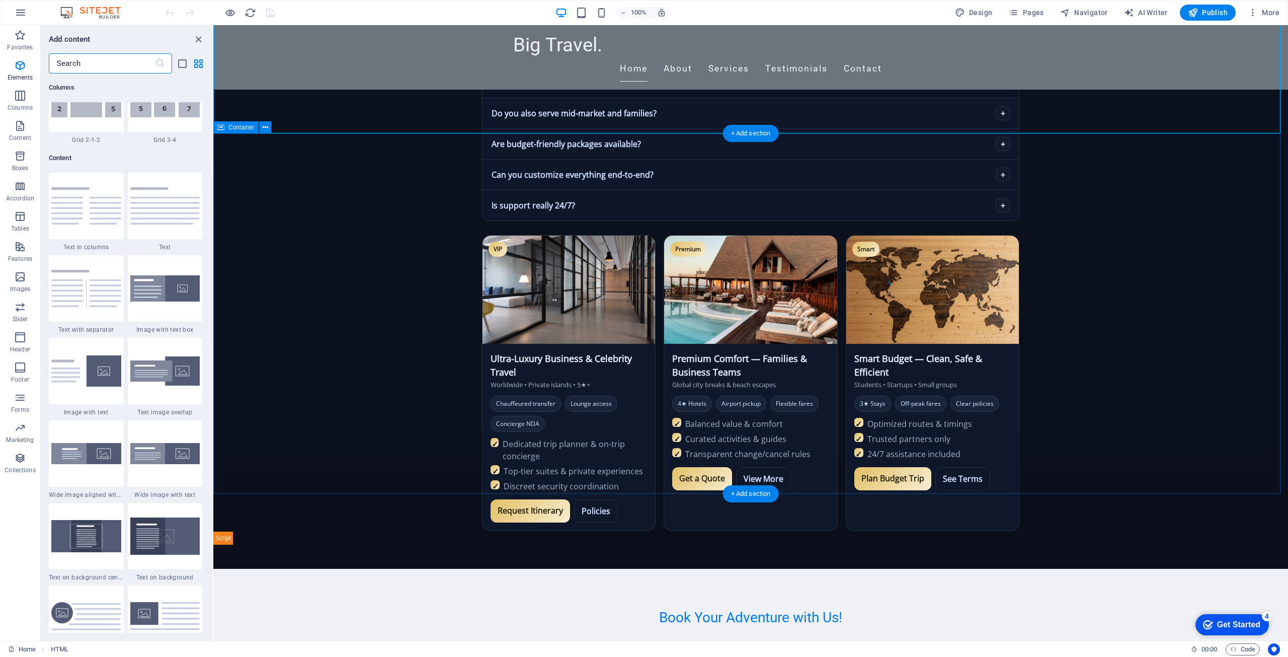
scroll to position [1760, 0]
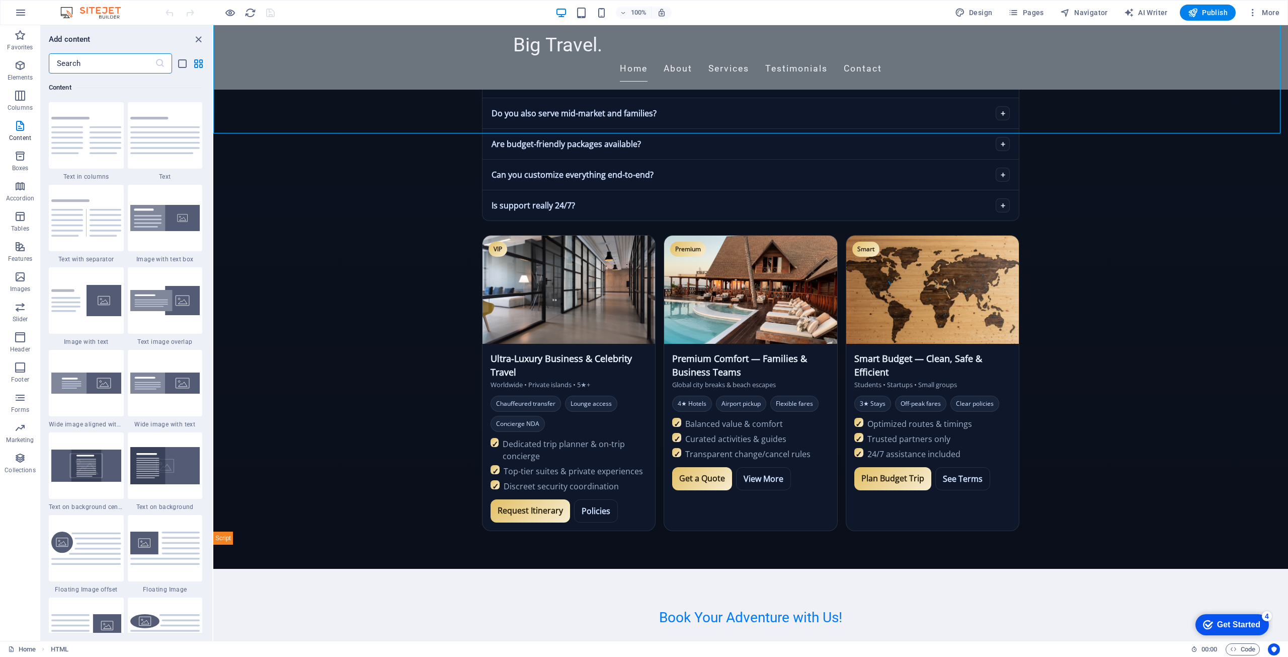
type input "ا"
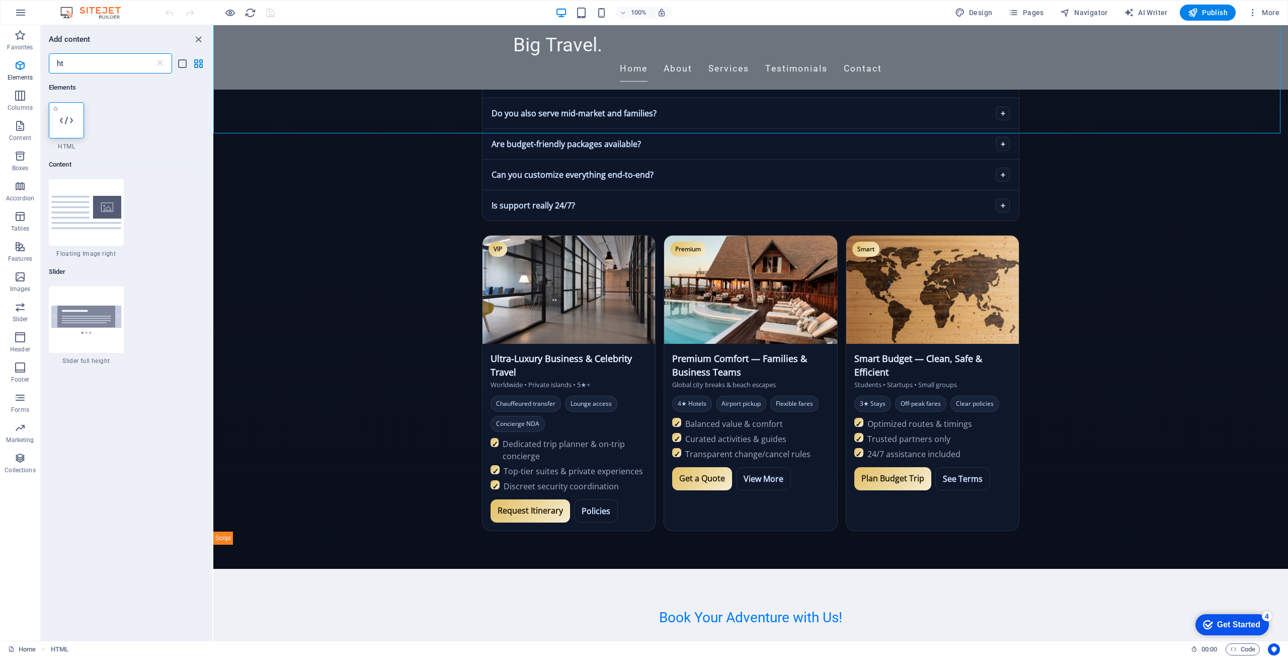
type input "ht"
click at [60, 115] on icon at bounding box center [66, 120] width 13 height 13
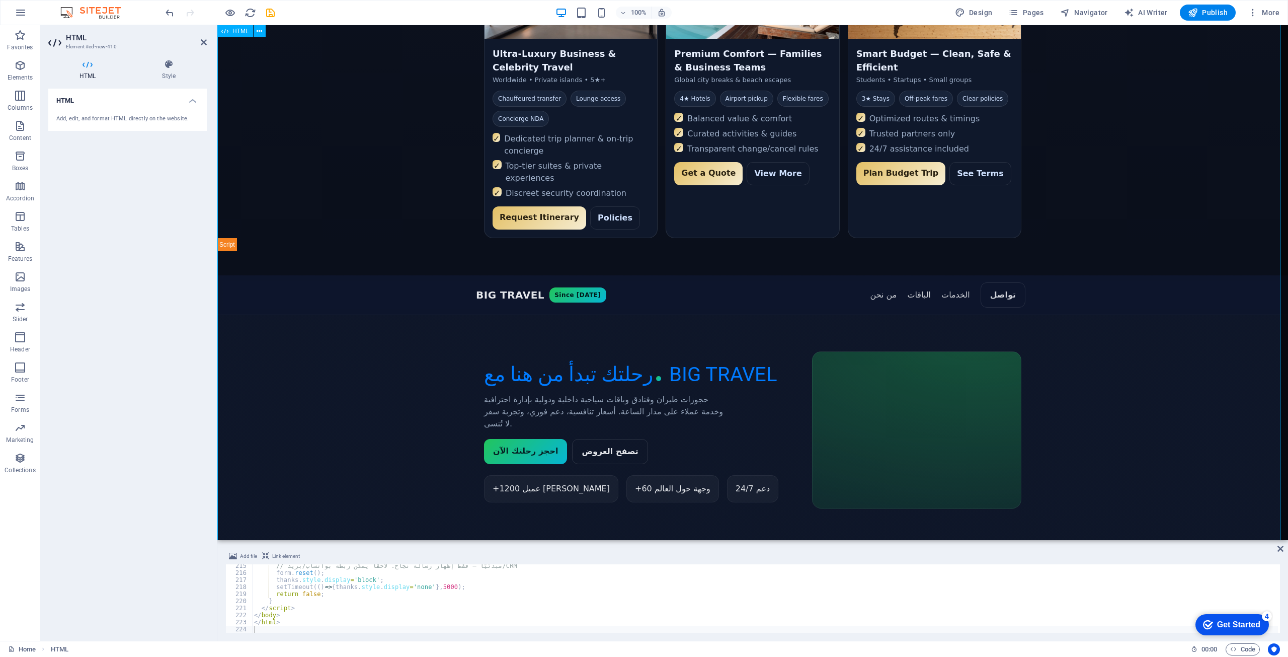
scroll to position [1044, 0]
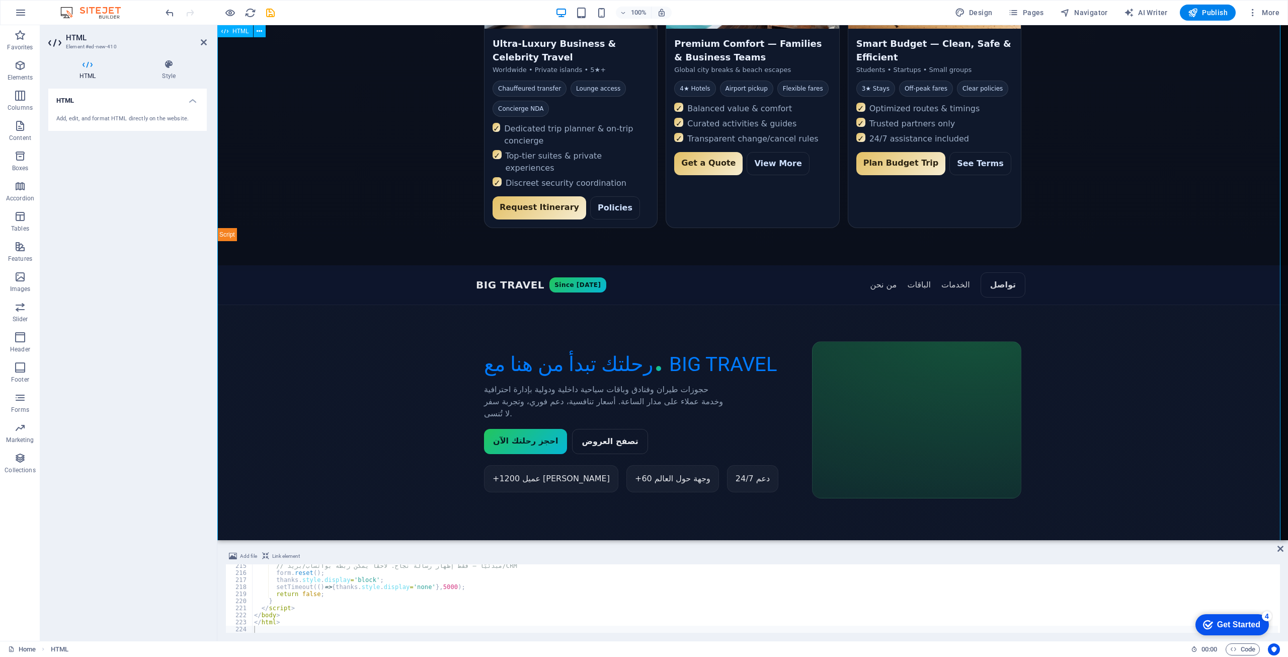
click at [631, 14] on icon "button" at bounding box center [717, 81] width 173 height 155
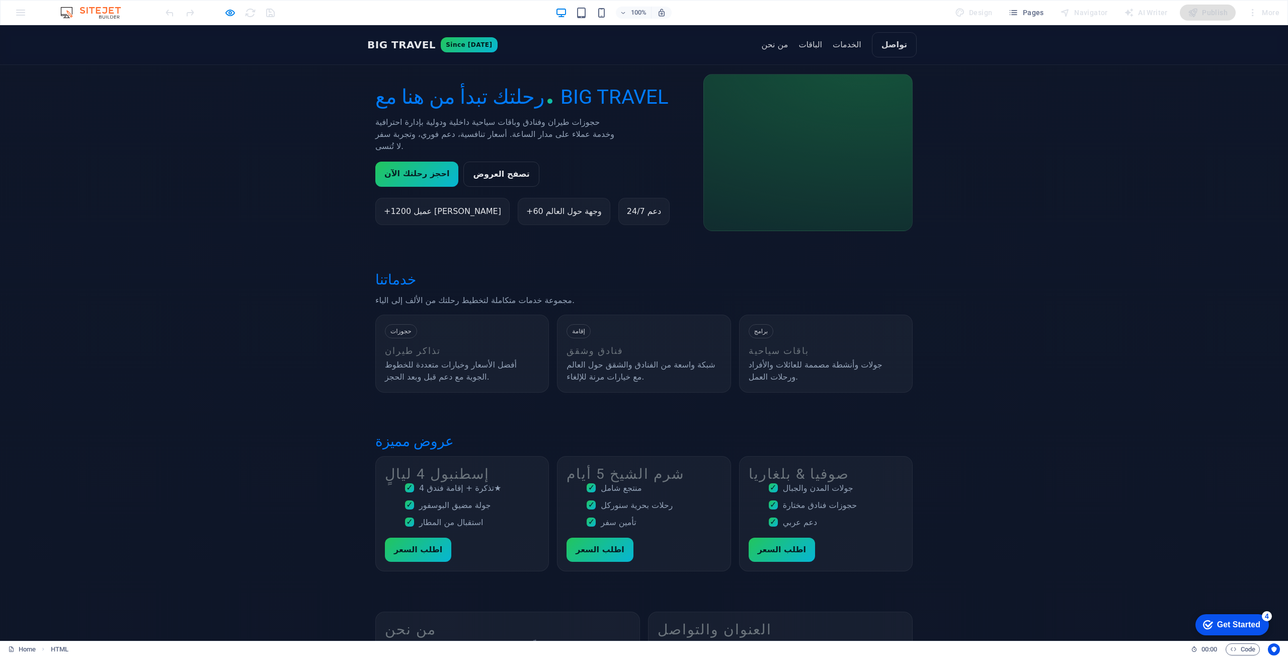
scroll to position [1383, 0]
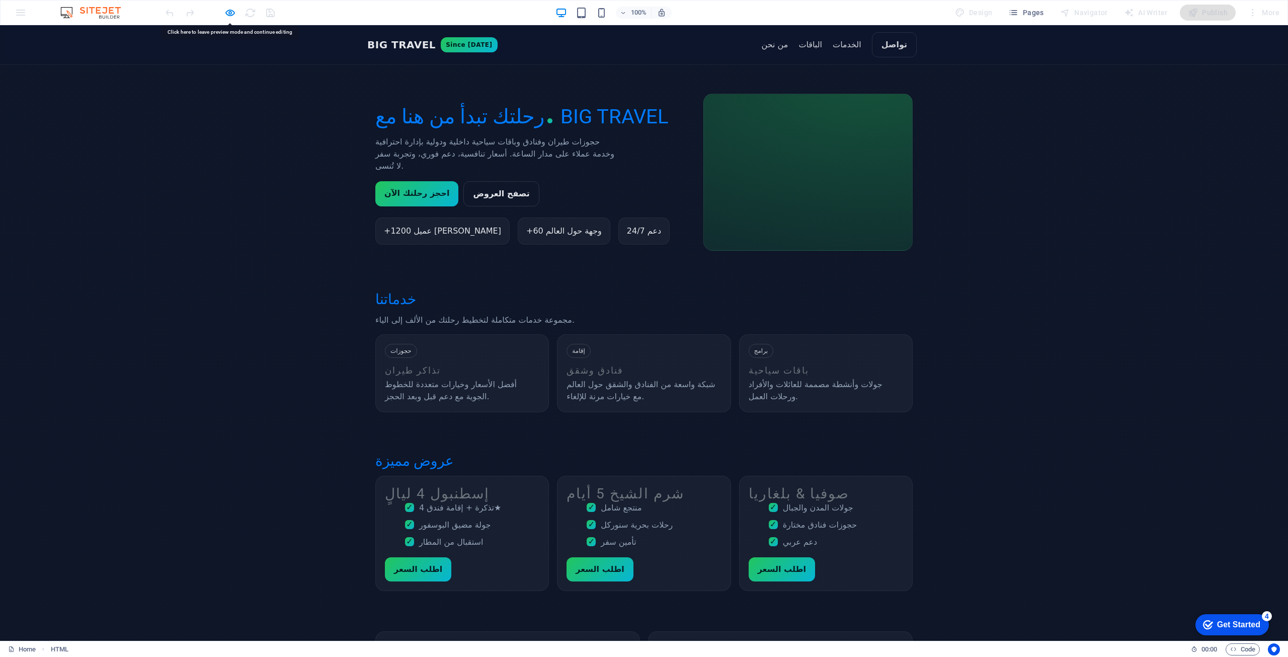
scroll to position [1232, 0]
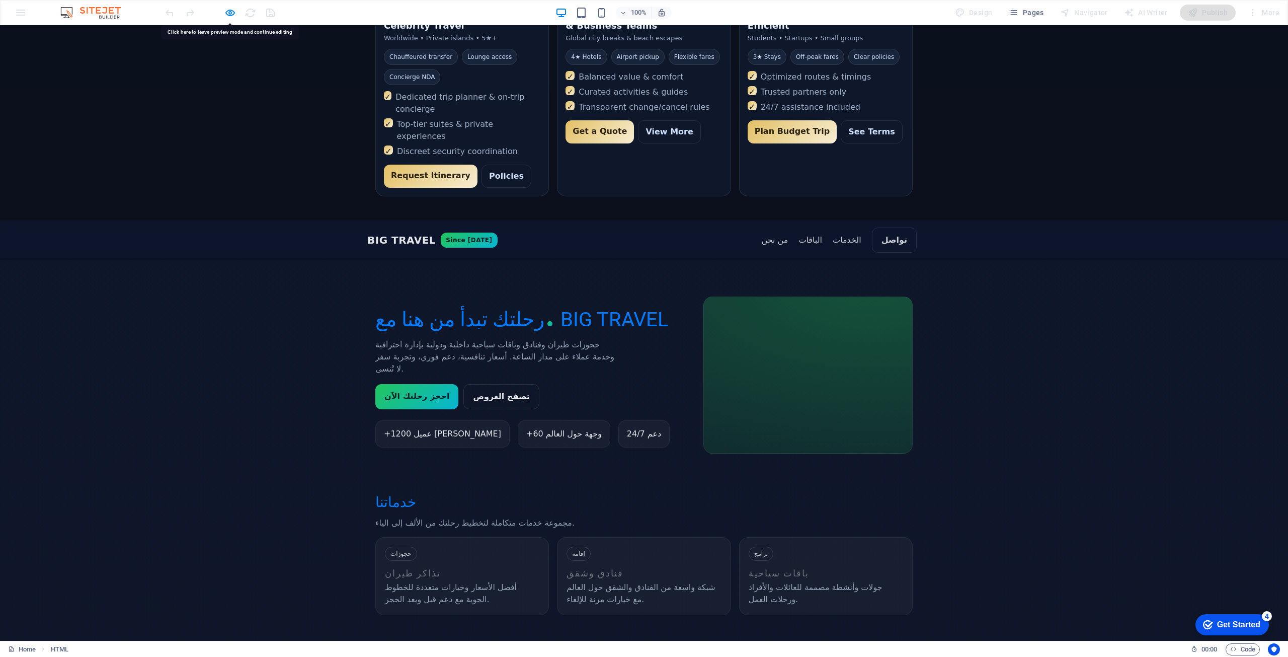
scroll to position [1081, 0]
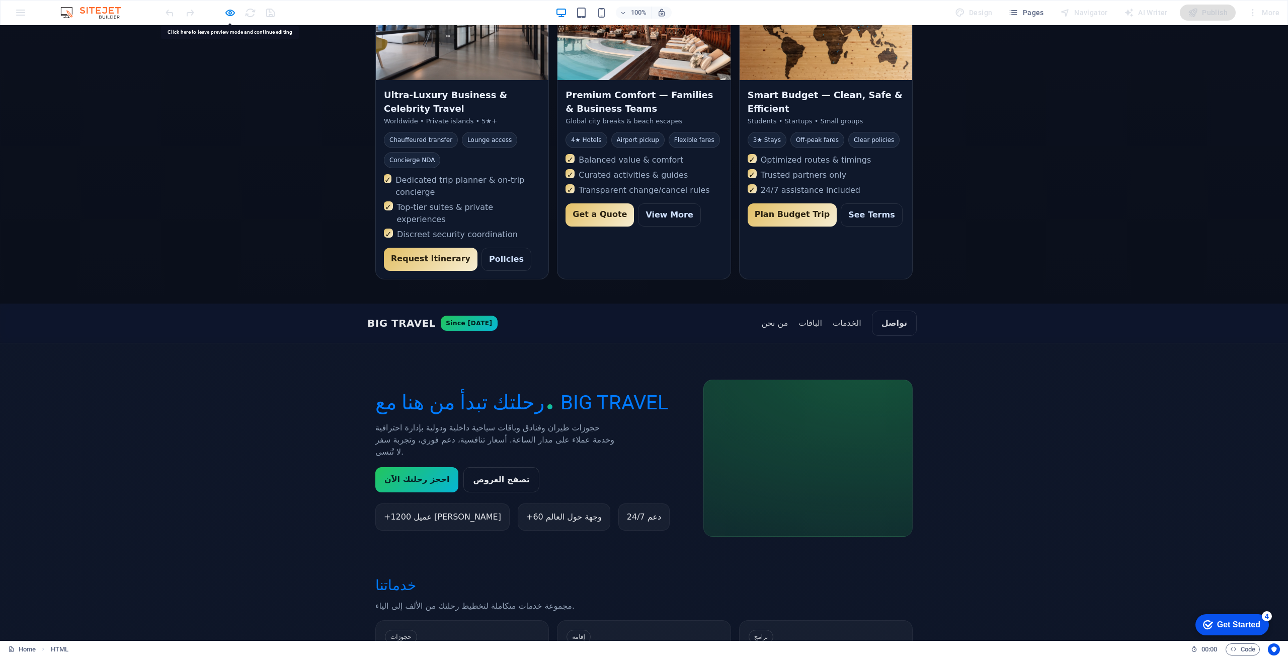
click at [847, 310] on nav "الخدمات الباقات من نحن تواصل" at bounding box center [839, 322] width 164 height 25
click at [847, 318] on link "الخدمات" at bounding box center [847, 323] width 29 height 10
click at [818, 318] on link "الباقات" at bounding box center [810, 323] width 24 height 10
click at [847, 318] on link "الخدمات" at bounding box center [847, 323] width 29 height 10
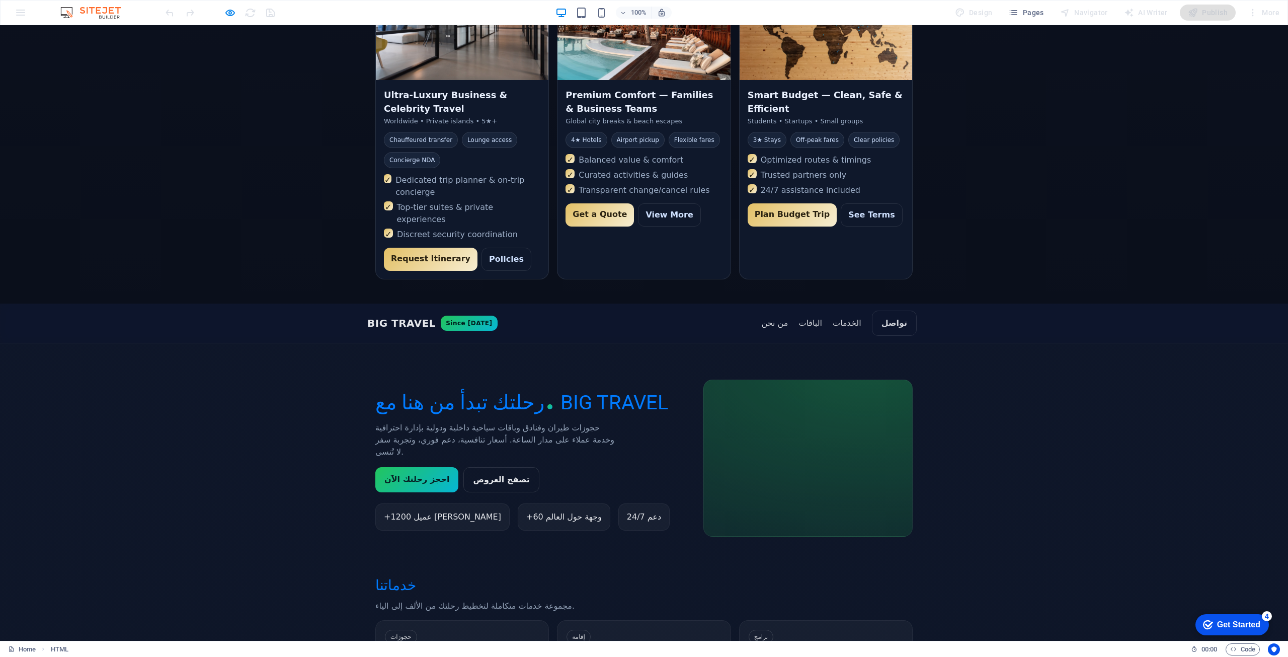
click at [778, 310] on nav "الخدمات الباقات من نحن تواصل" at bounding box center [839, 322] width 164 height 25
click at [778, 318] on link "من نحن" at bounding box center [774, 323] width 27 height 10
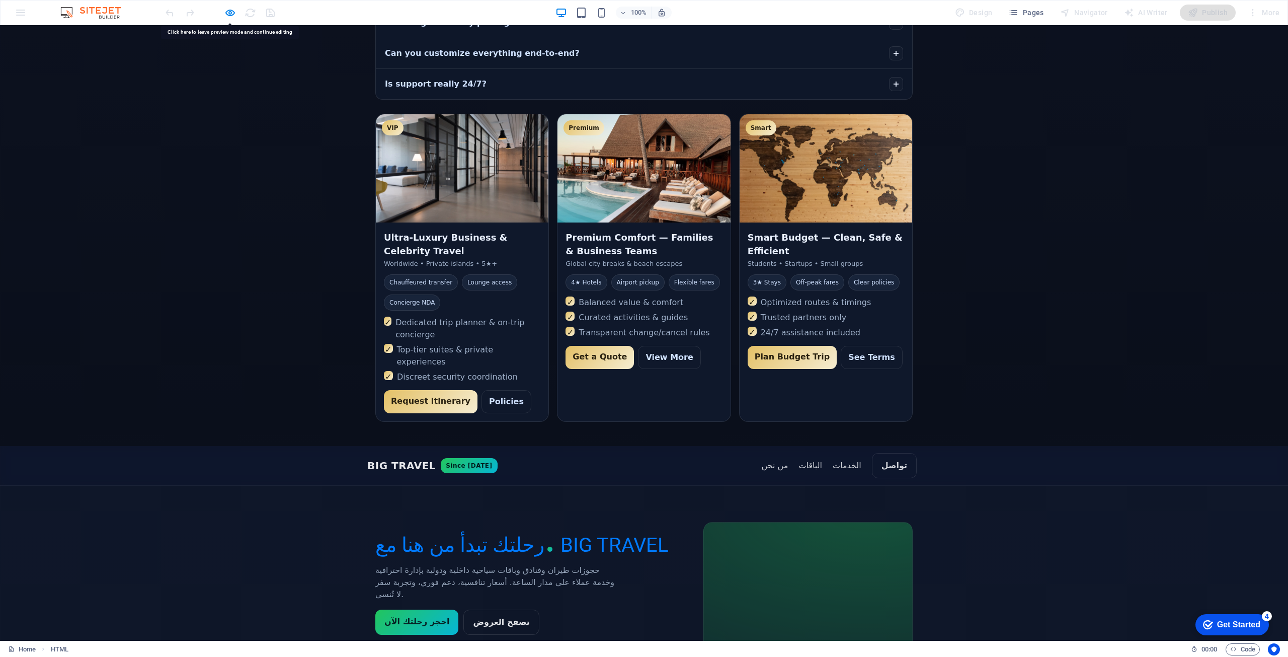
scroll to position [930, 0]
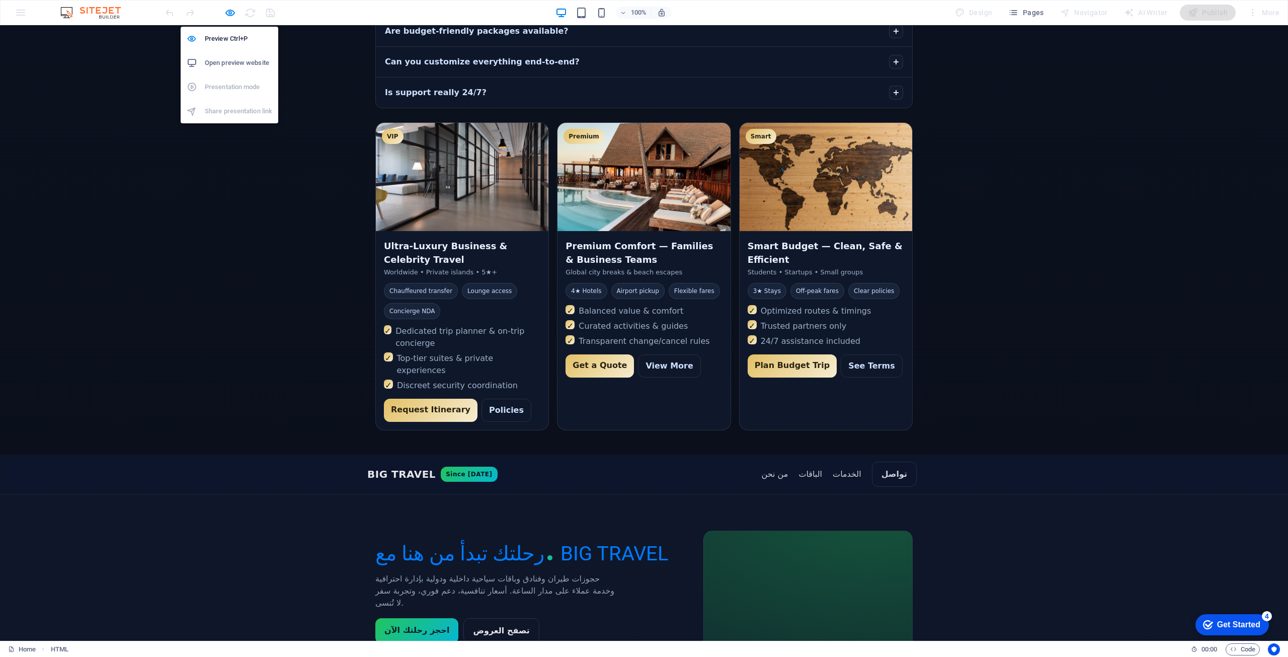
click at [236, 65] on h6 "Open preview website" at bounding box center [238, 63] width 67 height 12
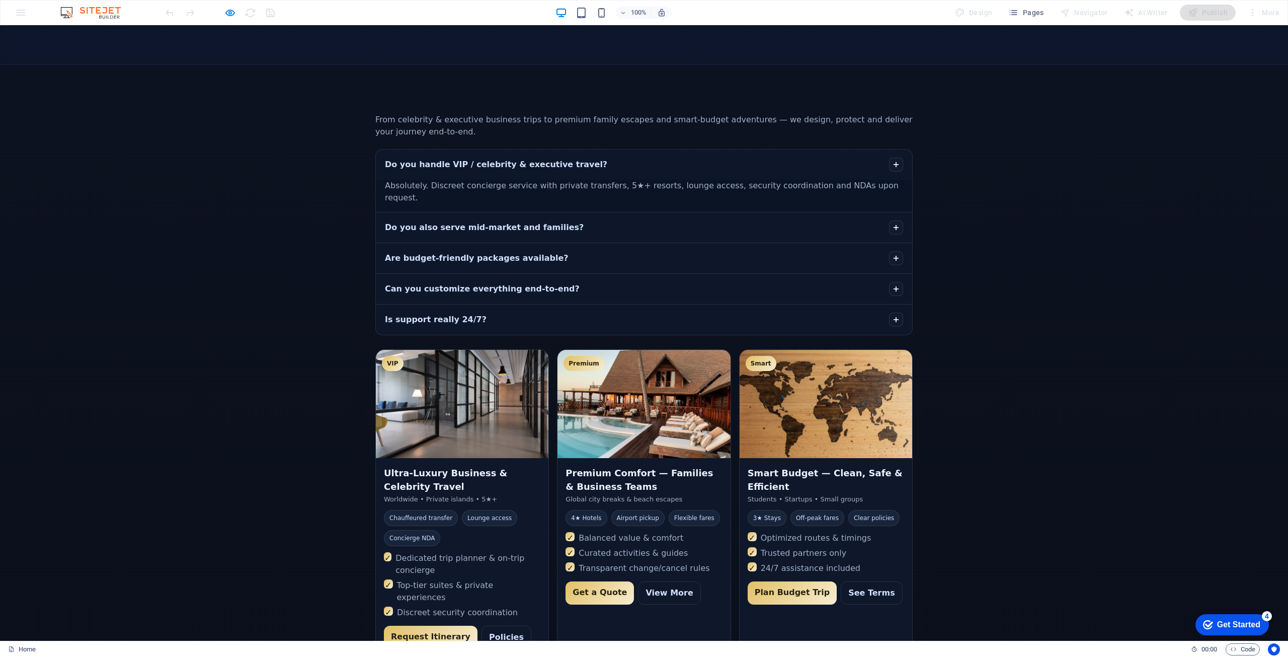
scroll to position [628, 0]
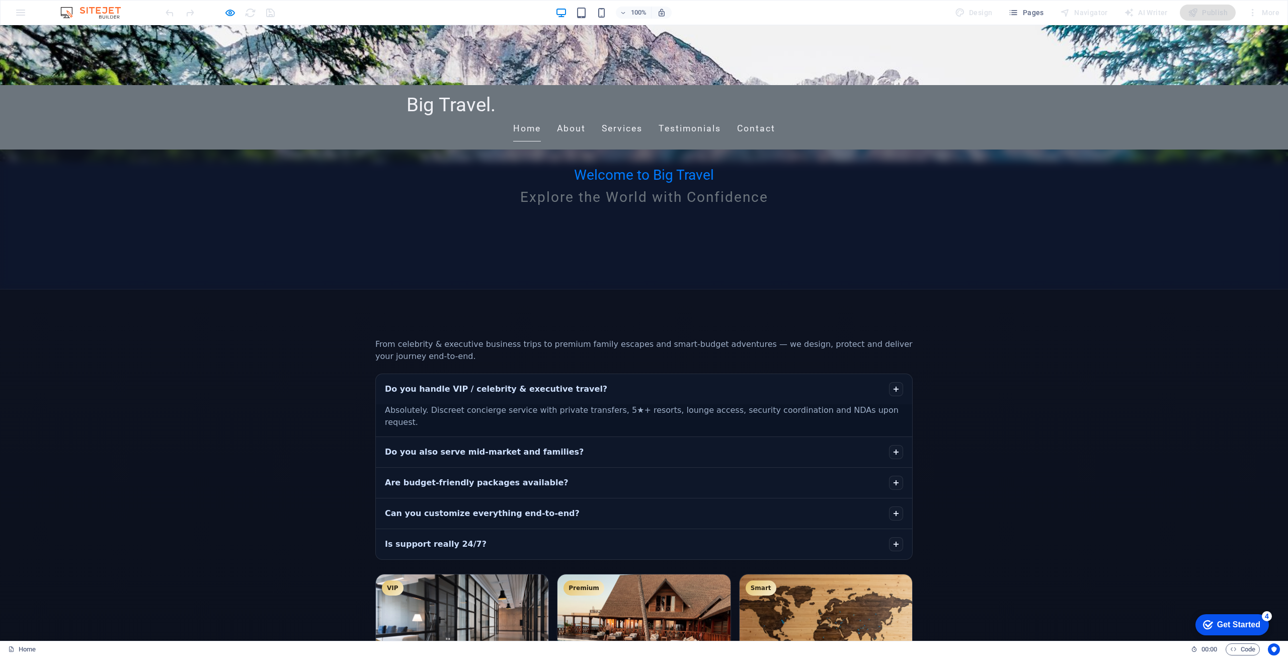
scroll to position [528, 0]
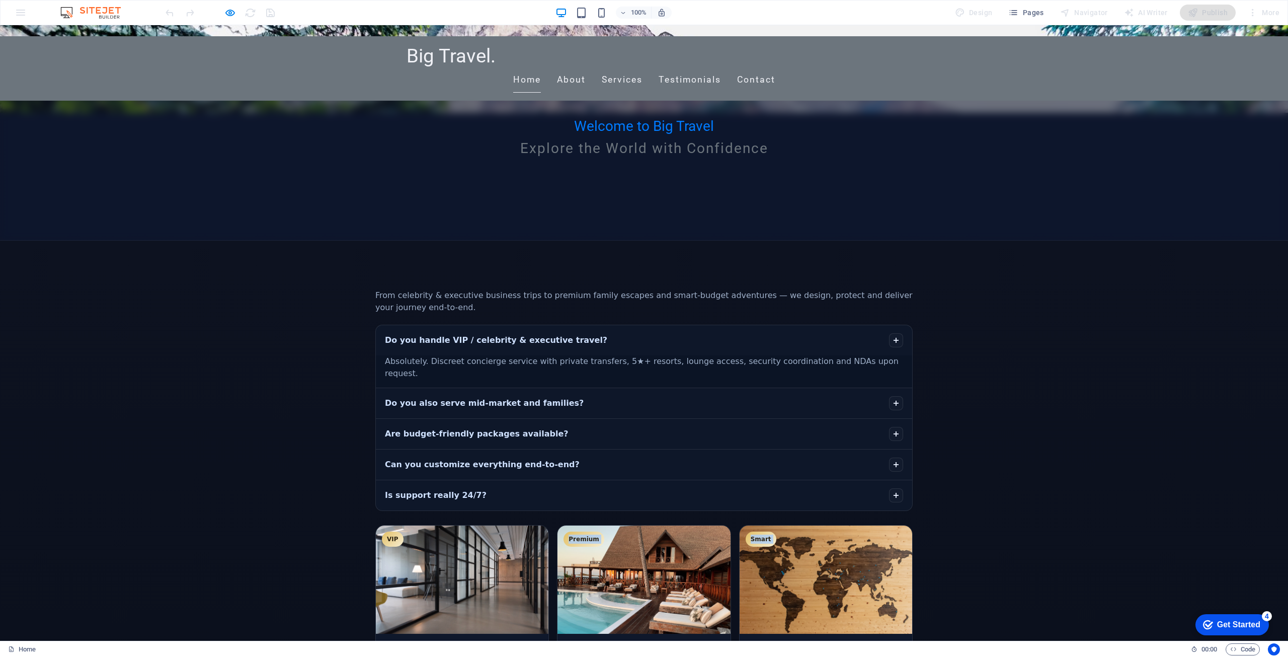
drag, startPoint x: 256, startPoint y: 525, endPoint x: 236, endPoint y: 439, distance: 88.8
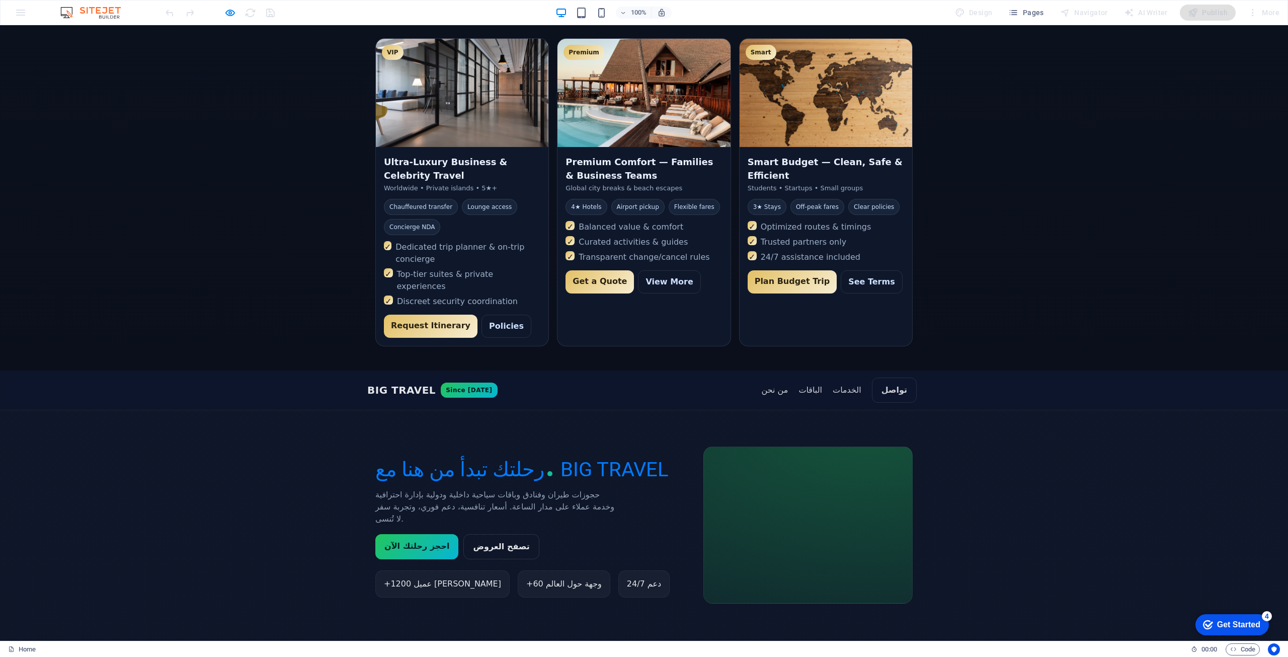
scroll to position [1157, 0]
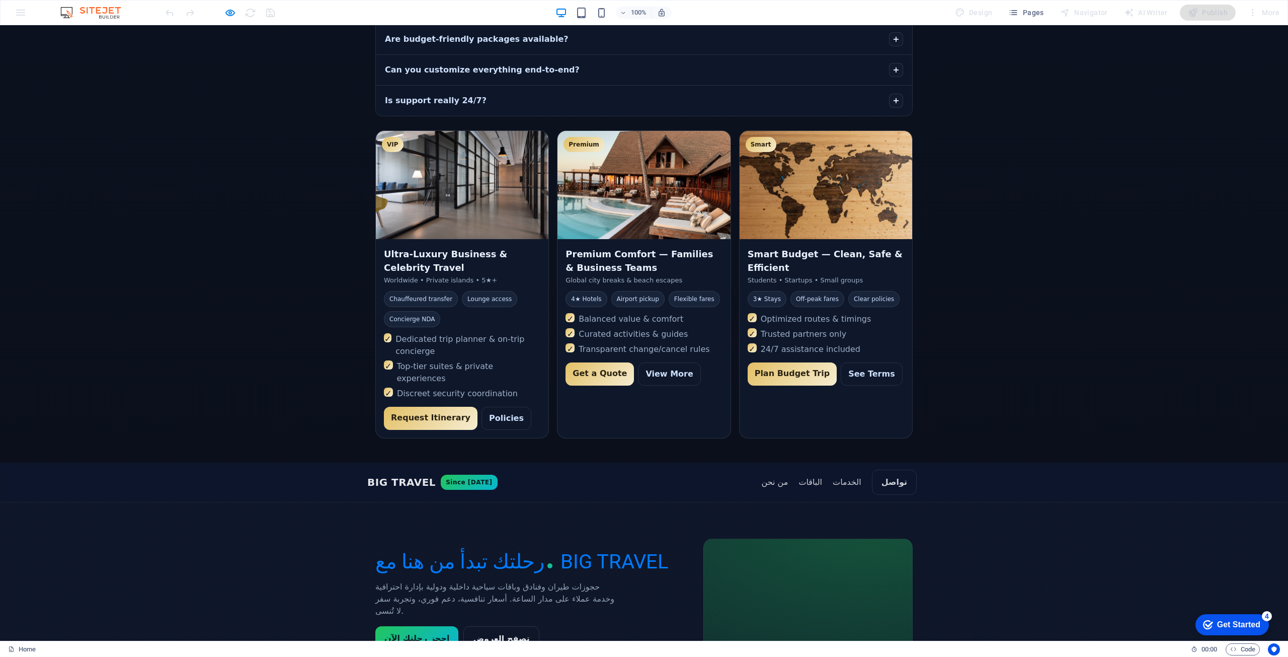
scroll to position [805, 0]
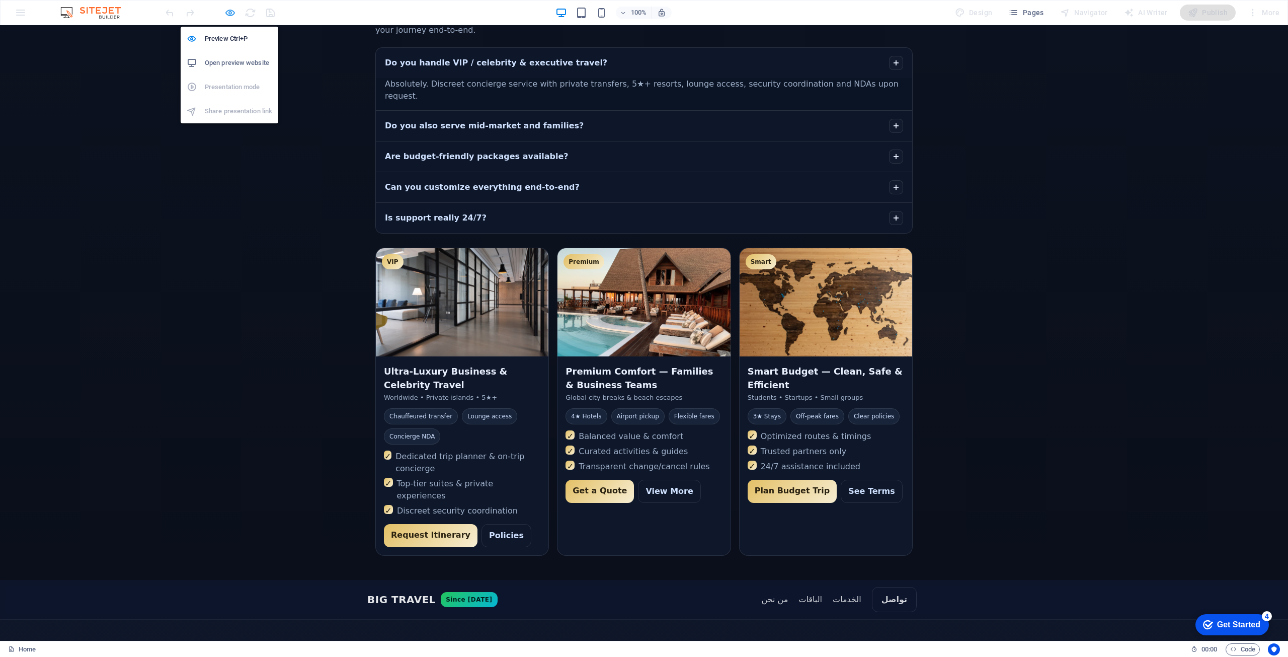
click at [740, 331] on icon "button" at bounding box center [826, 408] width 173 height 155
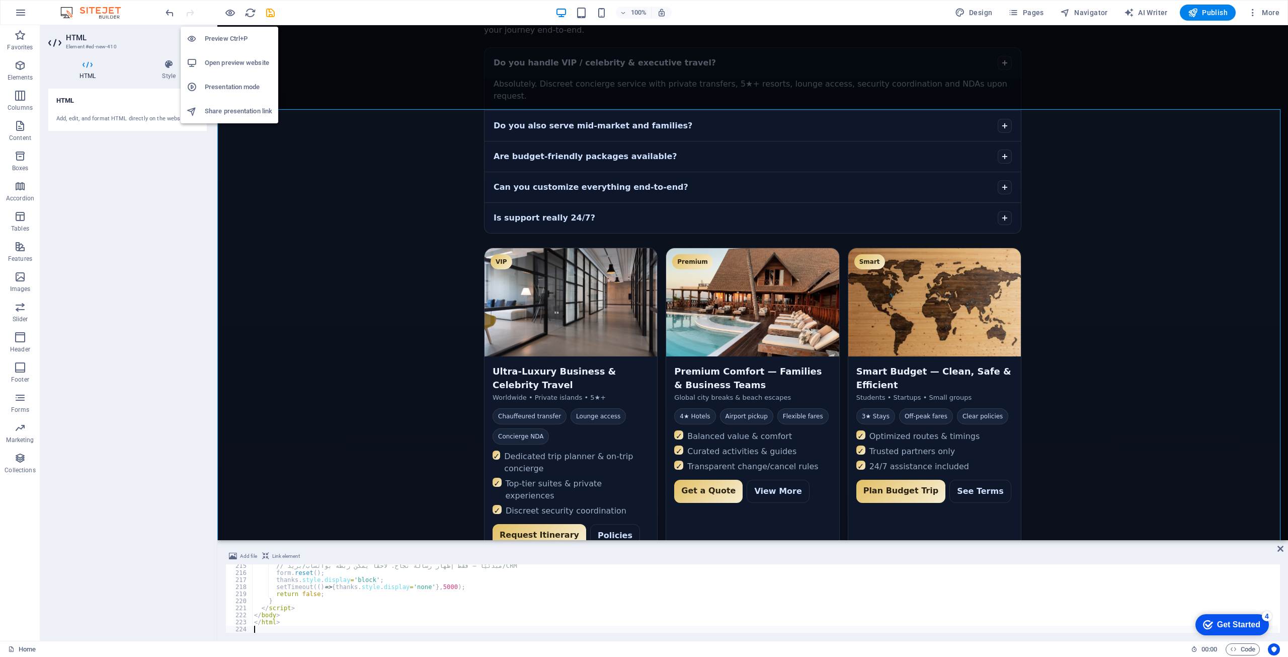
scroll to position [755, 0]
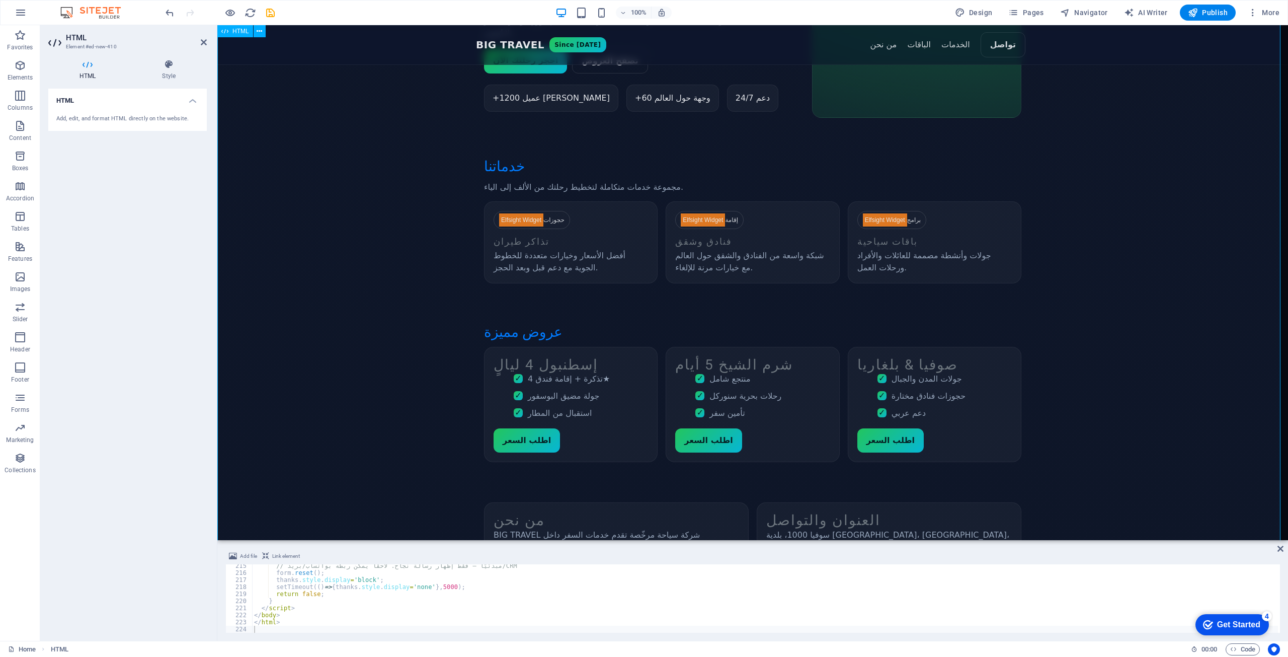
scroll to position [1509, 0]
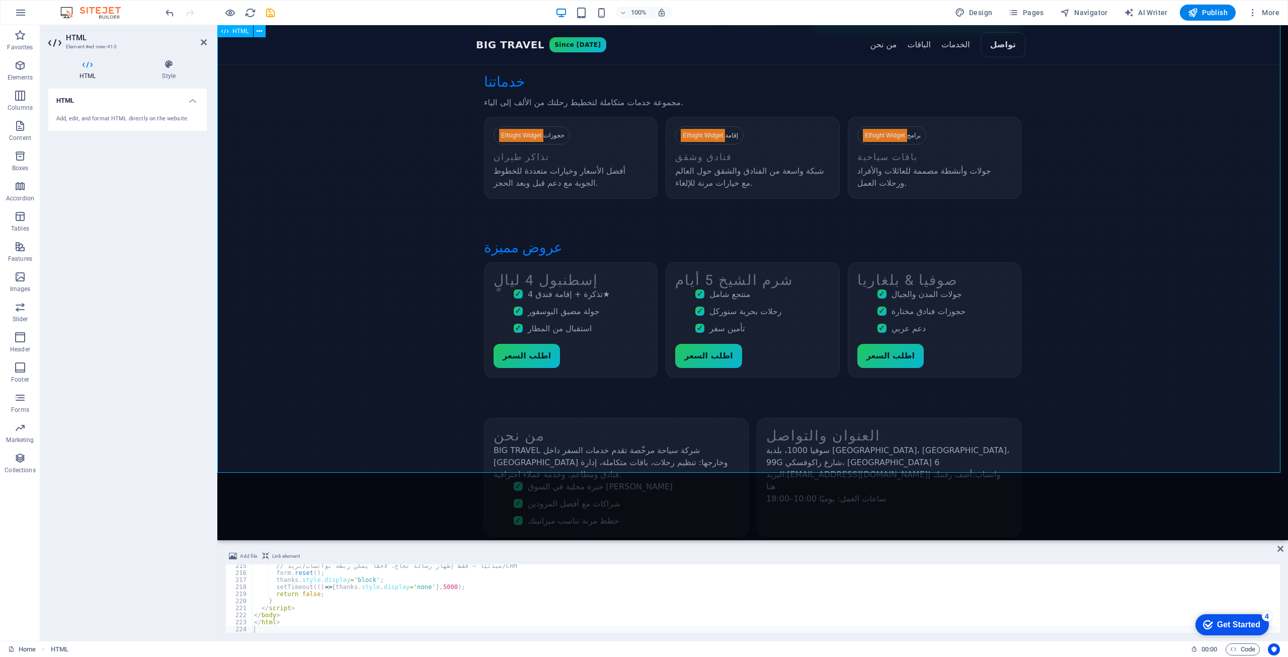
drag, startPoint x: 247, startPoint y: 16, endPoint x: 29, endPoint y: 3, distance: 218.2
click at [247, 28] on section "Favorites Elements Columns Content Boxes Accordion Tables Features Images Slide…" at bounding box center [644, 332] width 1288 height 615
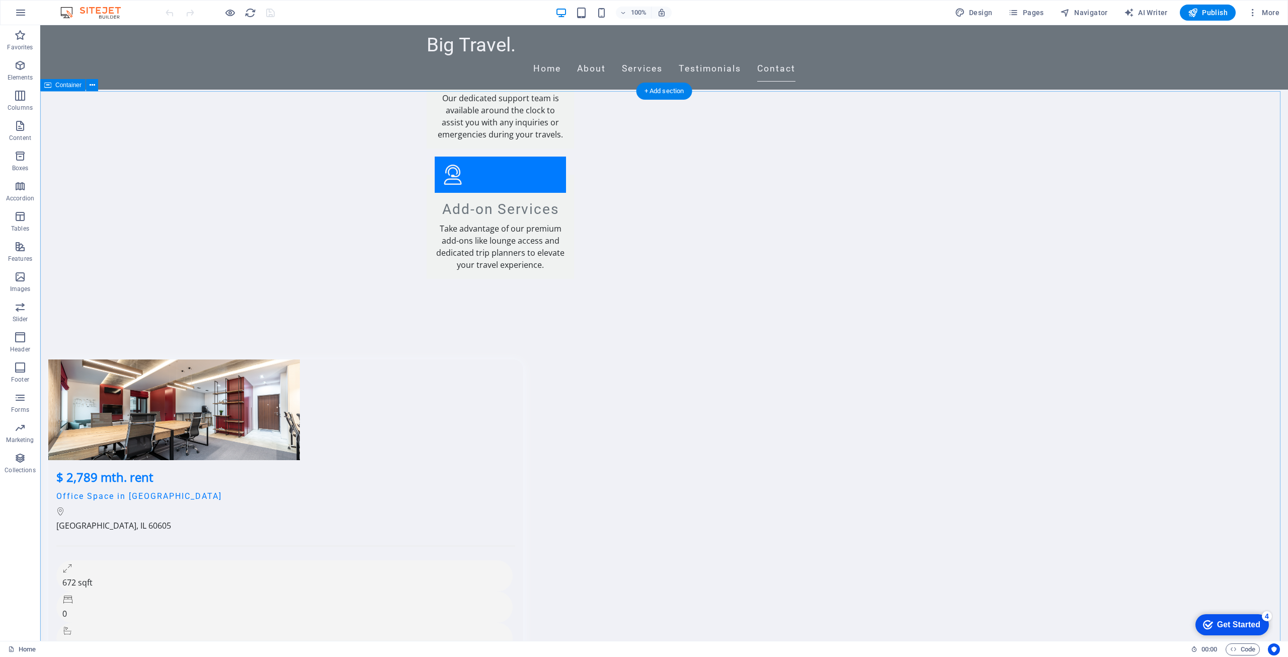
scroll to position [3321, 0]
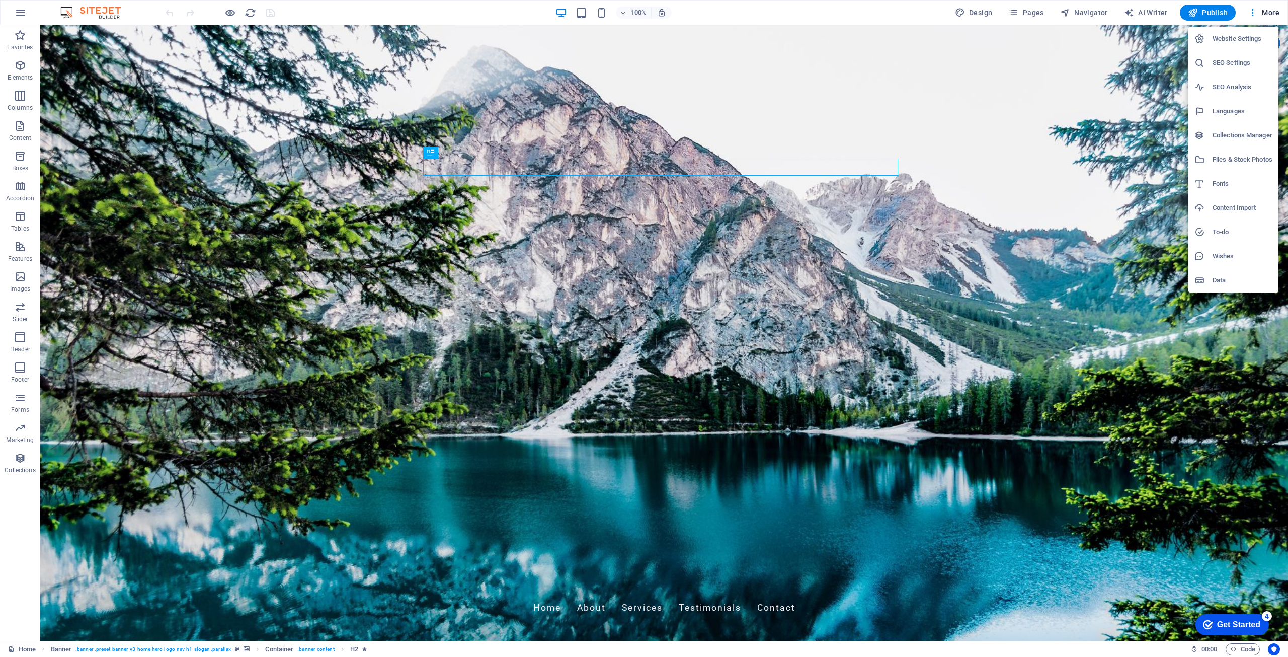
click at [0, 0] on div at bounding box center [0, 0] width 0 height 0
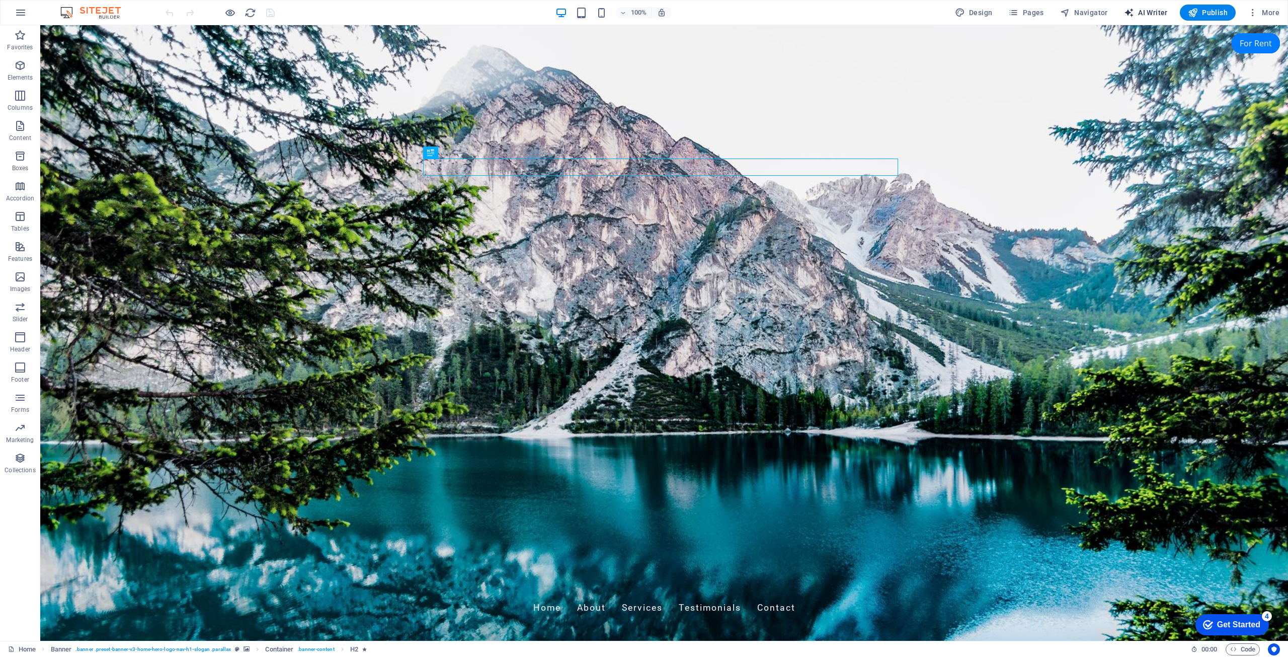
select select "English"
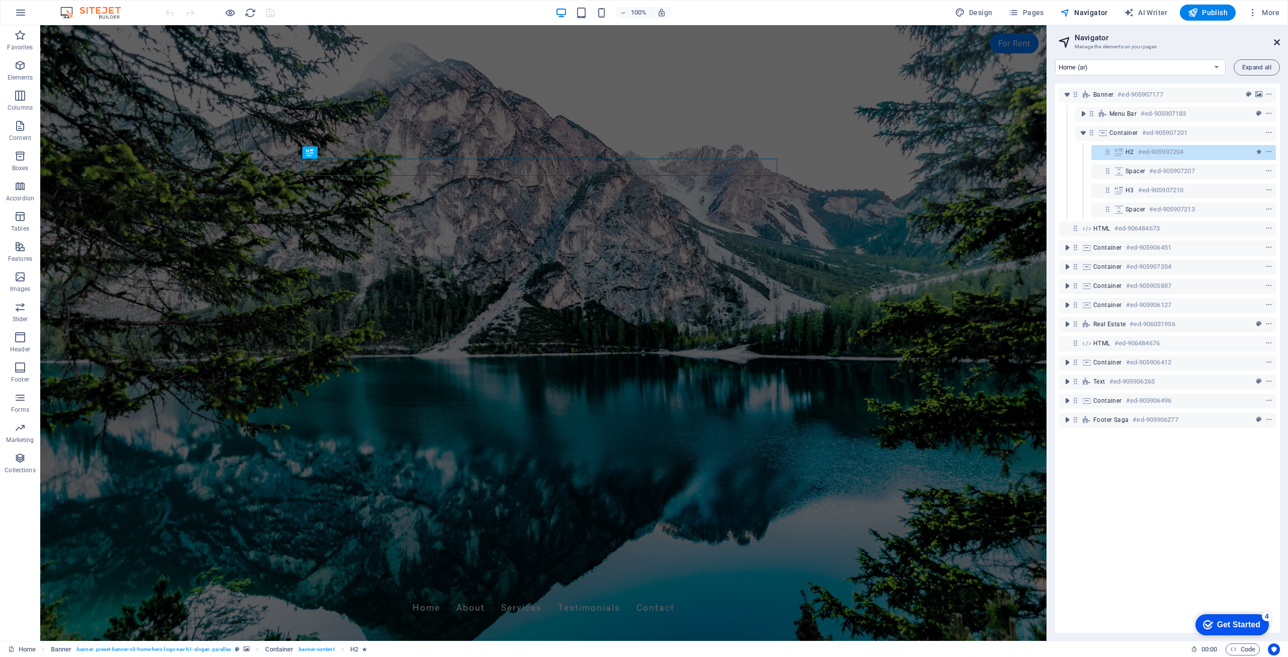
click at [1277, 42] on icon at bounding box center [1277, 42] width 6 height 8
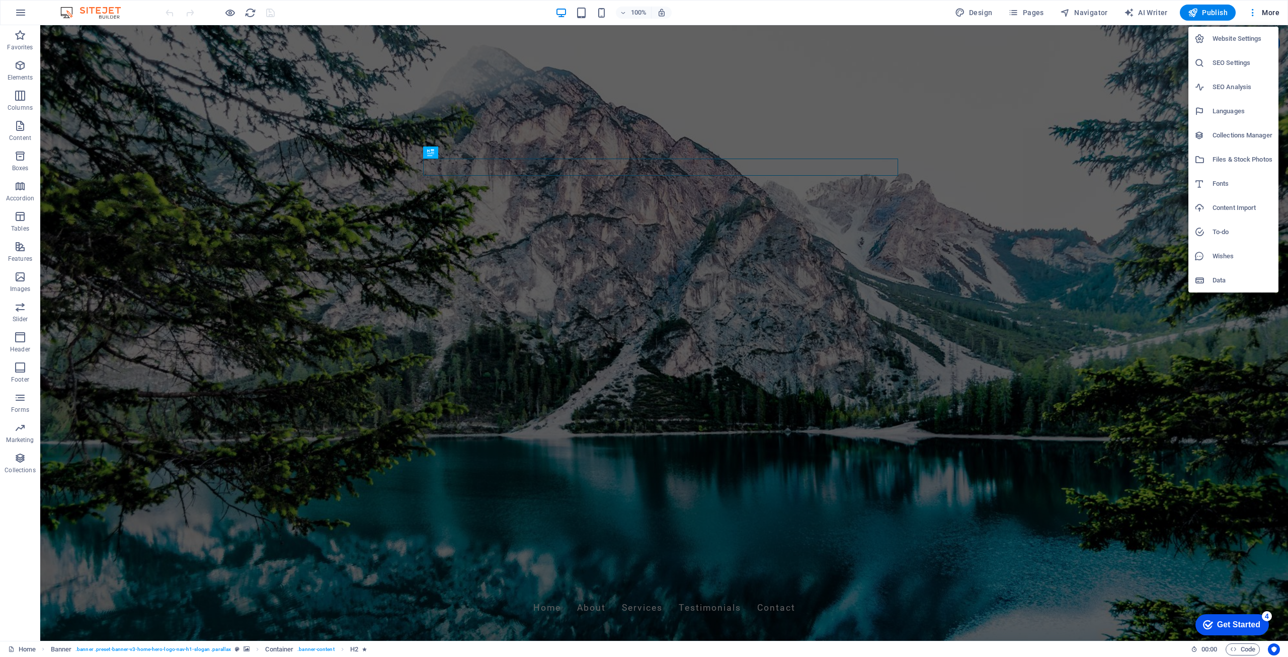
click at [1085, 7] on div at bounding box center [644, 328] width 1288 height 657
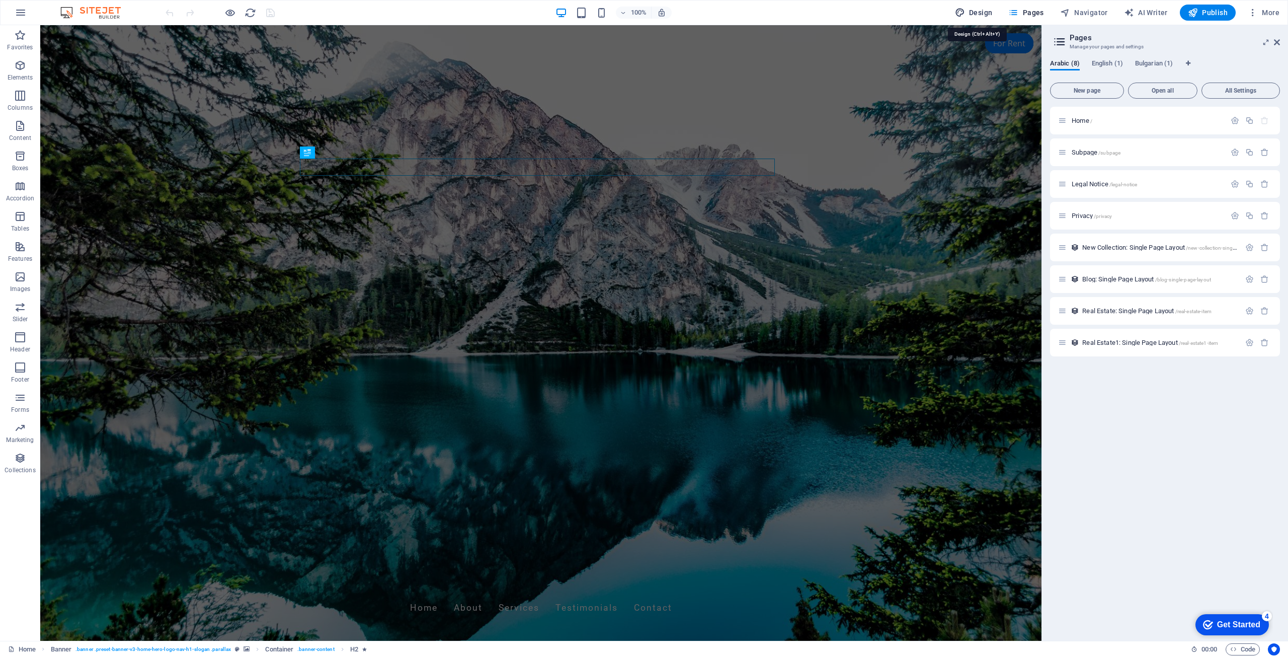
select select "px"
select select "200"
select select "px"
select select "200"
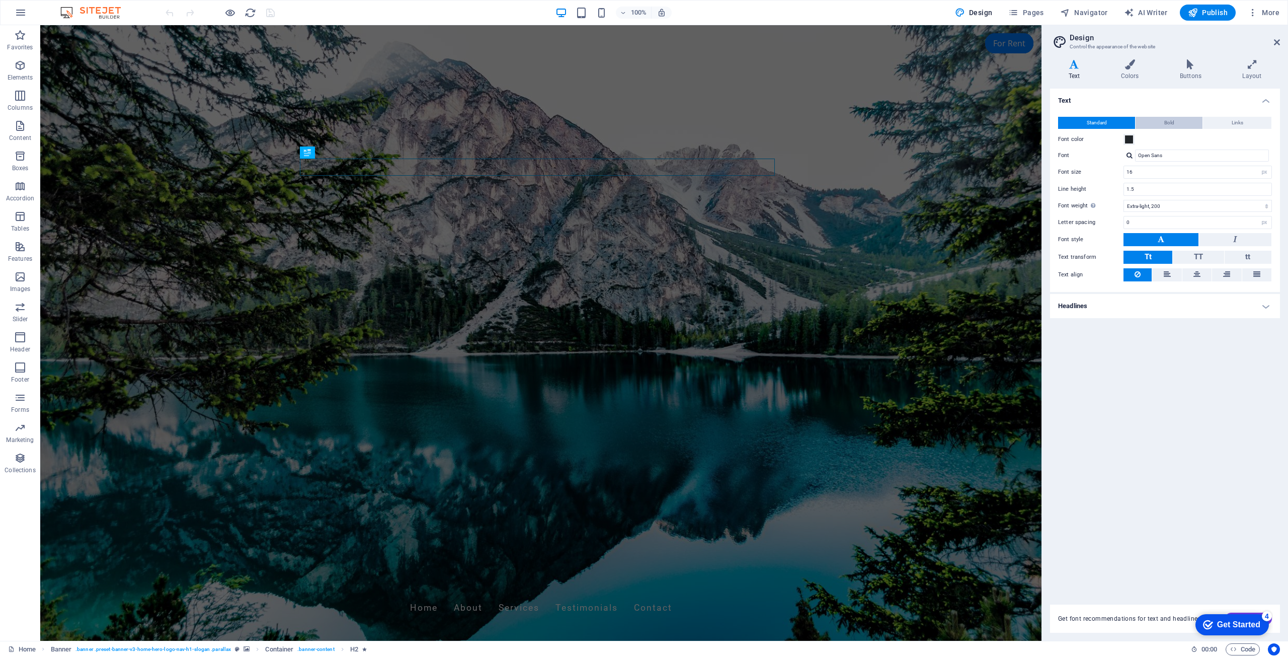
click at [1165, 121] on span "Bold" at bounding box center [1169, 123] width 10 height 12
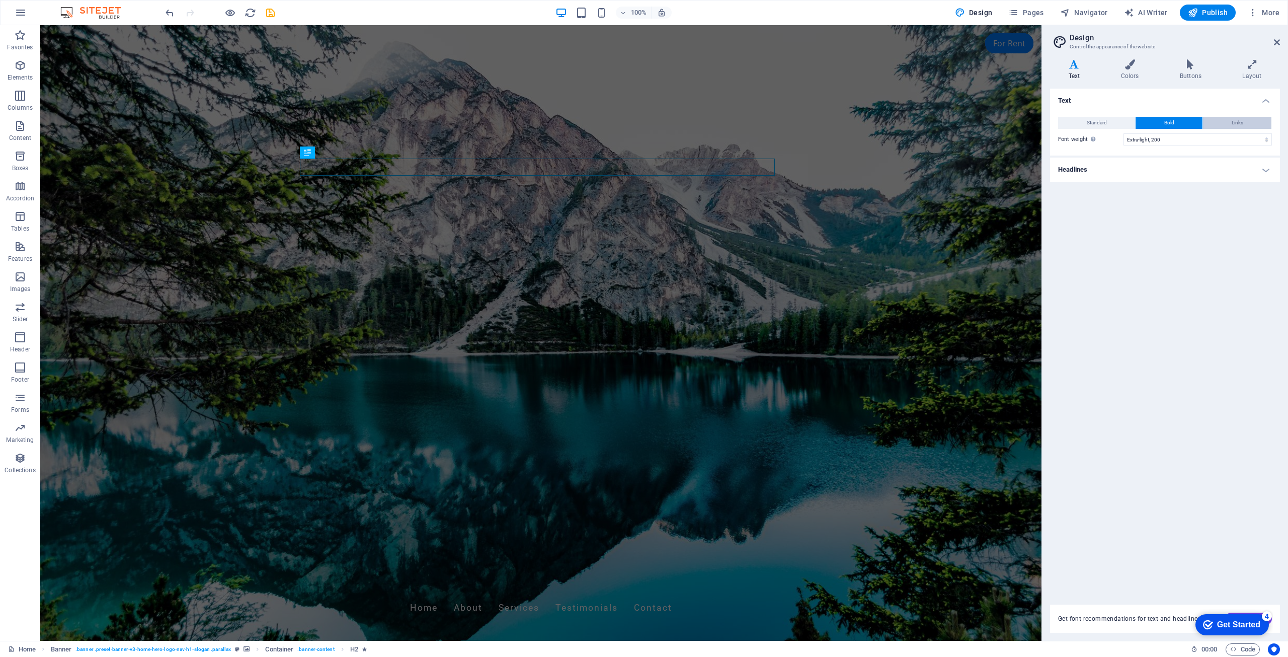
click at [1225, 127] on button "Links" at bounding box center [1237, 123] width 68 height 12
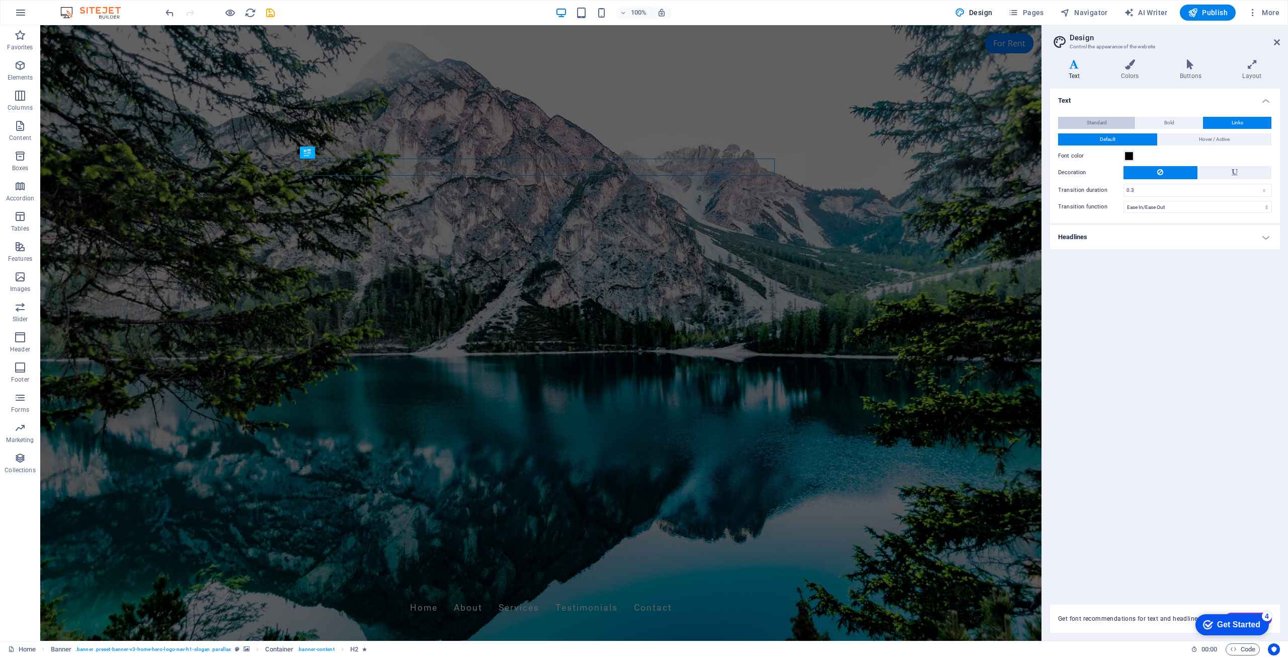
click at [1115, 119] on button "Standard" at bounding box center [1096, 123] width 77 height 12
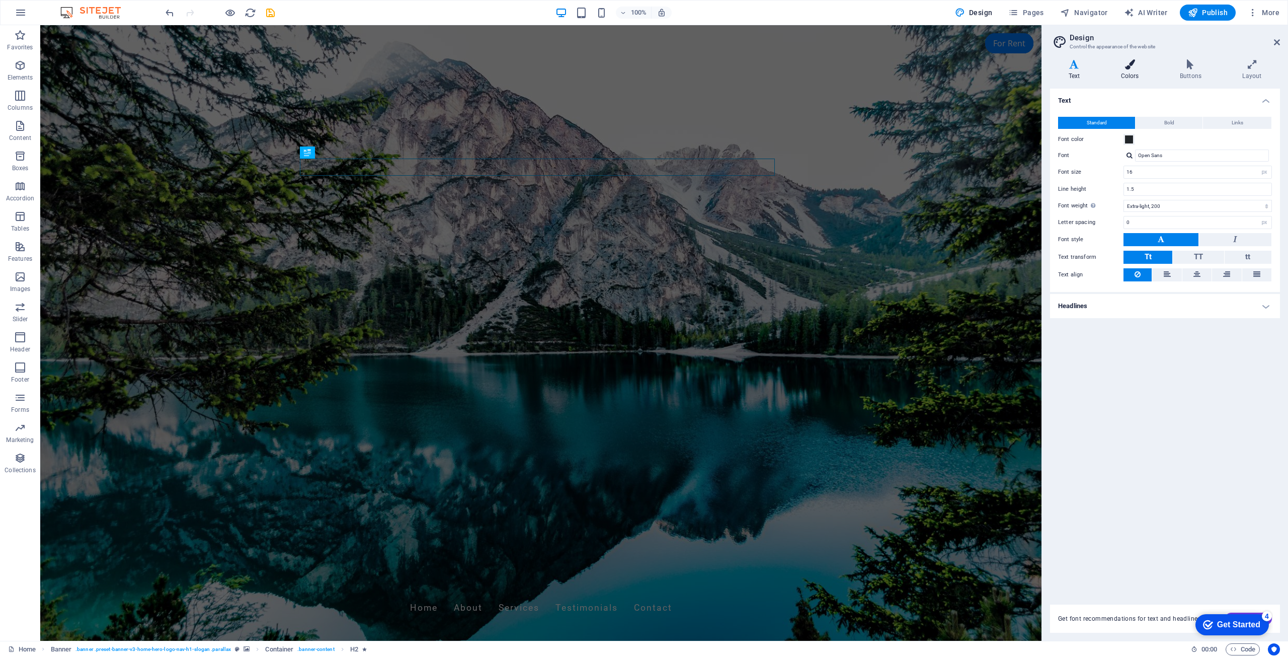
click at [1130, 64] on icon at bounding box center [1129, 64] width 55 height 10
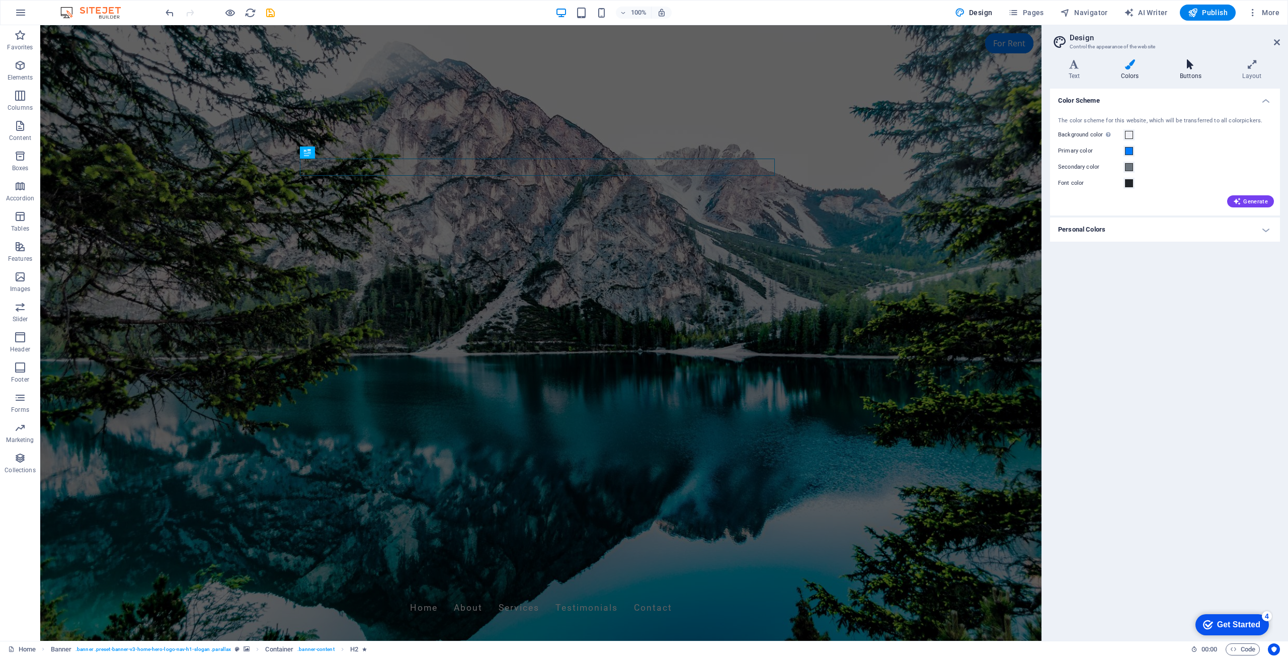
click at [1192, 62] on icon at bounding box center [1190, 64] width 58 height 10
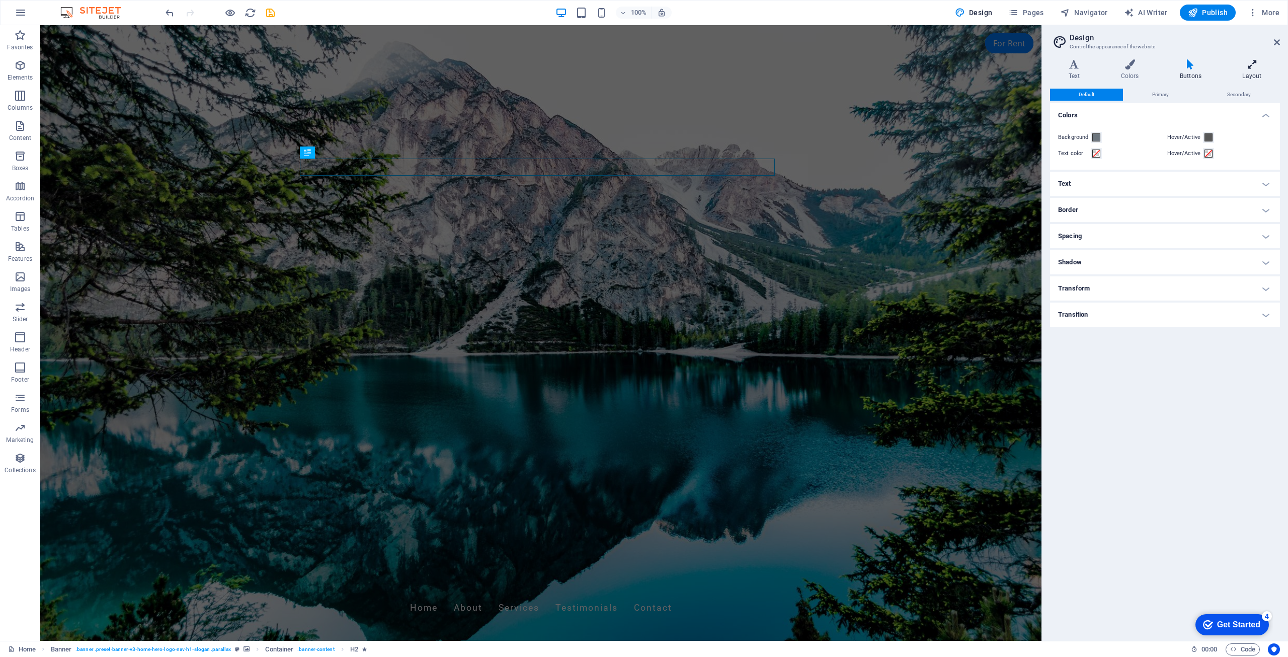
click at [1247, 74] on h4 "Layout" at bounding box center [1252, 69] width 56 height 21
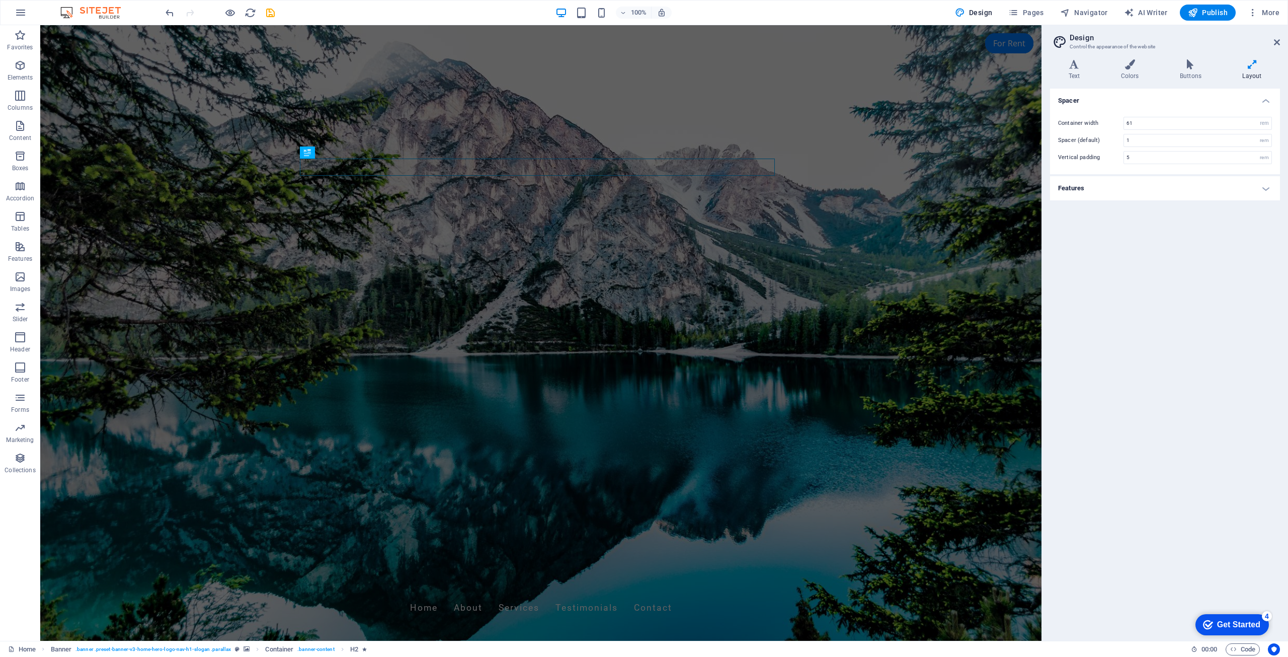
click at [1221, 198] on h4 "Features" at bounding box center [1165, 188] width 230 height 24
click at [1204, 233] on select "Ease Ease In Ease Out Ease In/Ease Out Linear" at bounding box center [1197, 227] width 148 height 12
click at [1068, 272] on div "Spacer Container width 61 rem px Spacer (default) 1 rem Vertical padding 5 rem …" at bounding box center [1165, 361] width 230 height 544
click at [1278, 41] on icon at bounding box center [1277, 42] width 6 height 8
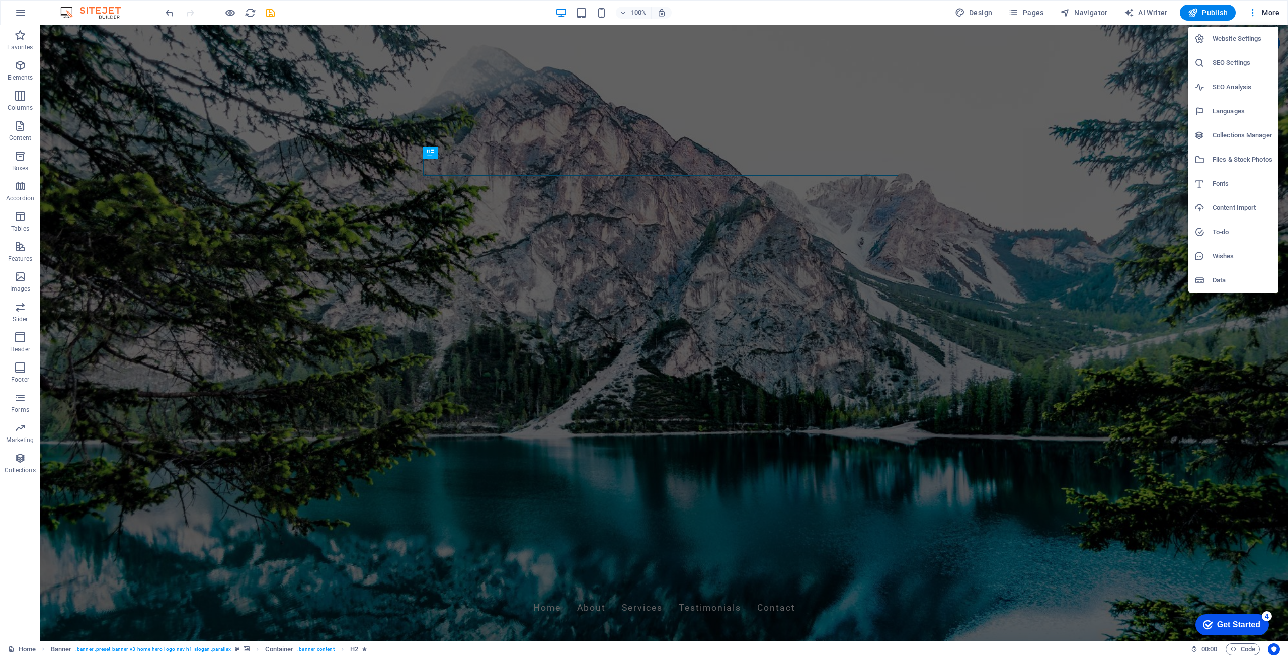
click at [1183, 427] on div at bounding box center [644, 328] width 1288 height 657
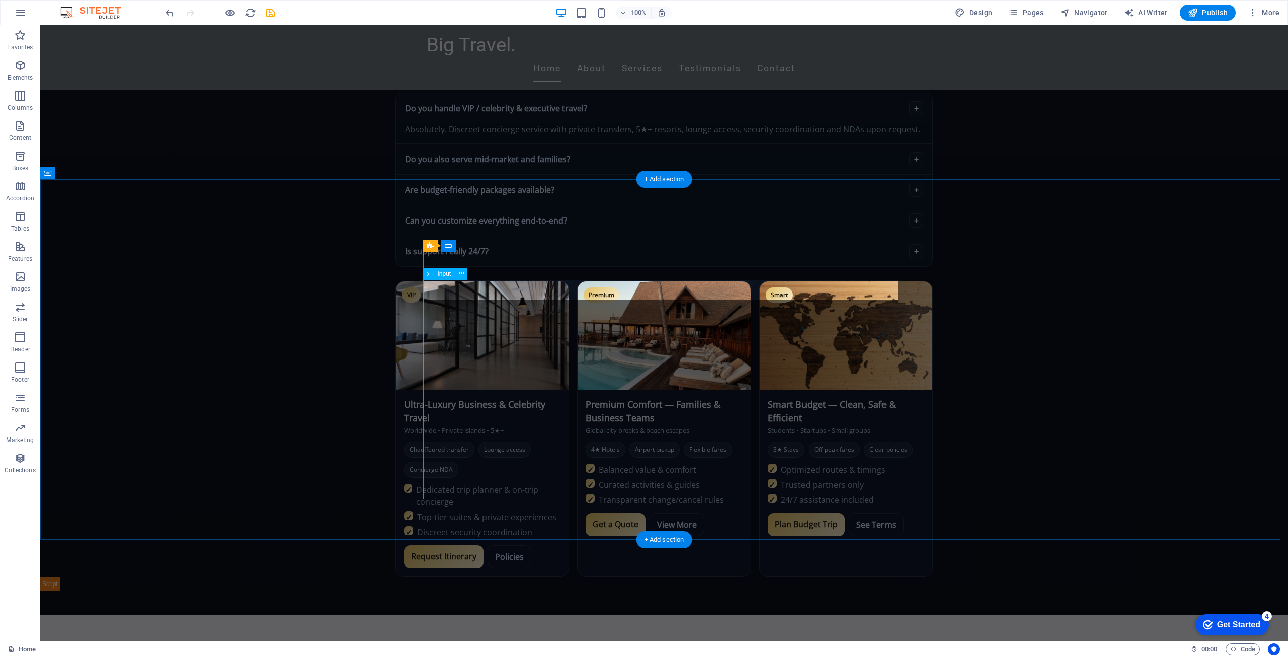
scroll to position [755, 0]
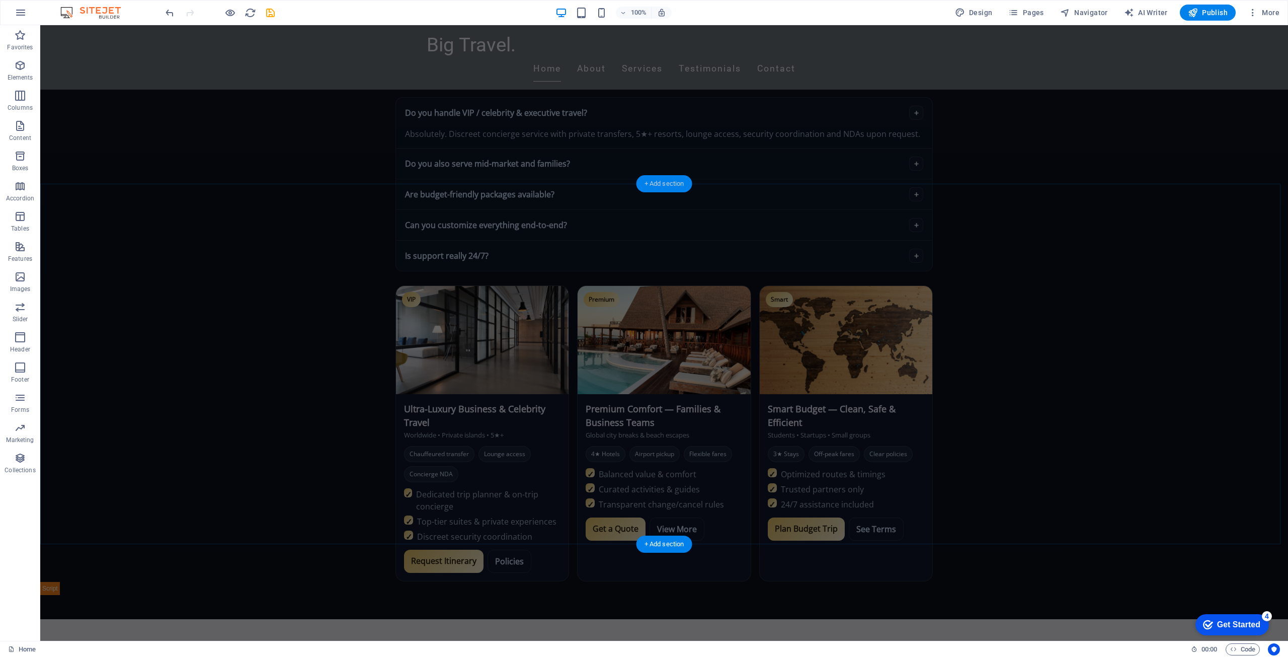
drag, startPoint x: 368, startPoint y: 200, endPoint x: 658, endPoint y: 182, distance: 289.9
click at [658, 182] on div "+ Add section" at bounding box center [664, 183] width 56 height 17
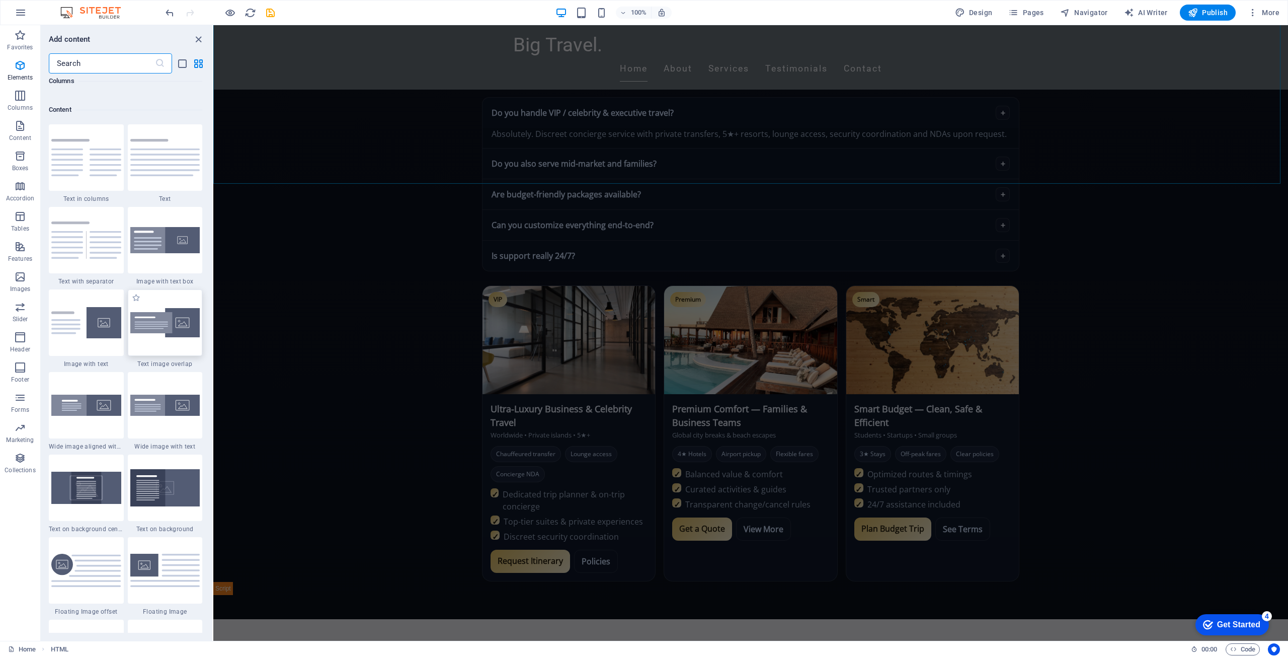
scroll to position [1760, 0]
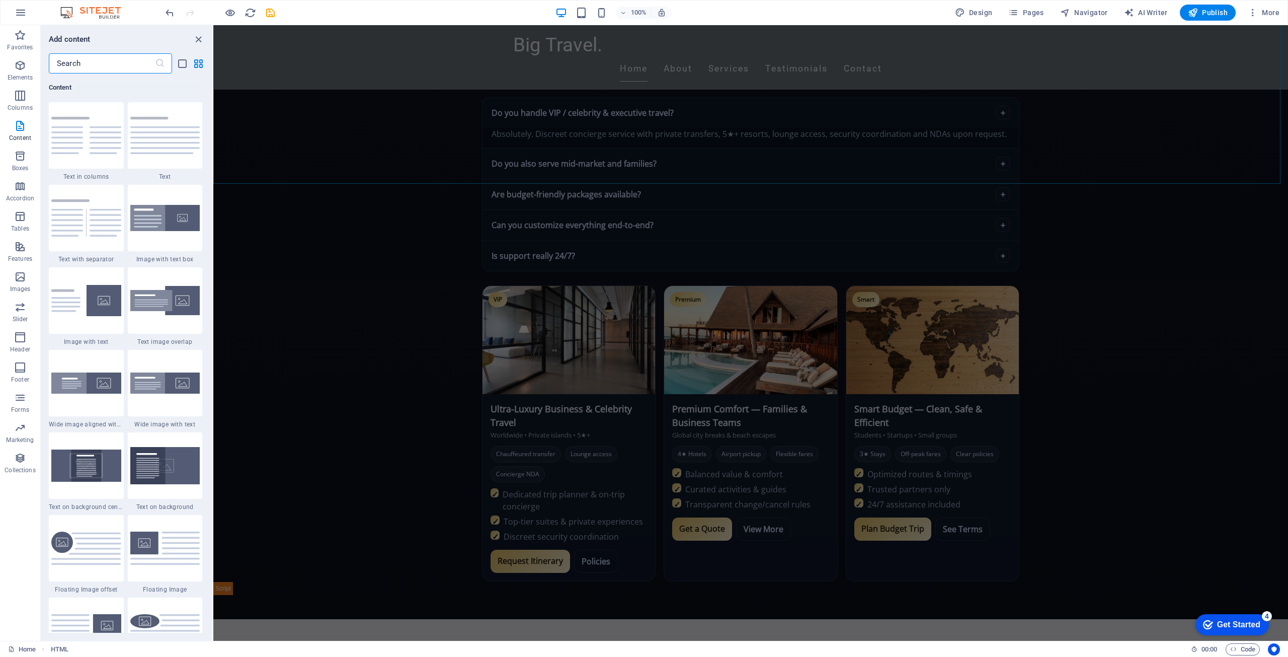
click at [77, 64] on input "text" at bounding box center [102, 63] width 106 height 20
type input "ا"
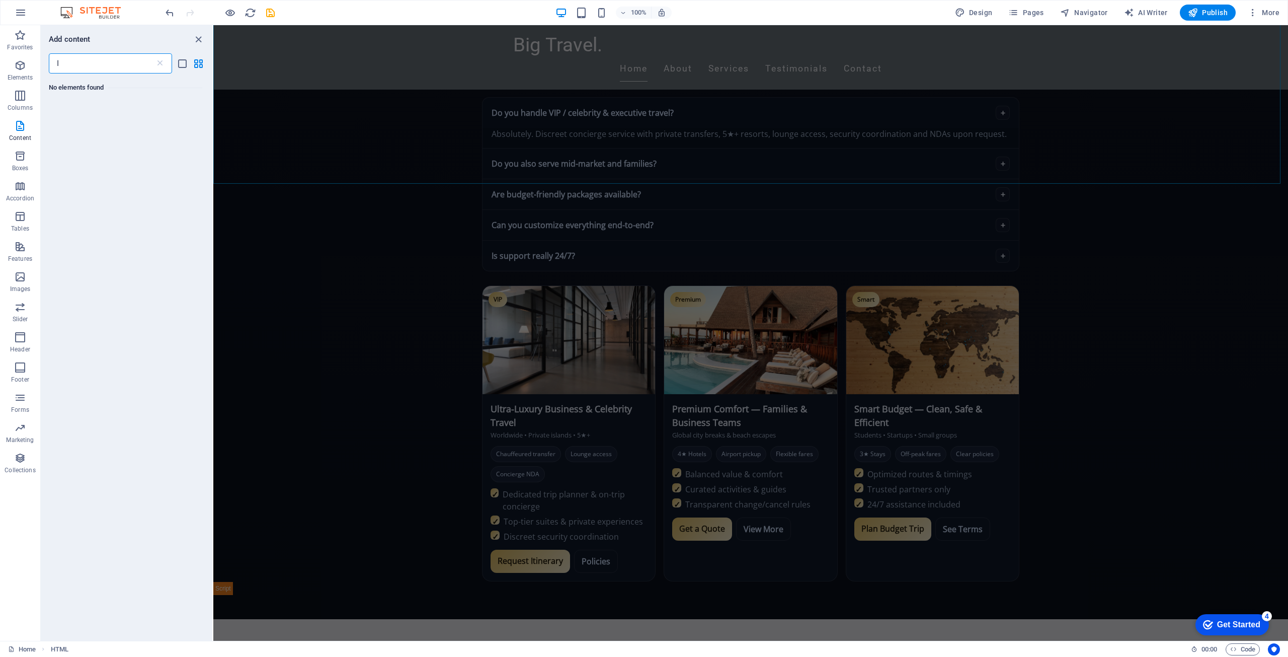
scroll to position [0, 0]
type input "ht"
drag, startPoint x: 68, startPoint y: 115, endPoint x: 326, endPoint y: 168, distance: 262.6
click at [68, 115] on icon at bounding box center [66, 120] width 13 height 13
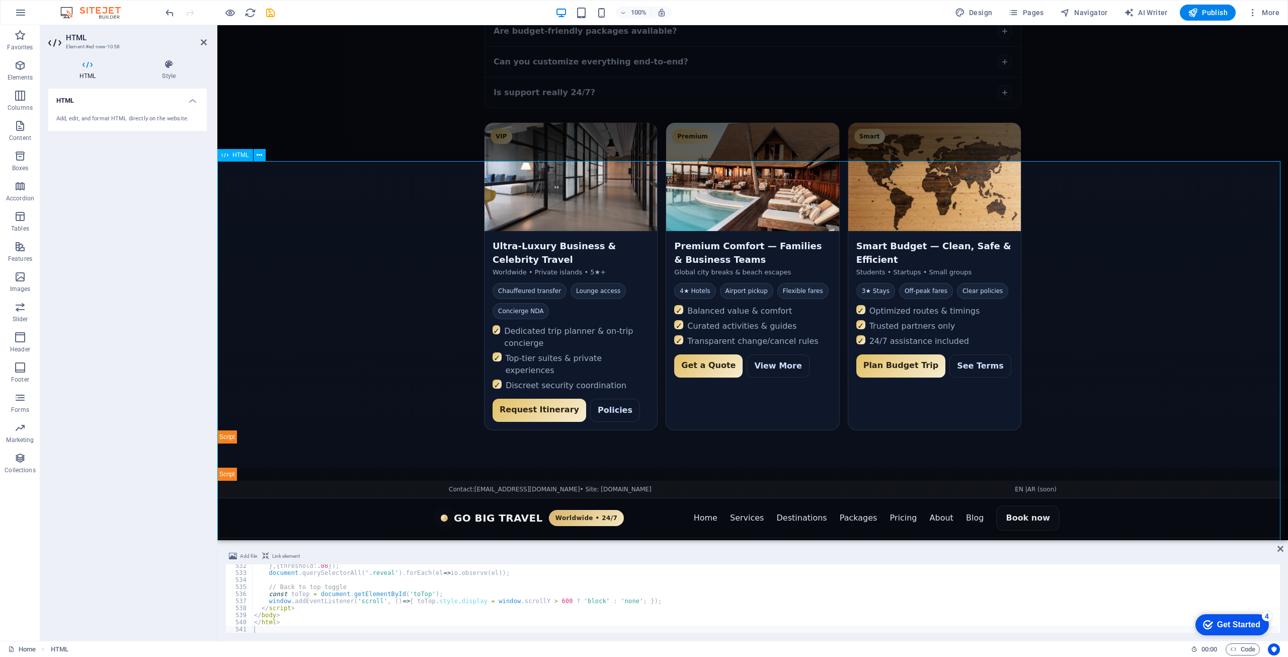
scroll to position [843, 0]
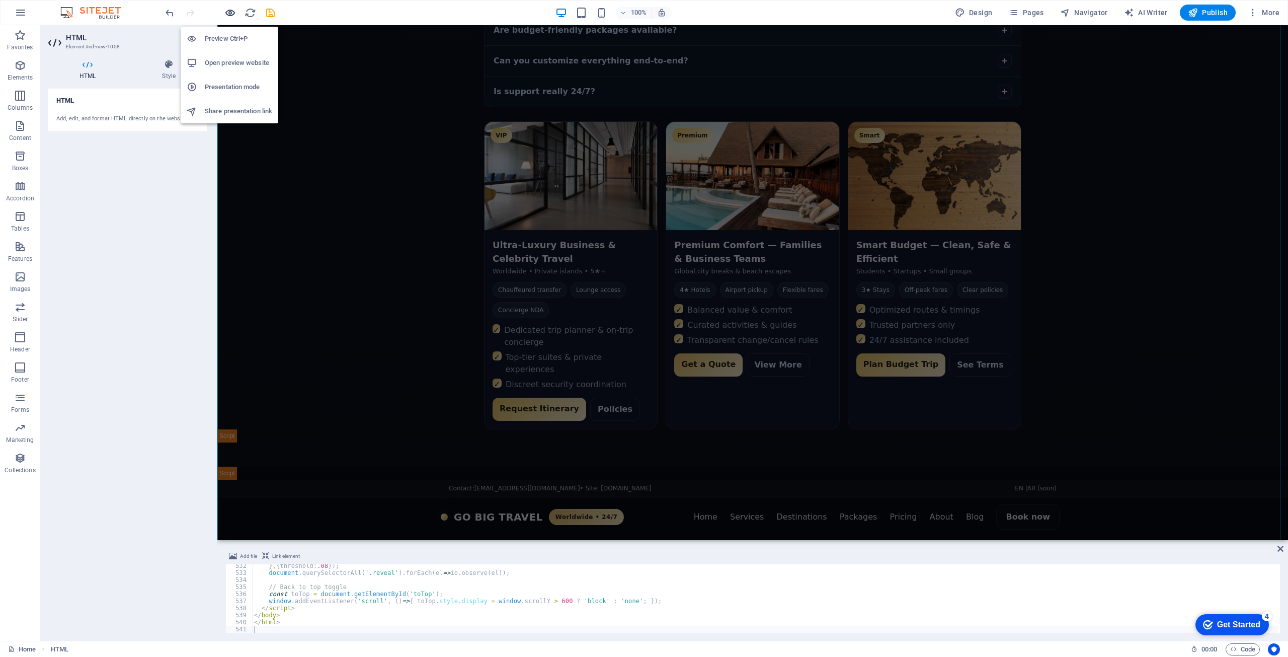
click at [228, 13] on icon "button" at bounding box center [230, 13] width 12 height 12
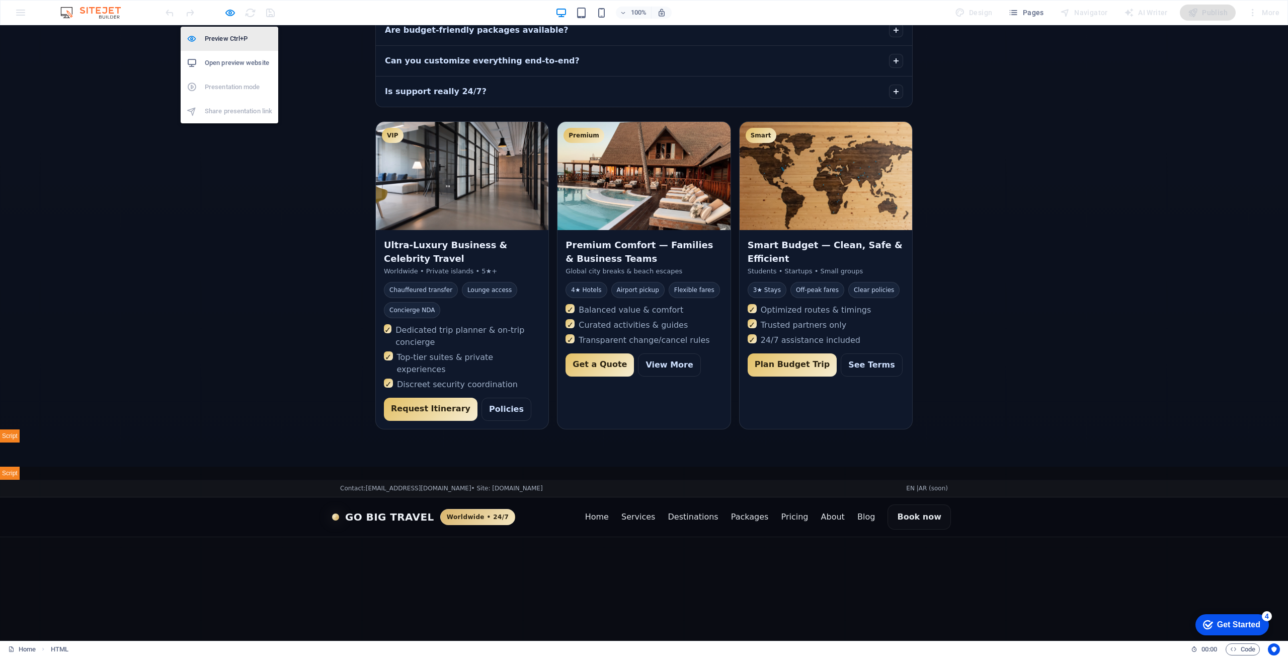
scroll to position [880, 0]
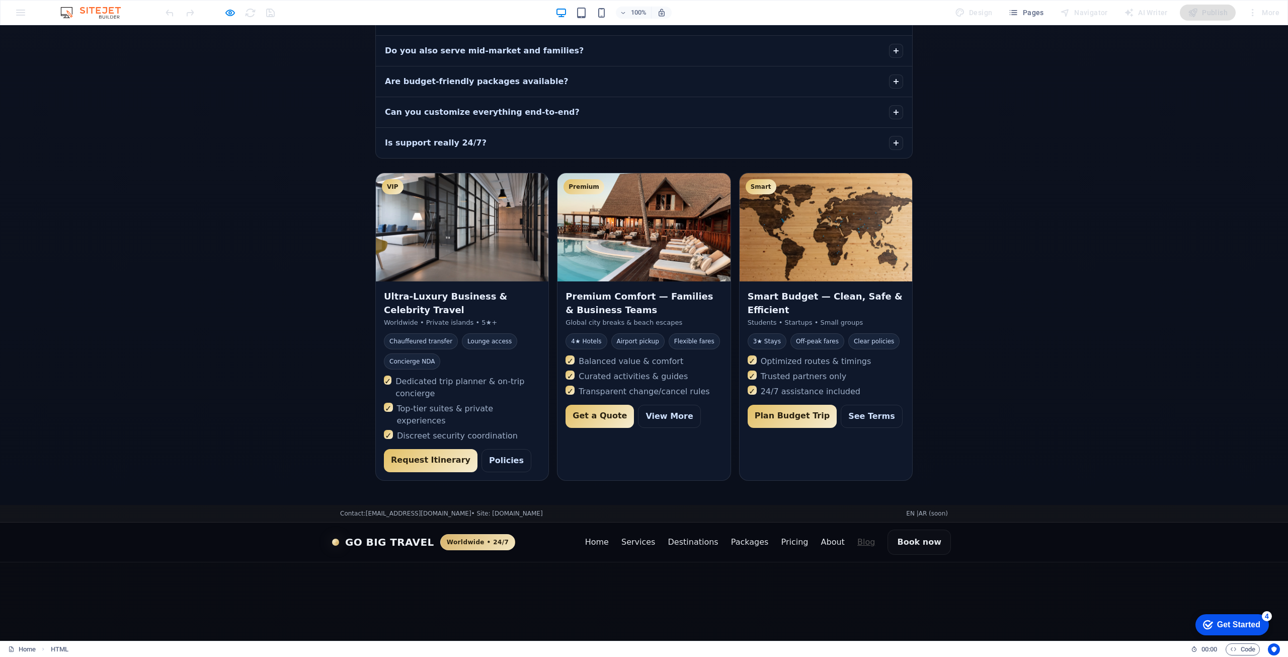
click at [865, 537] on link "Blog" at bounding box center [866, 542] width 18 height 10
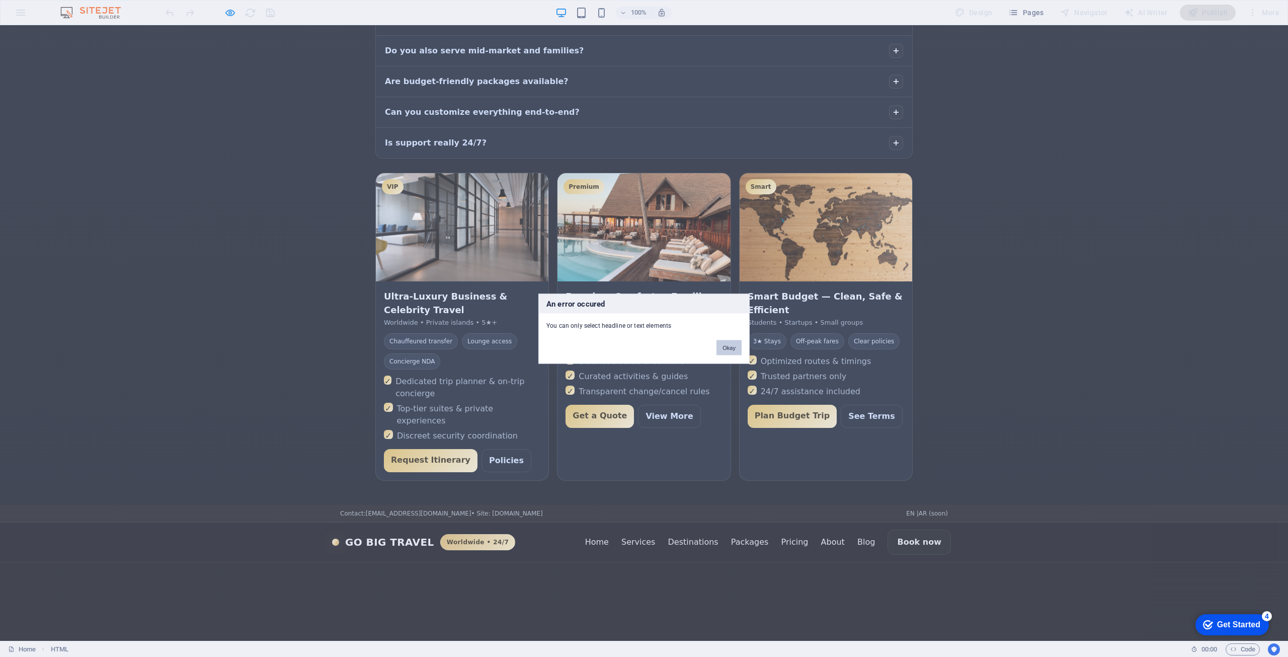
click at [732, 349] on button "Okay" at bounding box center [728, 347] width 25 height 15
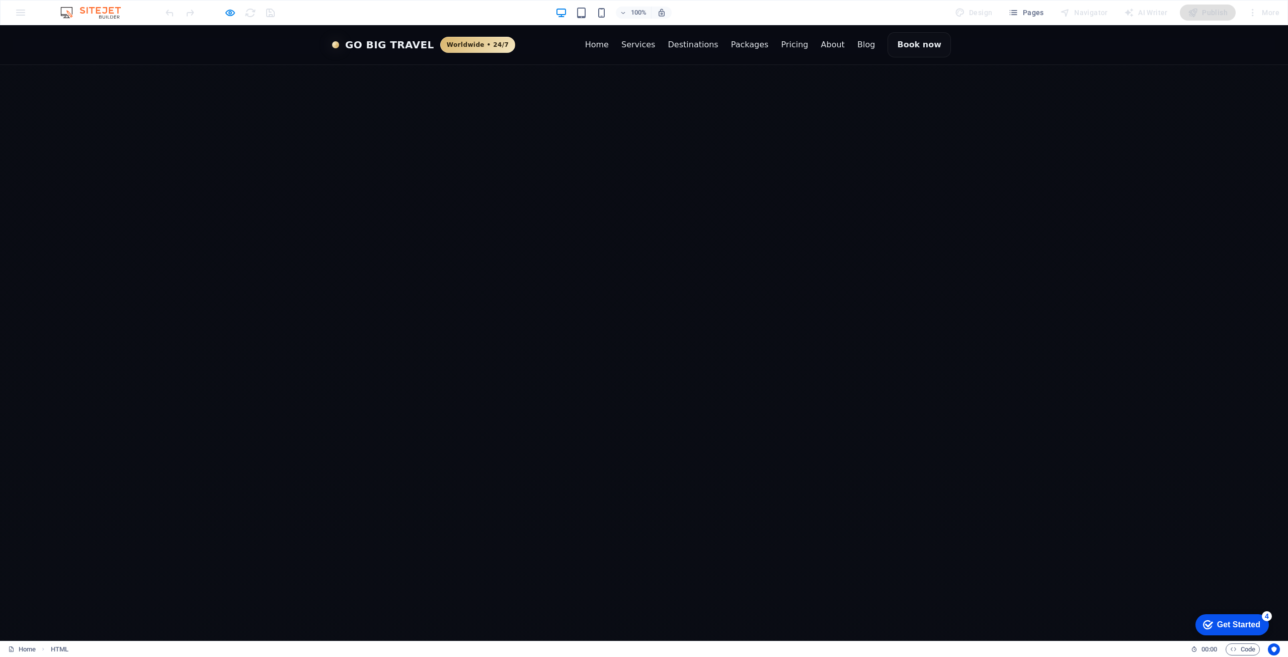
scroll to position [2641, 0]
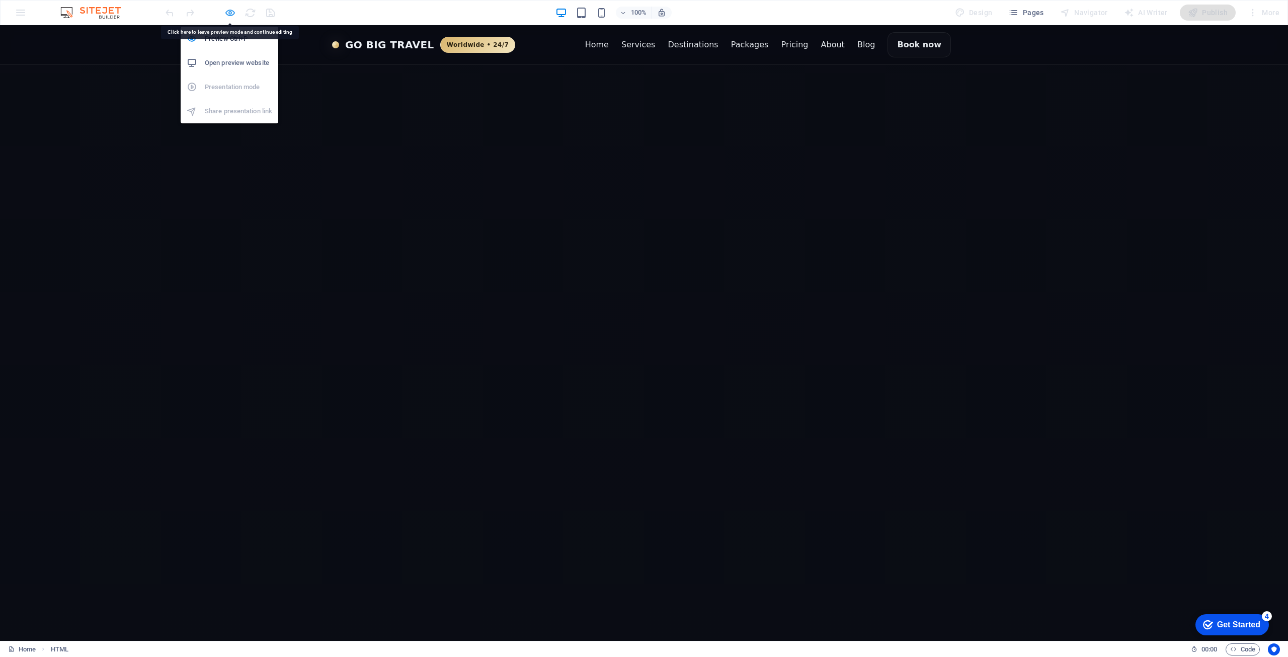
click at [229, 13] on icon "button" at bounding box center [230, 13] width 12 height 12
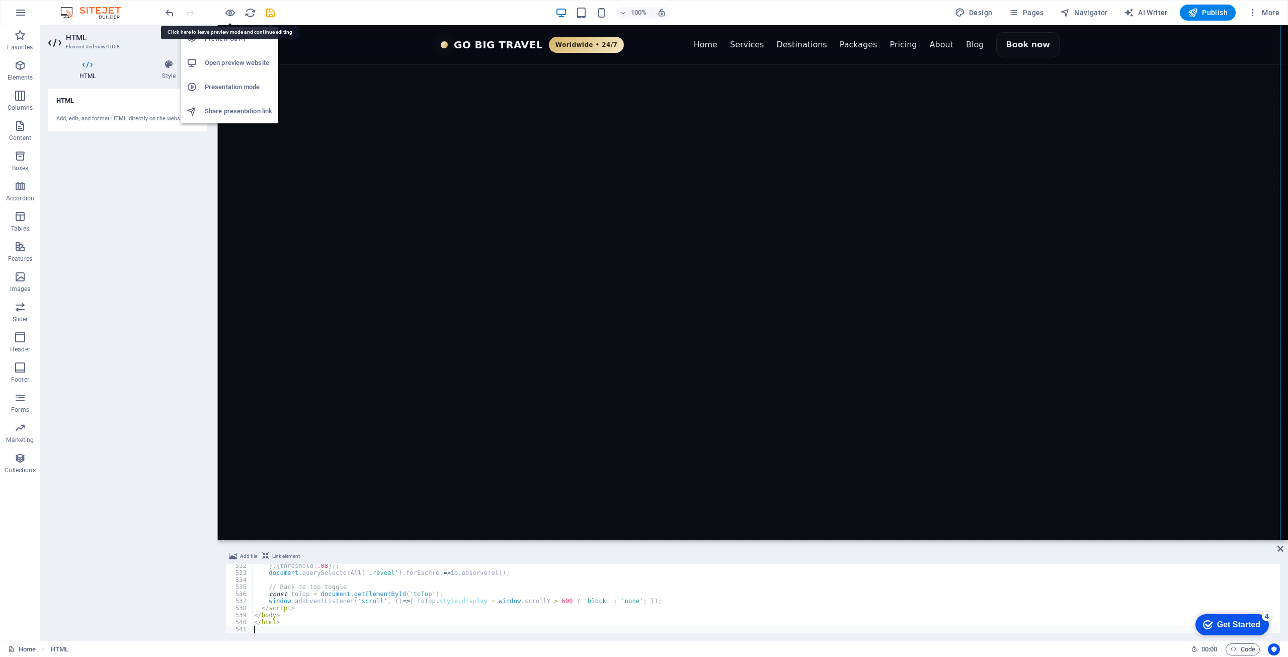
scroll to position [2626, 0]
click at [88, 76] on h4 "HTML" at bounding box center [89, 69] width 83 height 21
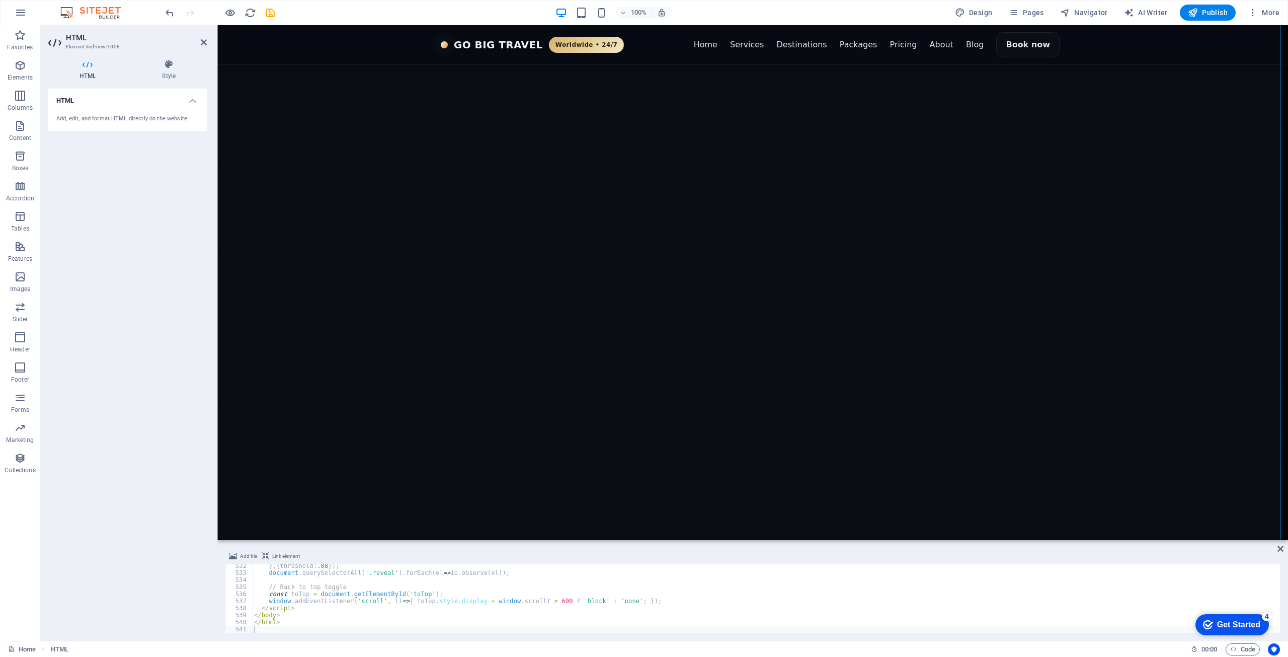
click at [382, 601] on div "} , { threshold : .08 }) ; document . querySelectorAll ( '.reveal' ) . forEach …" at bounding box center [765, 603] width 1026 height 83
type textarea "</html>"
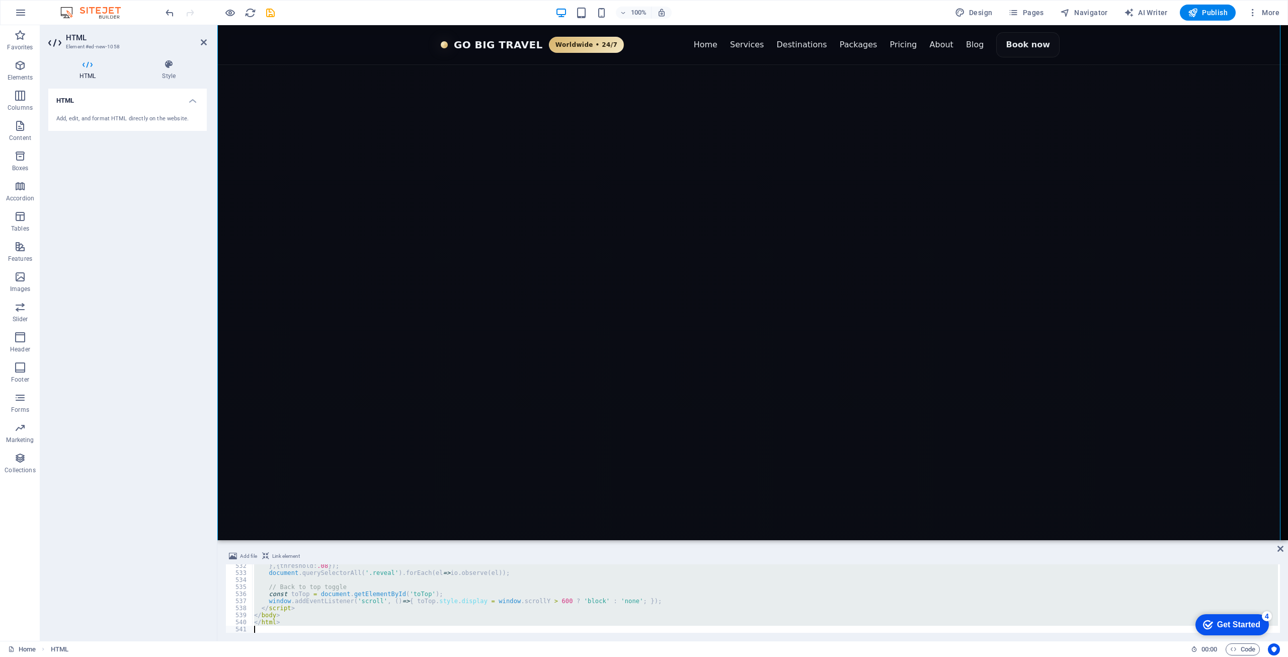
paste textarea
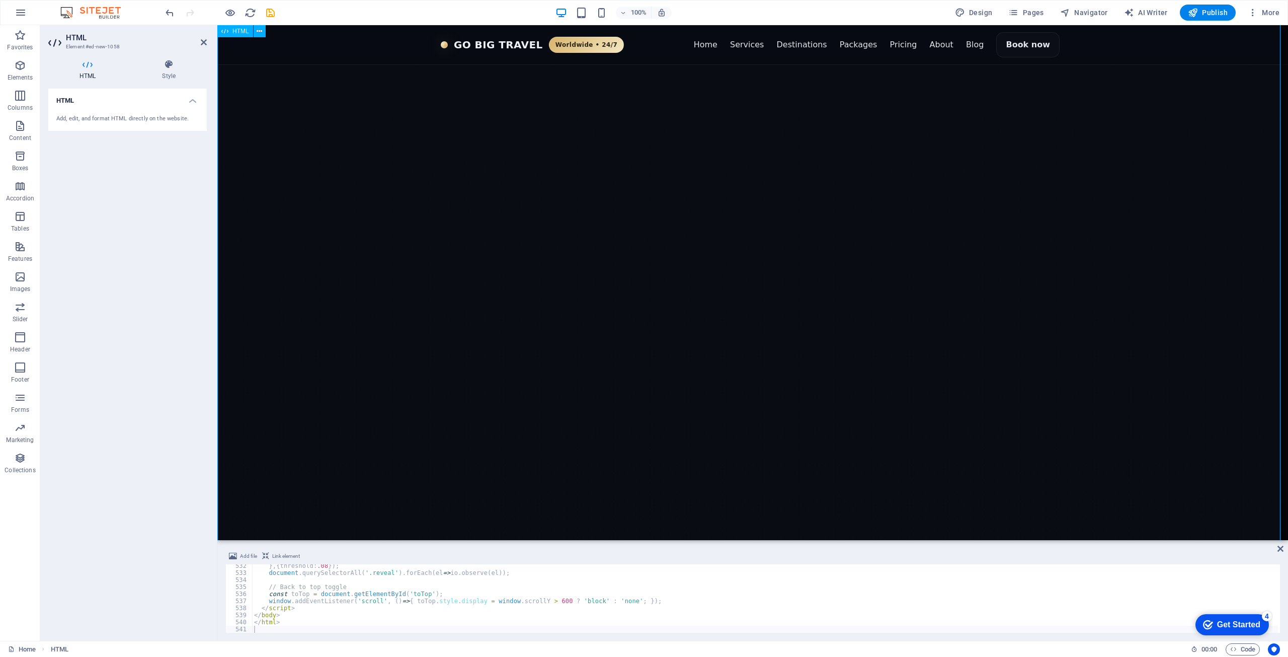
scroll to position [2928, 0]
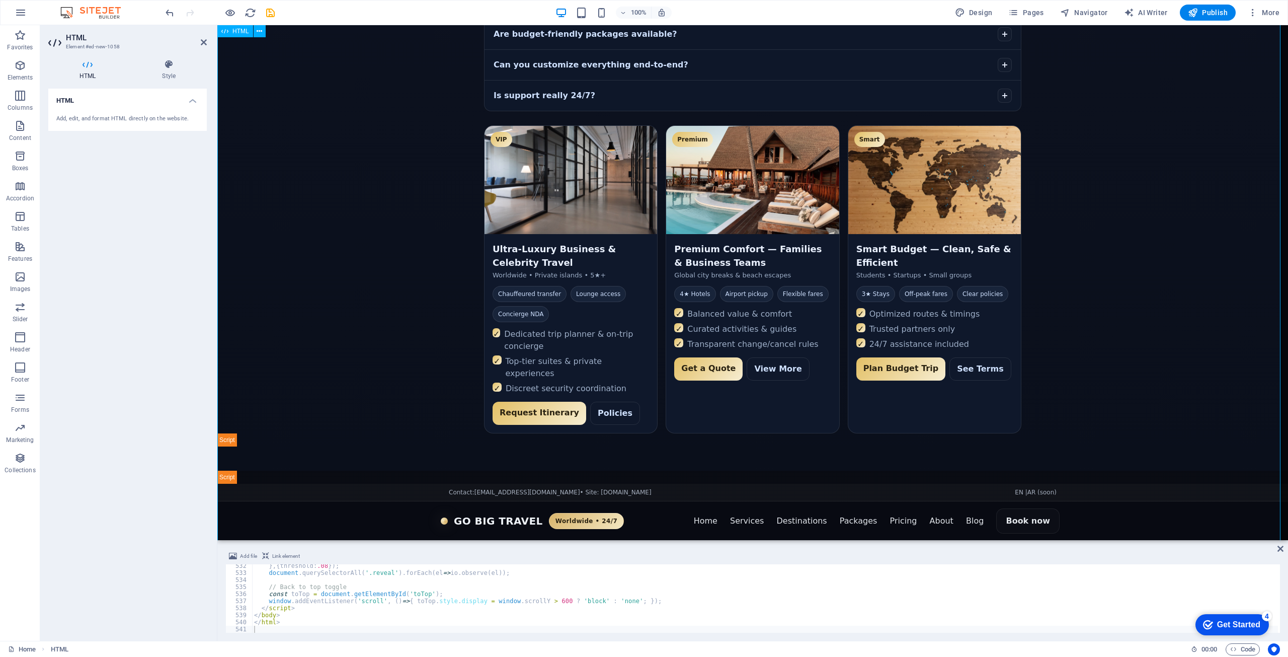
scroll to position [764, 0]
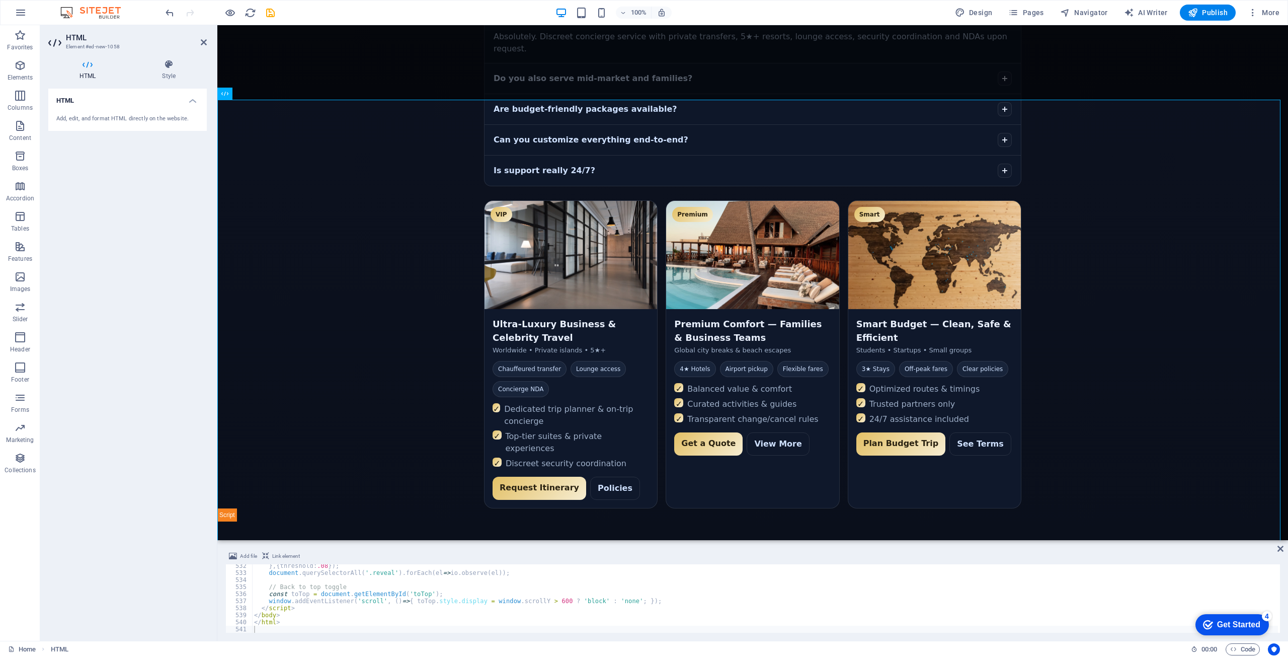
click at [164, 56] on div "HTML Style HTML Add, edit, and format HTML directly on the website. Preset Elem…" at bounding box center [127, 345] width 175 height 589
click at [168, 66] on icon at bounding box center [169, 64] width 76 height 10
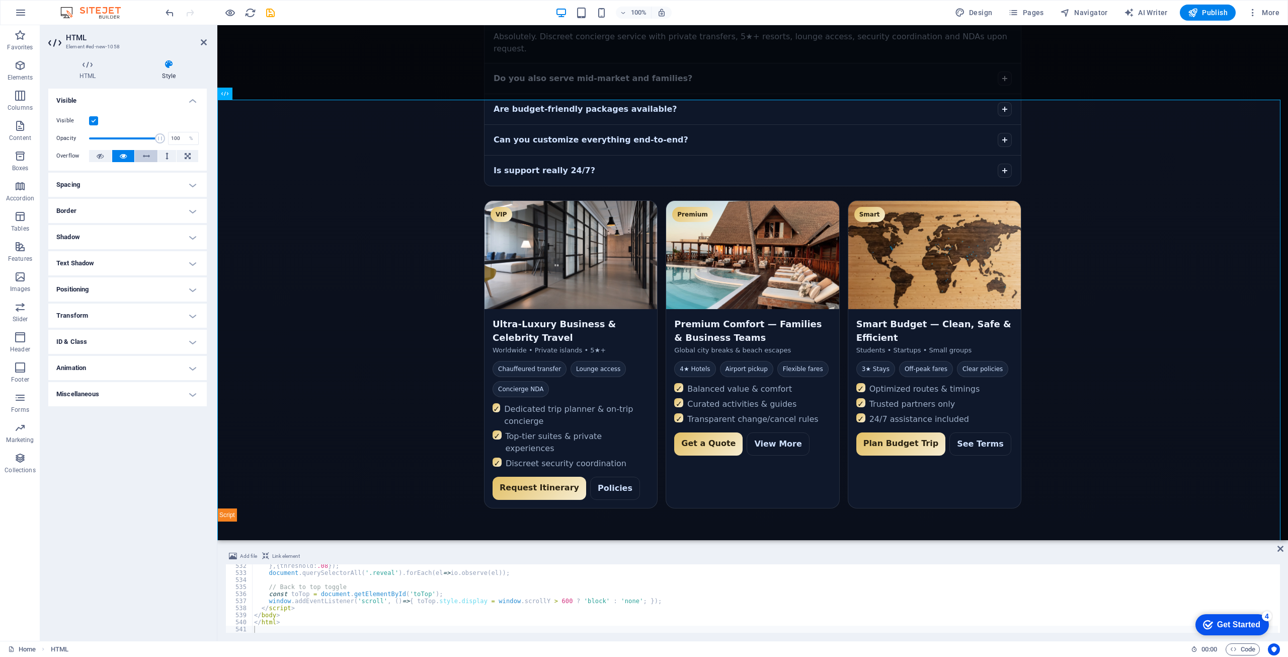
click at [141, 155] on button at bounding box center [146, 156] width 23 height 12
click at [185, 155] on icon at bounding box center [188, 156] width 6 height 12
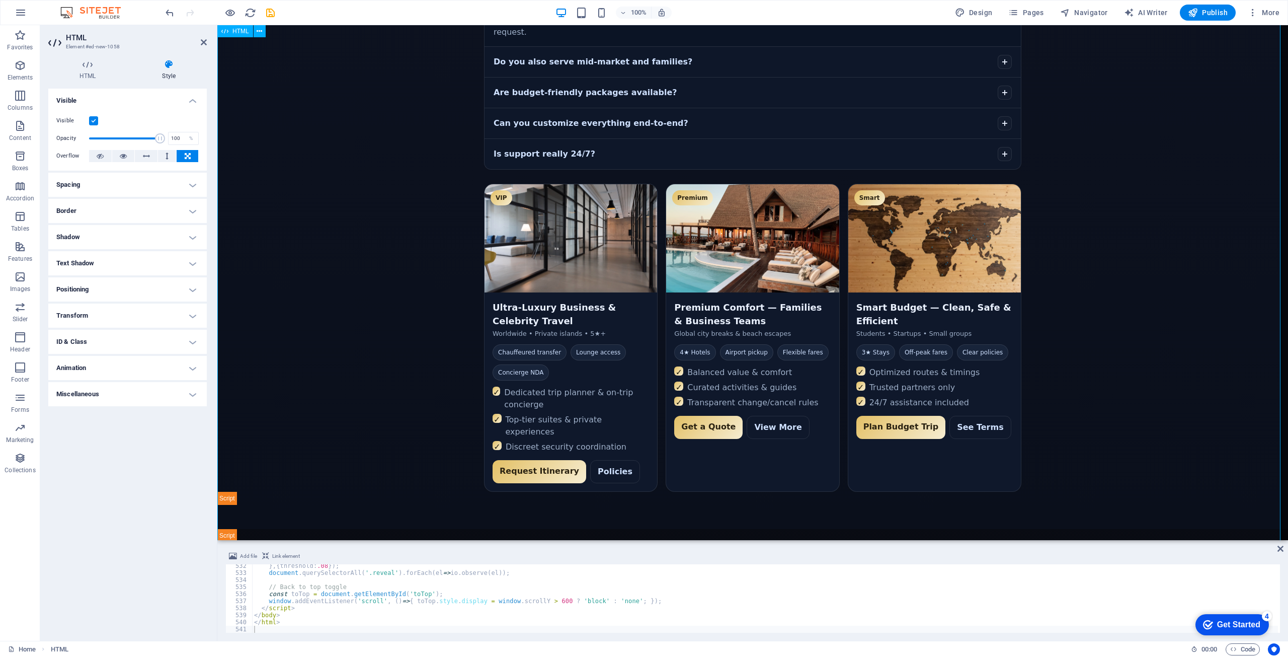
scroll to position [714, 0]
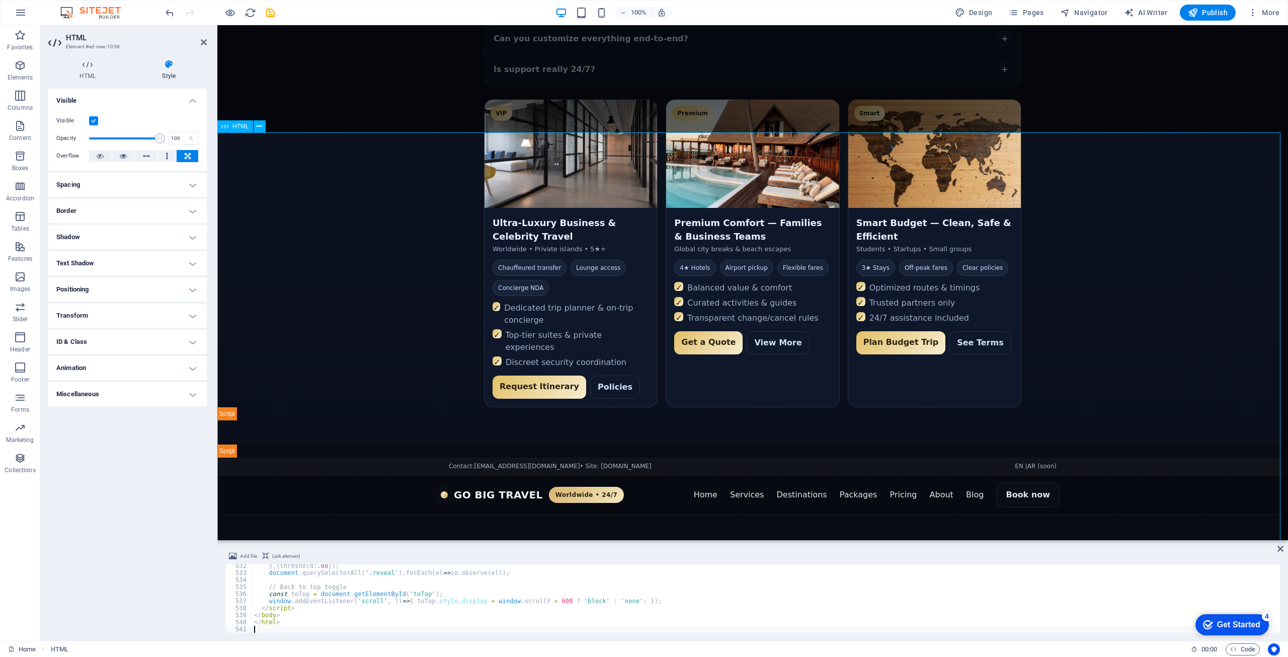
scroll to position [915, 0]
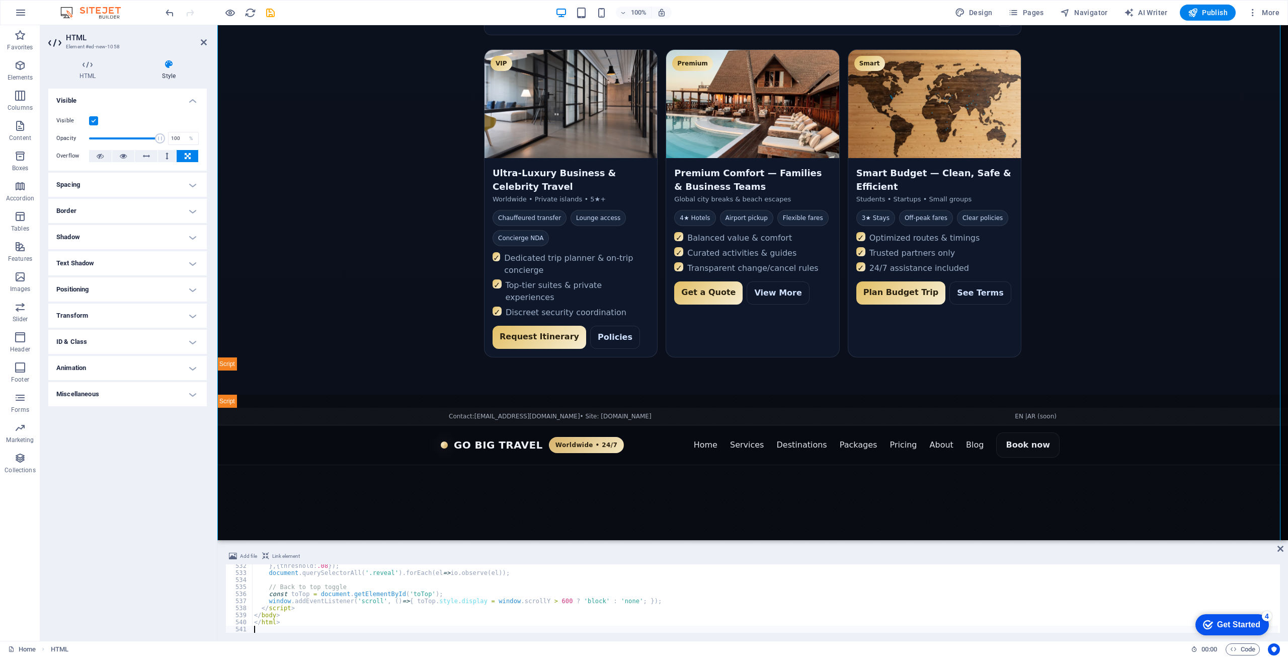
click at [631, 594] on div "} , { threshold : .08 }) ; document . querySelectorAll ( '.reveal' ) . forEach …" at bounding box center [765, 603] width 1026 height 83
type textarea "</html>"
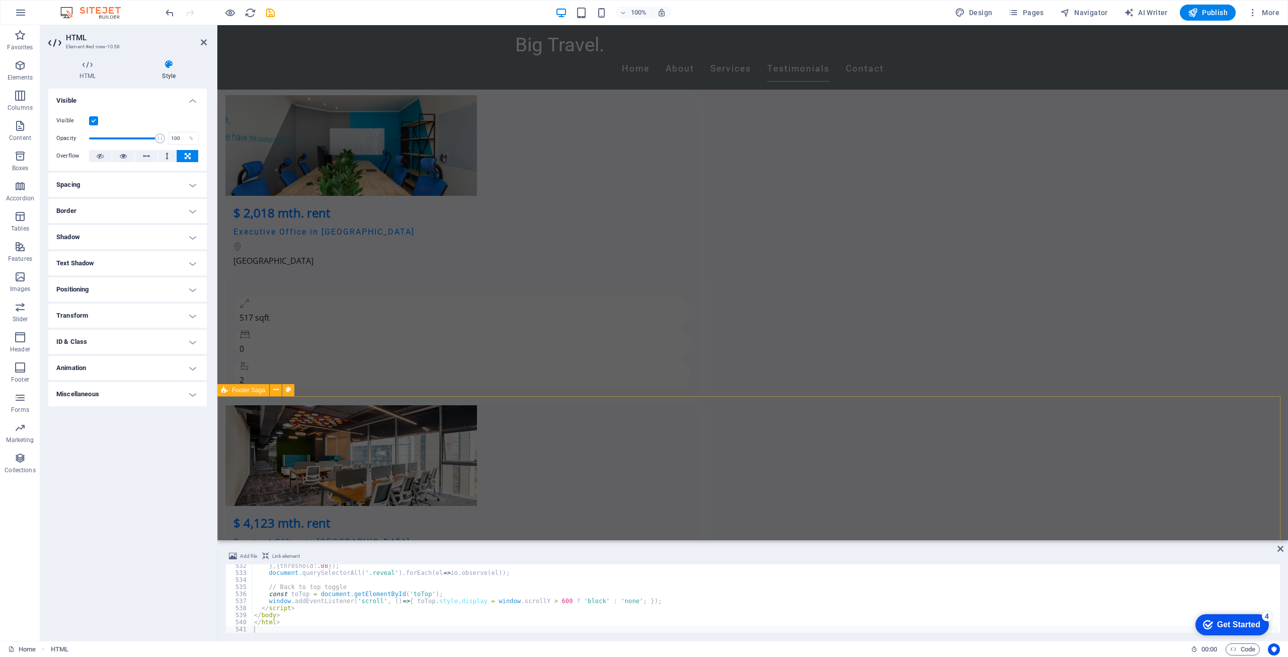
scroll to position [3571, 0]
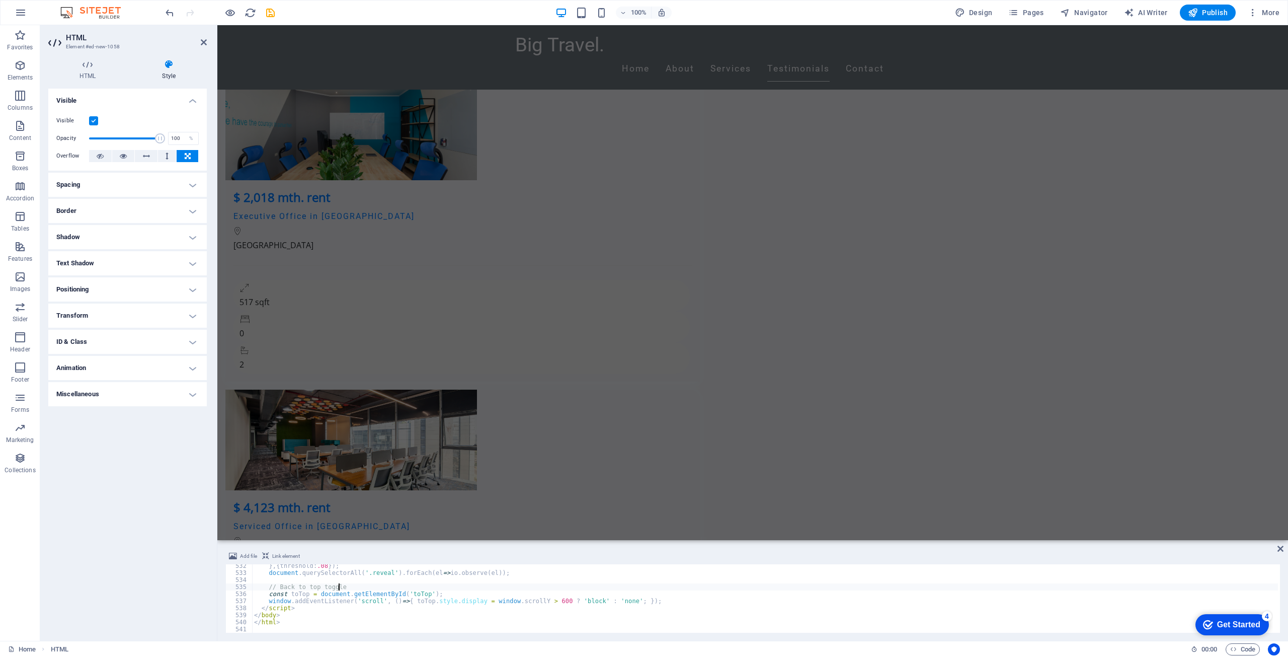
click at [410, 590] on div "} , { threshold : .08 }) ; document . querySelectorAll ( '.reveal' ) . forEach …" at bounding box center [765, 603] width 1026 height 83
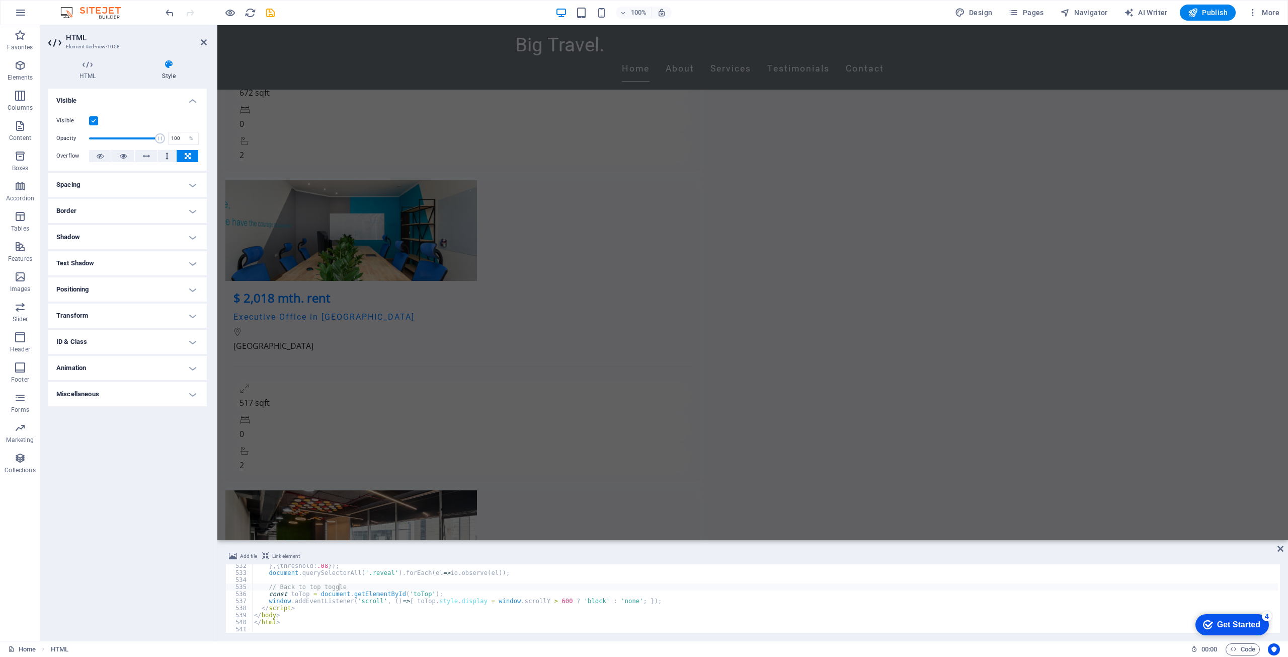
click at [506, 623] on div "} , { threshold : .08 }) ; document . querySelectorAll ( '.reveal' ) . forEach …" at bounding box center [765, 603] width 1026 height 83
type textarea "</html>"
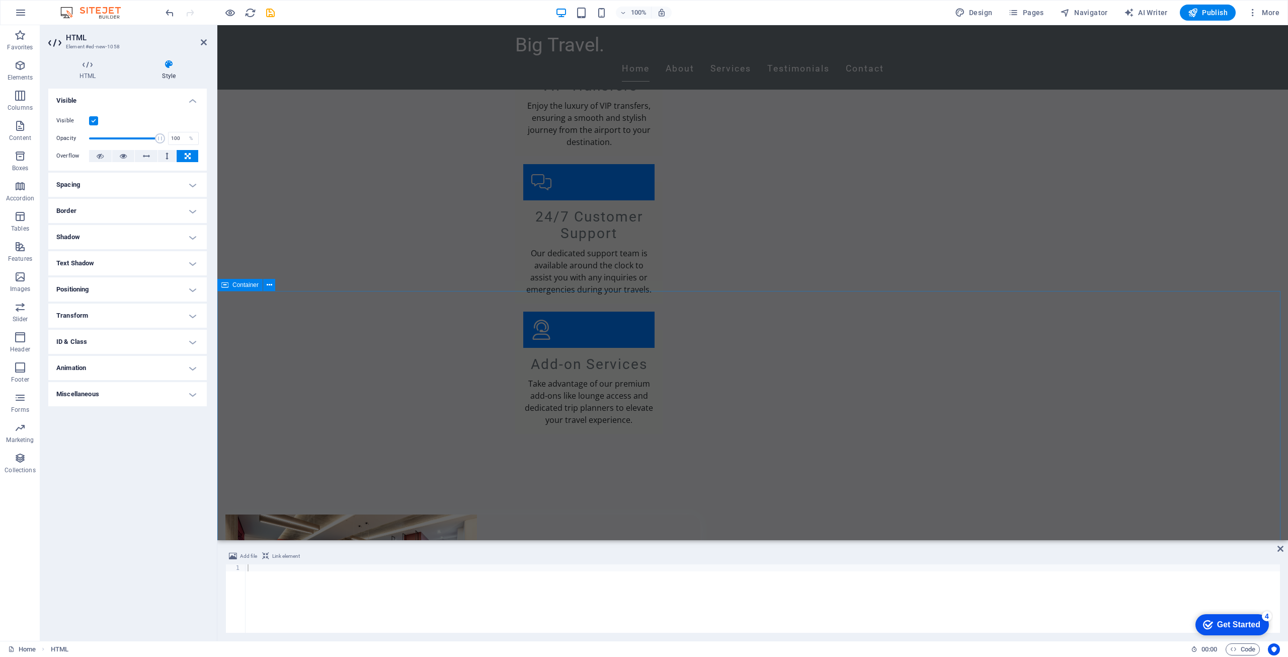
scroll to position [2766, 0]
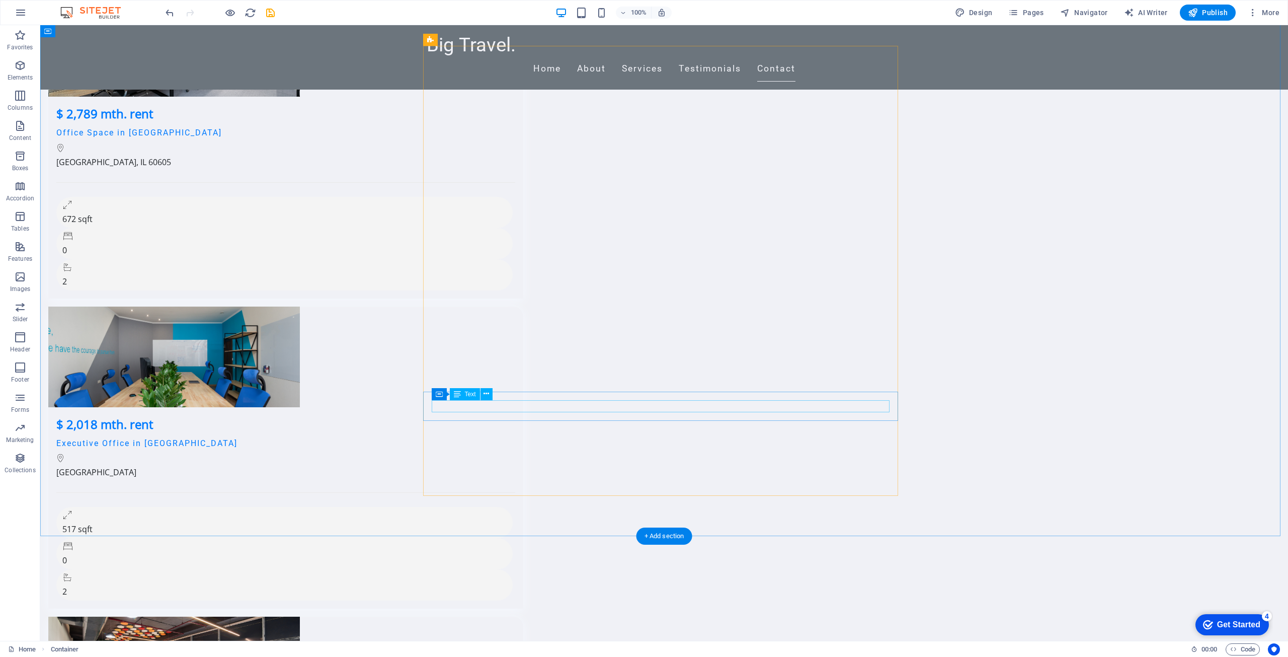
scroll to position [3521, 0]
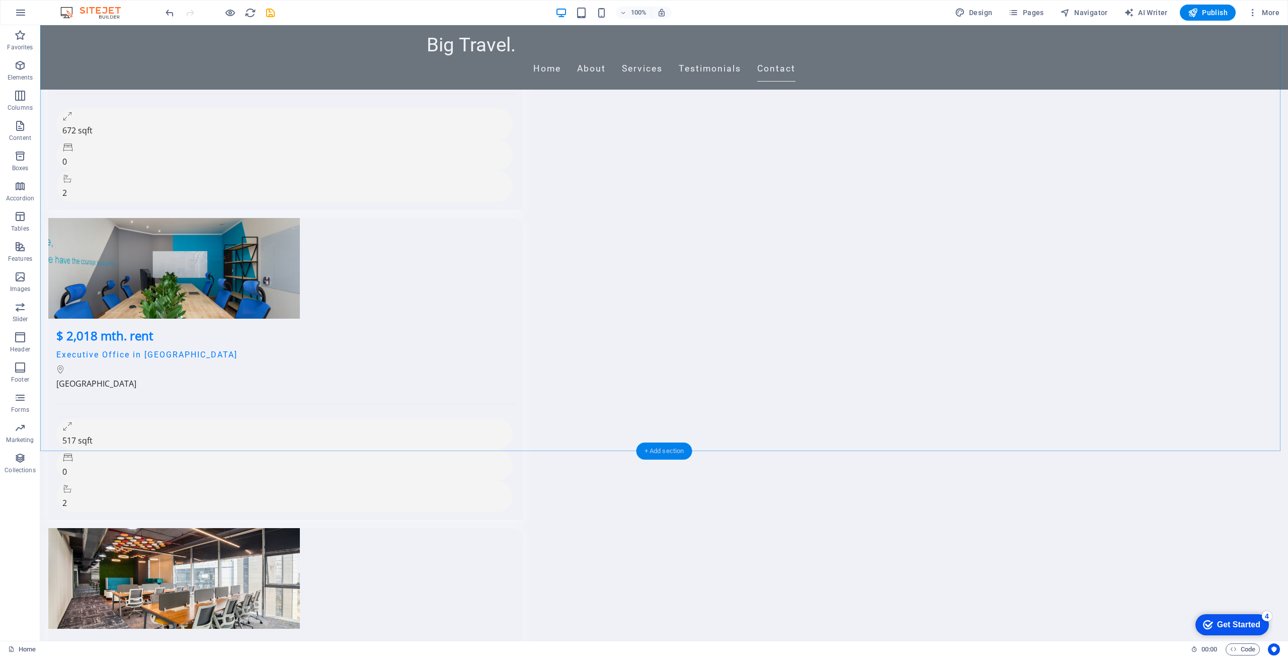
click at [648, 452] on div "+ Add section" at bounding box center [664, 450] width 56 height 17
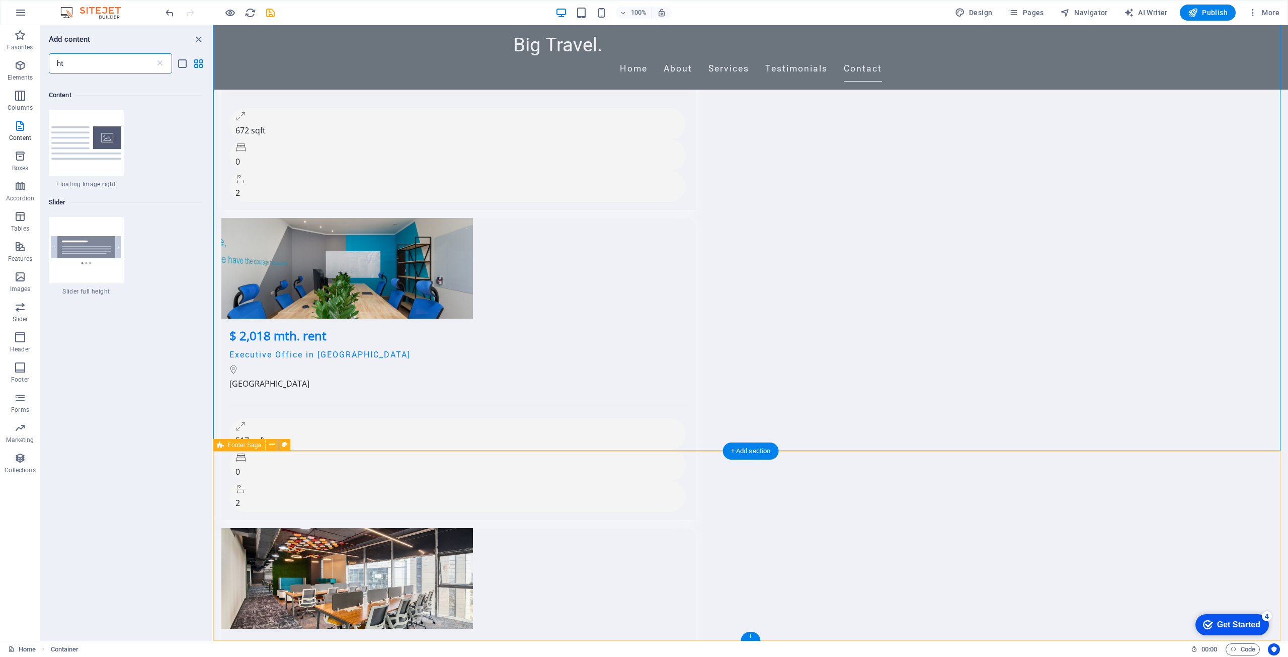
scroll to position [77, 0]
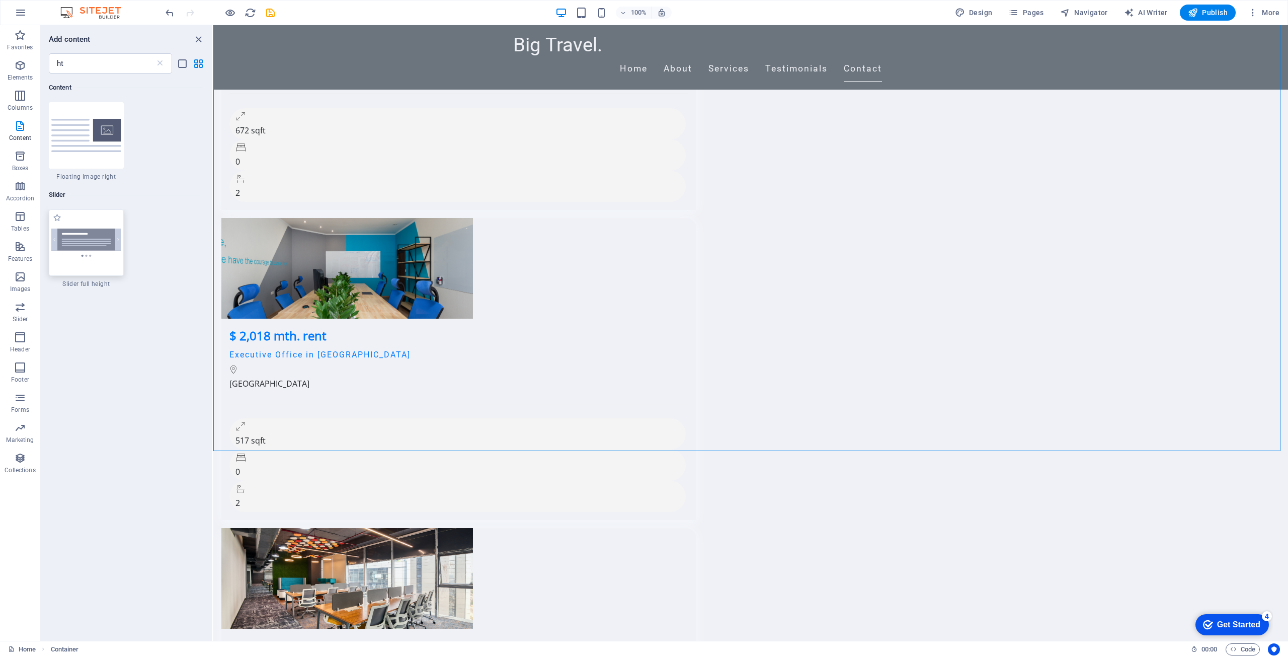
click at [84, 237] on img at bounding box center [86, 242] width 70 height 28
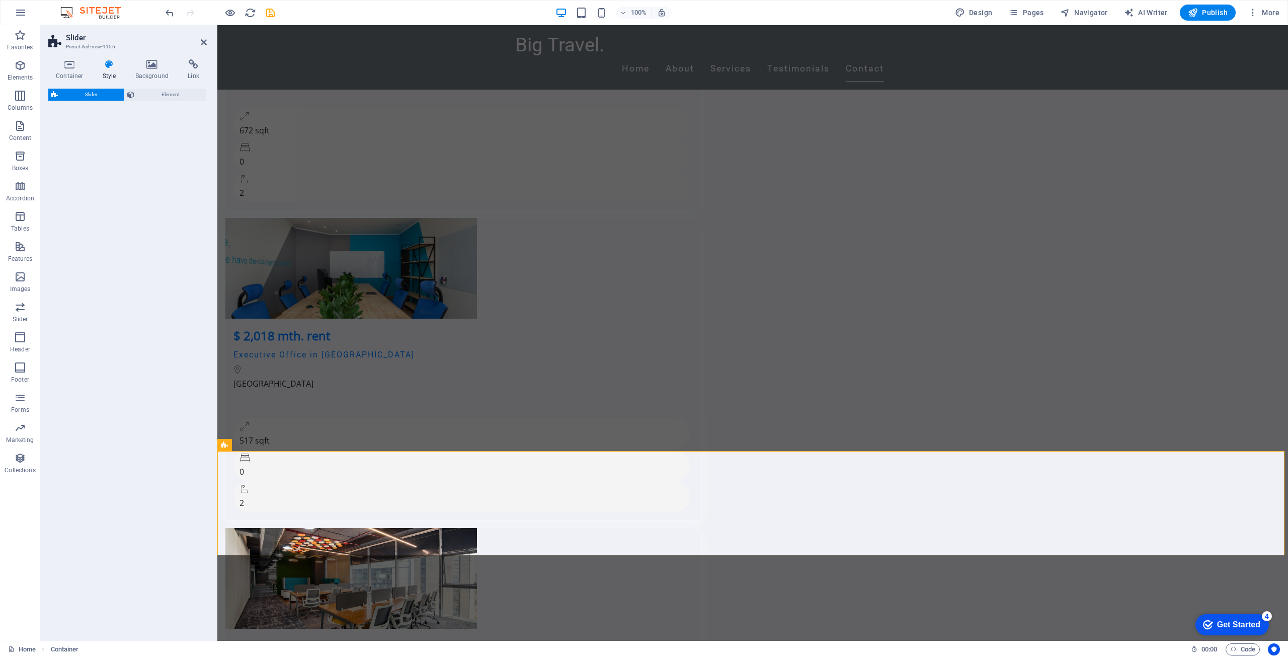
select select "rem"
select select "px"
select select "preset-slider-content-v3-full-height"
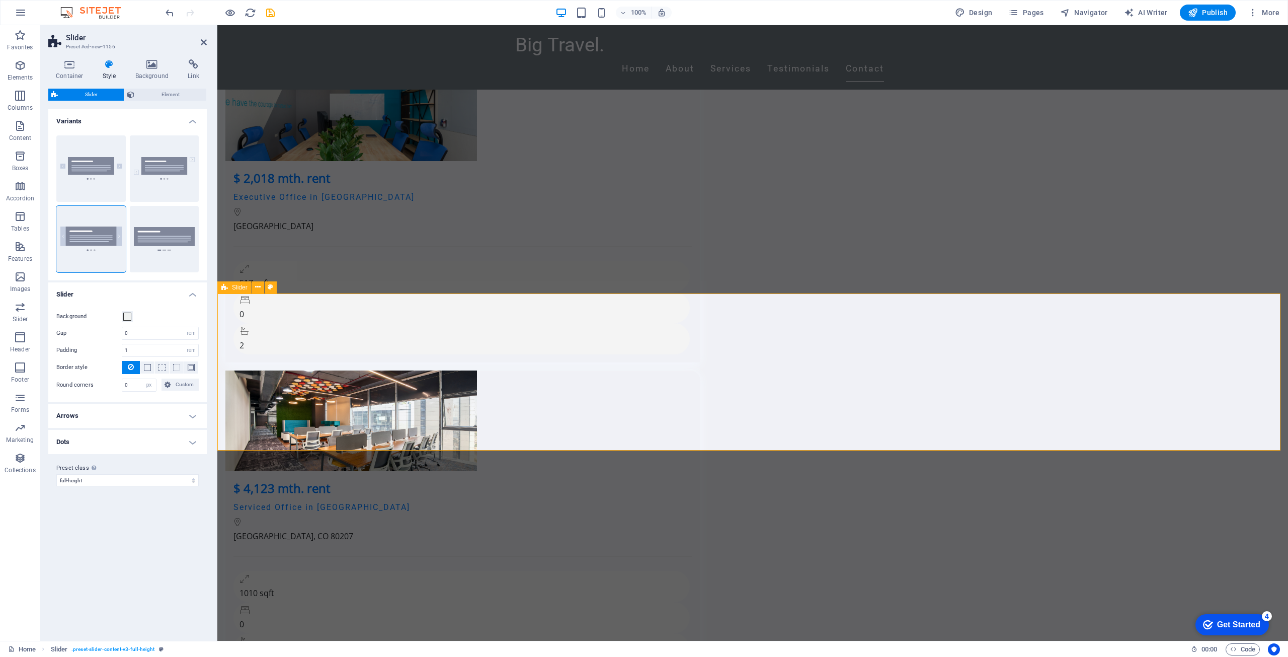
scroll to position [3655, 0]
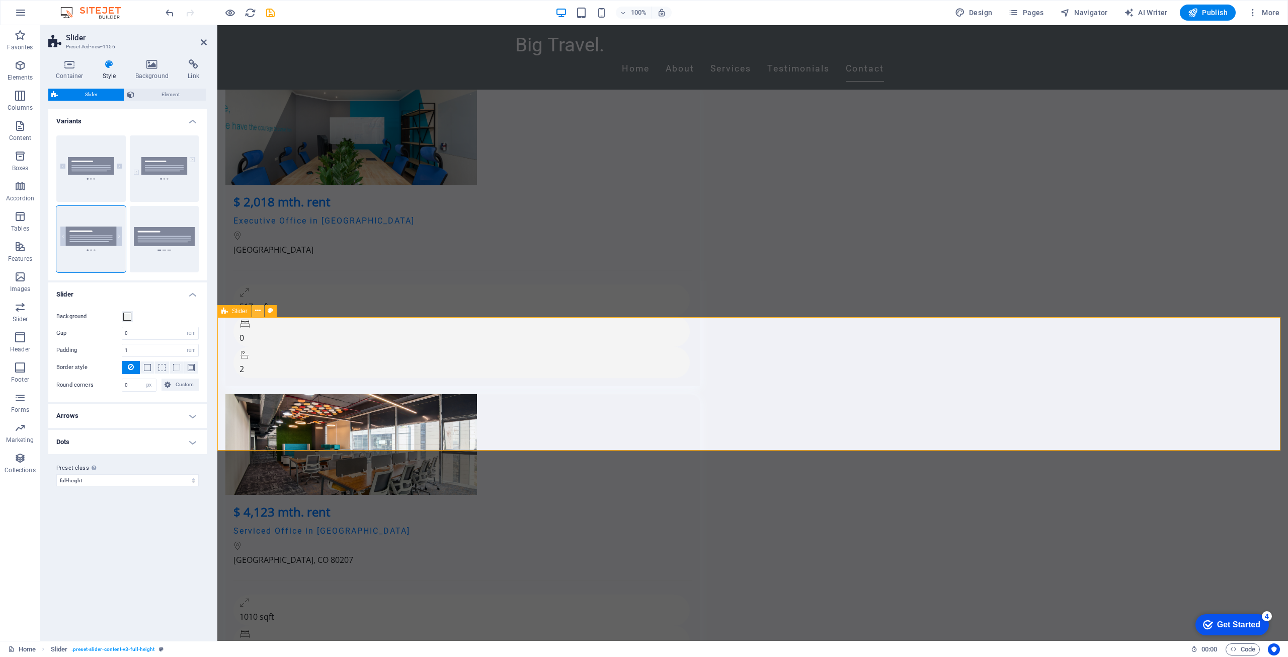
click at [260, 312] on icon at bounding box center [258, 310] width 6 height 11
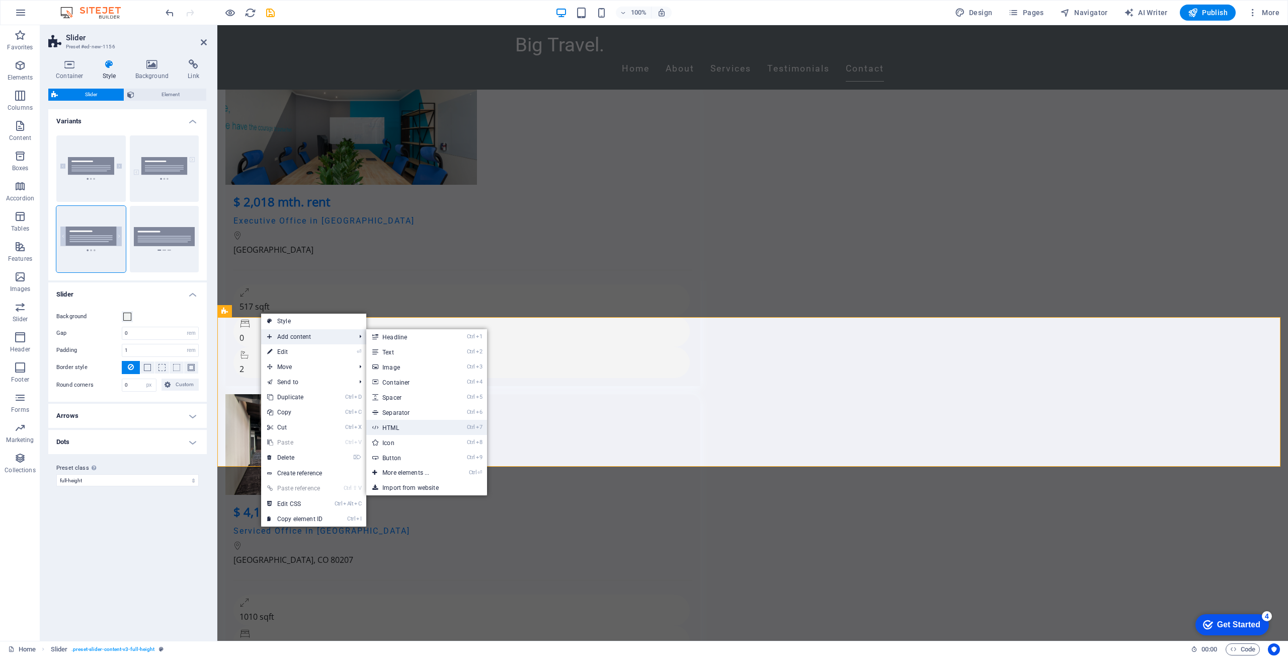
click at [410, 424] on link "Ctrl 7 HTML" at bounding box center [407, 427] width 83 height 15
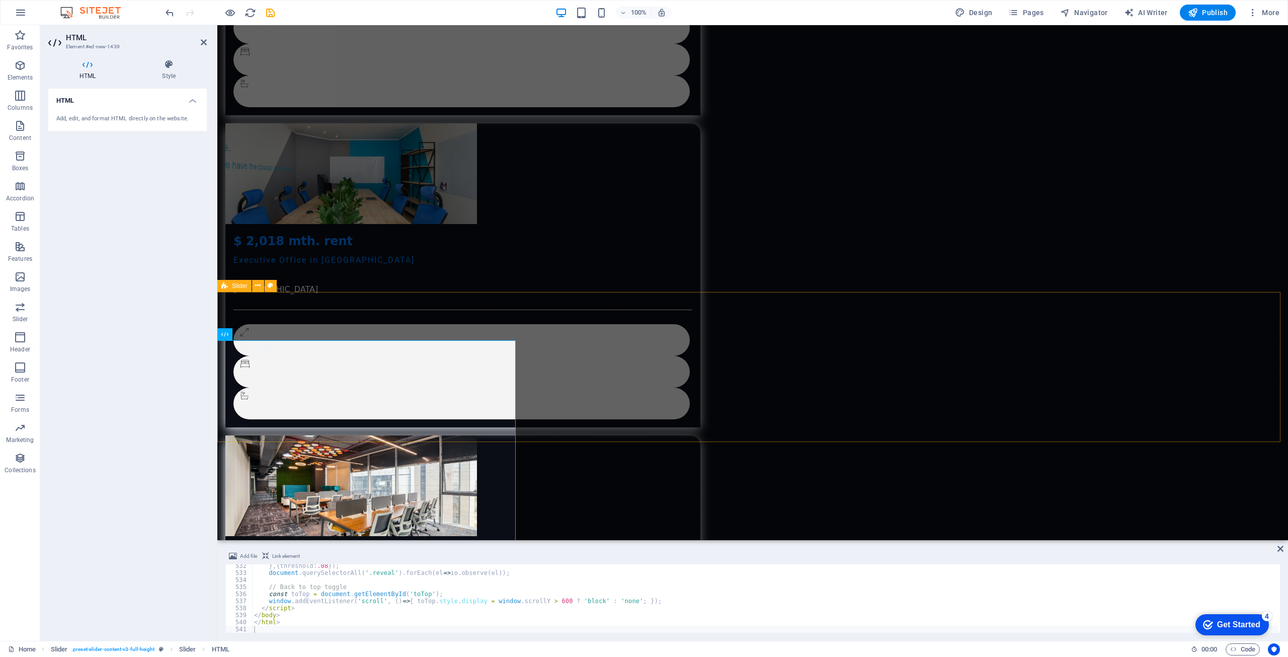
scroll to position [3746, 0]
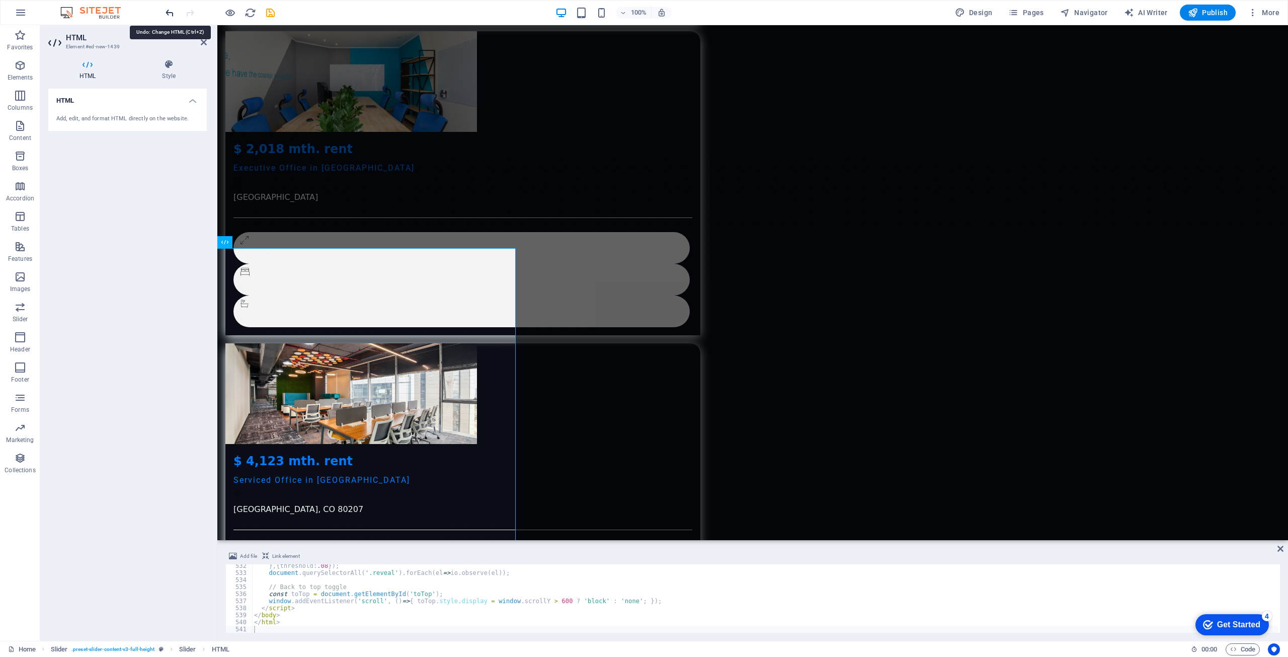
click at [175, 10] on icon "undo" at bounding box center [170, 13] width 12 height 12
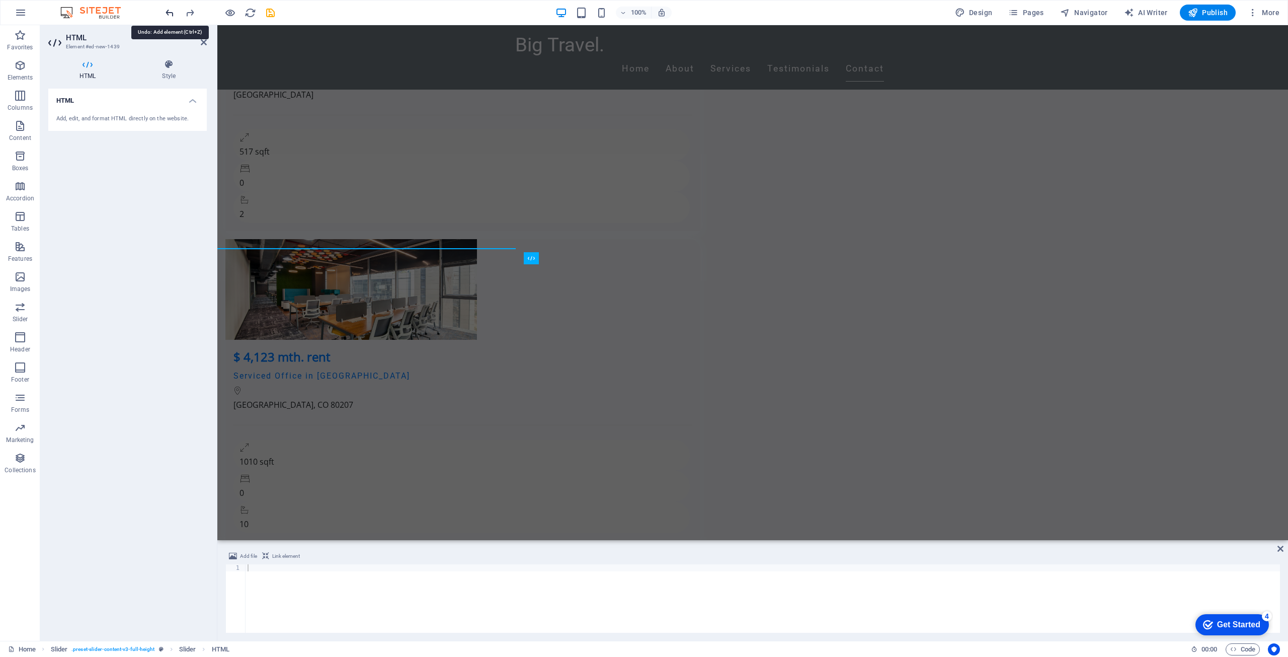
click at [175, 10] on icon "undo" at bounding box center [170, 13] width 12 height 12
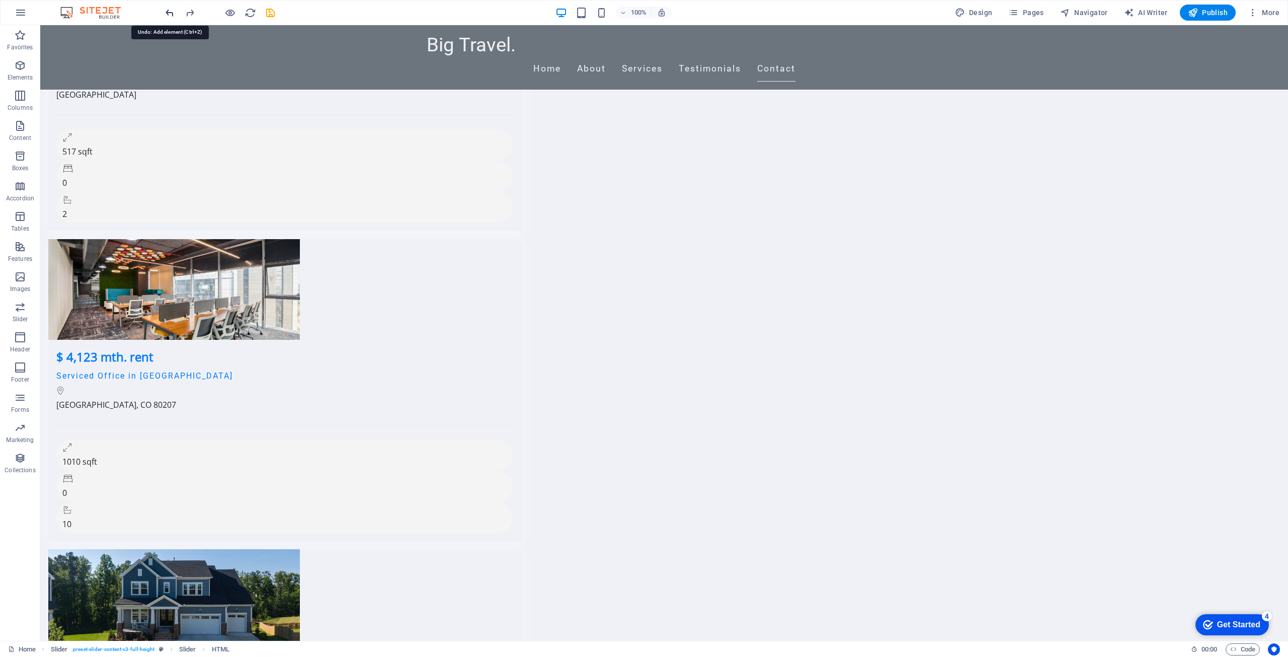
scroll to position [3683, 0]
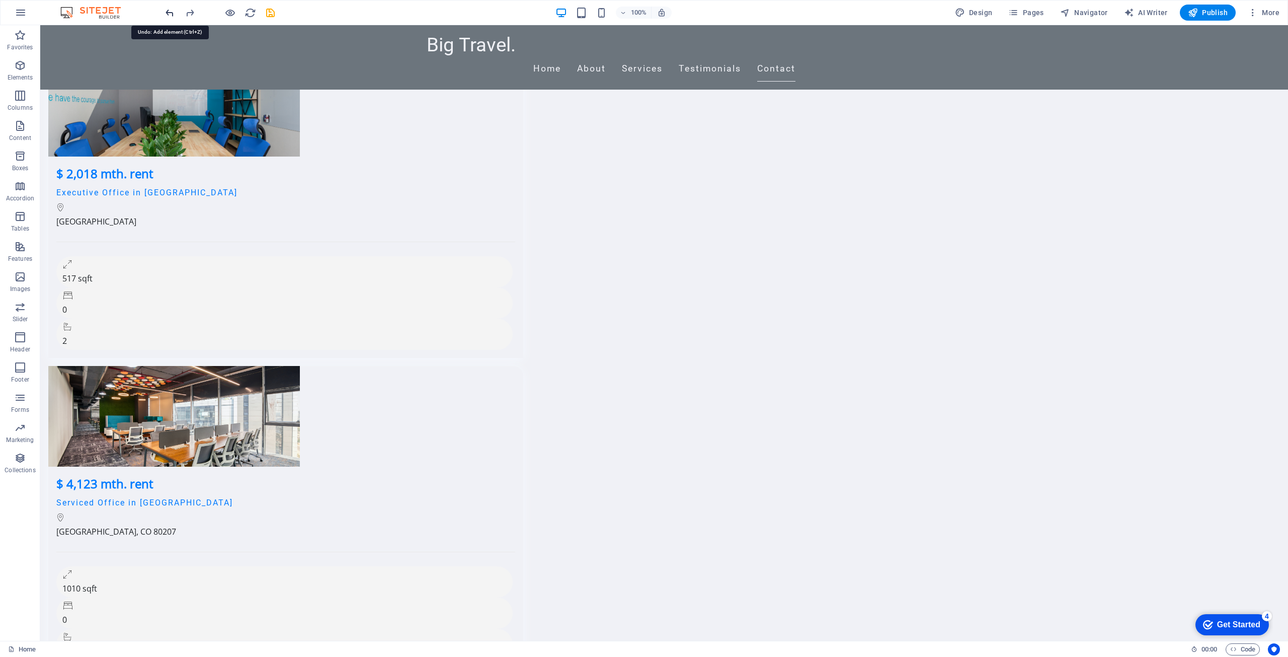
click at [168, 14] on icon "undo" at bounding box center [170, 13] width 12 height 12
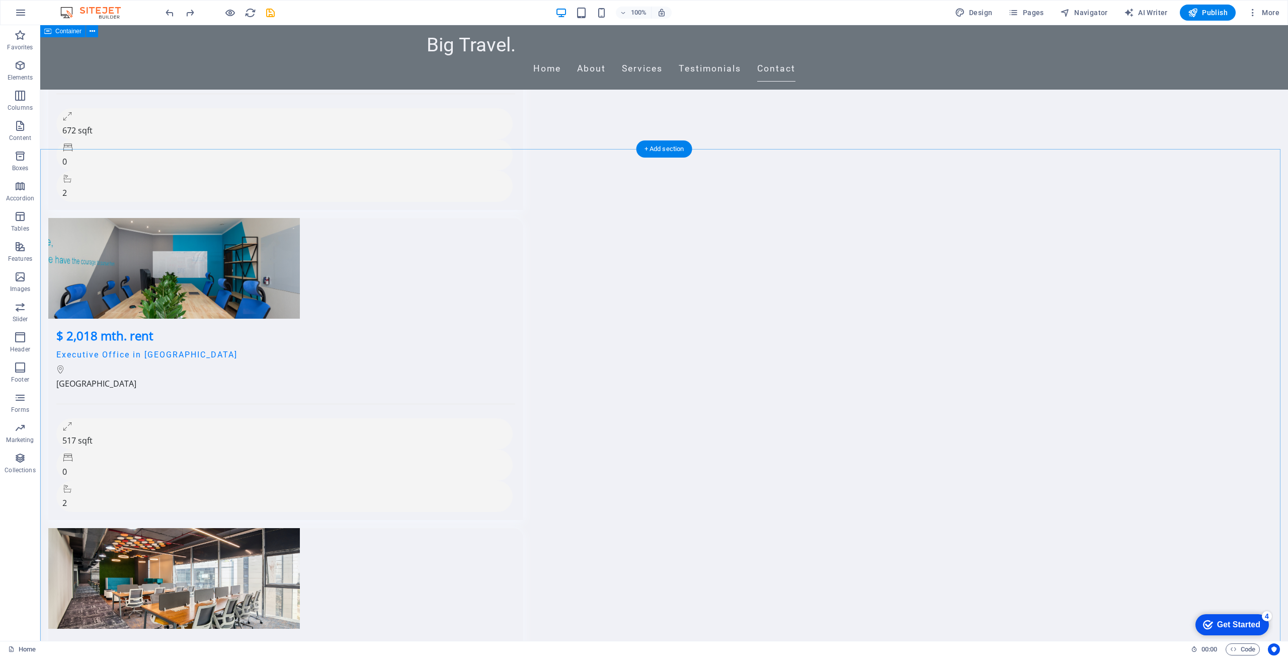
scroll to position [3169, 0]
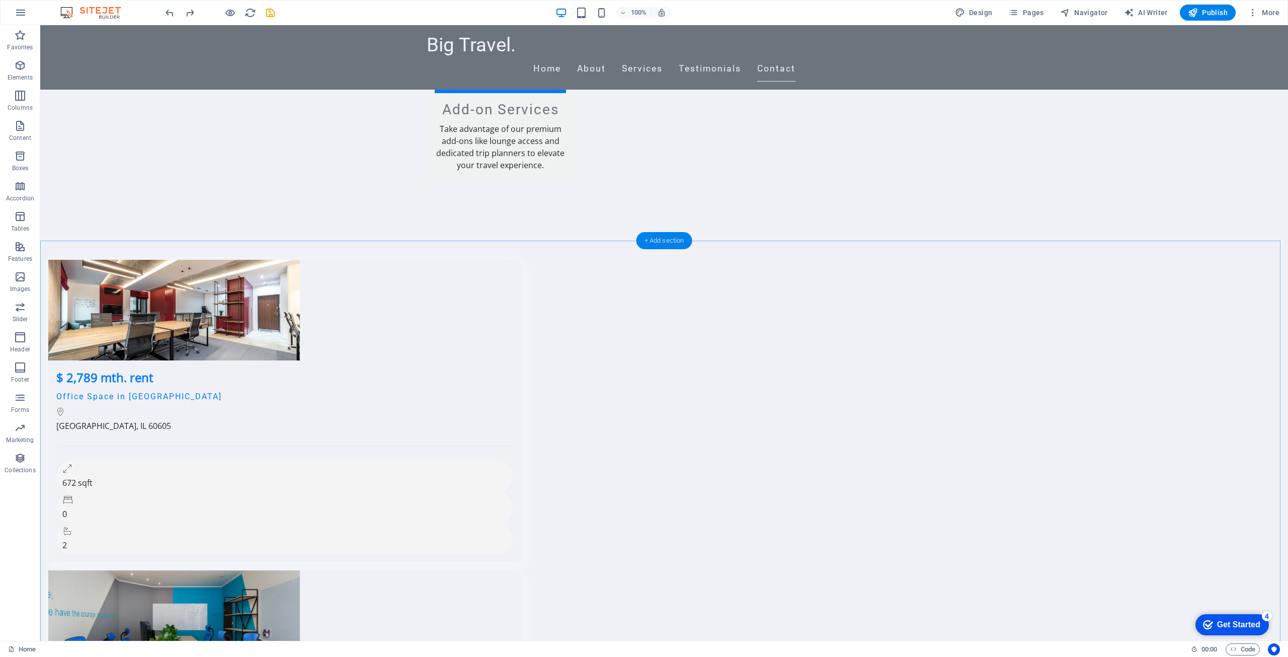
click at [674, 235] on div "+ Add section" at bounding box center [664, 240] width 56 height 17
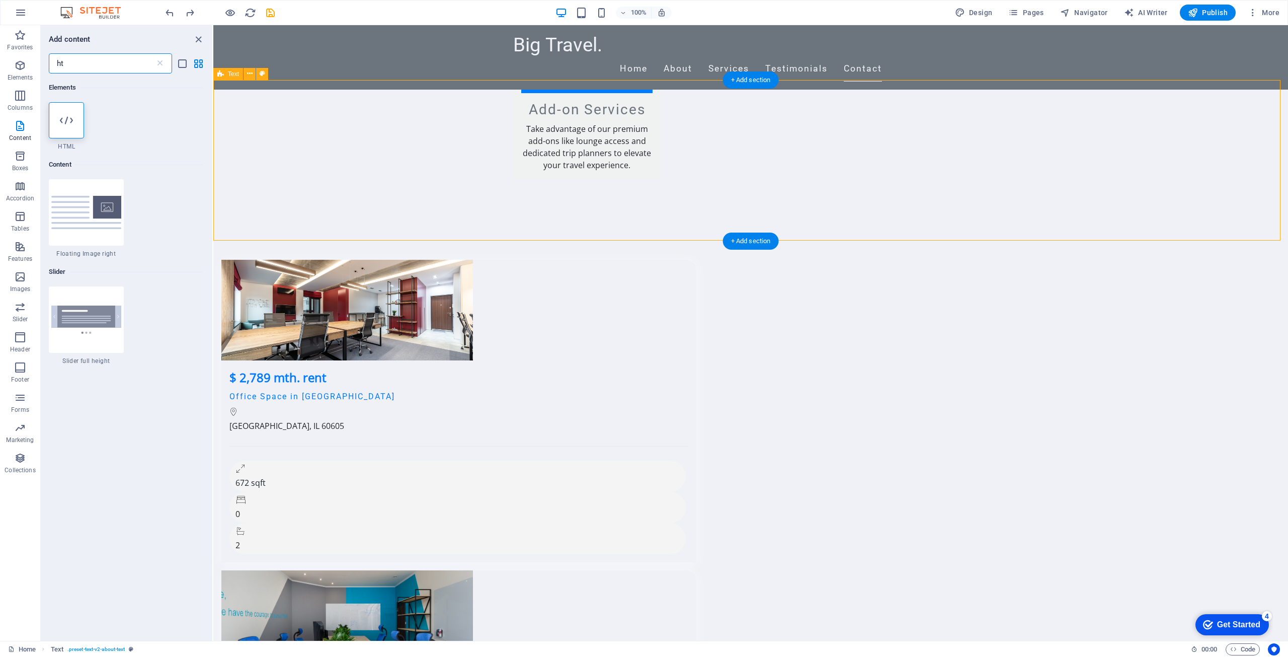
scroll to position [77, 0]
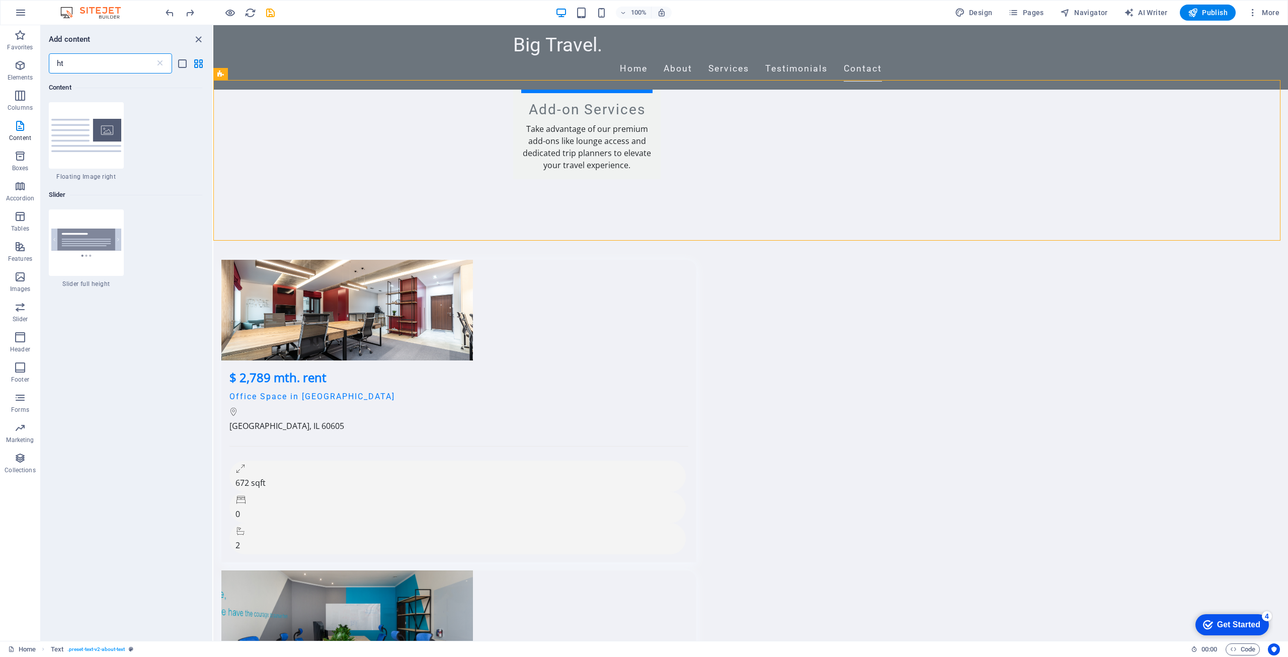
click at [102, 66] on input "ht" at bounding box center [102, 63] width 106 height 20
type input "htm"
click at [79, 133] on div at bounding box center [66, 120] width 35 height 36
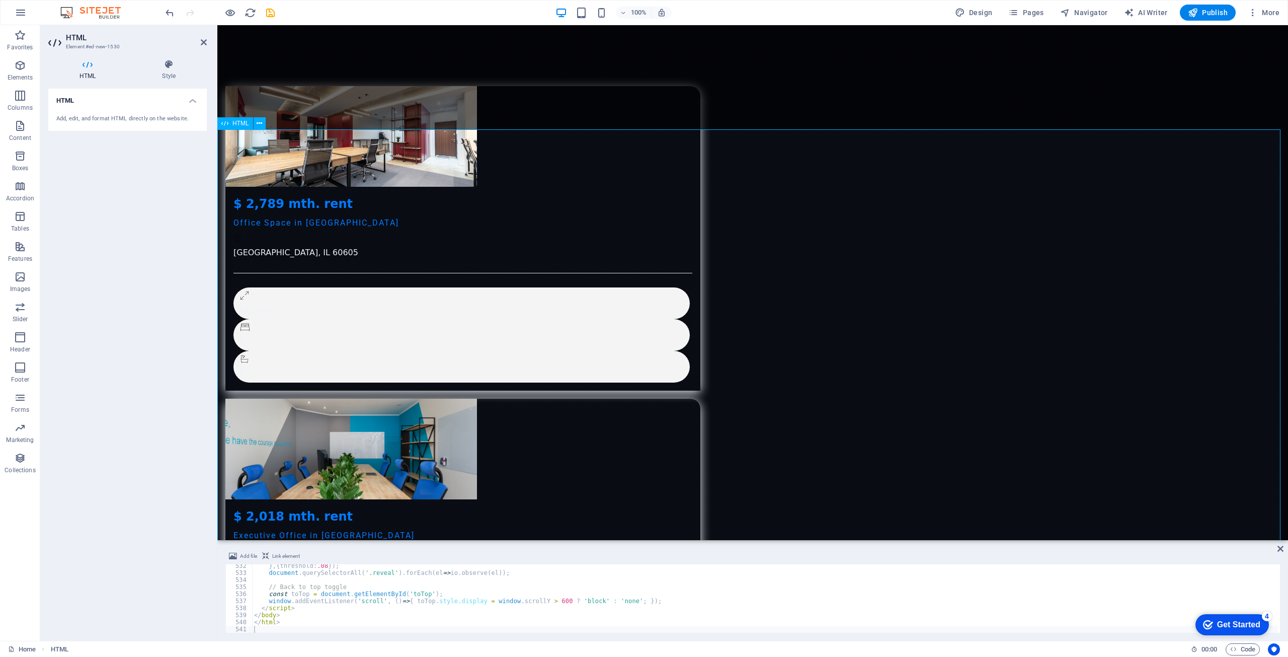
scroll to position [3507, 0]
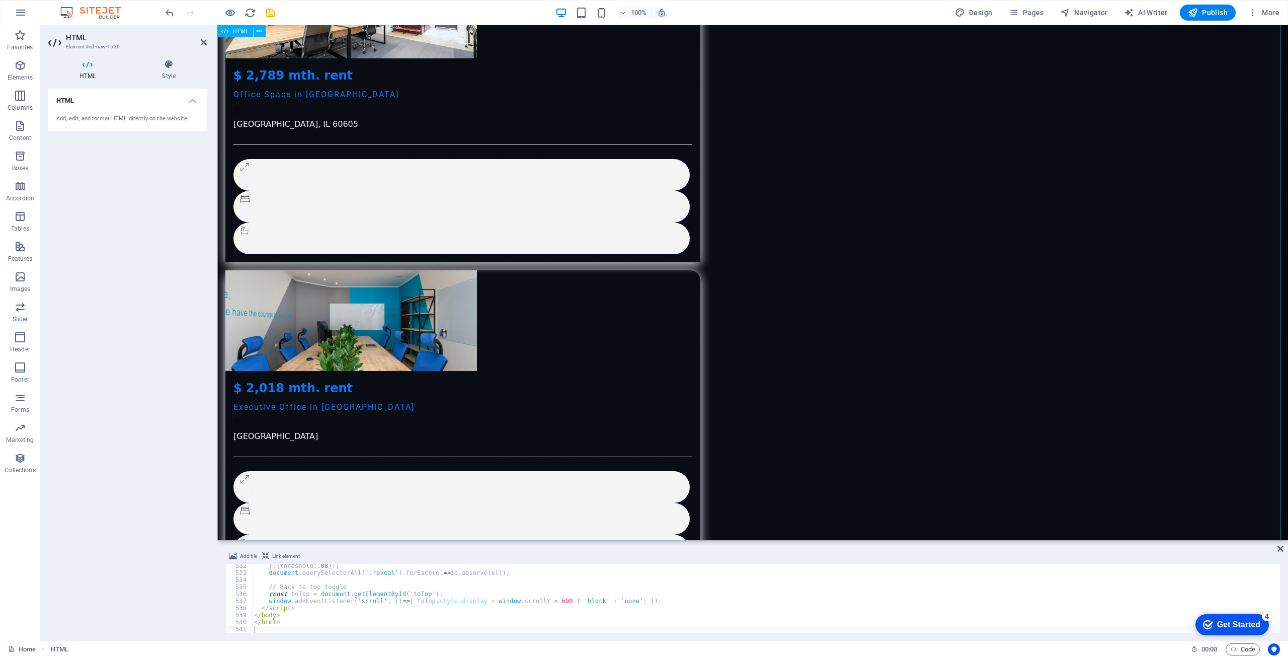
click at [260, 35] on icon at bounding box center [260, 31] width 6 height 11
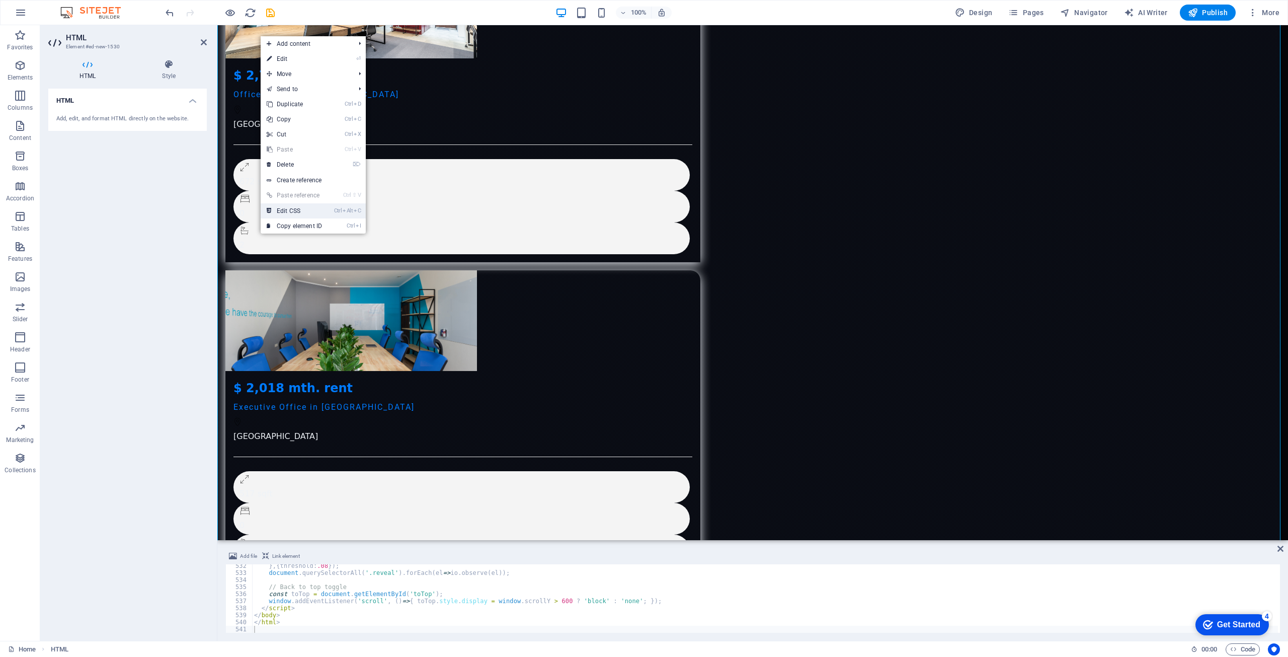
click at [310, 213] on link "Ctrl Alt C Edit CSS" at bounding box center [294, 210] width 67 height 15
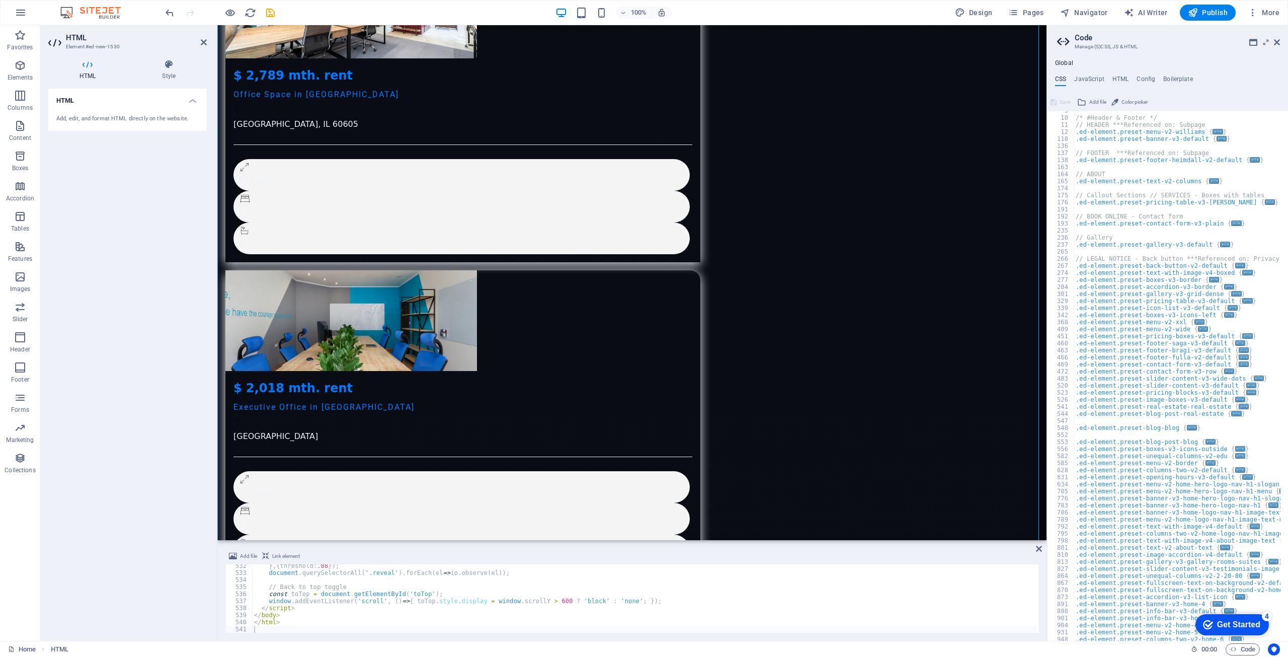
scroll to position [147, 0]
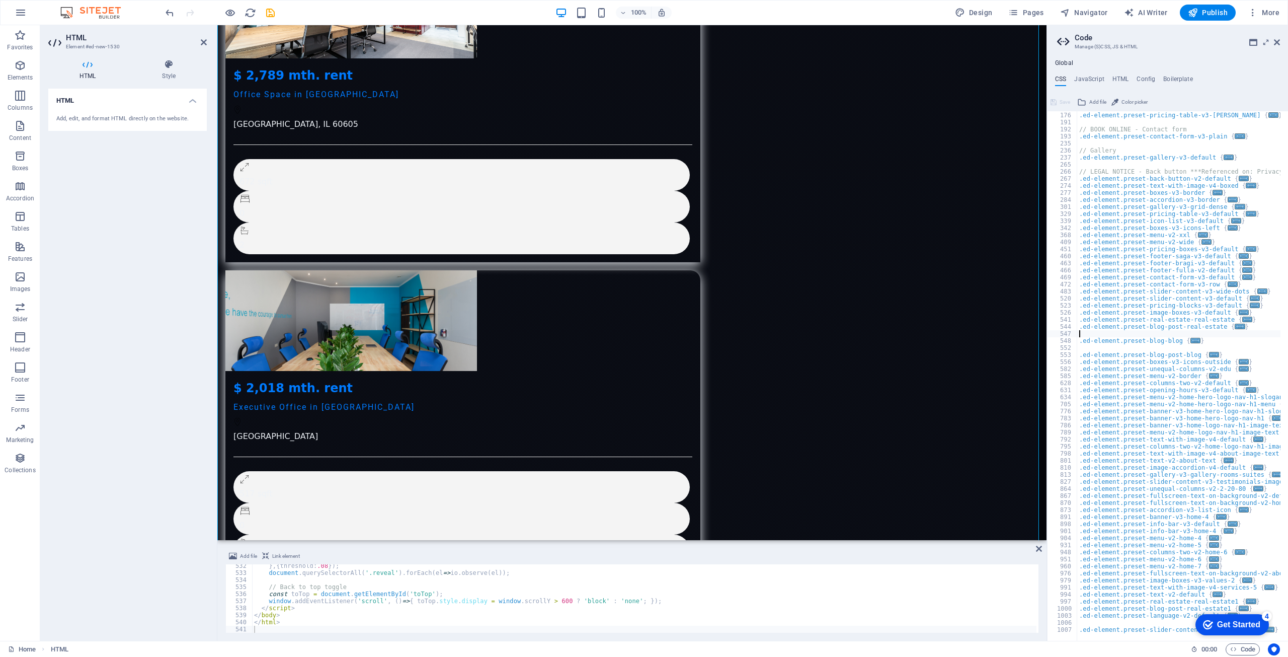
click at [1217, 331] on div "// Callout Sections // SERVICES - Boxes with tables .ed-element.preset-pricing-…" at bounding box center [1284, 373] width 414 height 536
type textarea "); }"
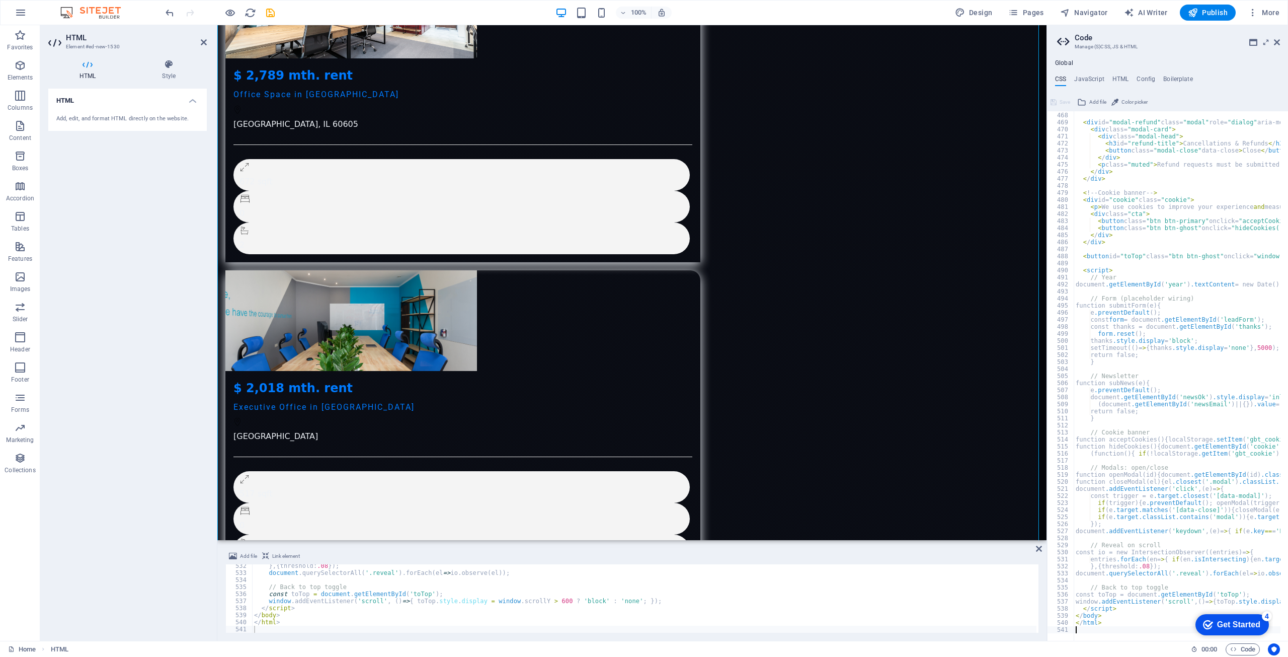
scroll to position [3289, 0]
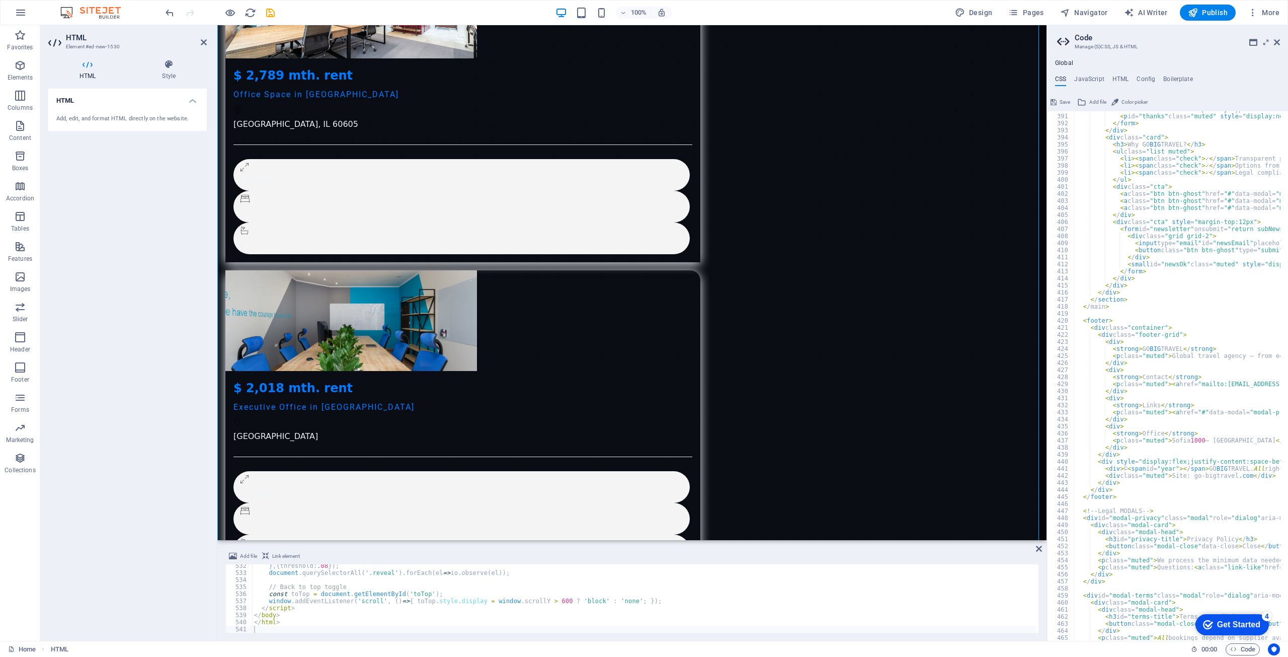
scroll to position [2746, 0]
click at [1093, 82] on h4 "JavaScript" at bounding box center [1089, 80] width 30 height 11
type textarea "/* JS for preset "Menu V2" */"
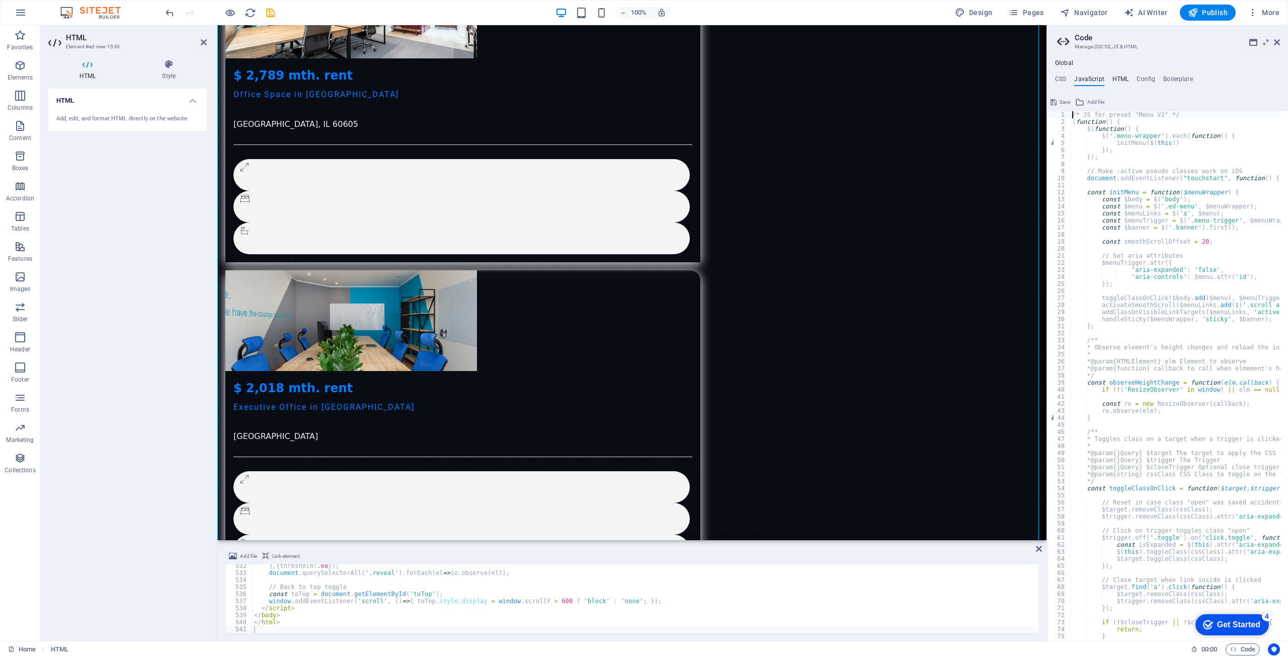
click at [1116, 78] on h4 "HTML" at bounding box center [1120, 80] width 17 height 11
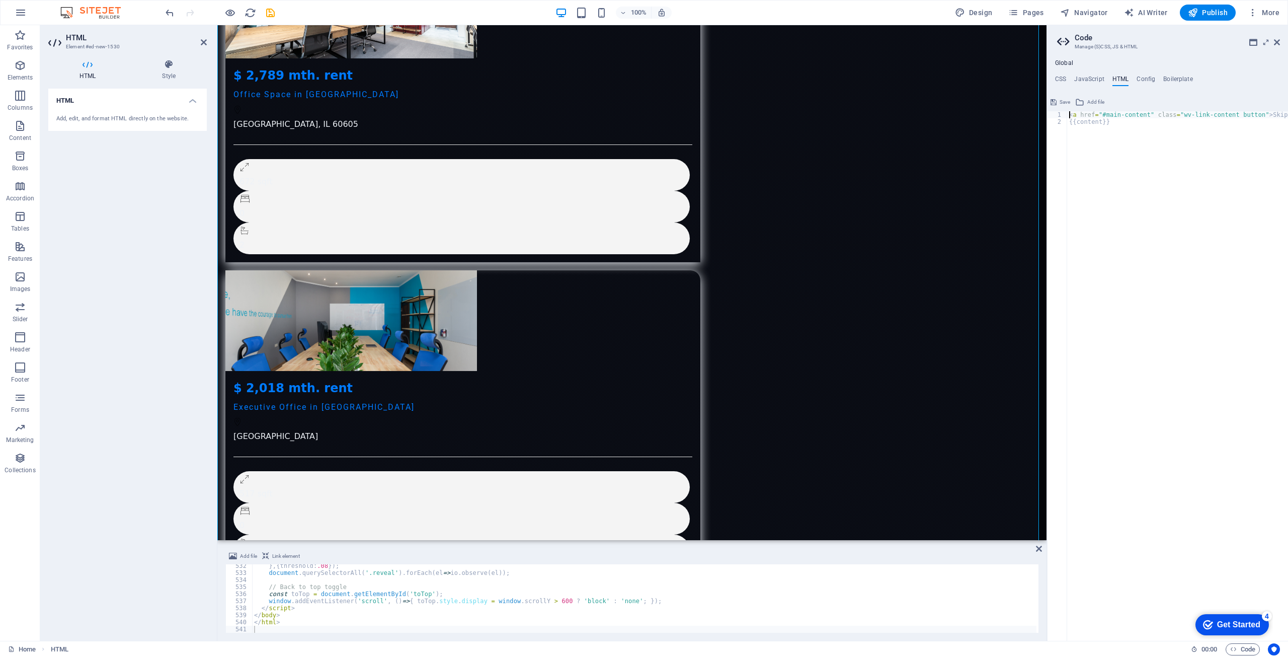
click at [1147, 248] on div "< a href = "#main-content" class = "wv-link-content button" > Skip to main cont…" at bounding box center [1203, 379] width 272 height 536
type textarea "<a href="#main-content" class="wv-link-content button">Skip to main content</a>…"
paste textarea
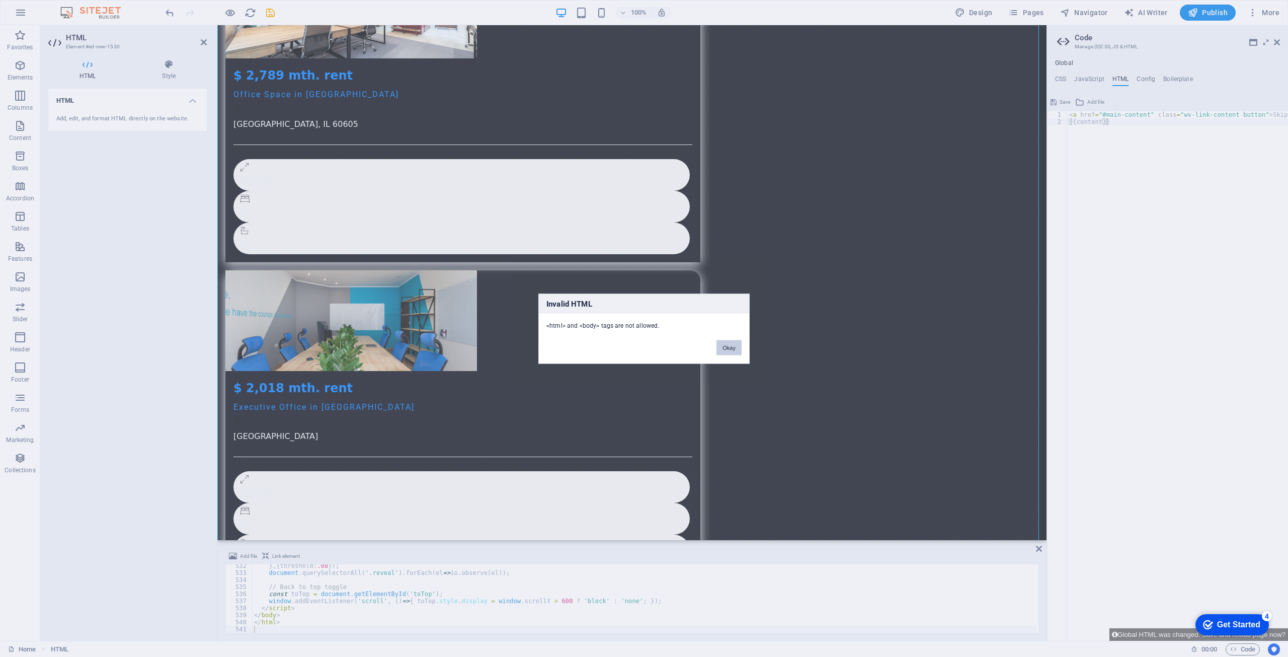
click at [728, 350] on button "Okay" at bounding box center [728, 347] width 25 height 15
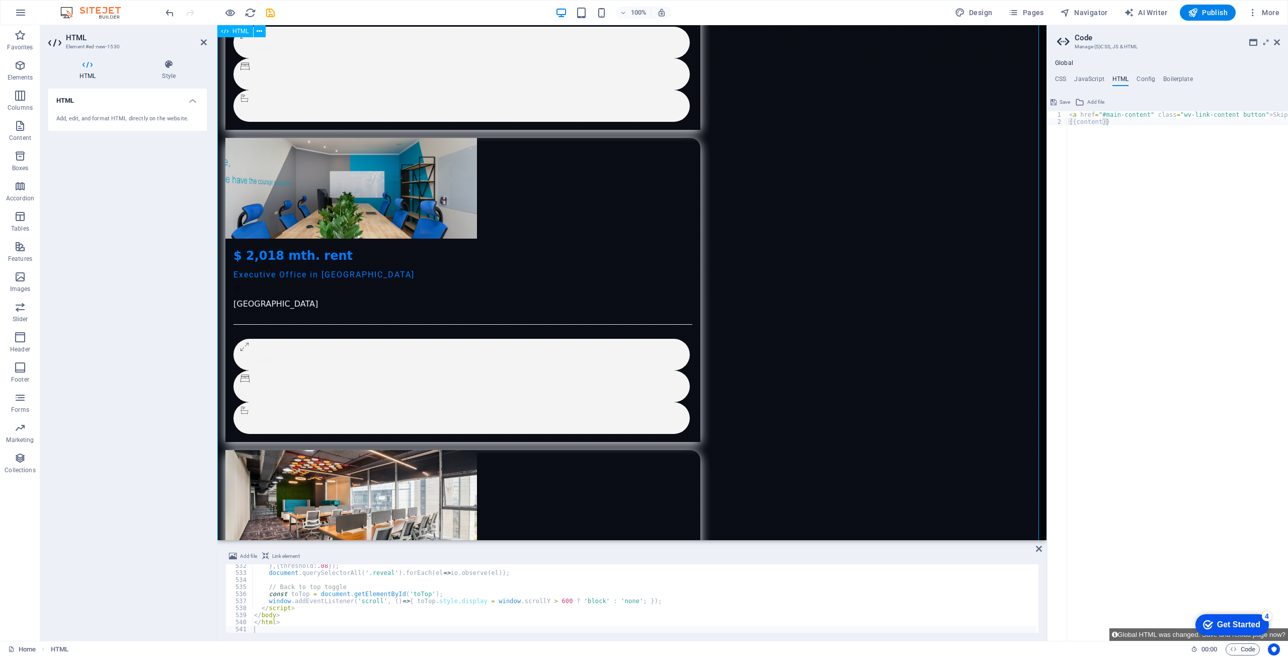
scroll to position [3758, 0]
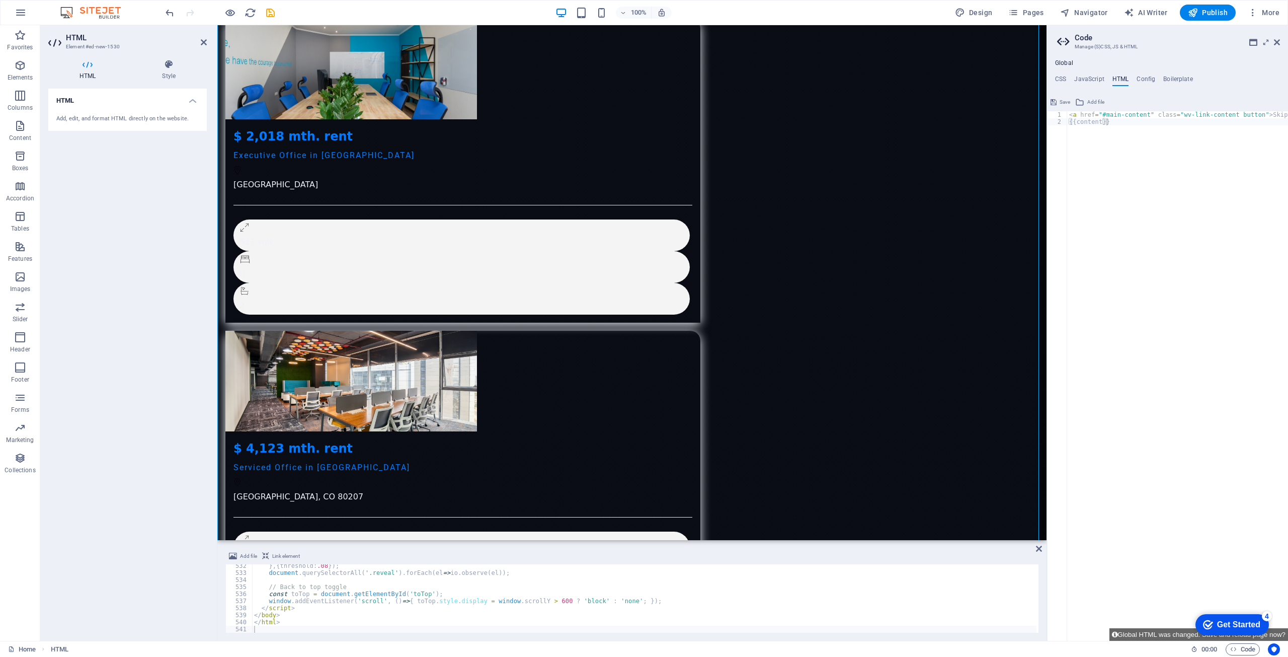
type textarea "{{content}}"
click at [1095, 413] on div "< a href = "#main-content" class = "wv-link-content button" > Skip to main cont…" at bounding box center [1203, 379] width 272 height 536
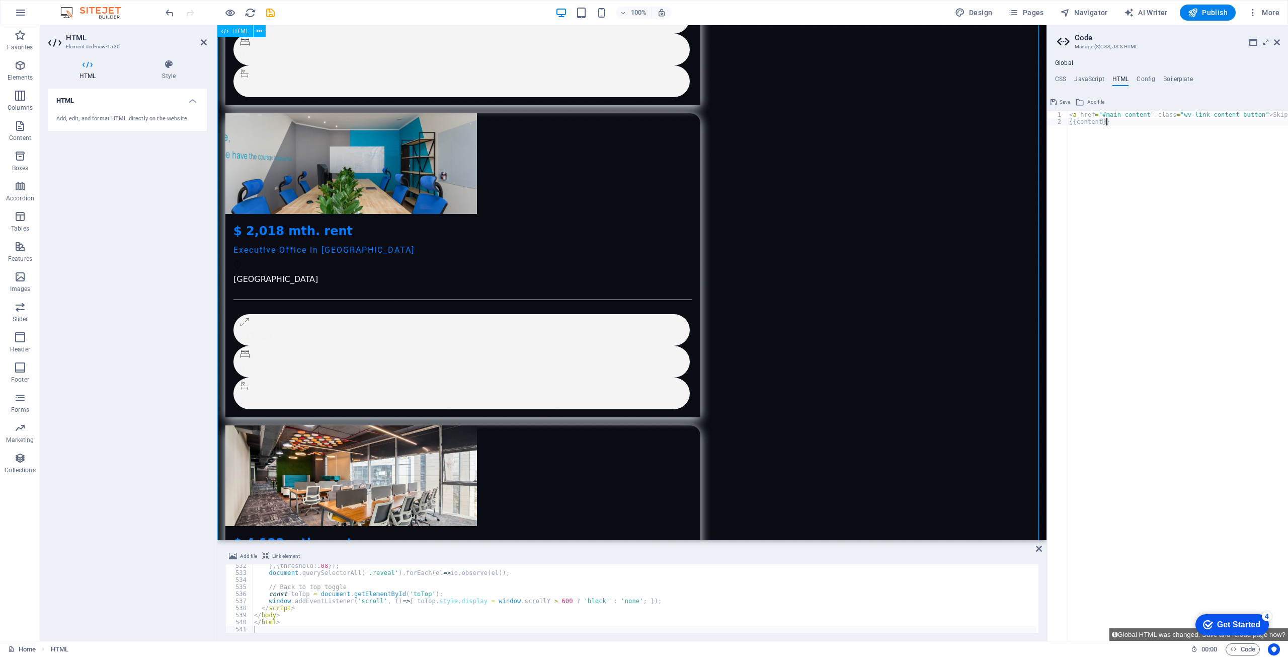
scroll to position [3507, 0]
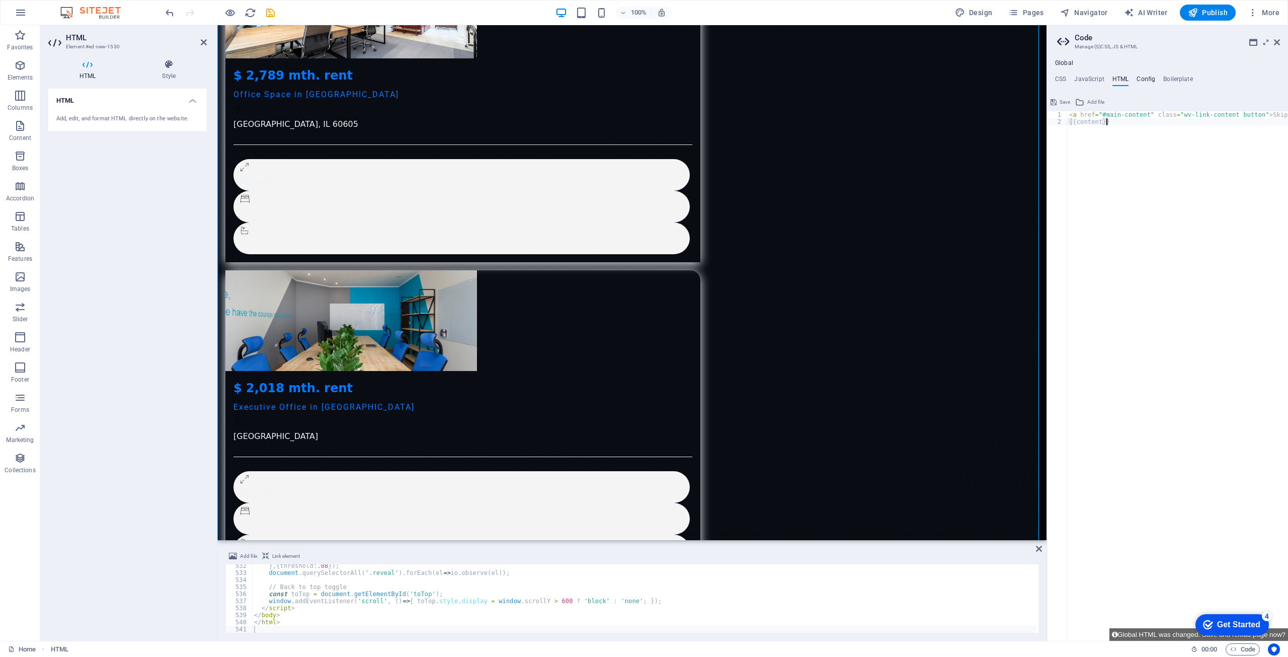
click at [1144, 77] on h4 "Config" at bounding box center [1146, 80] width 19 height 11
type textarea "$color-background: #F0F1F6;"
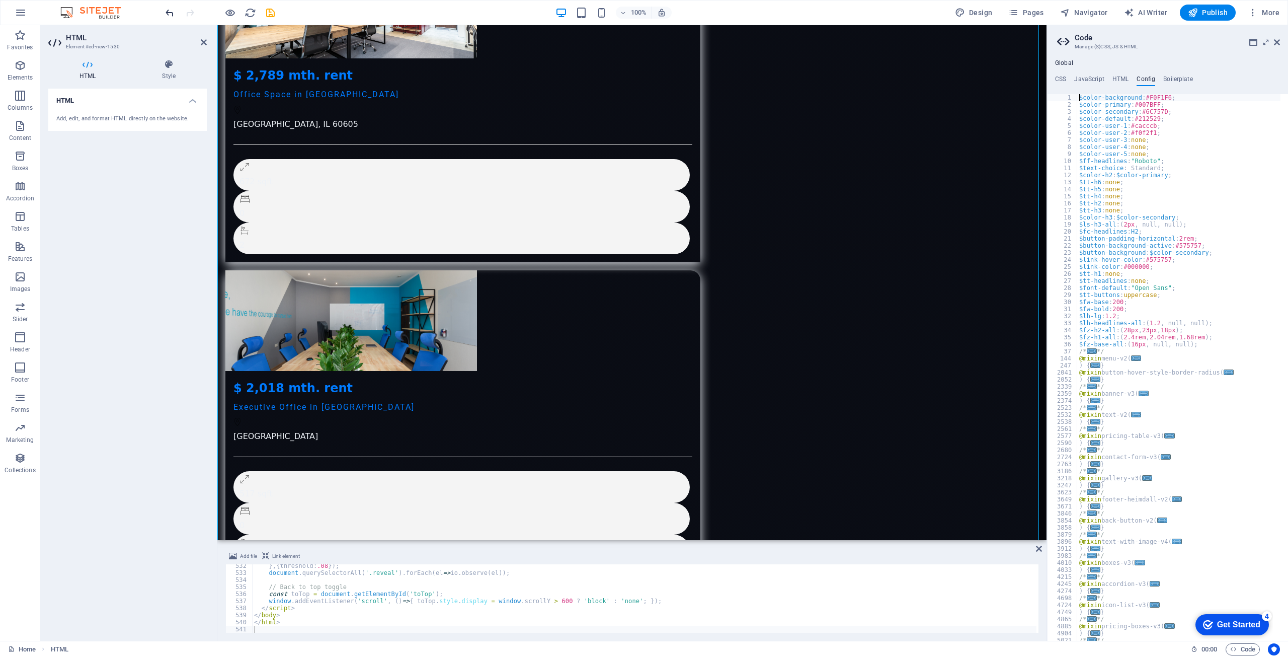
click at [167, 15] on icon "undo" at bounding box center [170, 13] width 12 height 12
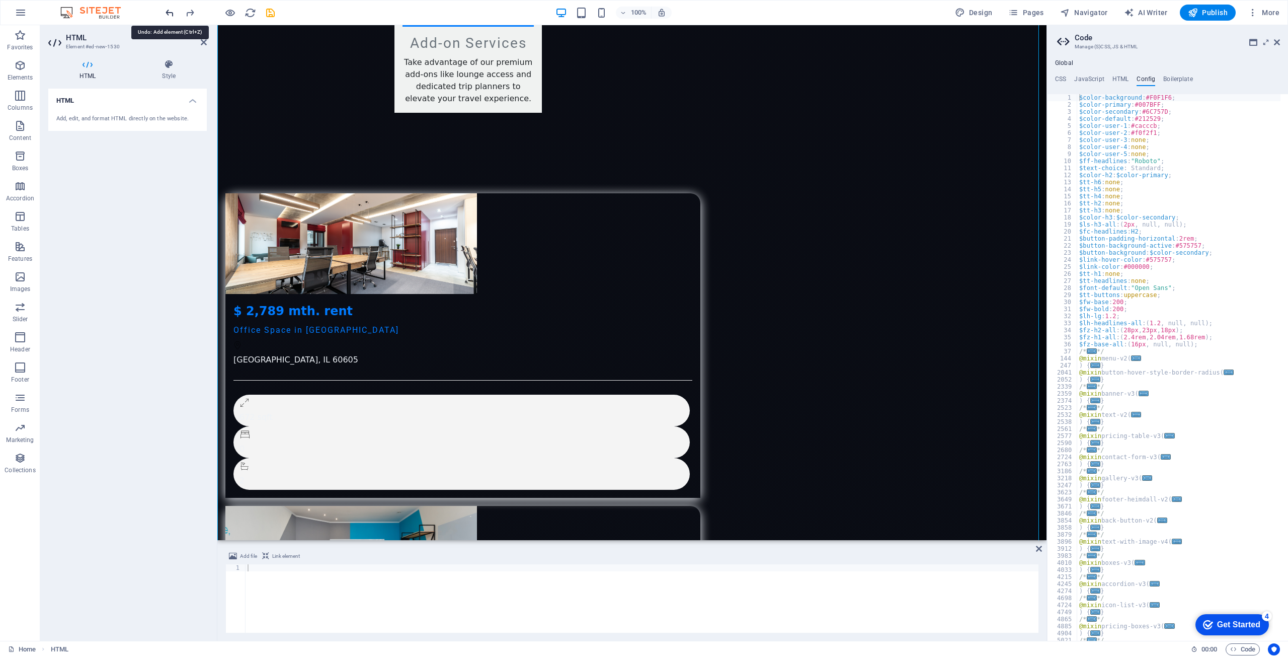
click at [167, 15] on icon "undo" at bounding box center [170, 13] width 12 height 12
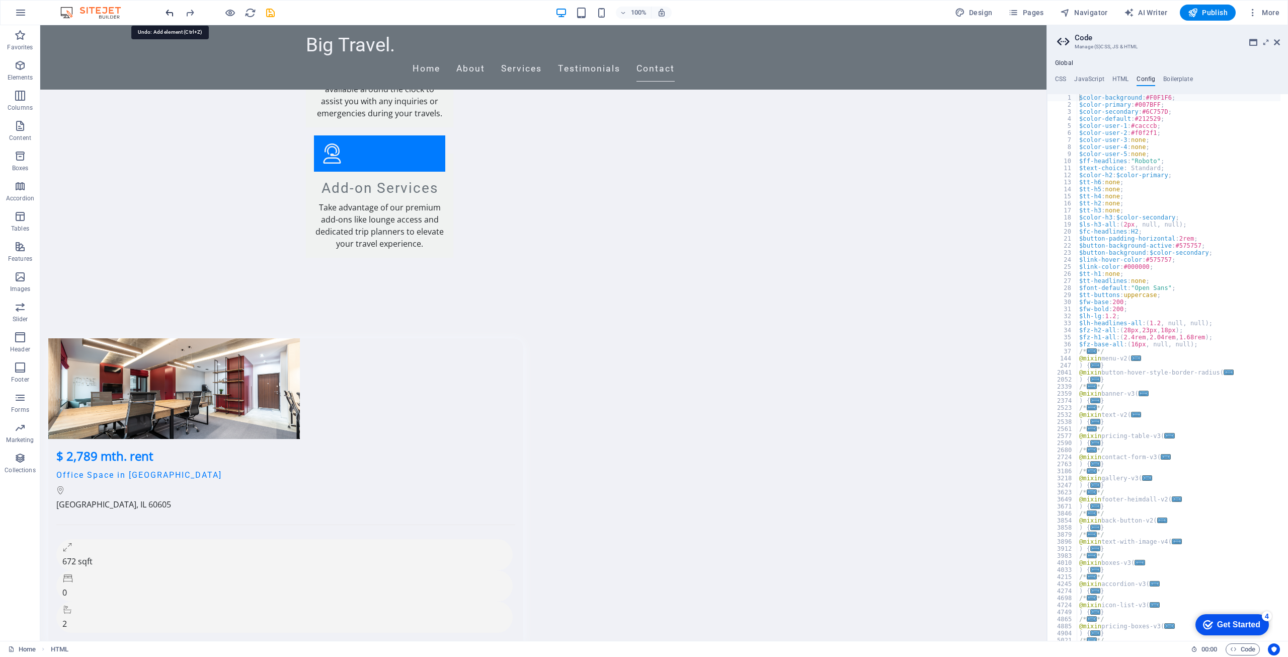
click at [167, 14] on icon "undo" at bounding box center [170, 13] width 12 height 12
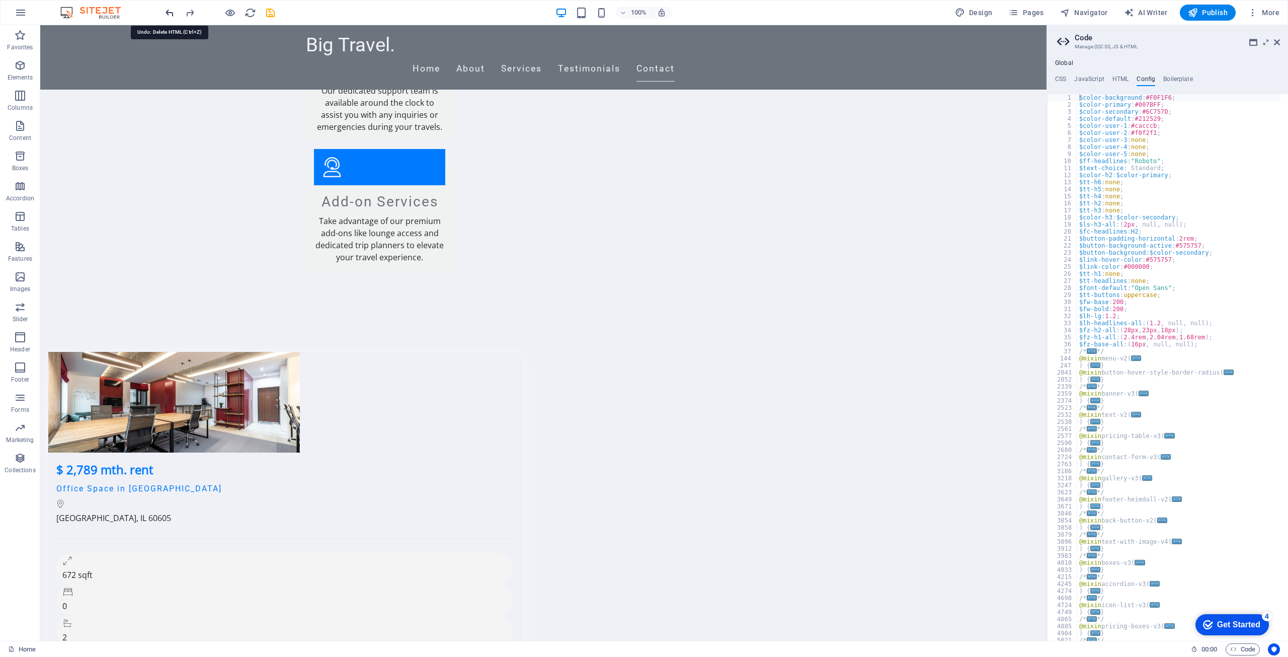
click at [167, 14] on icon "undo" at bounding box center [170, 13] width 12 height 12
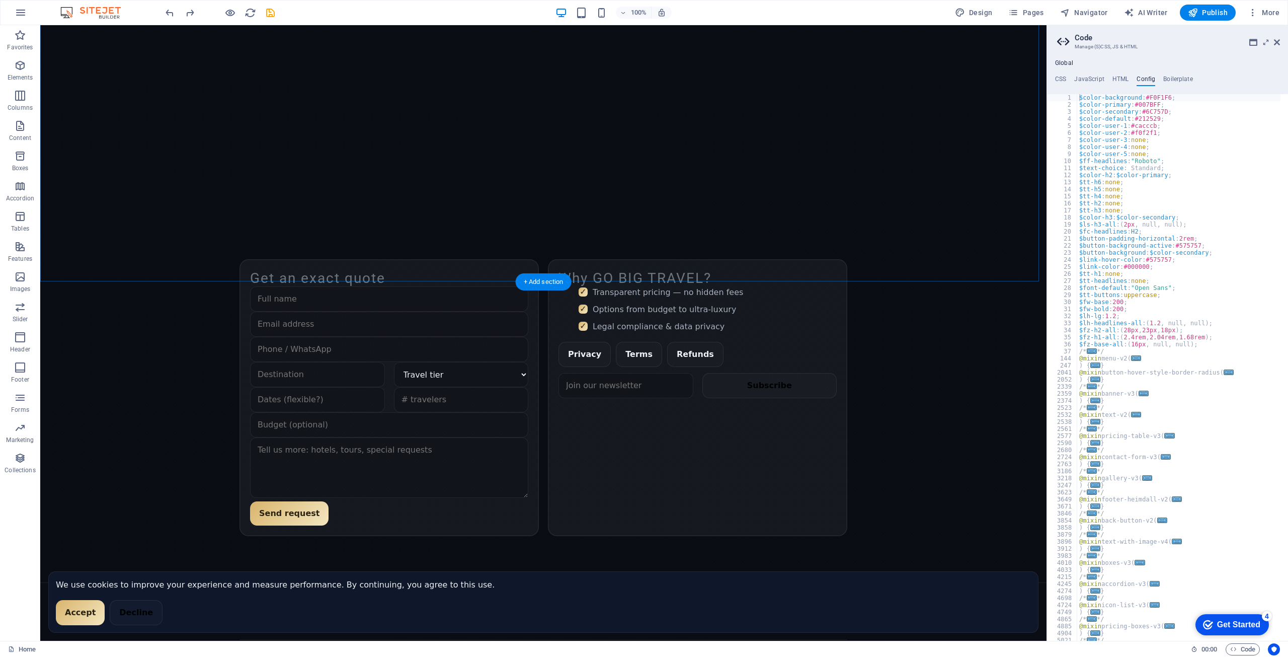
scroll to position [3529, 0]
